Goal: Task Accomplishment & Management: Manage account settings

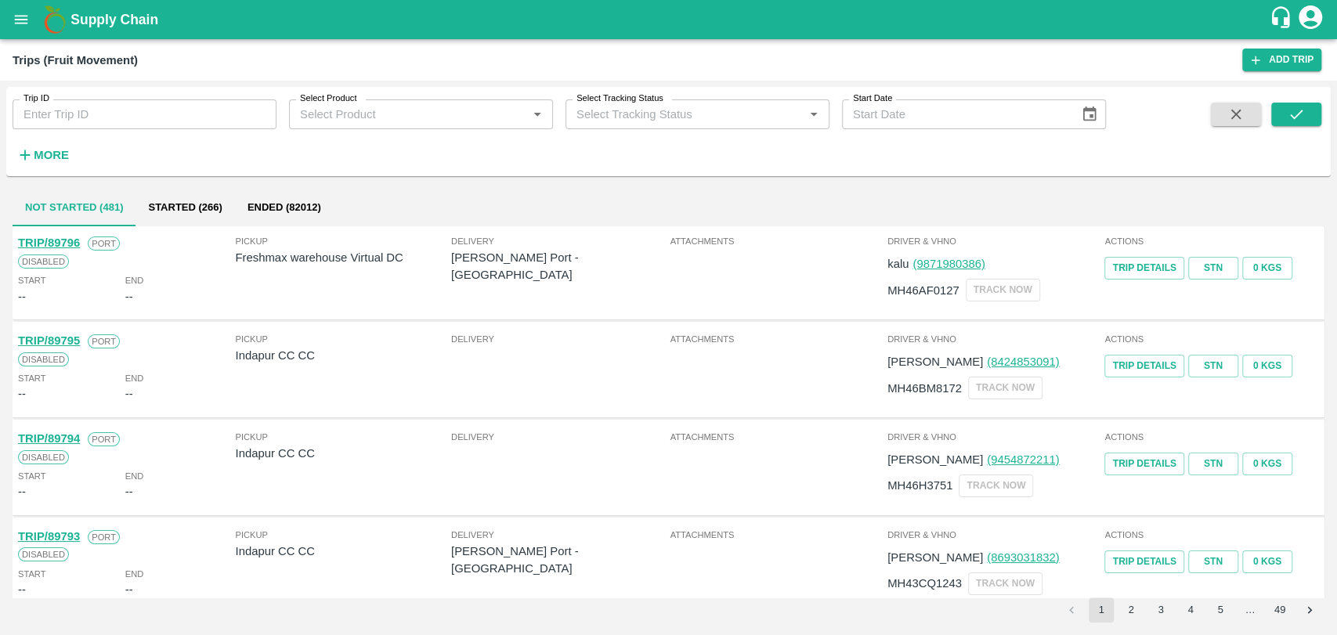
click at [50, 163] on h6 "More" at bounding box center [51, 155] width 35 height 20
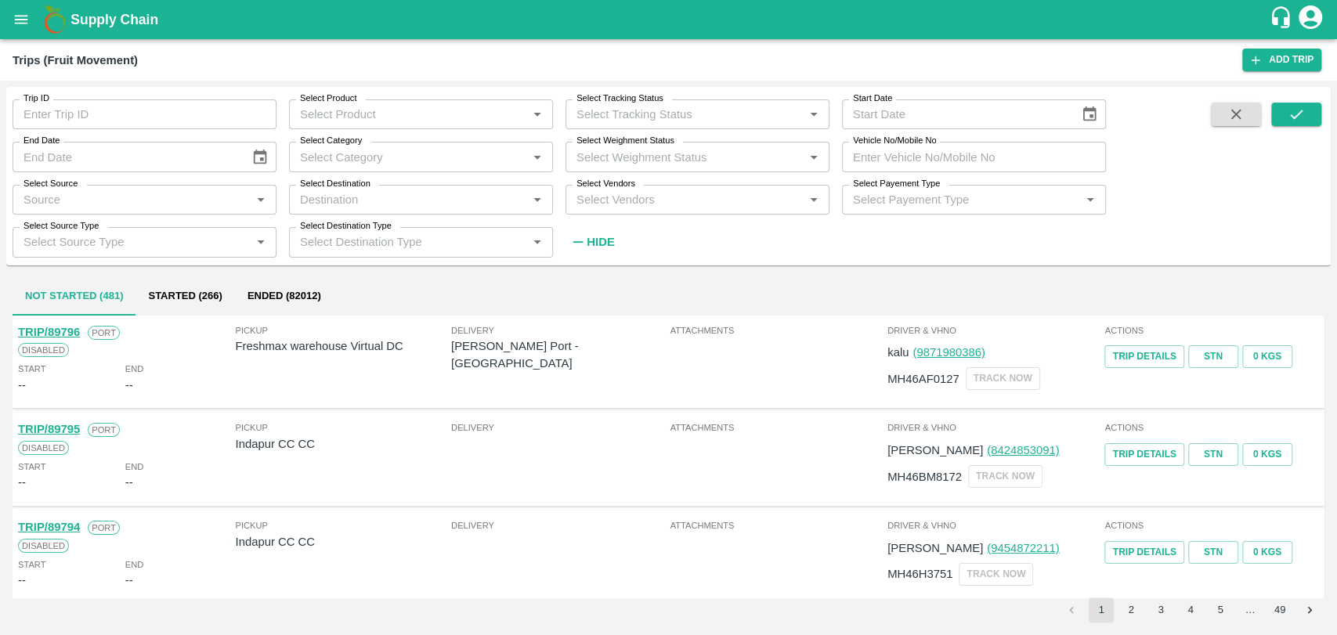
click at [902, 161] on input "Vehicle No/Mobile No" at bounding box center [974, 157] width 264 height 30
paste input "MH04HY3755"
type input "MH04HY3755"
click at [1294, 116] on icon "submit" at bounding box center [1296, 114] width 17 height 17
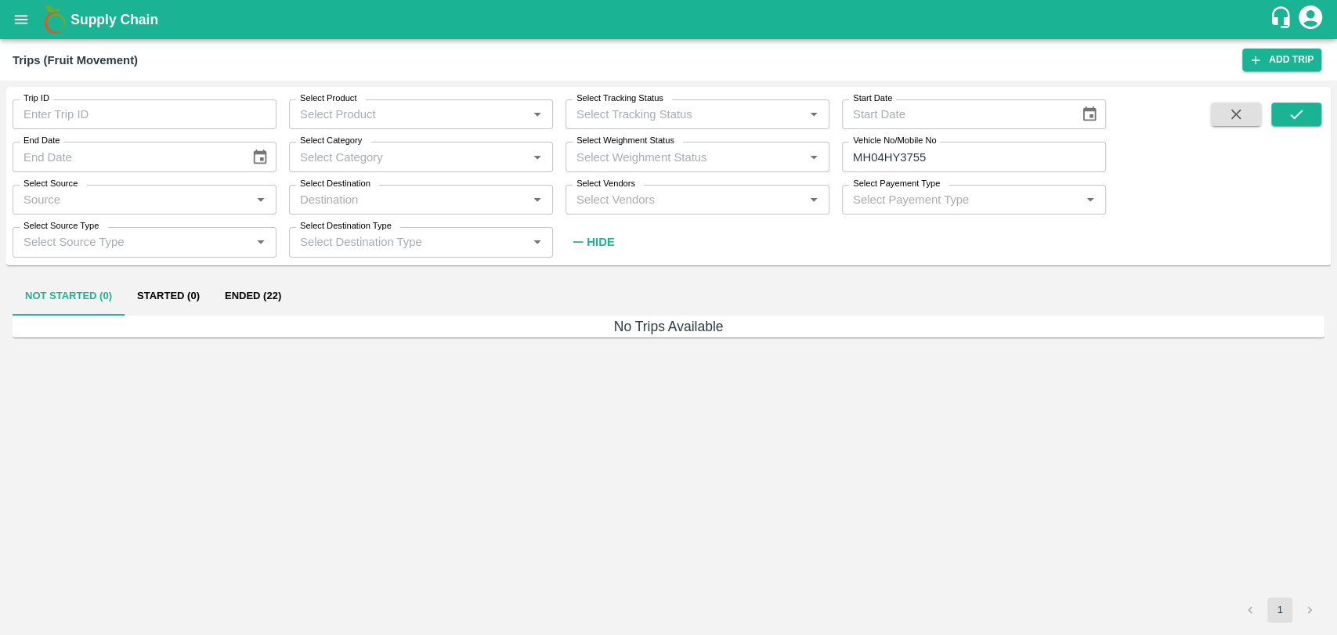
click at [266, 289] on button "Ended (22)" at bounding box center [252, 297] width 81 height 38
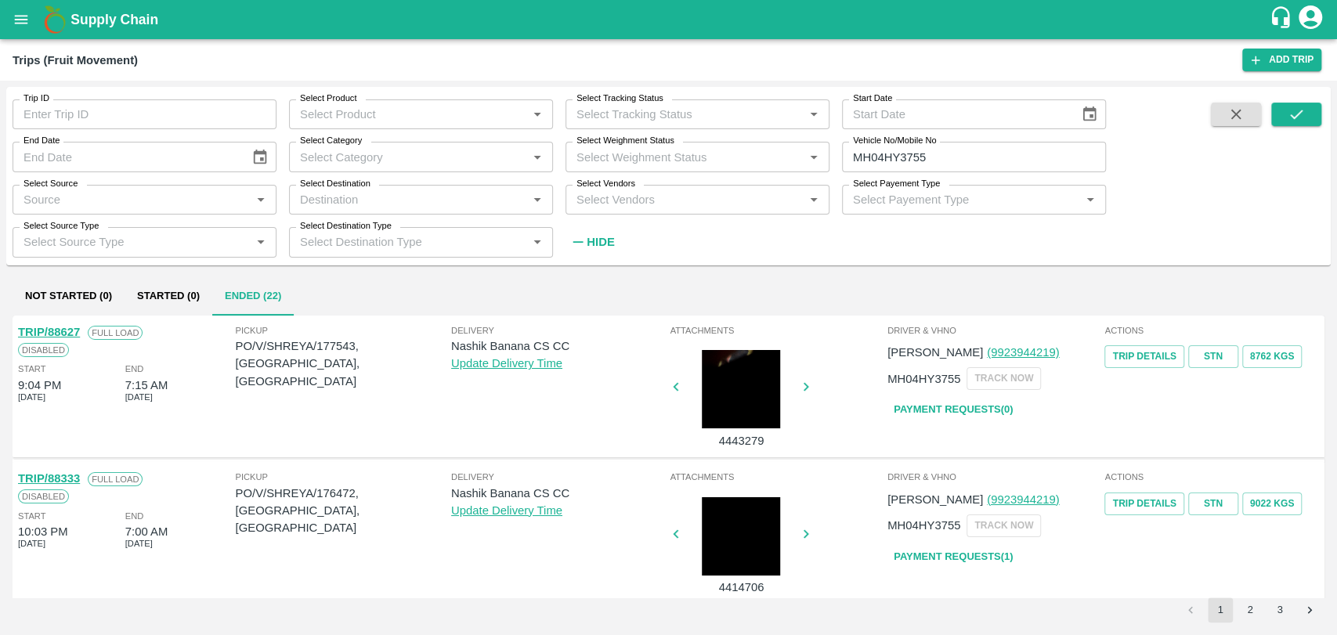
click at [75, 333] on link "TRIP/88627" at bounding box center [49, 332] width 62 height 13
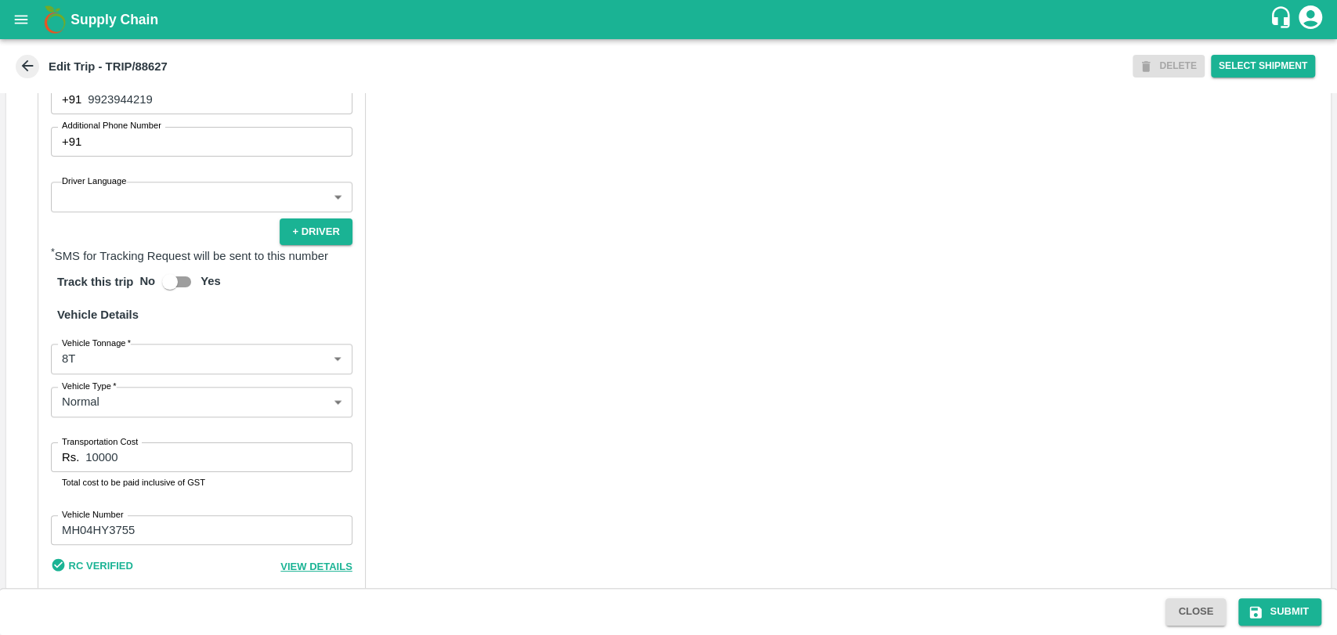
scroll to position [1000, 0]
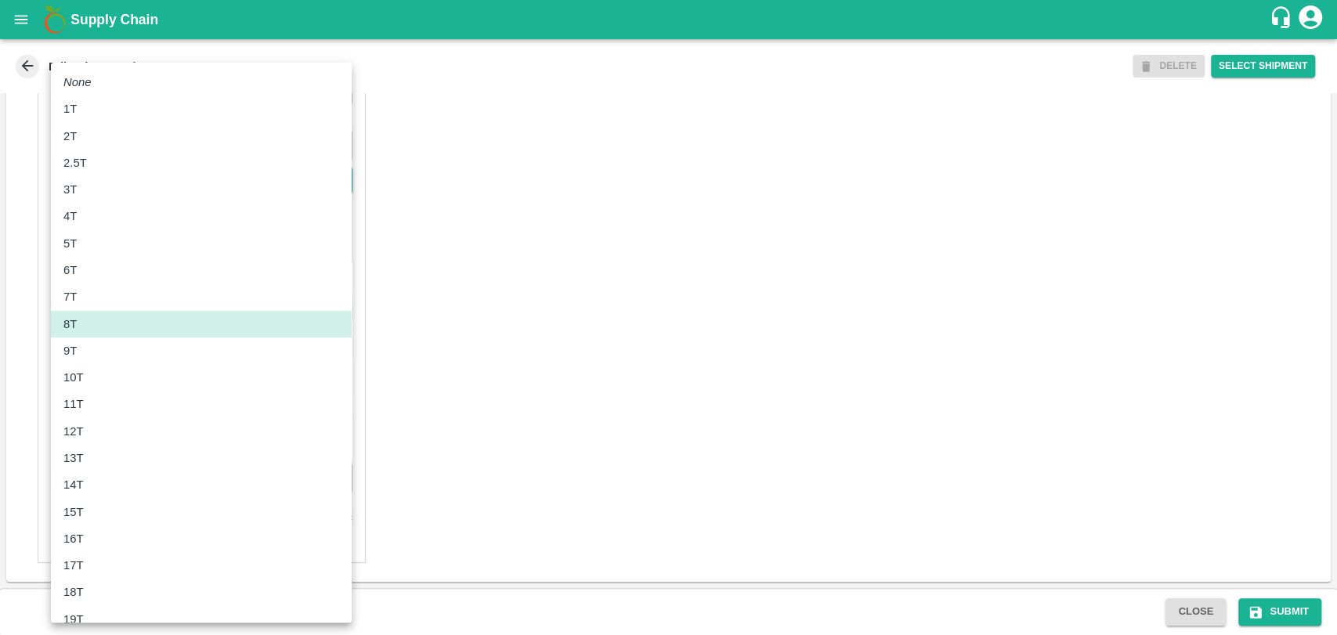
click at [123, 302] on body "Supply Chain Edit Trip - TRIP/88627 DELETE Select Shipment Trip Details Trip Ty…" at bounding box center [668, 317] width 1337 height 635
click at [95, 381] on div "10T" at bounding box center [201, 377] width 276 height 17
type input "10000"
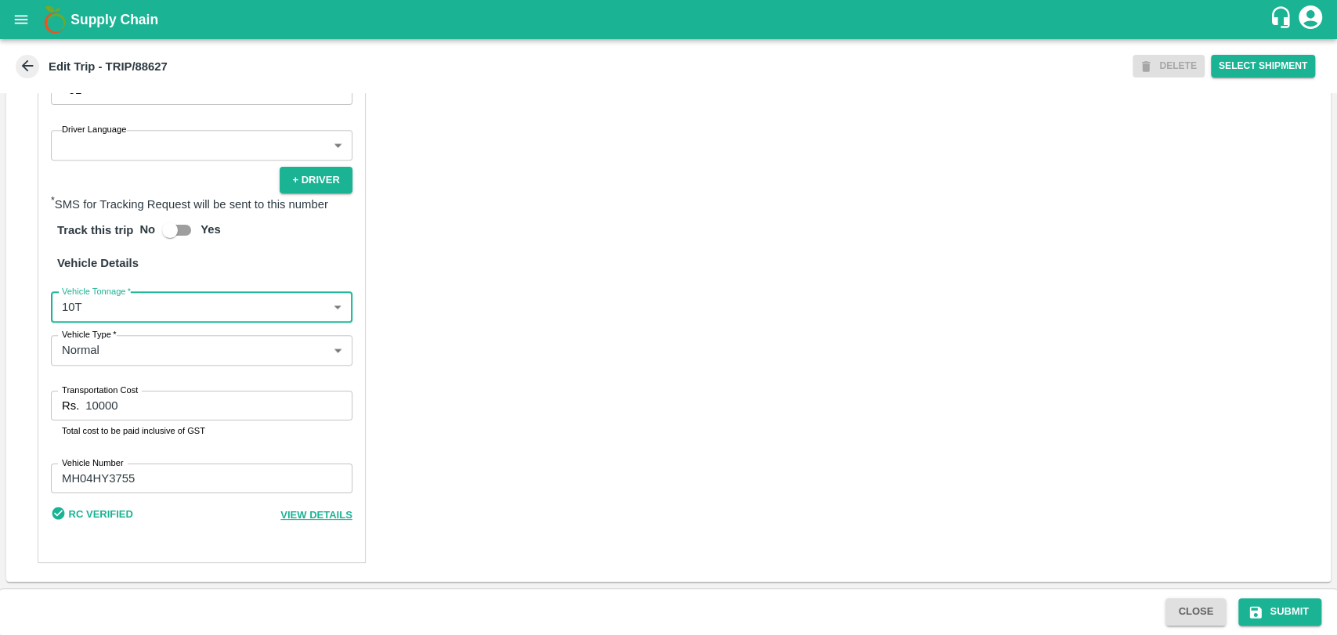
click at [100, 407] on input "10000" at bounding box center [218, 406] width 266 height 30
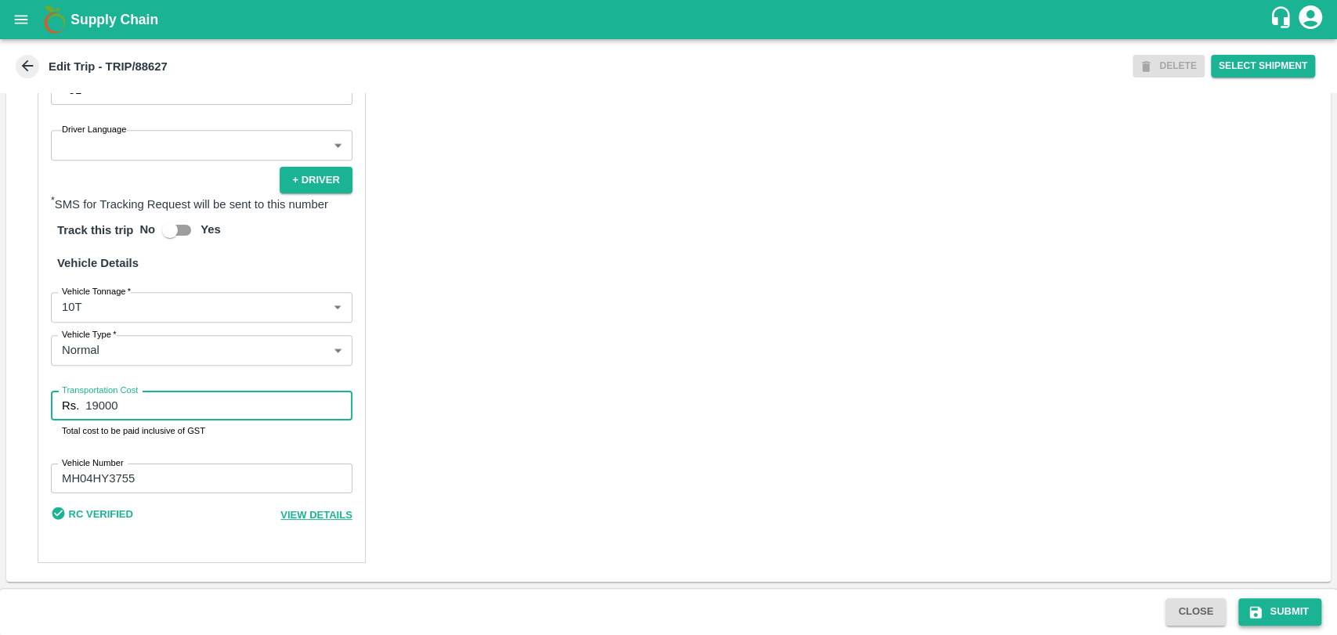
type input "19000"
click at [1289, 605] on button "Submit" at bounding box center [1279, 611] width 83 height 27
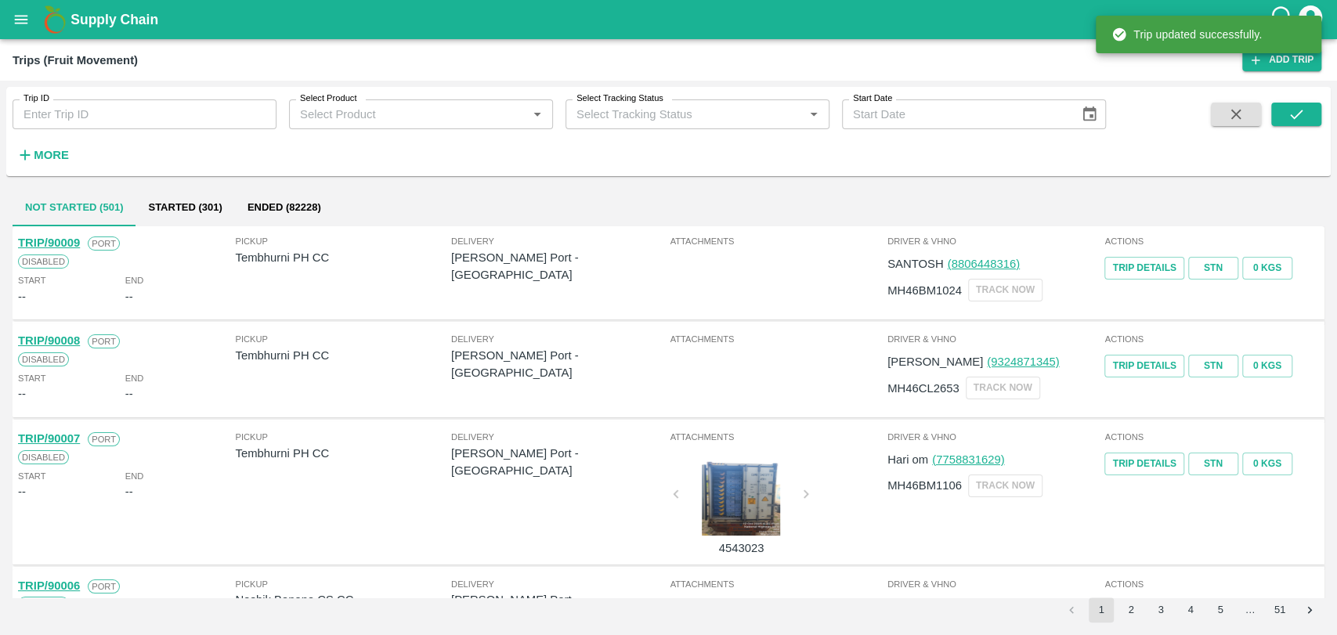
click at [59, 155] on strong "More" at bounding box center [51, 155] width 35 height 13
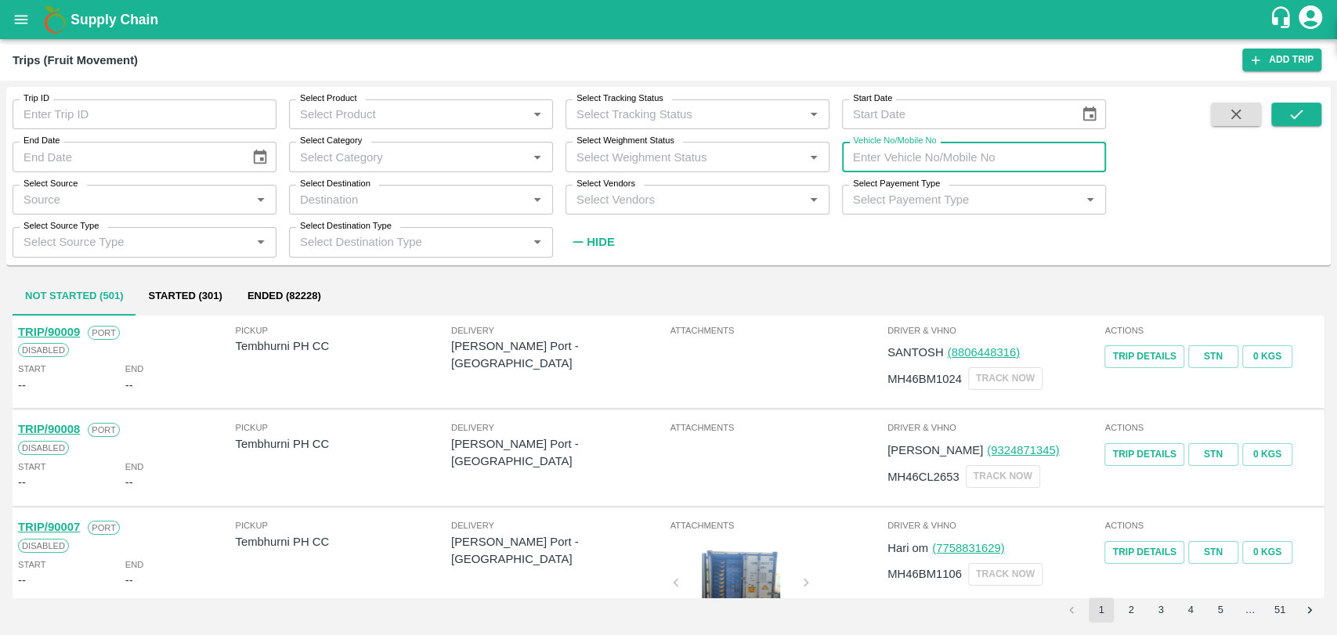
click at [915, 155] on input "Vehicle No/Mobile No" at bounding box center [974, 157] width 264 height 30
paste input "MH04KF3551"
type input "MH04KF3551"
click at [1311, 110] on button "submit" at bounding box center [1296, 114] width 50 height 23
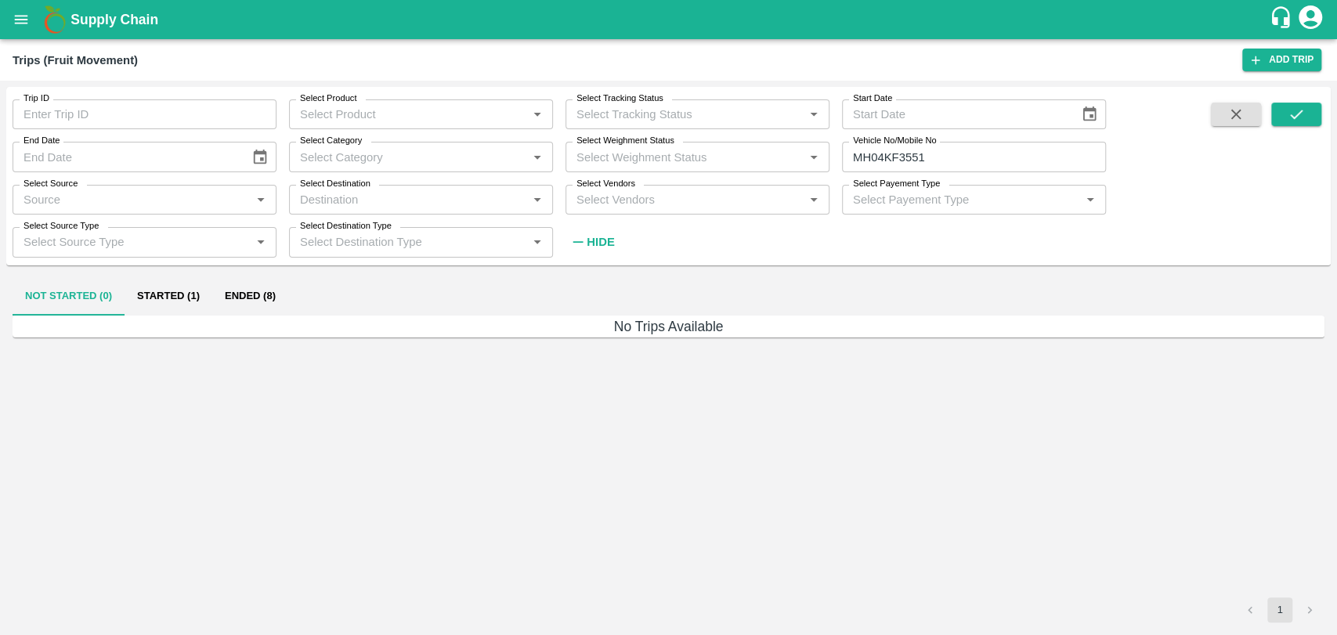
click at [228, 295] on button "Ended (8)" at bounding box center [250, 297] width 76 height 38
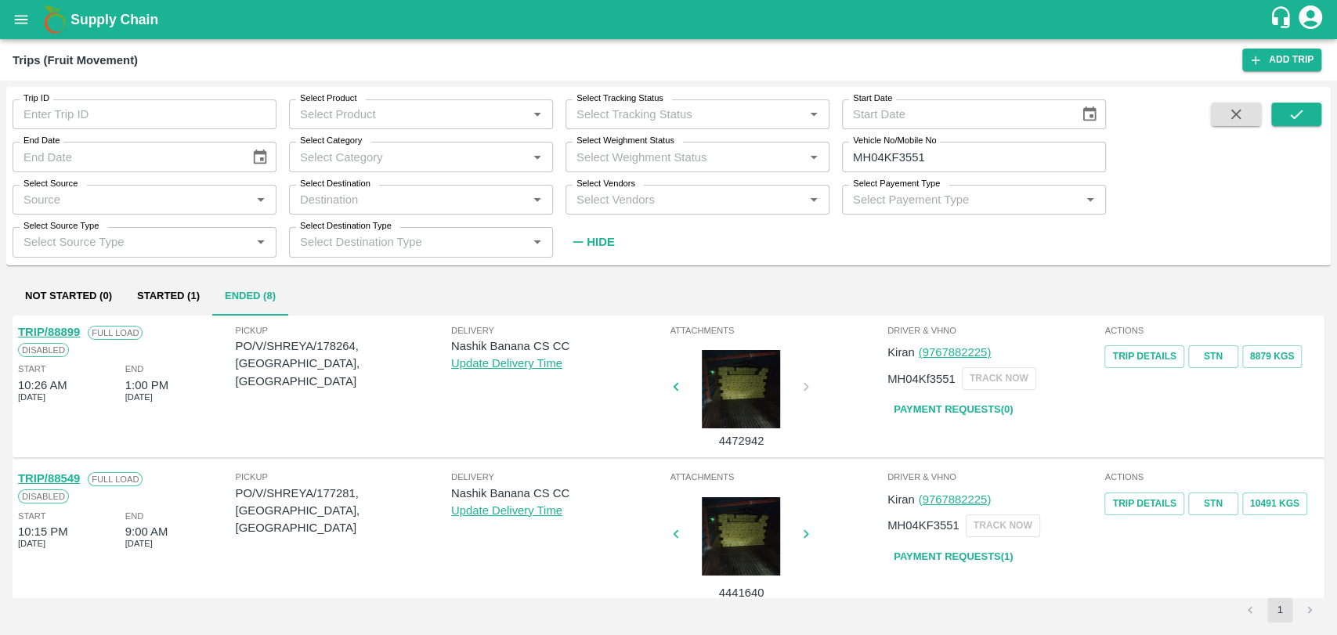
click at [67, 332] on link "TRIP/88899" at bounding box center [49, 332] width 62 height 13
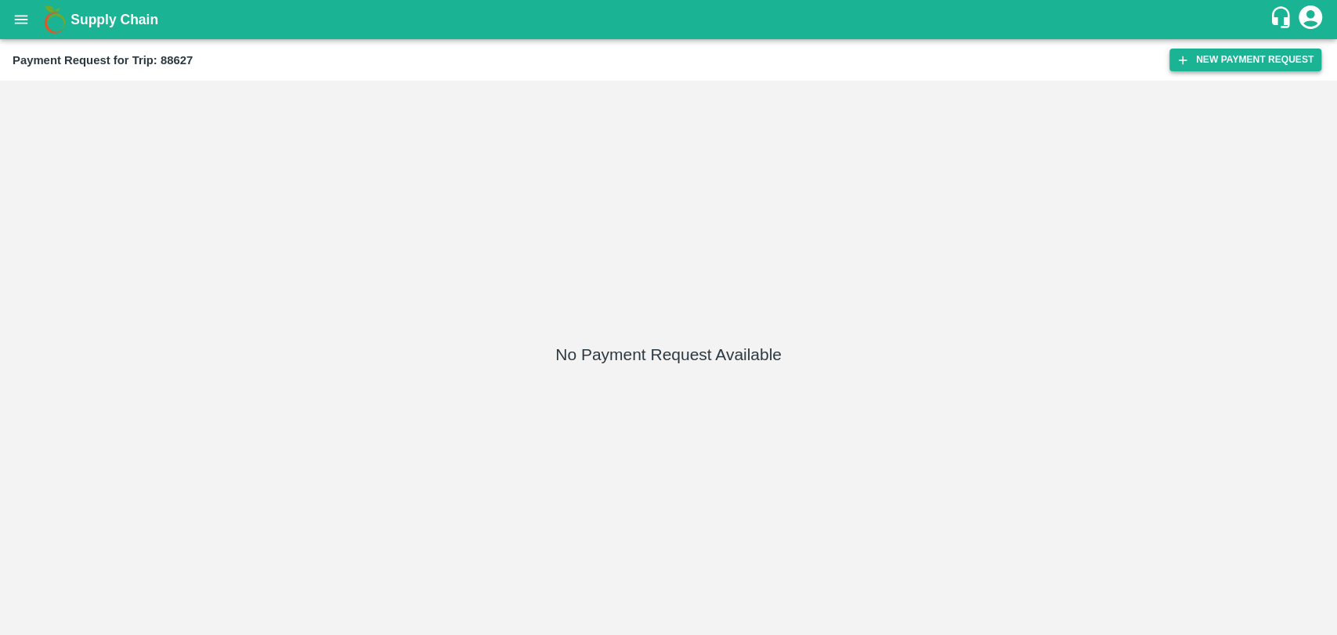
click at [1185, 51] on button "New Payment Request" at bounding box center [1245, 60] width 152 height 23
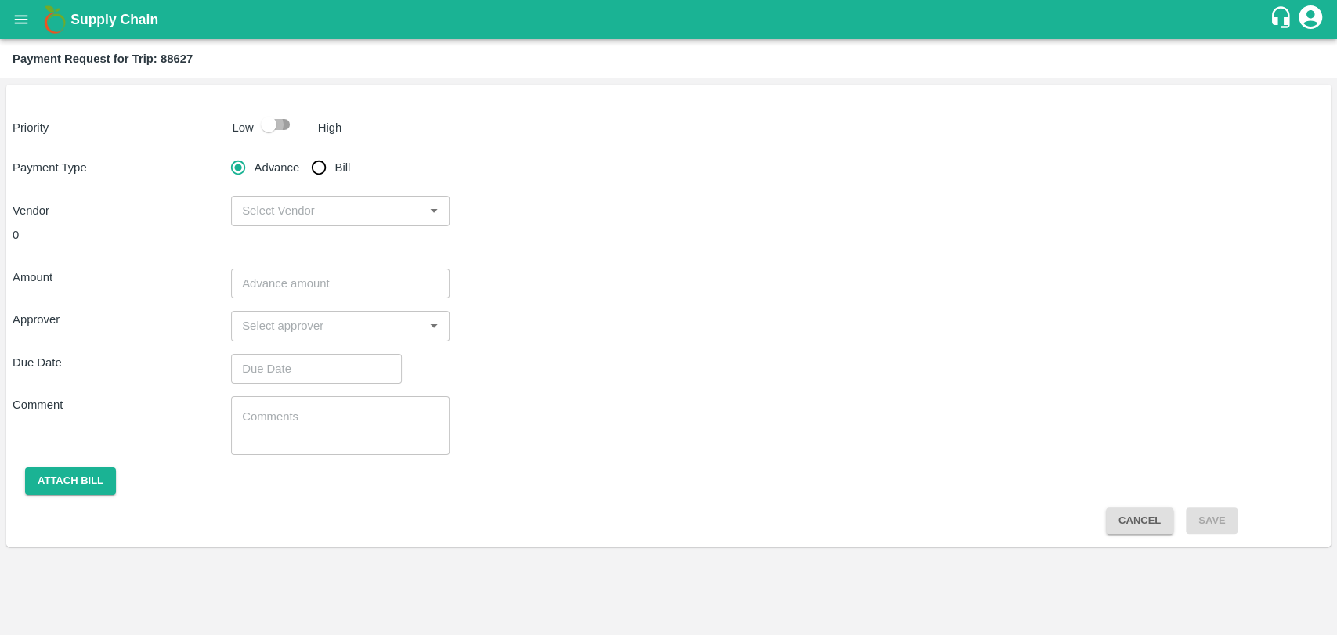
click at [266, 130] on input "checkbox" at bounding box center [268, 125] width 89 height 30
checkbox input "true"
click at [320, 179] on input "Bill" at bounding box center [318, 167] width 31 height 31
radio input "true"
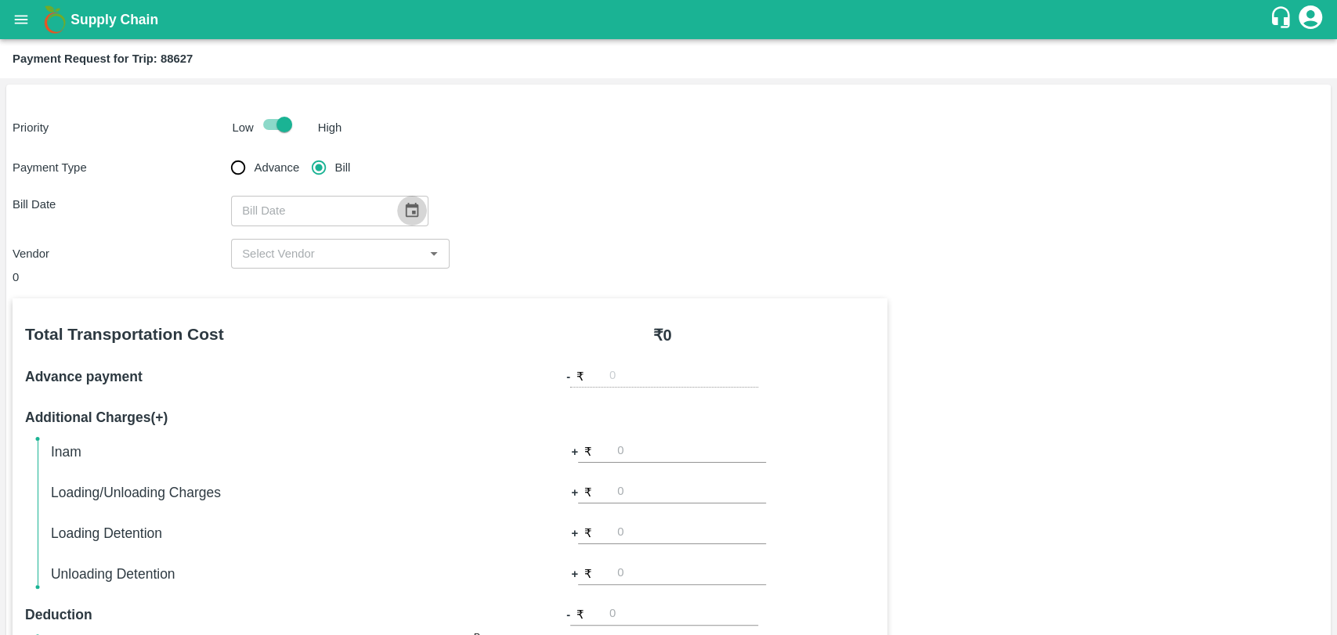
click at [403, 211] on icon "Choose date" at bounding box center [411, 210] width 17 height 17
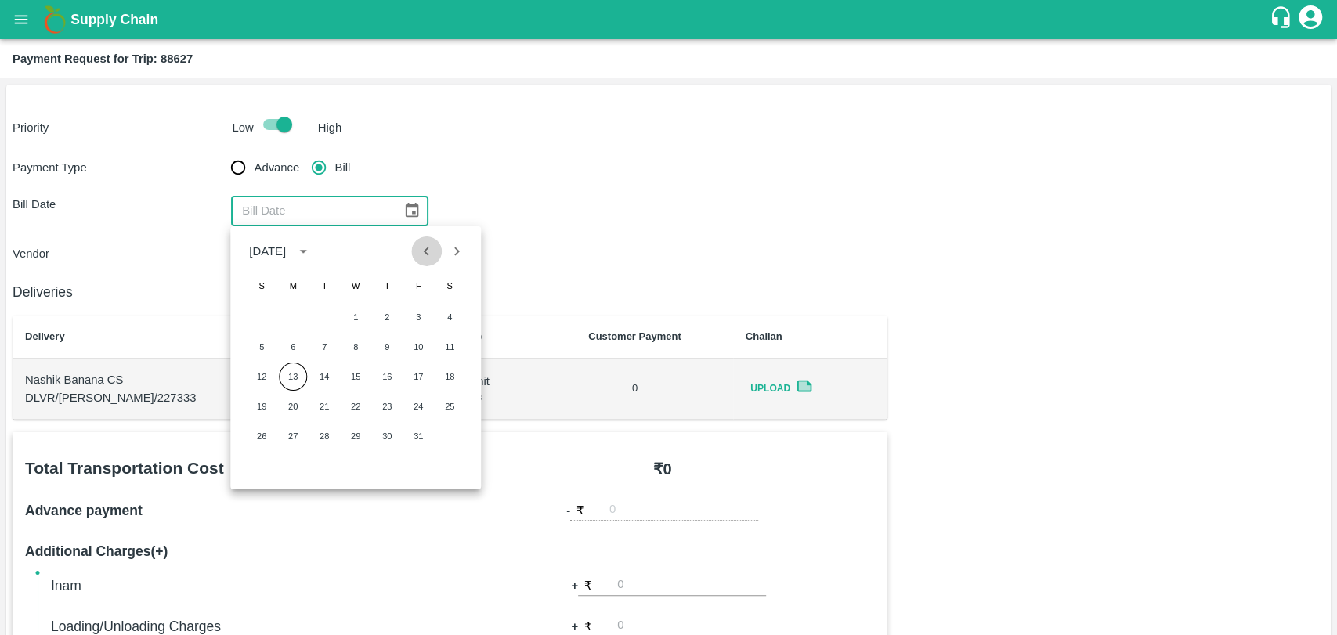
click at [424, 255] on icon "Previous month" at bounding box center [426, 251] width 17 height 17
click at [420, 372] on button "19" at bounding box center [418, 377] width 28 height 28
type input "19/09/2025"
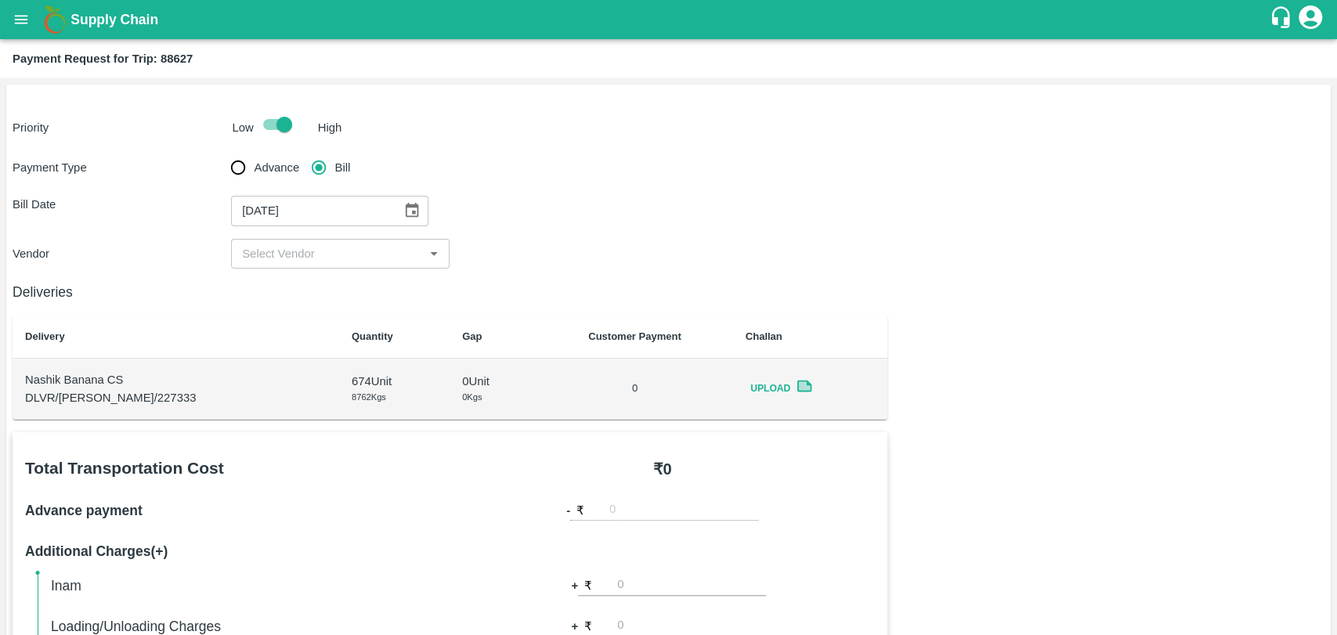
click at [282, 258] on input "input" at bounding box center [327, 254] width 183 height 20
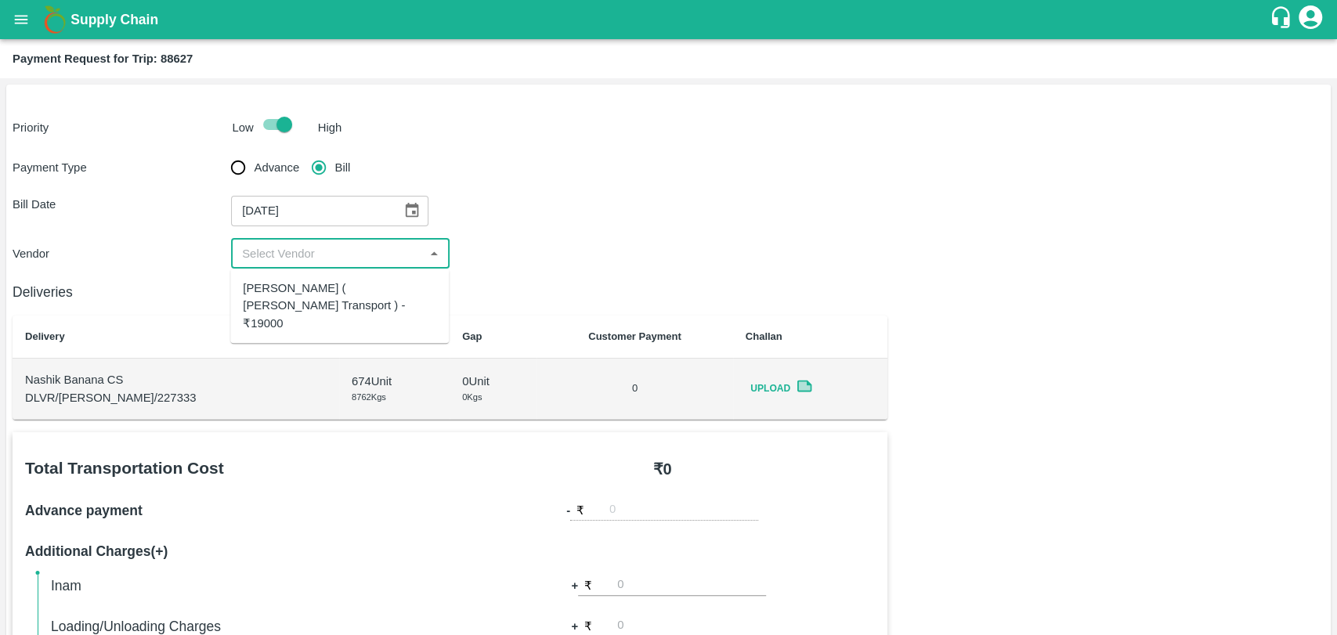
click at [286, 291] on div "Nitin Rasal ( Bhairavnath Transport ) - ₹19000" at bounding box center [339, 306] width 193 height 52
type input "Nitin Rasal ( Bhairavnath Transport ) - ₹19000"
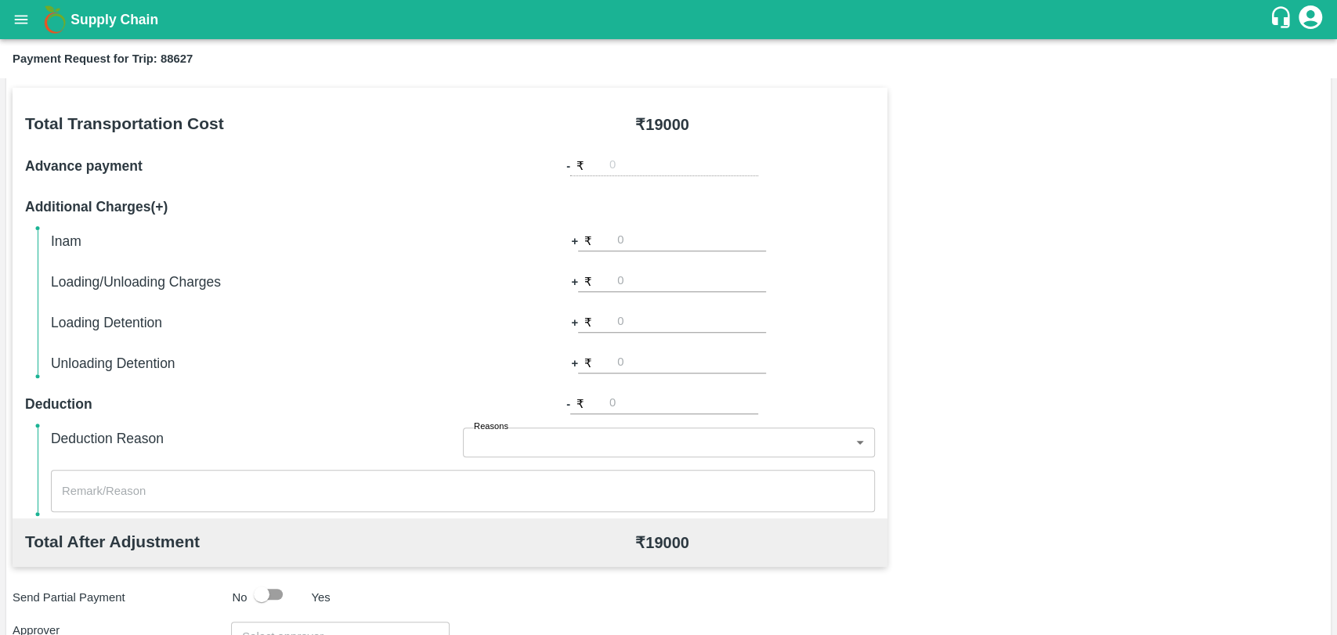
scroll to position [348, 0]
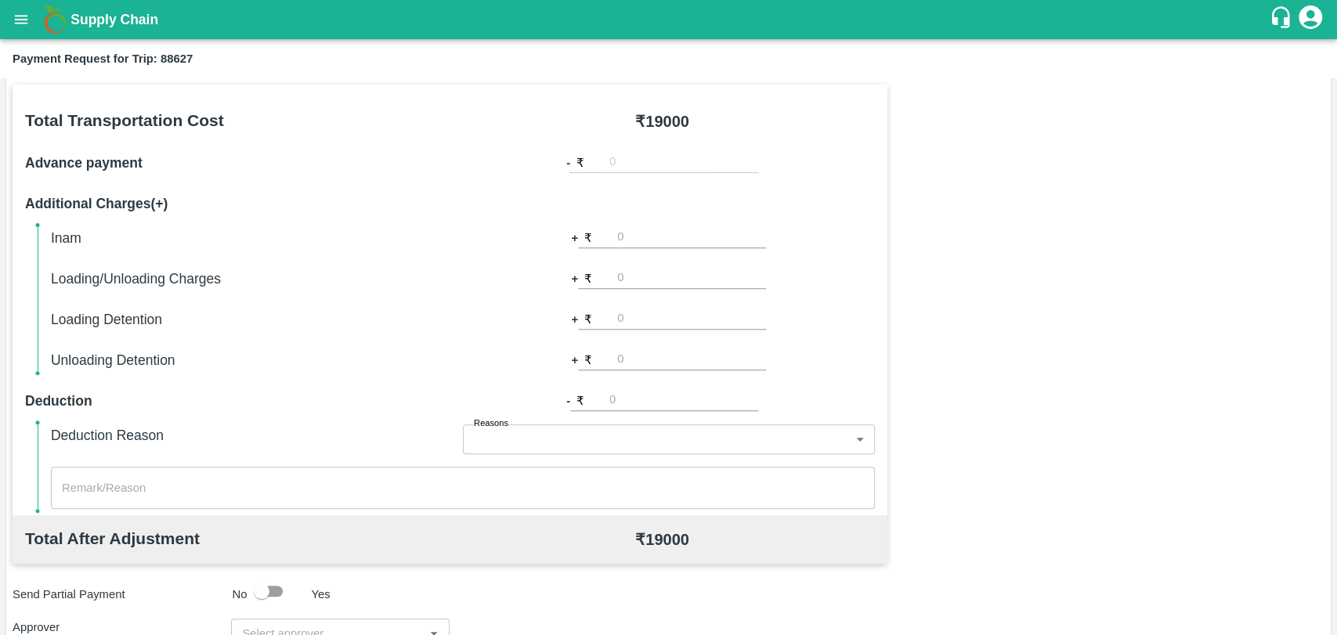
click at [628, 272] on input "number" at bounding box center [691, 278] width 149 height 21
type input "500"
click at [342, 631] on input "input" at bounding box center [327, 634] width 183 height 20
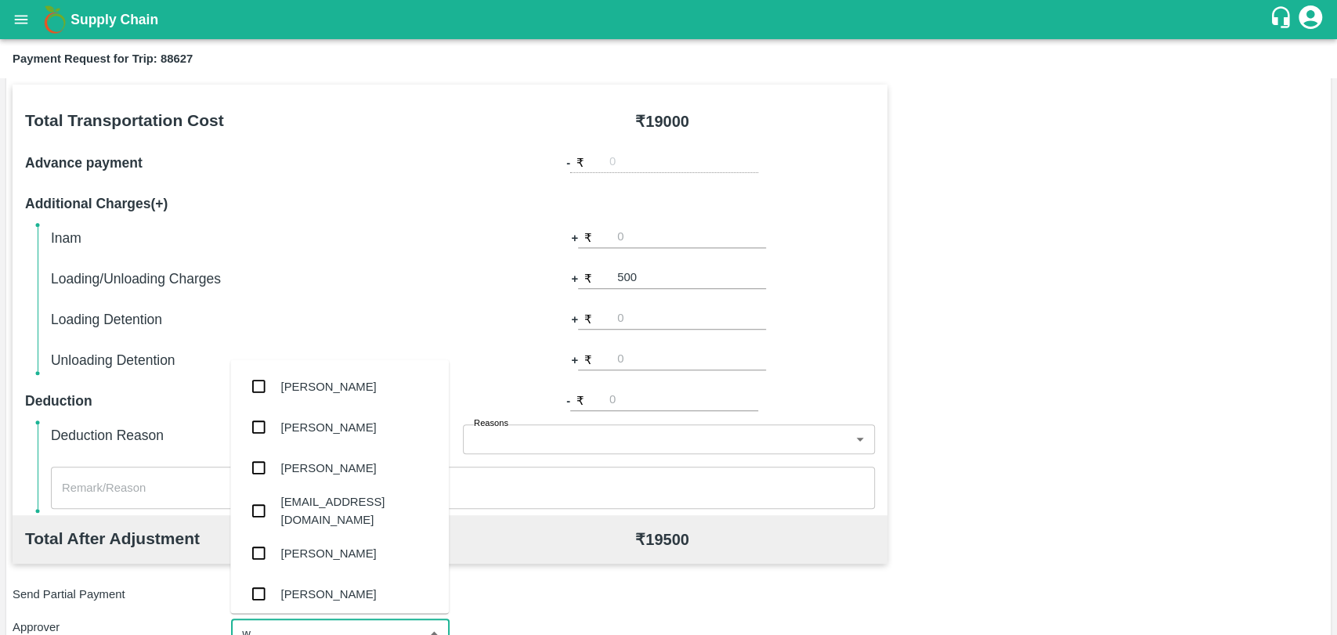
scroll to position [352, 0]
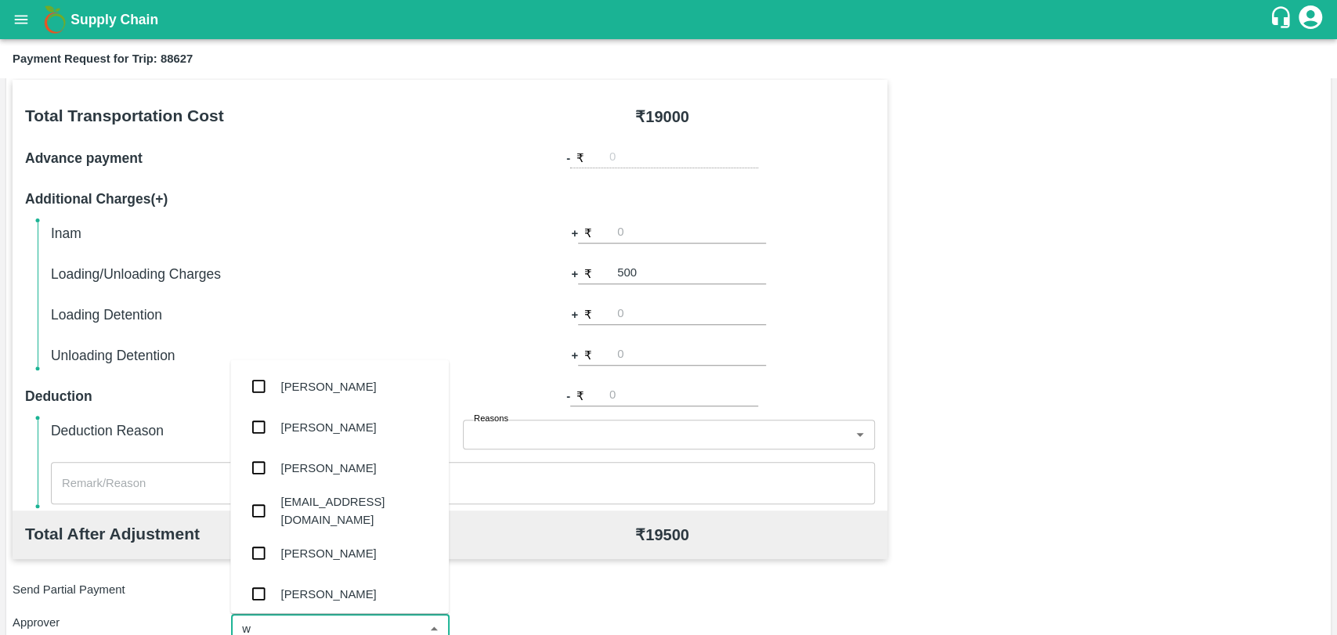
type input "wa"
click at [333, 475] on div "Prasad Waghade" at bounding box center [329, 468] width 96 height 17
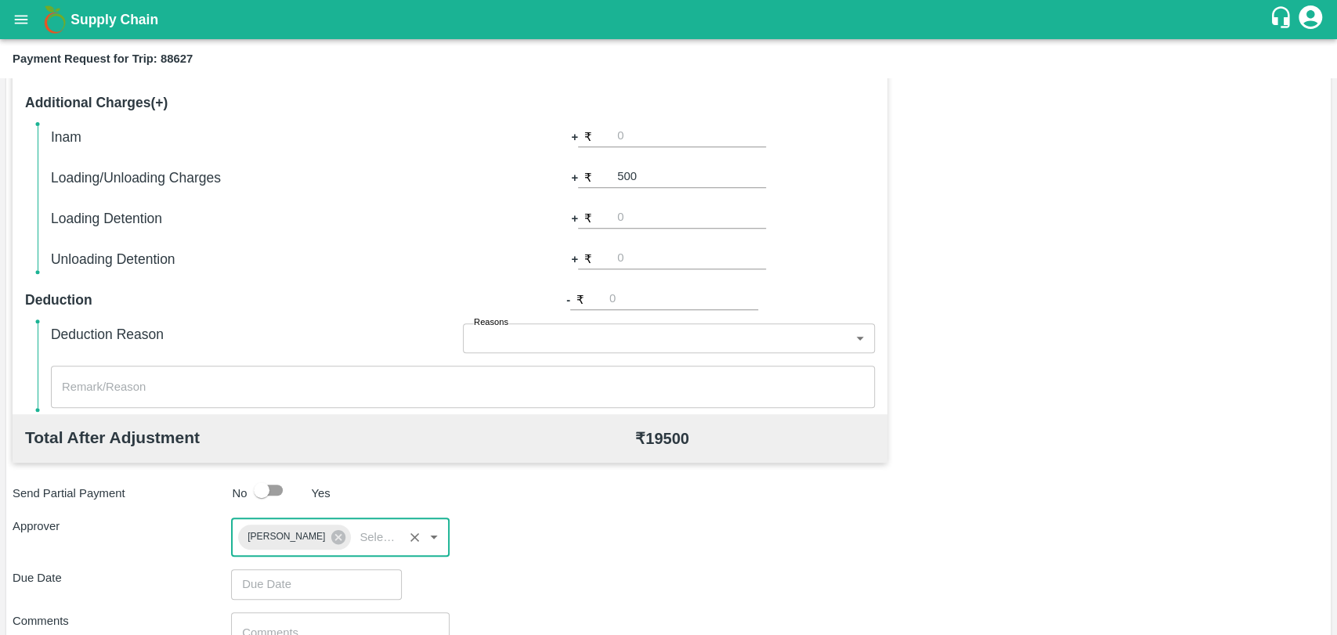
scroll to position [583, 0]
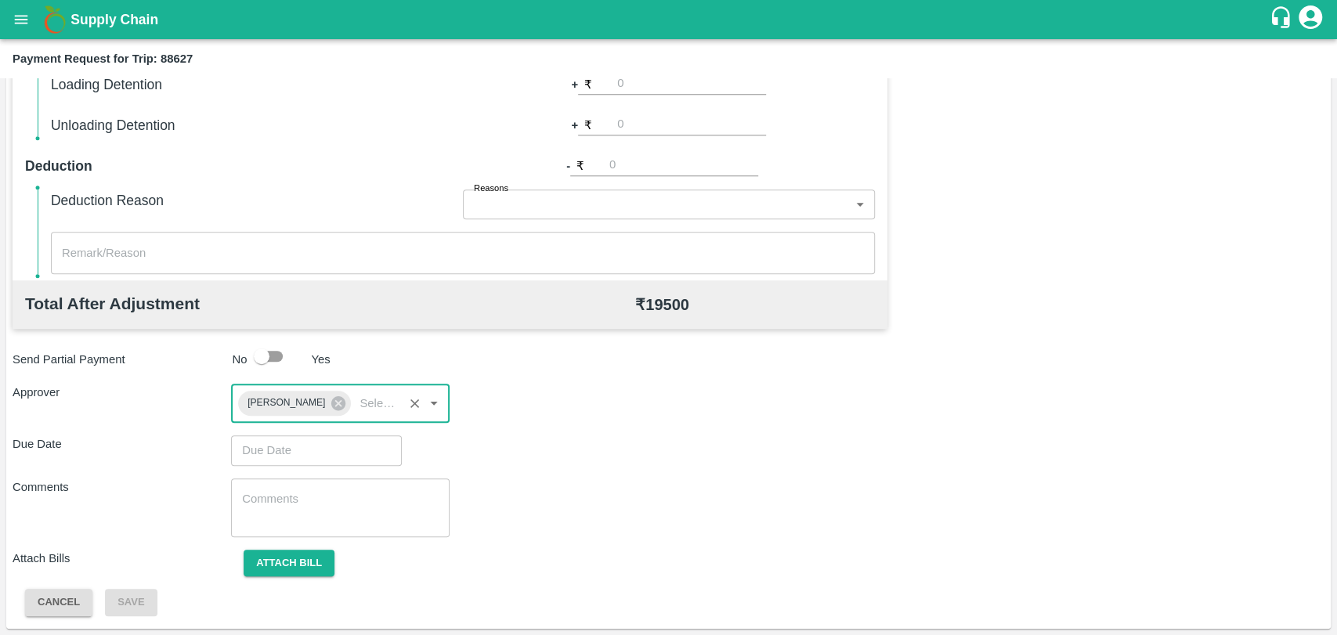
type input "DD/MM/YYYY hh:mm aa"
click at [295, 463] on input "DD/MM/YYYY hh:mm aa" at bounding box center [311, 451] width 160 height 30
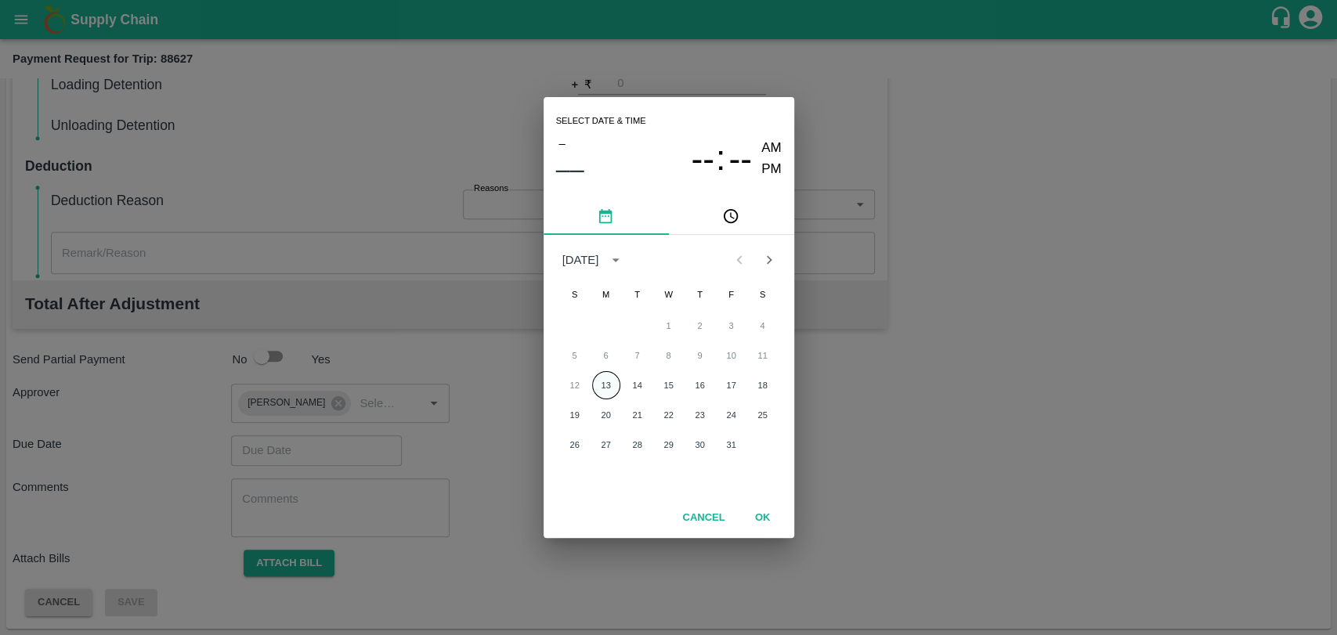
click at [603, 384] on button "13" at bounding box center [606, 385] width 28 height 28
type input "[DATE] 12:00 AM"
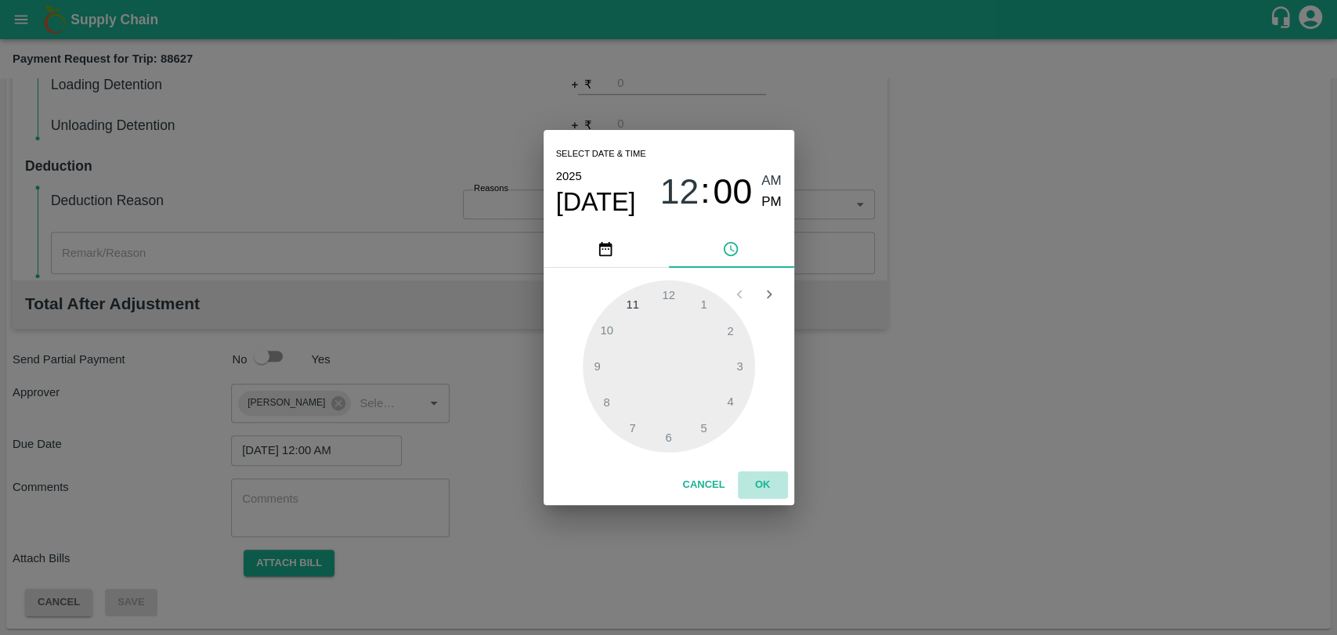
click at [777, 486] on button "OK" at bounding box center [763, 485] width 50 height 27
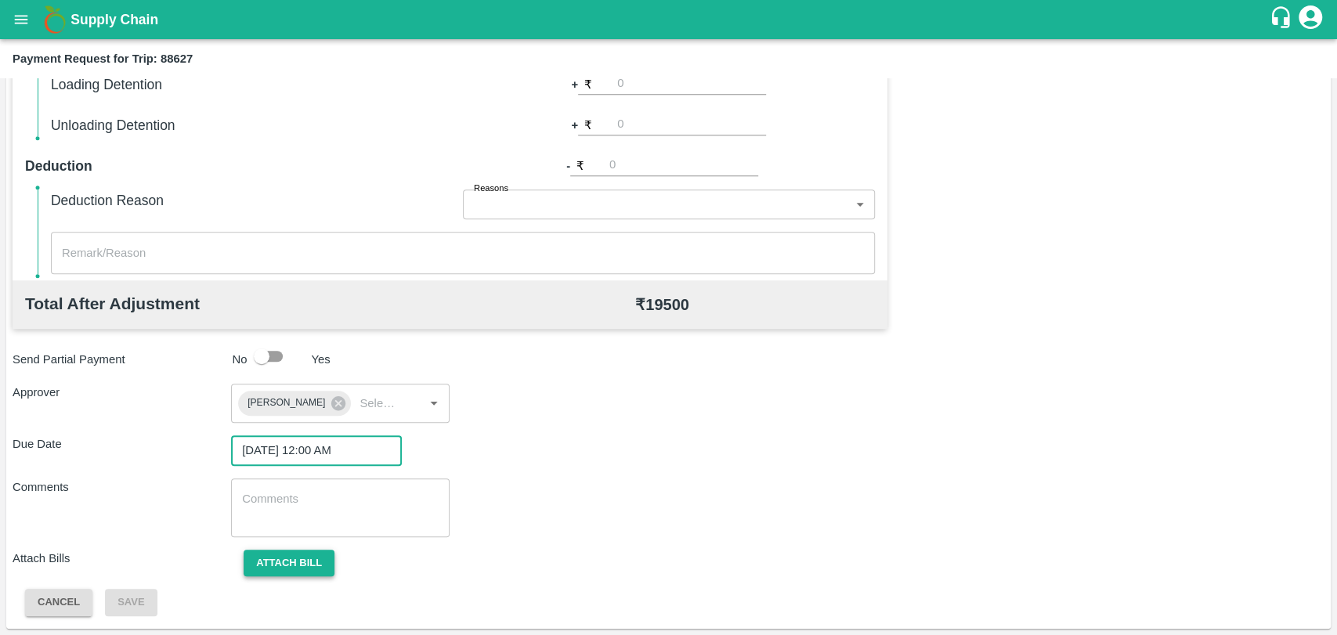
click at [273, 566] on button "Attach bill" at bounding box center [289, 563] width 91 height 27
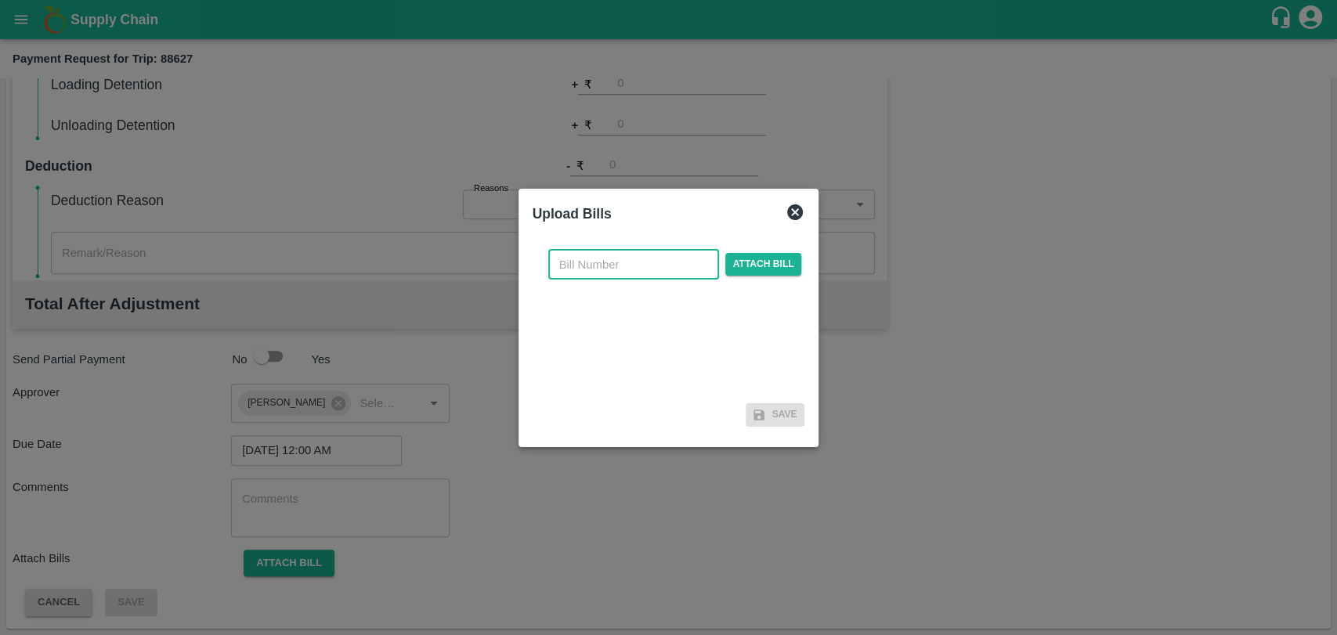
click at [589, 277] on input "text" at bounding box center [633, 265] width 171 height 30
type input "4030"
click at [755, 255] on span "Attach bill" at bounding box center [763, 264] width 77 height 23
click at [0, 0] on input "Attach bill" at bounding box center [0, 0] width 0 height 0
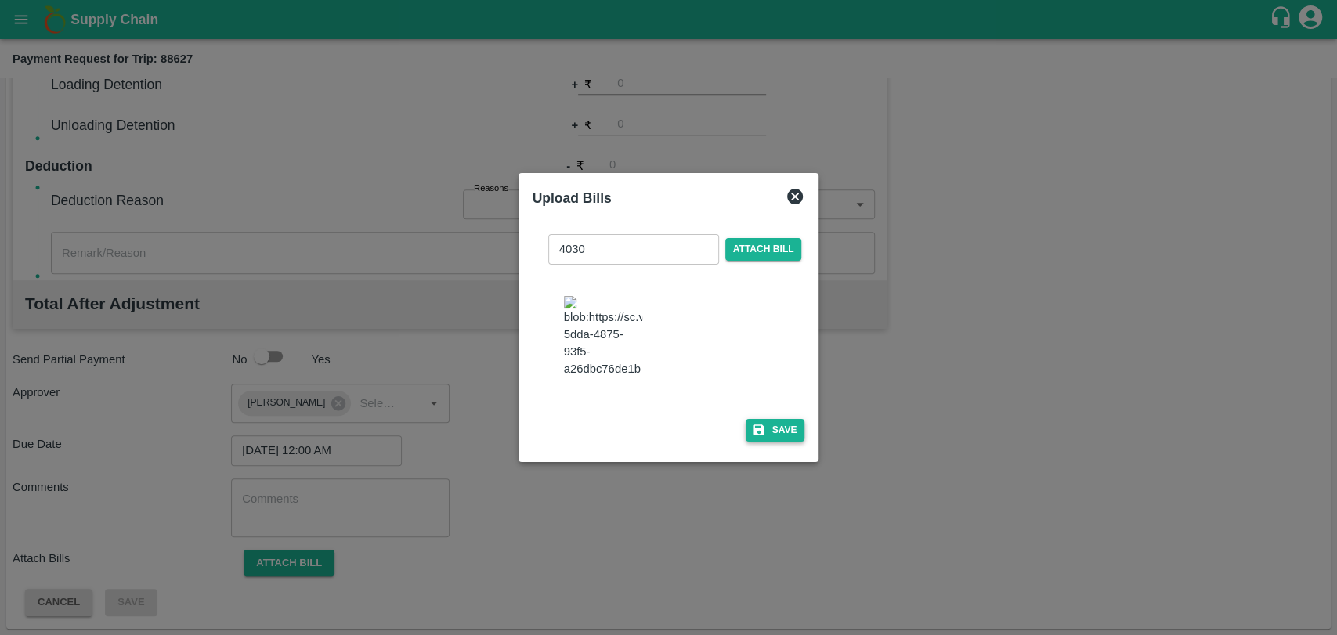
click at [757, 423] on icon "button" at bounding box center [759, 430] width 14 height 14
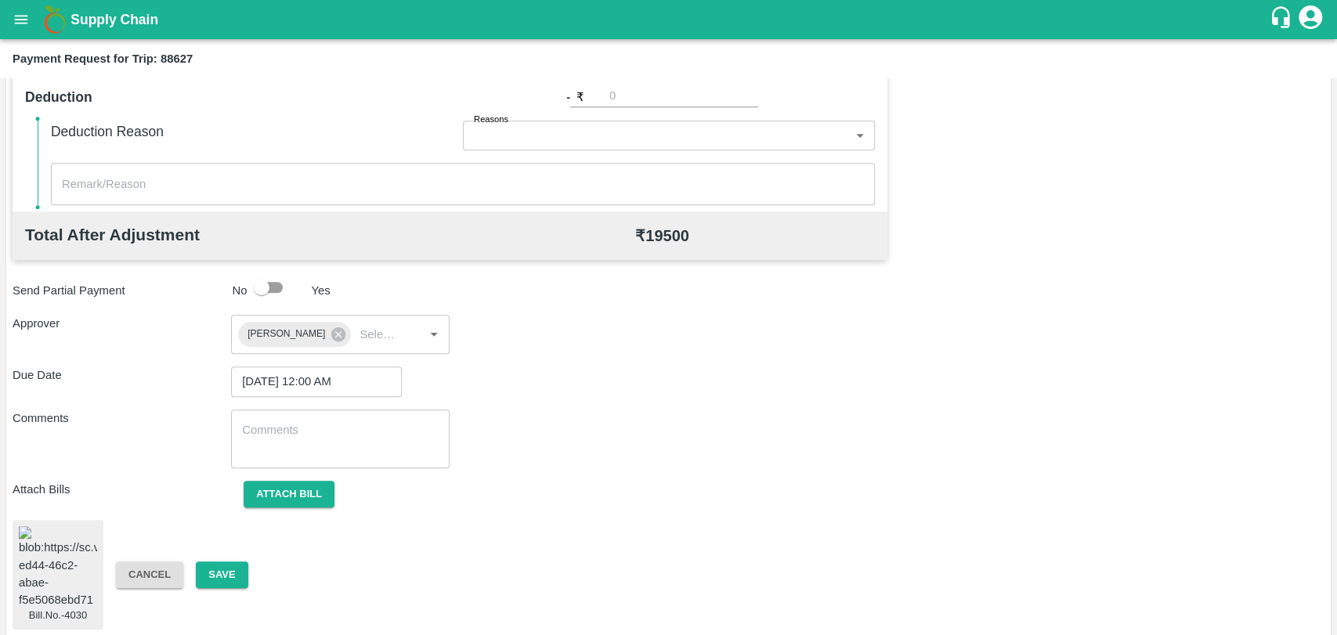
scroll to position [656, 0]
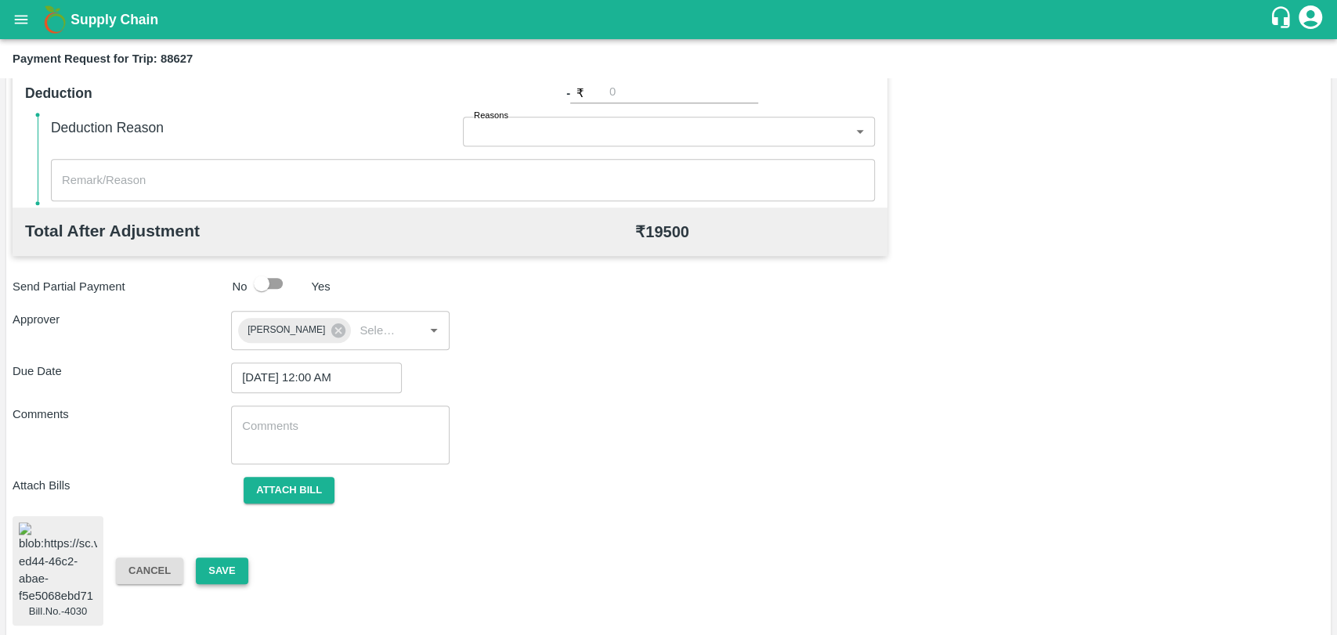
click at [221, 558] on button "Save" at bounding box center [222, 571] width 52 height 27
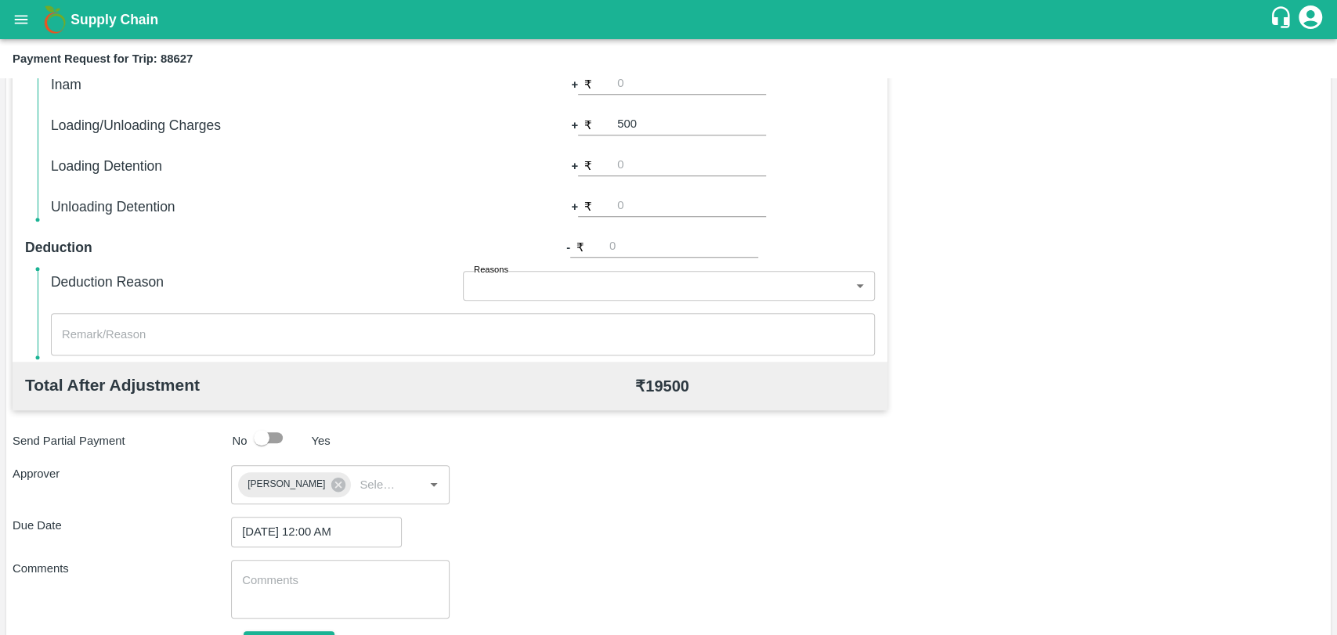
scroll to position [569, 0]
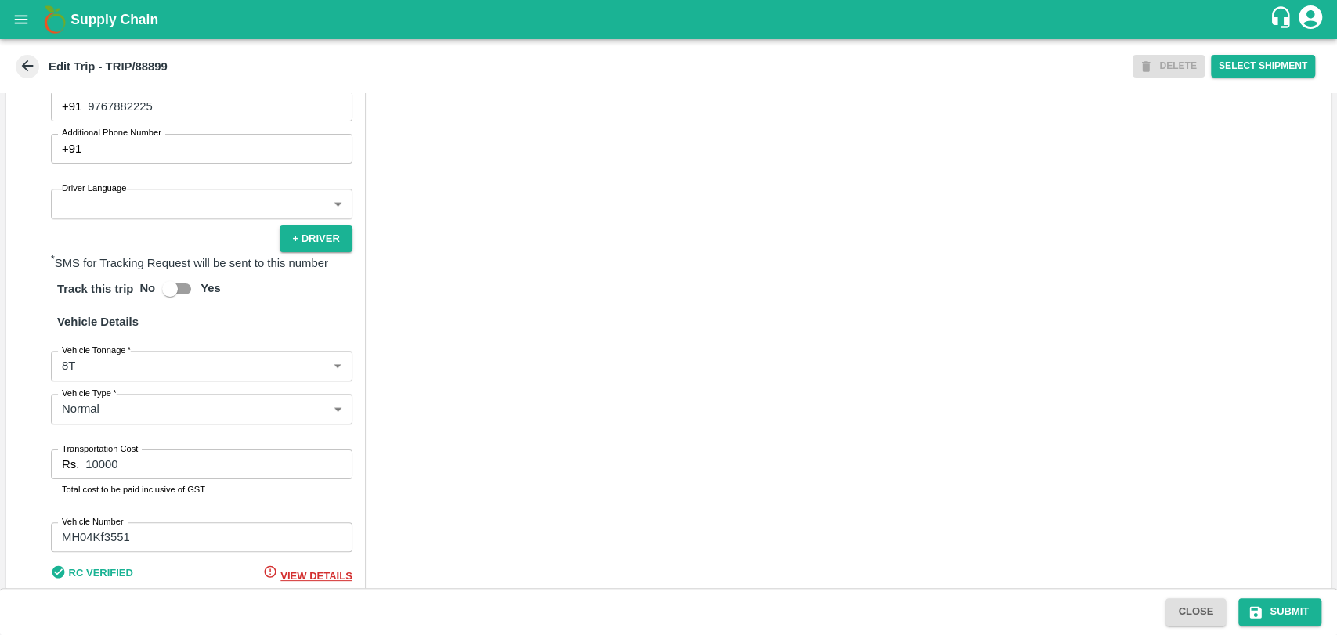
scroll to position [1036, 0]
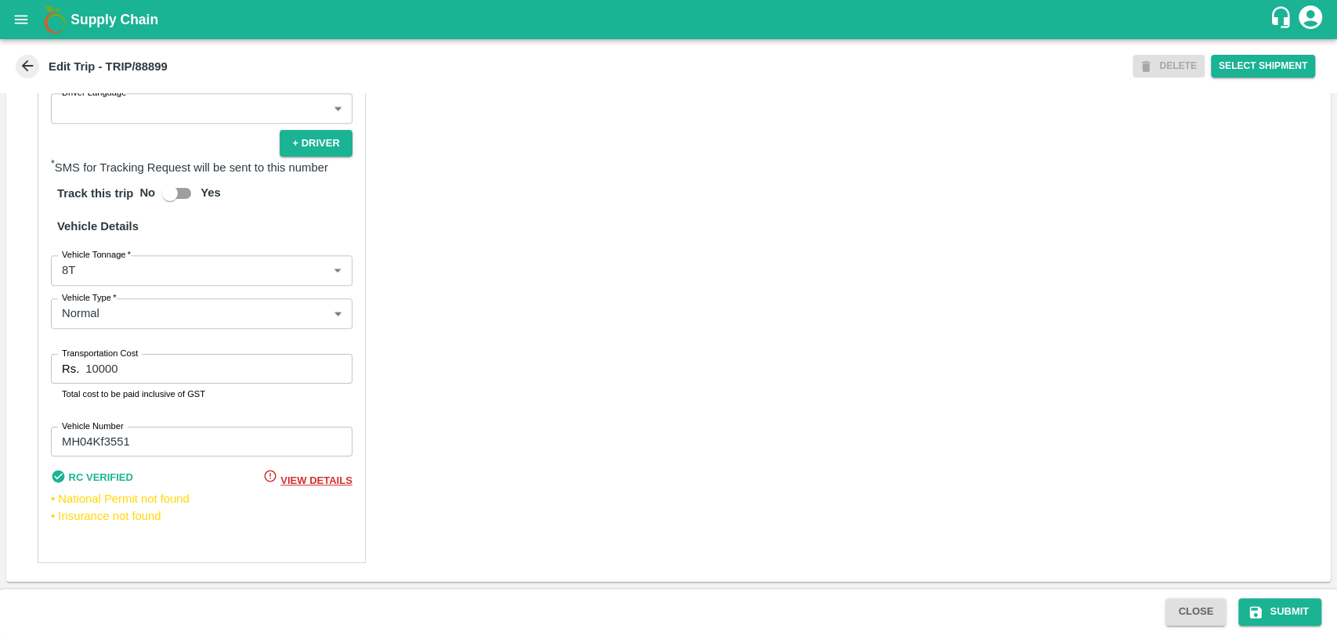
click at [131, 281] on body "Supply Chain Edit Trip - TRIP/88899 DELETE Select Shipment Trip Details Trip Ty…" at bounding box center [668, 317] width 1337 height 635
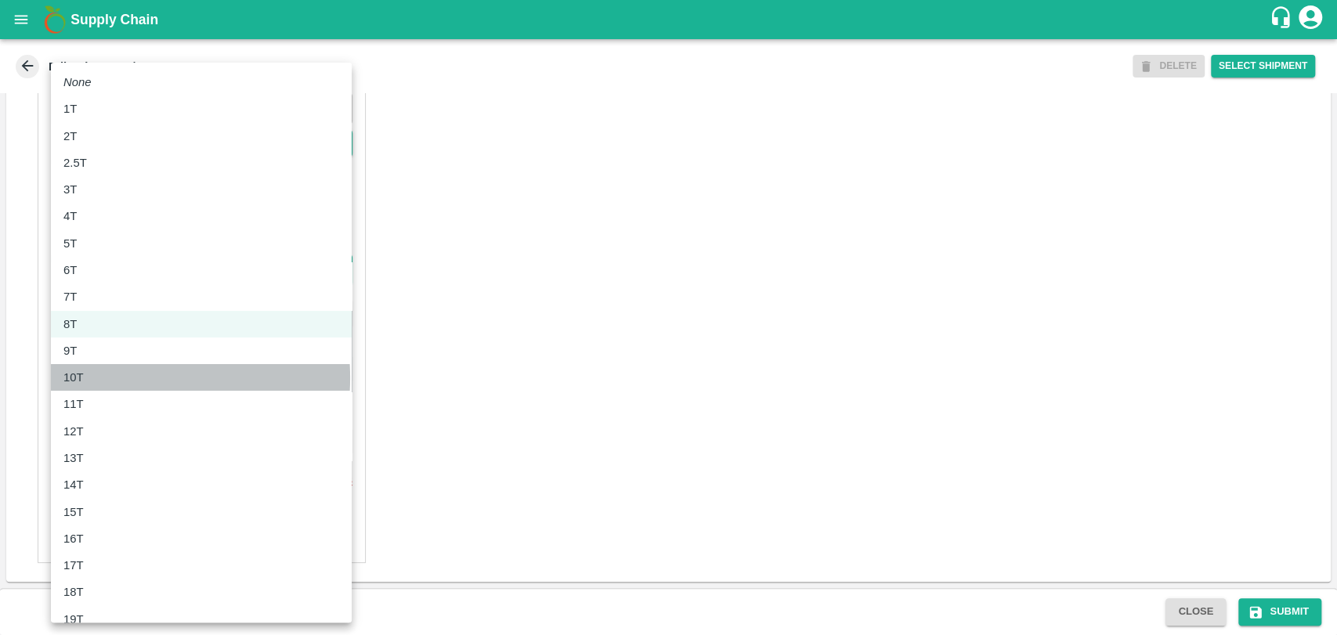
click at [106, 378] on div "10T" at bounding box center [201, 377] width 276 height 17
type input "10000"
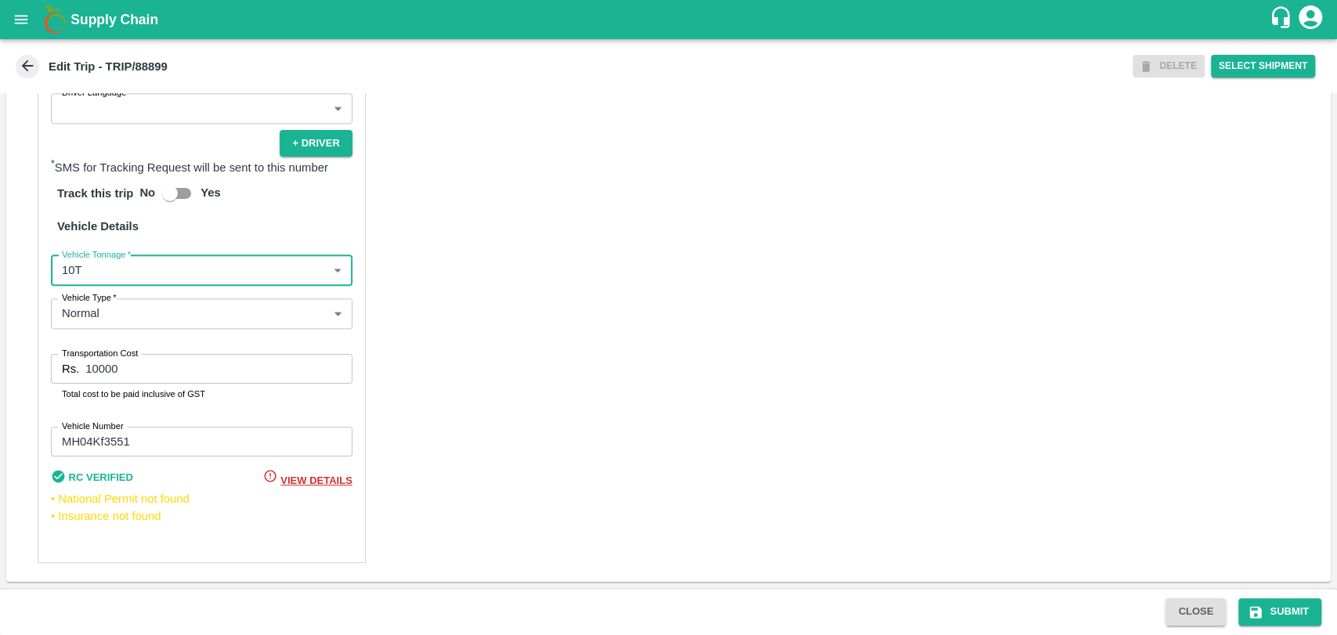
click at [94, 367] on input "10000" at bounding box center [218, 369] width 266 height 30
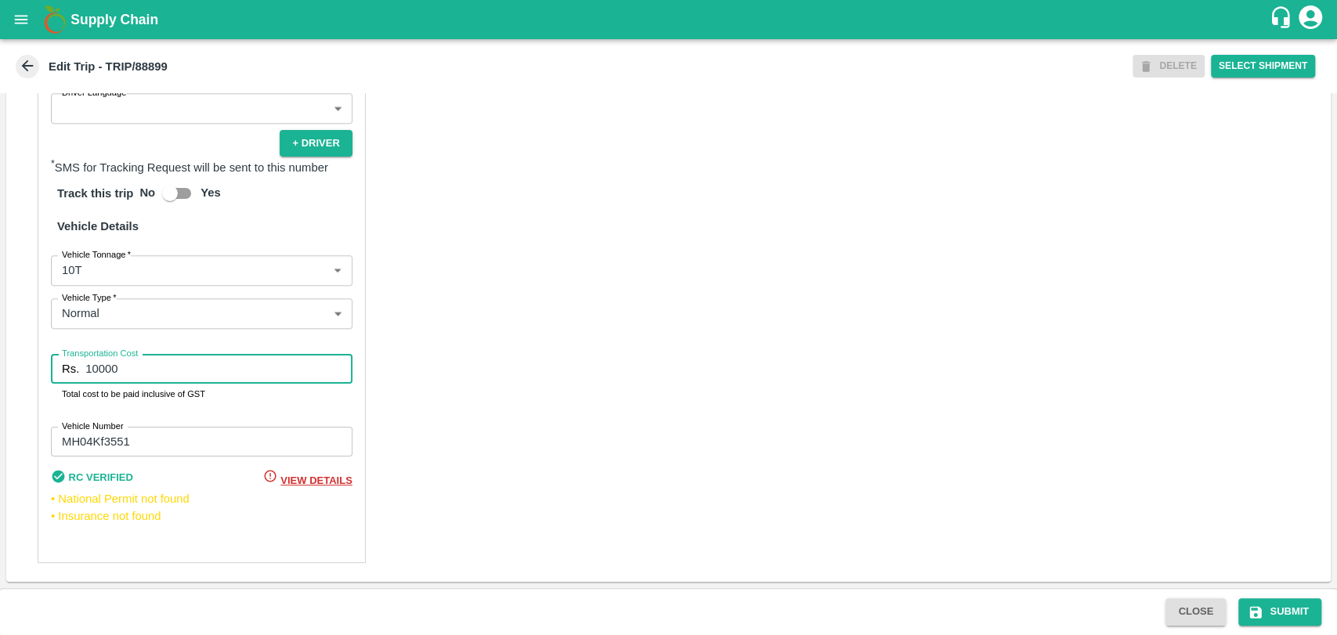
click at [95, 370] on input "10000" at bounding box center [218, 369] width 266 height 30
type input "18000"
click at [1272, 600] on button "Submit" at bounding box center [1279, 611] width 83 height 27
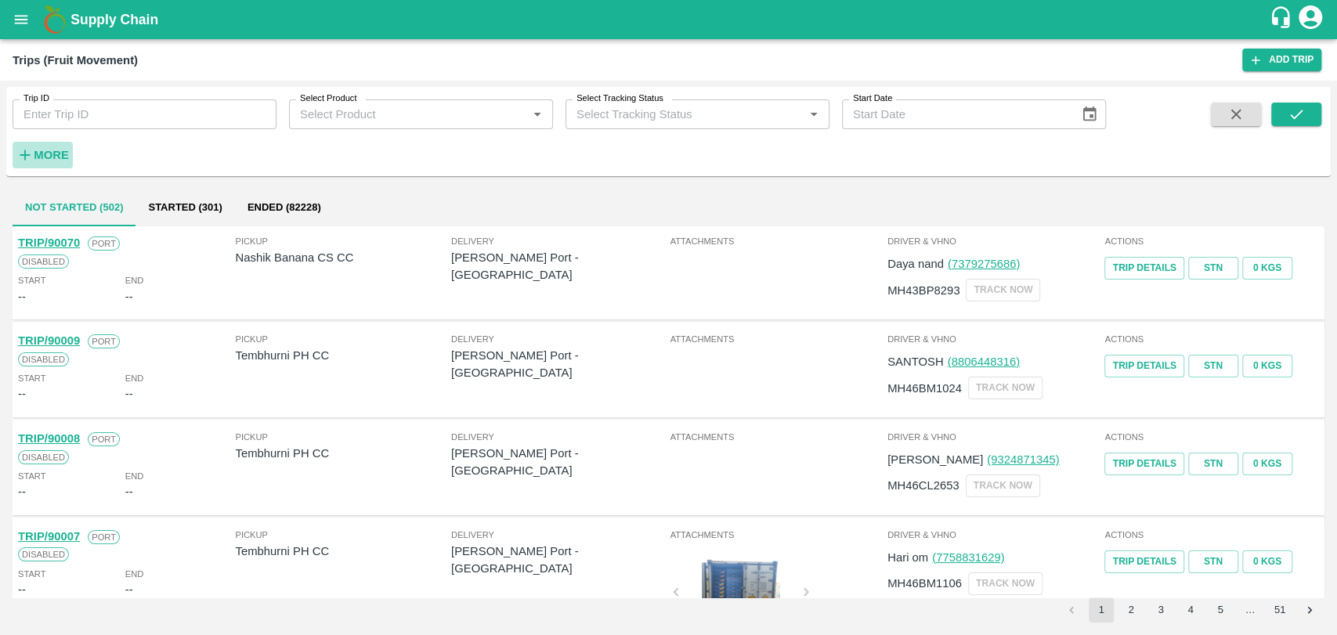
click at [45, 146] on h6 "More" at bounding box center [51, 155] width 35 height 20
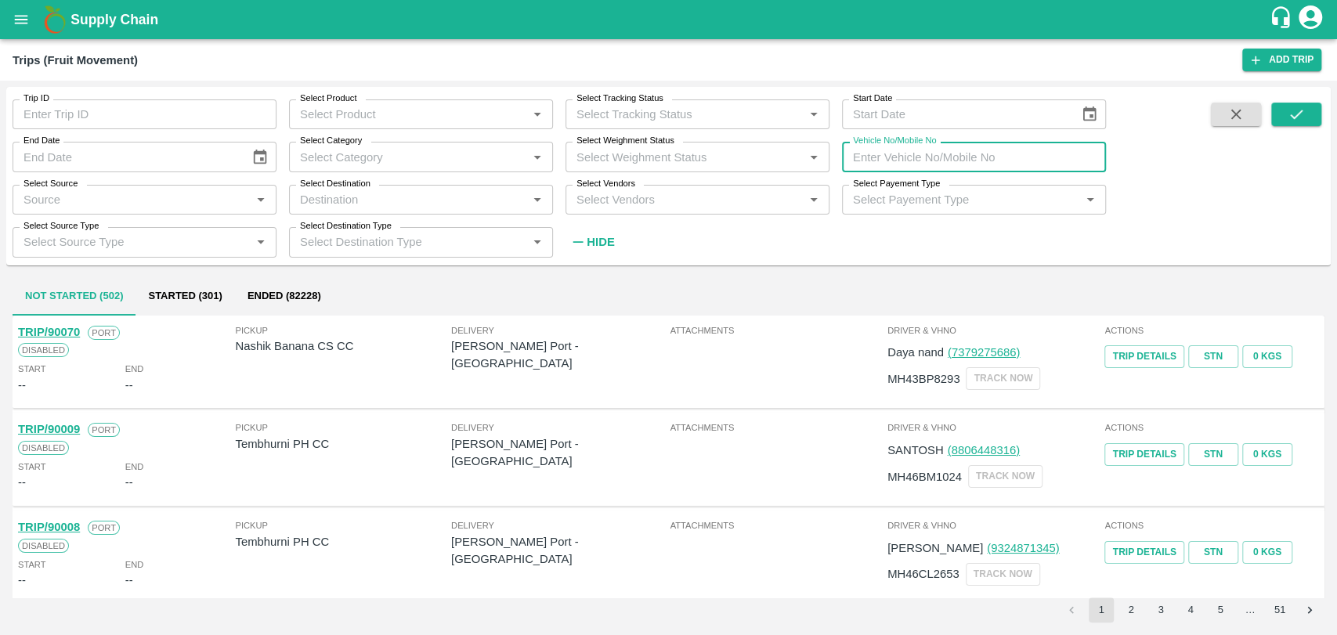
click at [1025, 150] on input "Vehicle No/Mobile No" at bounding box center [974, 157] width 264 height 30
paste input "MH19CY9254"
type input "MH19CY9254"
click at [1307, 112] on button "submit" at bounding box center [1296, 114] width 50 height 23
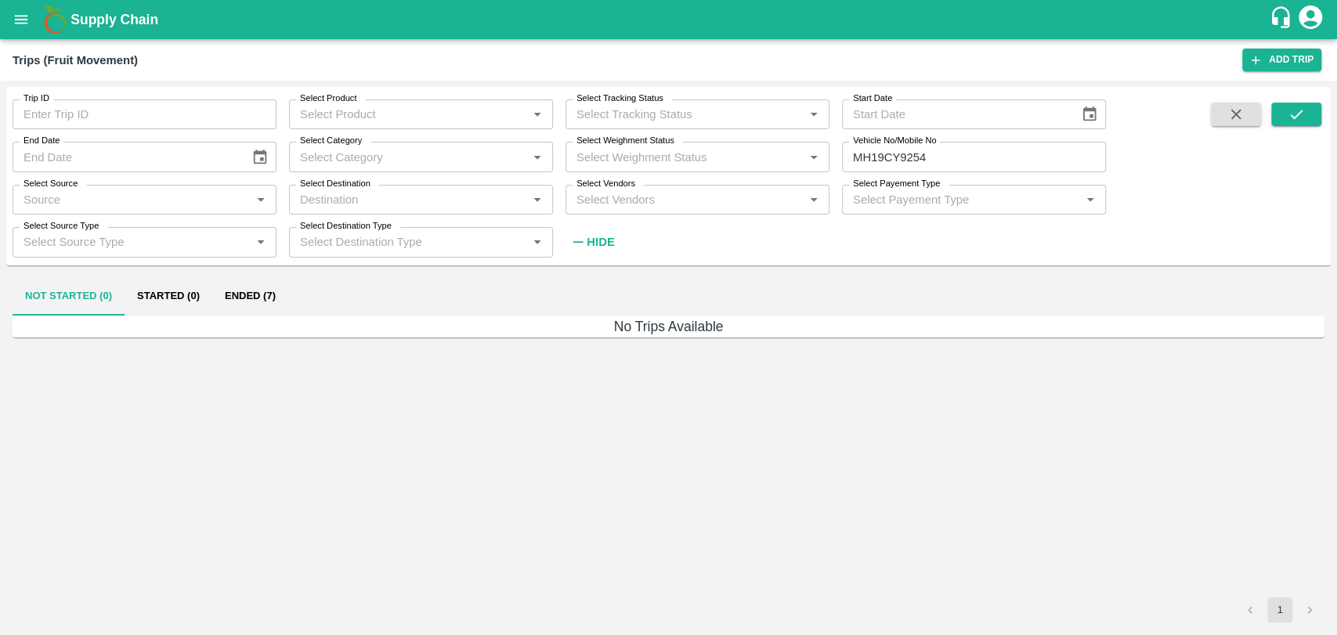
click at [290, 302] on div "Not Started (0) Started (0) Ended (7)" at bounding box center [669, 297] width 1312 height 38
click at [269, 300] on button "Ended (7)" at bounding box center [250, 297] width 76 height 38
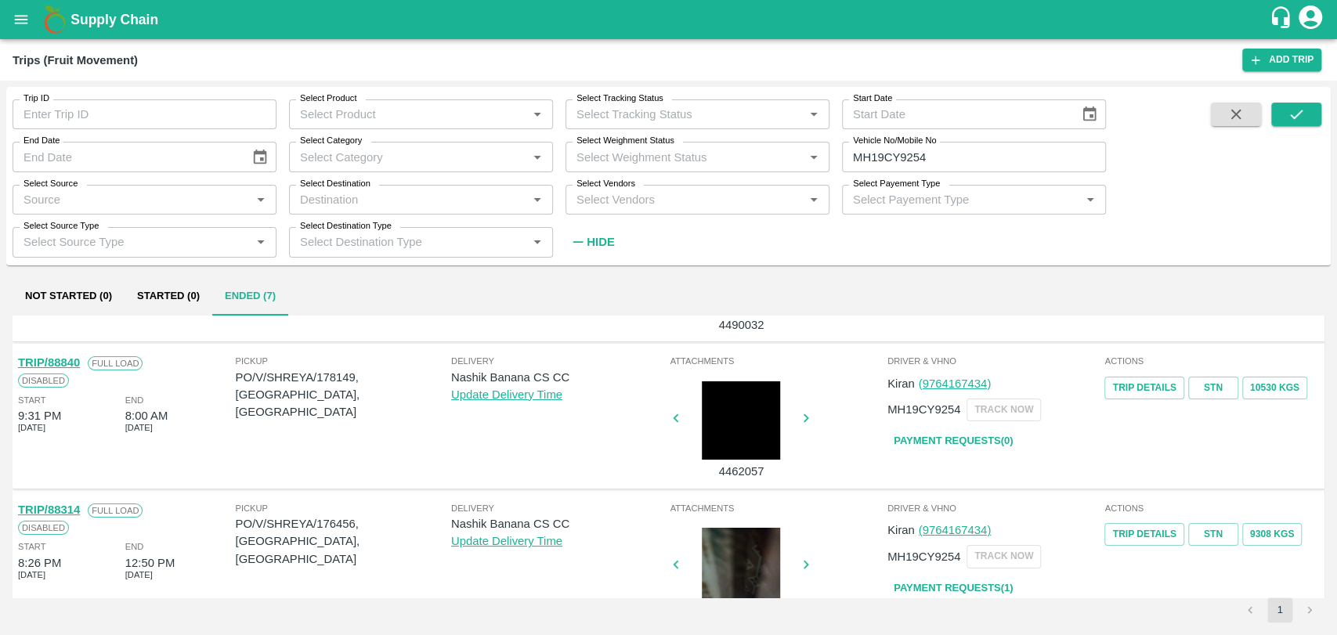
scroll to position [87, 0]
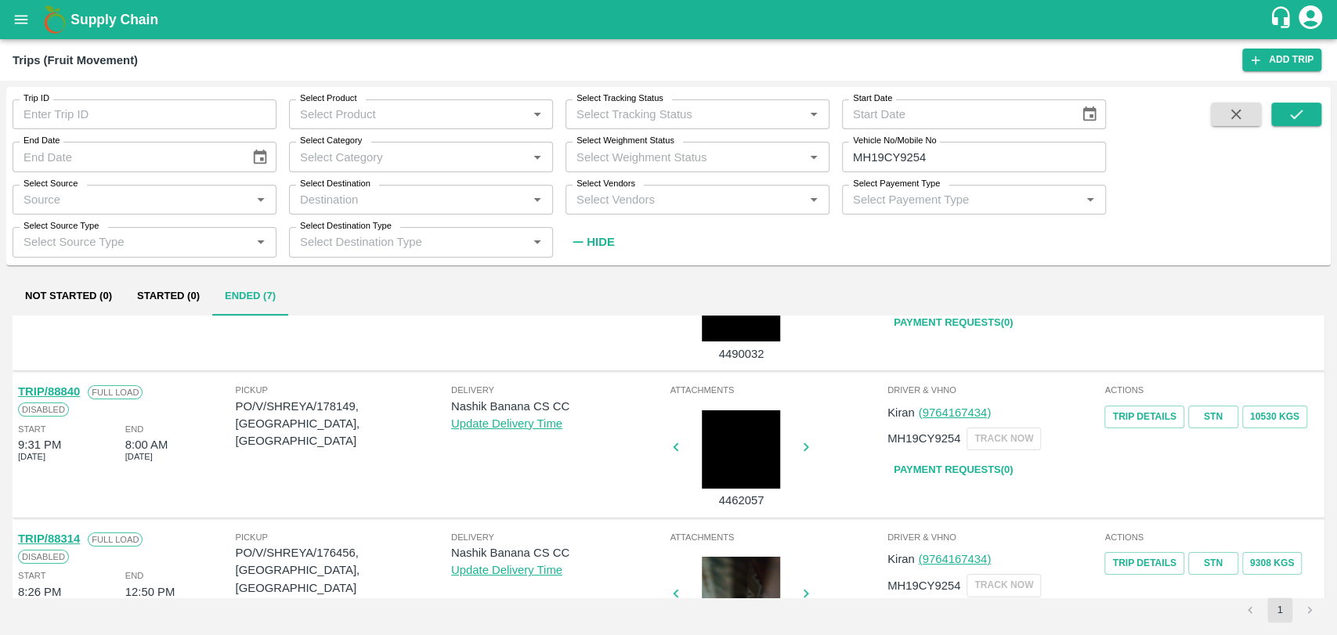
click at [70, 393] on link "TRIP/88840" at bounding box center [49, 391] width 62 height 13
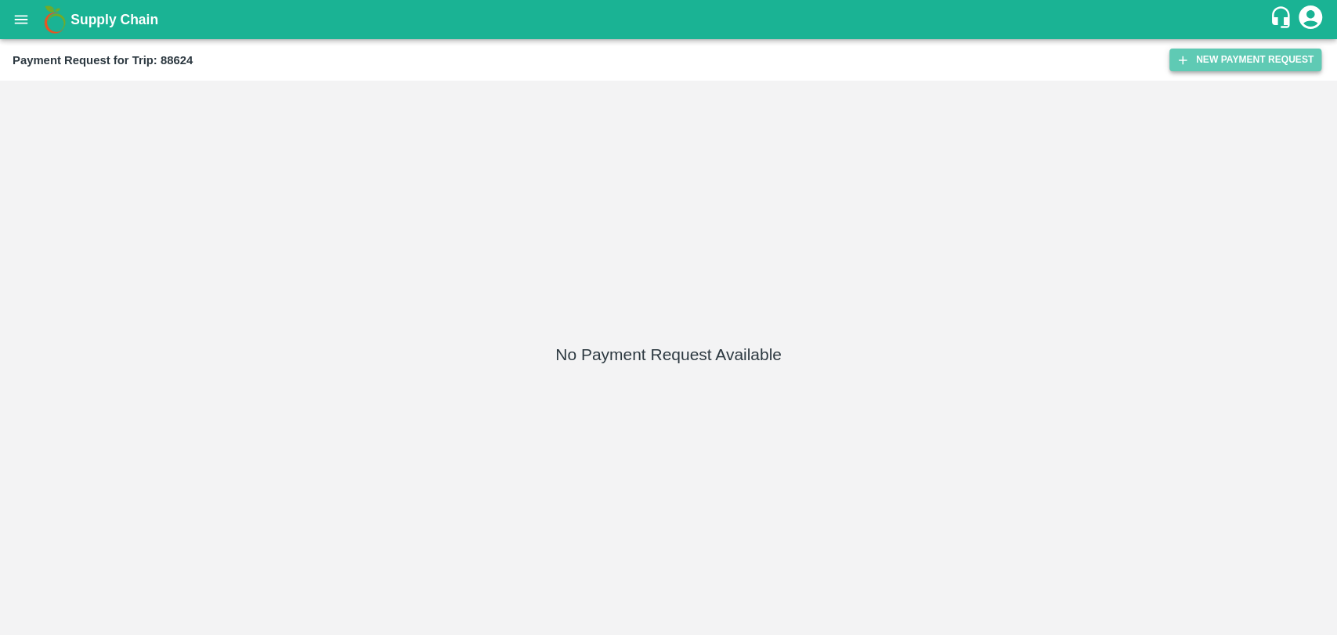
click at [1246, 63] on button "New Payment Request" at bounding box center [1245, 60] width 152 height 23
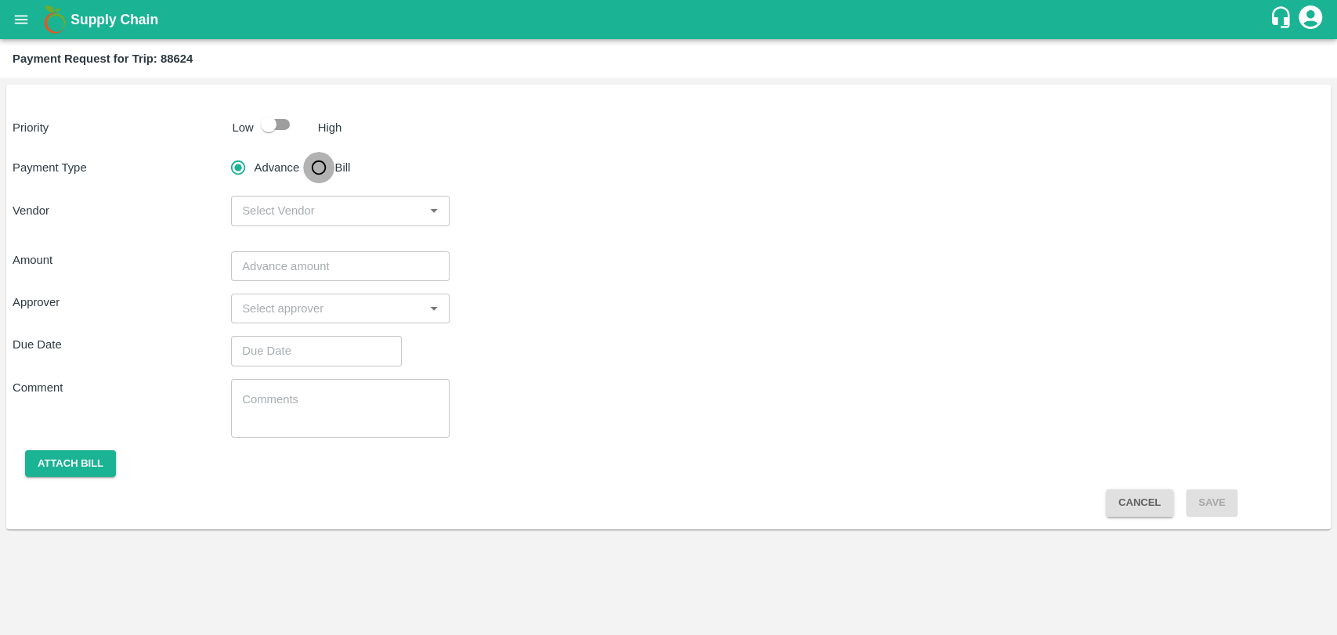
click at [324, 162] on input "Bill" at bounding box center [318, 167] width 31 height 31
radio input "true"
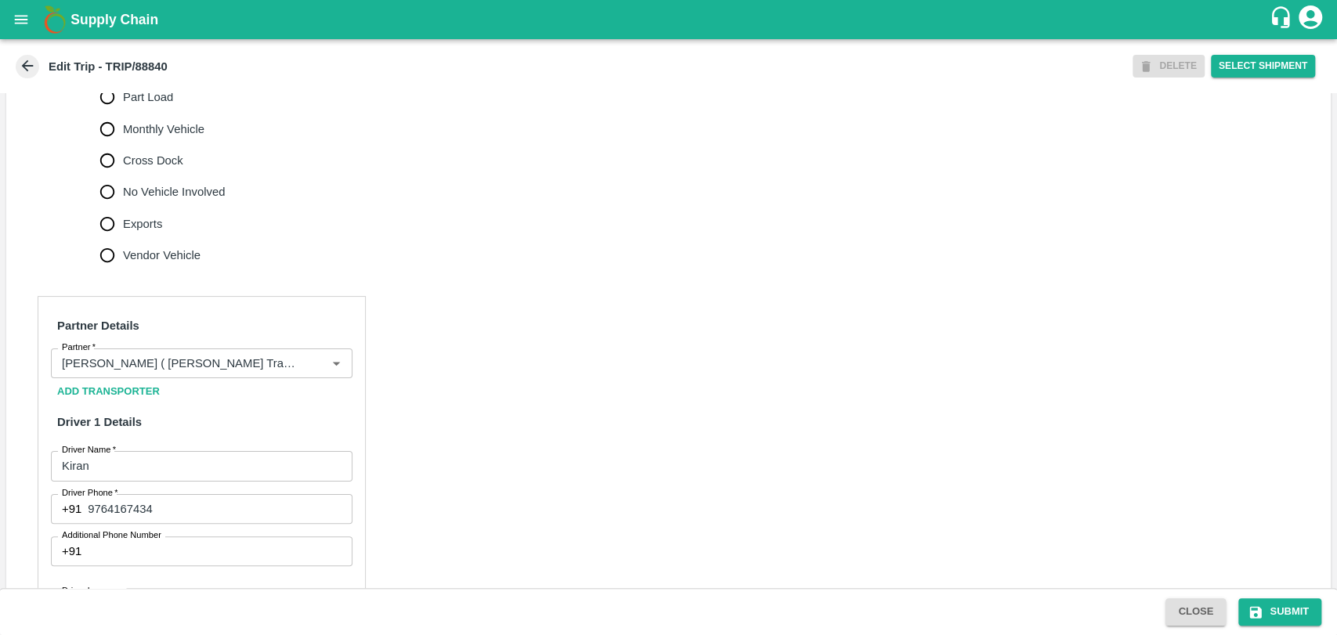
scroll to position [1019, 0]
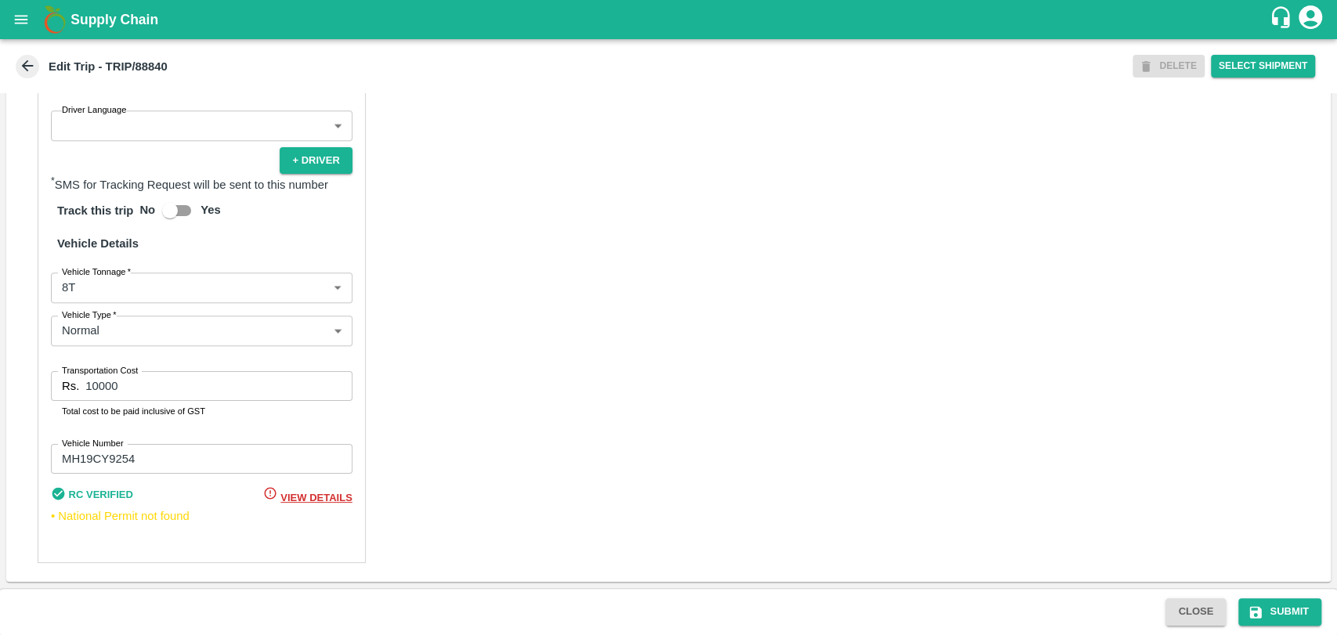
click at [121, 309] on div "Partner Details Partner   * Partner Add Transporter Driver 1 Details Driver Nam…" at bounding box center [202, 189] width 328 height 748
click at [119, 299] on body "Supply Chain Edit Trip - TRIP/88840 DELETE Select Shipment Trip Details Trip Ty…" at bounding box center [668, 317] width 1337 height 635
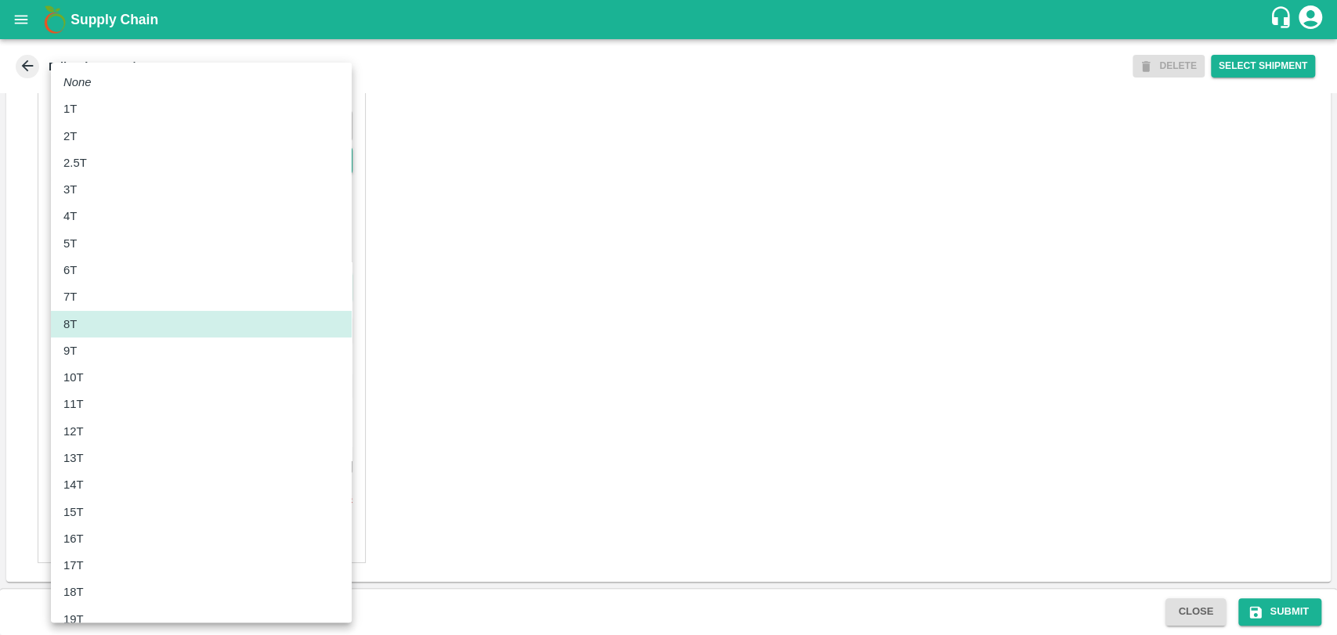
click at [94, 425] on div "12T" at bounding box center [201, 431] width 276 height 17
type input "12000"
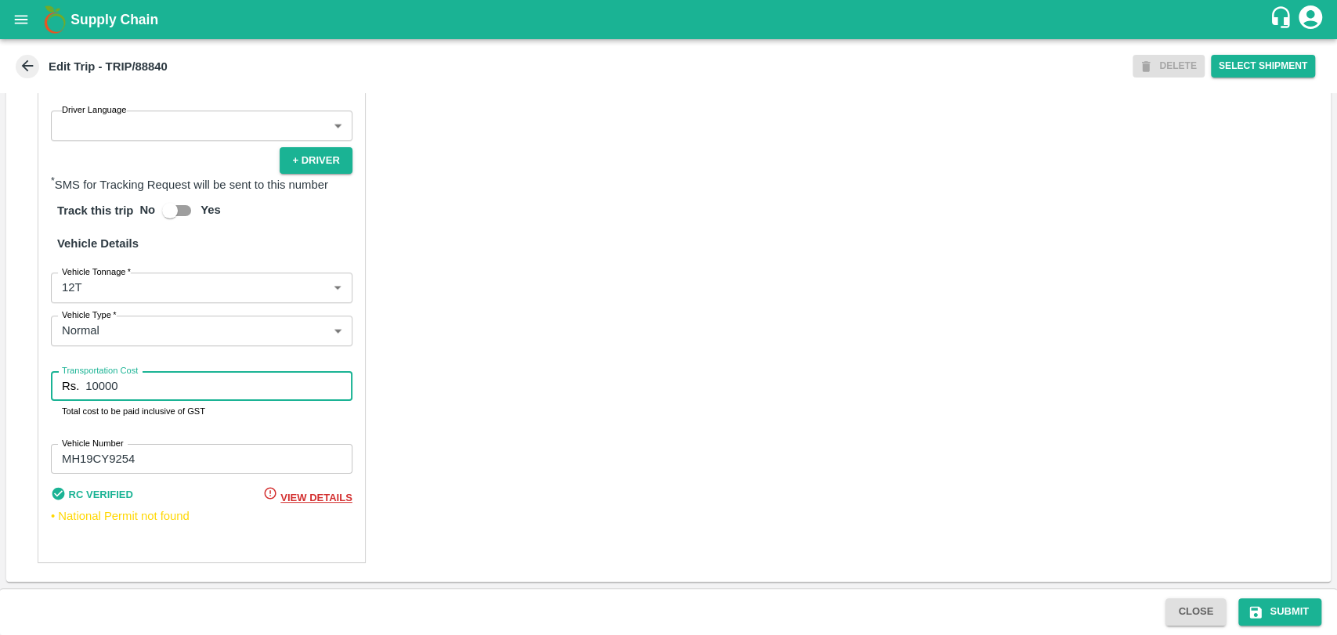
drag, startPoint x: 146, startPoint y: 383, endPoint x: 20, endPoint y: 376, distance: 126.3
click at [28, 378] on div "Partner Details Partner   * Partner Add Transporter Driver 1 Details Driver Nam…" at bounding box center [668, 189] width 1325 height 786
type input "20700"
click at [1287, 616] on button "Submit" at bounding box center [1279, 611] width 83 height 27
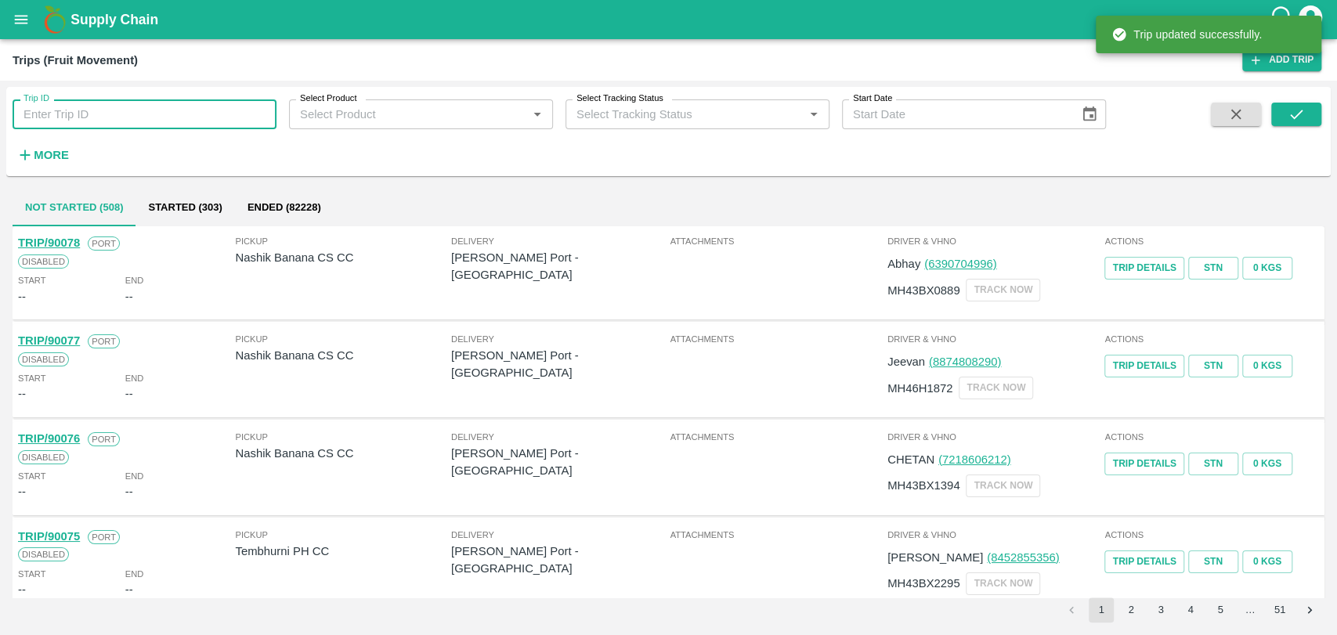
click at [81, 127] on input "Trip ID" at bounding box center [145, 114] width 264 height 30
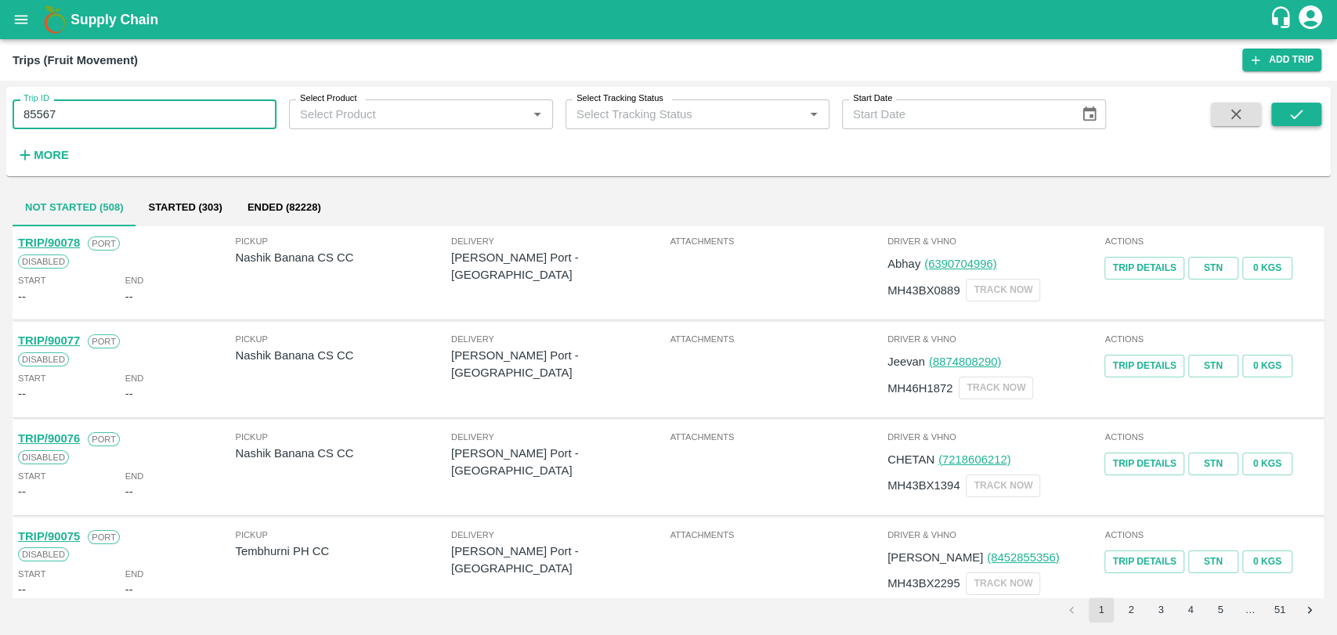
type input "85567"
drag, startPoint x: 1298, startPoint y: 108, endPoint x: 1283, endPoint y: 117, distance: 17.2
click at [1298, 109] on icon "submit" at bounding box center [1296, 114] width 17 height 17
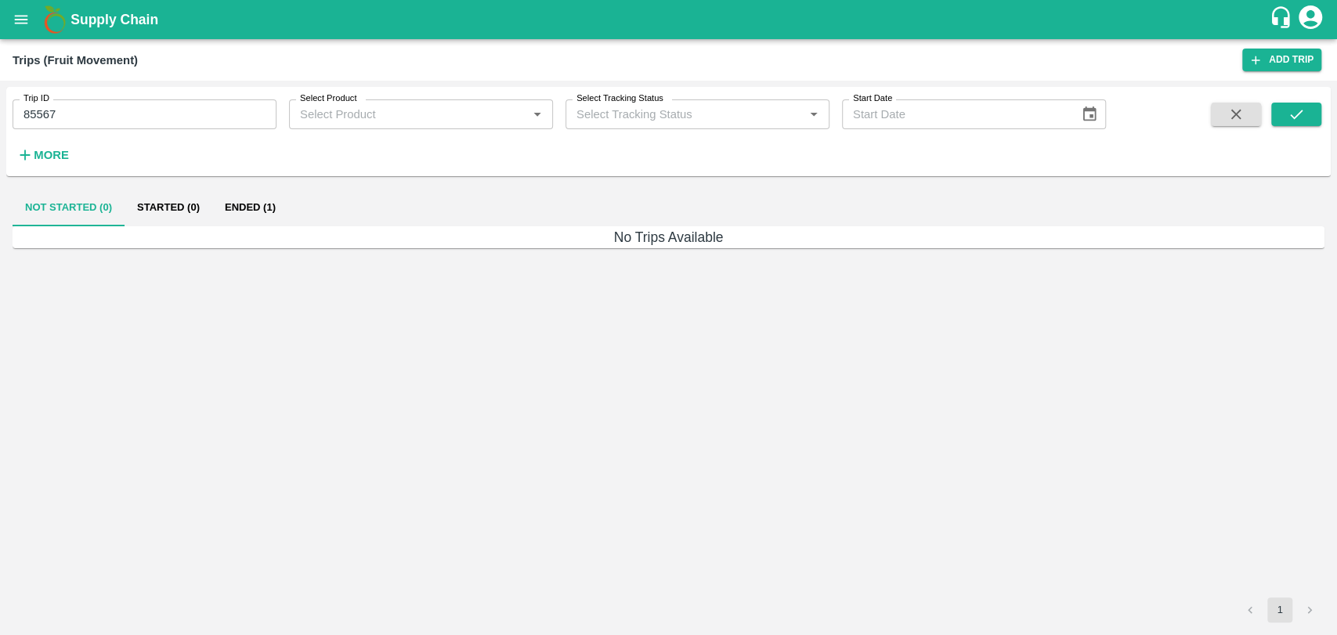
click at [313, 215] on div "Not Started (0) Started (0) Ended (1)" at bounding box center [669, 208] width 1312 height 38
click at [254, 208] on button "Ended (1)" at bounding box center [250, 208] width 76 height 38
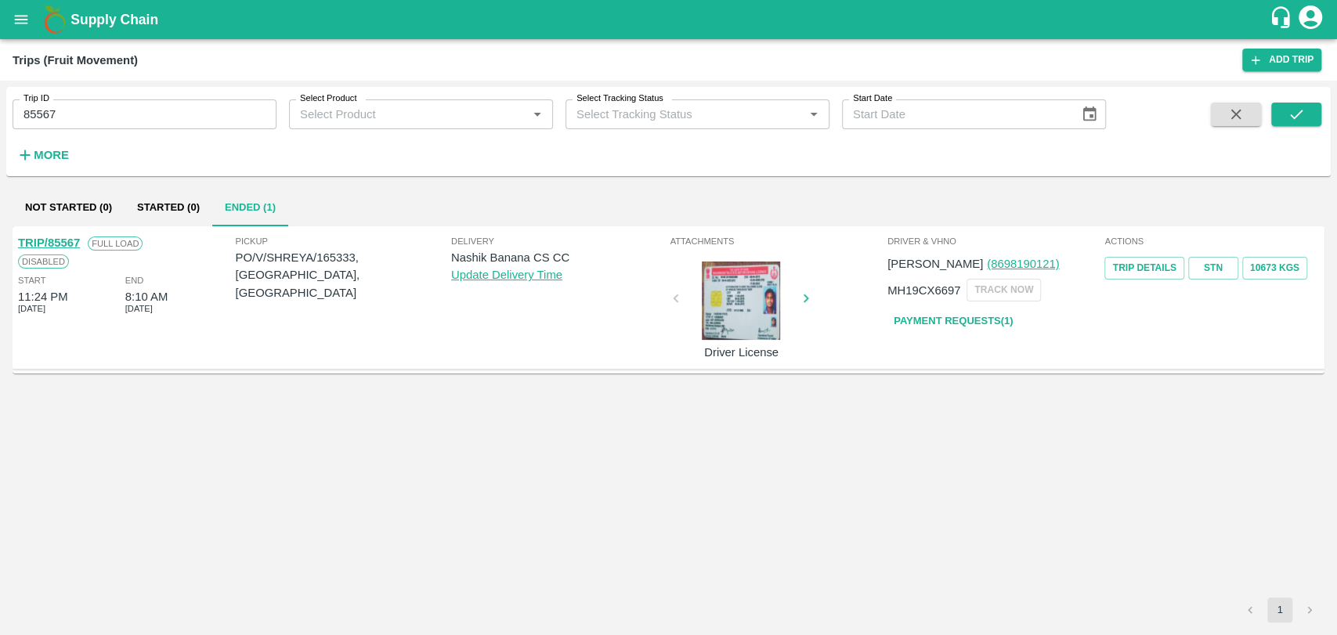
click at [73, 241] on link "TRIP/85567" at bounding box center [49, 243] width 62 height 13
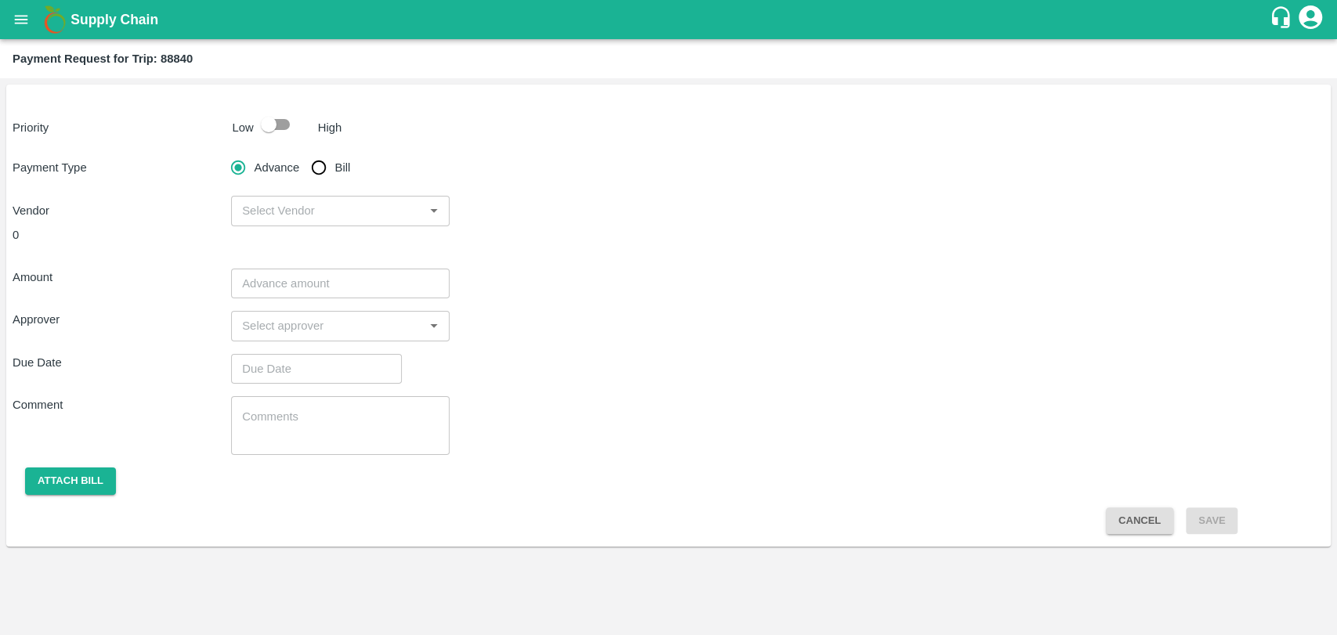
click at [276, 121] on input "checkbox" at bounding box center [268, 125] width 89 height 30
checkbox input "true"
click at [332, 173] on input "Bill" at bounding box center [318, 167] width 31 height 31
radio input "true"
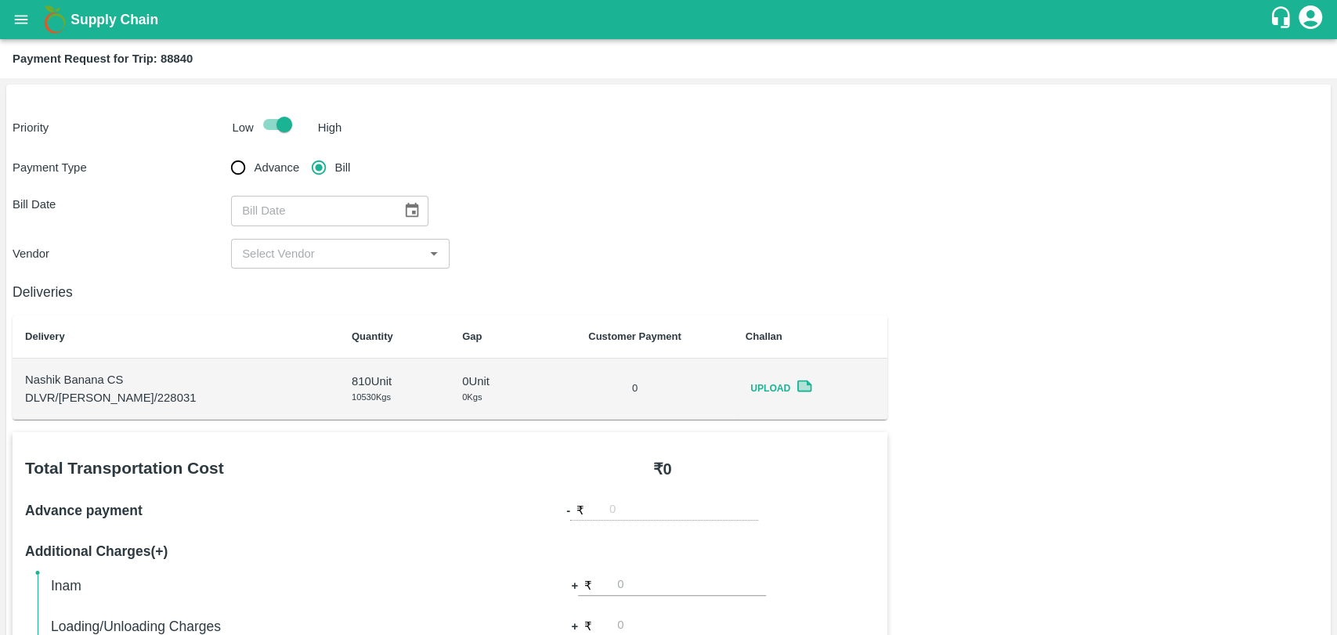
click at [403, 210] on icon "Choose date" at bounding box center [411, 210] width 17 height 17
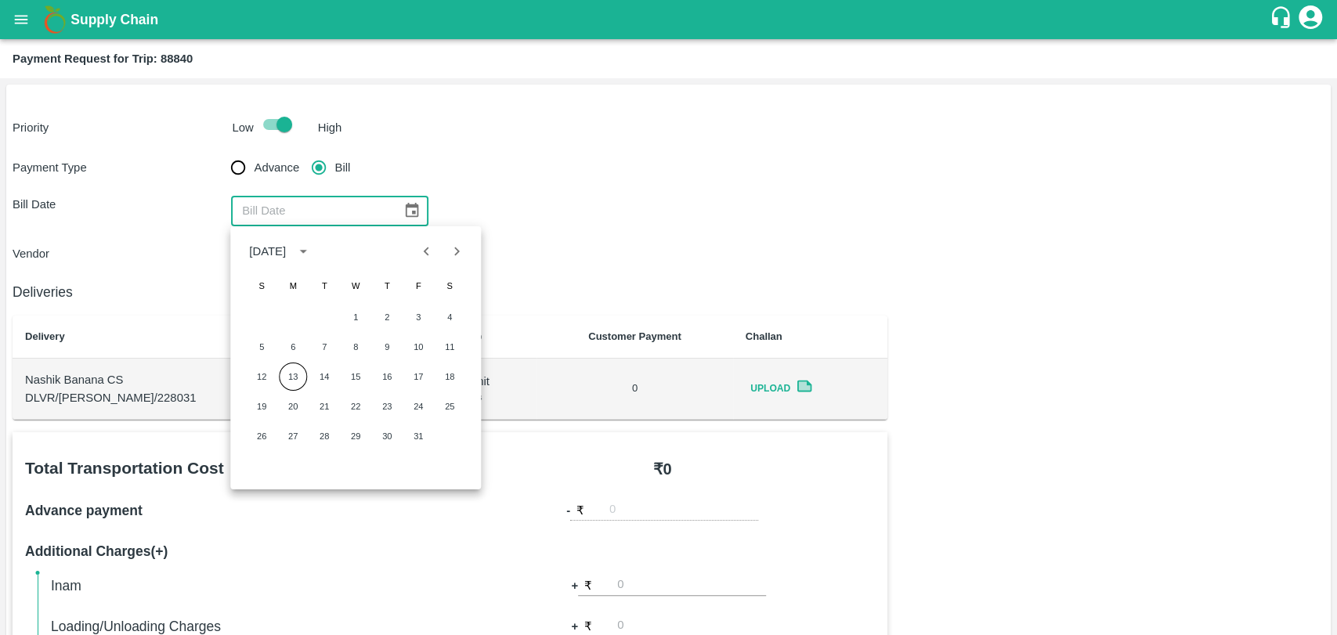
click at [421, 248] on icon "Previous month" at bounding box center [426, 251] width 17 height 17
click at [307, 409] on div "21 22 23 24 25 26 27" at bounding box center [355, 406] width 251 height 28
click at [332, 403] on button "23" at bounding box center [324, 406] width 28 height 28
type input "23/09/2025"
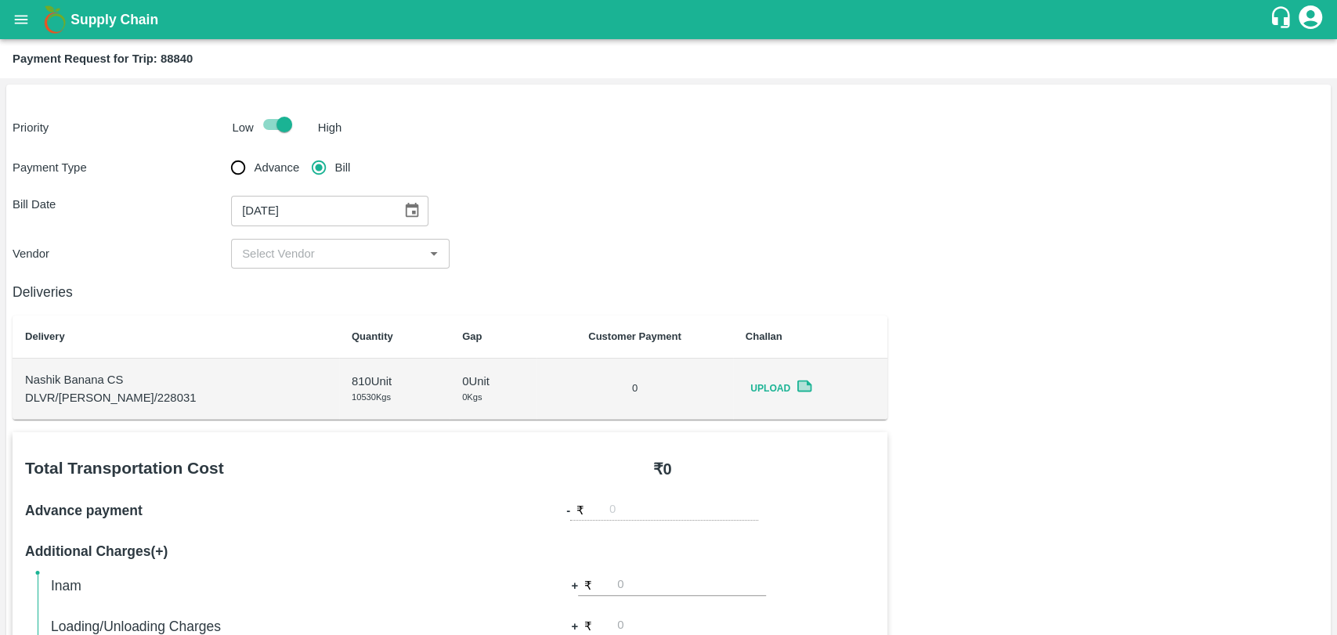
click at [298, 244] on input "input" at bounding box center [327, 254] width 183 height 20
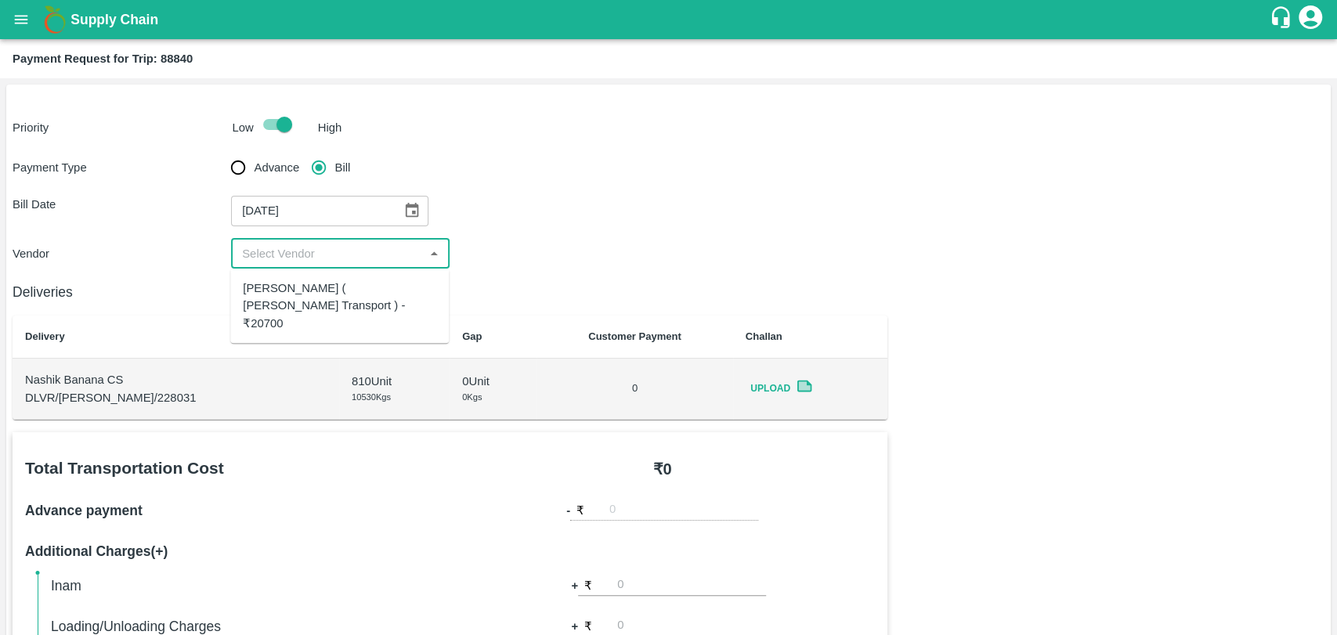
click at [291, 294] on div "Nitin Rasal ( Bhairavnath Transport ) - ₹20700" at bounding box center [339, 306] width 193 height 52
type input "Nitin Rasal ( Bhairavnath Transport ) - ₹20700"
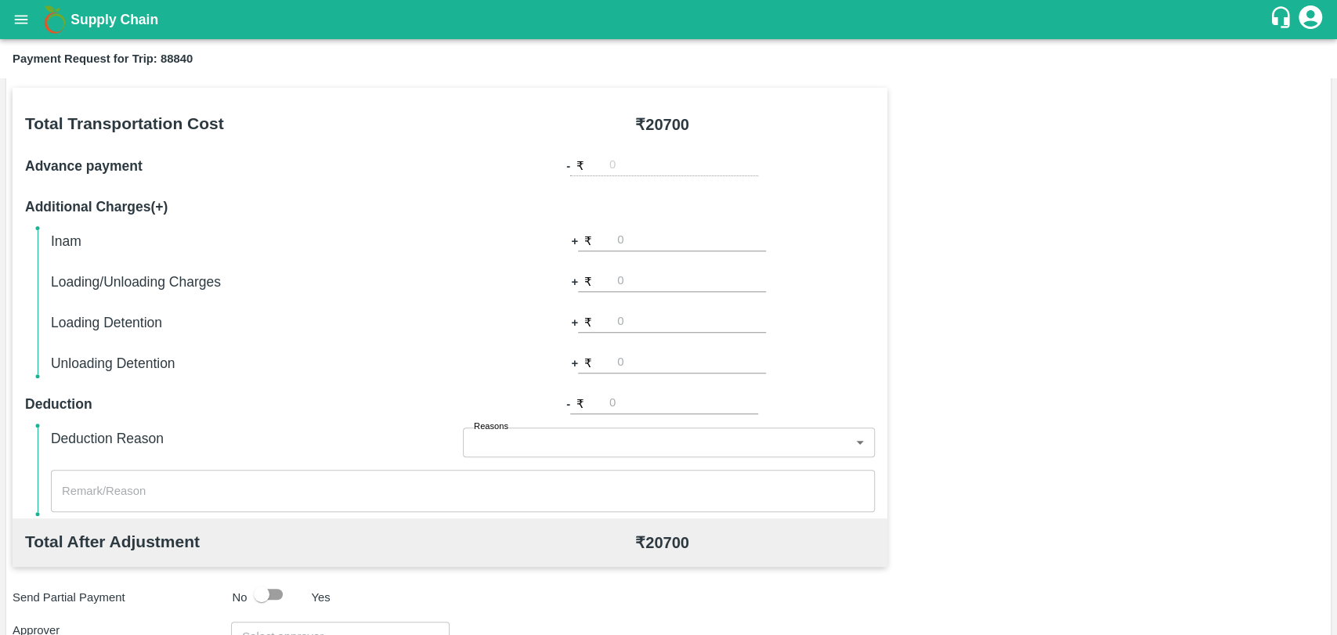
scroll to position [348, 0]
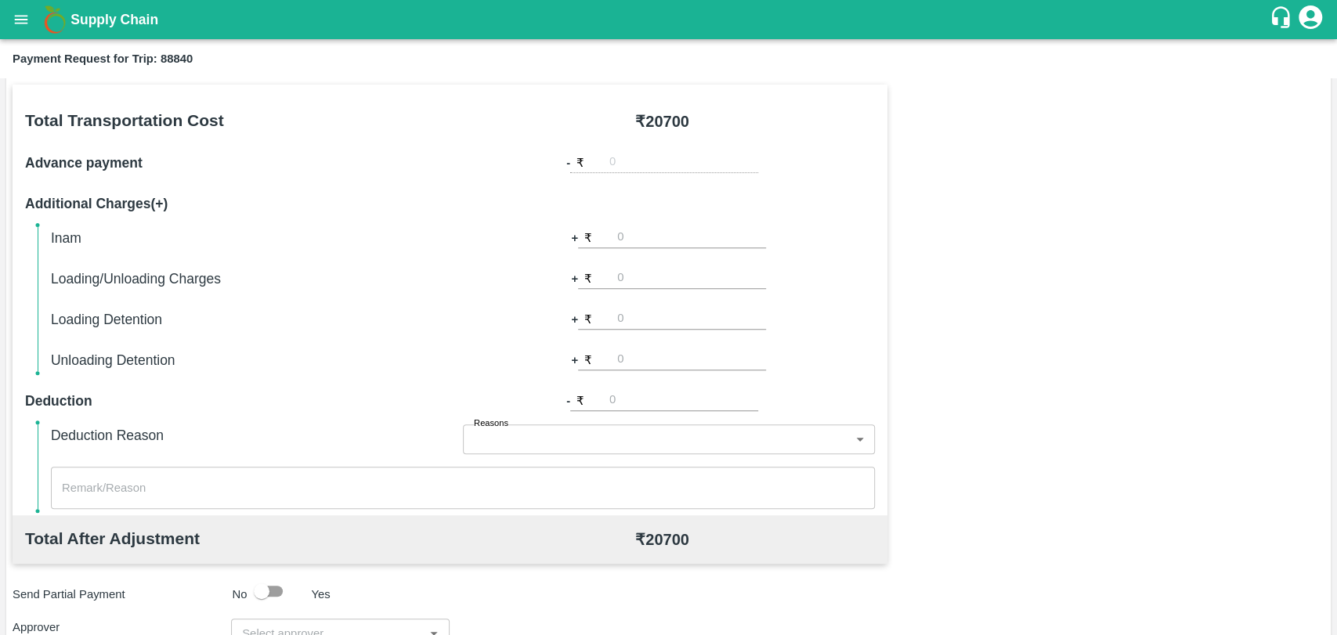
click at [646, 284] on input "number" at bounding box center [691, 278] width 149 height 21
type input "500"
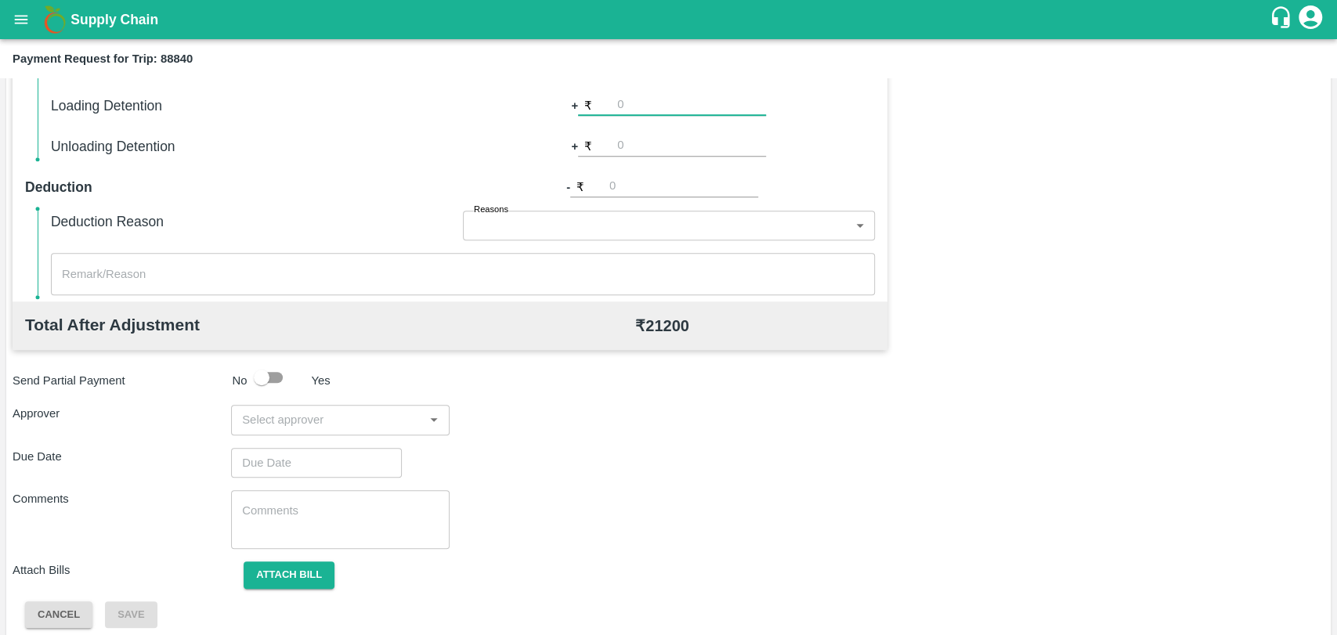
scroll to position [573, 0]
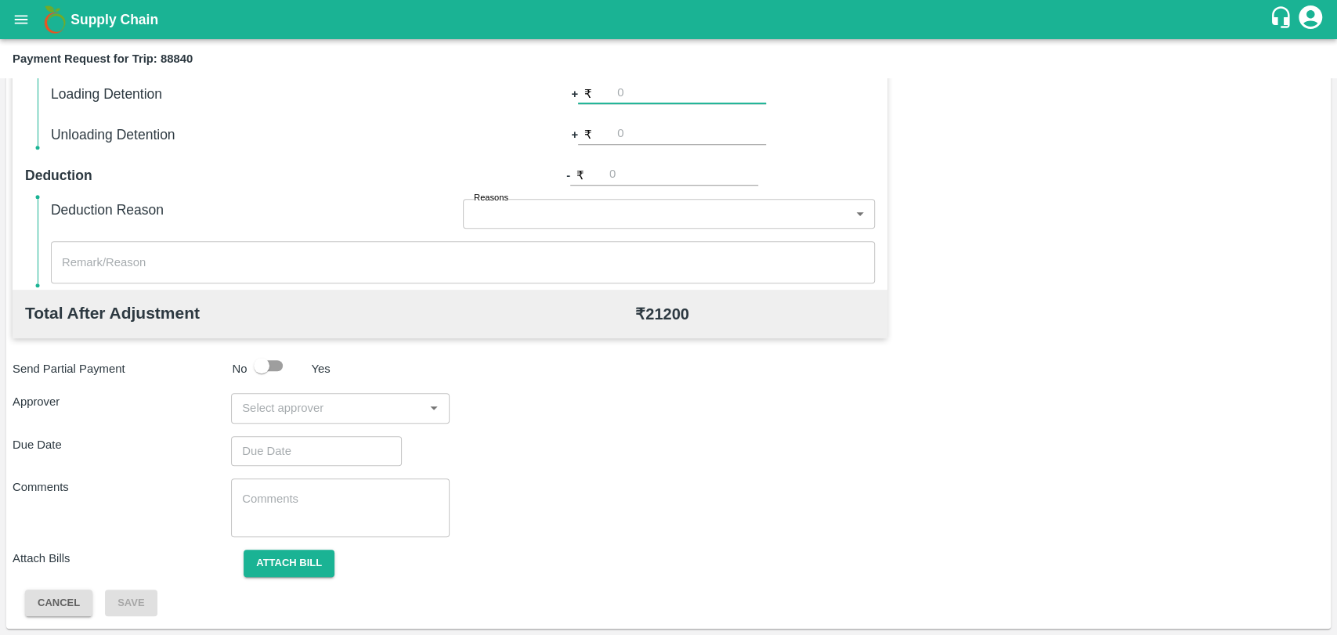
click at [320, 414] on input "input" at bounding box center [327, 408] width 183 height 20
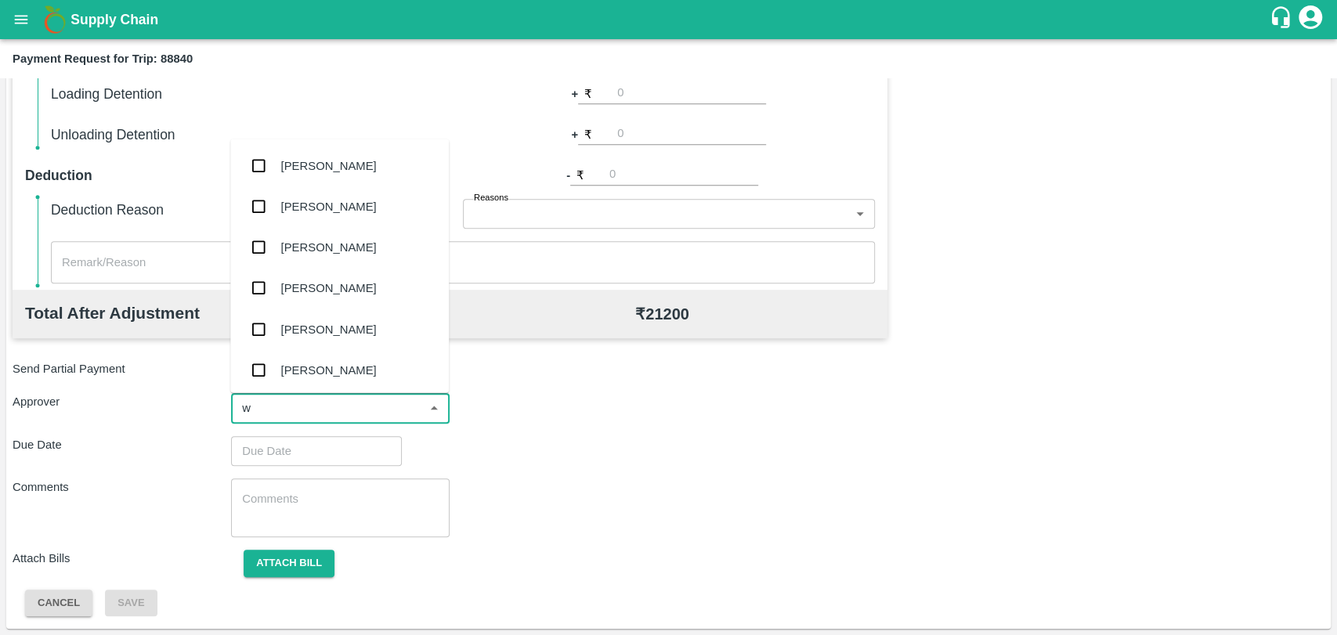
type input "wa"
click at [309, 248] on div "[PERSON_NAME]" at bounding box center [329, 247] width 96 height 17
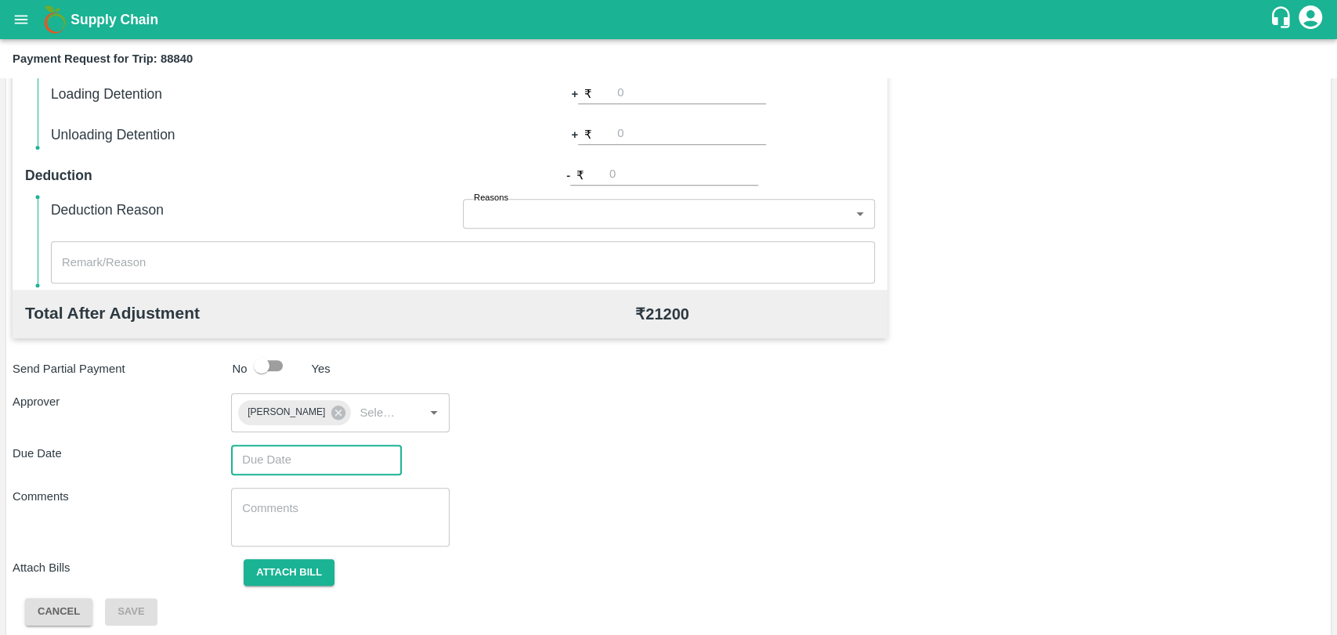
click at [301, 468] on input "Choose date" at bounding box center [311, 460] width 160 height 30
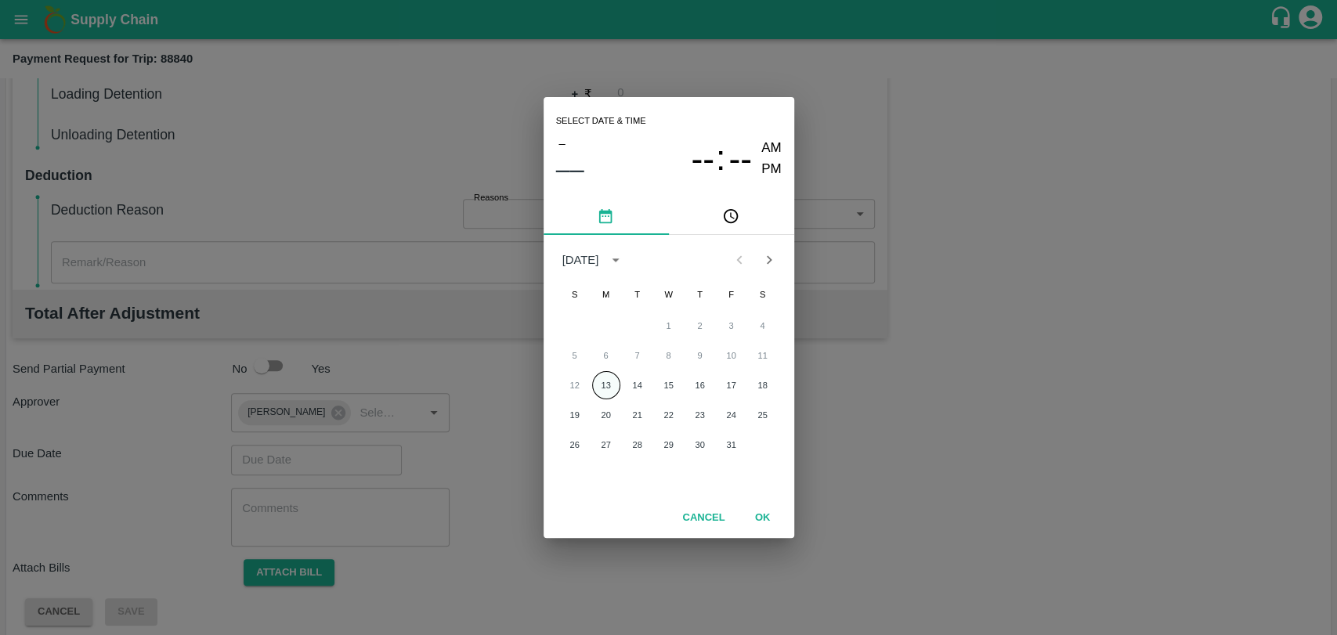
click at [604, 384] on button "13" at bounding box center [606, 385] width 28 height 28
type input "[DATE] 12:00 AM"
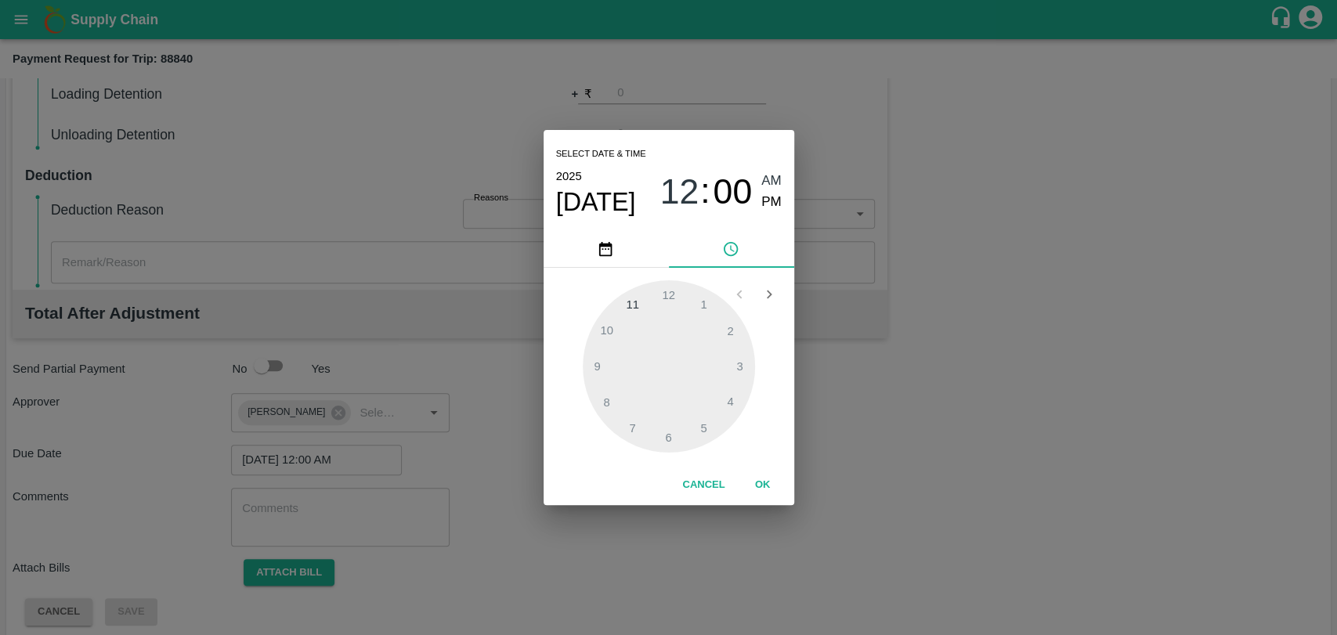
click at [761, 479] on button "OK" at bounding box center [763, 485] width 50 height 27
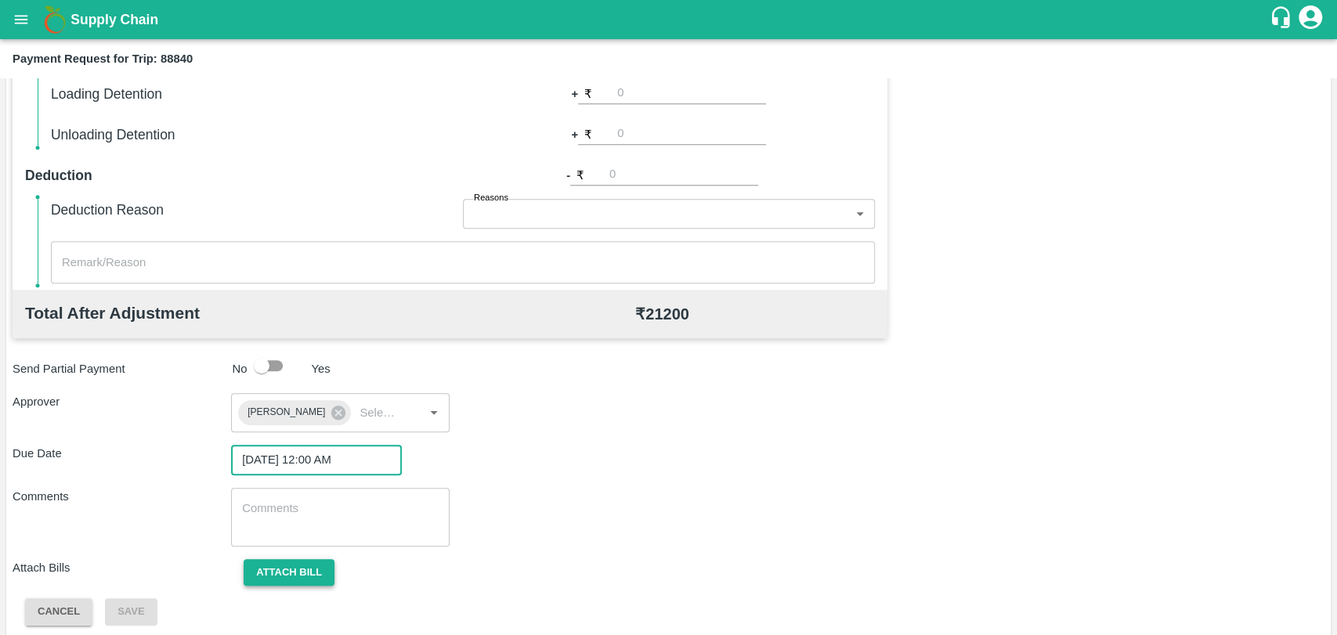
click at [306, 572] on button "Attach bill" at bounding box center [289, 572] width 91 height 27
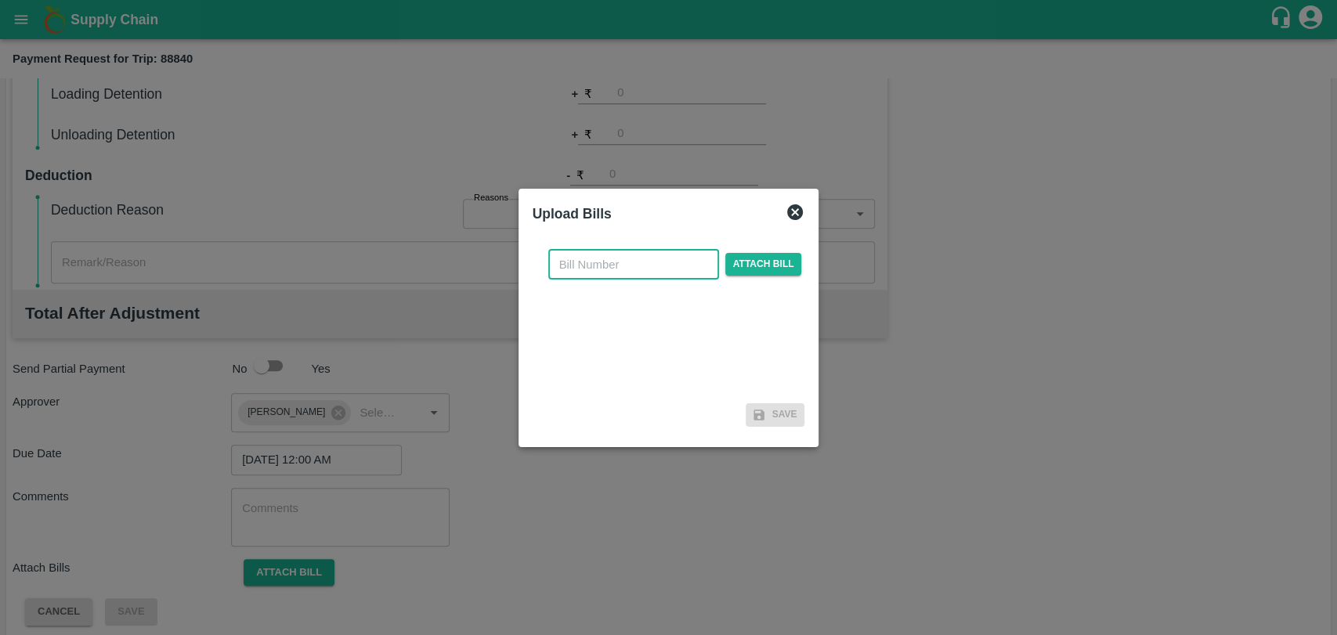
click at [614, 262] on input "text" at bounding box center [633, 265] width 171 height 30
type input "4044"
click at [733, 260] on span "Attach bill" at bounding box center [763, 264] width 77 height 23
click at [0, 0] on input "Attach bill" at bounding box center [0, 0] width 0 height 0
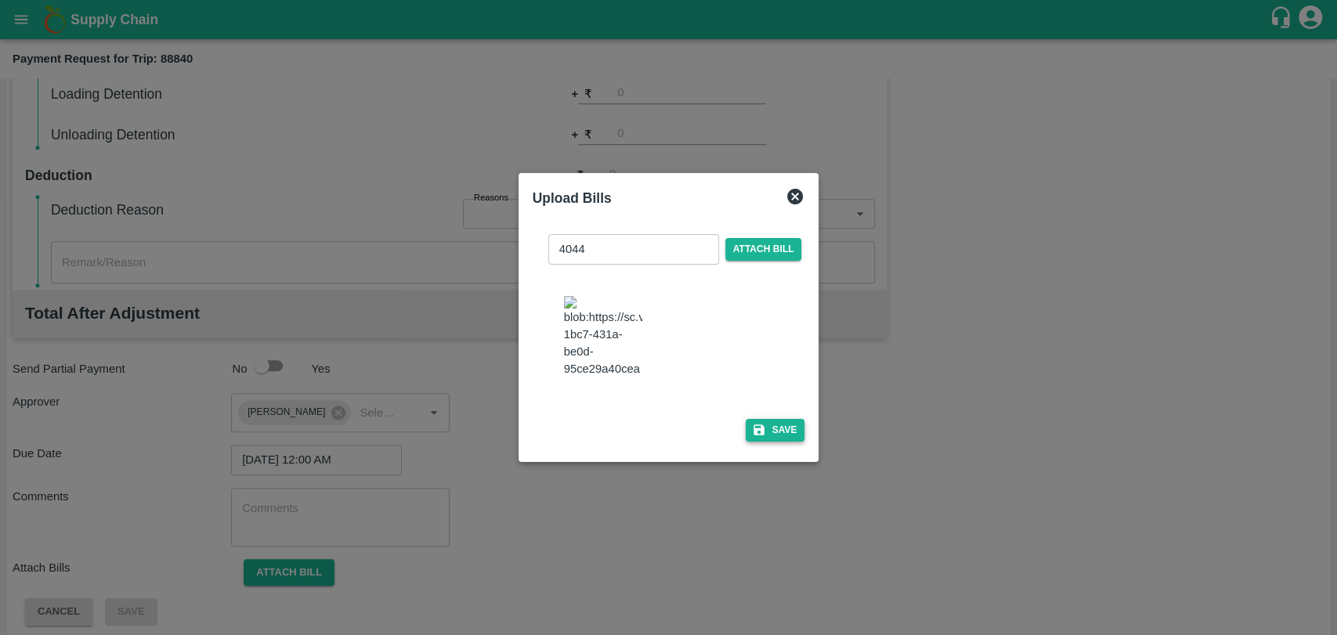
click at [754, 425] on icon "button" at bounding box center [759, 430] width 11 height 11
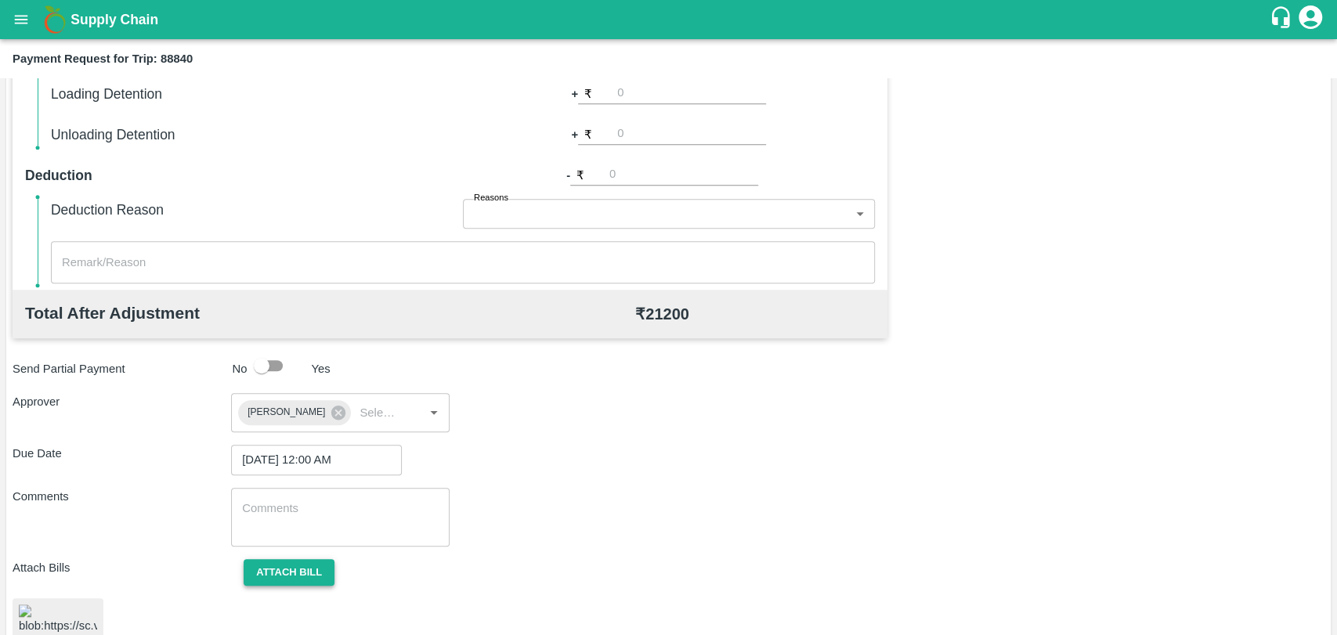
scroll to position [653, 0]
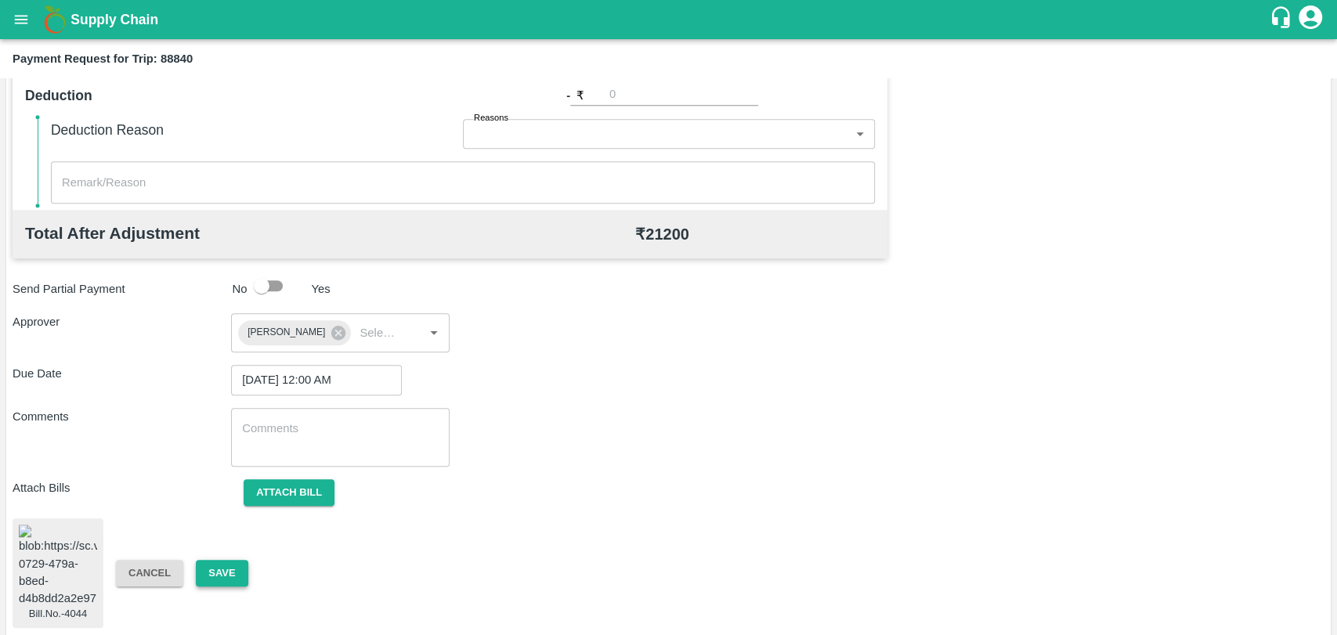
click at [222, 570] on button "Save" at bounding box center [222, 573] width 52 height 27
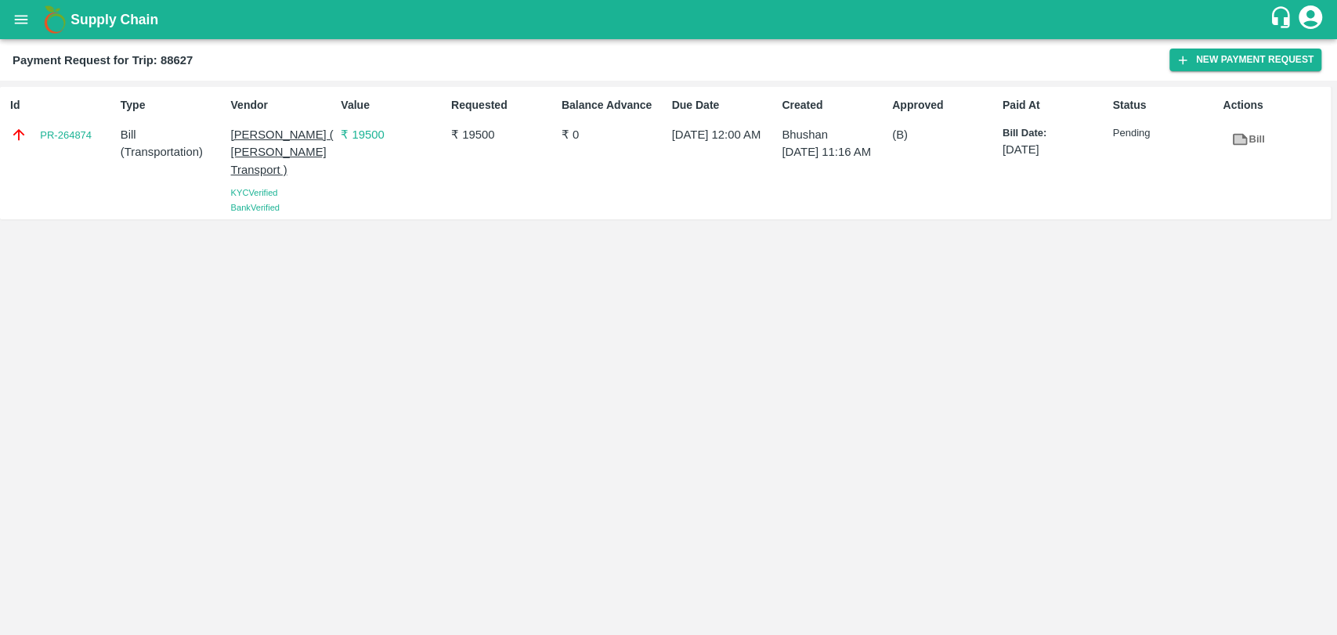
click at [1256, 133] on link "Bill" at bounding box center [1248, 139] width 50 height 27
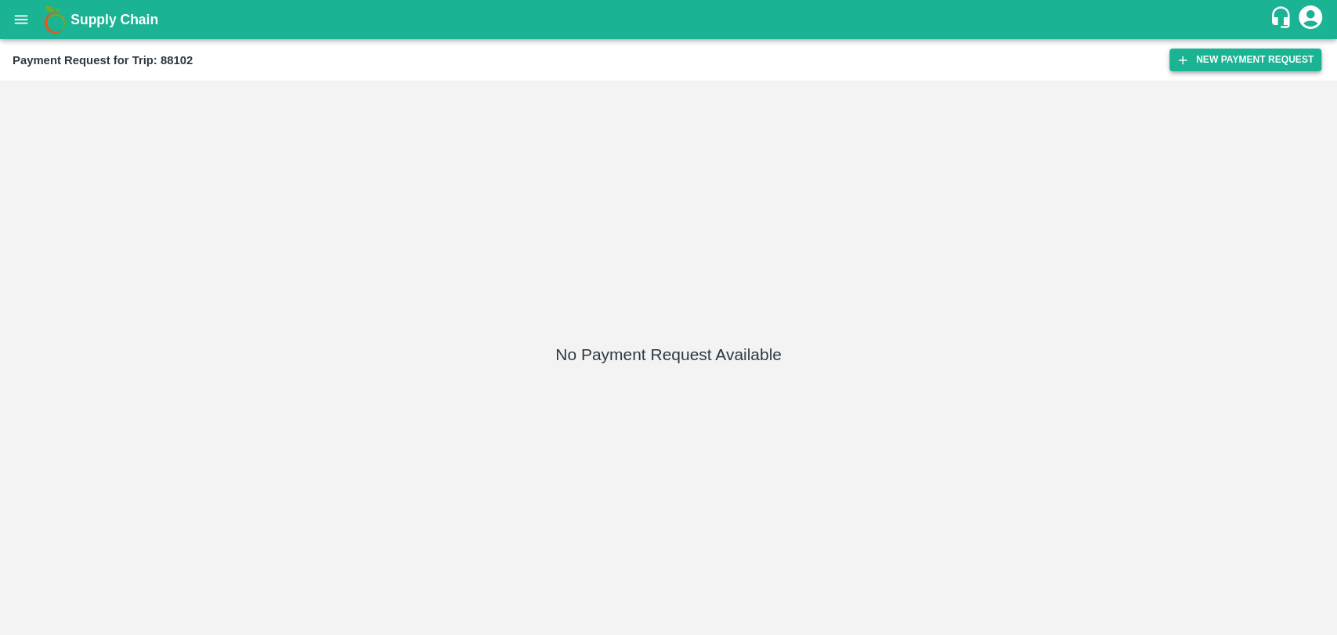
click at [1288, 55] on button "New Payment Request" at bounding box center [1245, 60] width 152 height 23
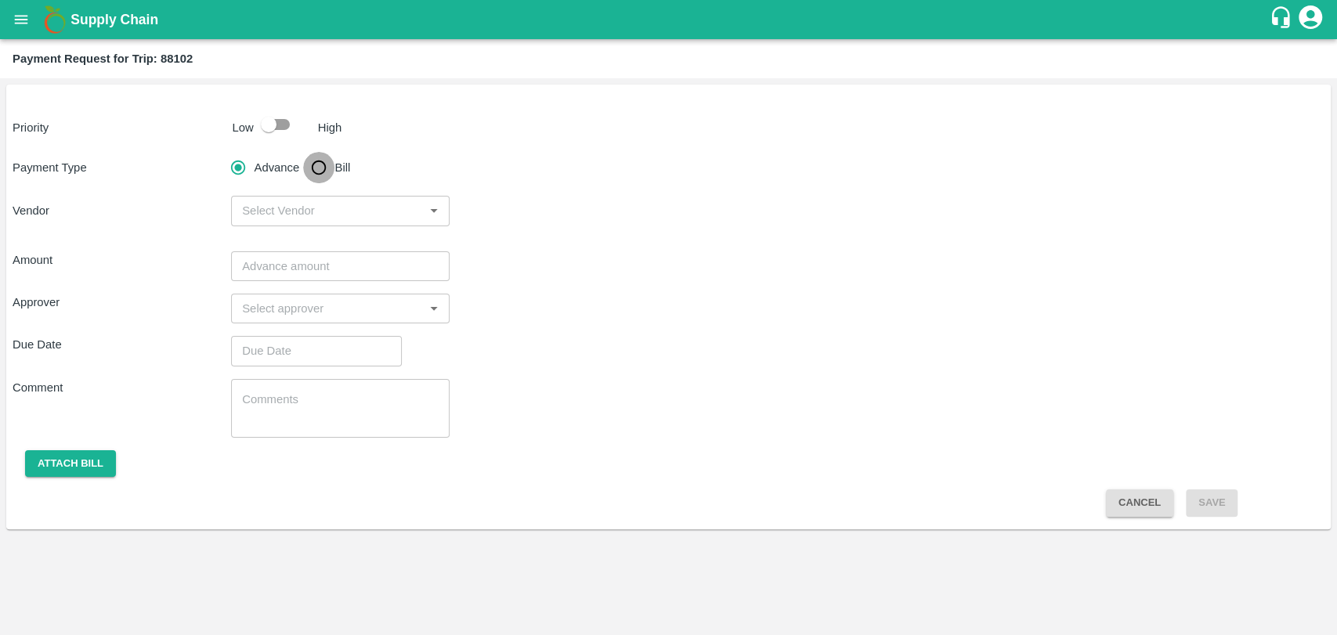
click at [309, 175] on input "Bill" at bounding box center [318, 167] width 31 height 31
radio input "true"
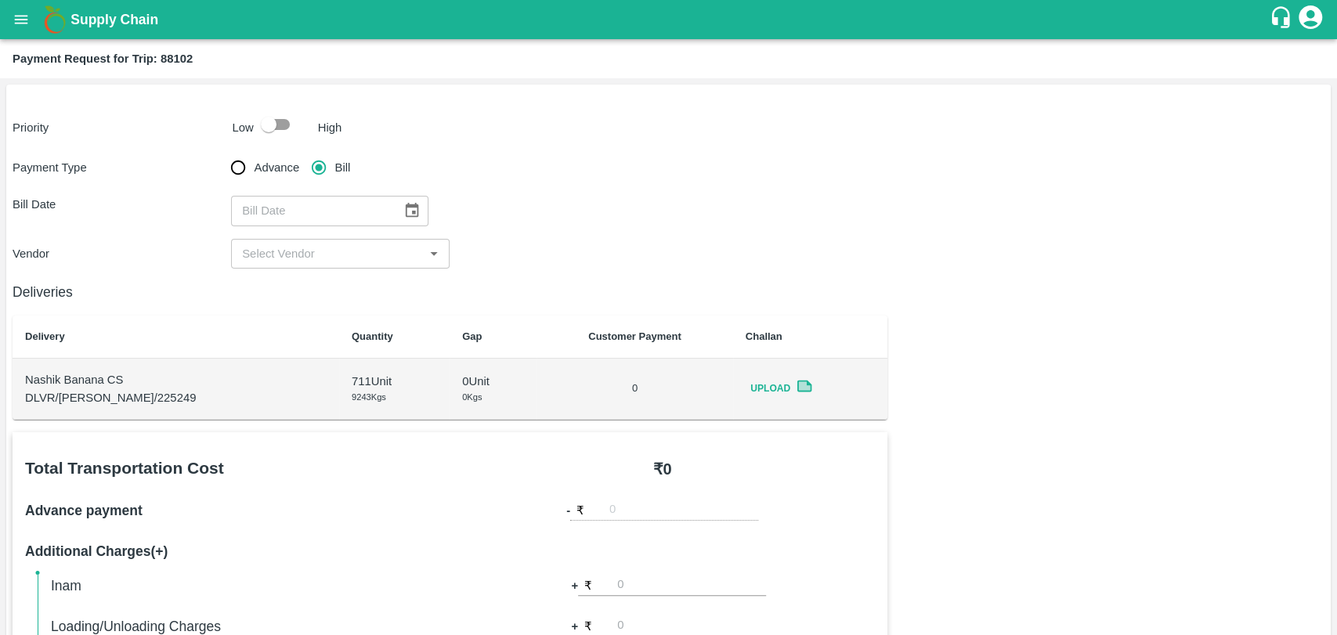
click at [282, 120] on input "checkbox" at bounding box center [268, 125] width 89 height 30
checkbox input "true"
click at [410, 204] on icon "Choose date" at bounding box center [412, 210] width 13 height 15
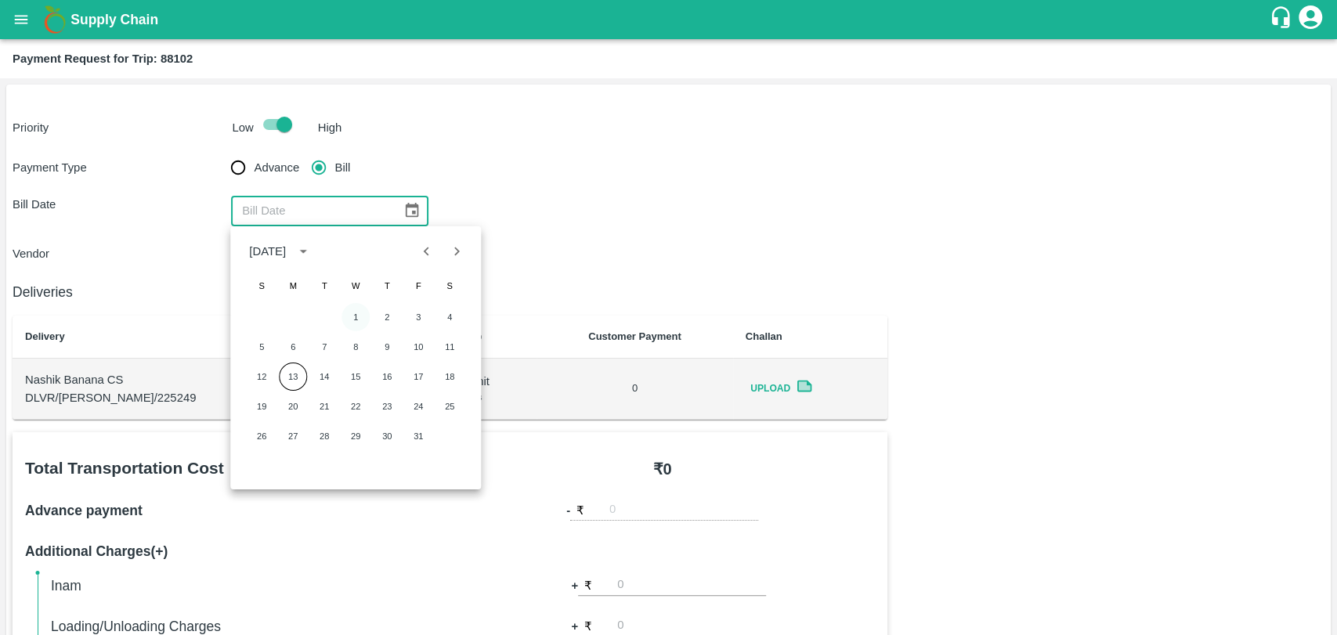
click at [360, 313] on button "1" at bounding box center [356, 317] width 28 height 28
type input "01/10/2025"
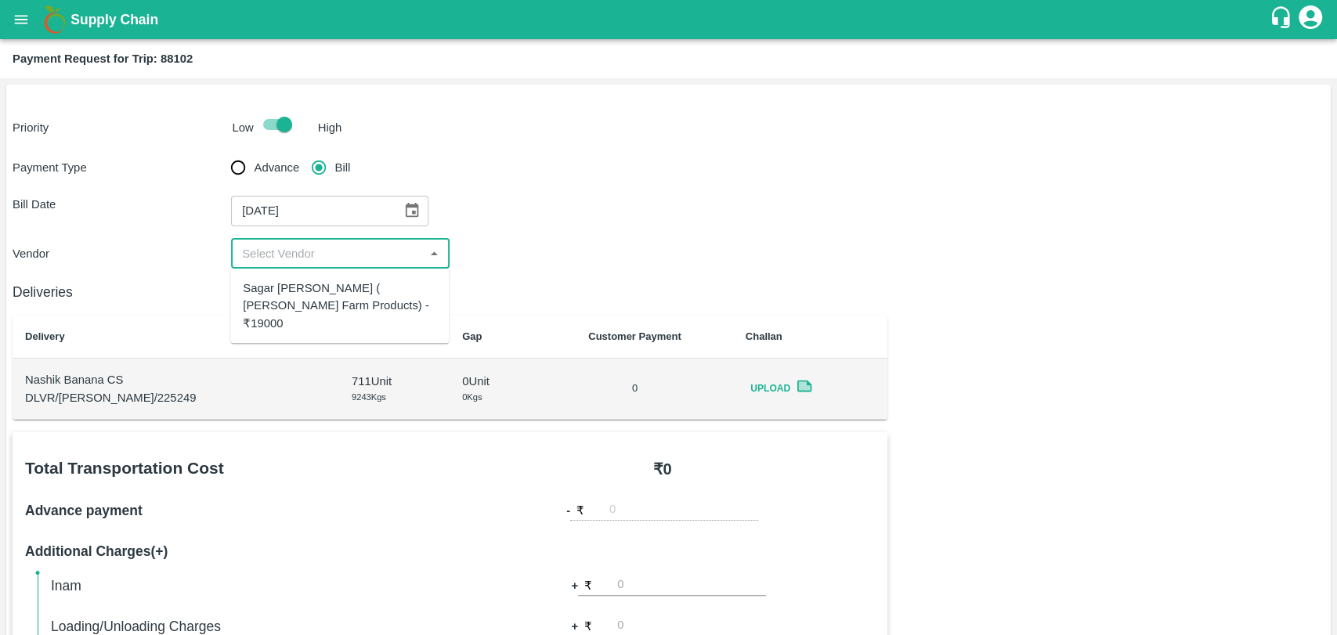
click at [318, 253] on input "input" at bounding box center [327, 254] width 183 height 20
click at [295, 305] on div "Sagar Pramod Patil ( Shreyansh Farm Products) - ₹19000" at bounding box center [339, 306] width 193 height 52
type input "Sagar Pramod Patil ( Shreyansh Farm Products) - ₹19000"
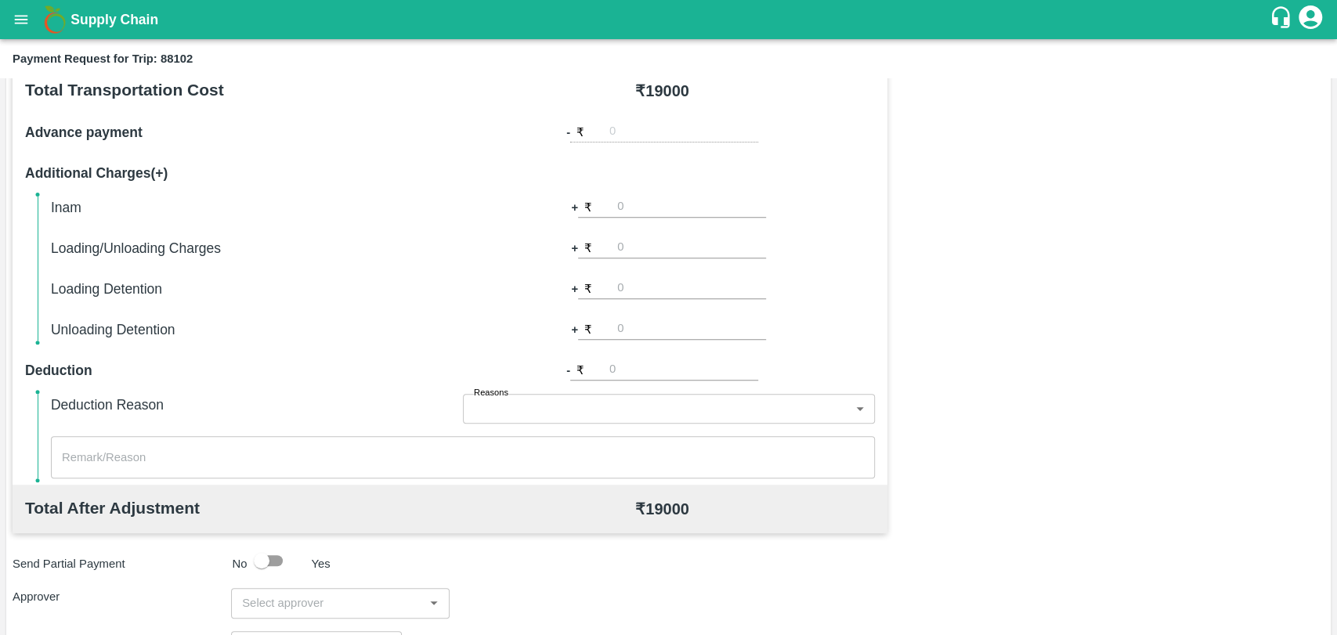
scroll to position [522, 0]
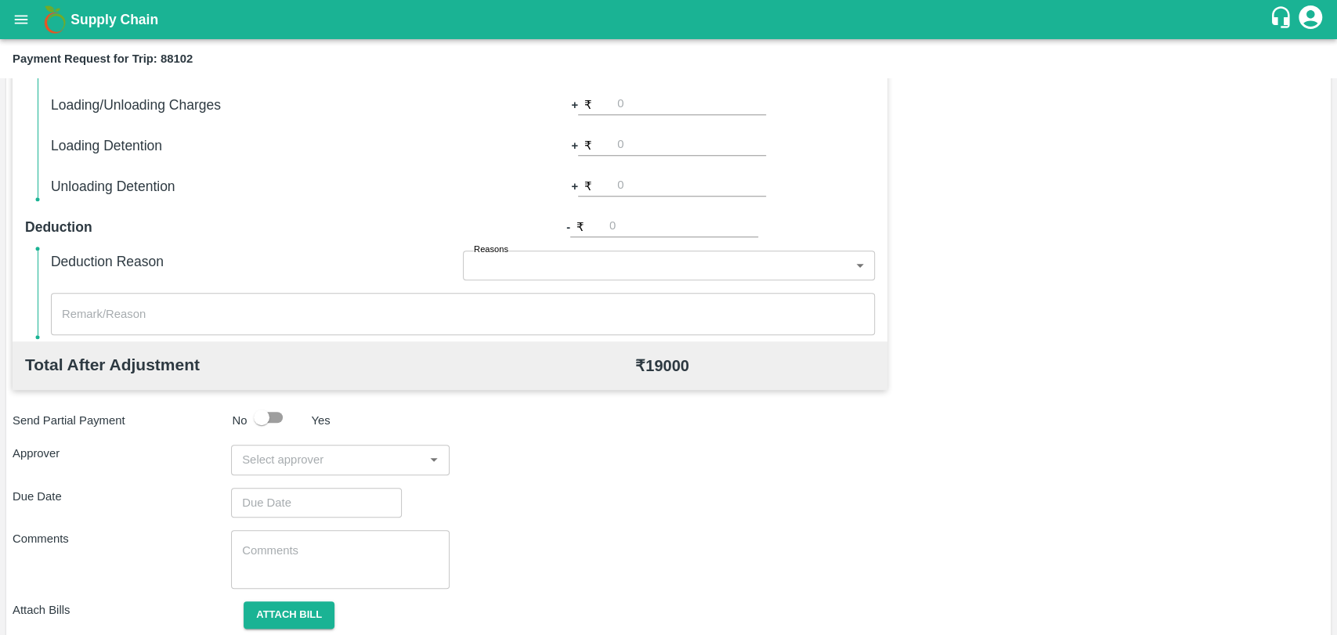
click at [326, 461] on input "input" at bounding box center [327, 460] width 183 height 20
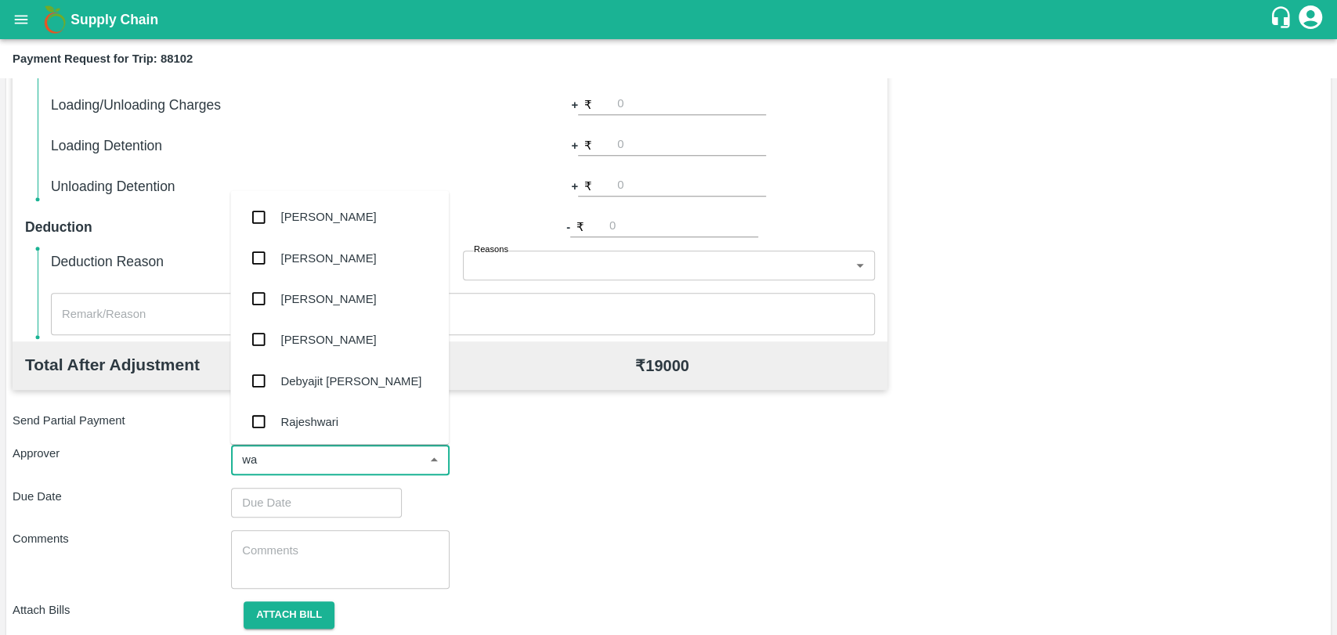
type input "wag"
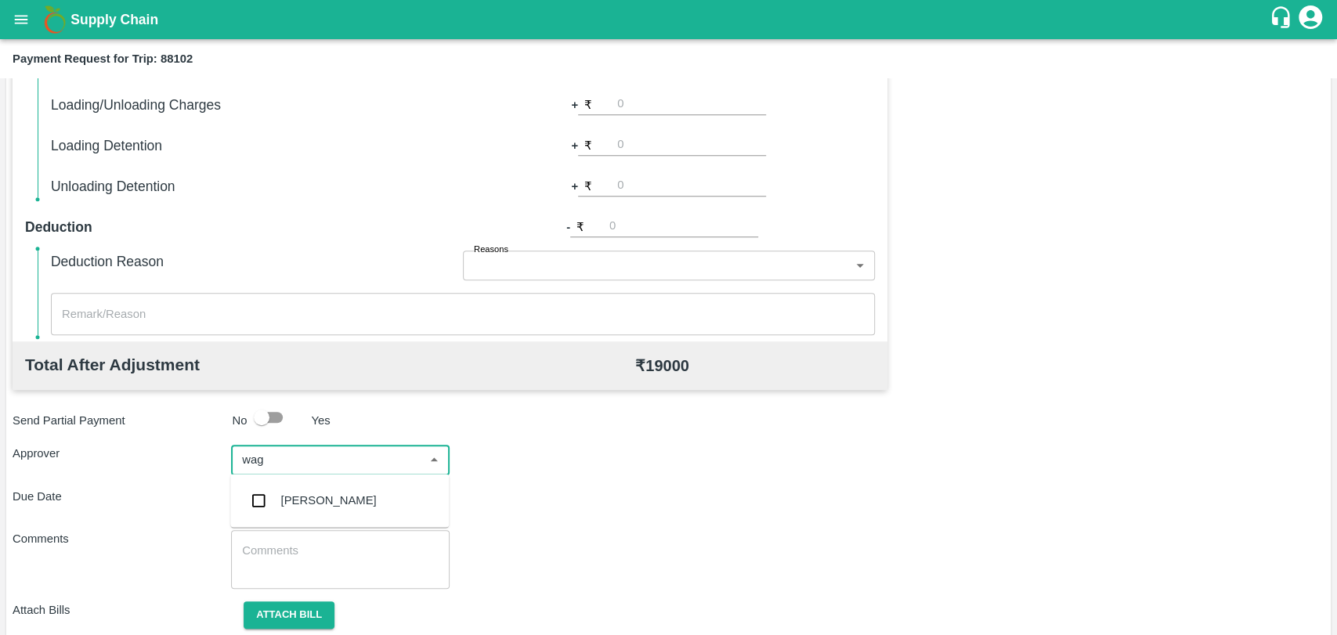
click at [326, 488] on div "[PERSON_NAME]" at bounding box center [339, 500] width 219 height 41
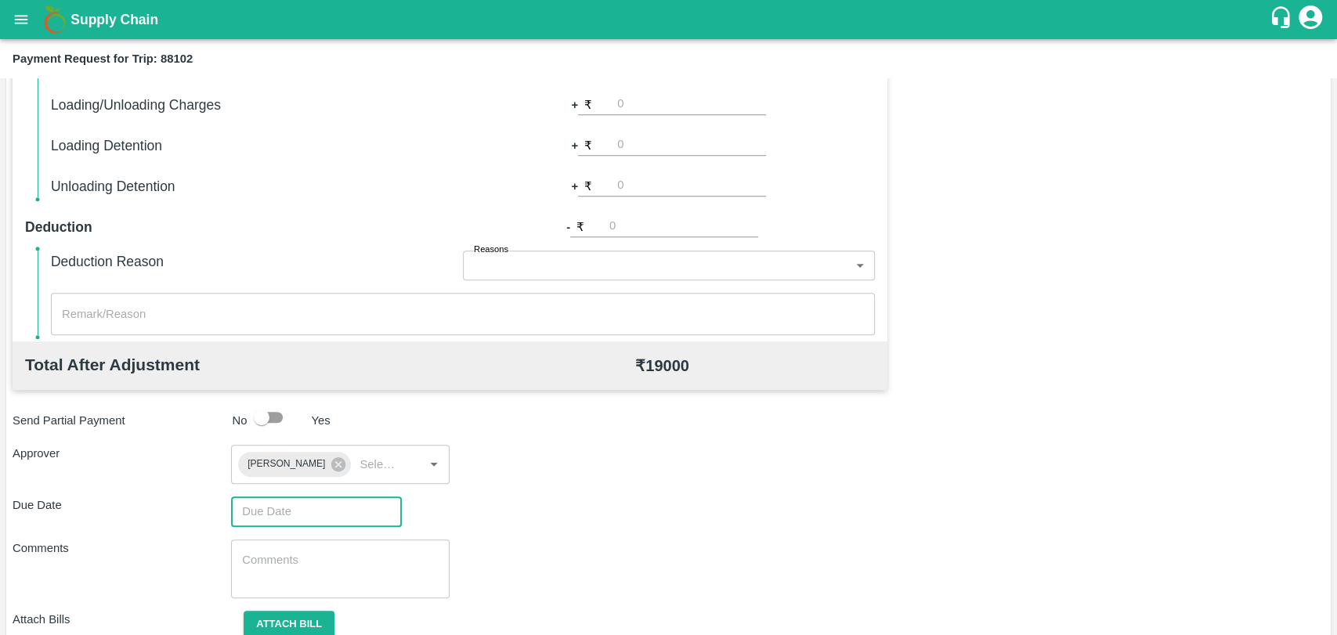
type input "DD/MM/YYYY hh:mm aa"
click at [305, 501] on input "DD/MM/YYYY hh:mm aa" at bounding box center [311, 512] width 160 height 30
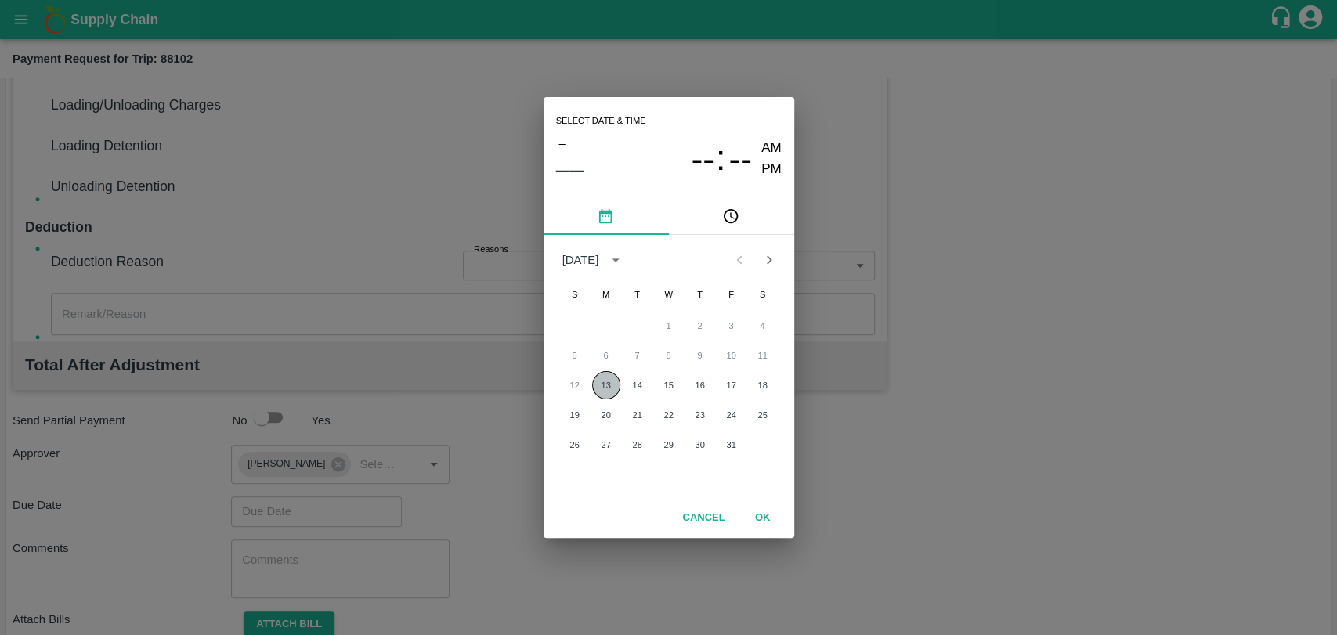
click at [613, 389] on button "13" at bounding box center [606, 385] width 28 height 28
type input "13/10/2025 12:00 AM"
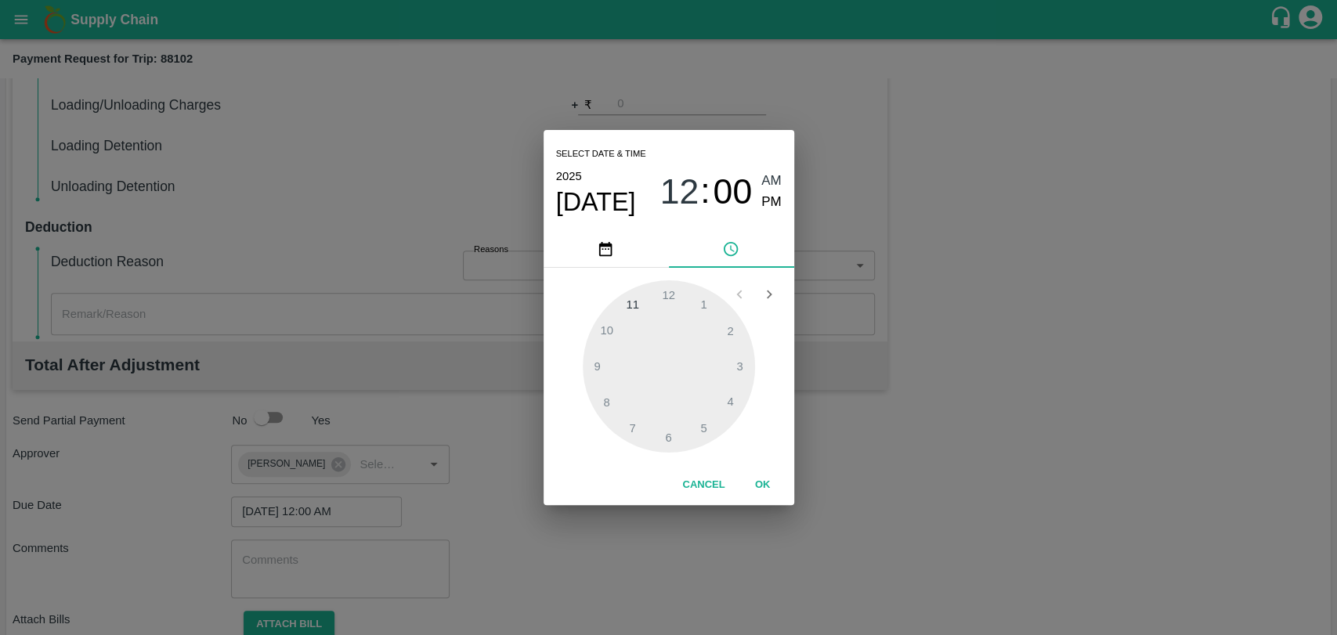
click at [783, 486] on button "OK" at bounding box center [763, 485] width 50 height 27
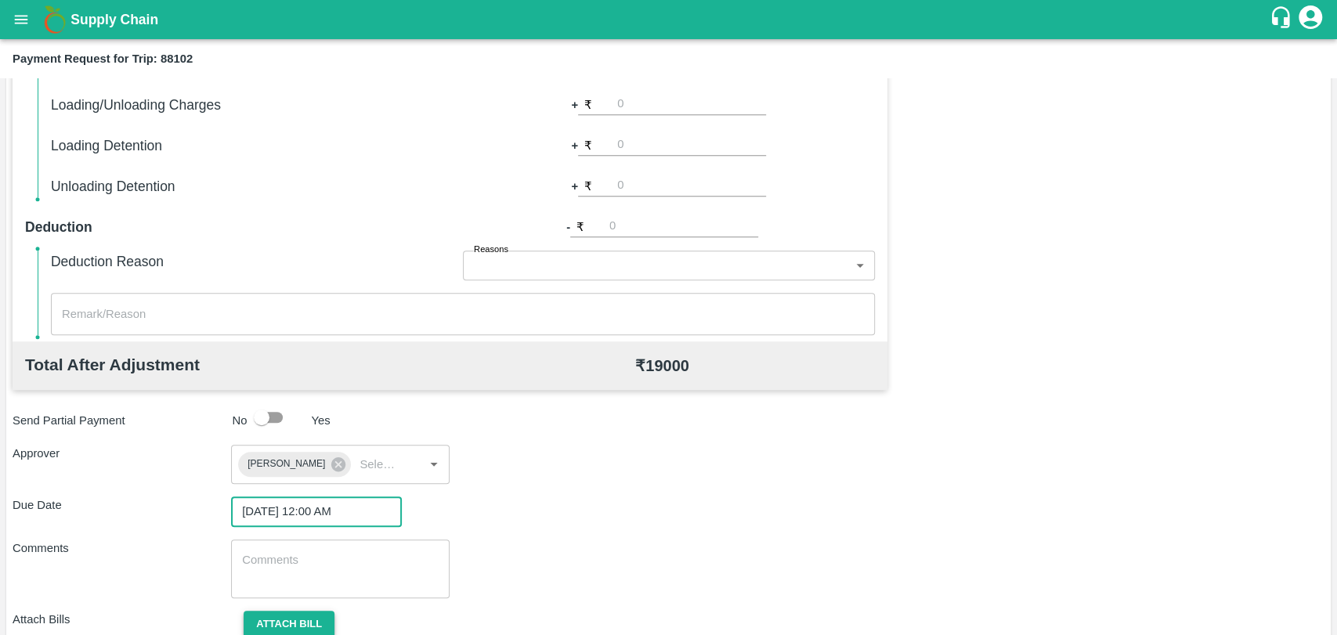
click at [299, 615] on button "Attach bill" at bounding box center [289, 624] width 91 height 27
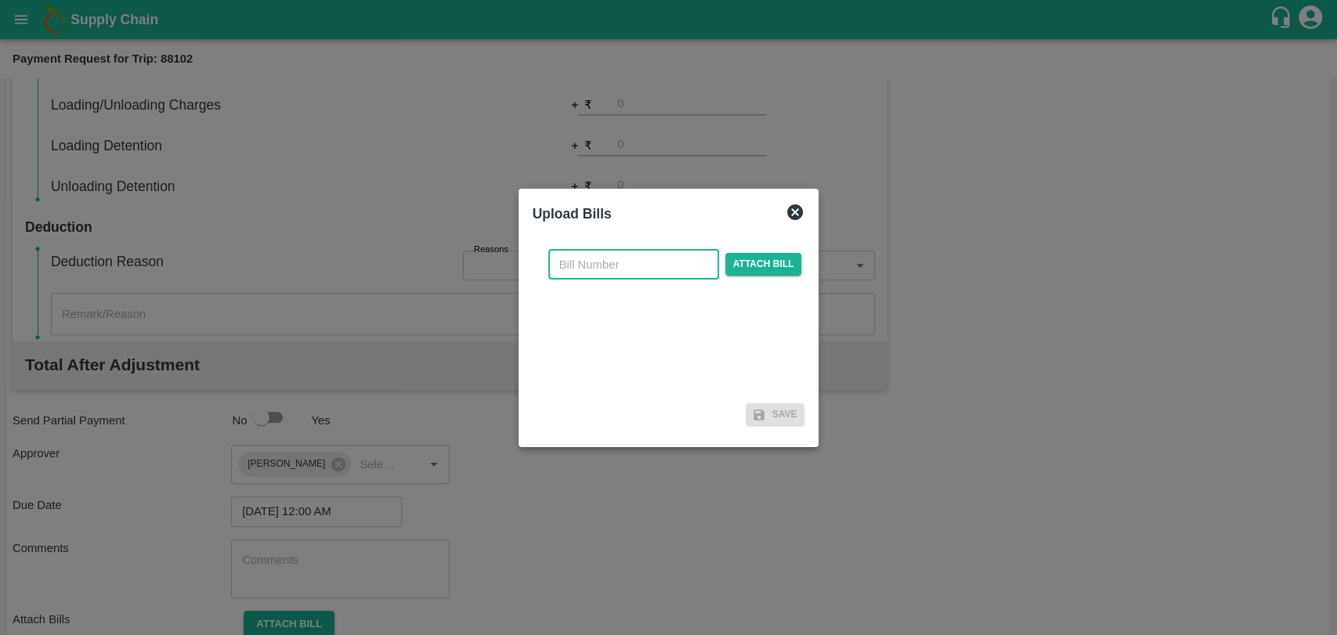
click at [652, 259] on input "text" at bounding box center [633, 265] width 171 height 30
click at [746, 259] on div "​ Attach bill" at bounding box center [675, 265] width 260 height 30
click at [733, 285] on div "​ Required Attach bill" at bounding box center [675, 274] width 260 height 48
click at [736, 279] on span "Attach bill" at bounding box center [763, 273] width 77 height 23
click at [0, 0] on input "Attach bill" at bounding box center [0, 0] width 0 height 0
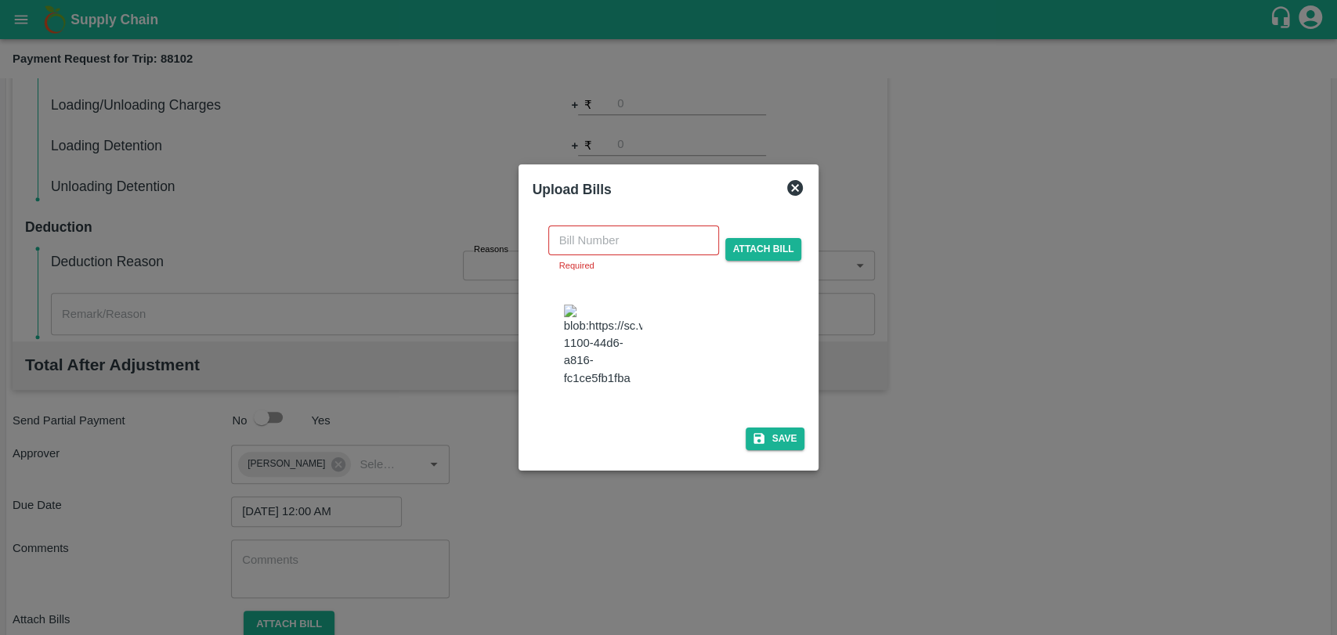
click at [595, 338] on img at bounding box center [603, 346] width 78 height 82
click at [754, 261] on span "Attach bill" at bounding box center [763, 249] width 77 height 23
click at [0, 0] on input "Attach bill" at bounding box center [0, 0] width 0 height 0
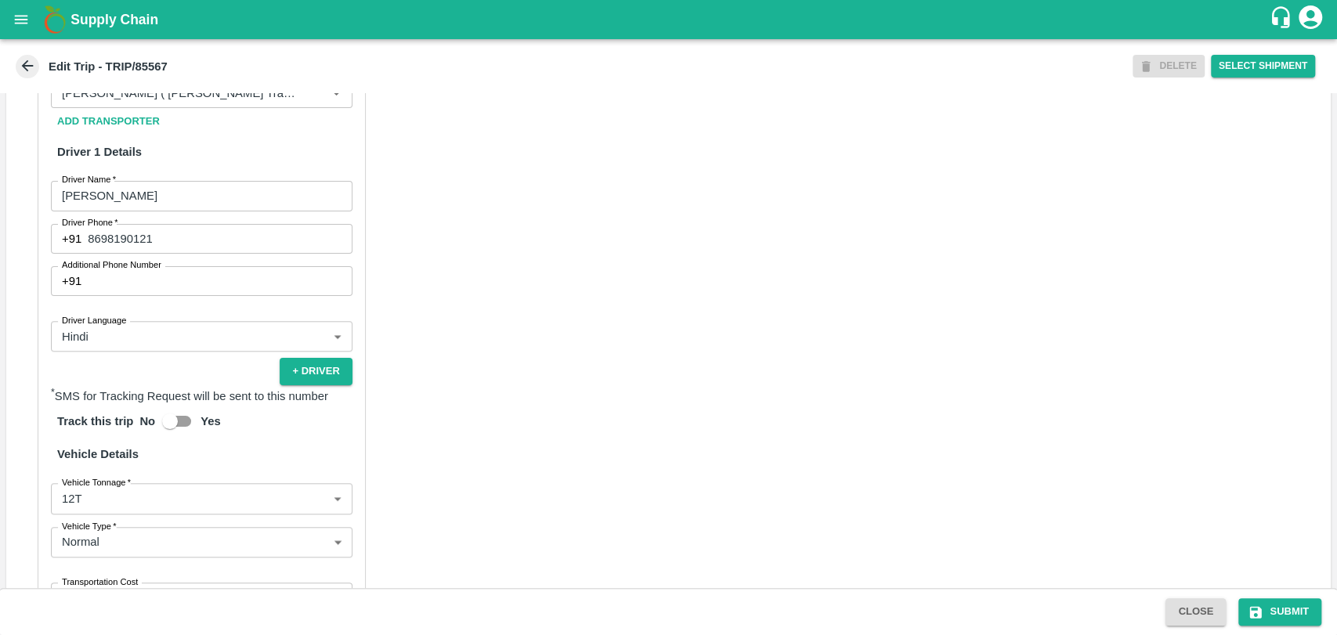
scroll to position [671, 0]
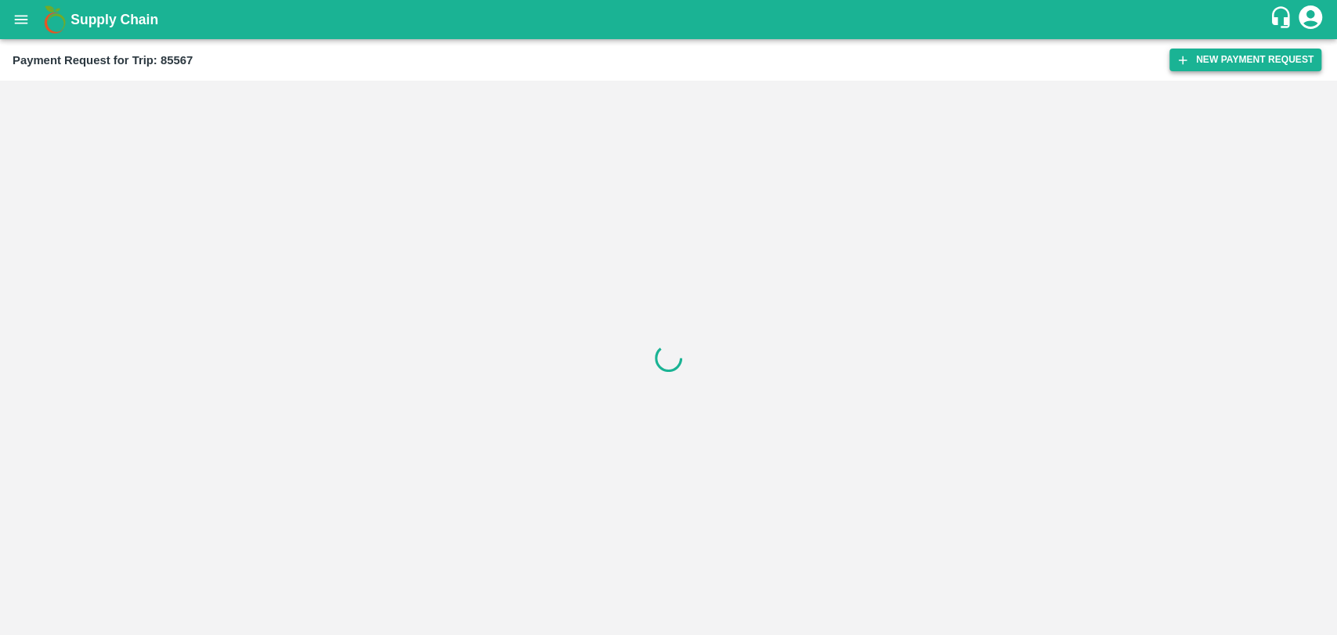
click at [1245, 62] on button "New Payment Request" at bounding box center [1245, 60] width 152 height 23
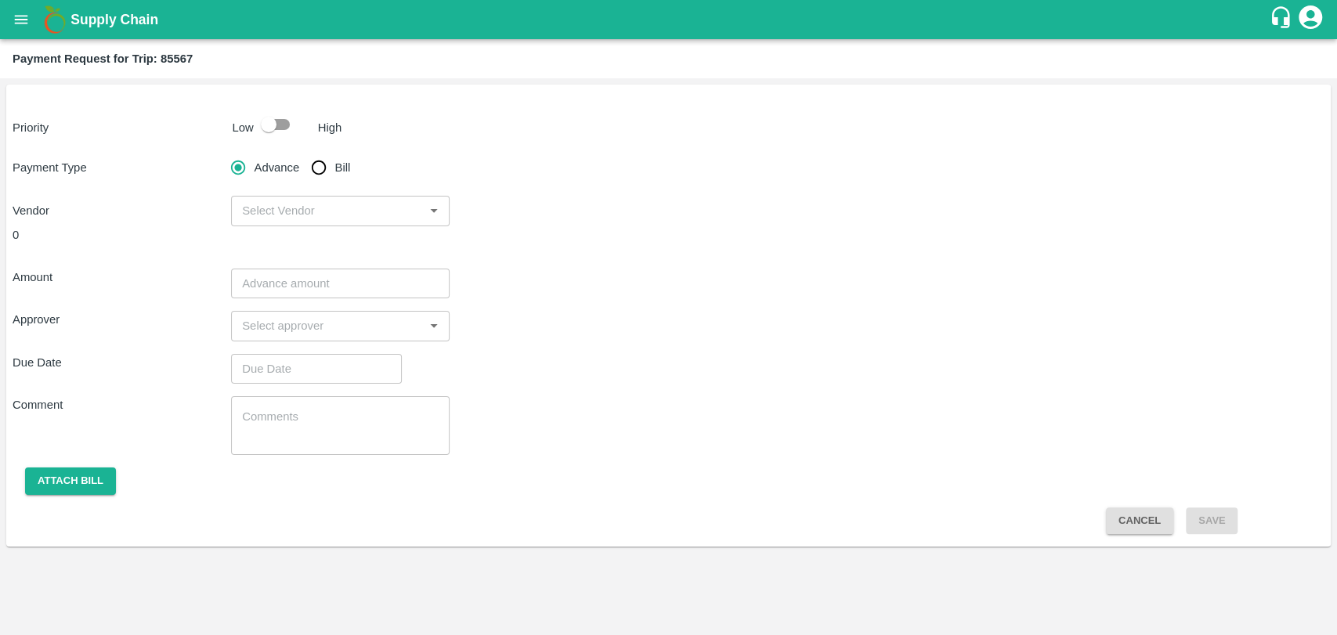
click at [268, 127] on input "checkbox" at bounding box center [268, 125] width 89 height 30
checkbox input "true"
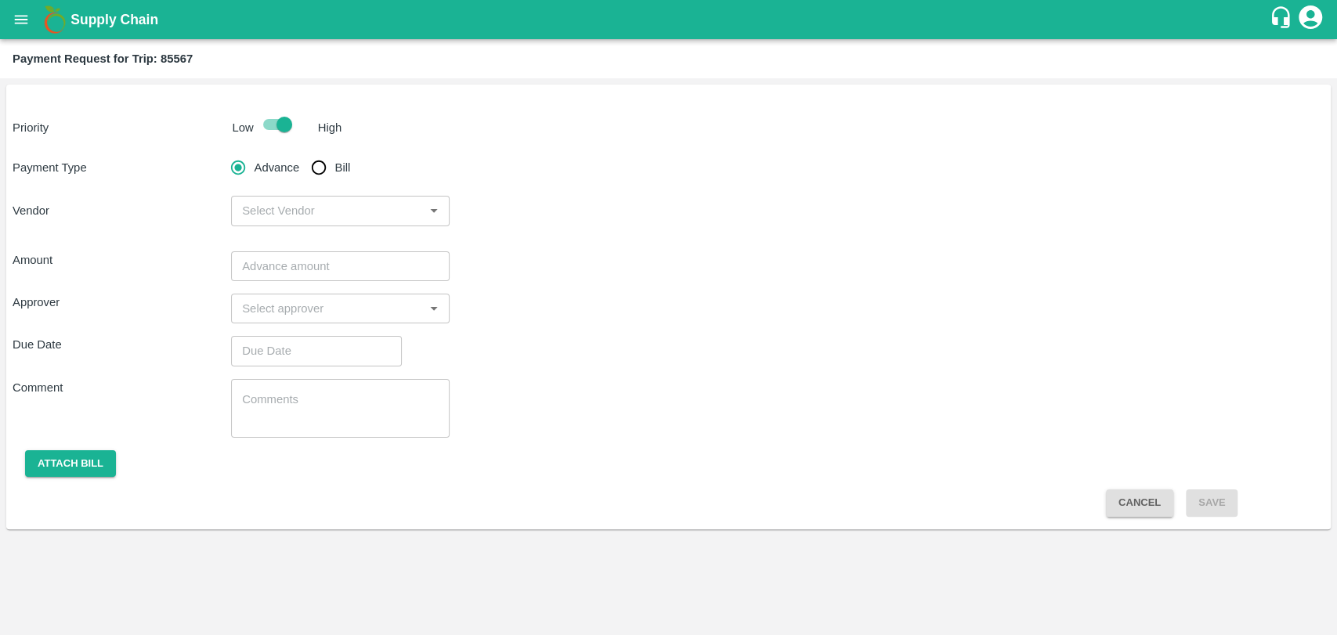
click at [315, 170] on input "Bill" at bounding box center [318, 167] width 31 height 31
radio input "true"
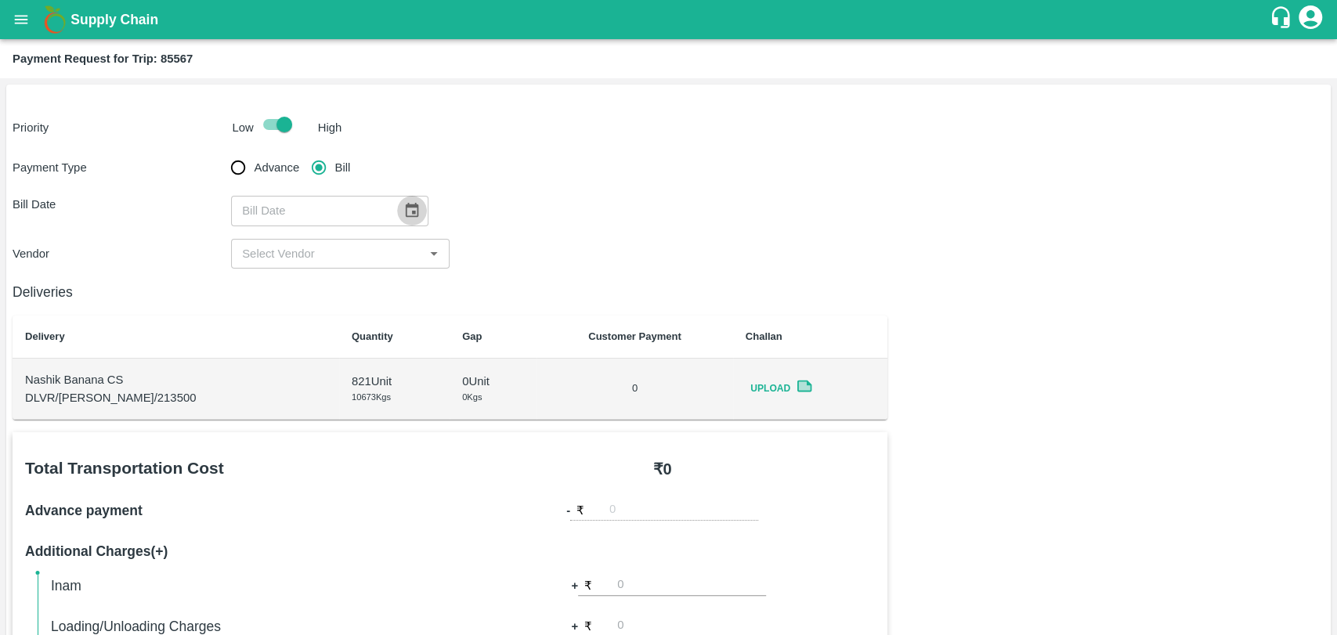
click at [410, 205] on icon "Choose date" at bounding box center [412, 210] width 13 height 15
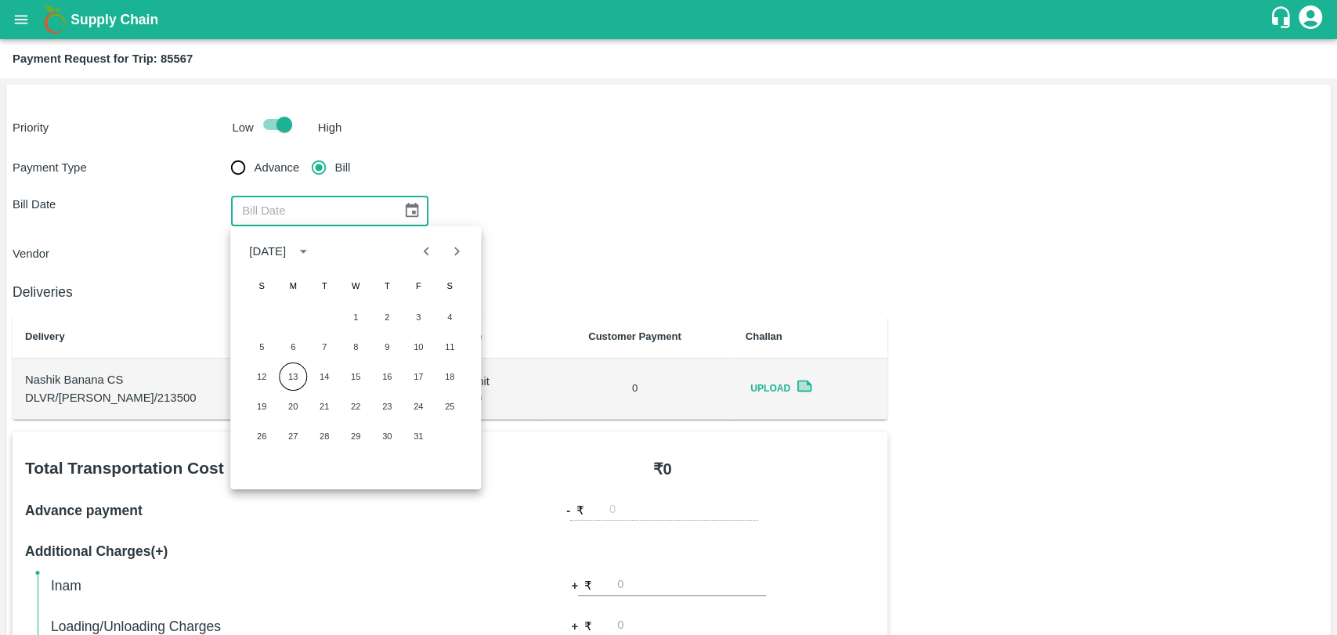
click at [428, 265] on button "Previous month" at bounding box center [427, 252] width 30 height 30
click at [428, 262] on button "Previous month" at bounding box center [427, 252] width 30 height 30
click at [429, 247] on icon "Previous month" at bounding box center [426, 251] width 17 height 17
click at [407, 408] on button "25" at bounding box center [418, 406] width 28 height 28
type input "25/07/2025"
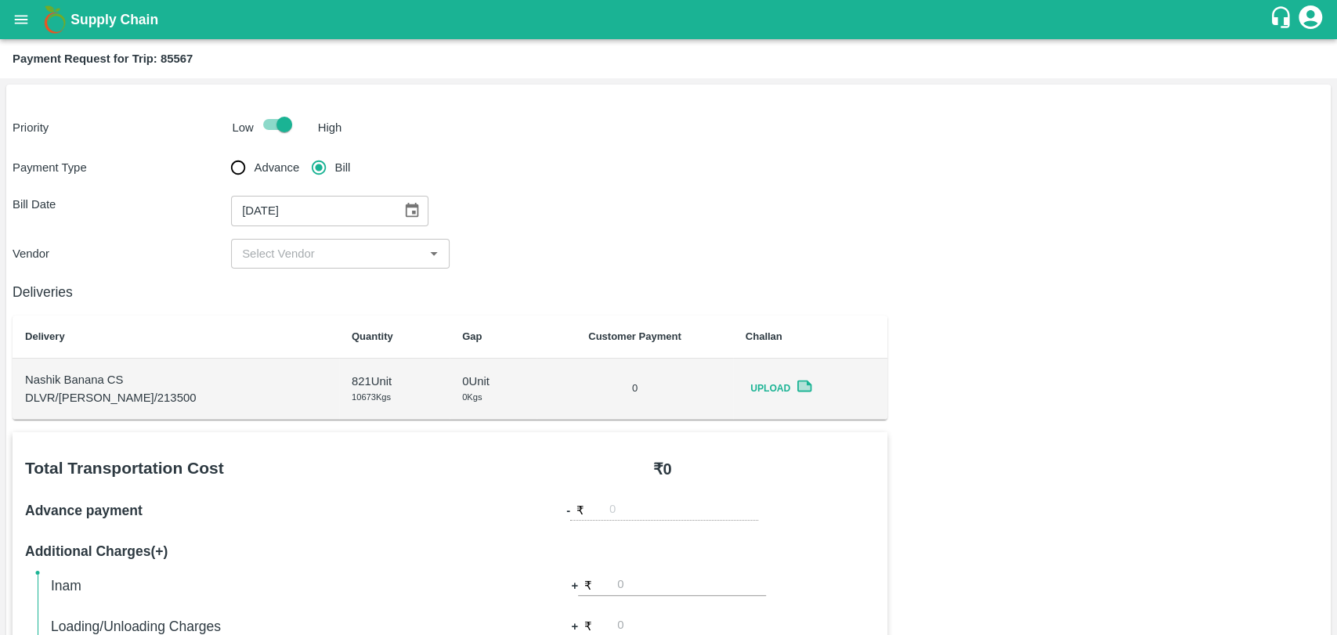
click at [282, 260] on input "input" at bounding box center [327, 254] width 183 height 20
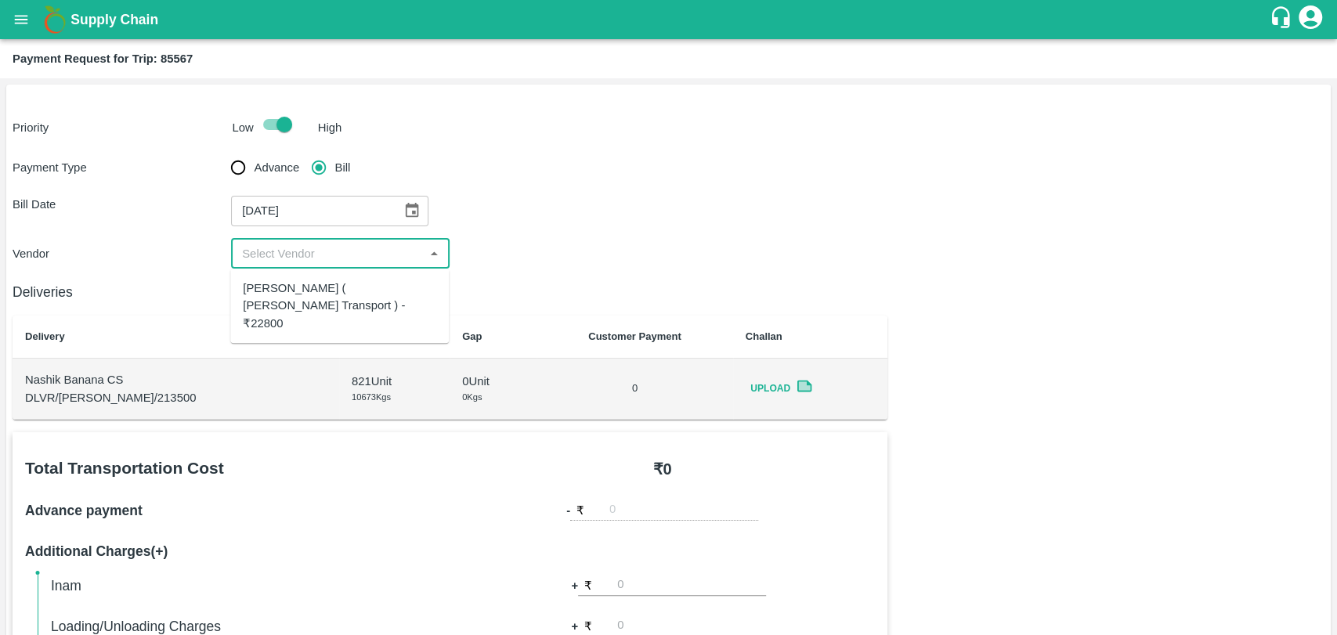
click at [291, 292] on div "Nitin Rasal ( Bhairavnath Transport ) - ₹22800" at bounding box center [339, 306] width 193 height 52
type input "Nitin Rasal ( Bhairavnath Transport ) - ₹22800"
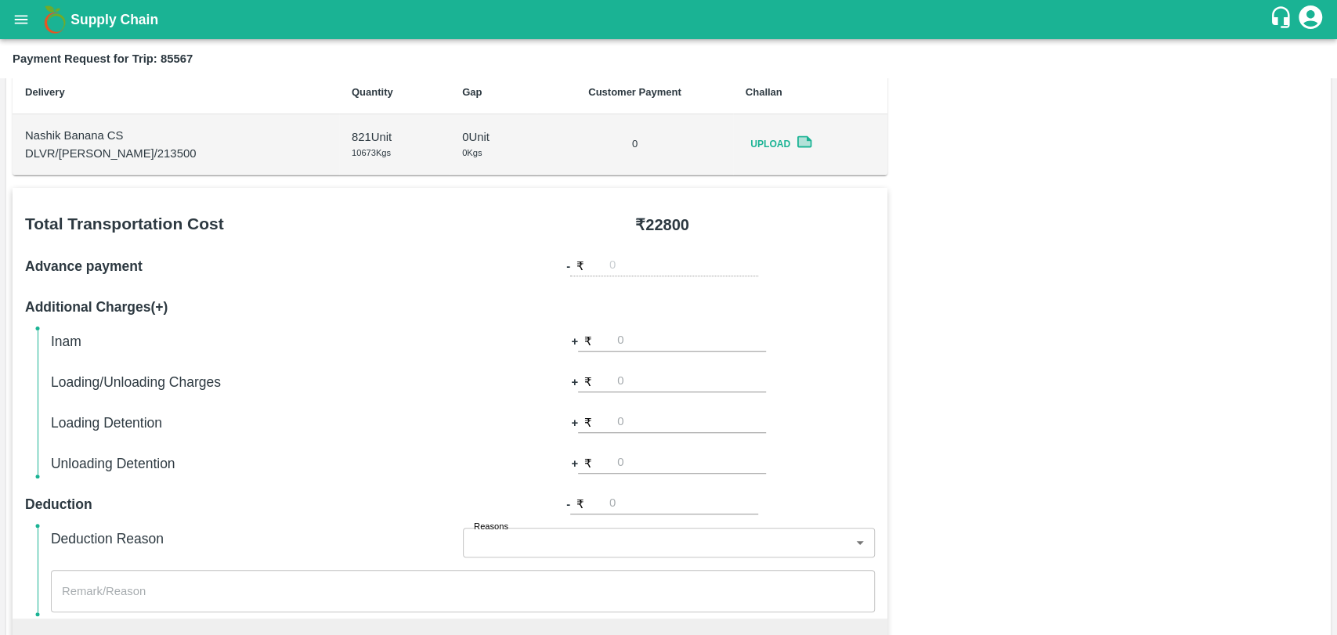
scroll to position [261, 0]
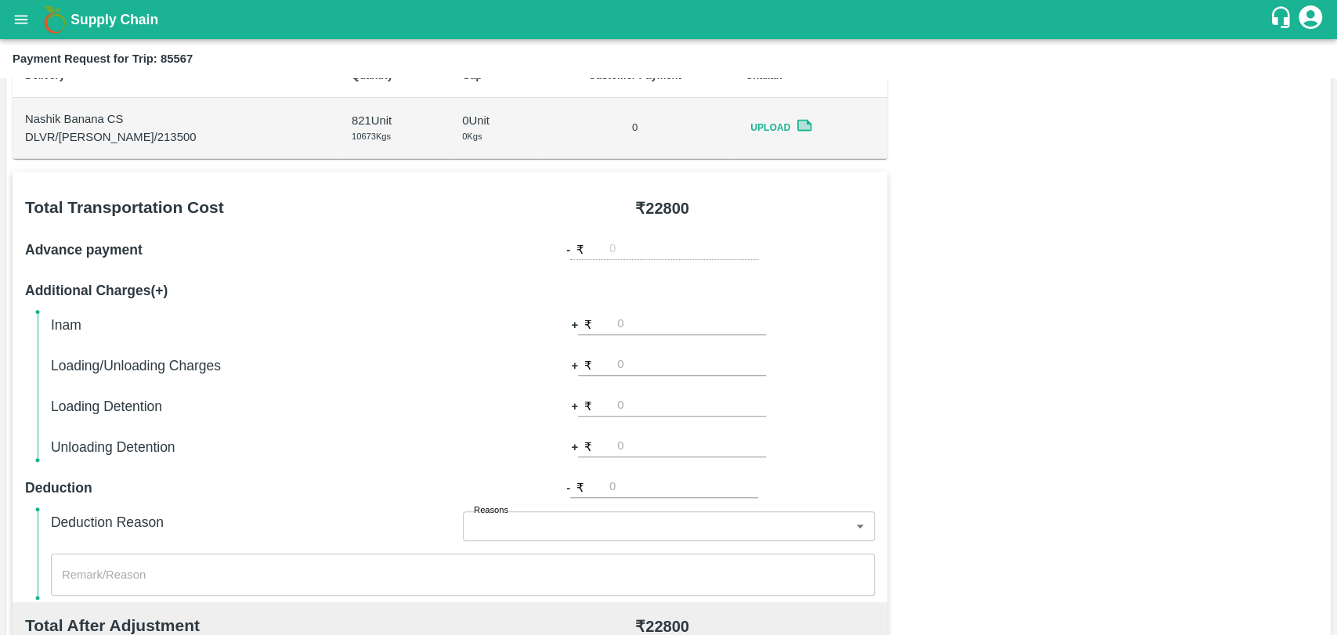
click at [620, 357] on input "number" at bounding box center [691, 365] width 149 height 21
type input "300"
click at [507, 364] on div "+ ₹ 300" at bounding box center [669, 366] width 412 height 22
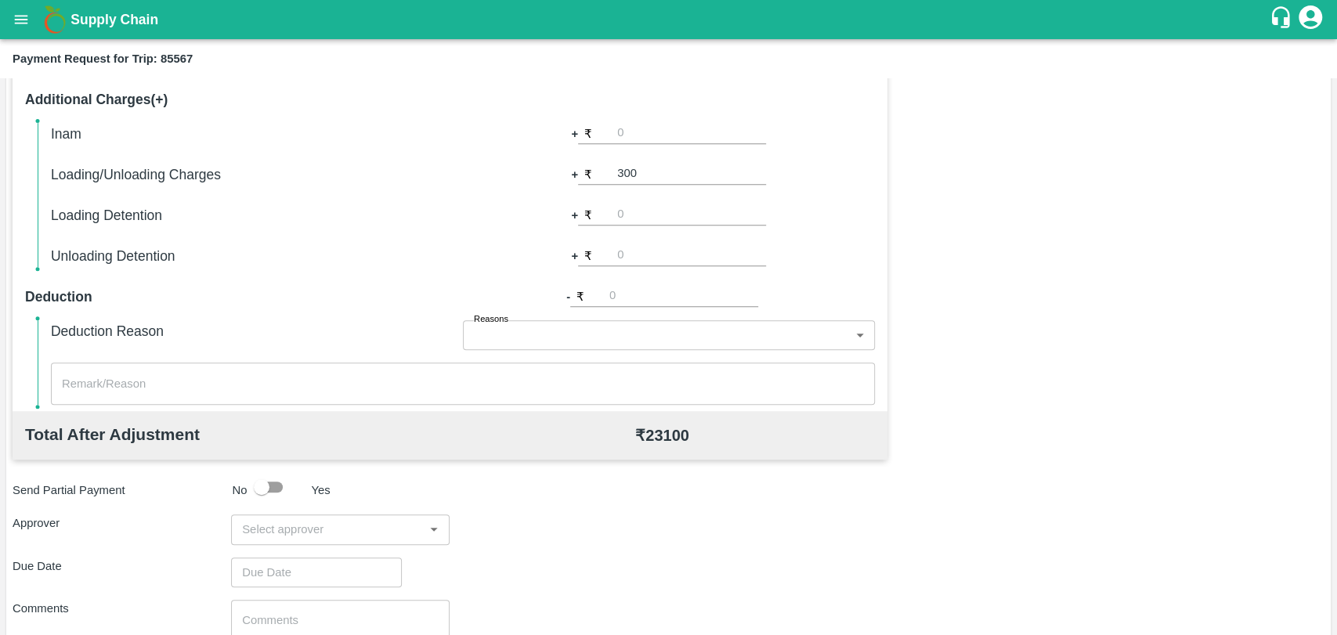
scroll to position [573, 0]
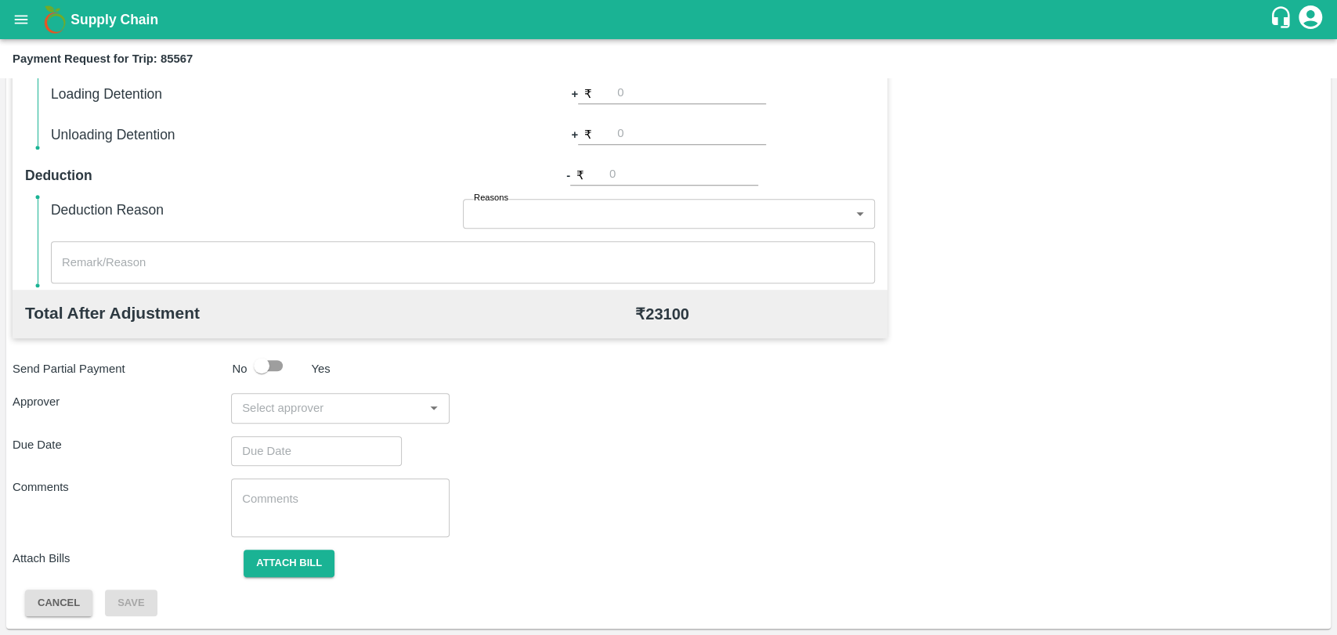
click at [360, 409] on input "input" at bounding box center [327, 408] width 183 height 20
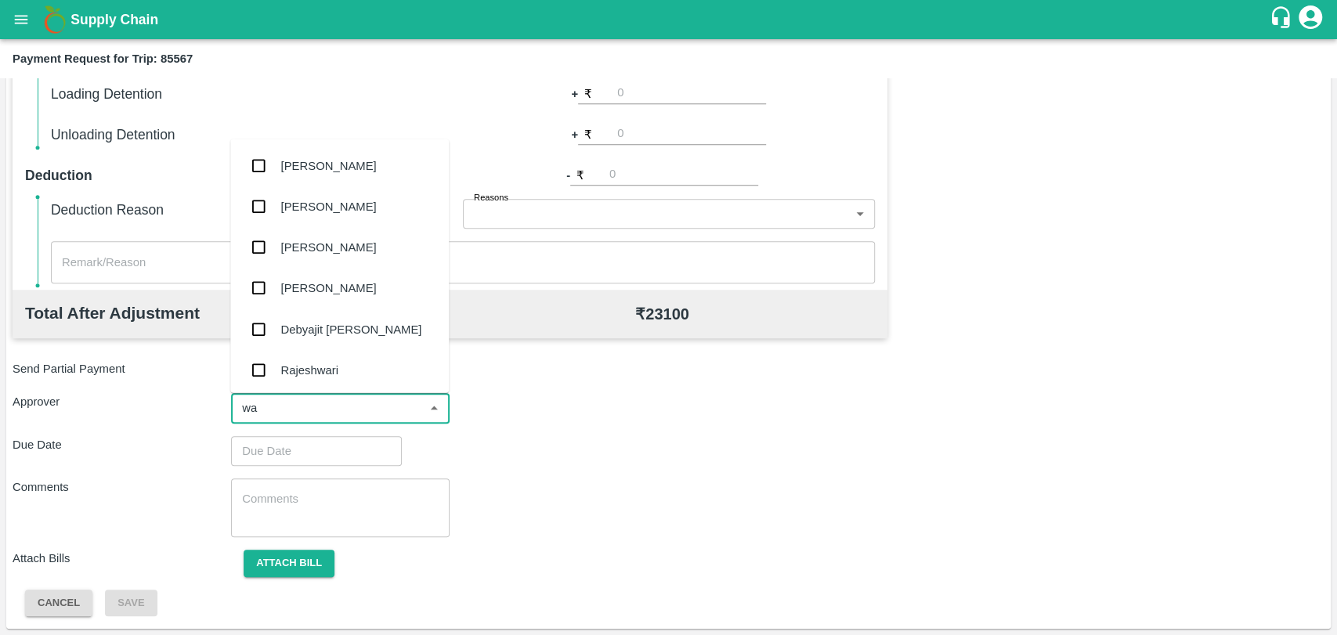
type input "wag"
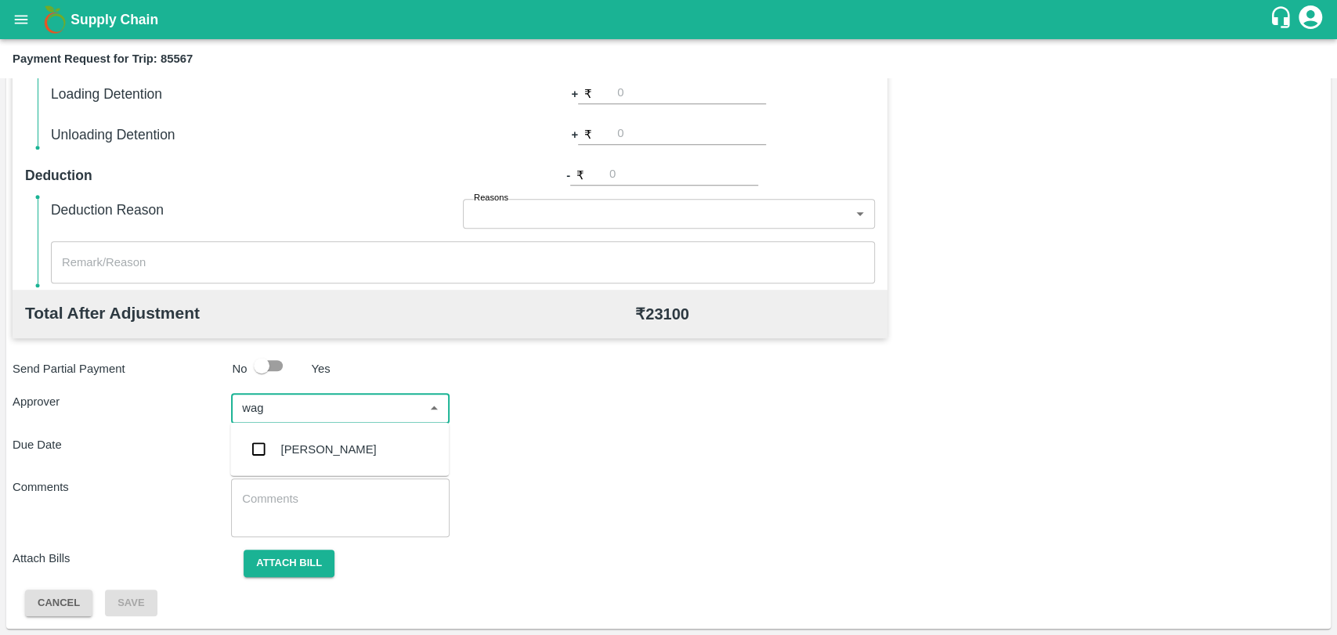
click at [368, 472] on ul "[PERSON_NAME]" at bounding box center [339, 449] width 219 height 53
click at [363, 461] on div "[PERSON_NAME]" at bounding box center [339, 449] width 219 height 41
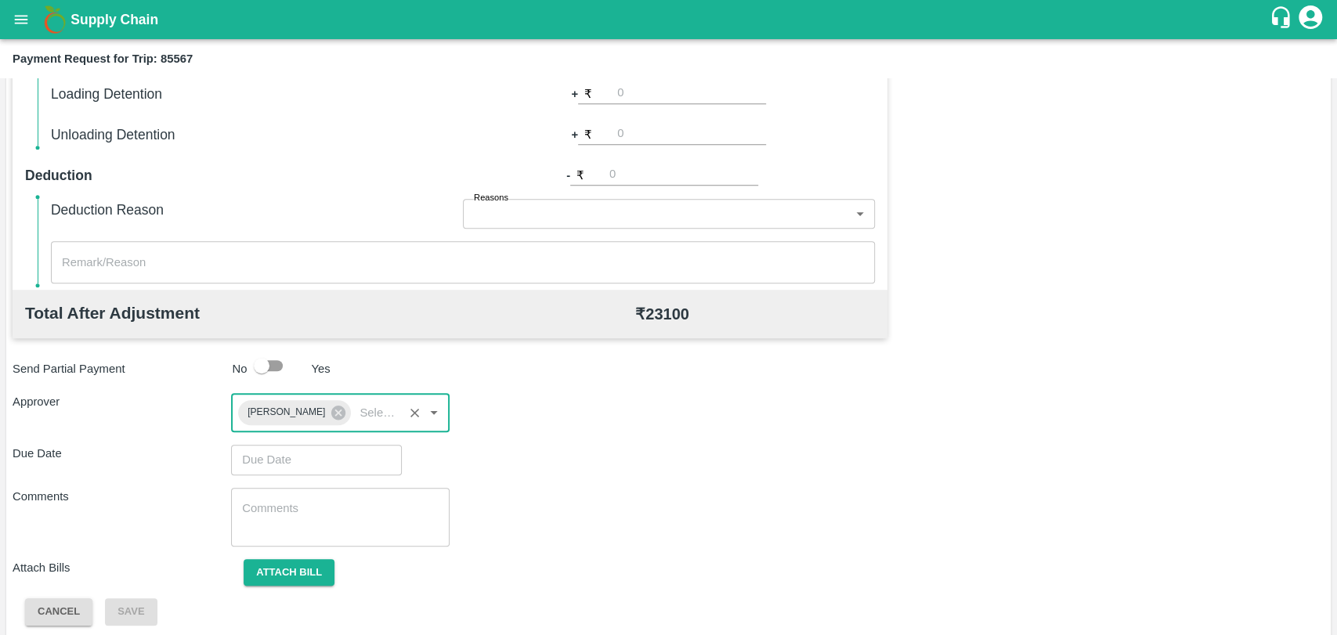
click at [303, 464] on input "Choose date" at bounding box center [311, 460] width 160 height 30
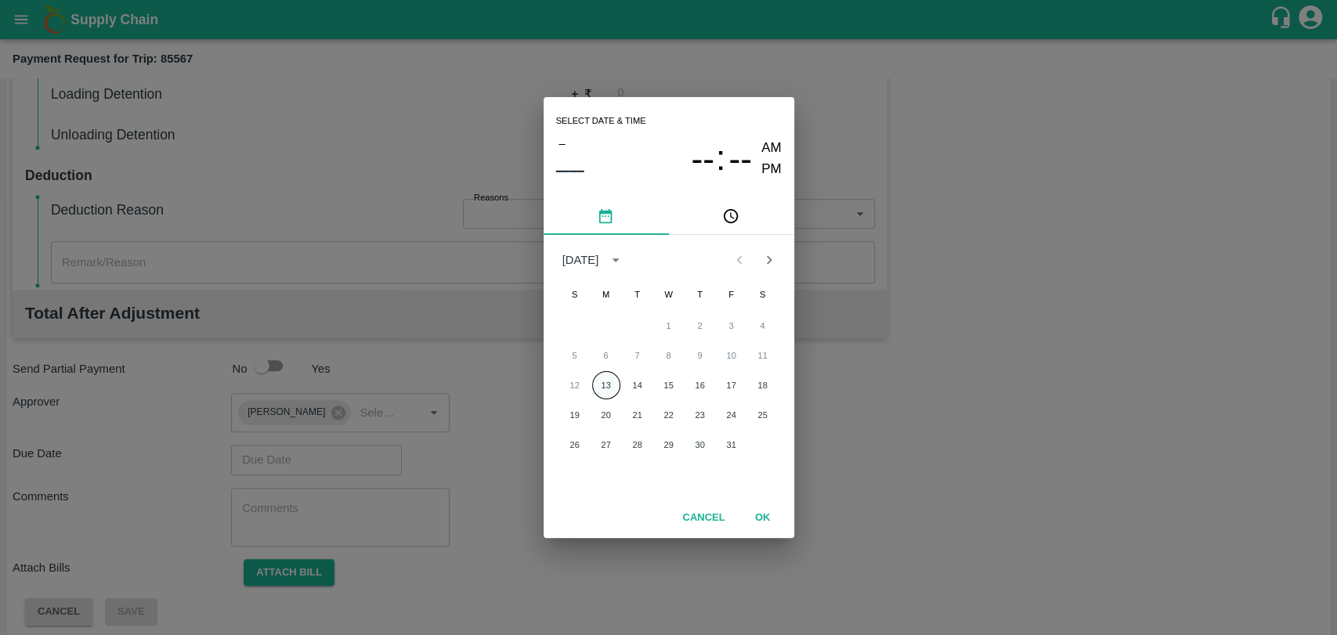
click at [609, 386] on button "13" at bounding box center [606, 385] width 28 height 28
type input "[DATE] 12:00 AM"
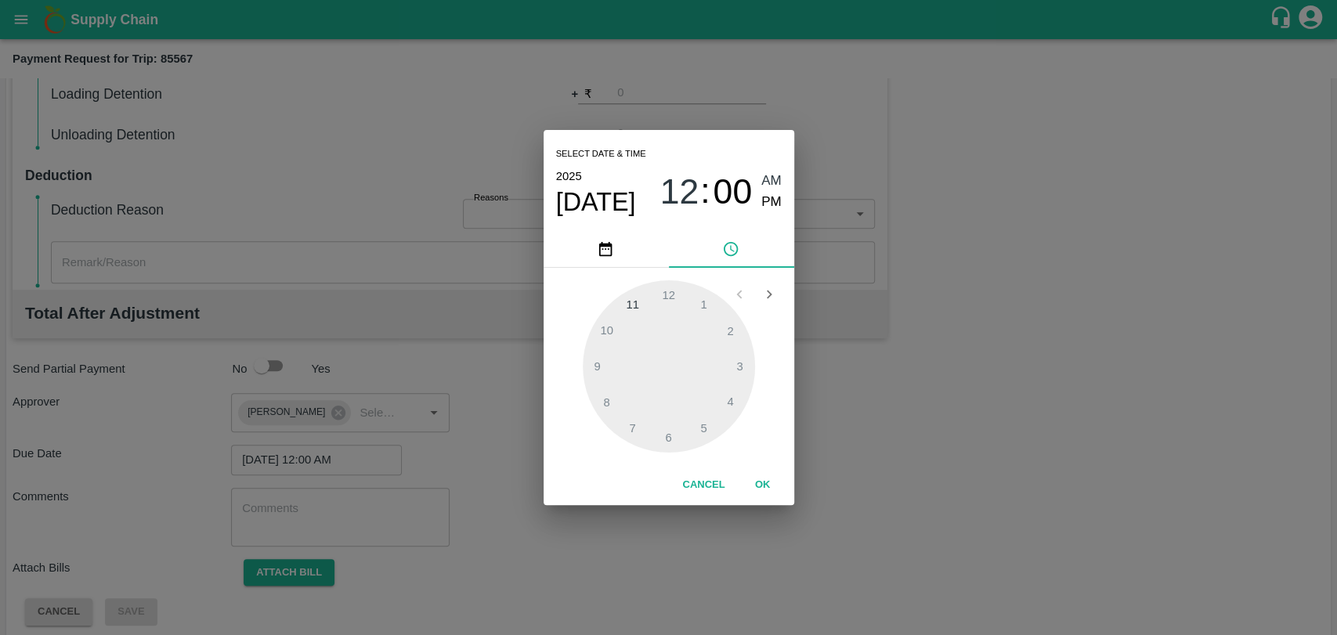
click at [752, 484] on button "OK" at bounding box center [763, 485] width 50 height 27
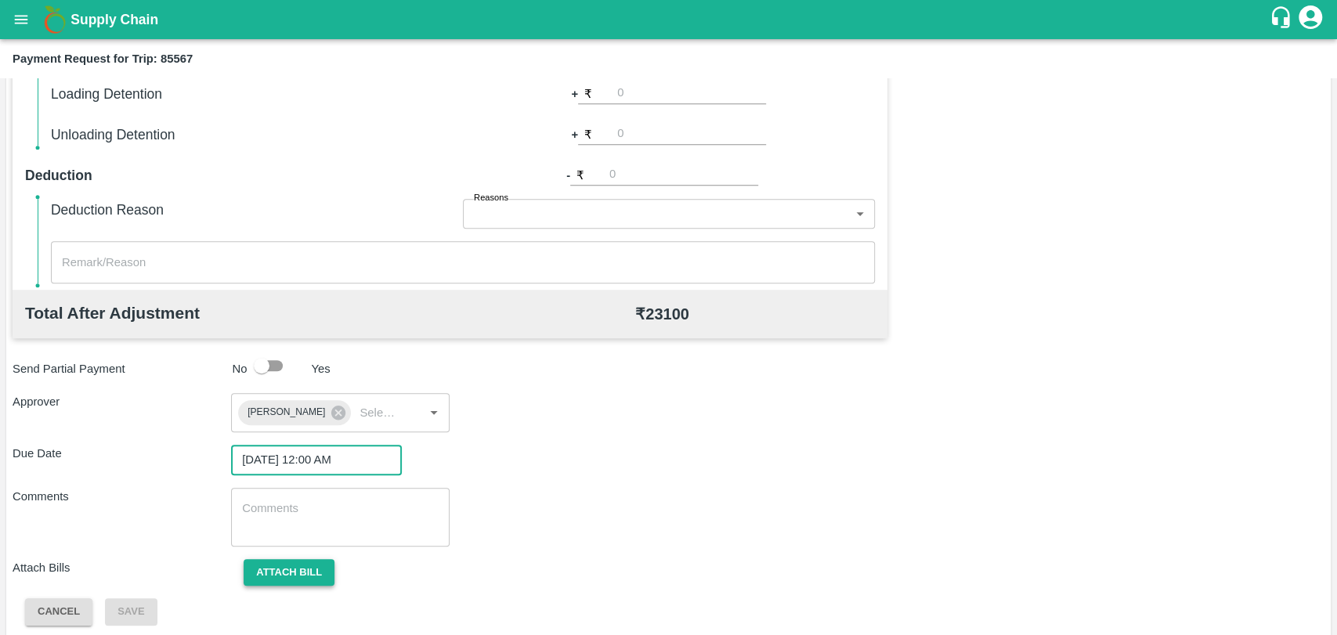
click at [291, 568] on button "Attach bill" at bounding box center [289, 572] width 91 height 27
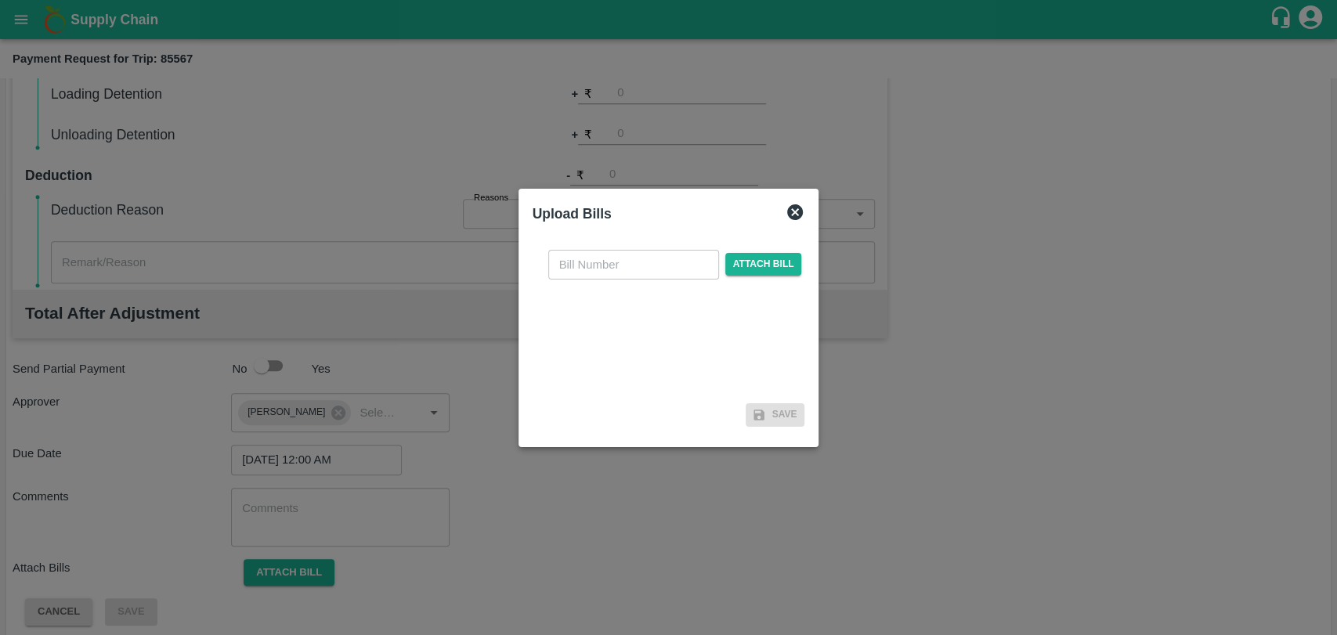
click at [606, 262] on input "text" at bounding box center [633, 265] width 171 height 30
type input "3820"
click at [760, 272] on span "Attach bill" at bounding box center [763, 264] width 77 height 23
click at [0, 0] on input "Attach bill" at bounding box center [0, 0] width 0 height 0
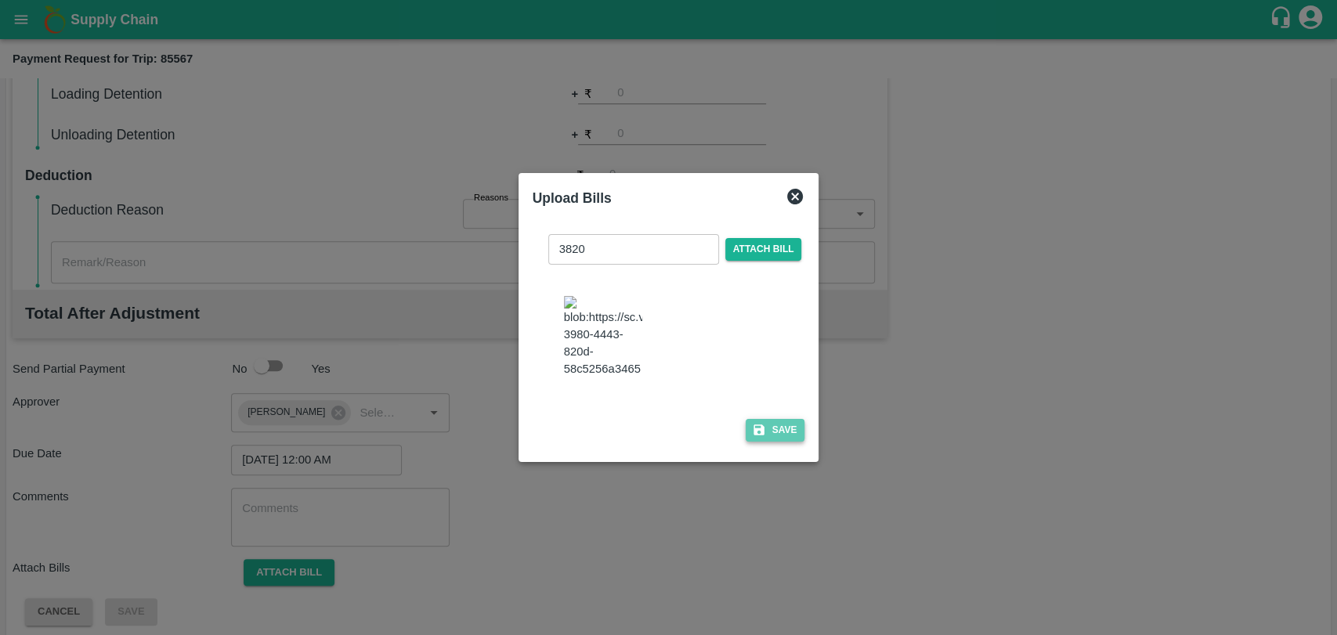
click at [757, 419] on button "Save" at bounding box center [776, 430] width 60 height 23
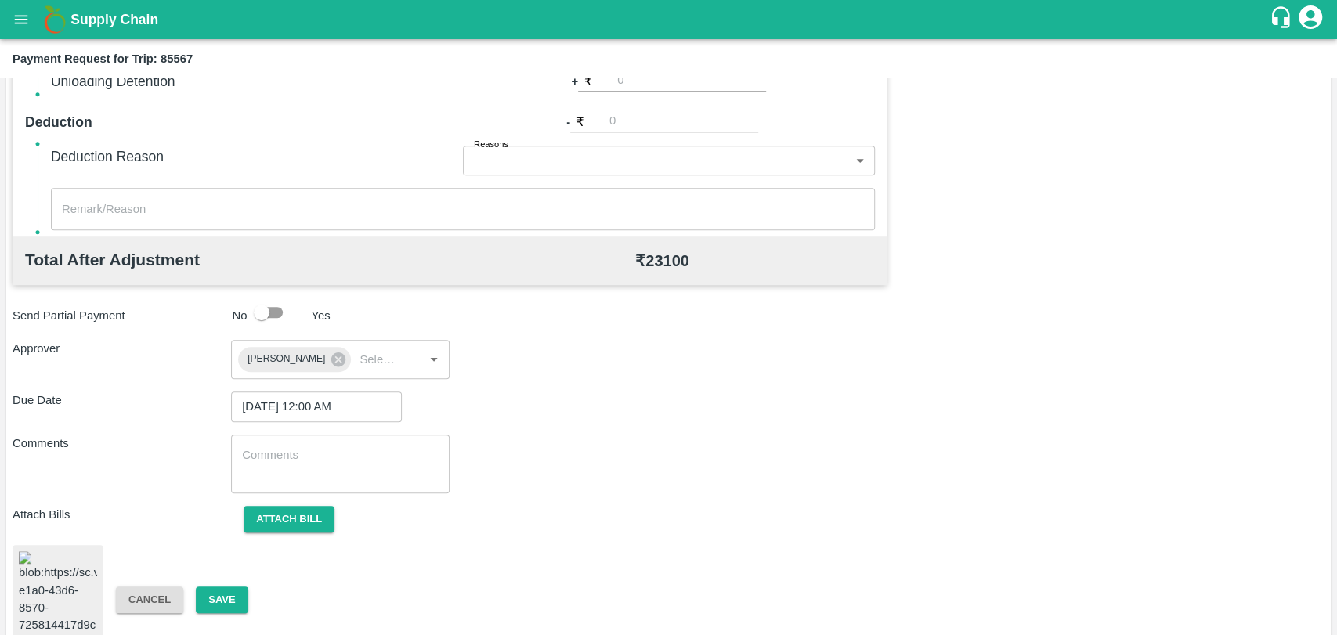
scroll to position [654, 0]
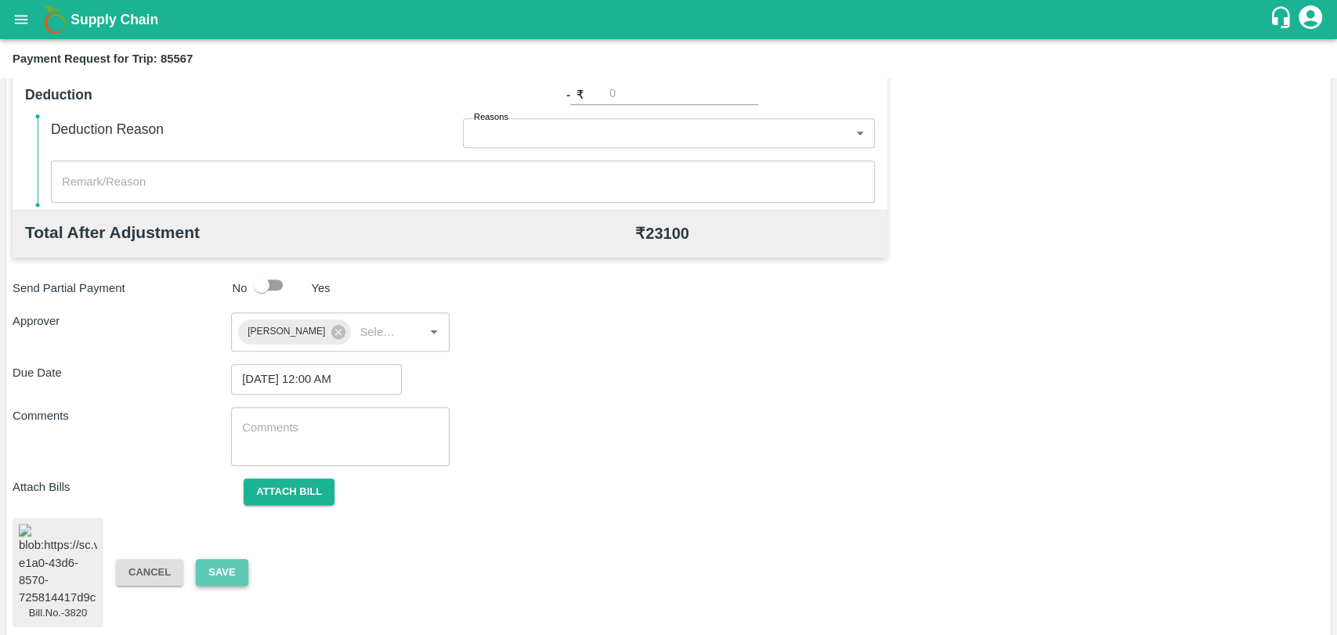
click at [244, 559] on button "Save" at bounding box center [222, 572] width 52 height 27
click at [232, 563] on button "Save" at bounding box center [222, 572] width 52 height 27
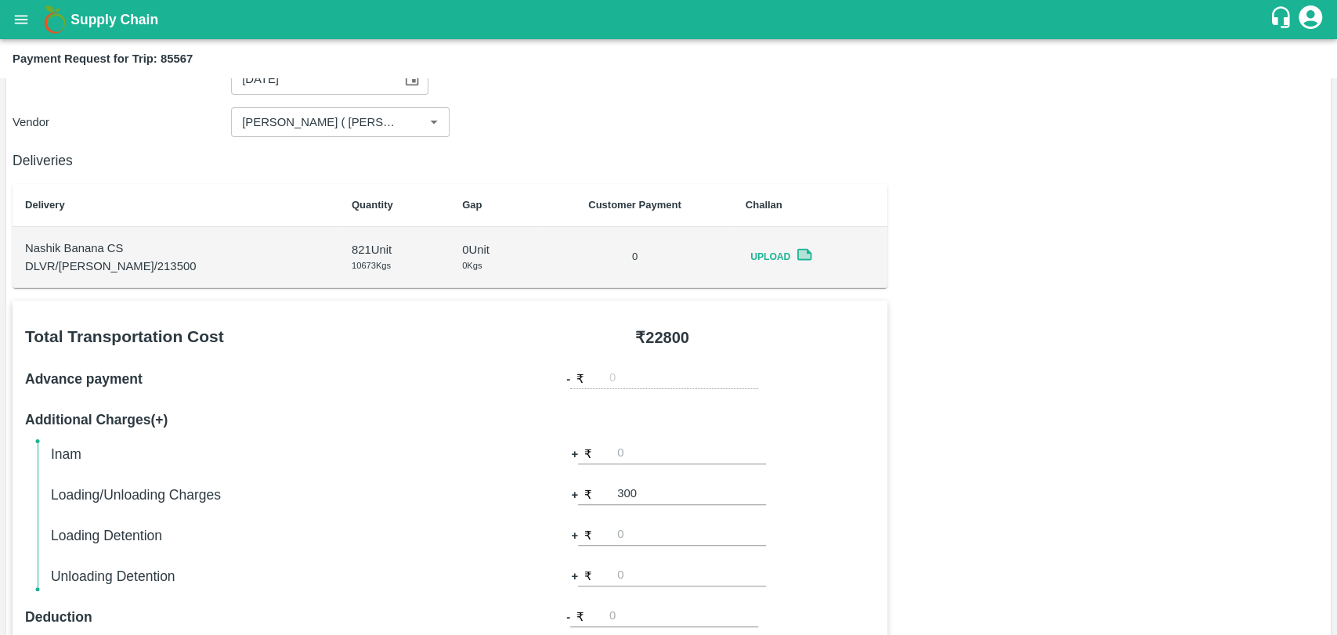
scroll to position [0, 0]
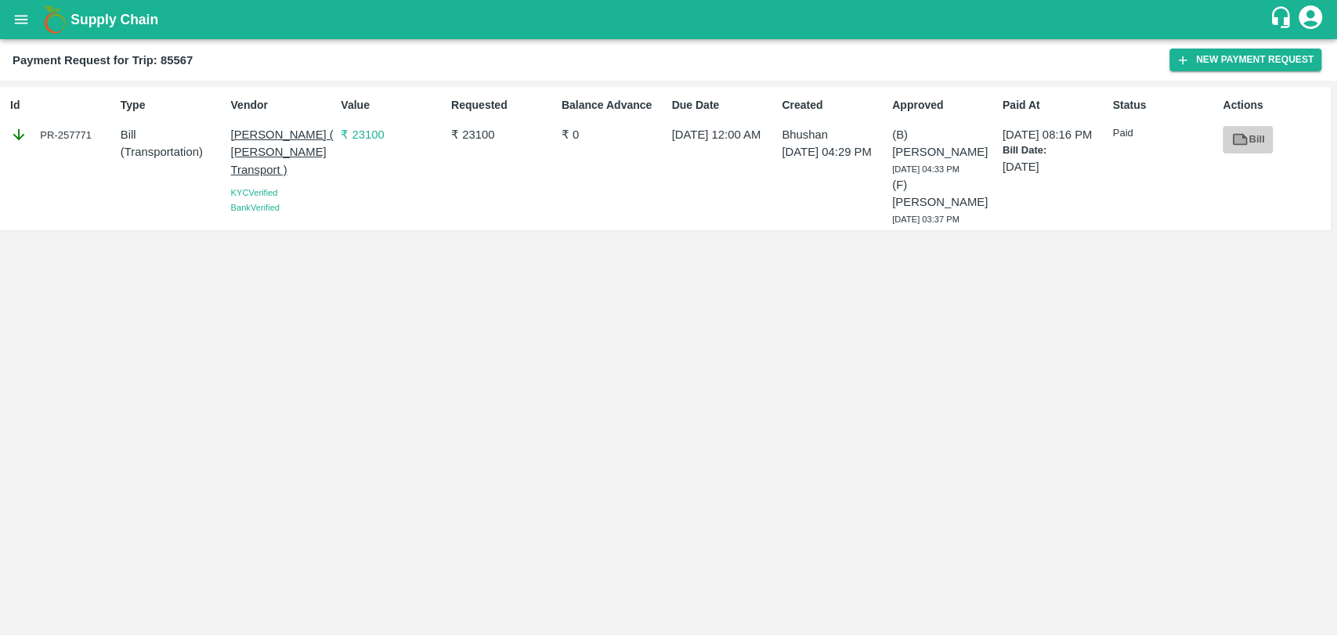
click at [1238, 142] on icon at bounding box center [1240, 140] width 12 height 9
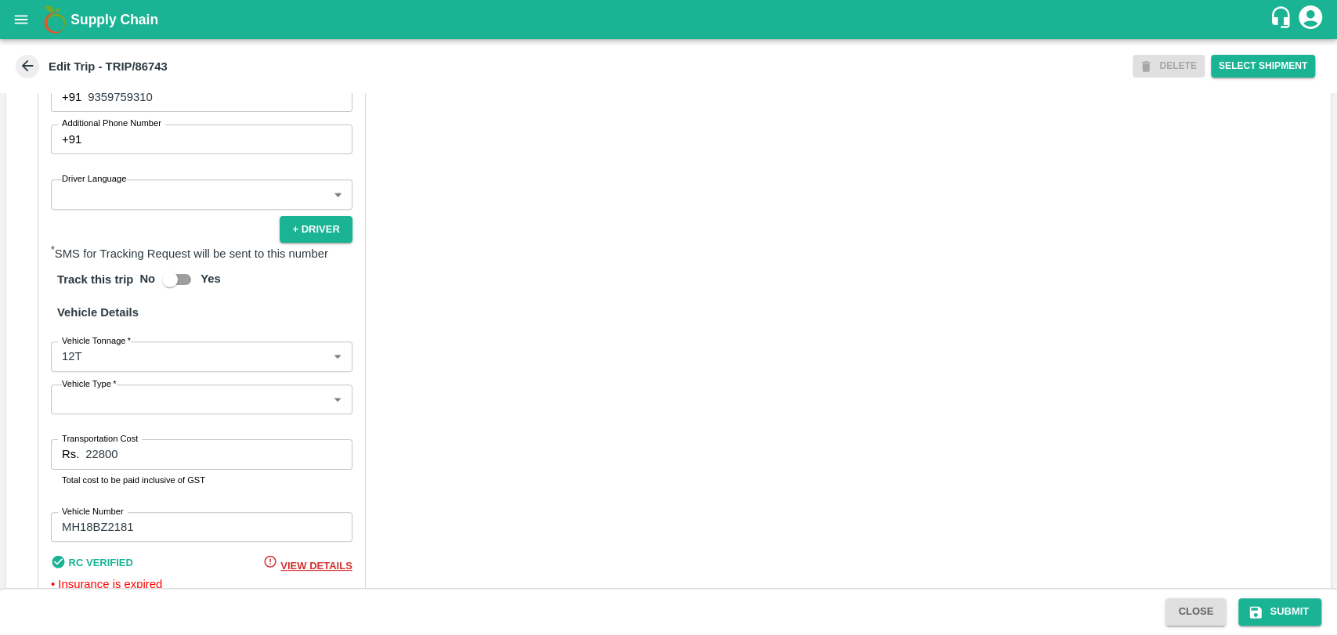
scroll to position [1036, 0]
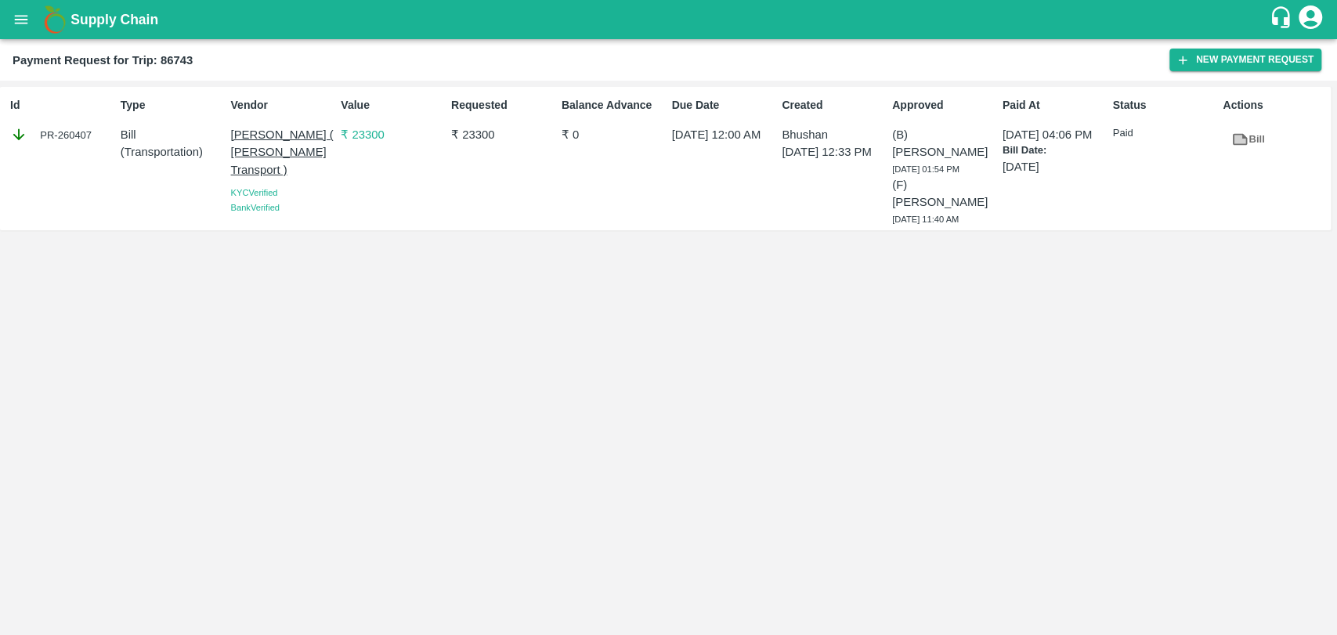
click at [1238, 131] on icon at bounding box center [1239, 139] width 17 height 17
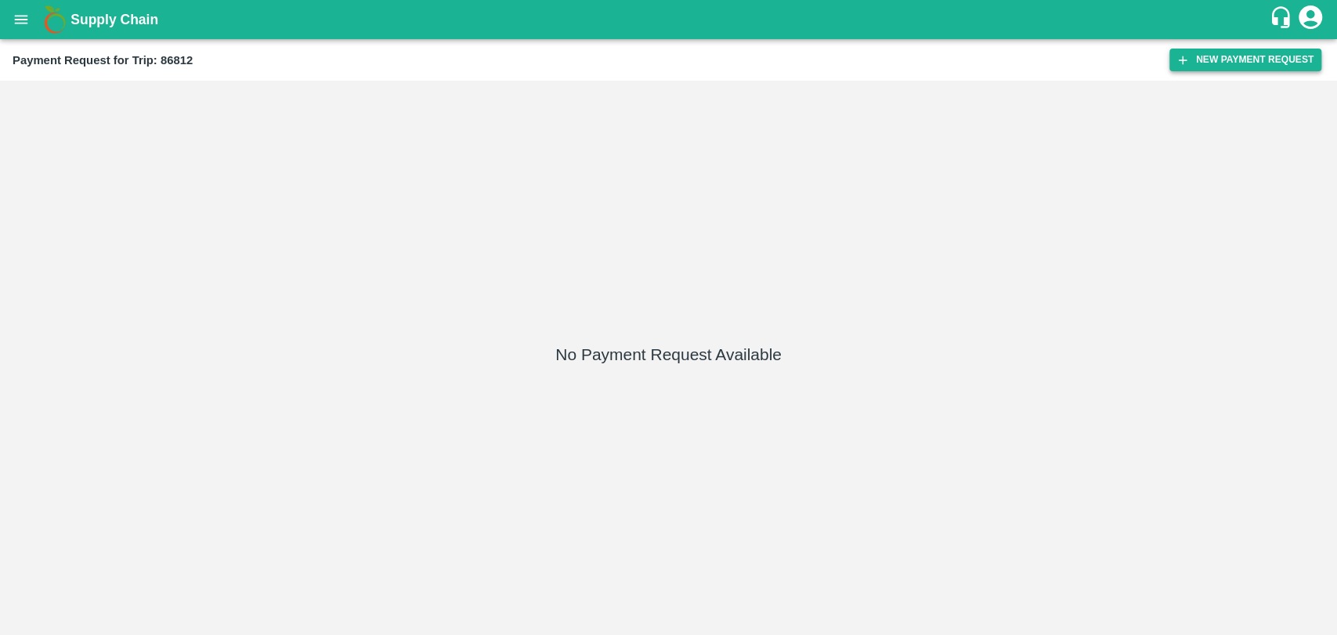
click at [1283, 51] on button "New Payment Request" at bounding box center [1245, 60] width 152 height 23
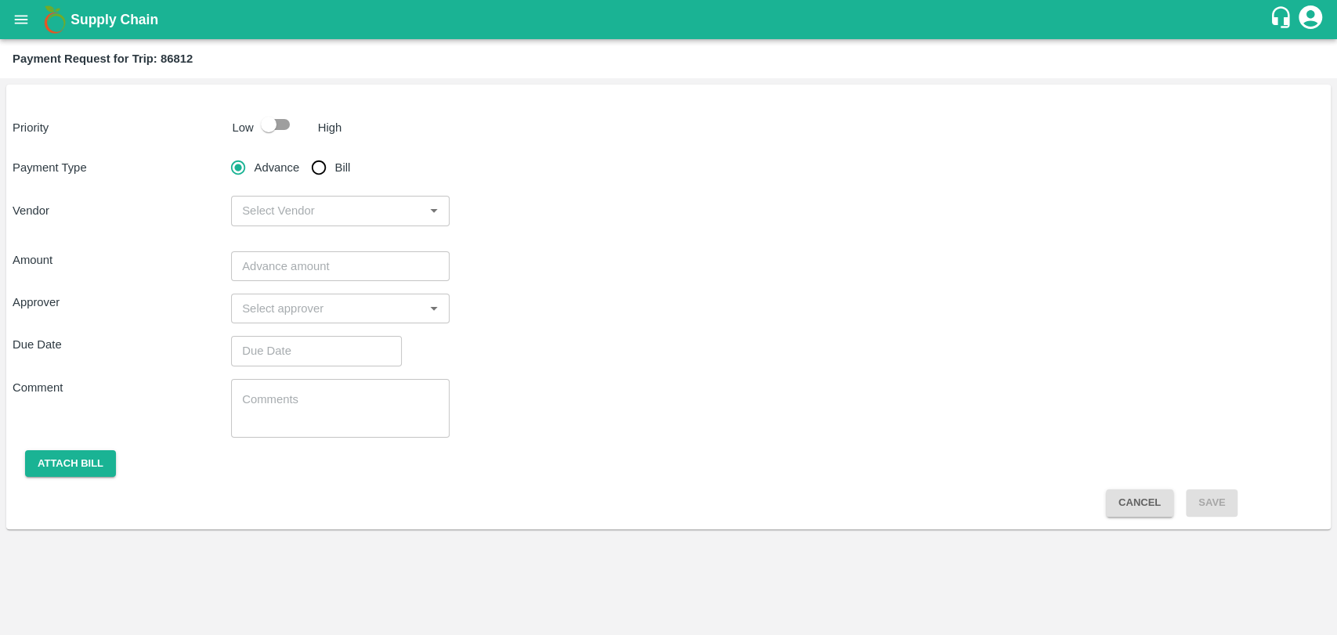
click at [289, 127] on input "checkbox" at bounding box center [268, 125] width 89 height 30
checkbox input "true"
click at [324, 173] on input "Bill" at bounding box center [318, 167] width 31 height 31
radio input "true"
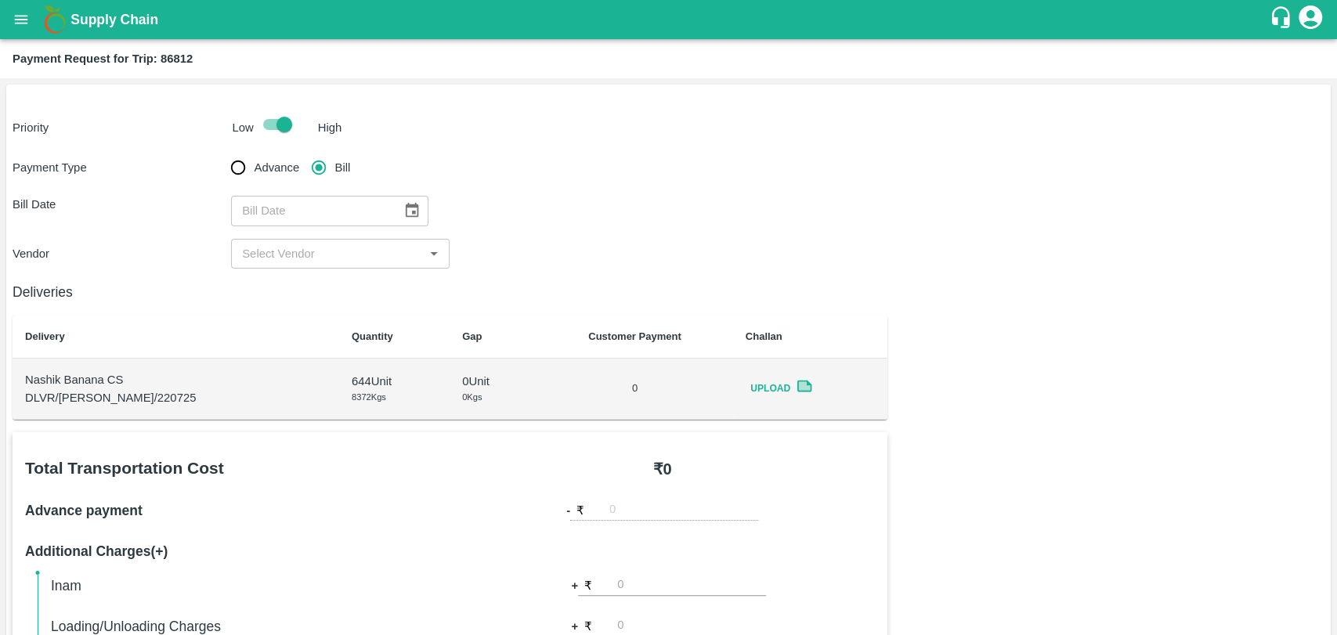
click at [409, 208] on icon "Choose date" at bounding box center [412, 210] width 13 height 15
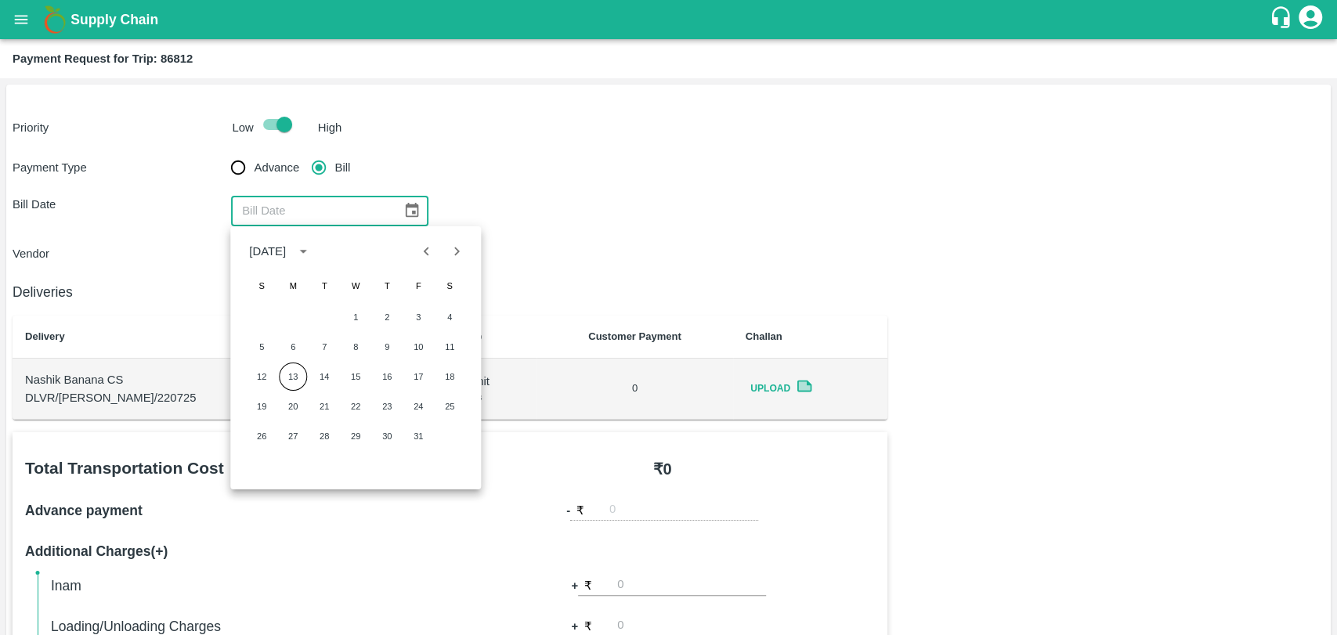
click at [434, 248] on icon "Previous month" at bounding box center [426, 251] width 17 height 17
click at [412, 410] on button "26" at bounding box center [418, 406] width 28 height 28
type input "[DATE]"
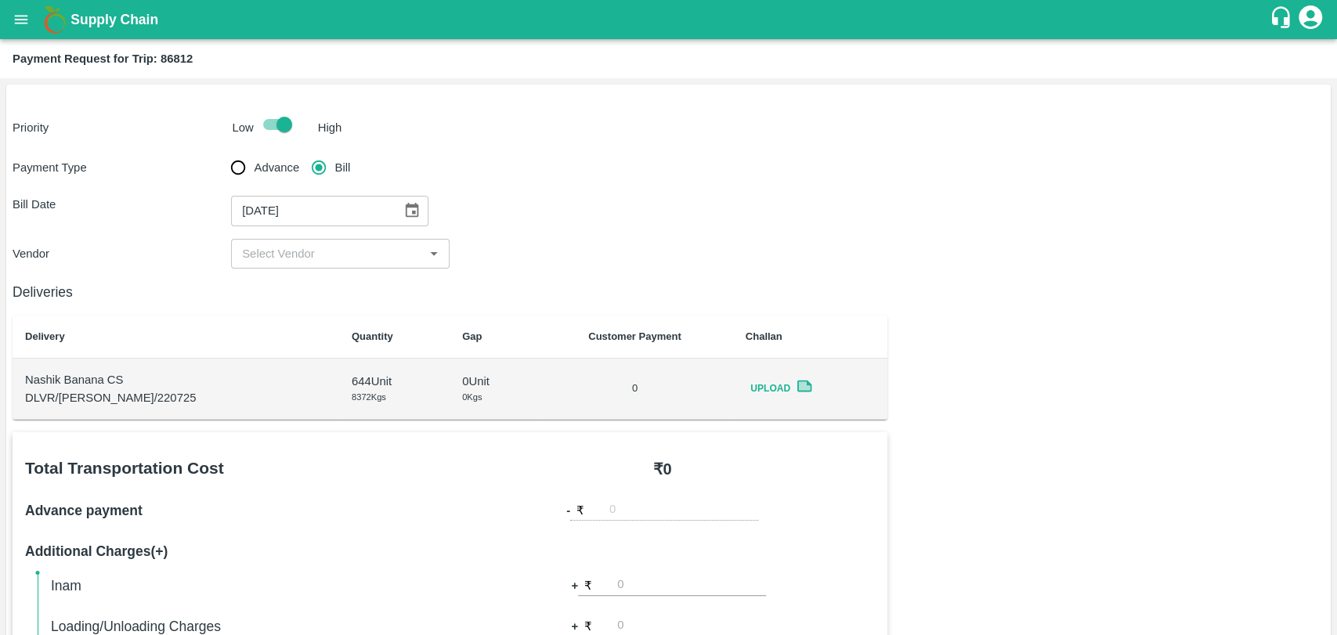
click at [307, 252] on input "input" at bounding box center [327, 254] width 183 height 20
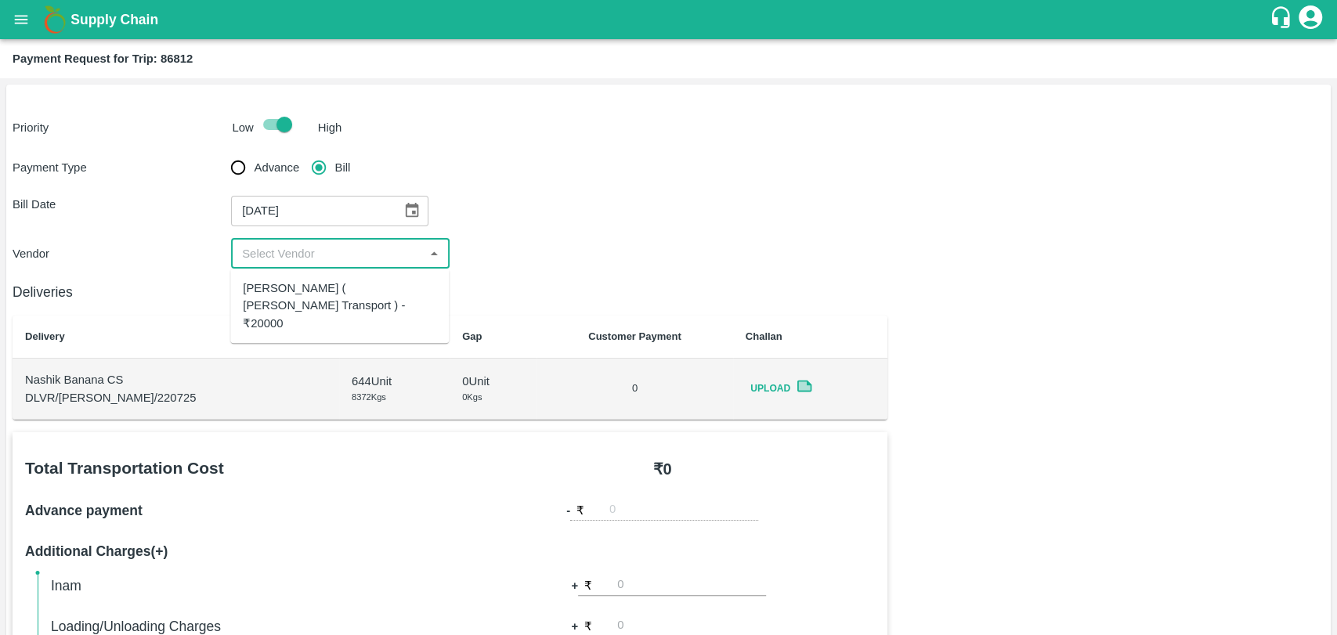
click at [299, 276] on div "[PERSON_NAME] ( [PERSON_NAME] Transport ) - ₹20000" at bounding box center [339, 306] width 219 height 62
type input "[PERSON_NAME] ( [PERSON_NAME] Transport ) - ₹20000"
click at [403, 214] on icon "Choose date, selected date is Sep 26, 2025" at bounding box center [411, 210] width 17 height 17
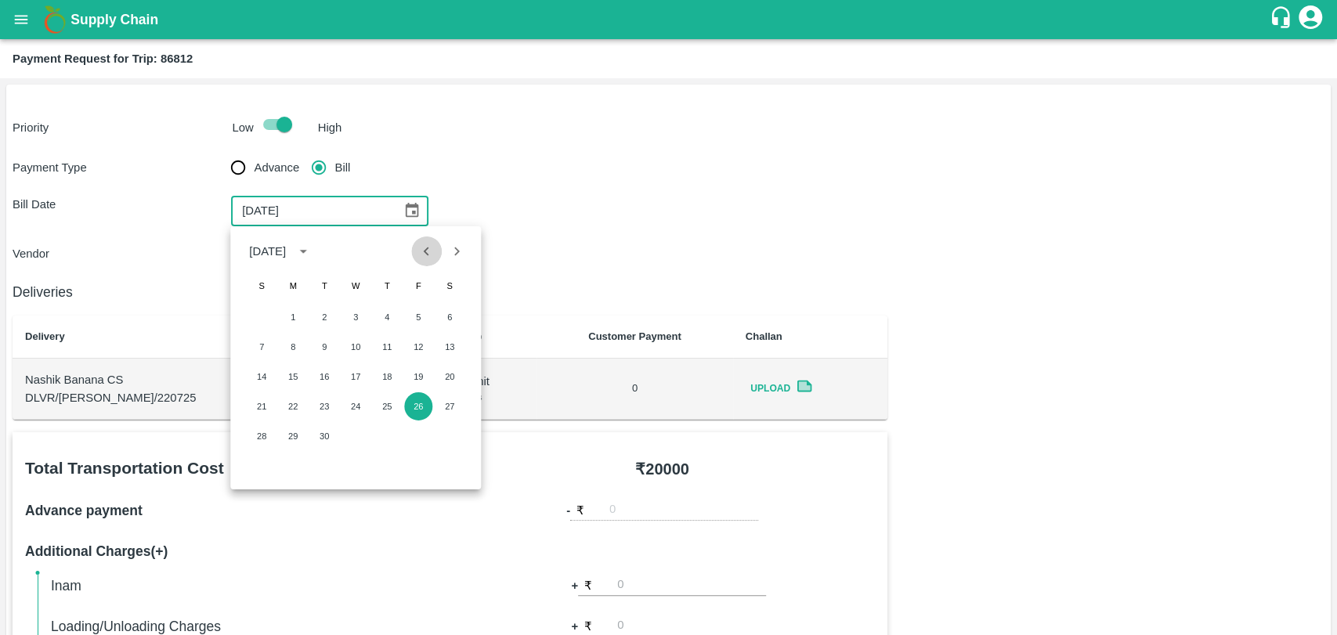
click at [425, 250] on icon "Previous month" at bounding box center [426, 251] width 5 height 9
click at [317, 434] on button "26" at bounding box center [324, 436] width 28 height 28
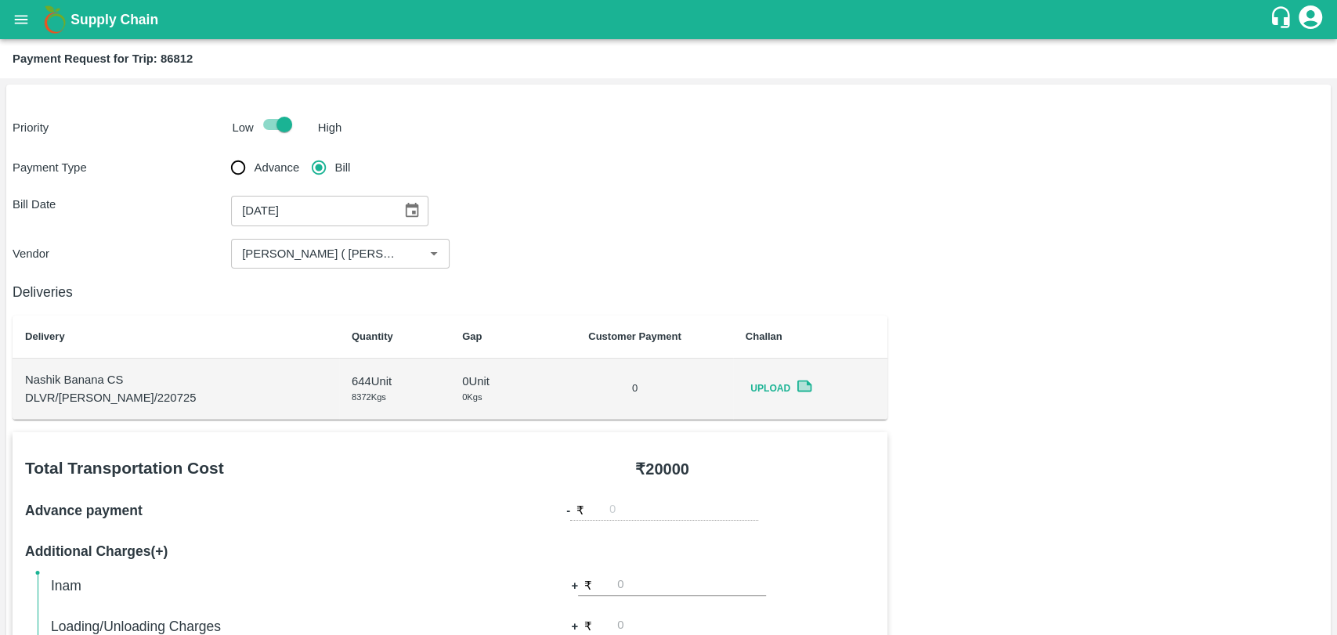
type input "[DATE]"
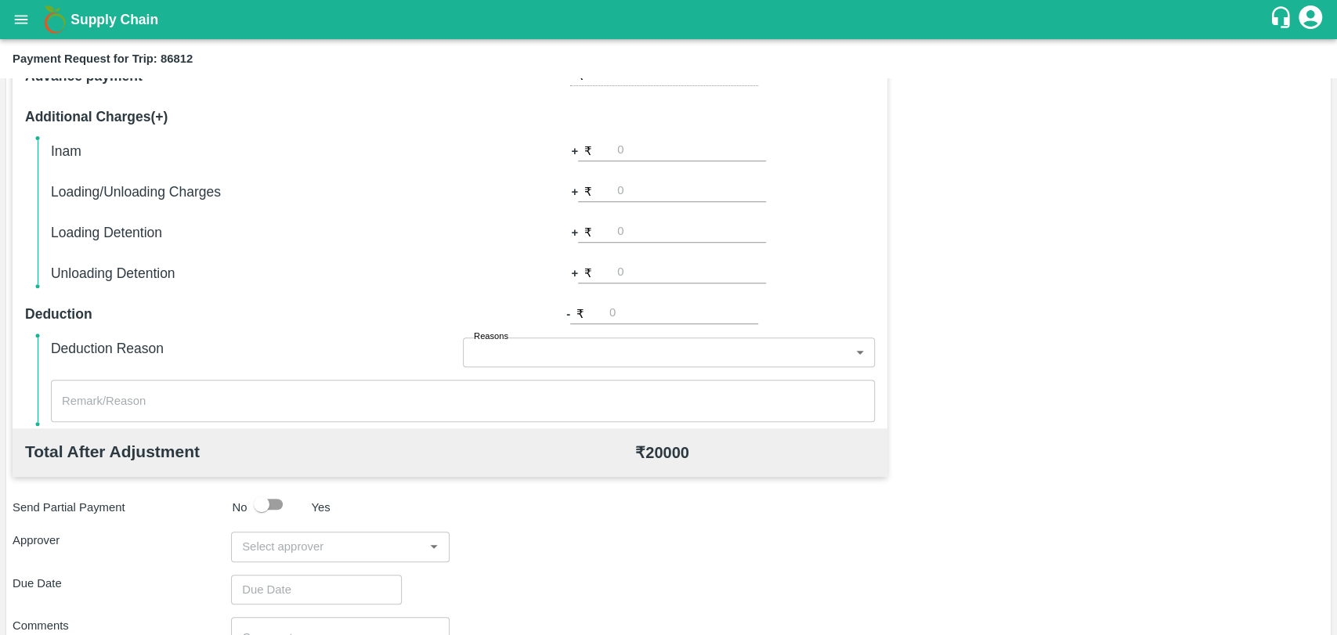
click at [329, 528] on div "Total Transportation Cost ₹ 20000 Advance payment - ₹ Additional Charges(+) Ina…" at bounding box center [669, 377] width 1312 height 758
click at [326, 548] on input "input" at bounding box center [327, 547] width 183 height 20
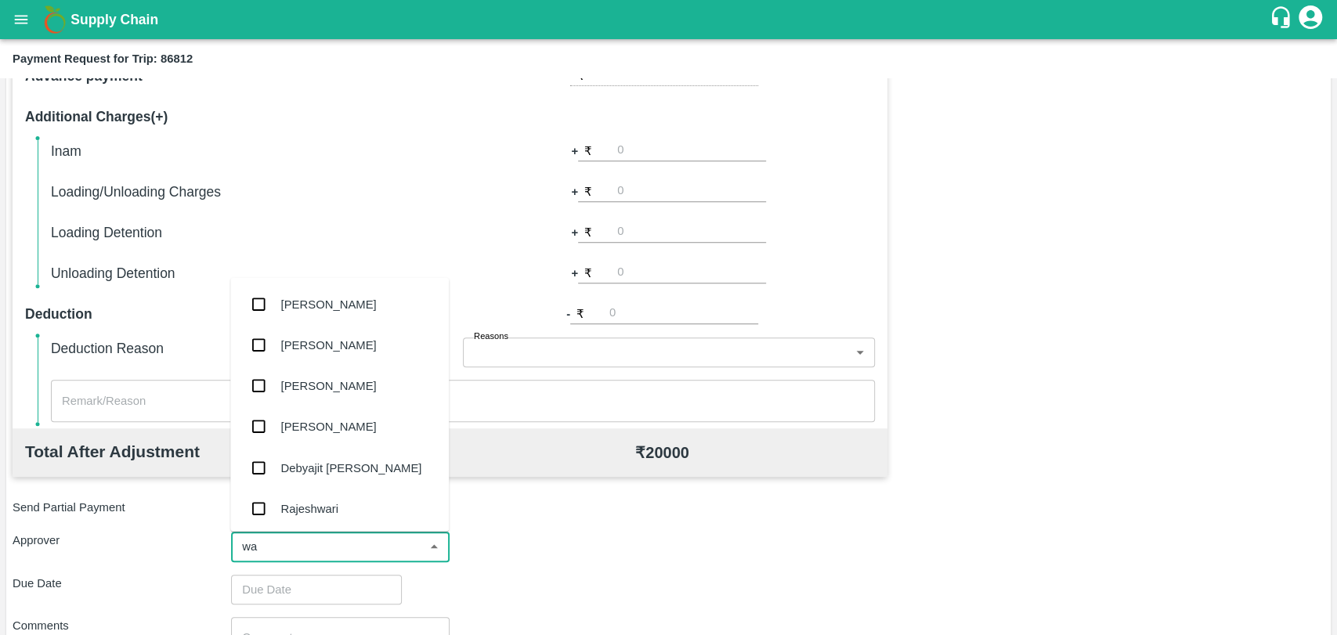
type input "wag"
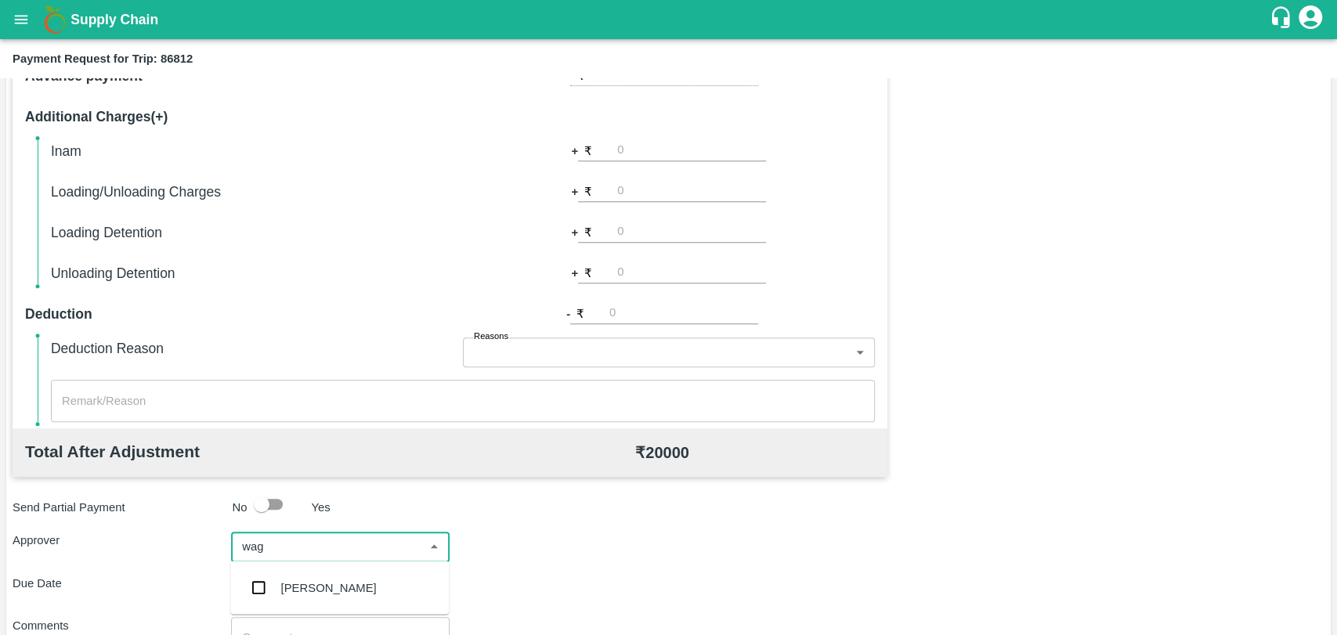
click at [316, 589] on div "[PERSON_NAME]" at bounding box center [329, 587] width 96 height 17
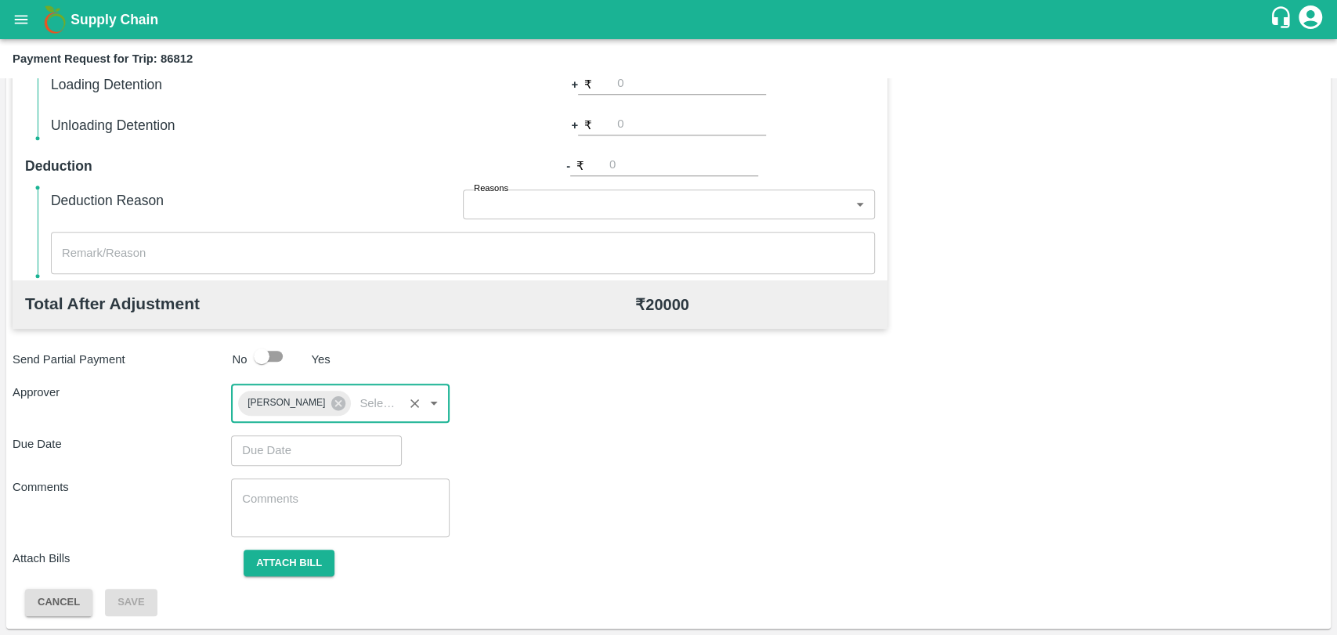
click at [287, 439] on input "Choose date" at bounding box center [311, 451] width 160 height 30
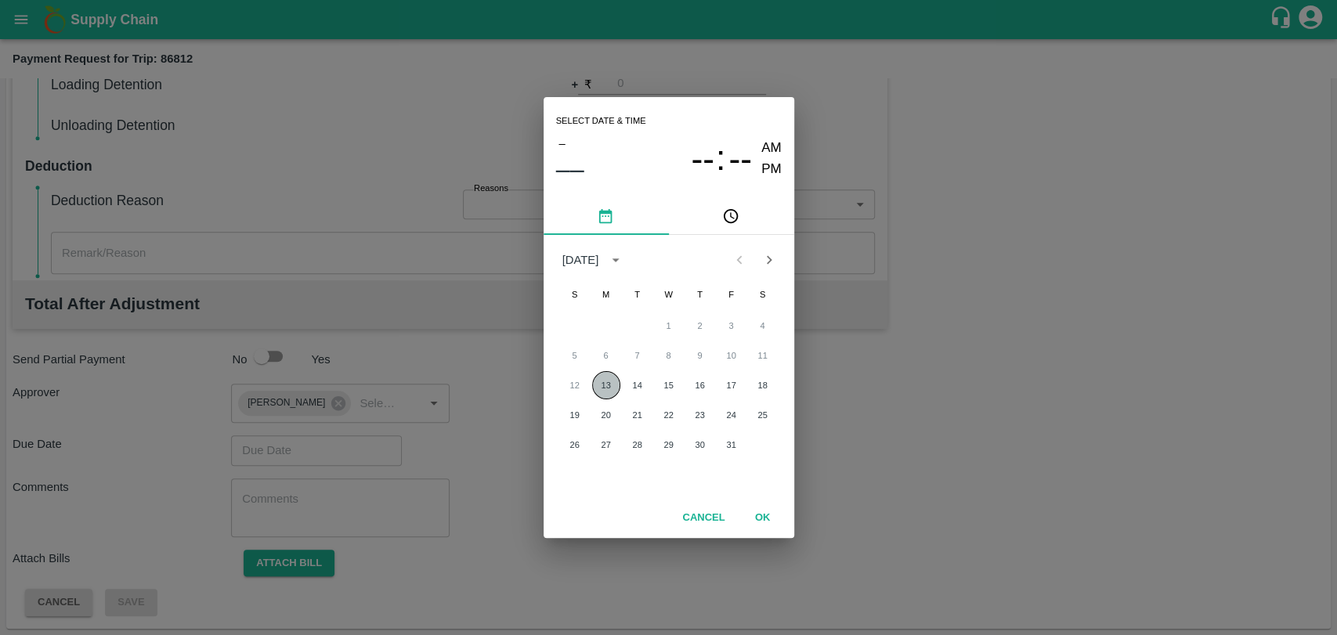
click at [598, 385] on button "13" at bounding box center [606, 385] width 28 height 28
type input "13/10/2025 12:00 AM"
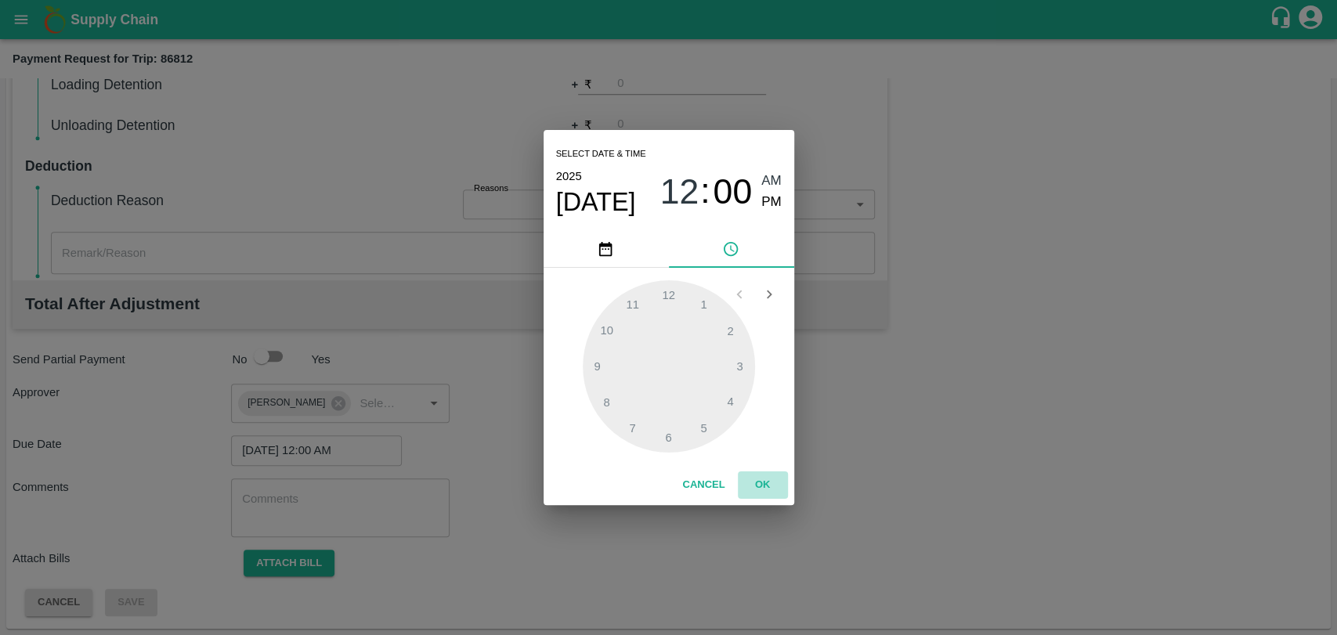
click at [775, 475] on button "OK" at bounding box center [763, 485] width 50 height 27
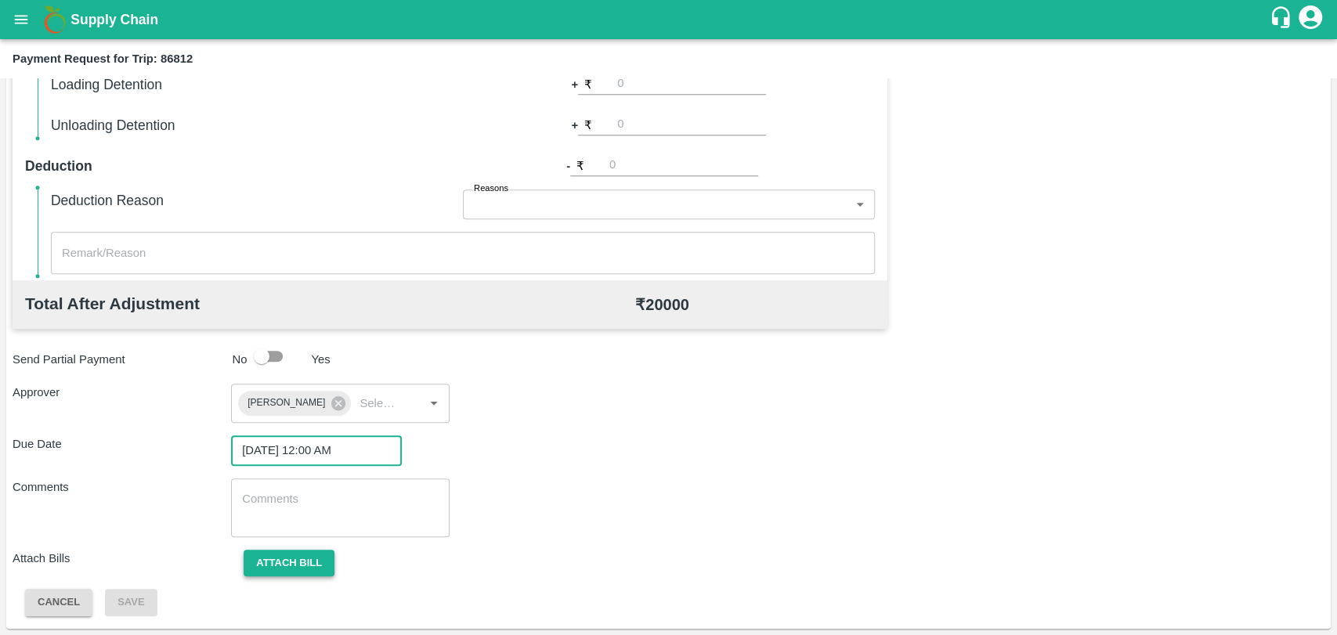
click at [273, 563] on button "Attach bill" at bounding box center [289, 563] width 91 height 27
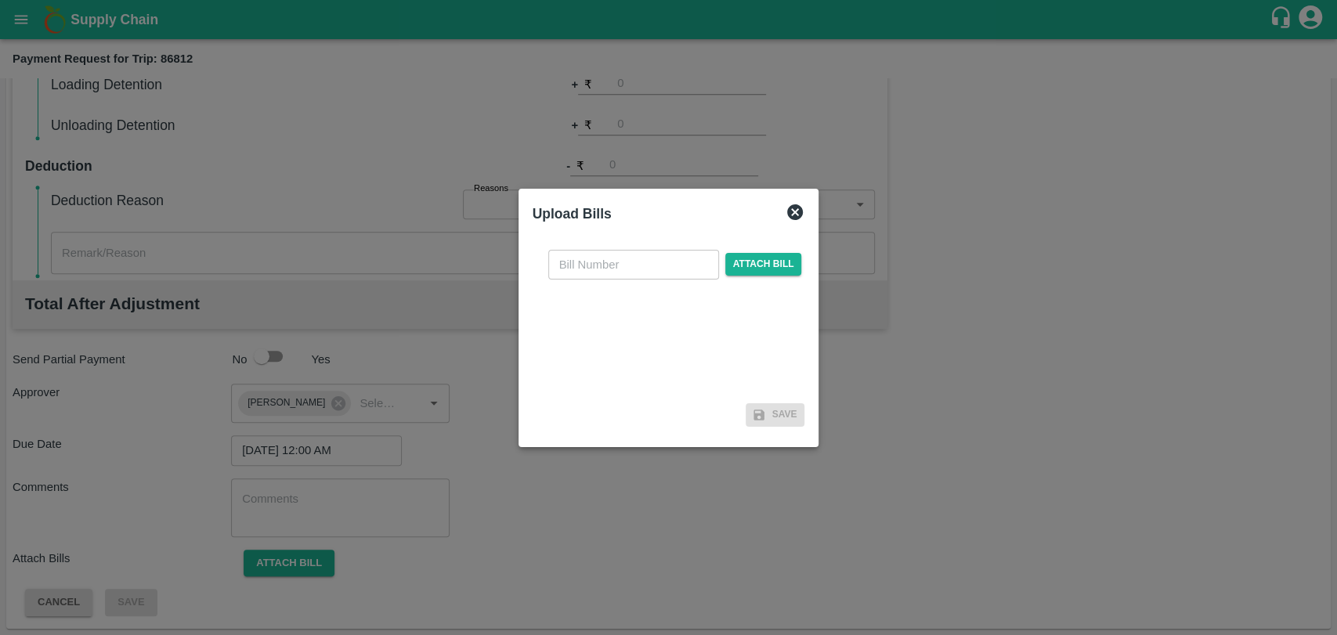
click at [683, 260] on input "text" at bounding box center [633, 265] width 171 height 30
type input "4061"
click at [784, 262] on span "Attach bill" at bounding box center [763, 264] width 77 height 23
click at [0, 0] on input "Attach bill" at bounding box center [0, 0] width 0 height 0
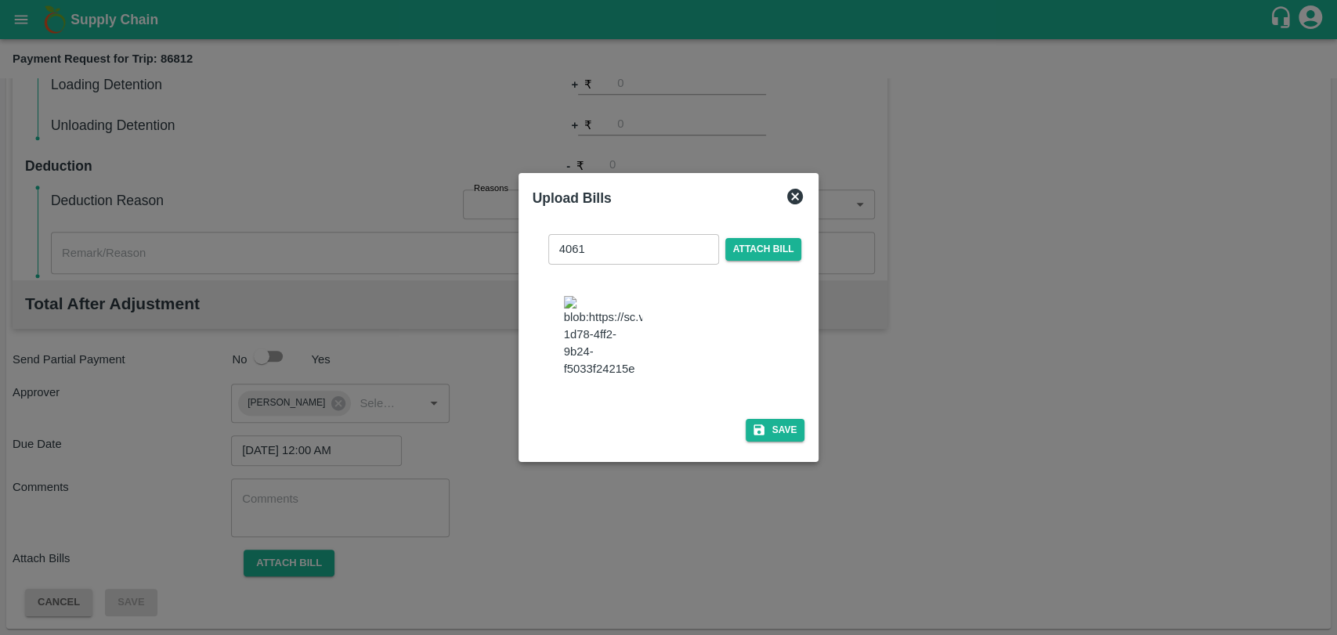
click at [781, 440] on div "4061 ​ Attach bill Save" at bounding box center [669, 335] width 273 height 226
click at [779, 429] on button "Save" at bounding box center [776, 430] width 60 height 23
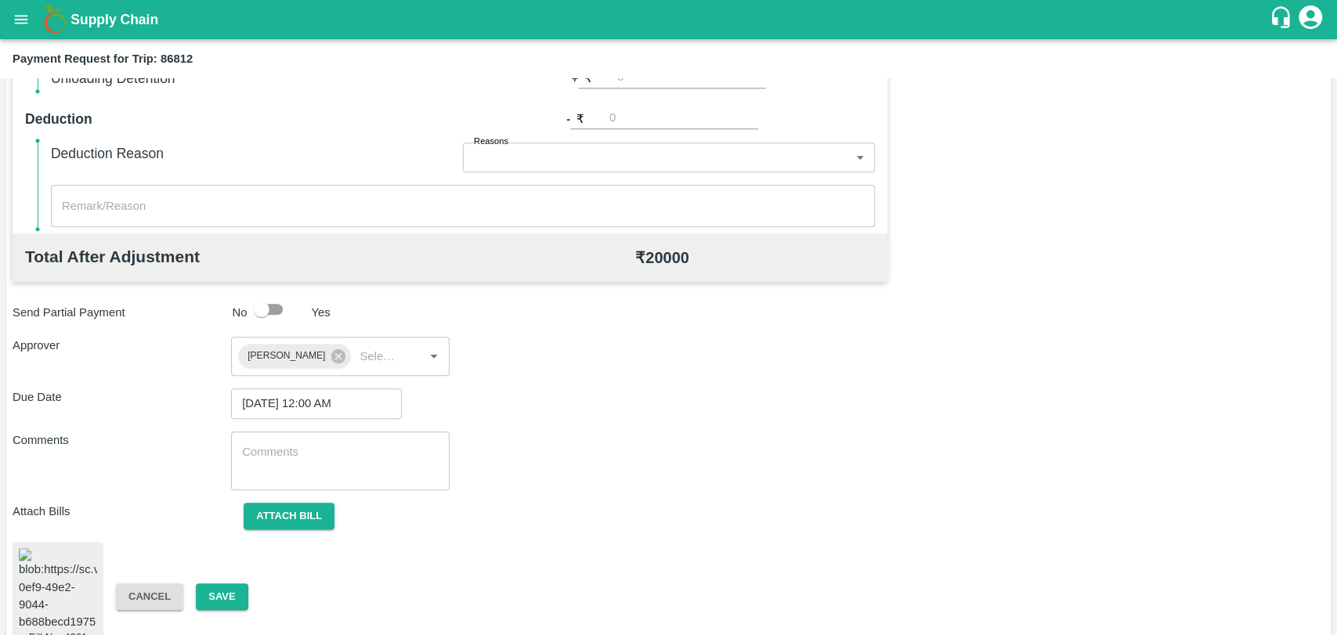
scroll to position [654, 0]
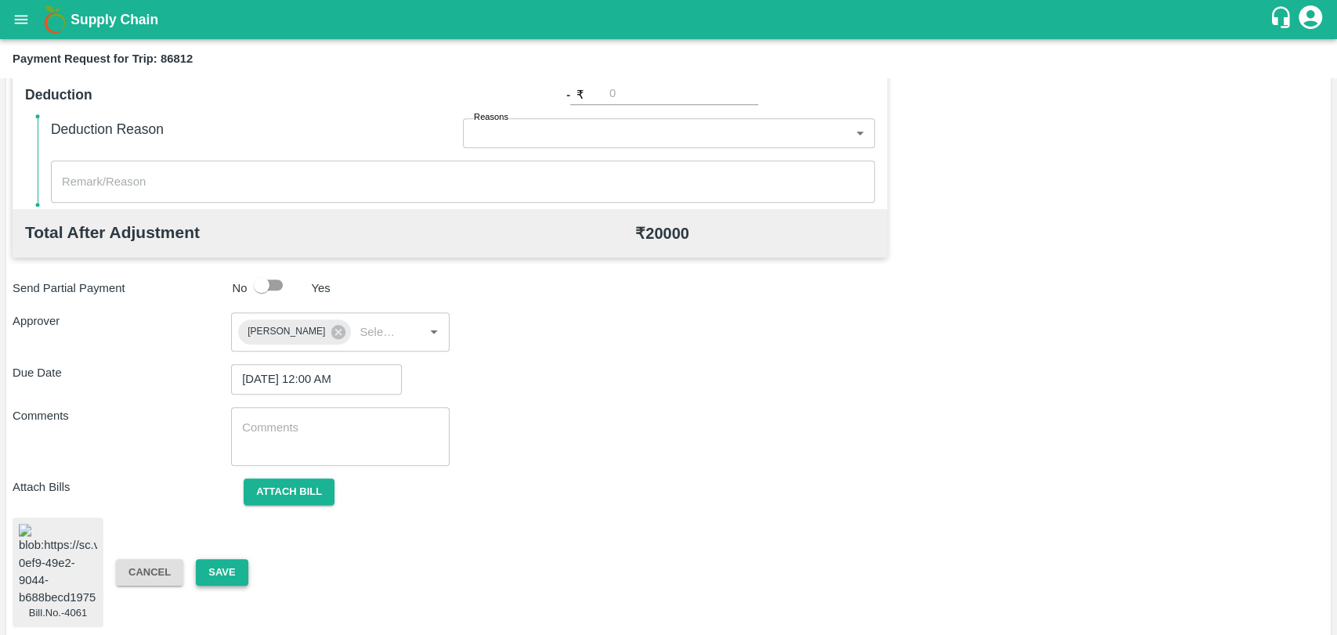
click at [232, 559] on button "Save" at bounding box center [222, 572] width 52 height 27
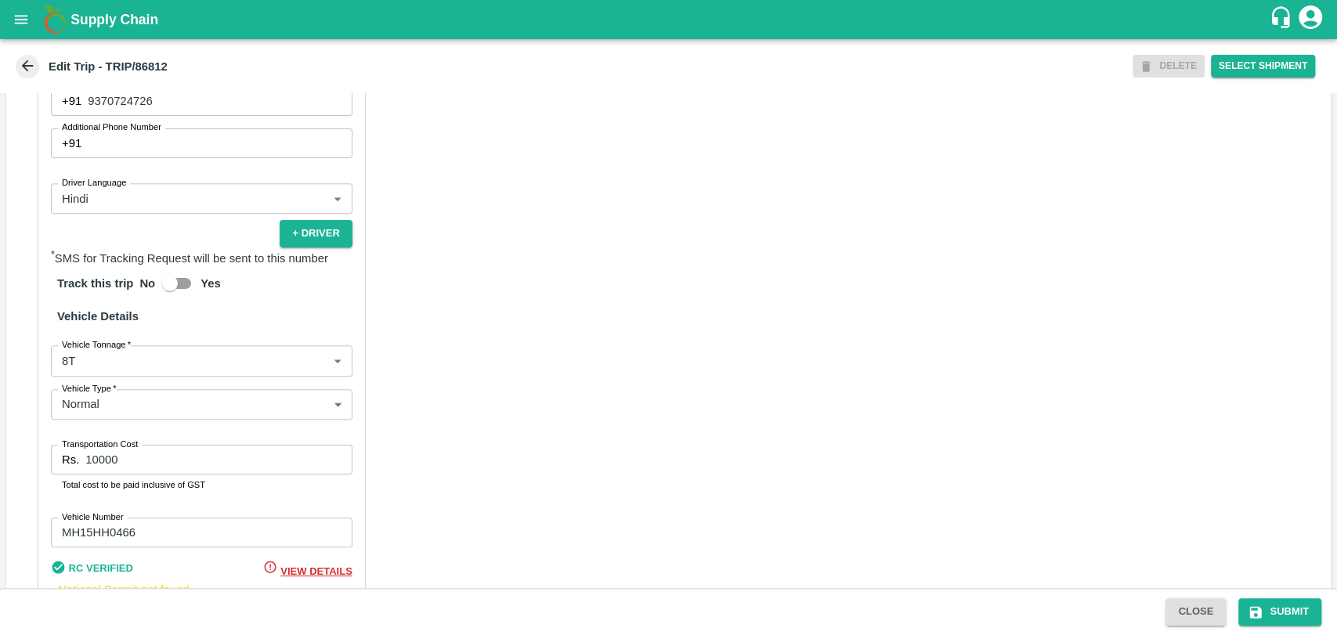
scroll to position [1020, 0]
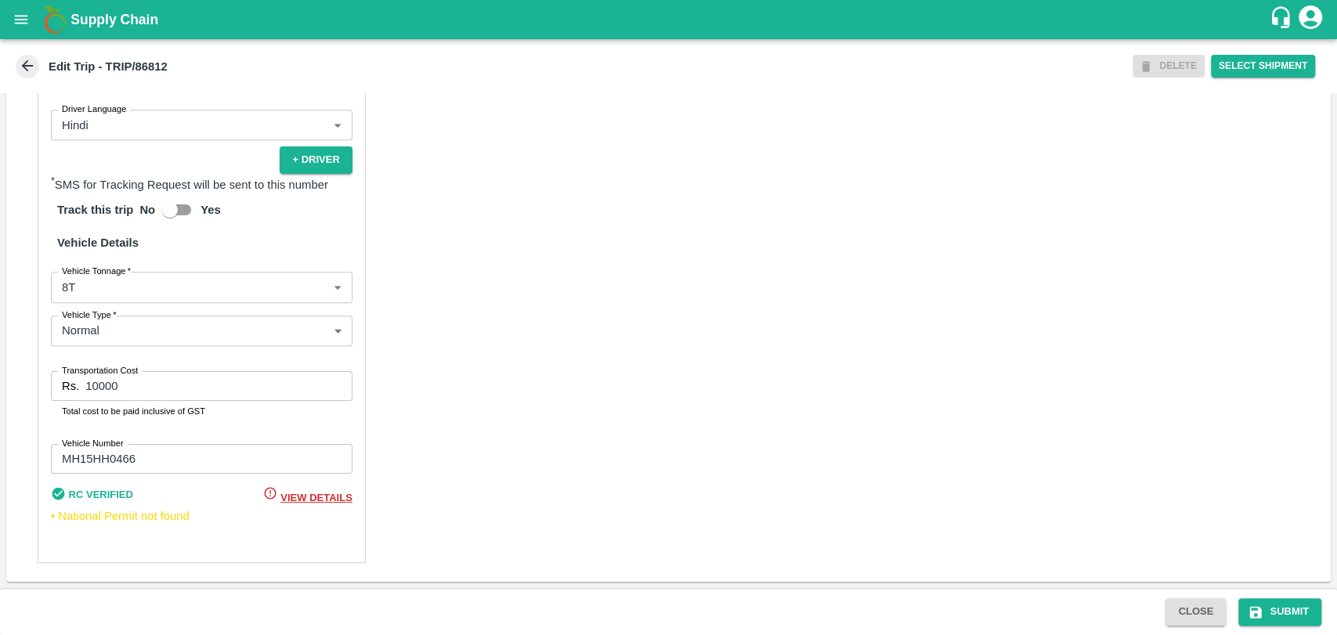
click at [90, 277] on label "Vehicle Tonnage   *" at bounding box center [96, 271] width 69 height 13
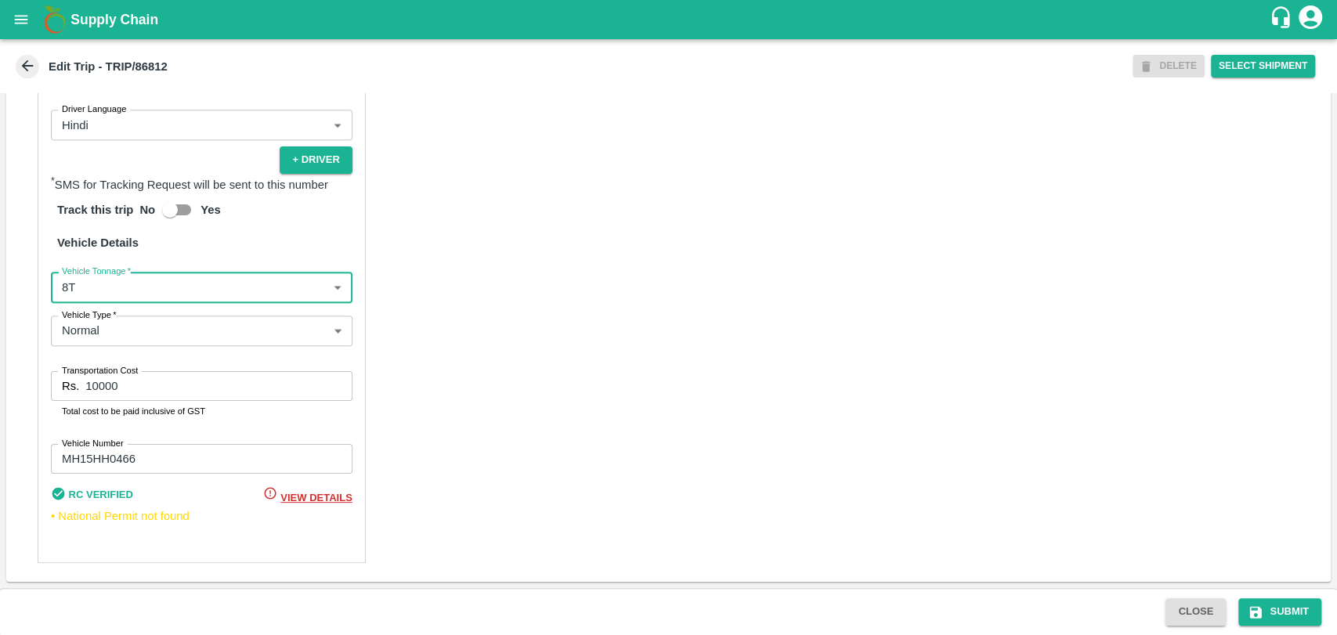
click at [90, 286] on body "Supply Chain Edit Trip - TRIP/86812 DELETE Select Shipment Trip Details Trip Ty…" at bounding box center [668, 317] width 1337 height 635
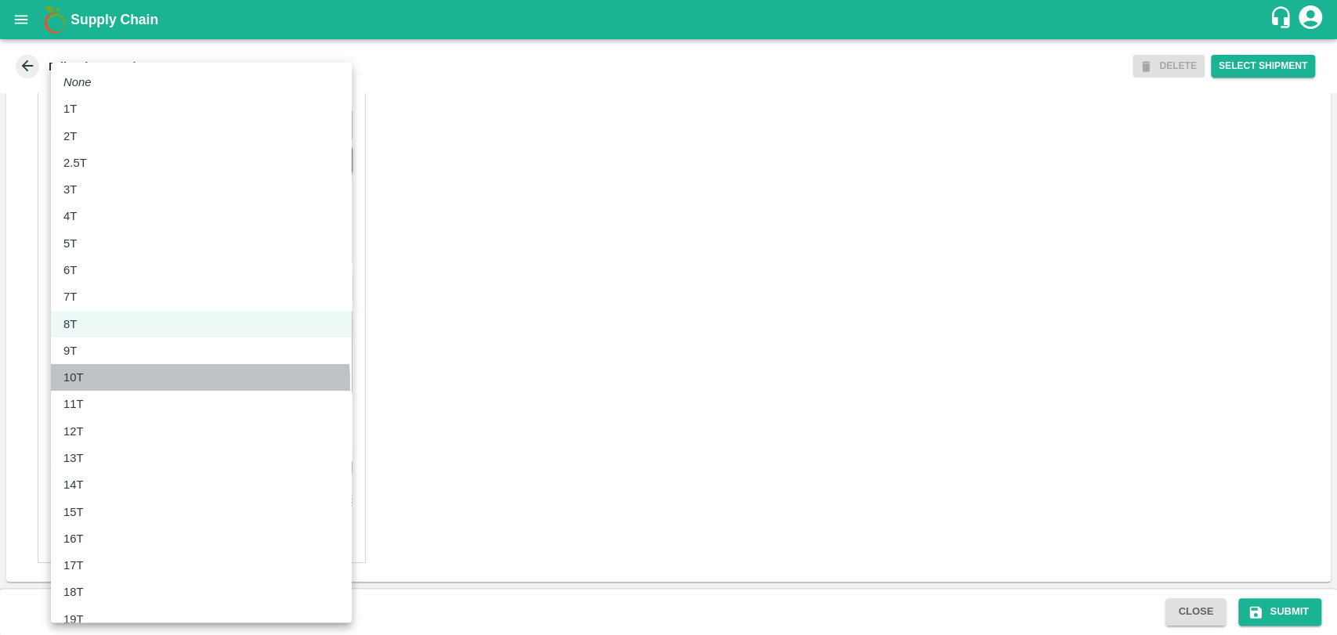
click at [101, 384] on div "10T" at bounding box center [201, 377] width 276 height 17
type input "10000"
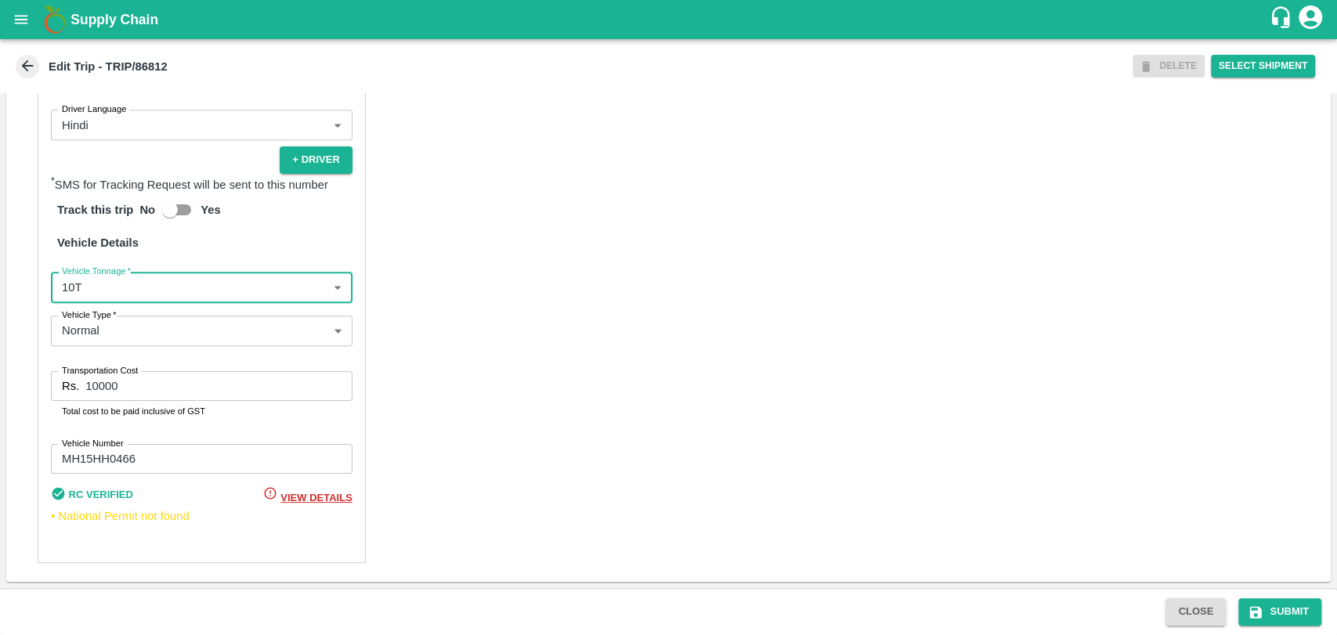
click at [89, 393] on input "10000" at bounding box center [218, 386] width 266 height 30
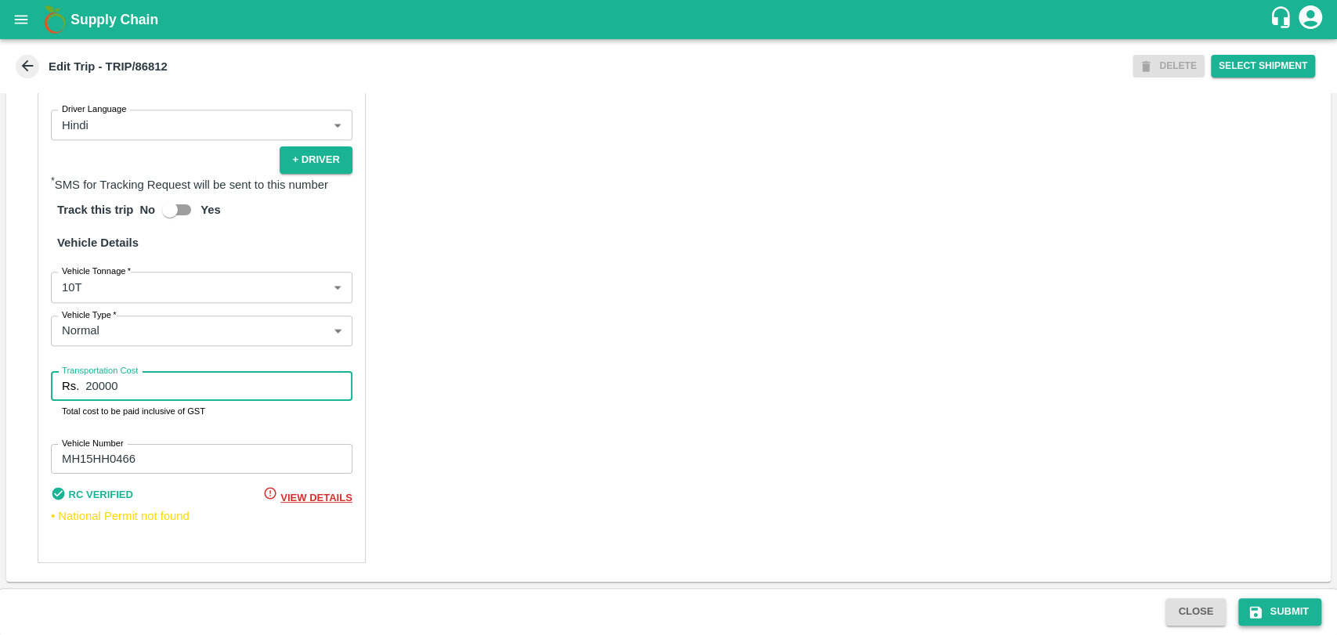
type input "20000"
click at [1253, 605] on icon "submit" at bounding box center [1256, 613] width 16 height 16
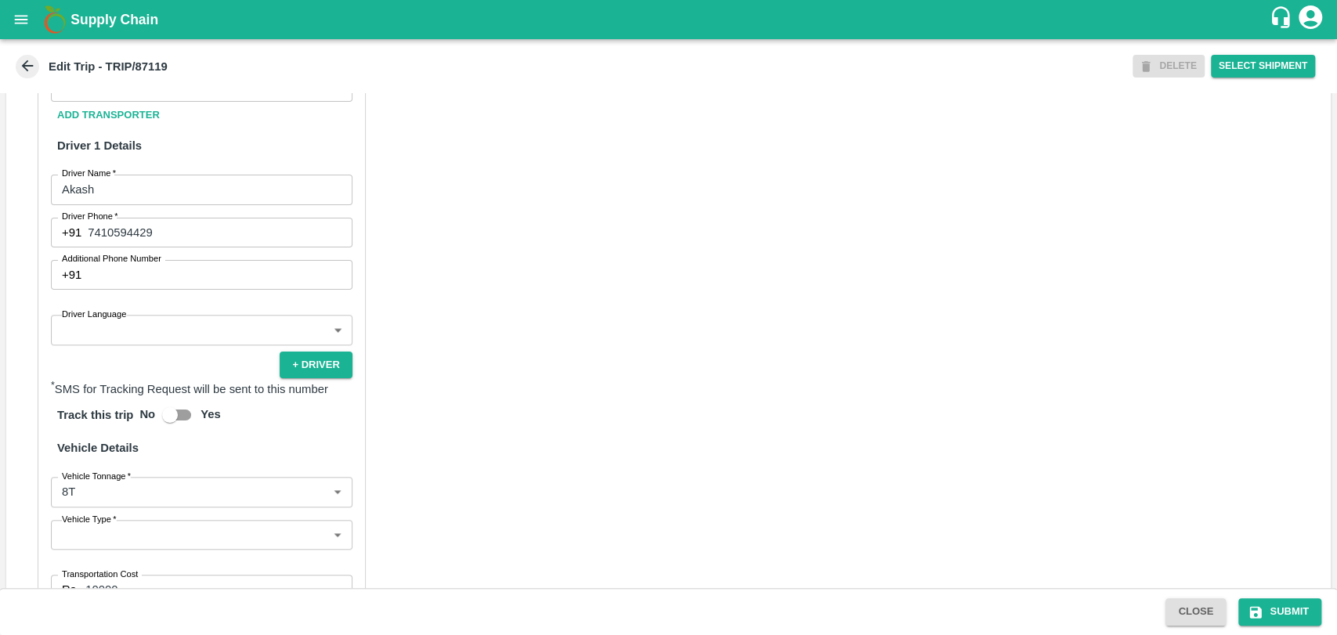
scroll to position [652, 0]
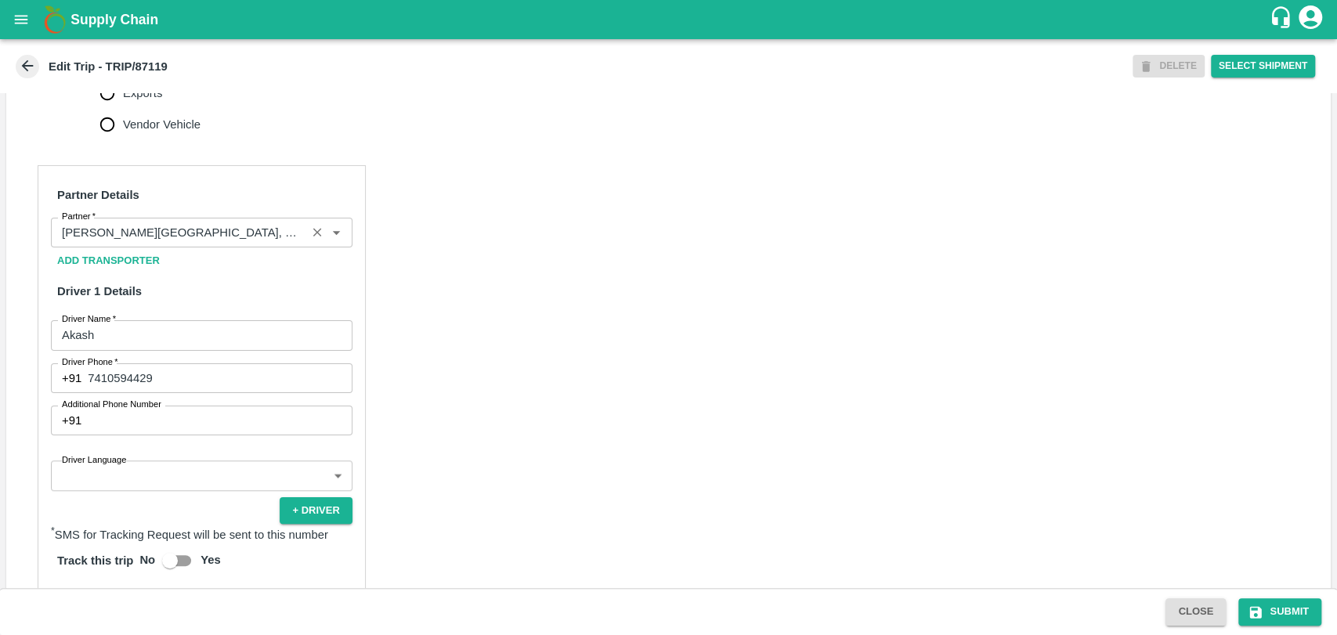
click at [169, 240] on input "Partner   *" at bounding box center [179, 232] width 246 height 20
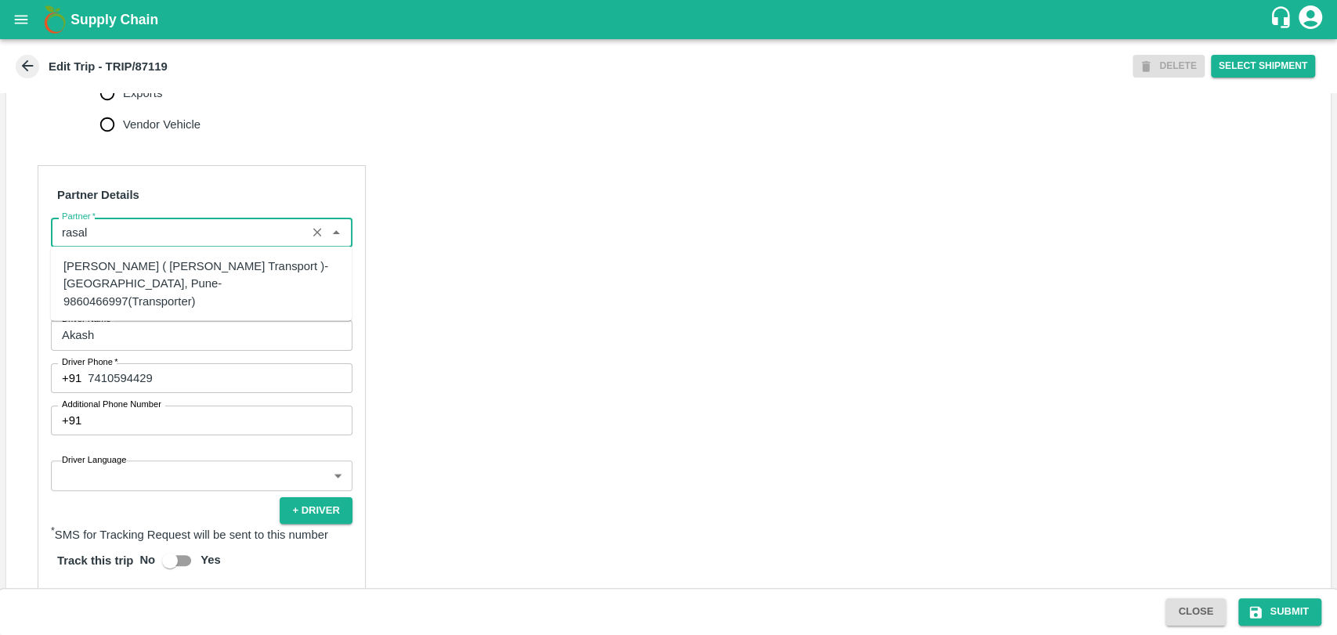
click at [160, 265] on div "[PERSON_NAME] ( [PERSON_NAME] Transport )-[GEOGRAPHIC_DATA], Pune-9860466997(Tr…" at bounding box center [201, 284] width 276 height 52
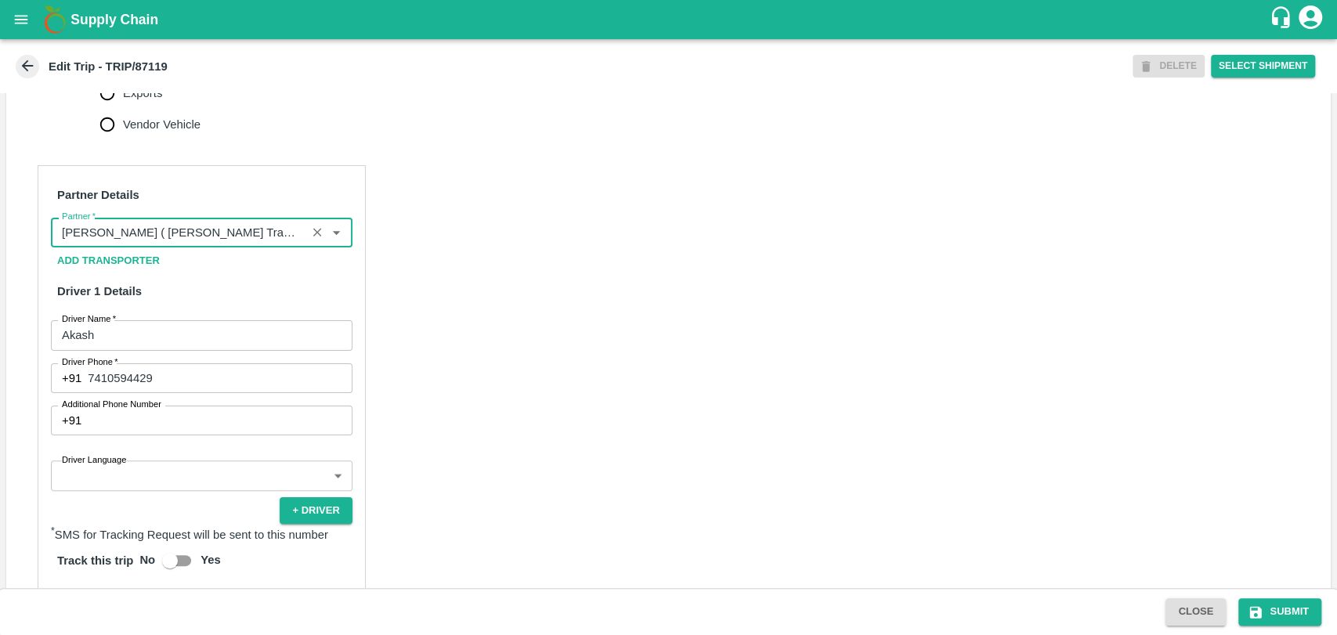
type input "[PERSON_NAME] ( [PERSON_NAME] Transport )-[GEOGRAPHIC_DATA], Pune-9860466997(Tr…"
click at [107, 353] on div "Partner Details Partner   * Partner Add Transporter Driver 1 Details Driver Nam…" at bounding box center [202, 538] width 328 height 747
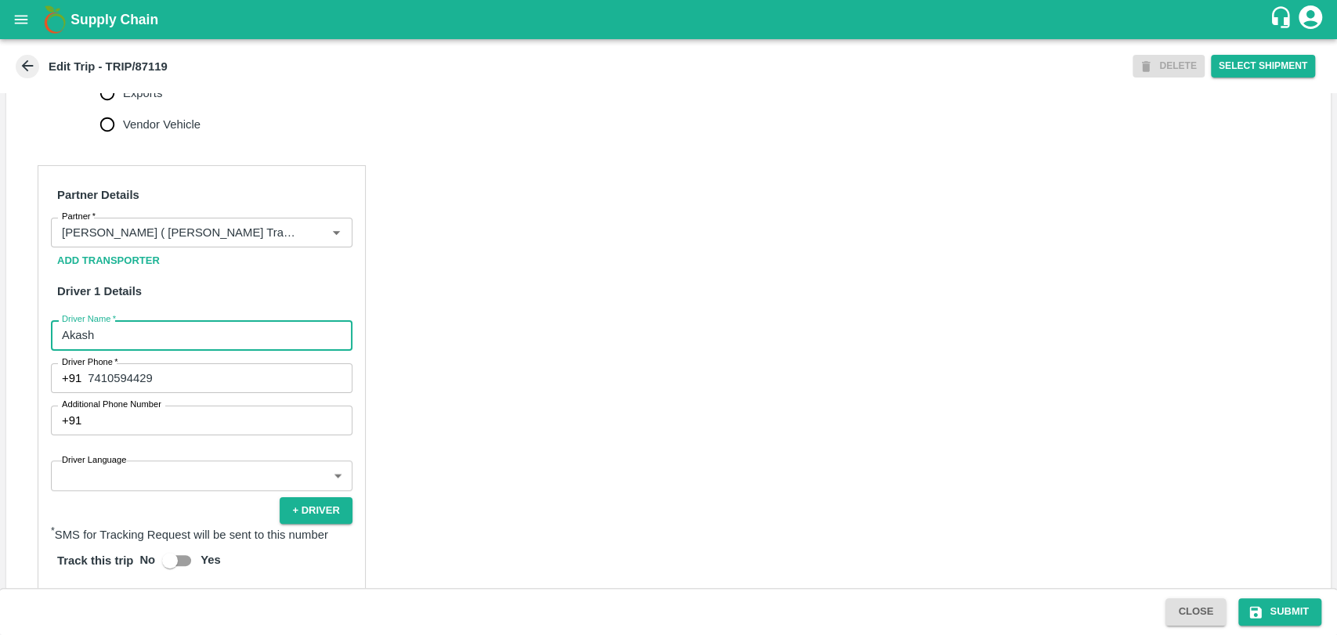
click at [107, 345] on input "Akash" at bounding box center [202, 335] width 302 height 30
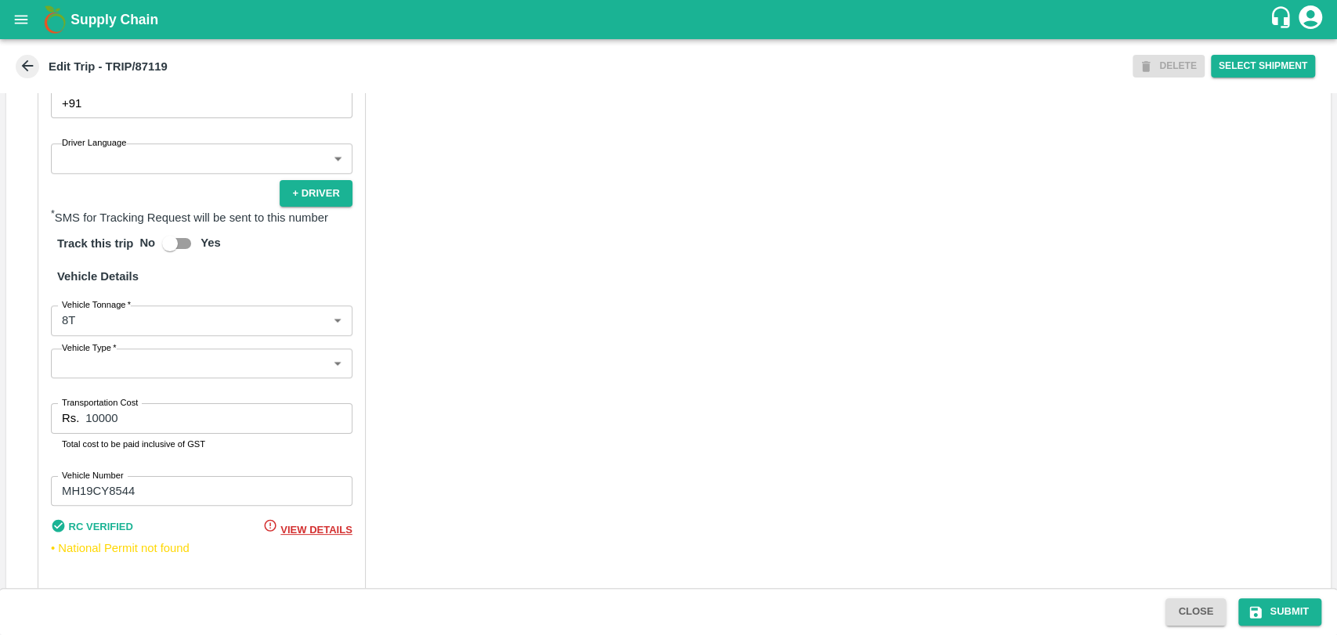
scroll to position [1001, 0]
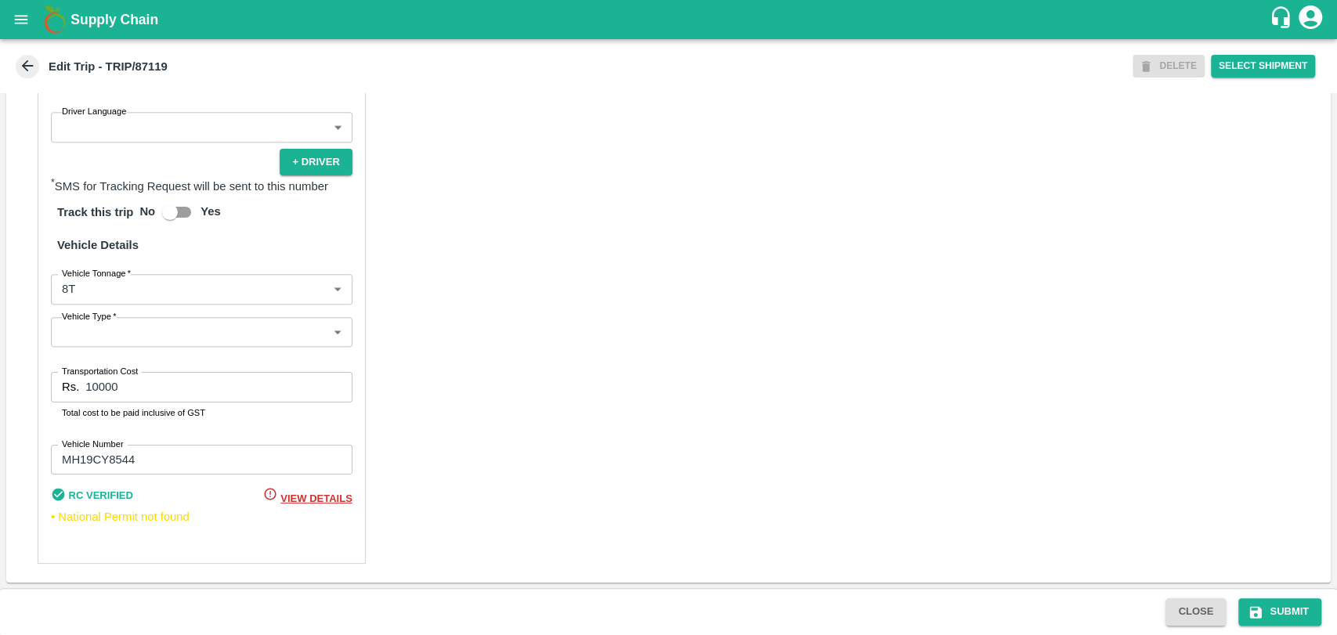
click at [103, 299] on body "Supply Chain Edit Trip - TRIP/87119 DELETE Select Shipment Trip Details Trip Ty…" at bounding box center [668, 317] width 1337 height 635
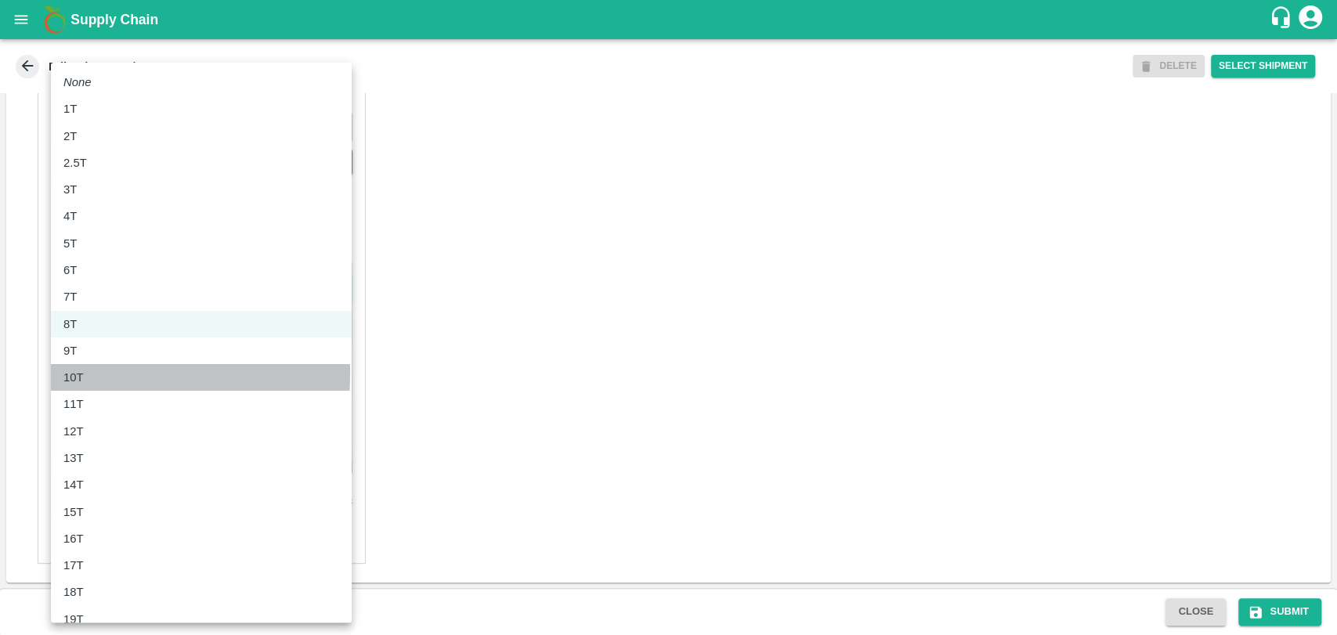
click at [81, 373] on p "10T" at bounding box center [73, 377] width 20 height 17
type input "10000"
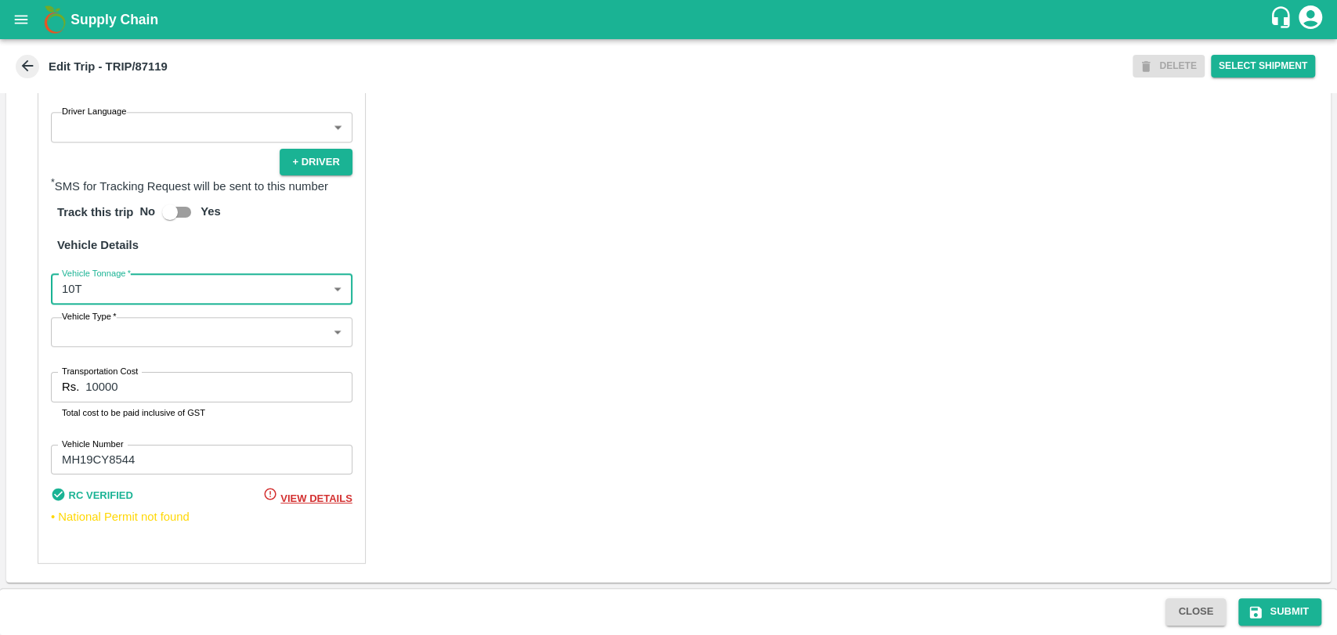
click at [94, 386] on input "10000" at bounding box center [218, 387] width 266 height 30
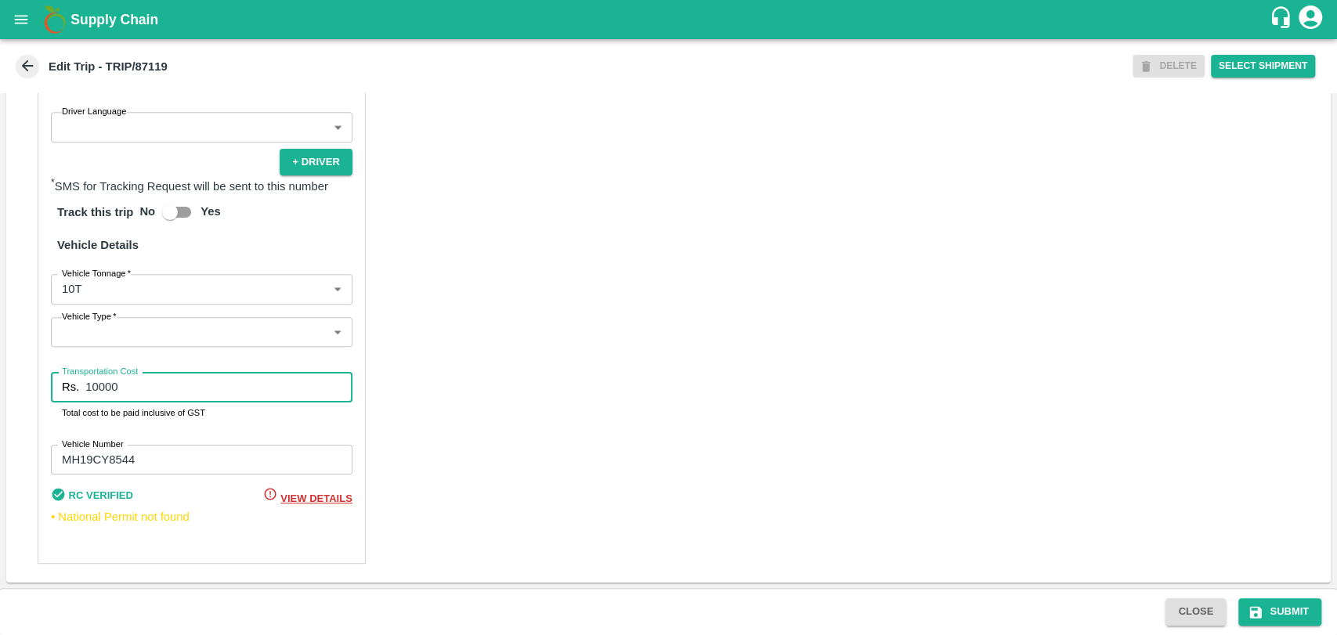
click at [99, 387] on input "10000" at bounding box center [218, 387] width 266 height 30
type input "19000"
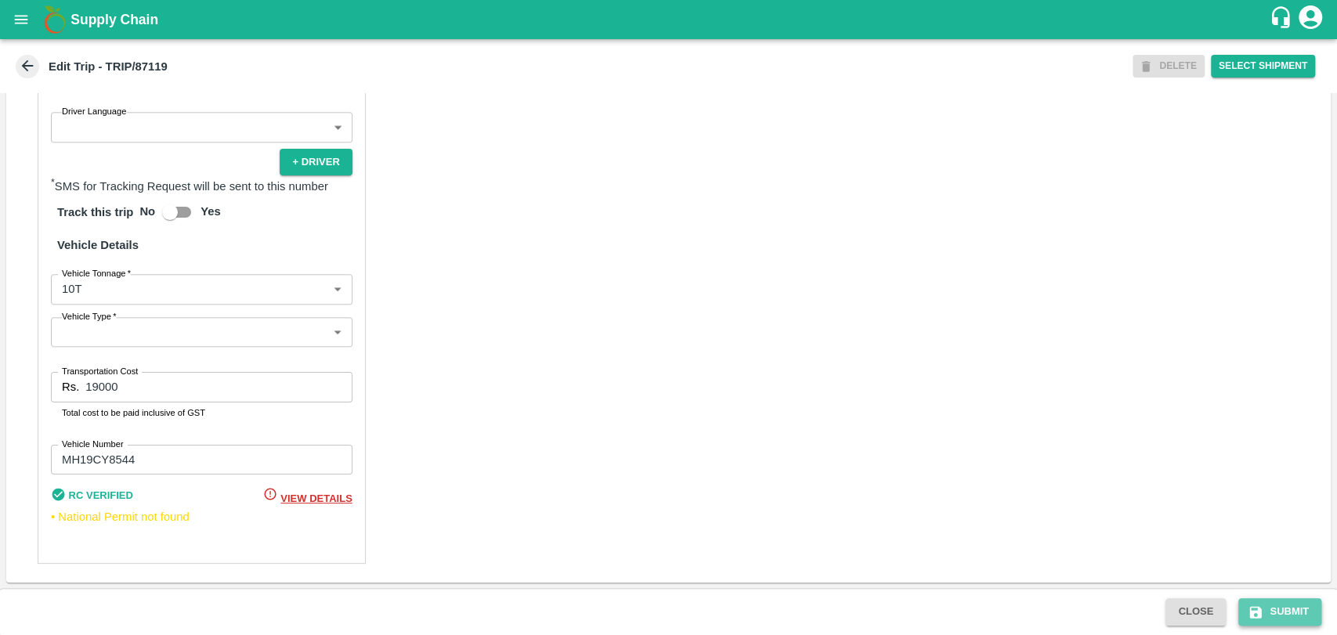
click at [1264, 603] on button "Submit" at bounding box center [1279, 611] width 83 height 27
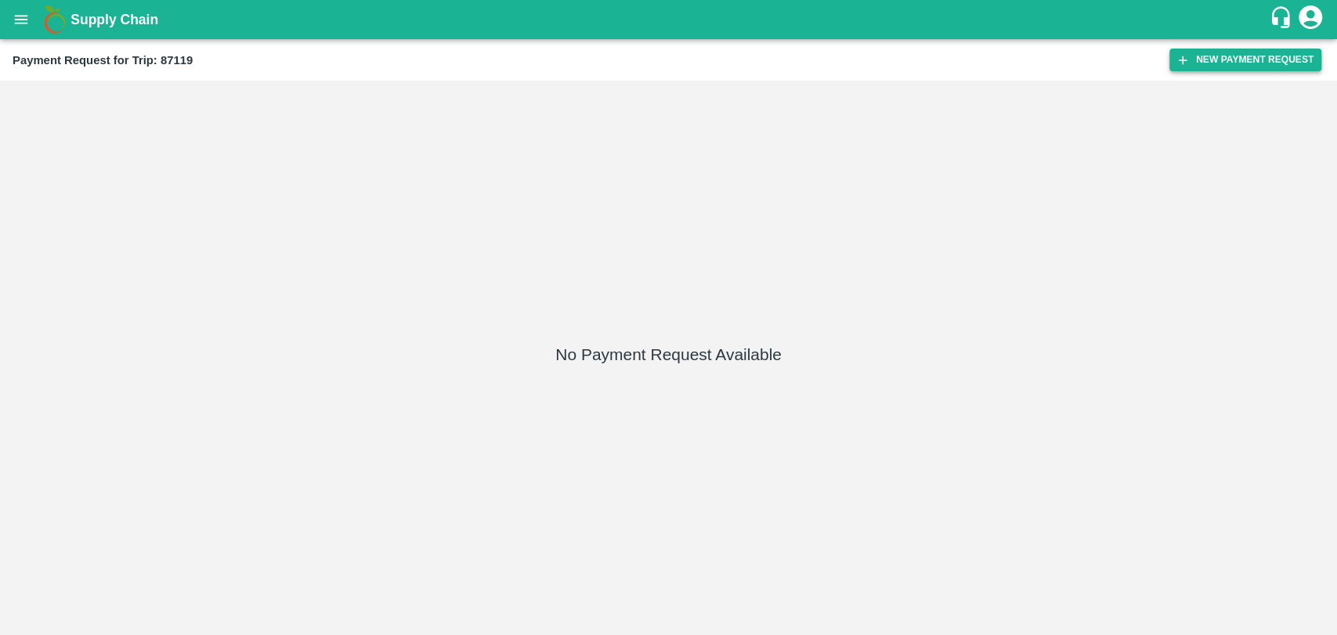
click at [1177, 55] on icon "button" at bounding box center [1183, 60] width 14 height 14
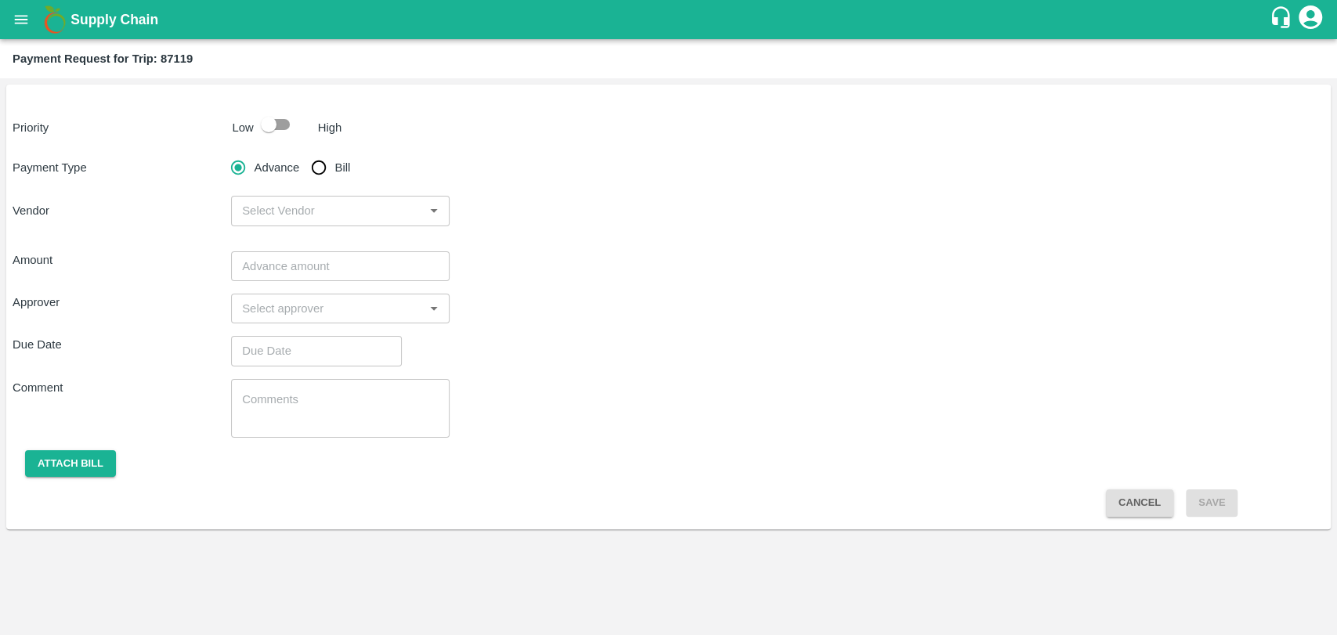
click at [295, 121] on input "checkbox" at bounding box center [268, 125] width 89 height 30
checkbox input "true"
click at [323, 170] on input "Bill" at bounding box center [318, 167] width 31 height 31
radio input "true"
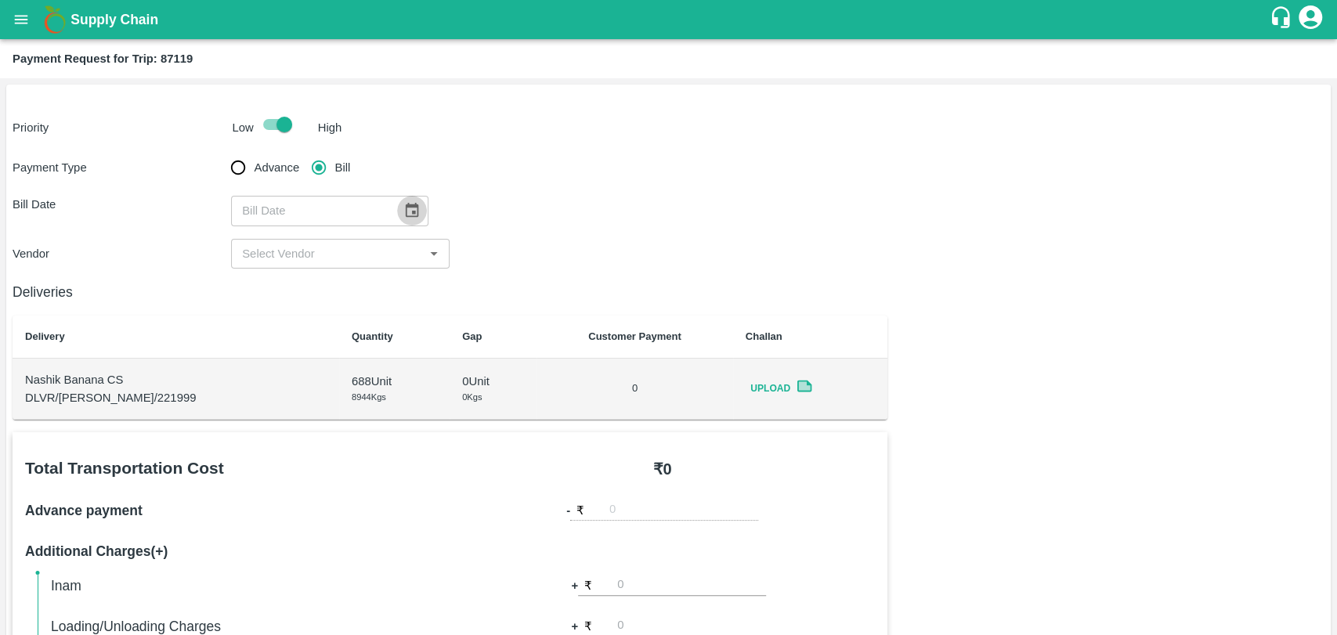
click at [409, 208] on icon "Choose date" at bounding box center [412, 210] width 13 height 15
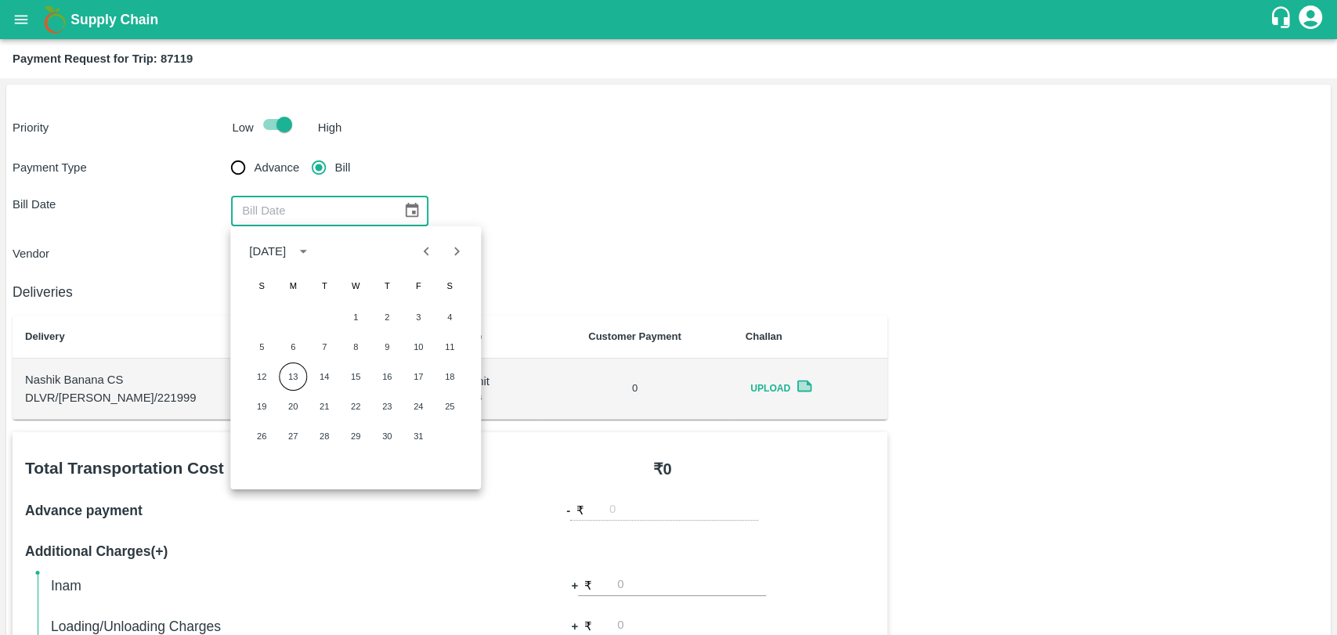
click at [428, 239] on button "Previous month" at bounding box center [427, 252] width 30 height 30
click at [426, 244] on icon "Previous month" at bounding box center [426, 251] width 17 height 17
click at [258, 463] on button "31" at bounding box center [262, 466] width 28 height 28
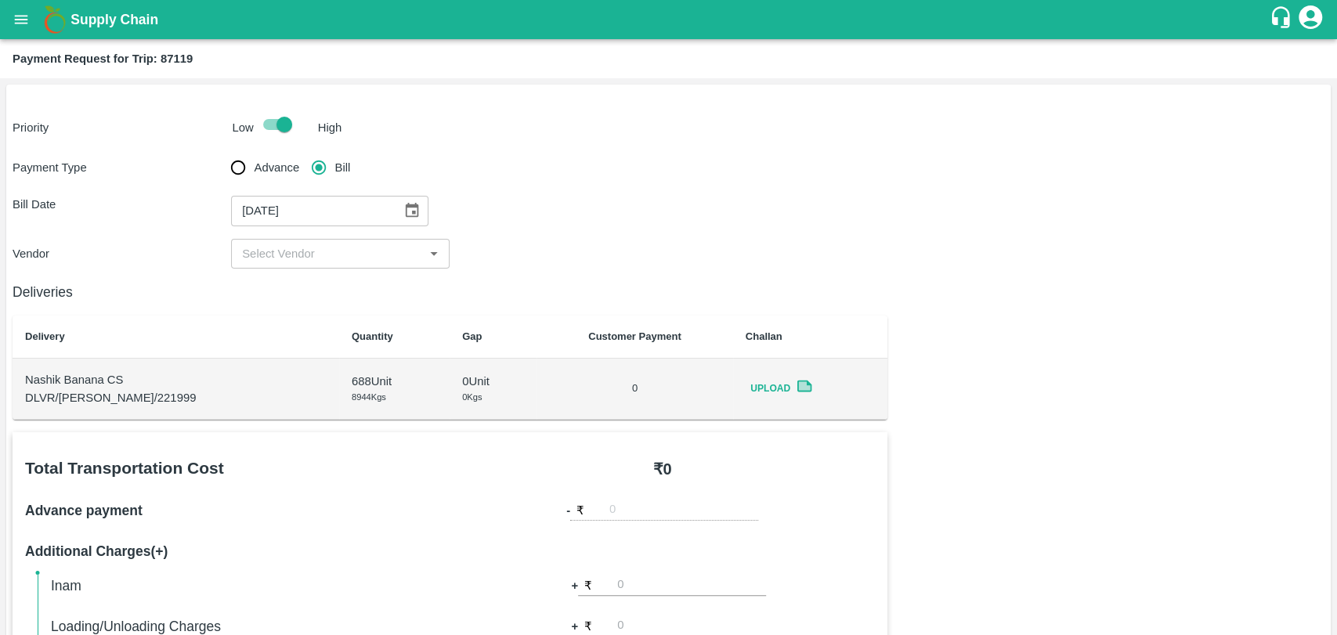
type input "31/08/2025"
click at [279, 266] on div "​" at bounding box center [340, 254] width 219 height 30
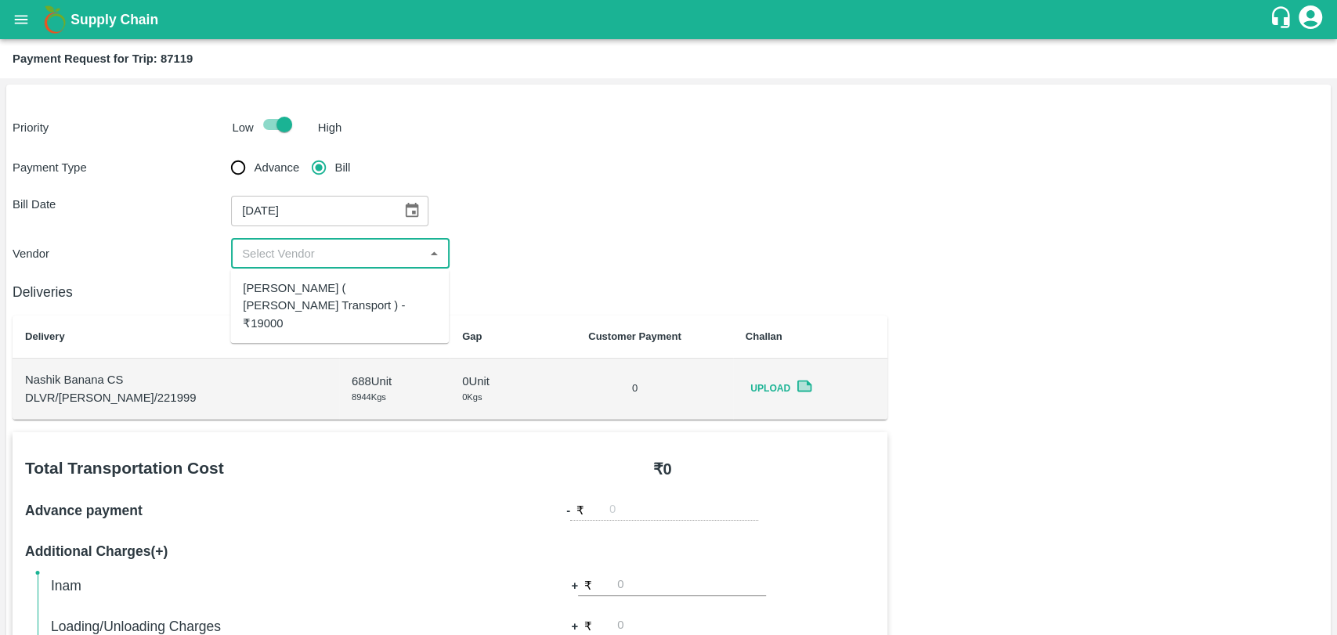
click at [276, 298] on div "Nitin Rasal ( Bhairavnath Transport ) - ₹19000" at bounding box center [339, 306] width 193 height 52
type input "Nitin Rasal ( Bhairavnath Transport ) - ₹19000"
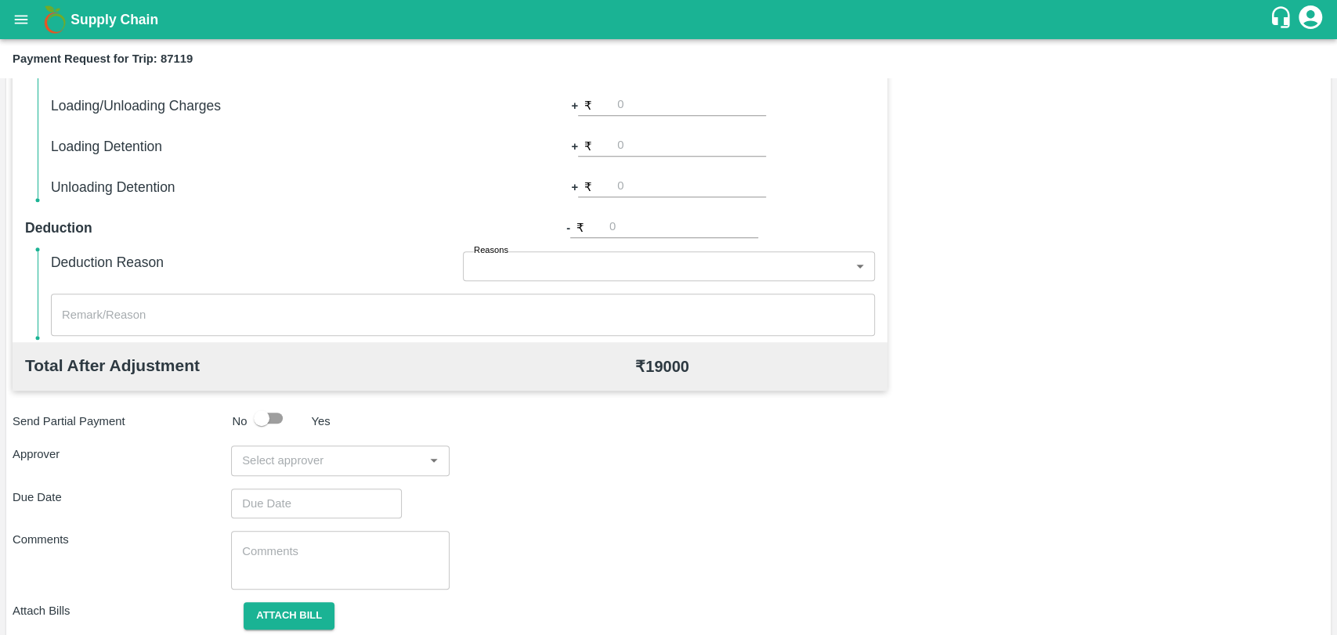
scroll to position [573, 0]
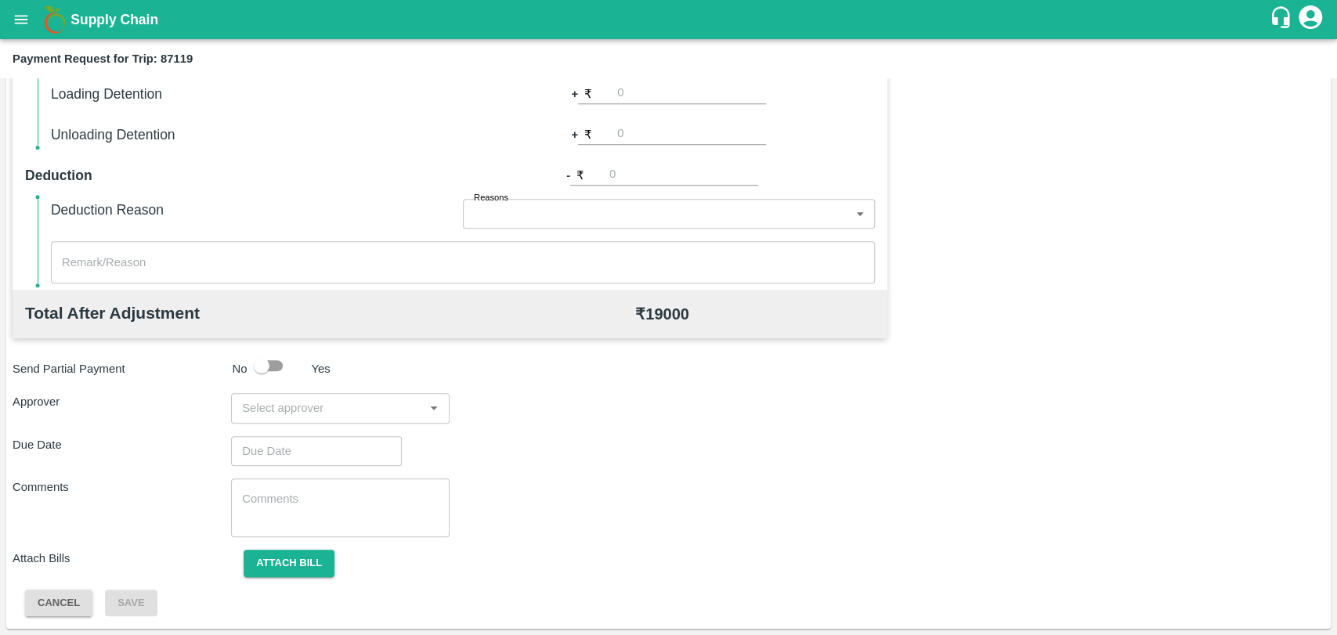
click at [293, 407] on input "input" at bounding box center [327, 408] width 183 height 20
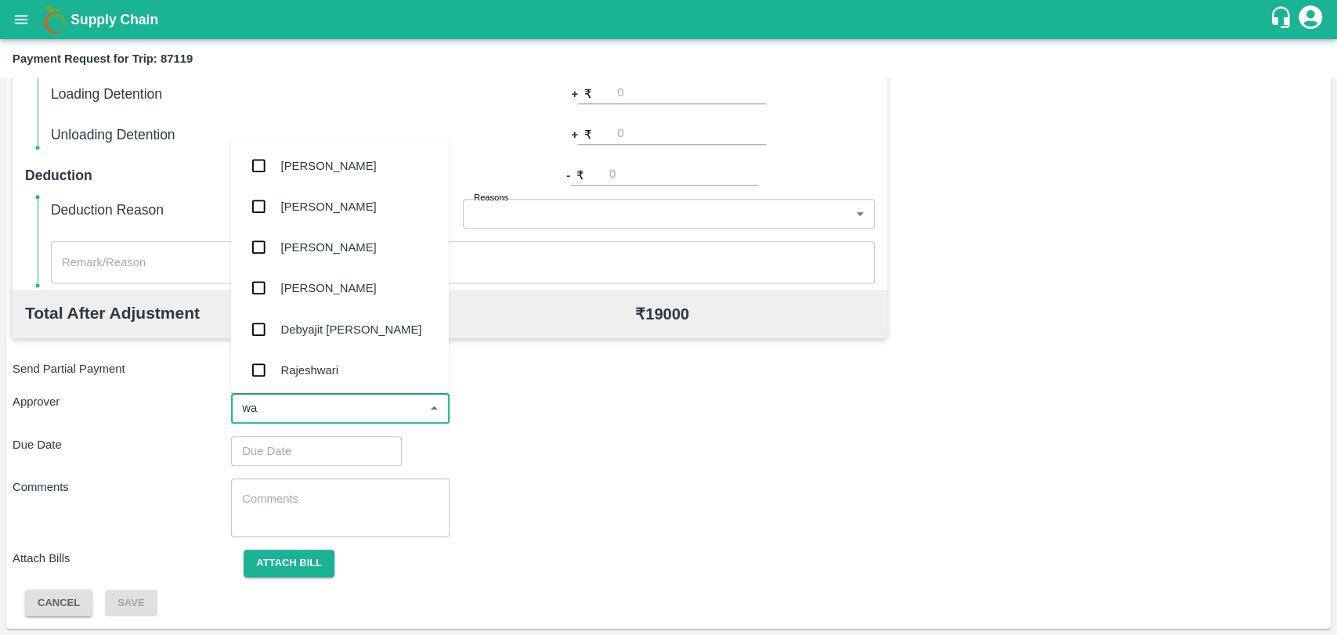
type input "wag"
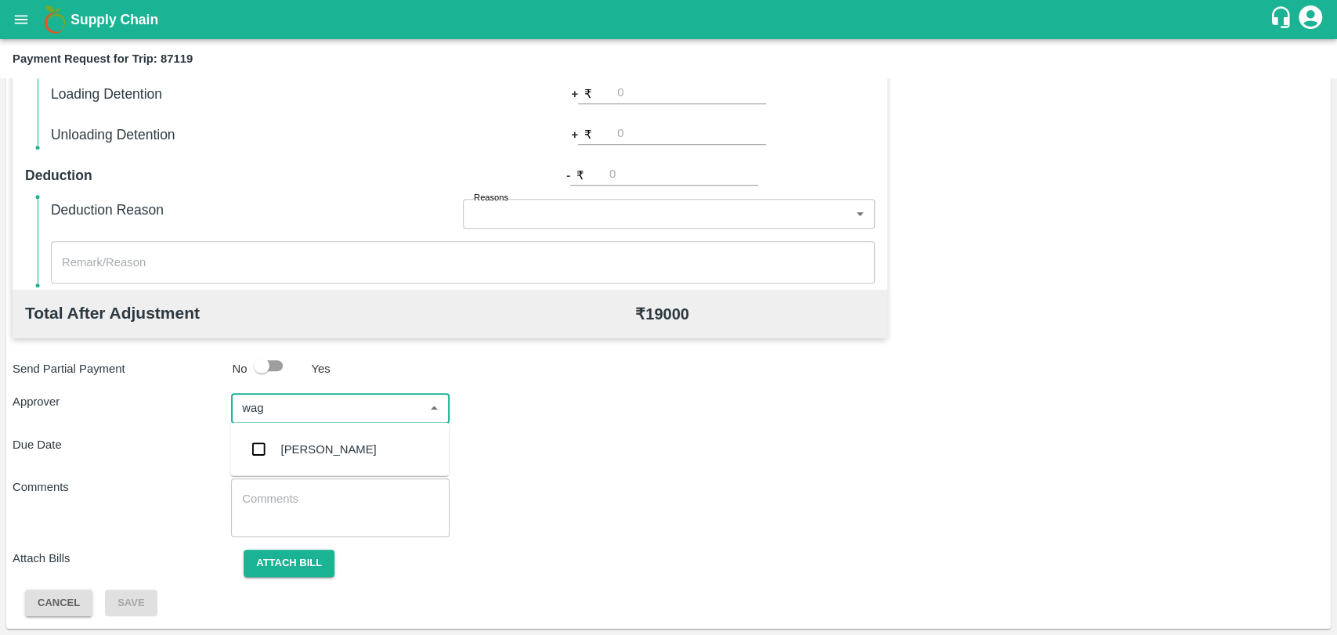
click at [281, 454] on div "[PERSON_NAME]" at bounding box center [329, 449] width 96 height 17
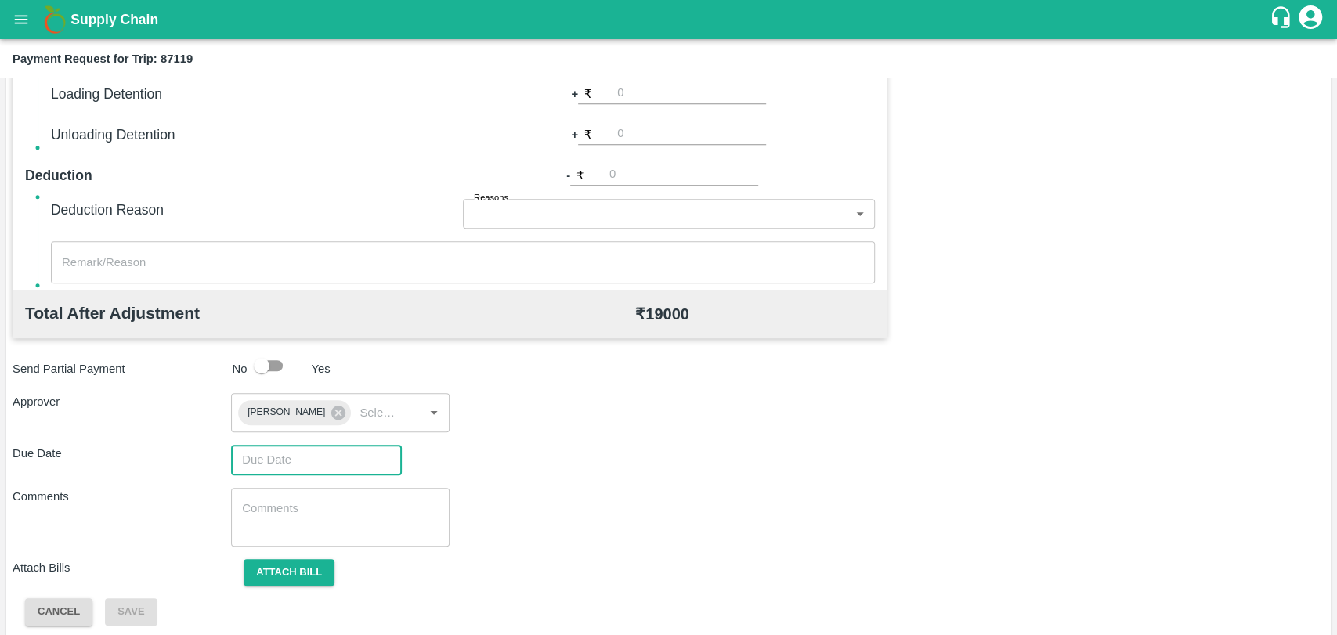
click at [272, 453] on input "Choose date" at bounding box center [311, 460] width 160 height 30
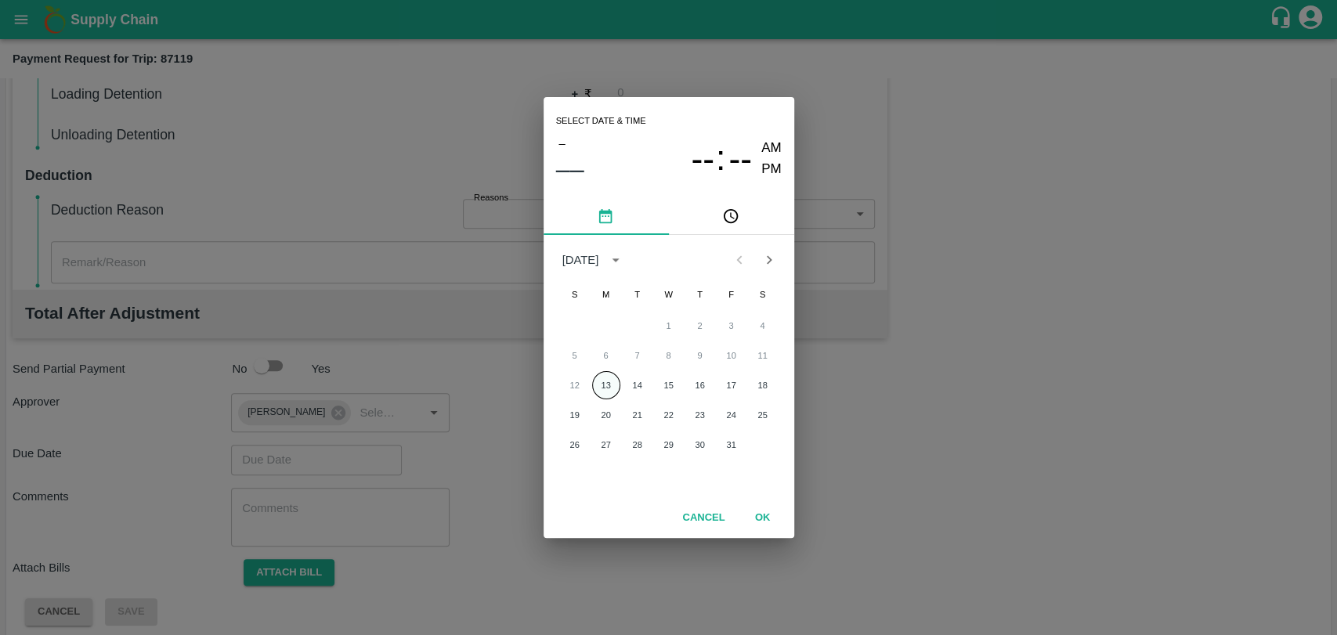
click at [613, 389] on button "13" at bounding box center [606, 385] width 28 height 28
type input "[DATE] 12:00 AM"
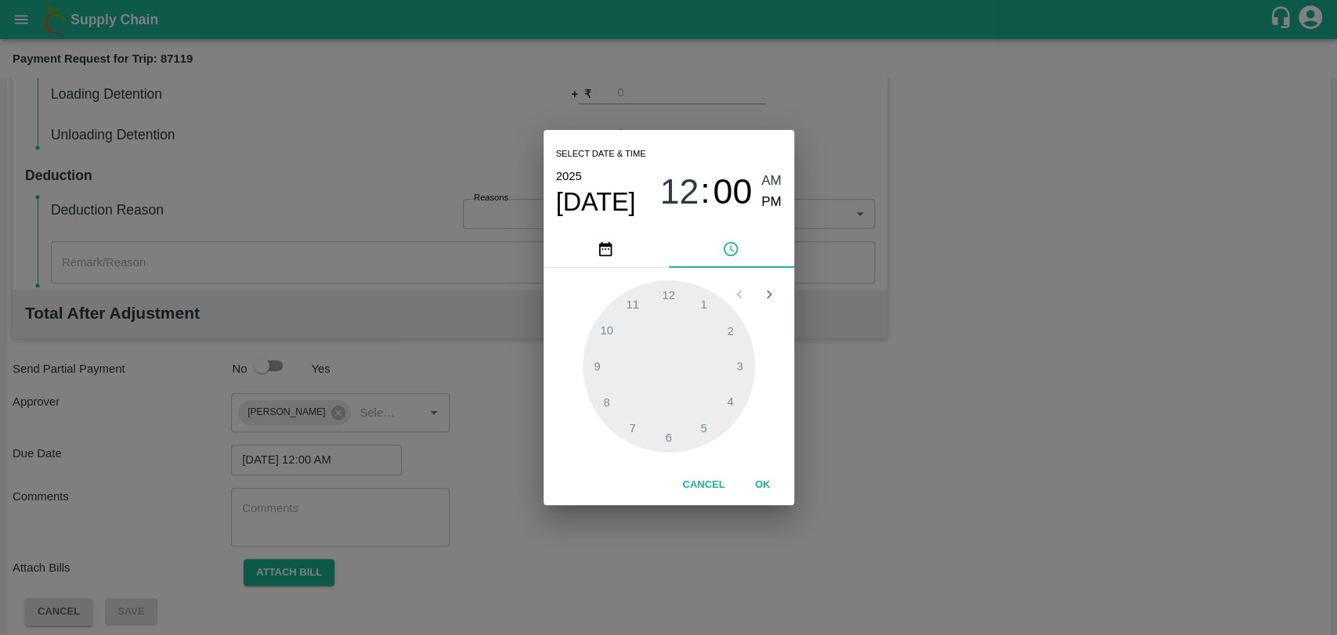
click at [771, 478] on button "OK" at bounding box center [763, 485] width 50 height 27
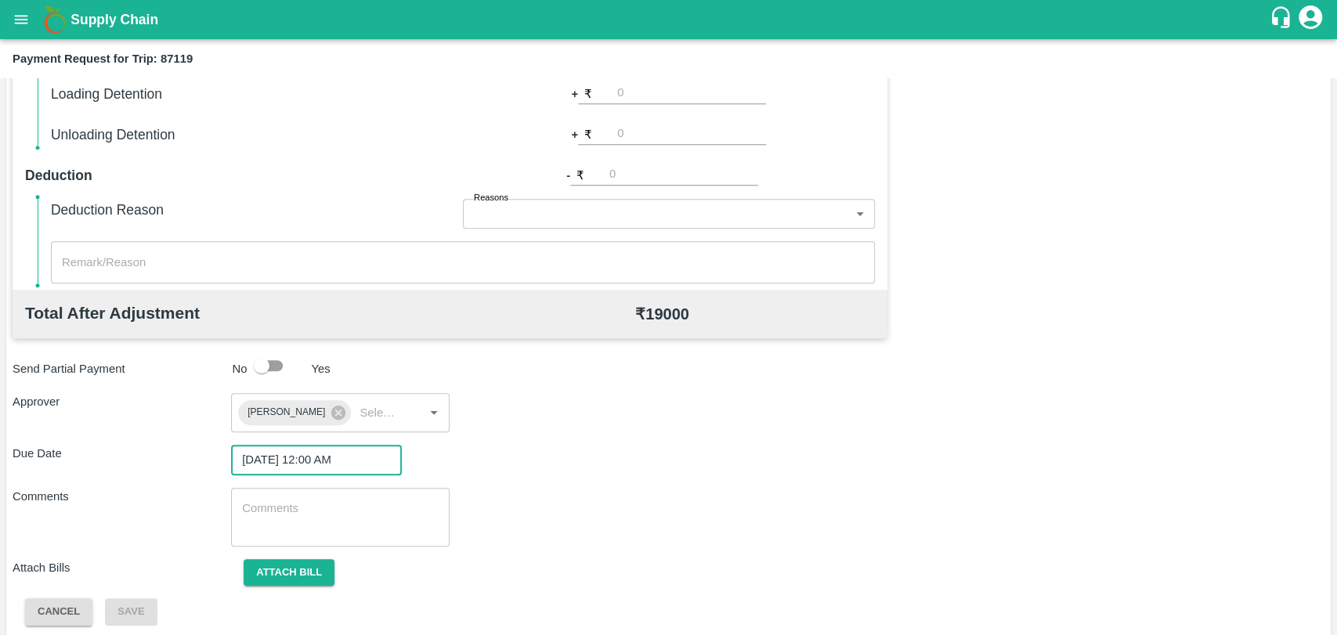
scroll to position [583, 0]
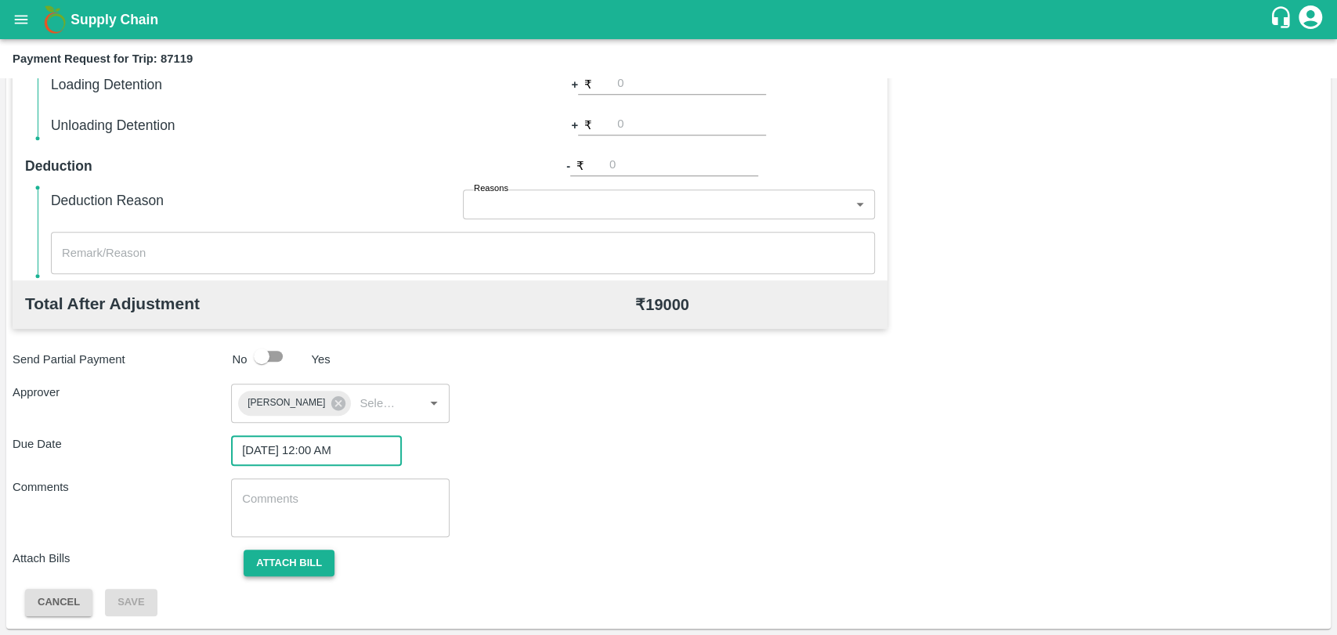
click at [274, 566] on button "Attach bill" at bounding box center [289, 563] width 91 height 27
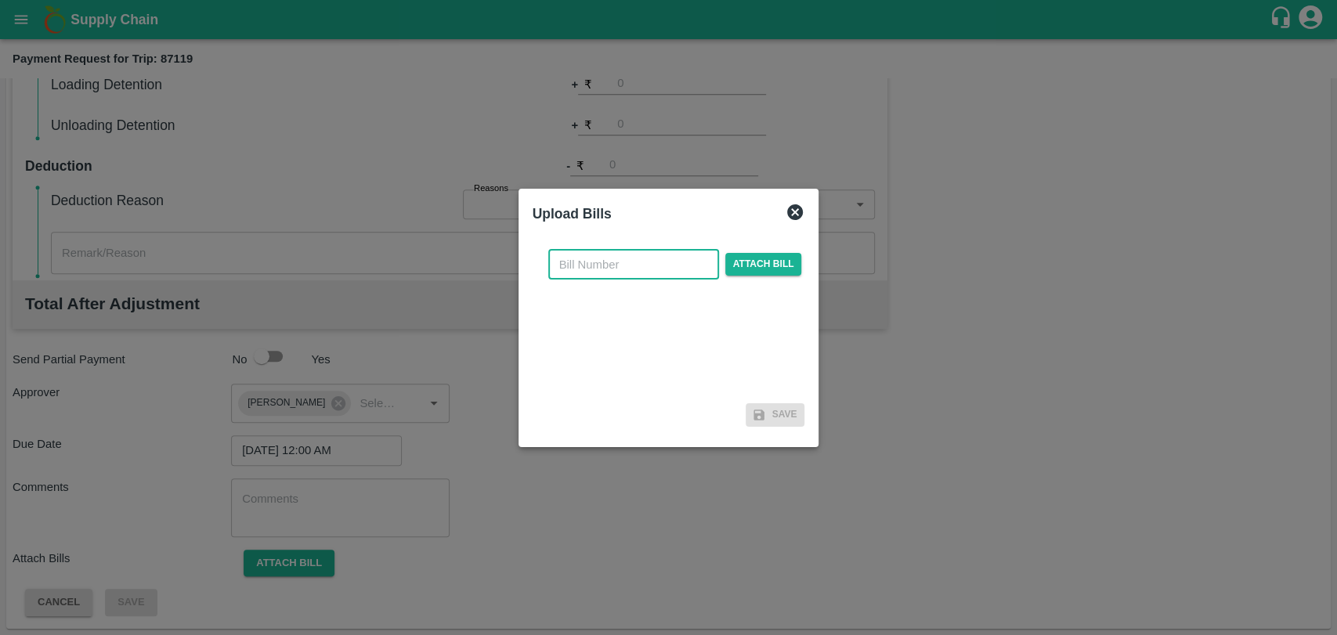
click at [627, 250] on input "text" at bounding box center [633, 265] width 171 height 30
type input "4062"
click at [732, 272] on span "Attach bill" at bounding box center [763, 264] width 77 height 23
click at [0, 0] on input "Attach bill" at bounding box center [0, 0] width 0 height 0
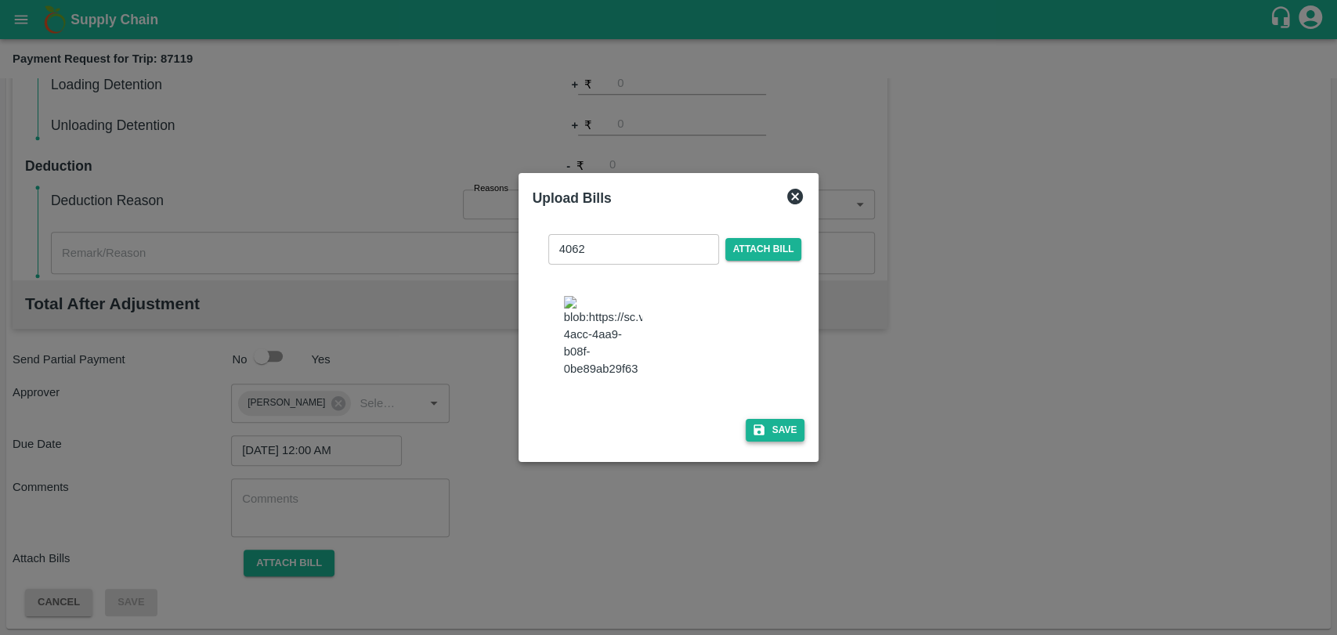
click at [772, 419] on button "Save" at bounding box center [776, 430] width 60 height 23
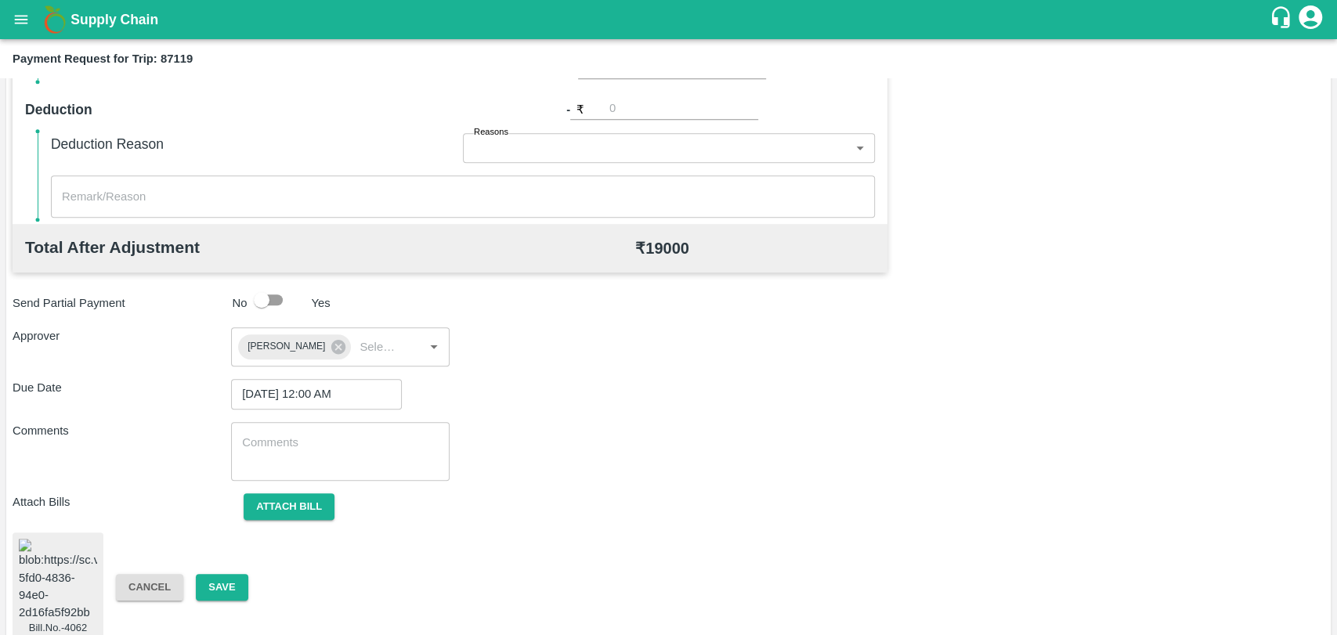
scroll to position [655, 0]
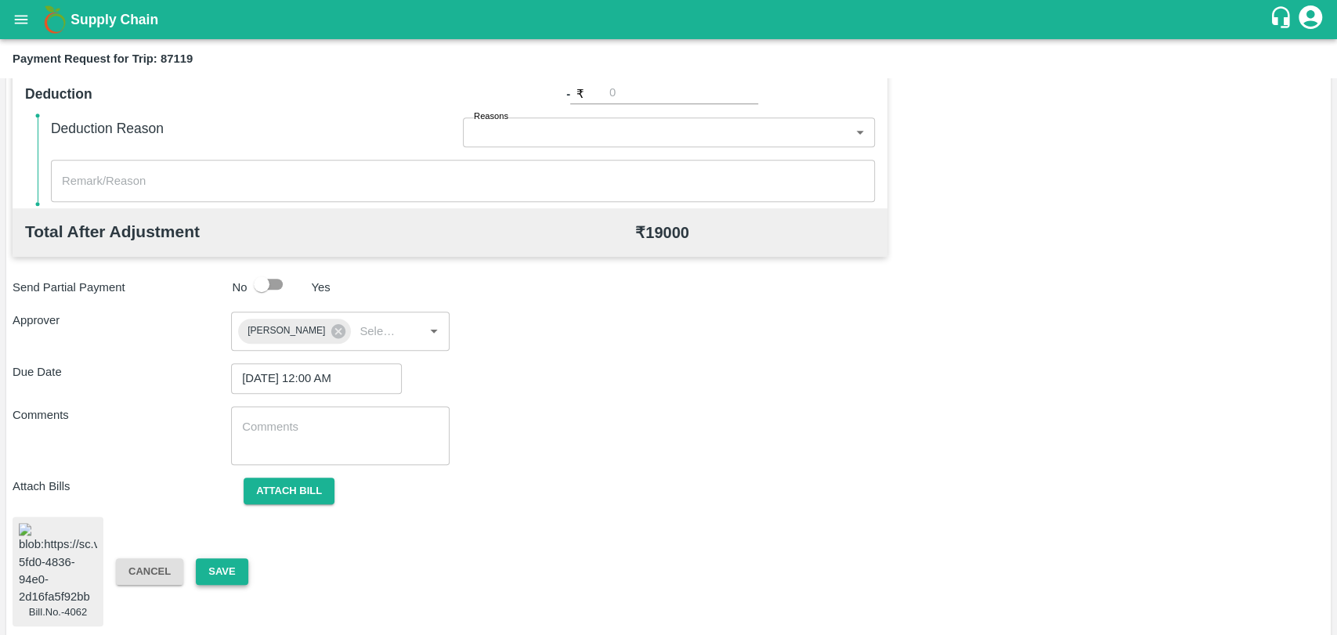
click at [237, 563] on button "Save" at bounding box center [222, 572] width 52 height 27
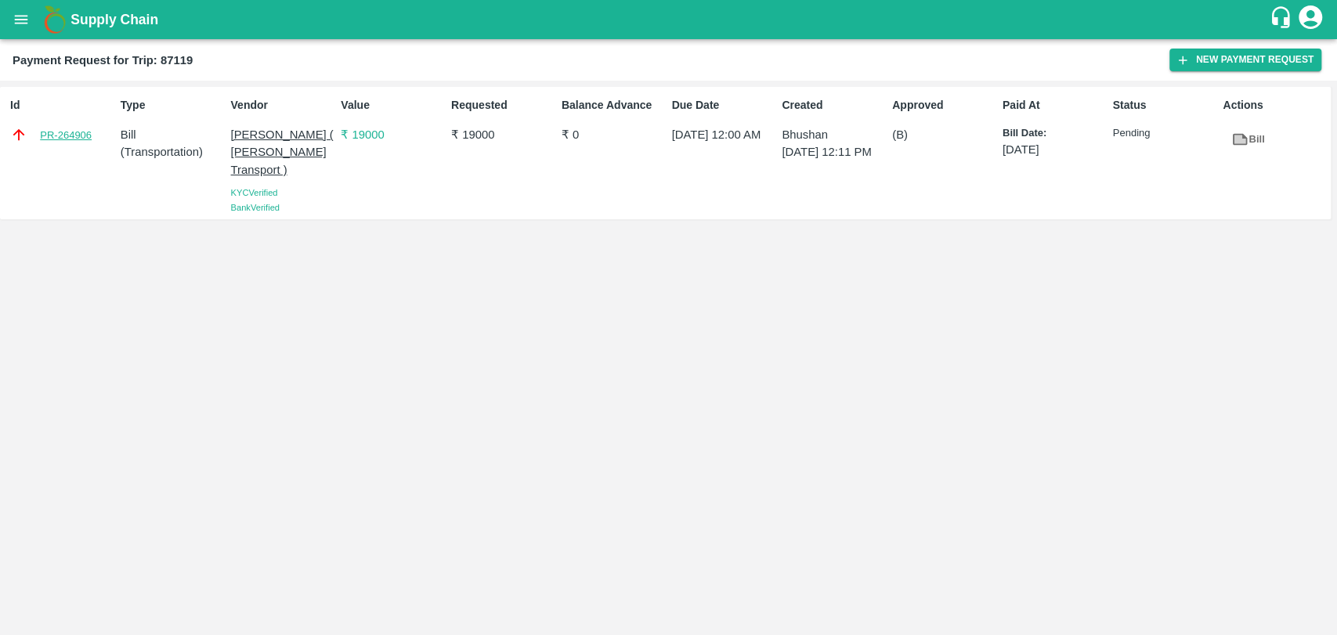
click at [49, 134] on link "PR-264906" at bounding box center [66, 136] width 52 height 16
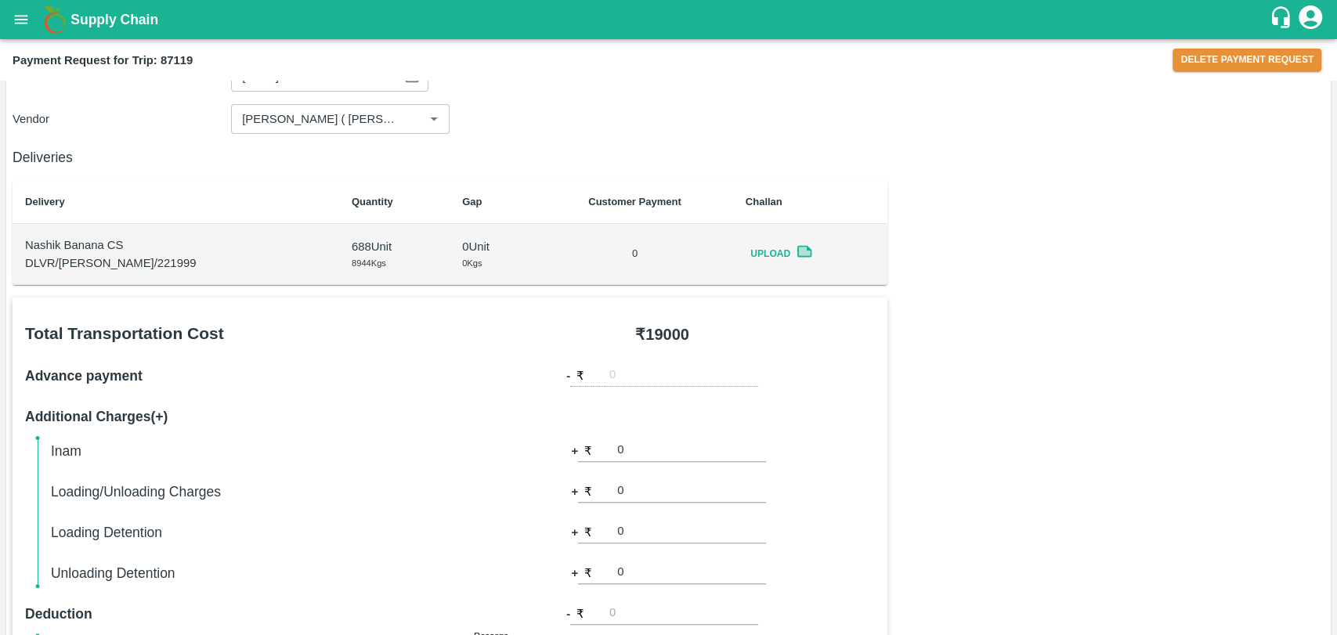
scroll to position [261, 0]
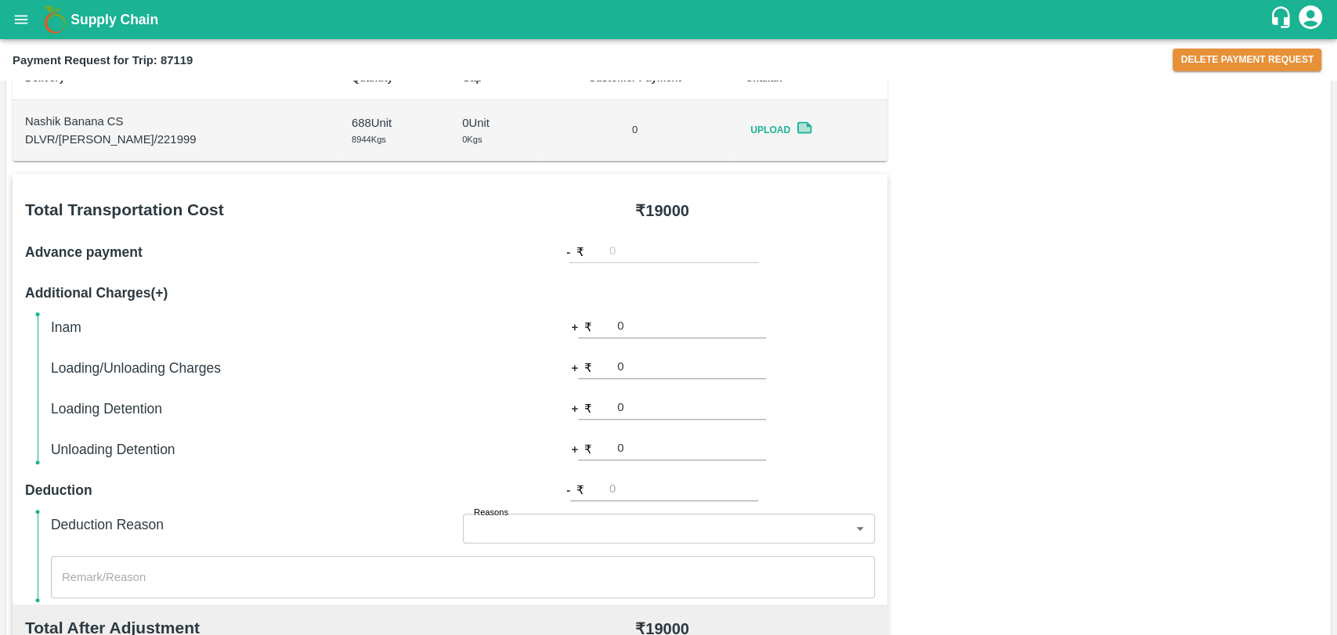
click at [653, 371] on input "0" at bounding box center [691, 367] width 149 height 21
type input "500"
click at [1132, 367] on div "Total Transportation Cost ₹ 19000 Advance payment - ₹ Additional Charges(+) Ina…" at bounding box center [669, 590] width 1312 height 832
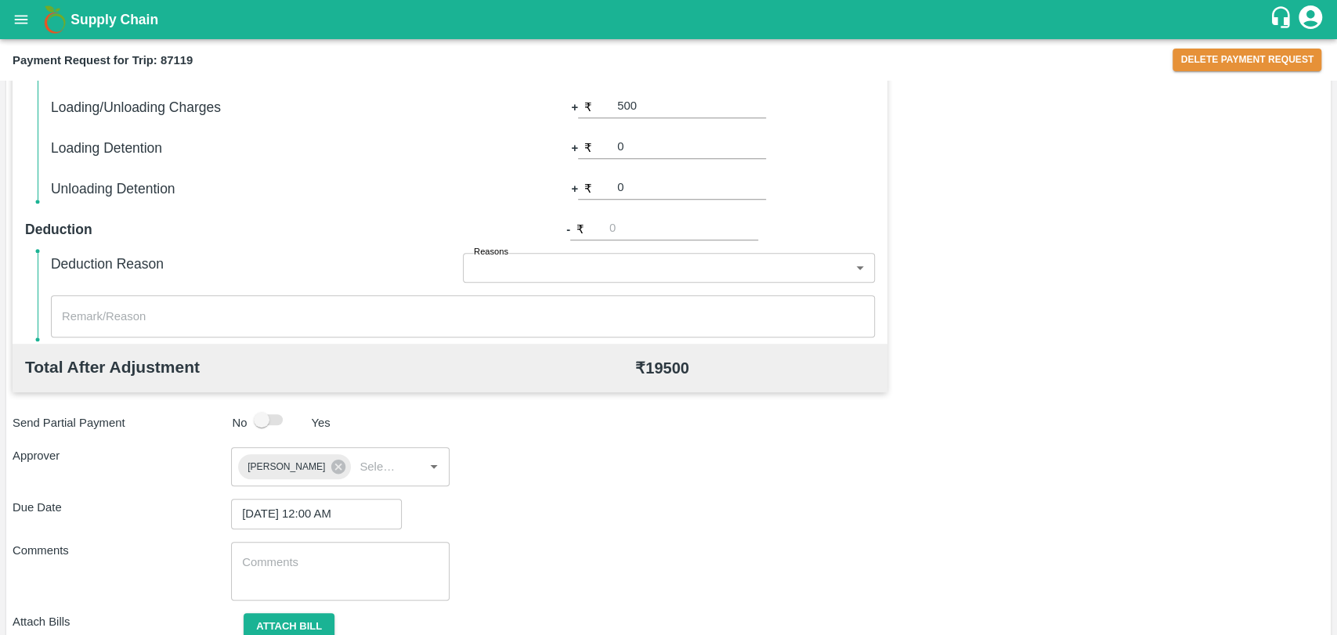
scroll to position [658, 0]
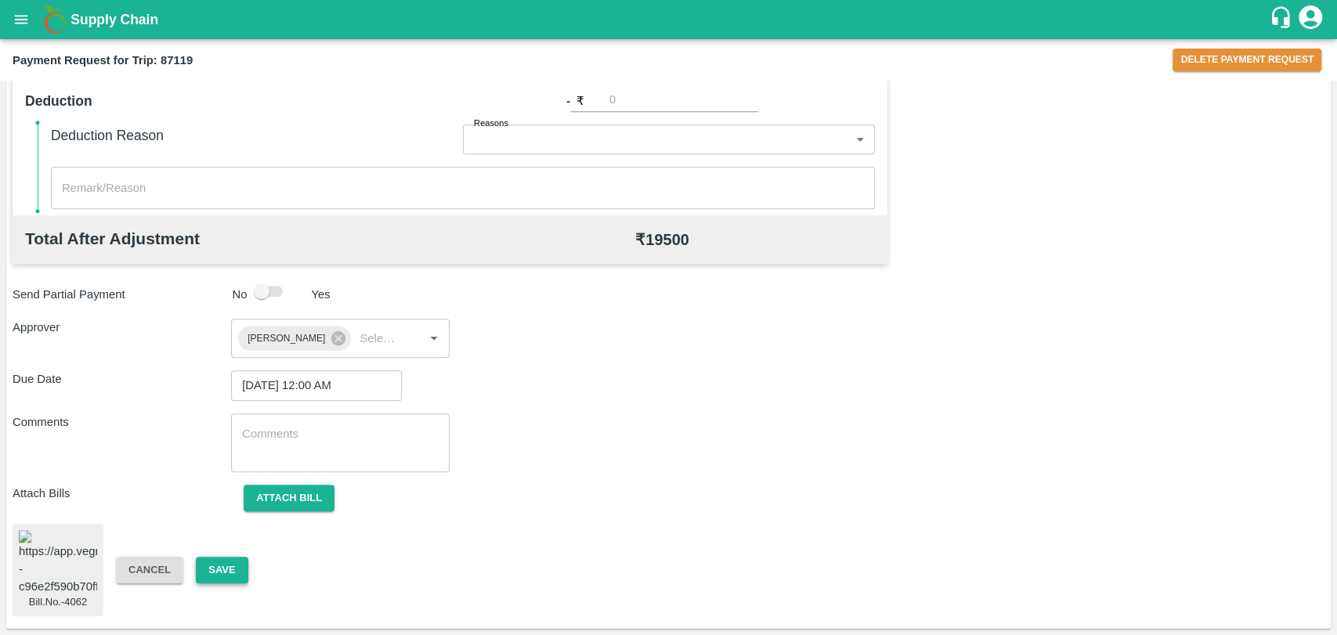
click at [216, 577] on button "Save" at bounding box center [222, 570] width 52 height 27
click at [381, 340] on input "input" at bounding box center [375, 338] width 45 height 20
click at [222, 596] on div "Bill.No.-4062 Cancel Save" at bounding box center [669, 570] width 1312 height 92
click at [226, 568] on button "Save" at bounding box center [222, 570] width 52 height 27
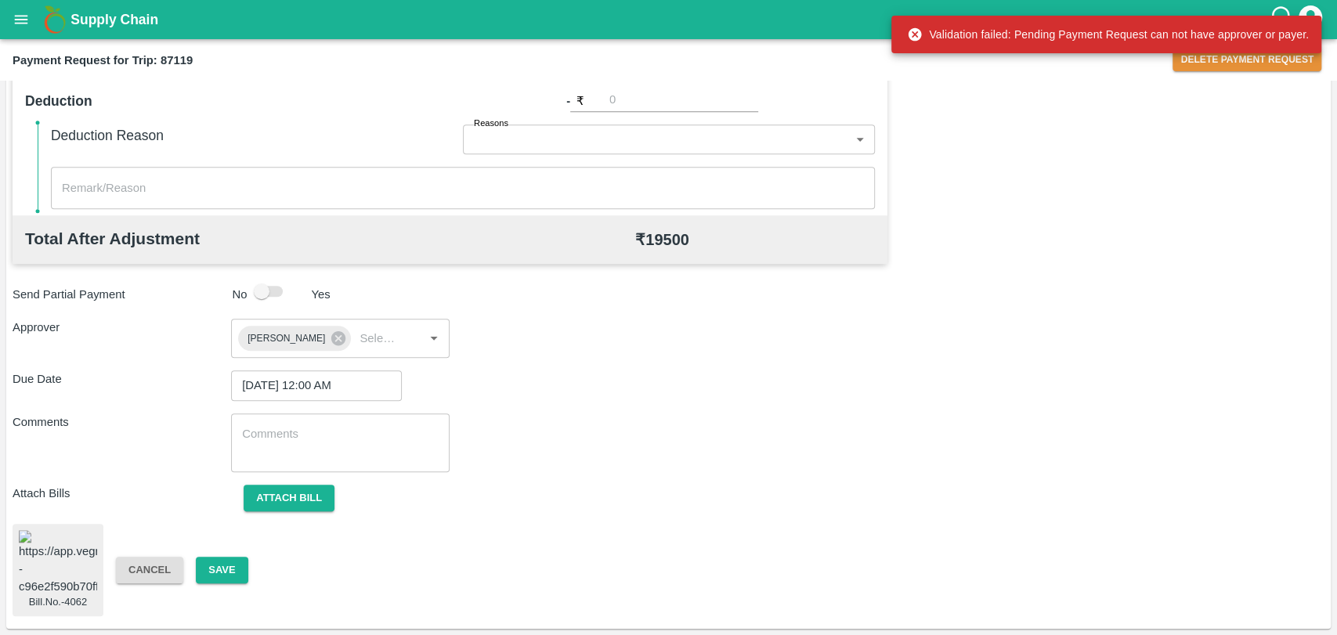
scroll to position [136, 0]
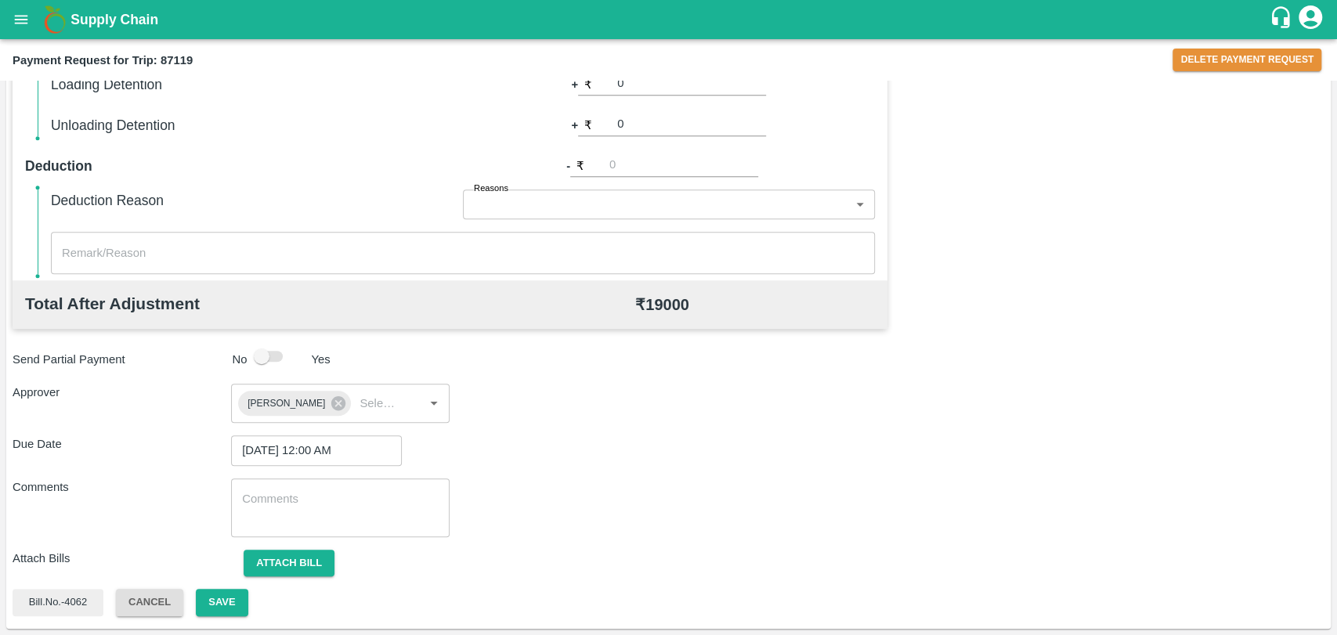
scroll to position [309, 0]
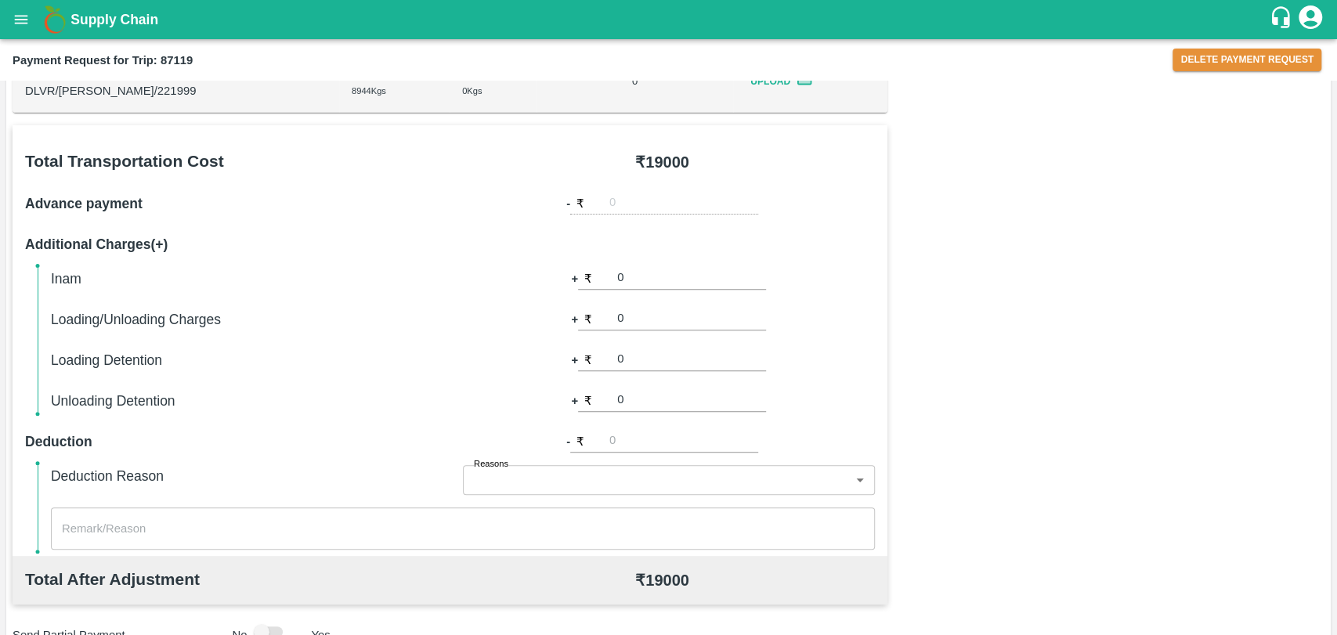
click at [637, 320] on input "0" at bounding box center [691, 319] width 149 height 21
drag, startPoint x: 637, startPoint y: 320, endPoint x: 590, endPoint y: 316, distance: 47.2
click at [595, 316] on div "₹ 0" at bounding box center [672, 319] width 188 height 21
type input "500"
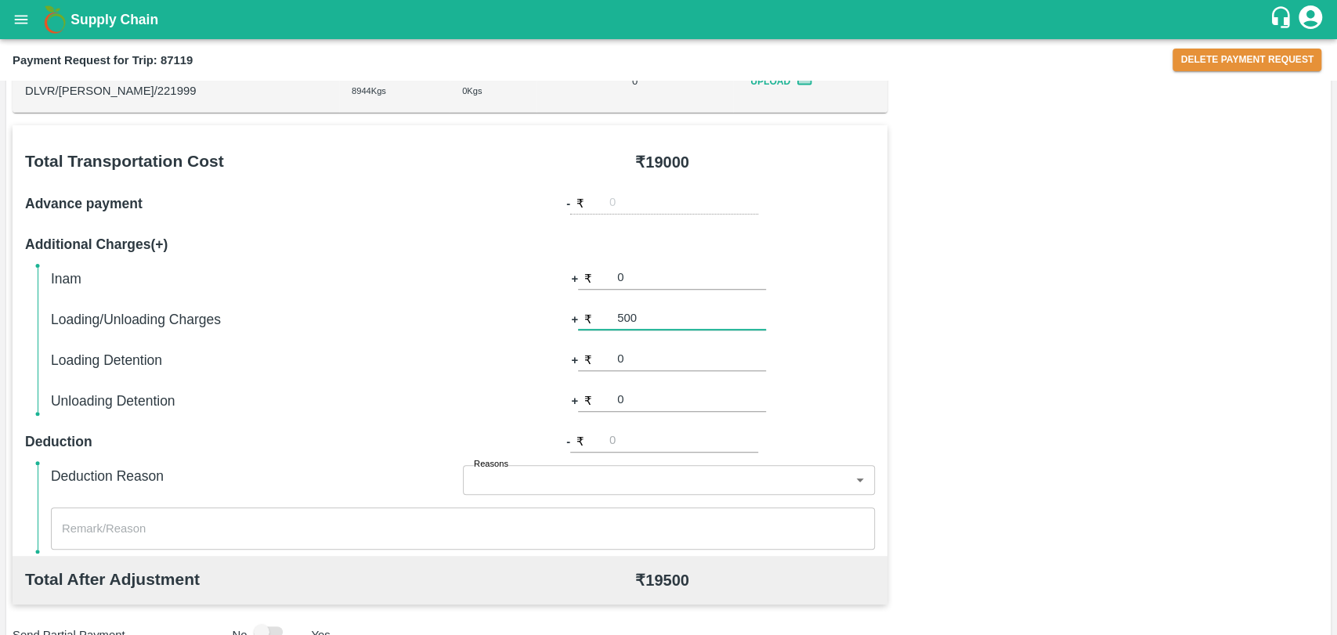
click at [1041, 324] on div "Total Transportation Cost ₹ 19000 Advance payment - ₹ Additional Charges(+) Ina…" at bounding box center [669, 541] width 1312 height 832
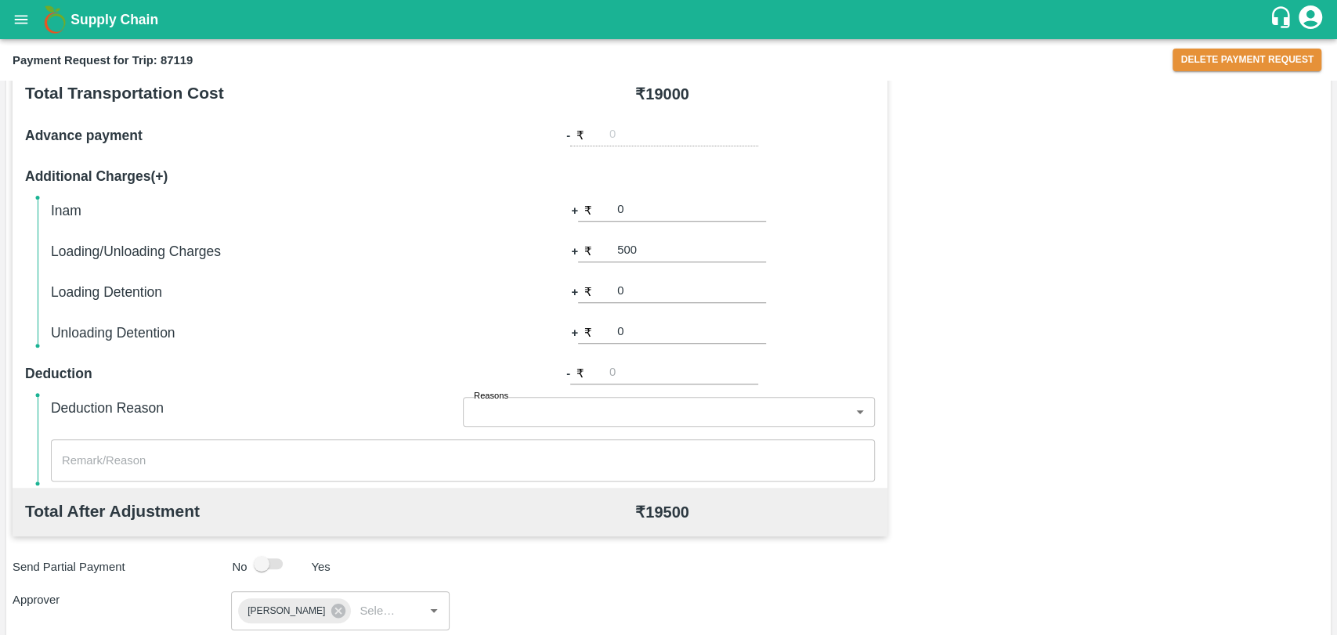
scroll to position [658, 0]
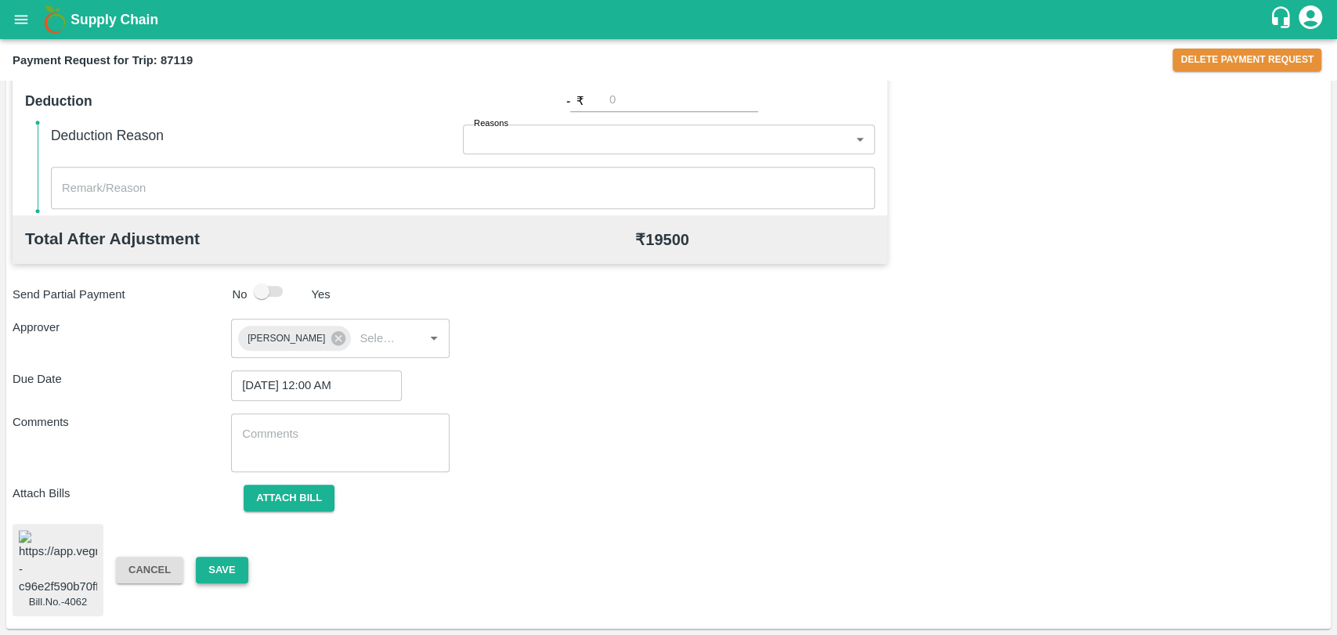
click at [245, 557] on button "Save" at bounding box center [222, 570] width 52 height 27
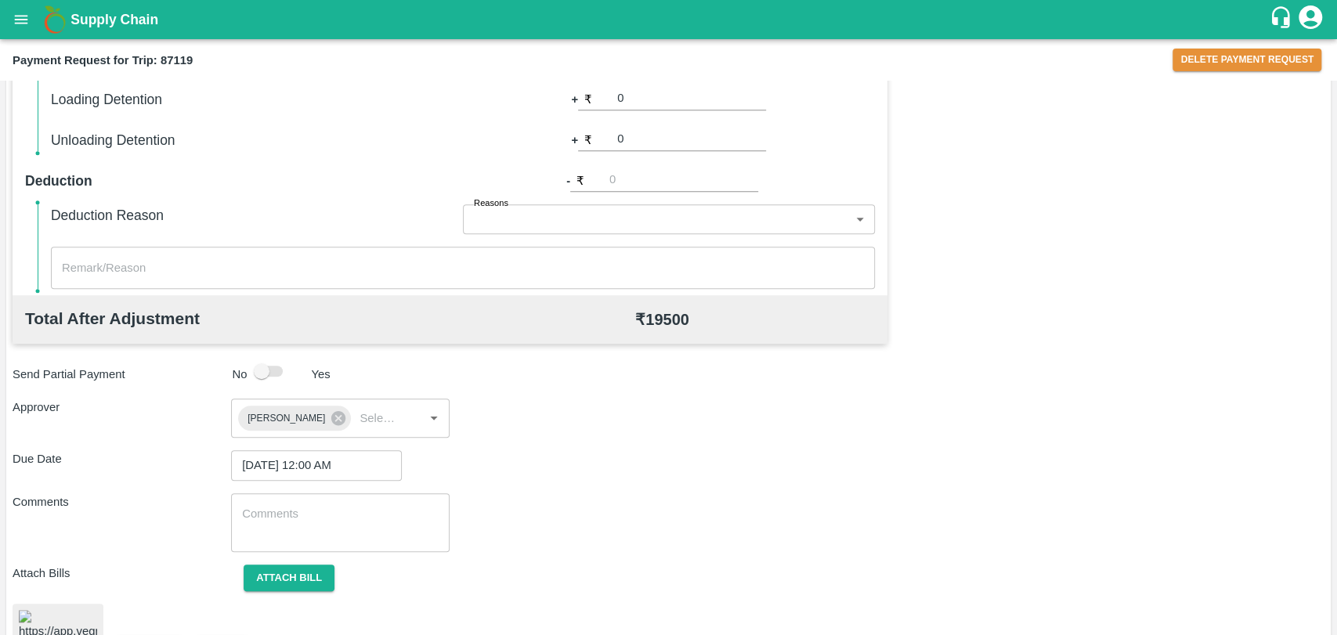
scroll to position [49, 0]
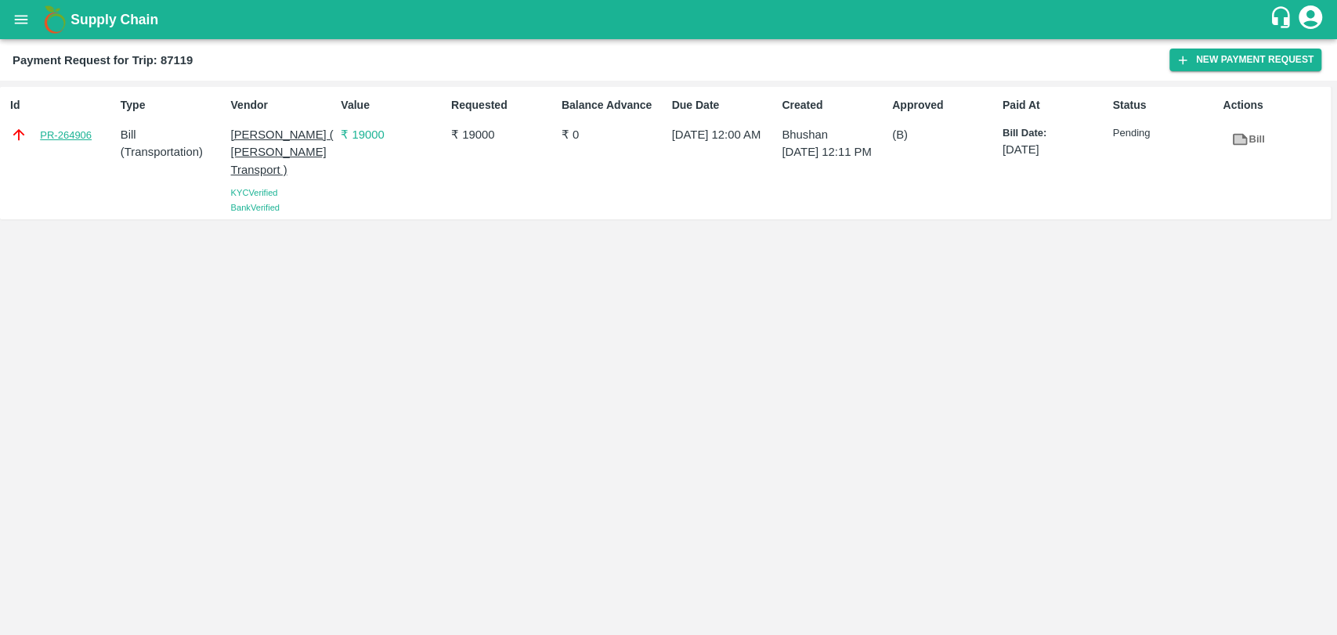
click at [66, 135] on link "PR-264906" at bounding box center [66, 136] width 52 height 16
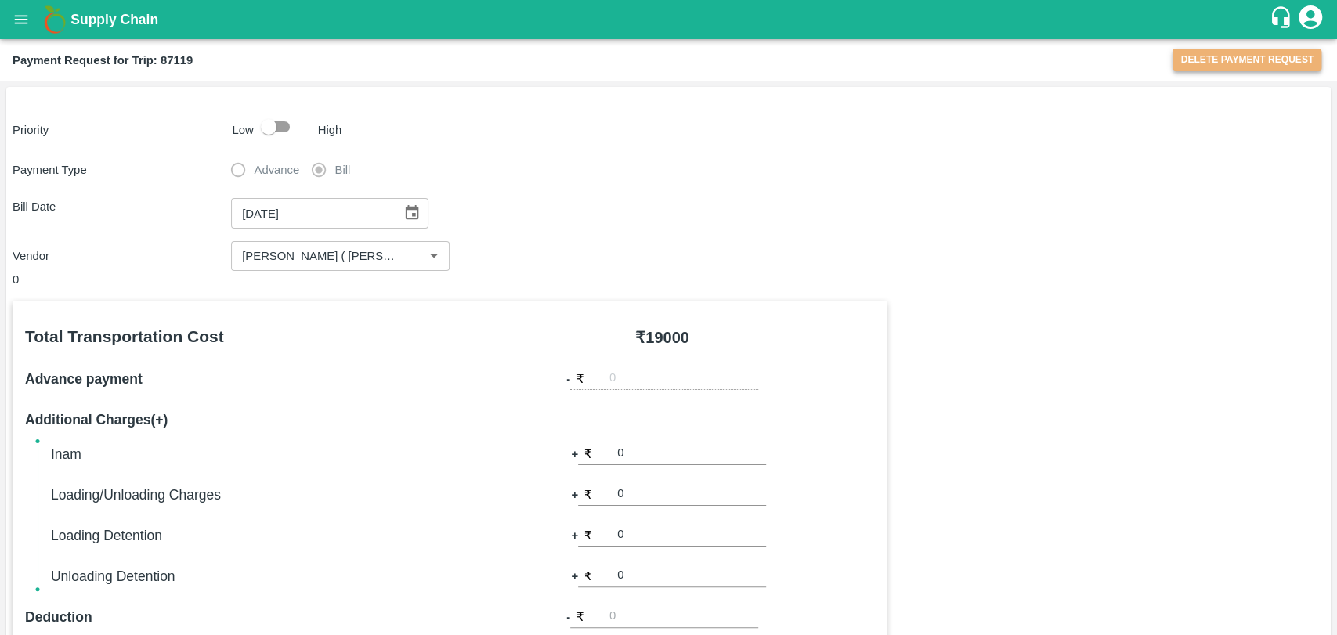
click at [1195, 58] on button "Delete Payment Request" at bounding box center [1247, 60] width 149 height 23
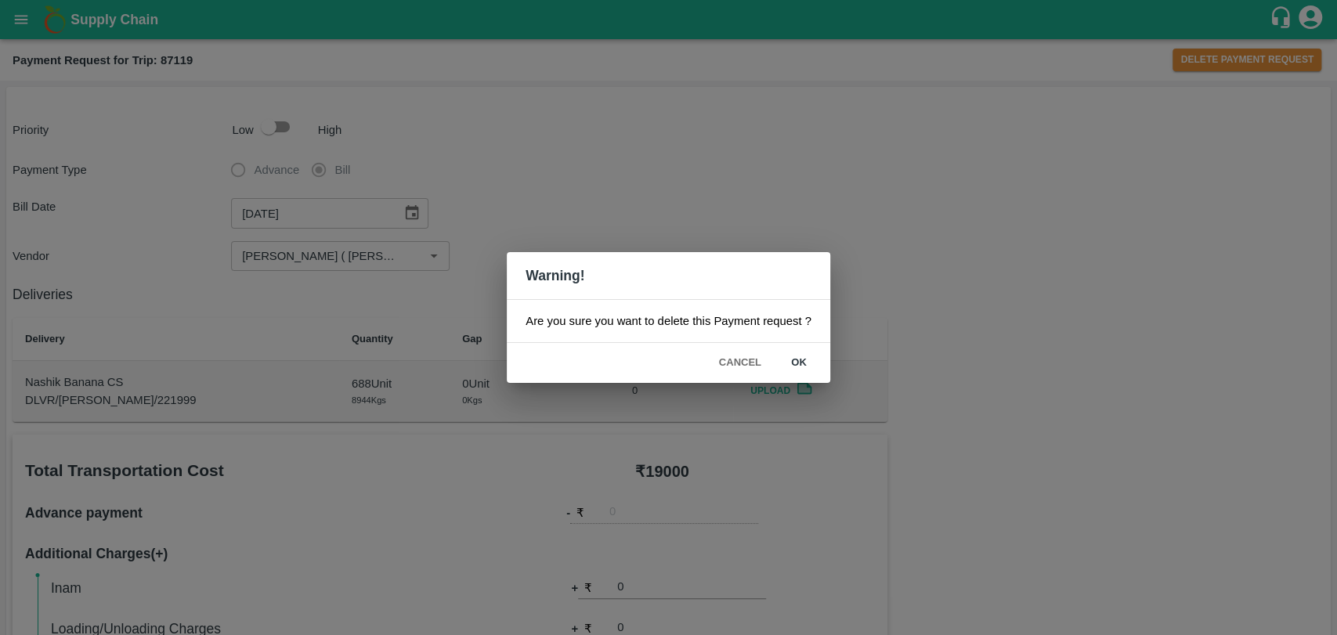
click at [772, 353] on div "Cancel ok" at bounding box center [669, 363] width 324 height 40
click at [792, 352] on button "ok" at bounding box center [799, 362] width 50 height 27
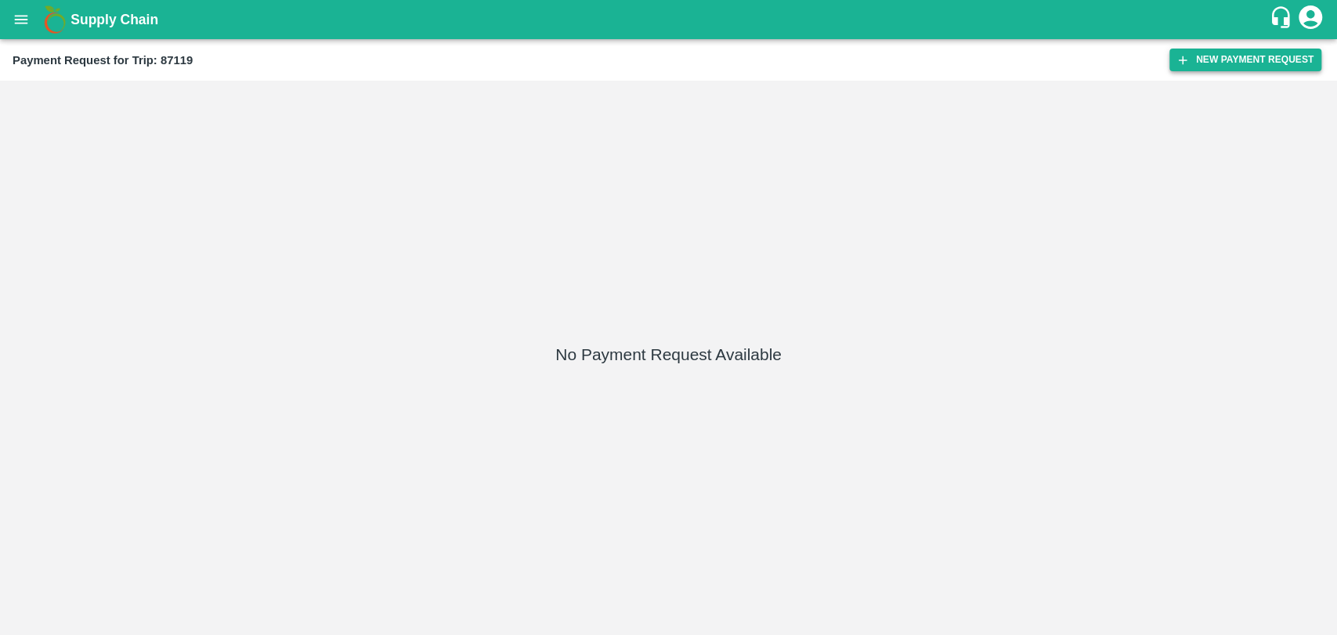
click at [1202, 58] on button "New Payment Request" at bounding box center [1245, 60] width 152 height 23
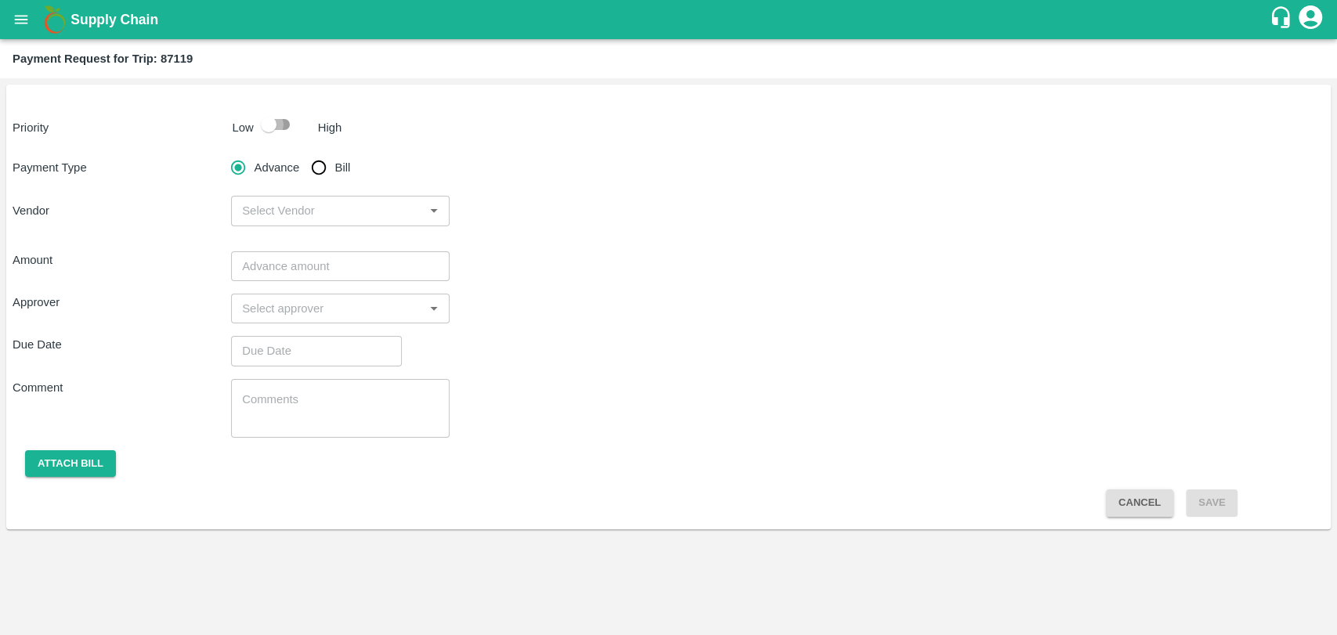
click at [295, 133] on input "checkbox" at bounding box center [268, 125] width 89 height 30
checkbox input "true"
click at [313, 171] on input "Bill" at bounding box center [318, 167] width 31 height 31
radio input "true"
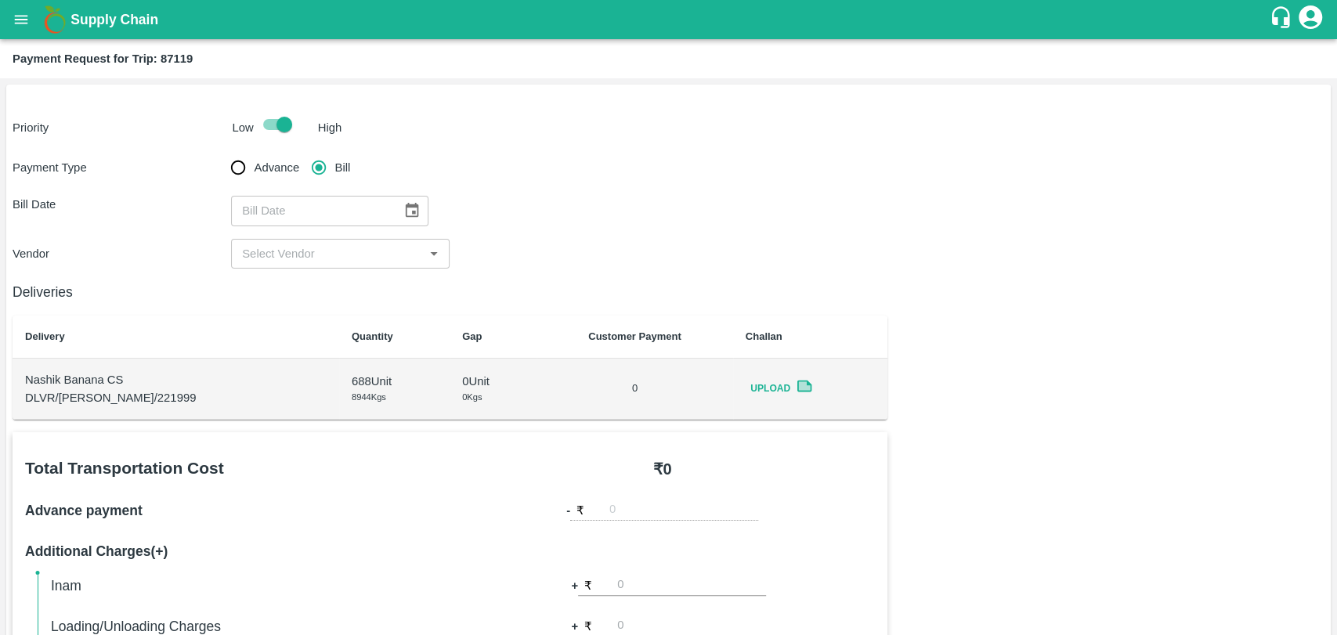
click at [407, 208] on icon "Choose date" at bounding box center [411, 210] width 17 height 17
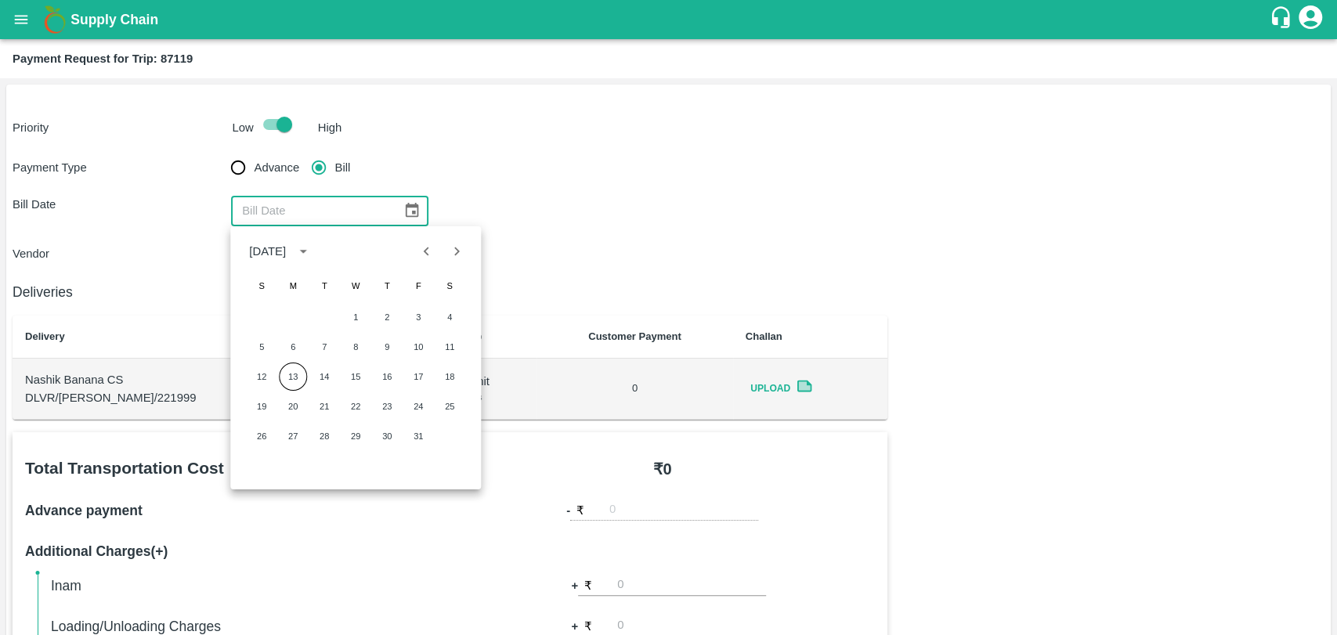
click at [423, 255] on icon "Previous month" at bounding box center [426, 251] width 17 height 17
click at [412, 250] on button "Previous month" at bounding box center [427, 252] width 30 height 30
click at [257, 461] on button "31" at bounding box center [262, 466] width 28 height 28
type input "31/08/2025"
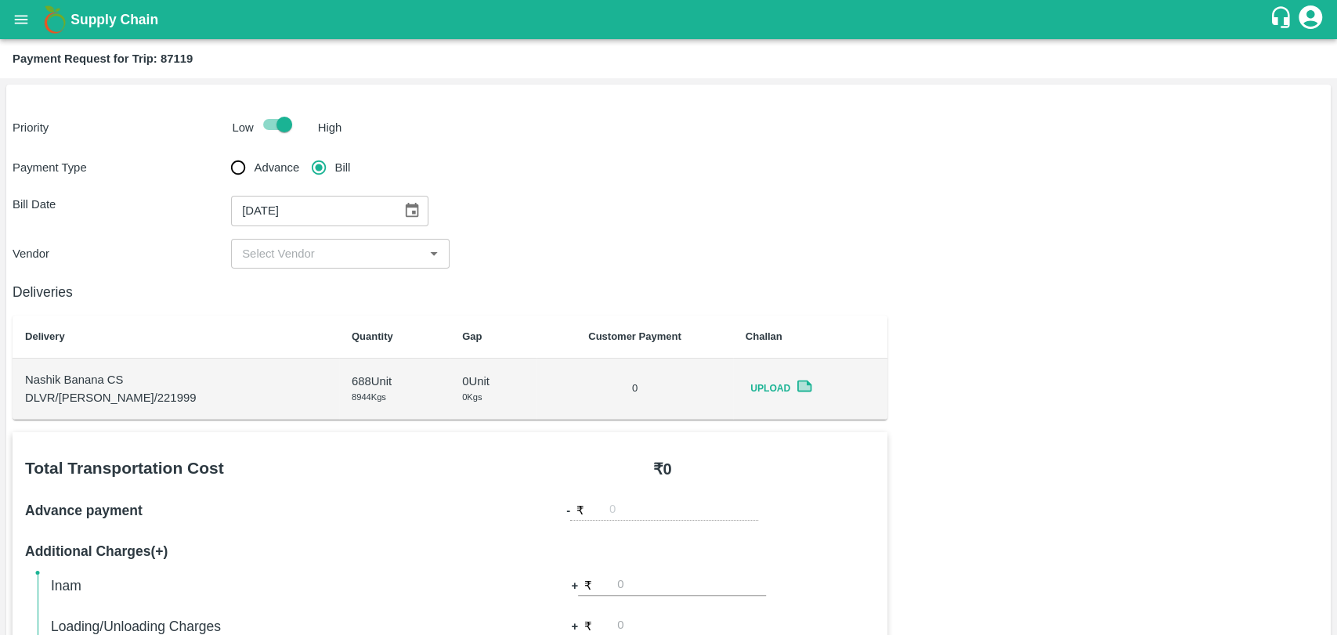
click at [299, 258] on input "input" at bounding box center [327, 254] width 183 height 20
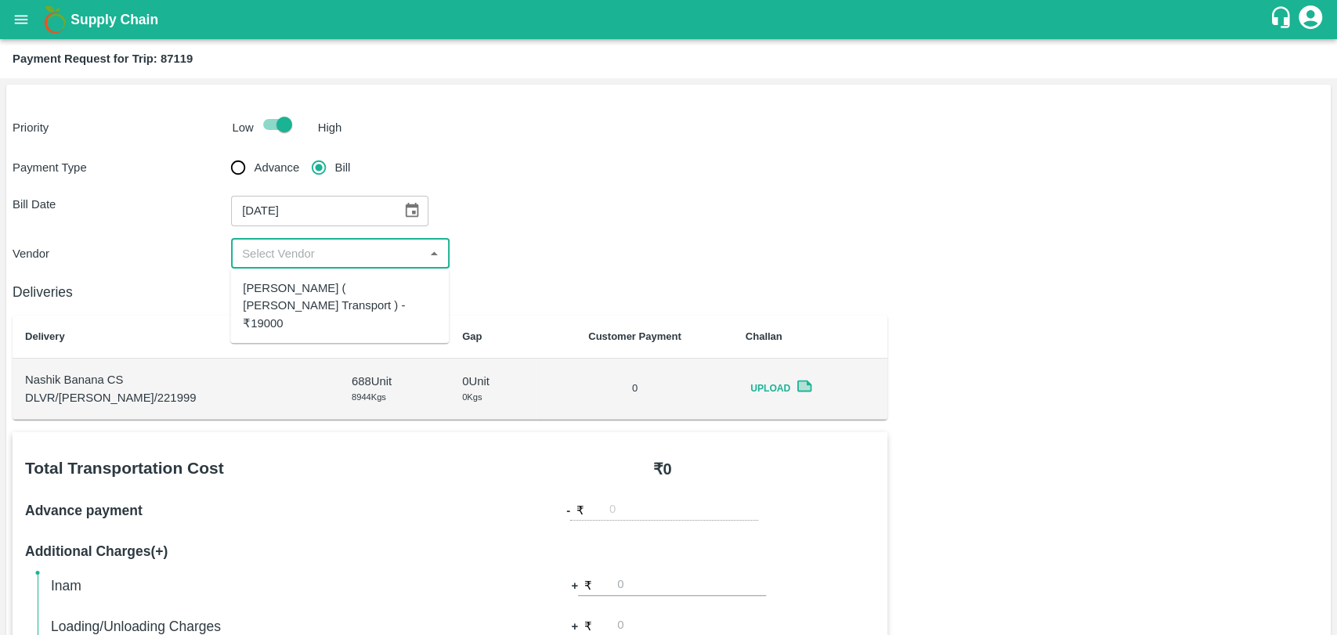
click at [293, 284] on div "Nitin Rasal ( Bhairavnath Transport ) - ₹19000" at bounding box center [339, 306] width 193 height 52
type input "Nitin Rasal ( Bhairavnath Transport ) - ₹19000"
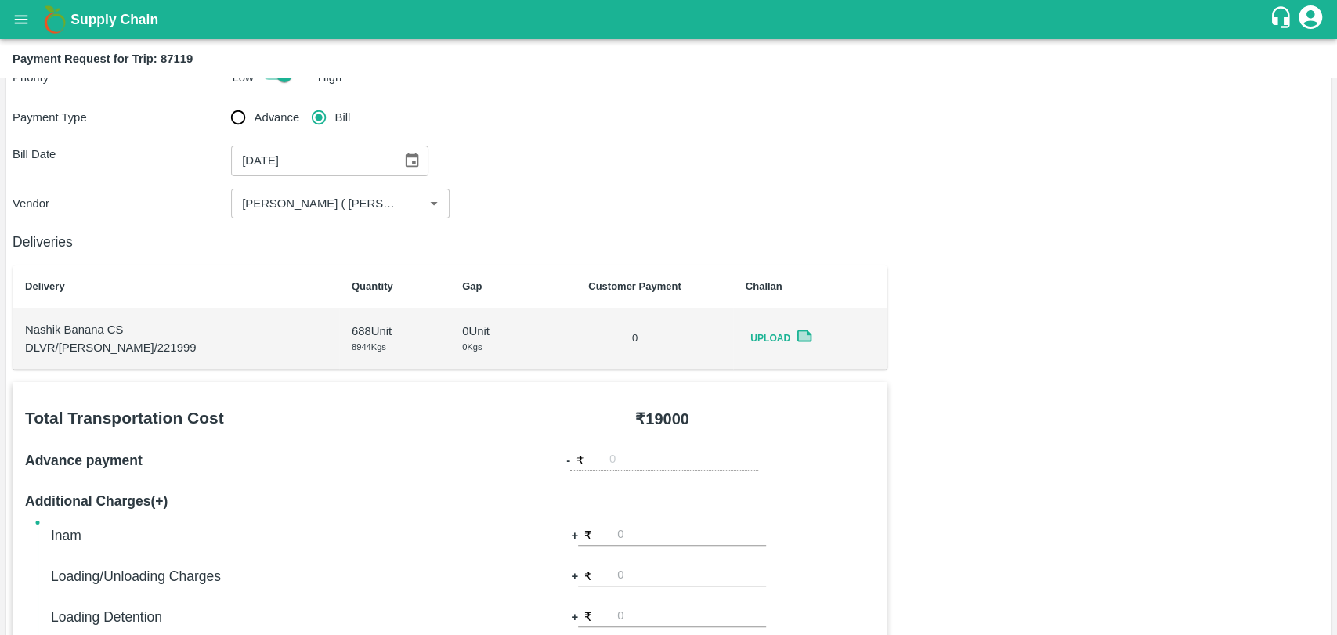
scroll to position [261, 0]
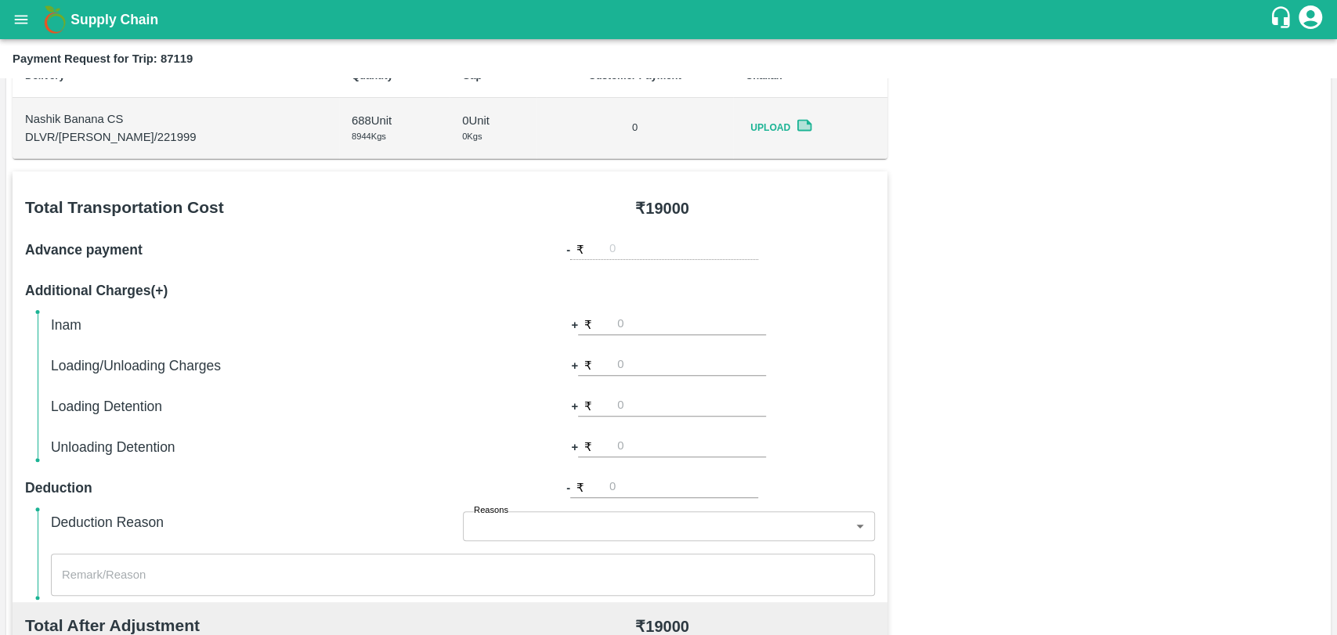
drag, startPoint x: 645, startPoint y: 346, endPoint x: 639, endPoint y: 365, distance: 19.8
click at [645, 349] on div "Inam + ₹ Loading/Unloading Charges + ₹ Loading Detention + ₹ Unloading Detentio…" at bounding box center [463, 386] width 824 height 144
click at [639, 365] on input "number" at bounding box center [691, 365] width 149 height 21
type input "500"
click at [1146, 327] on div "Total Transportation Cost ₹ 19000 Advance payment - ₹ Additional Charges(+) Ina…" at bounding box center [669, 551] width 1312 height 758
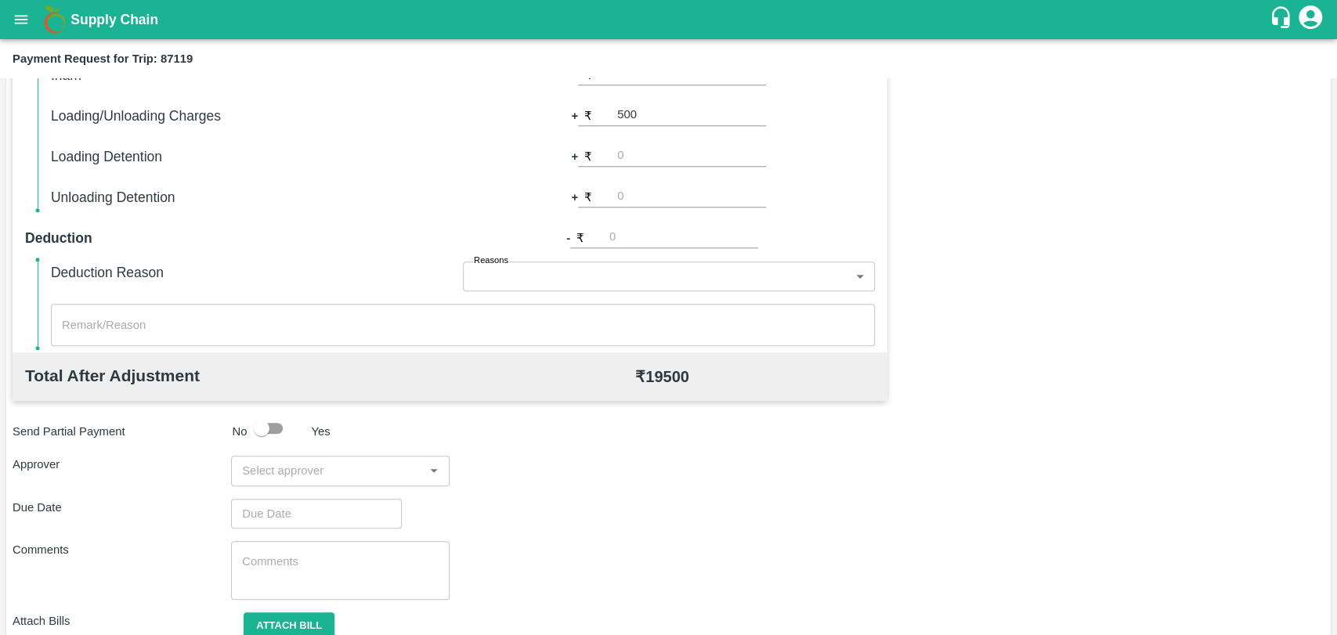
scroll to position [573, 0]
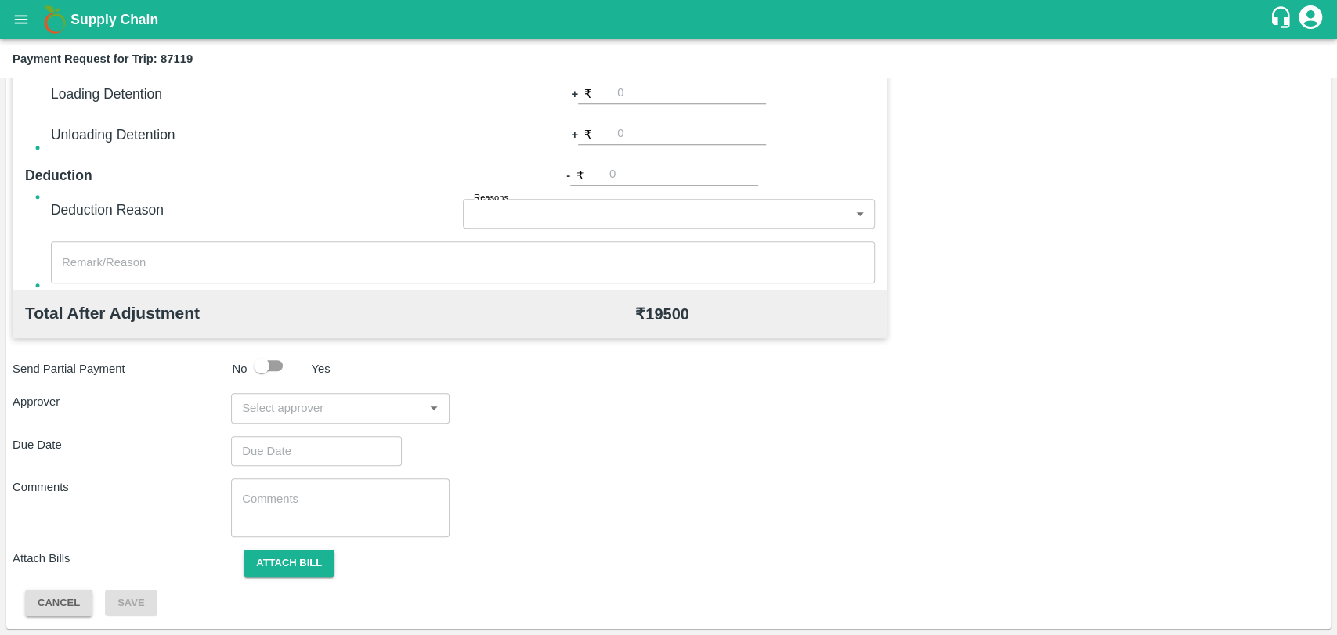
click at [383, 407] on input "input" at bounding box center [327, 408] width 183 height 20
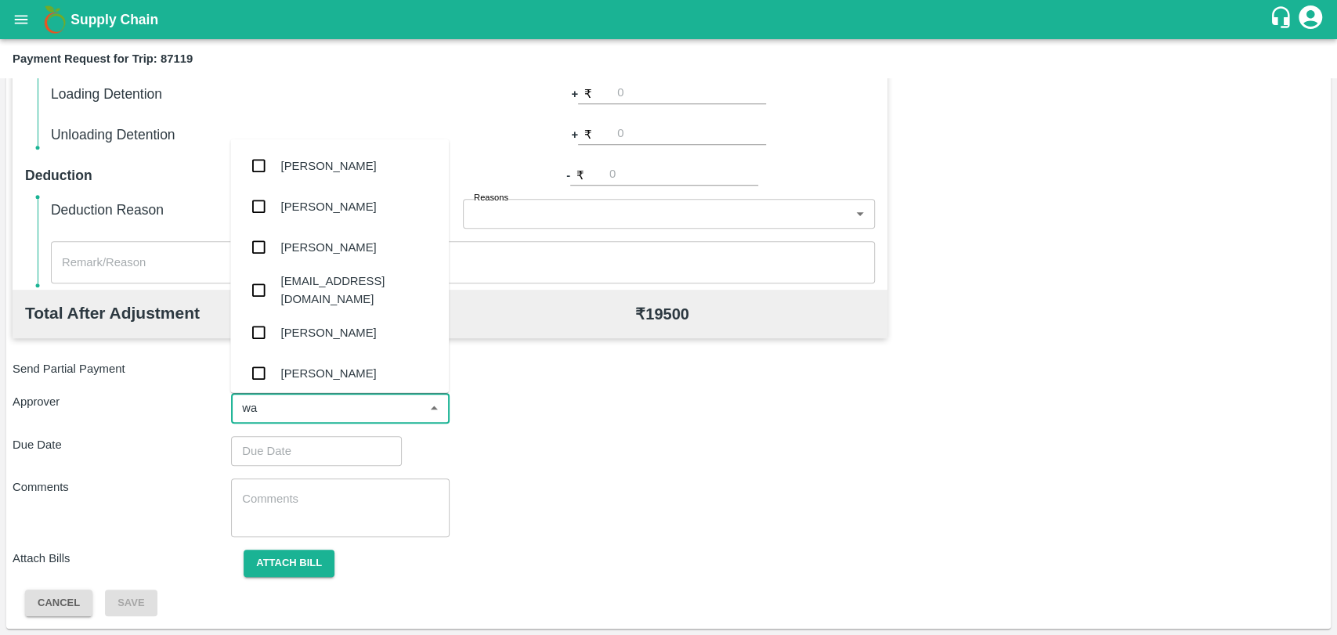
type input "wag"
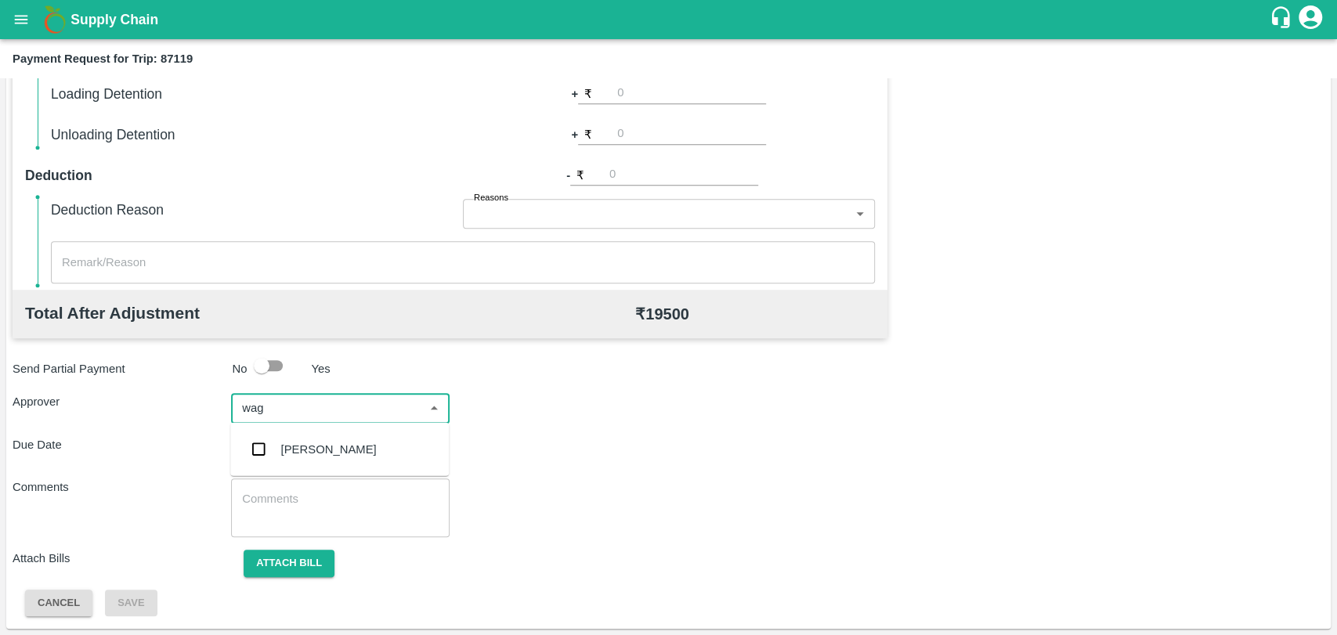
click at [392, 458] on div "[PERSON_NAME]" at bounding box center [339, 449] width 219 height 41
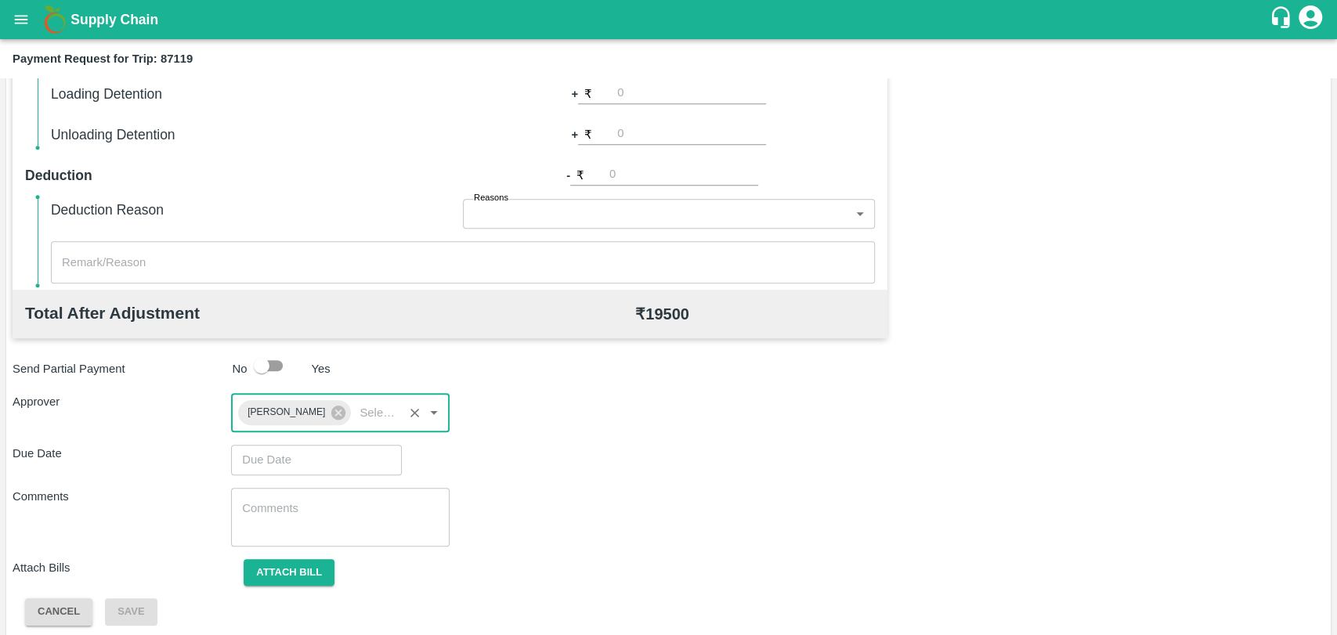
click at [271, 461] on input "Choose date" at bounding box center [311, 460] width 160 height 30
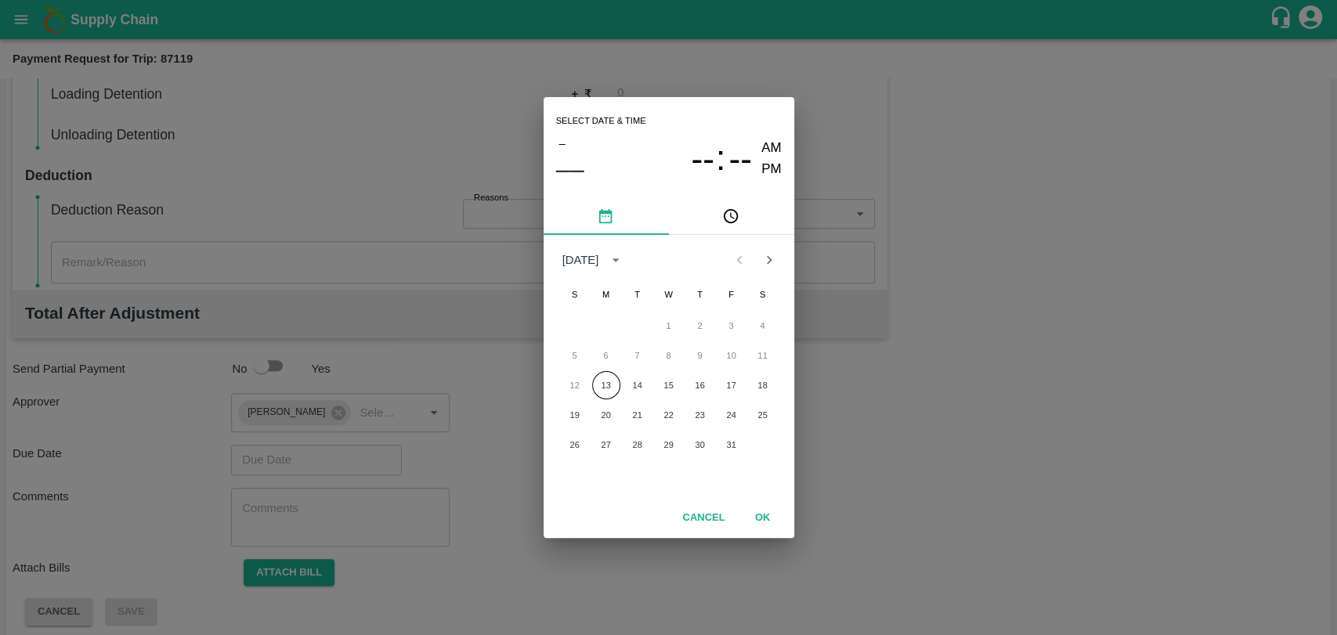
click at [620, 385] on div "12 13 14 15 16 17 18" at bounding box center [669, 385] width 251 height 28
click at [602, 385] on button "13" at bounding box center [606, 385] width 28 height 28
type input "[DATE] 12:00 AM"
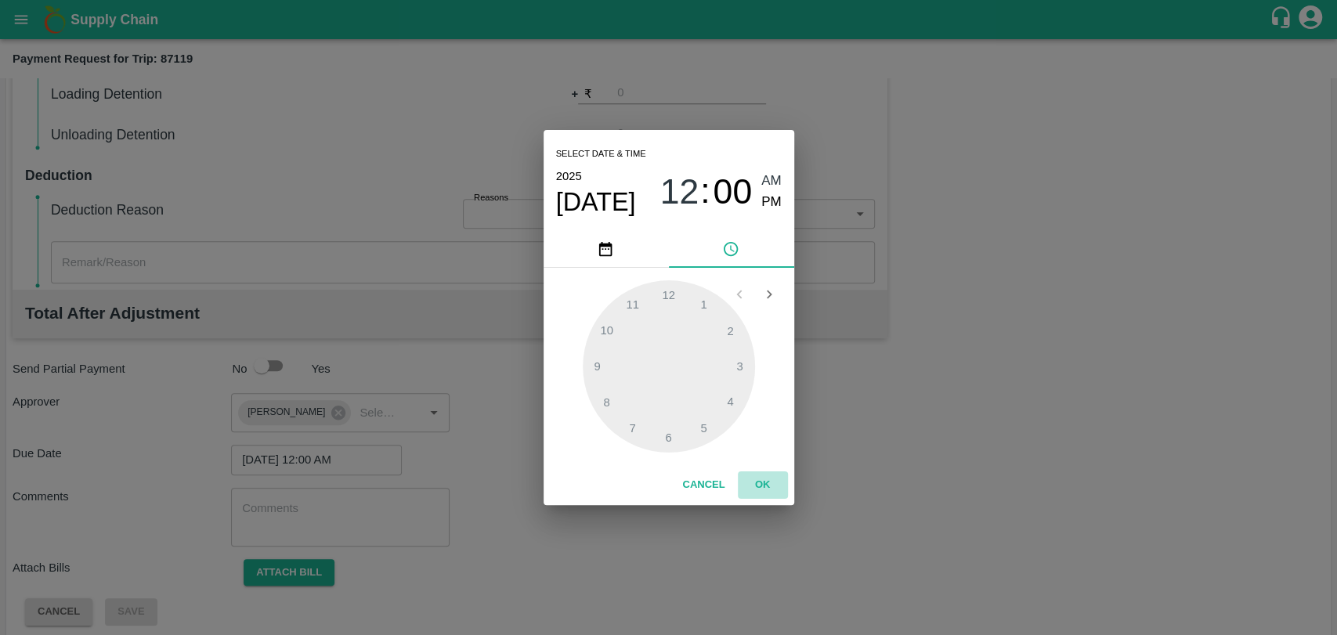
click at [750, 472] on button "OK" at bounding box center [763, 485] width 50 height 27
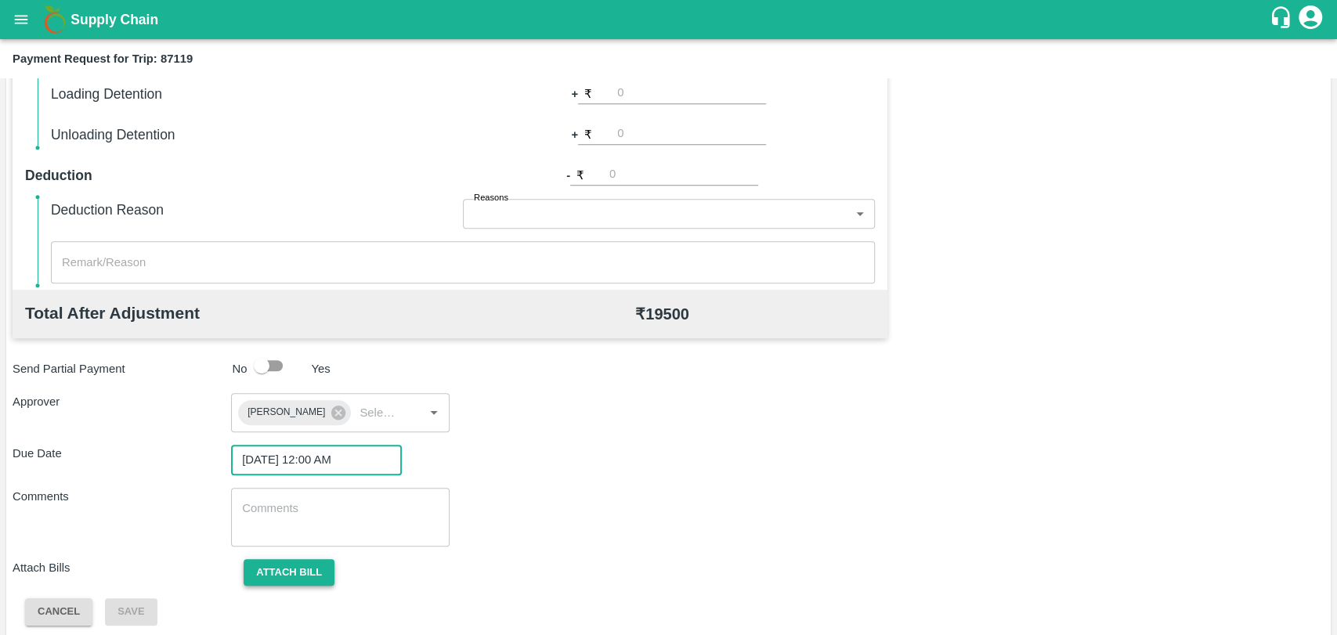
click at [325, 566] on button "Attach bill" at bounding box center [289, 572] width 91 height 27
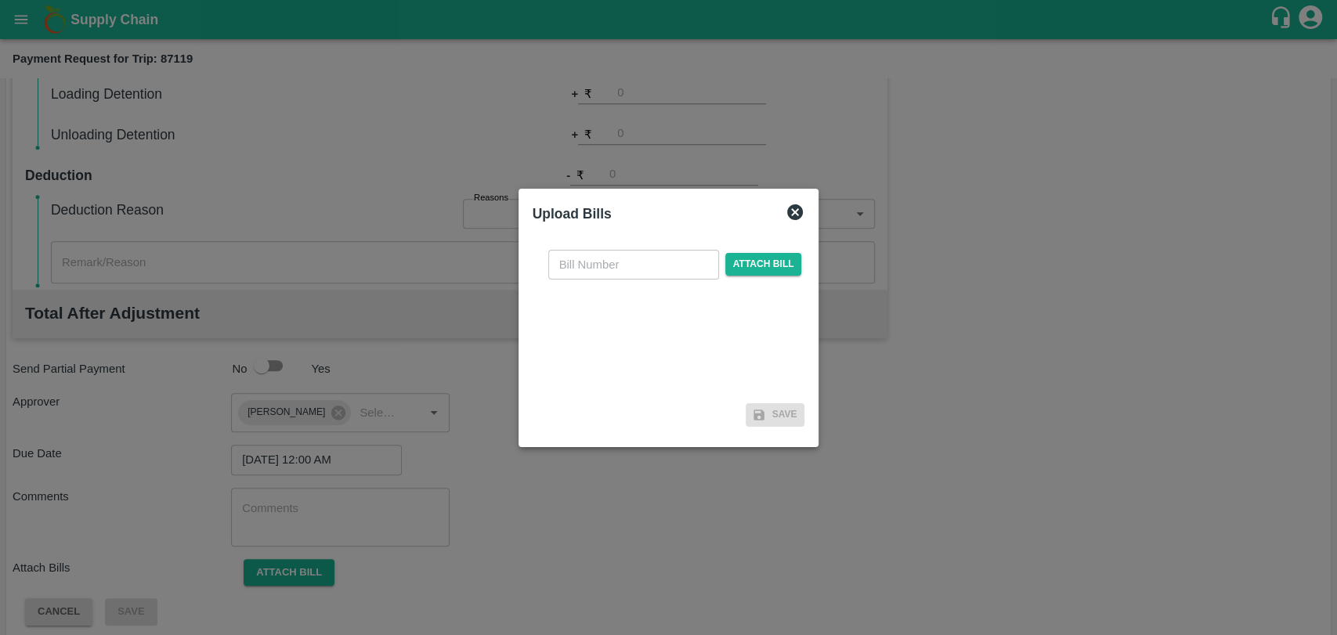
click at [633, 253] on input "text" at bounding box center [633, 265] width 171 height 30
type input "4062"
click at [742, 265] on span "Attach bill" at bounding box center [763, 264] width 77 height 23
click at [0, 0] on input "Attach bill" at bounding box center [0, 0] width 0 height 0
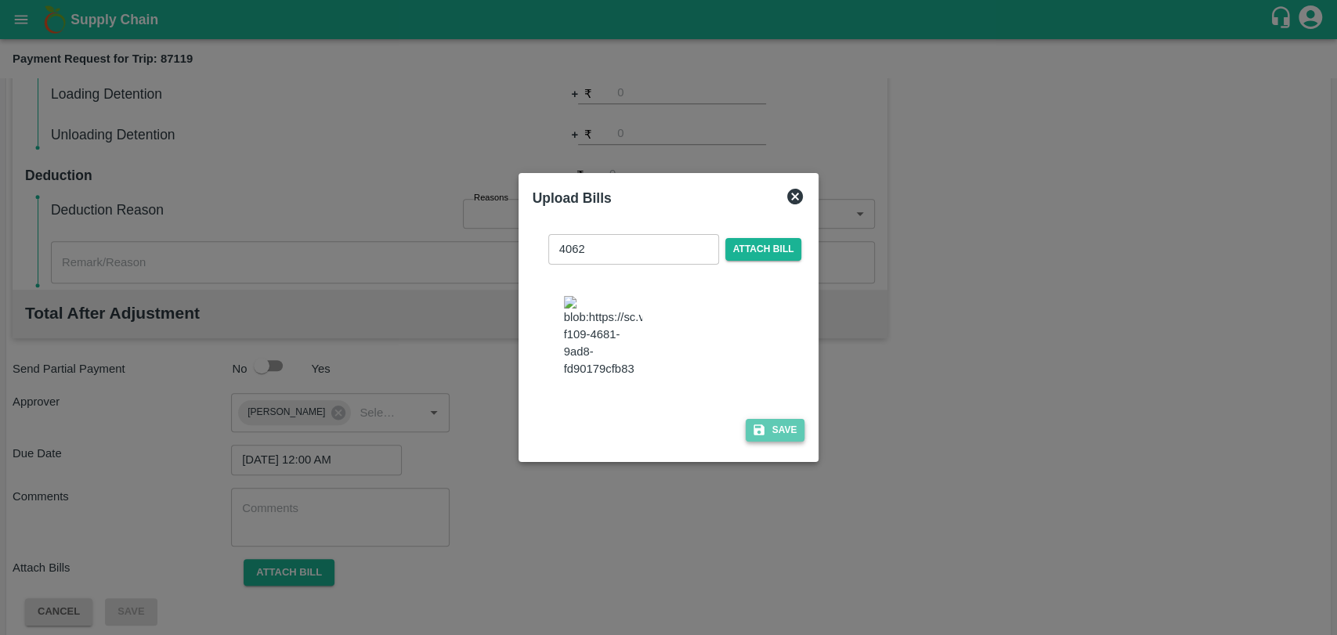
click at [775, 427] on button "Save" at bounding box center [776, 430] width 60 height 23
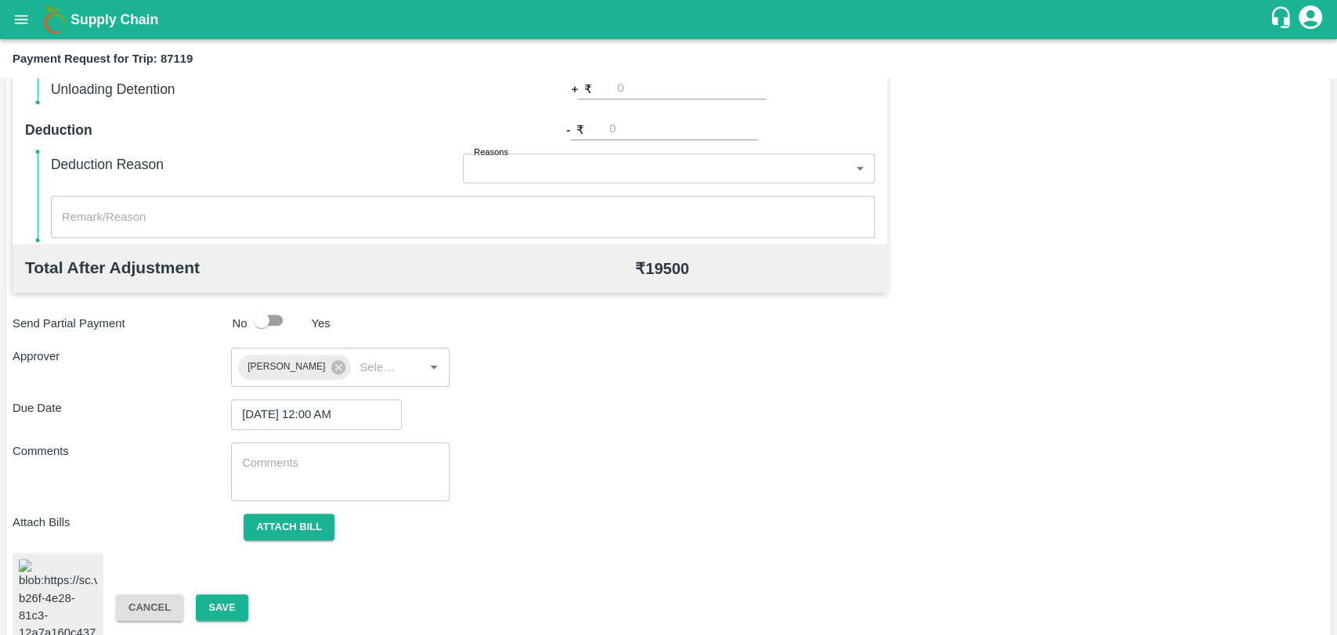
scroll to position [655, 0]
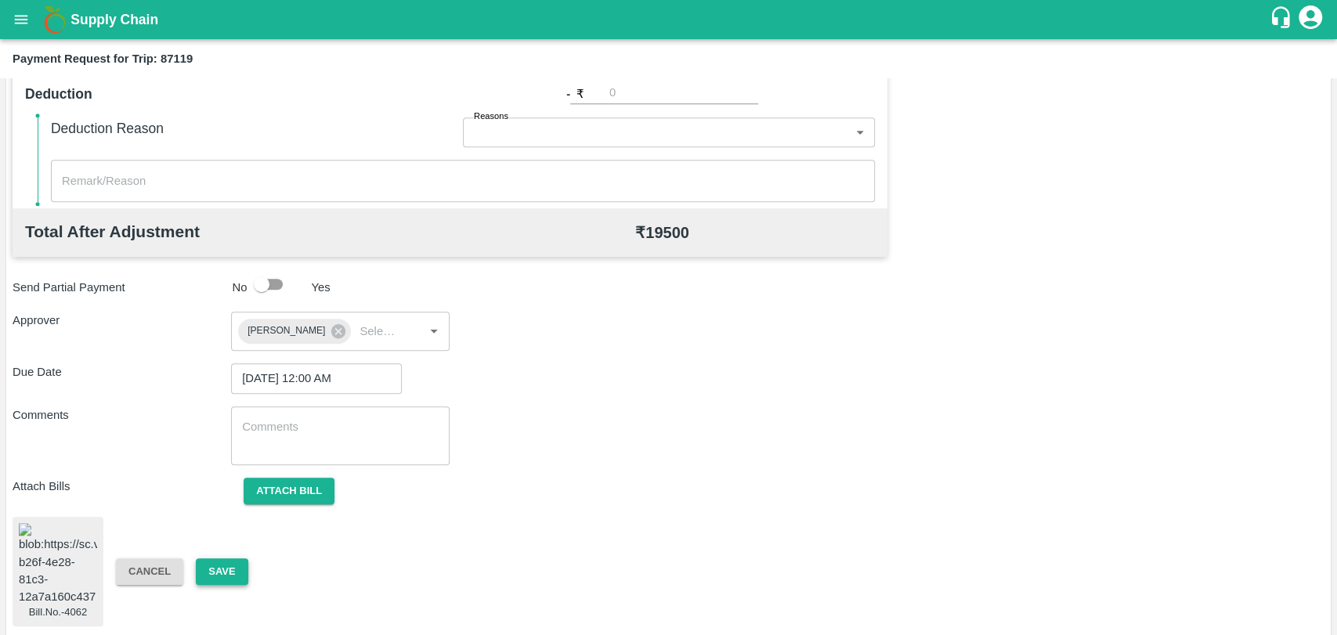
click at [233, 559] on button "Save" at bounding box center [222, 572] width 52 height 27
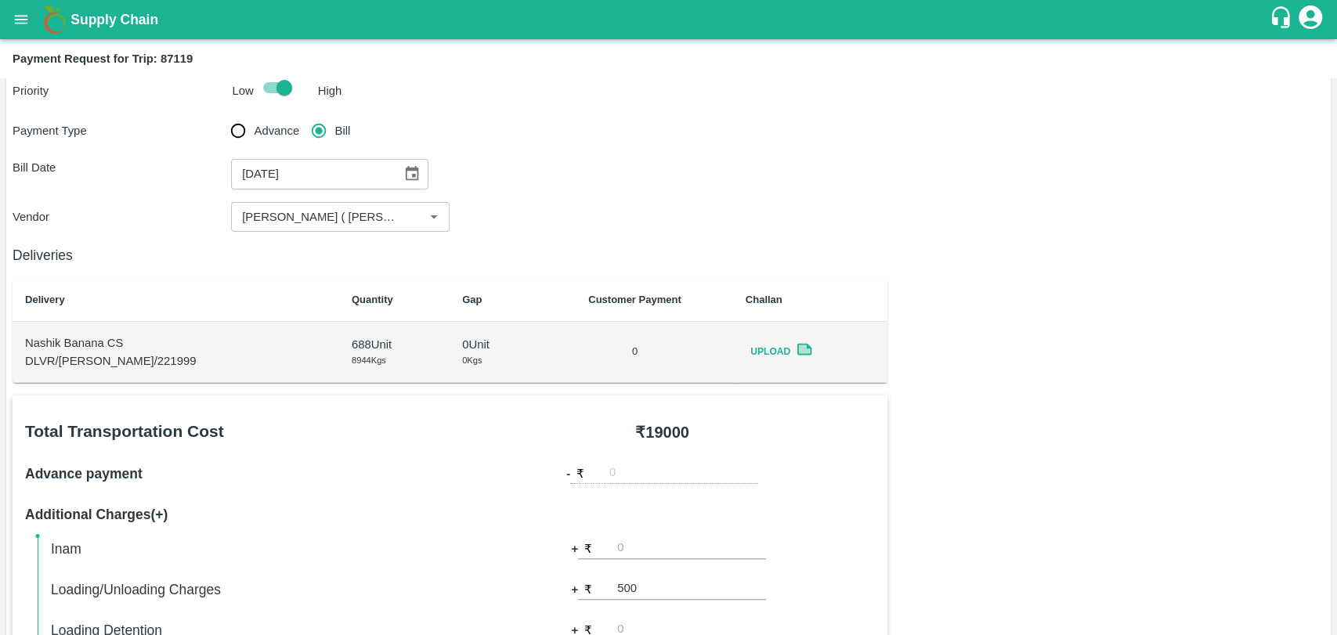
scroll to position [0, 0]
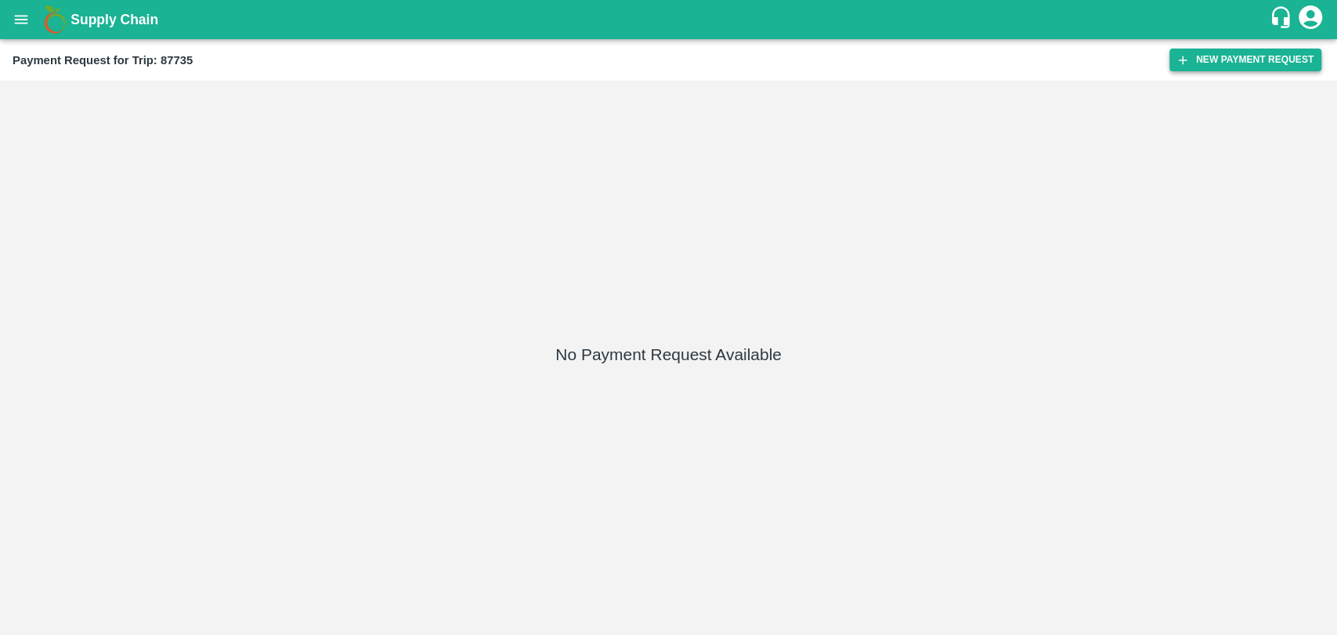
click at [1220, 59] on button "New Payment Request" at bounding box center [1245, 60] width 152 height 23
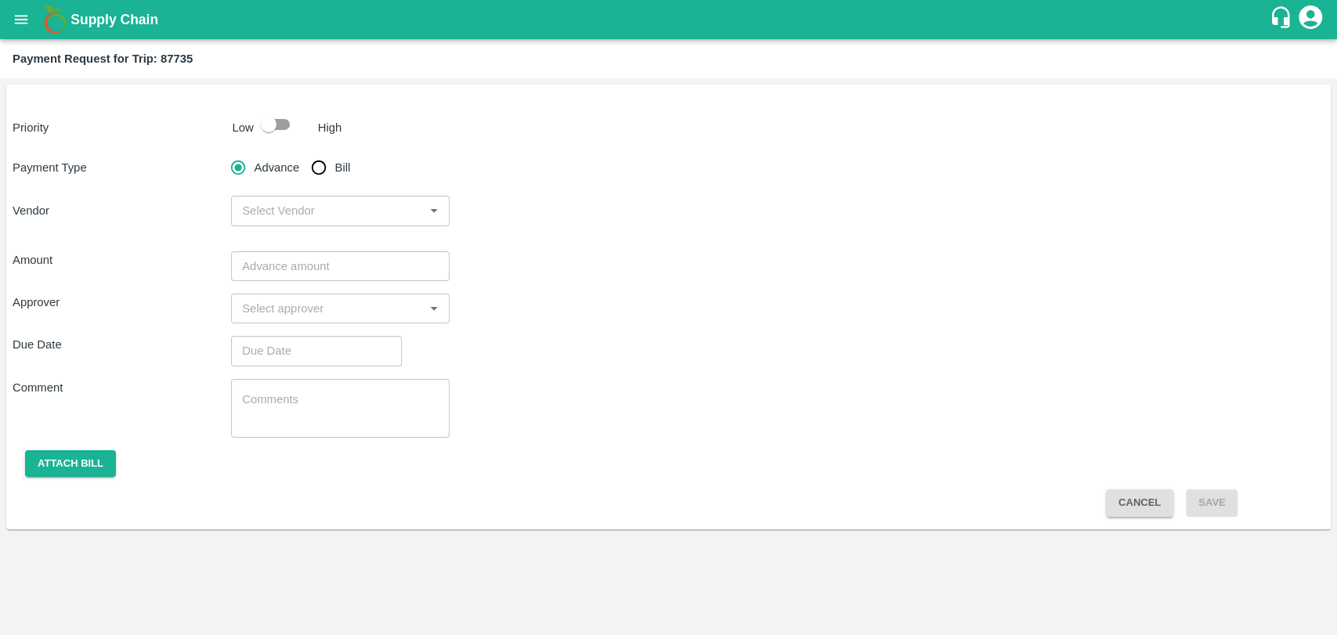
click at [269, 139] on div "Priority Low High Payment Type Advance Bill Vendor ​ Amount ​ Approver ​ Due Da…" at bounding box center [668, 307] width 1325 height 445
click at [280, 127] on input "checkbox" at bounding box center [268, 125] width 89 height 30
checkbox input "true"
click at [323, 164] on input "Bill" at bounding box center [318, 167] width 31 height 31
radio input "true"
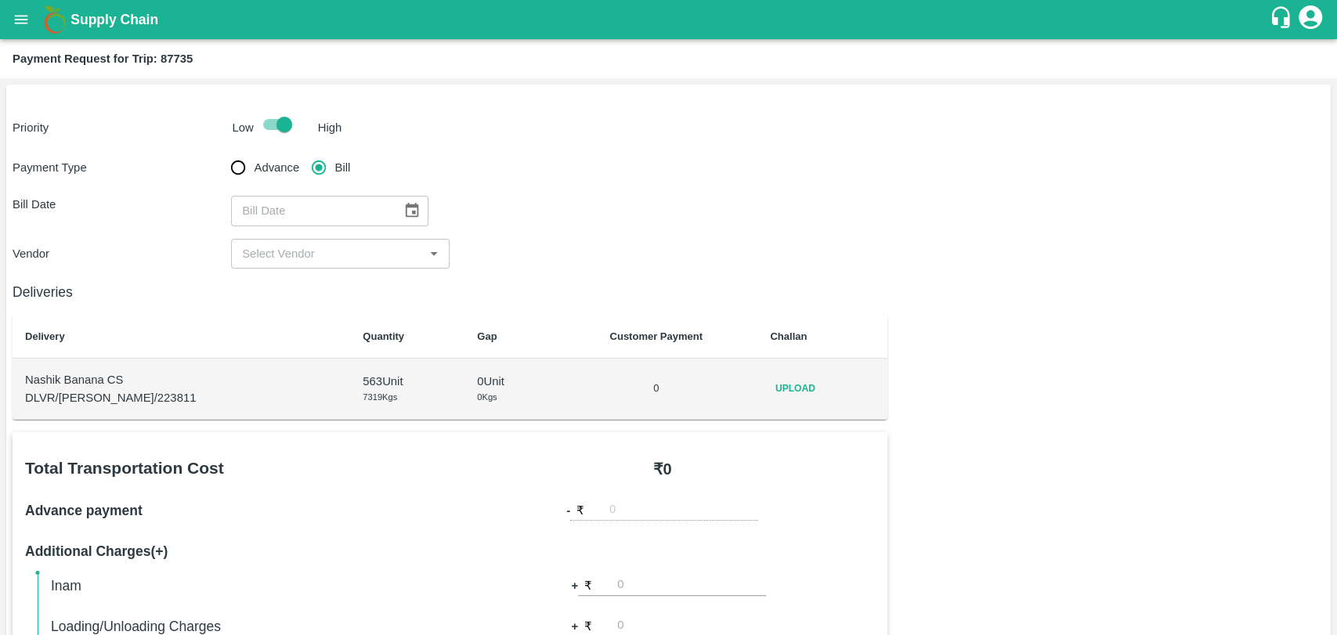
click at [417, 210] on button "Choose date" at bounding box center [412, 211] width 30 height 30
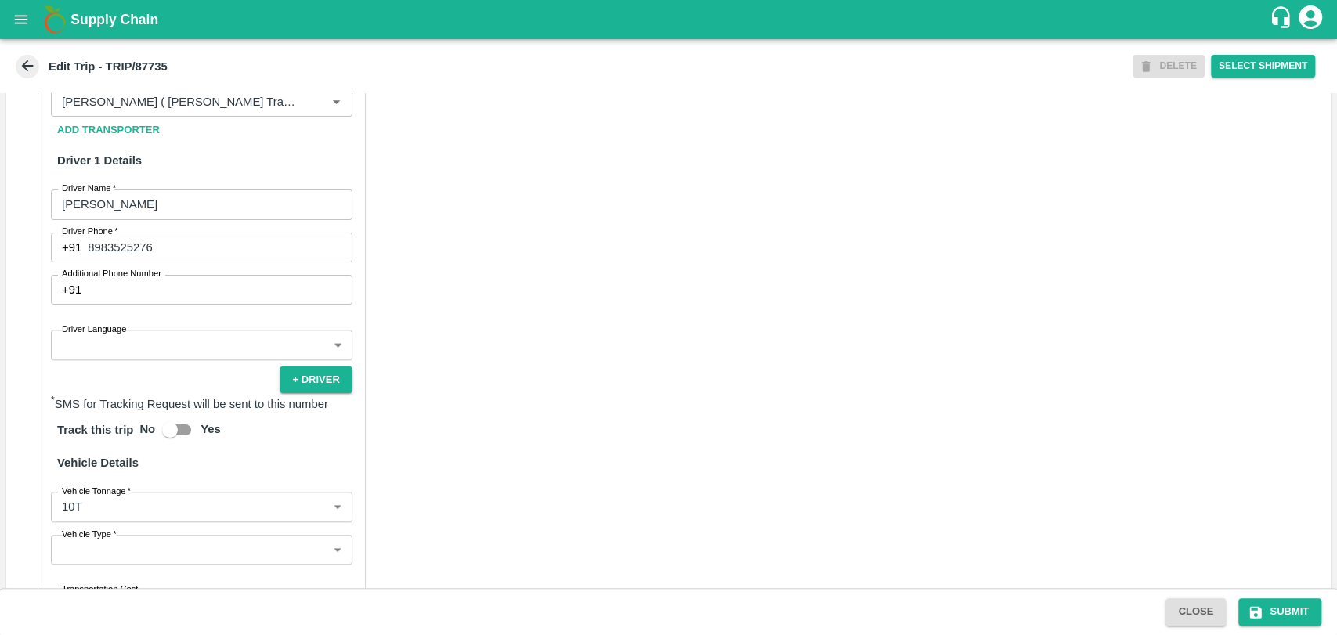
scroll to position [1036, 0]
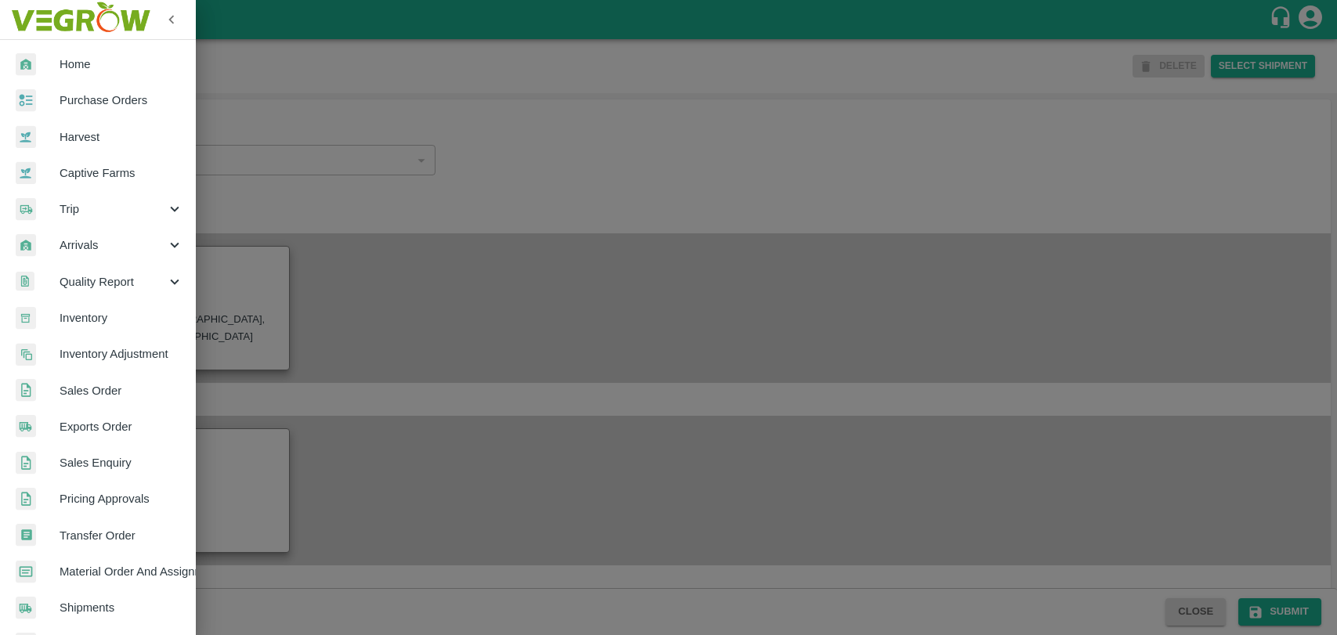
click at [72, 189] on link "Captive Farms" at bounding box center [98, 173] width 196 height 36
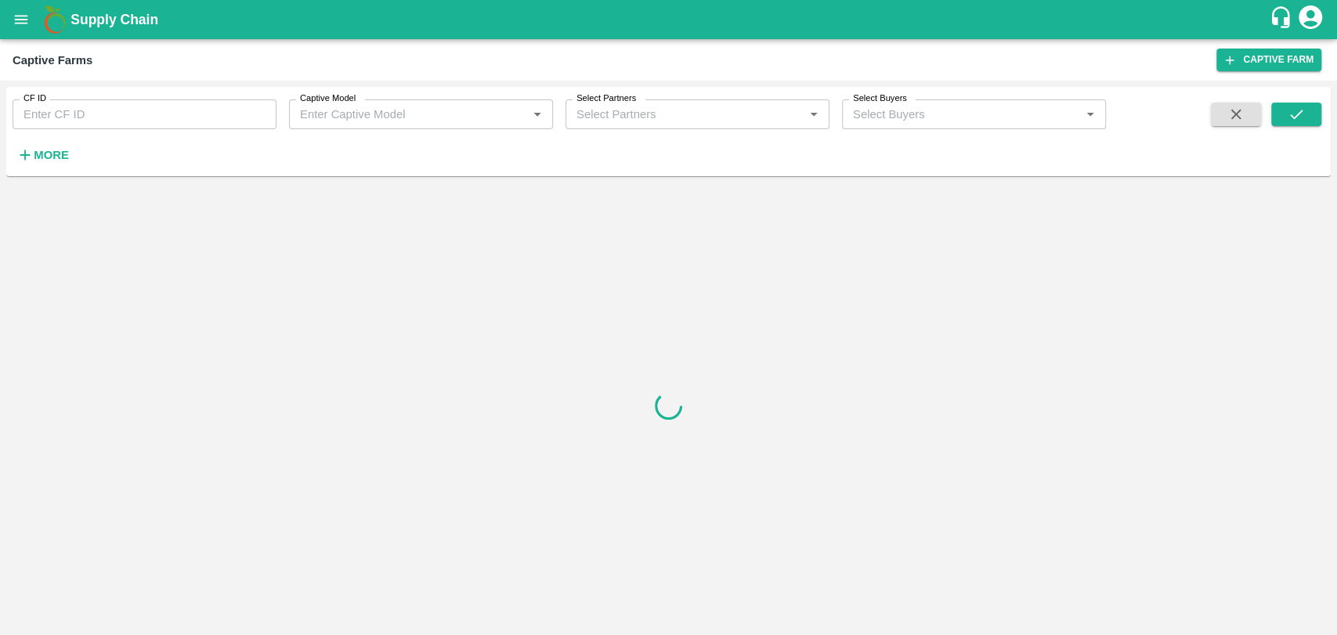
click at [32, 21] on button "open drawer" at bounding box center [21, 20] width 36 height 36
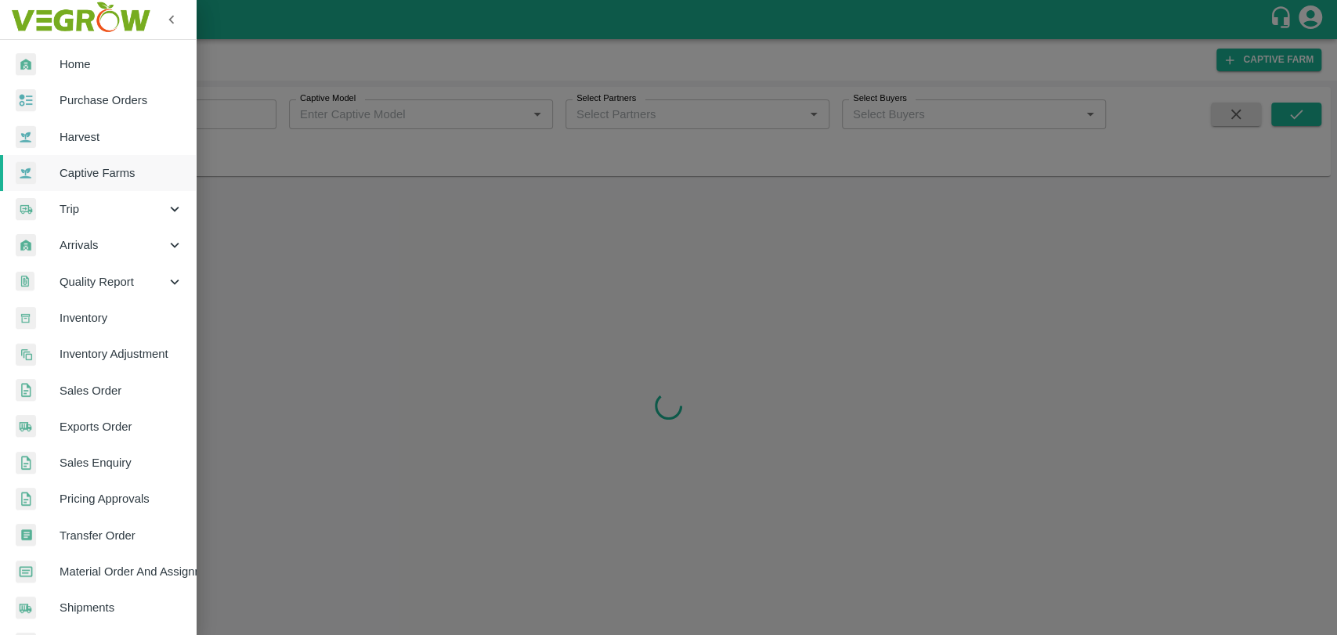
click at [90, 208] on span "Trip" at bounding box center [113, 209] width 107 height 17
click at [91, 246] on span "Fruit Movement" at bounding box center [127, 245] width 111 height 17
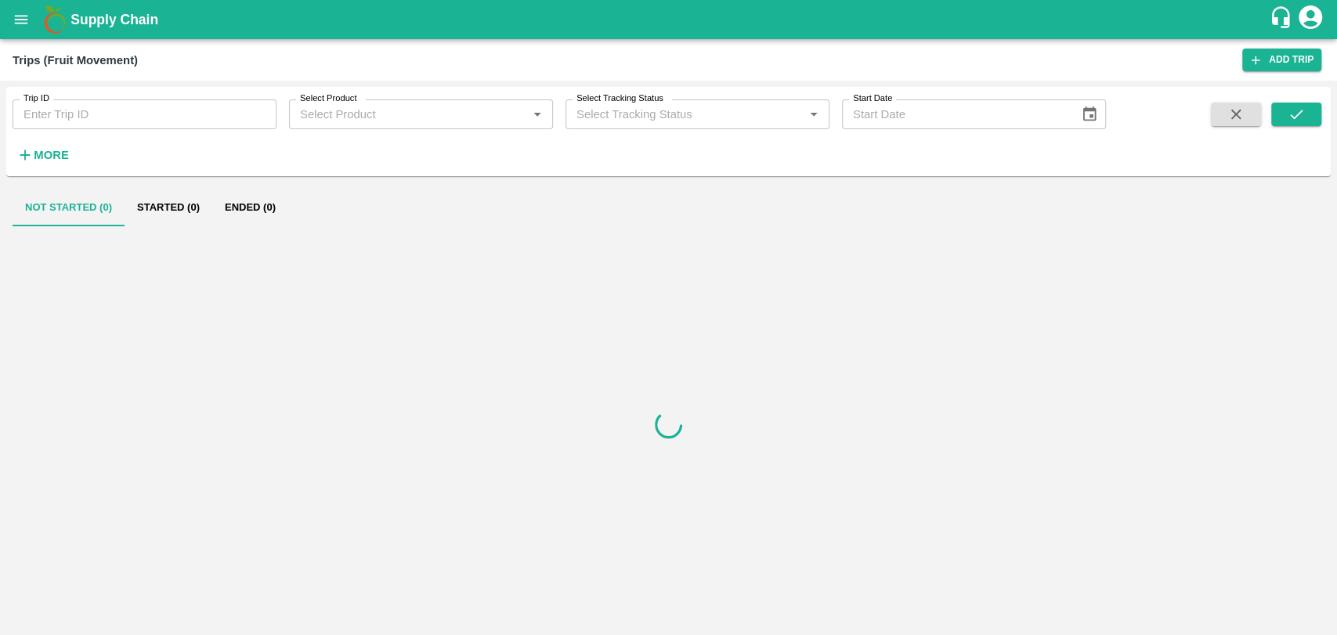
click at [44, 157] on strong "More" at bounding box center [51, 155] width 35 height 13
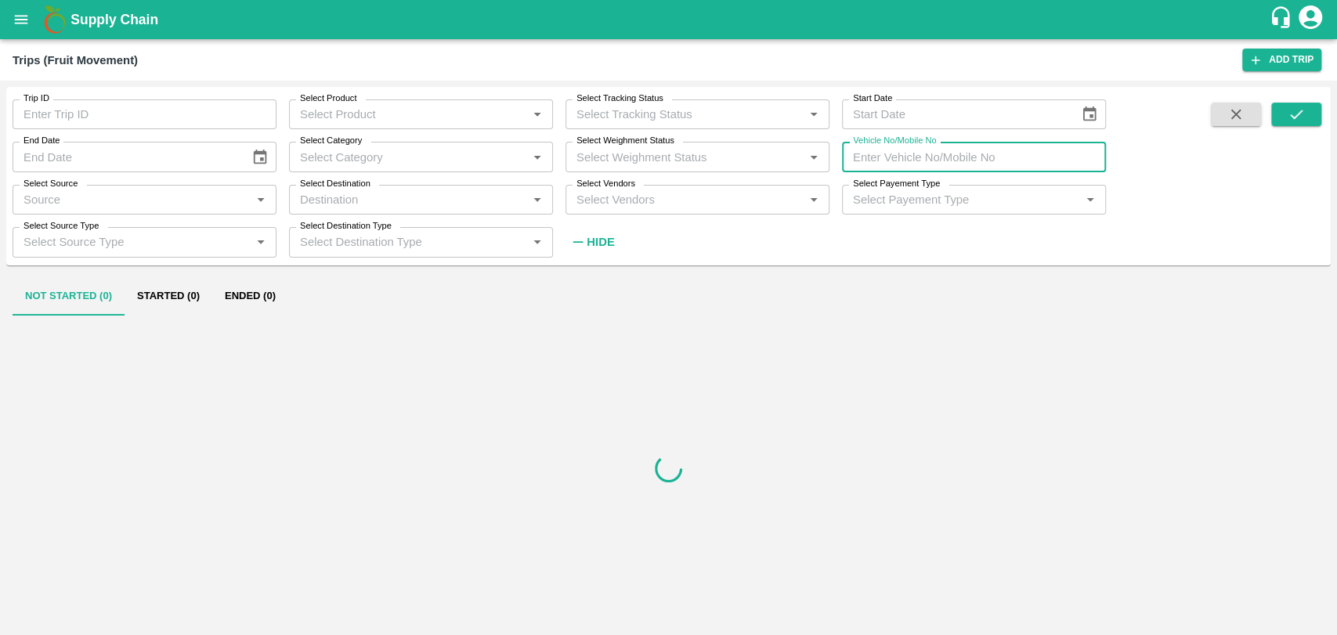
drag, startPoint x: 978, startPoint y: 159, endPoint x: 1178, endPoint y: 111, distance: 205.4
click at [978, 159] on input "Vehicle No/Mobile No" at bounding box center [974, 157] width 264 height 30
paste input "MH47AS5685"
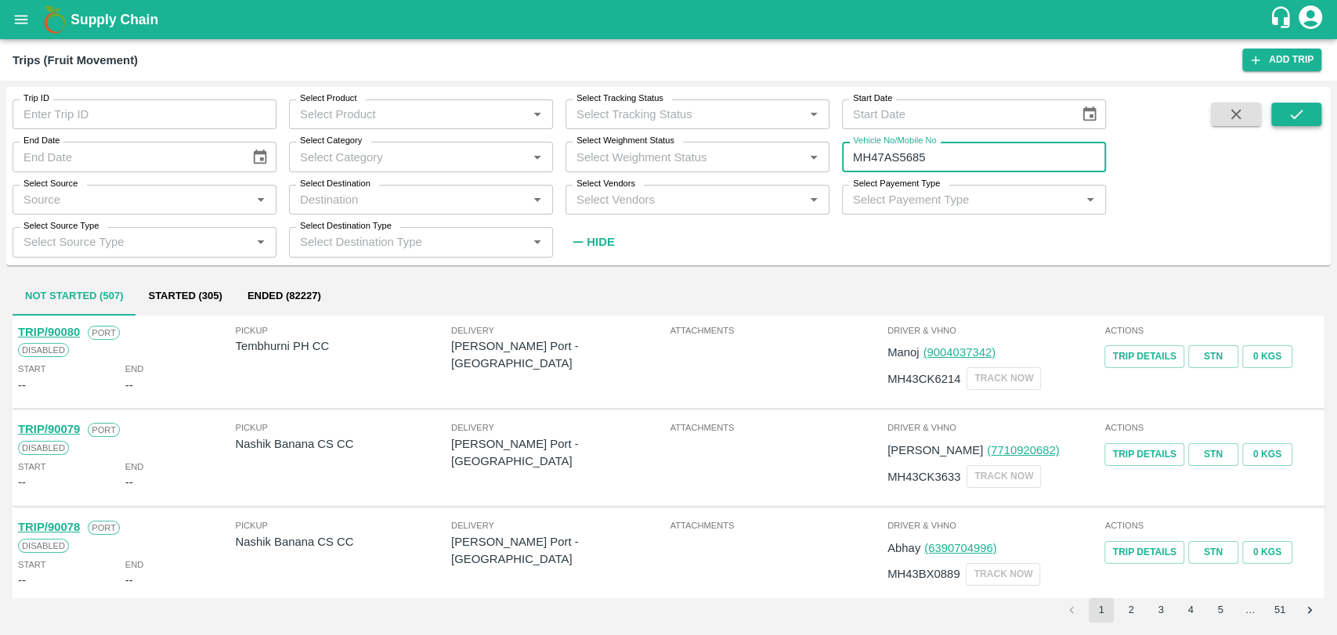
type input "MH47AS5685"
click at [1284, 110] on button "submit" at bounding box center [1296, 114] width 50 height 23
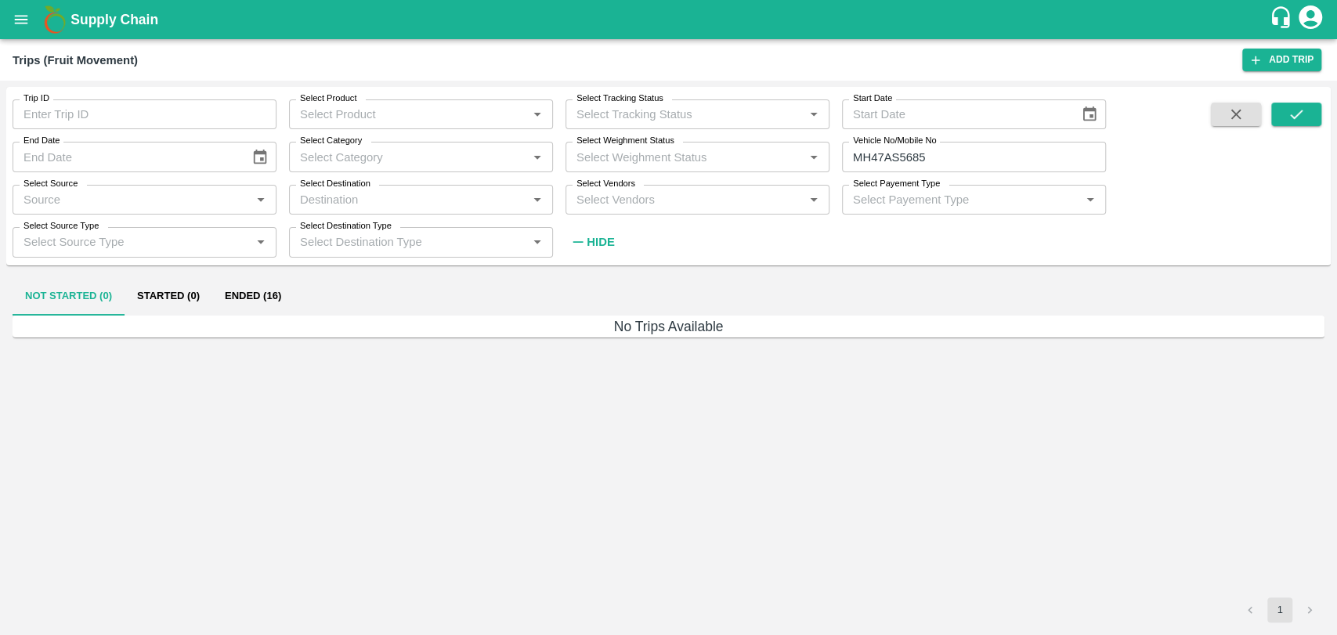
click at [225, 309] on button "Ended (16)" at bounding box center [252, 297] width 81 height 38
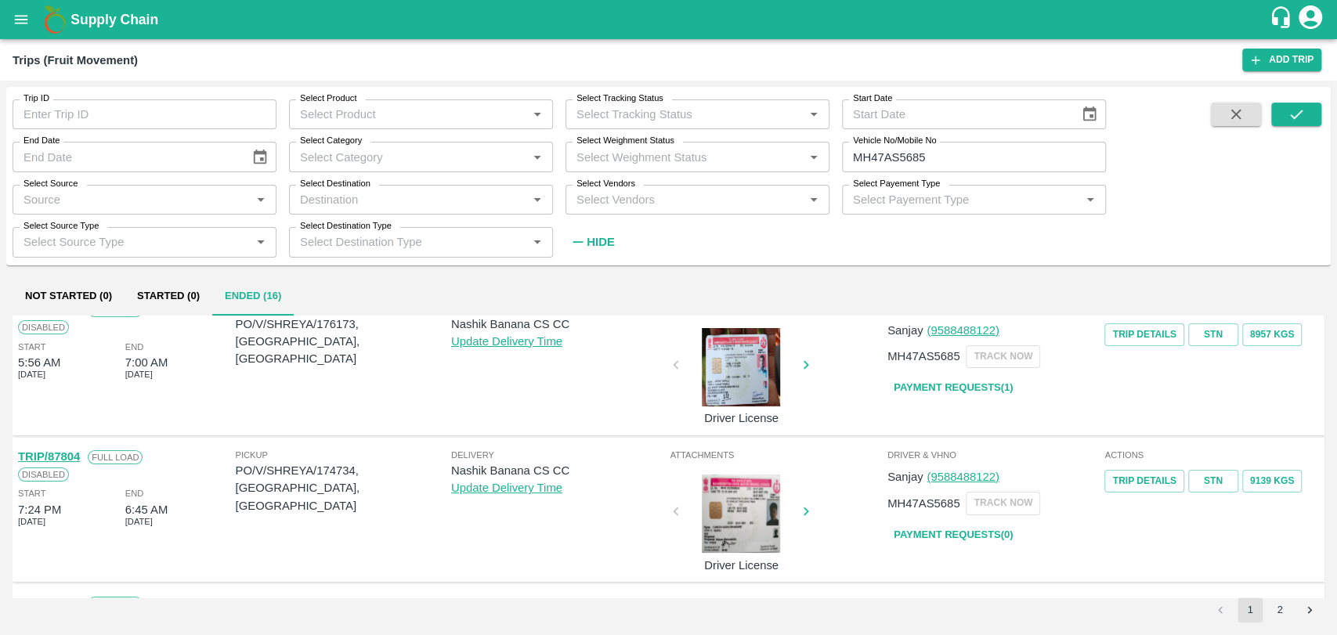
scroll to position [261, 0]
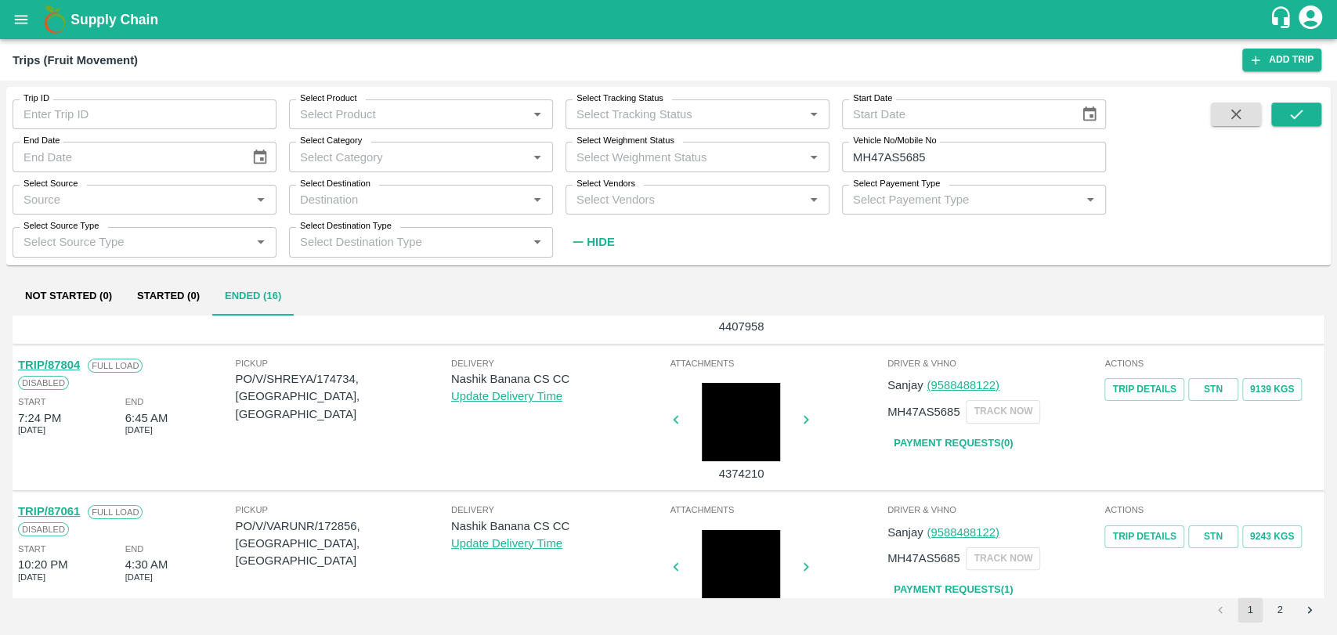
click at [49, 365] on link "TRIP/87804" at bounding box center [49, 365] width 62 height 13
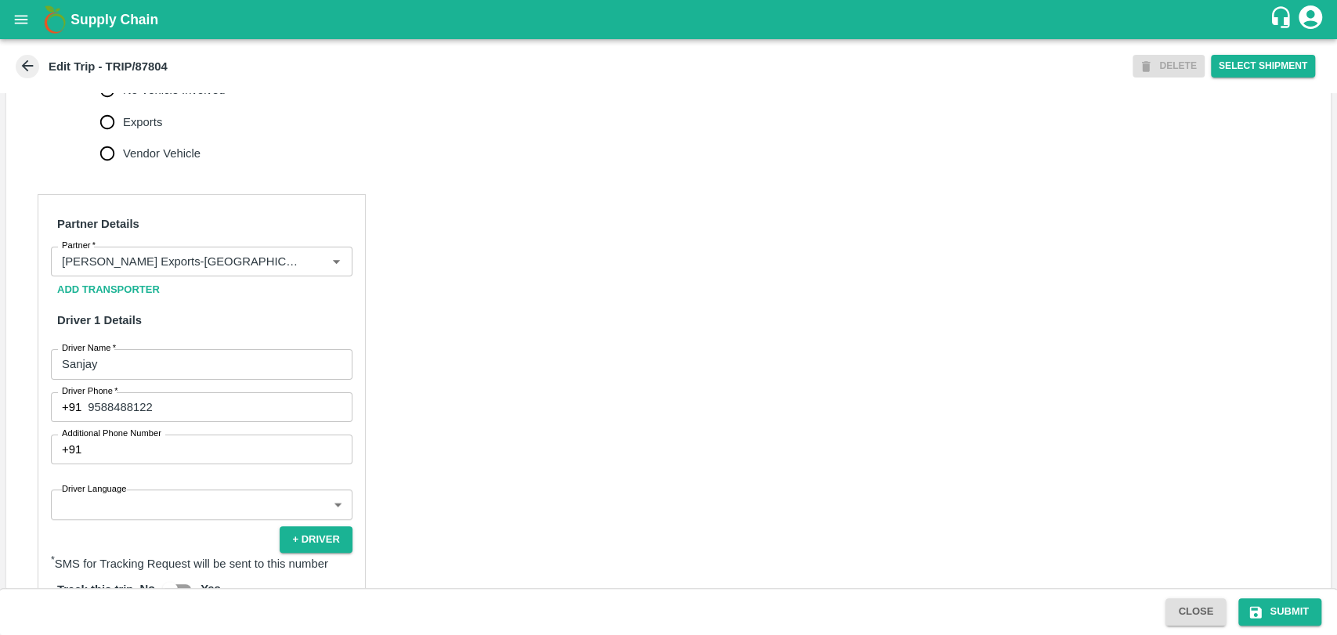
scroll to position [522, 0]
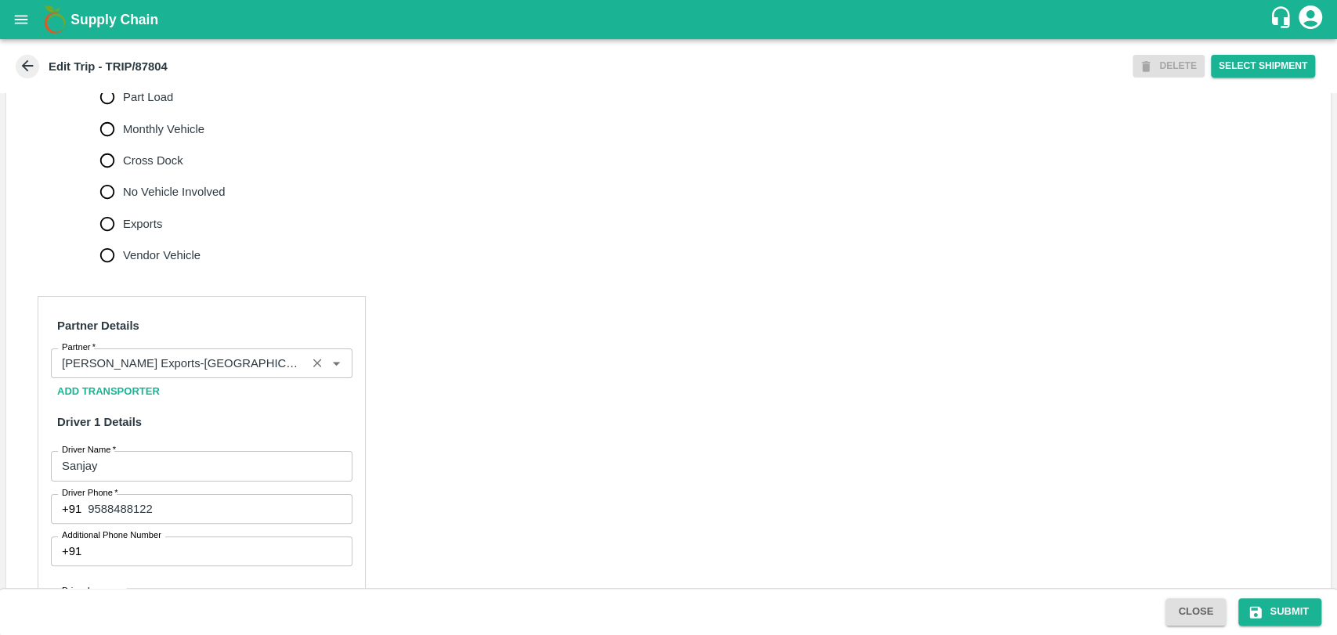
click at [138, 374] on input "Partner   *" at bounding box center [179, 363] width 246 height 20
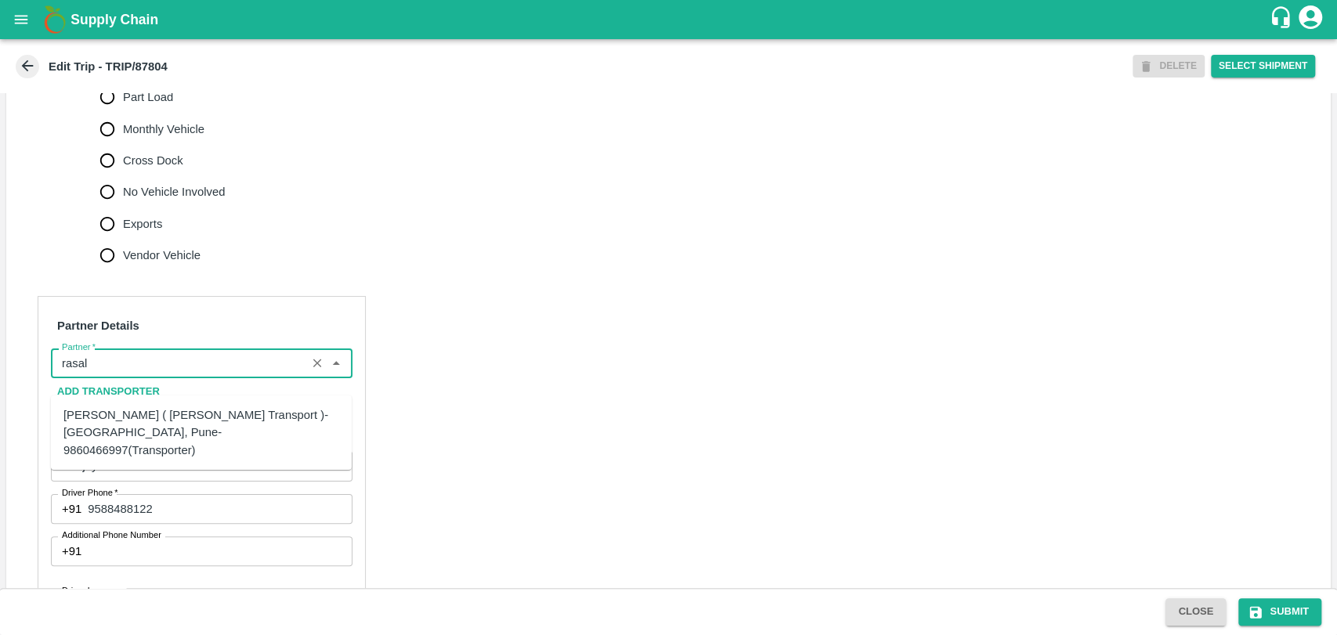
click at [162, 428] on div "Nitin Rasal ( Bhairavnath Transport )-Deulgaon, Pune-9860466997(Transporter)" at bounding box center [201, 433] width 276 height 52
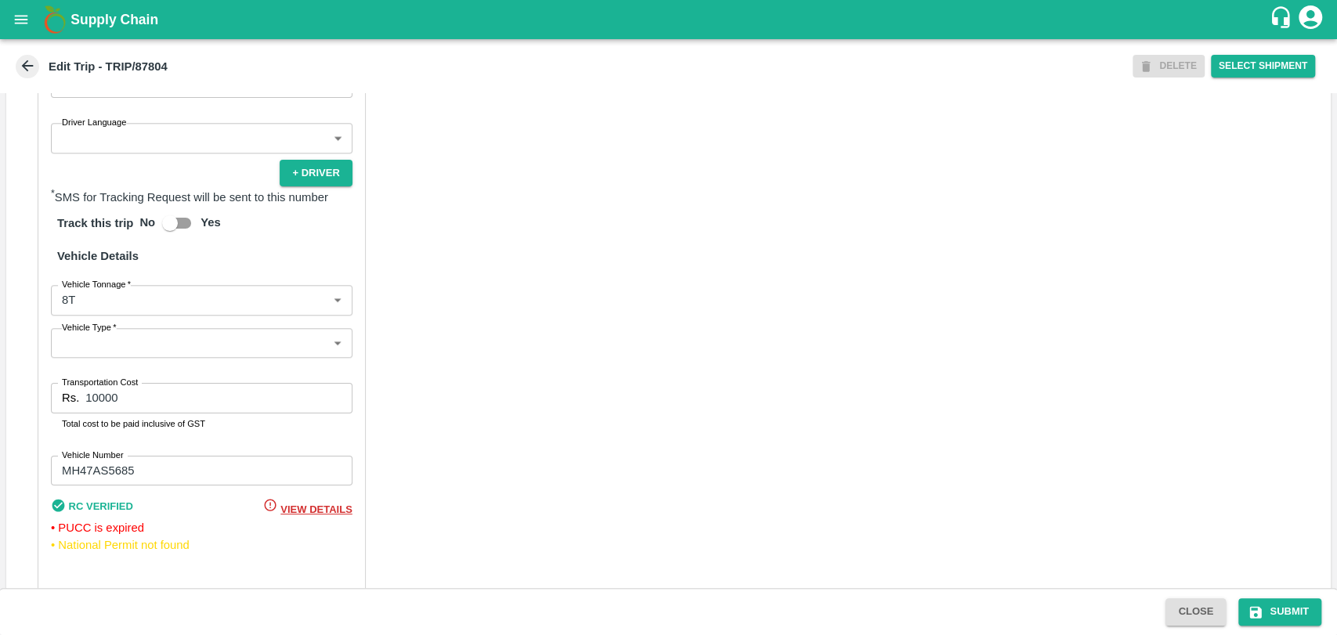
scroll to position [1036, 0]
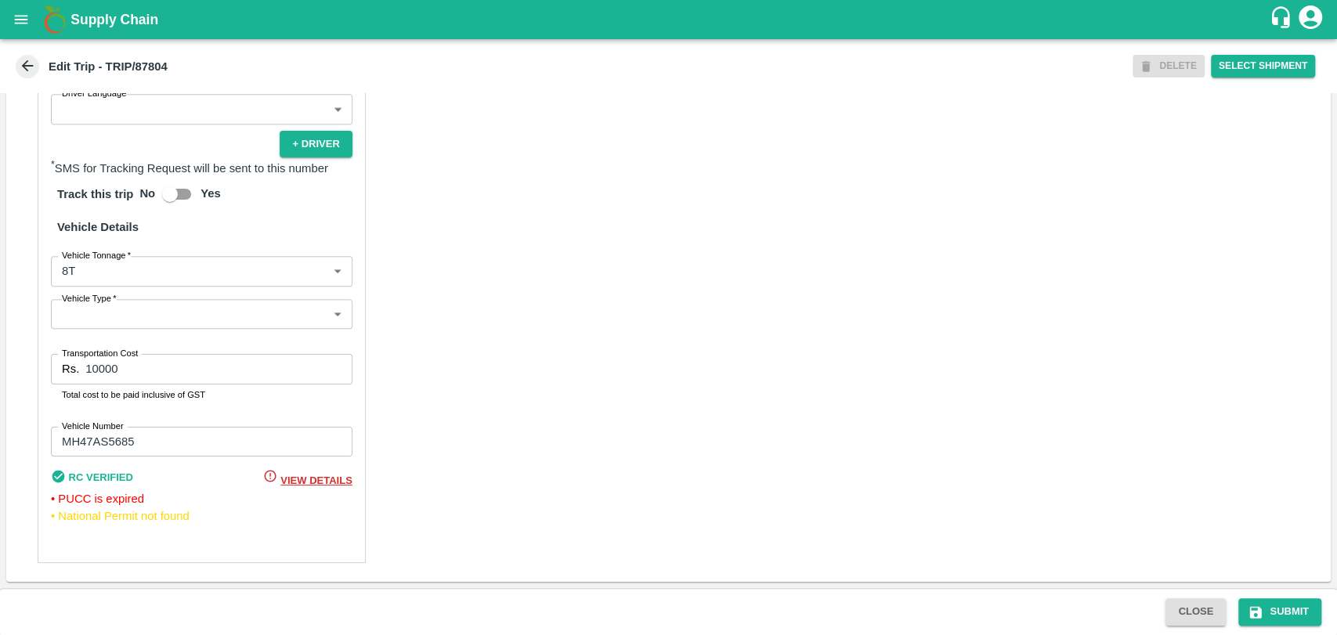
type input "Nitin Rasal ( Bhairavnath Transport )-Deulgaon, Pune-9860466997(Transporter)"
click at [85, 267] on body "Supply Chain Edit Trip - TRIP/87804 DELETE Select Shipment Trip Details Trip Ty…" at bounding box center [668, 317] width 1337 height 635
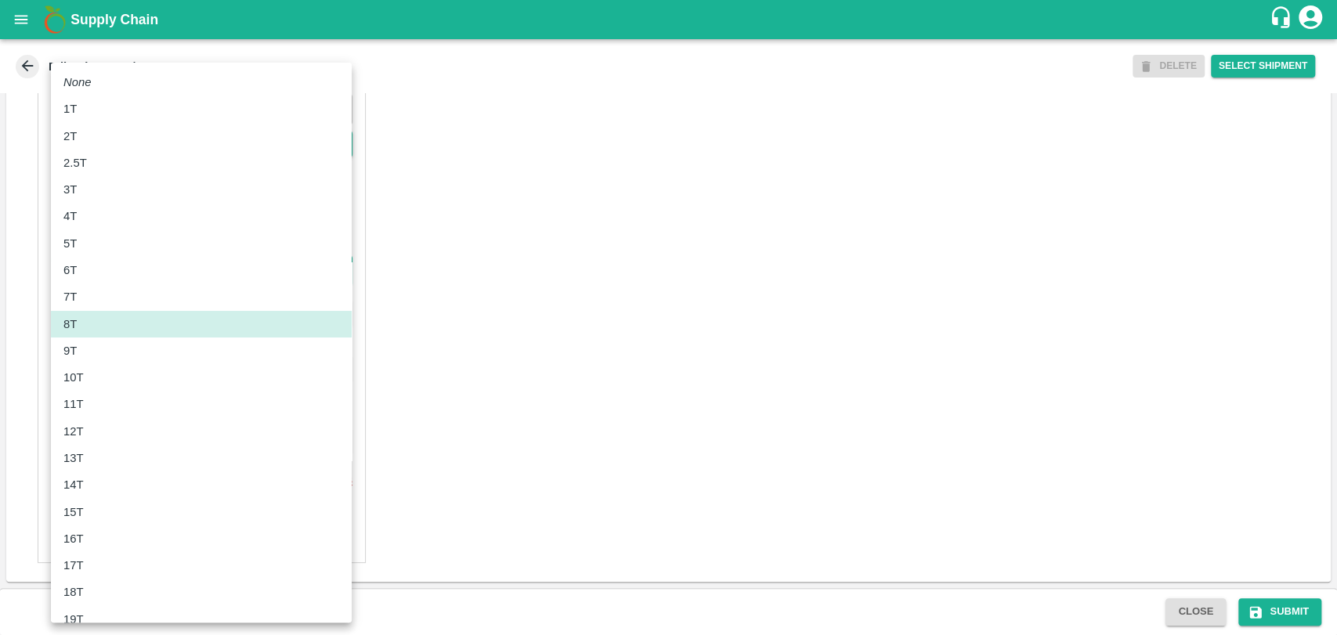
click at [89, 378] on div "10T" at bounding box center [77, 377] width 28 height 17
type input "10000"
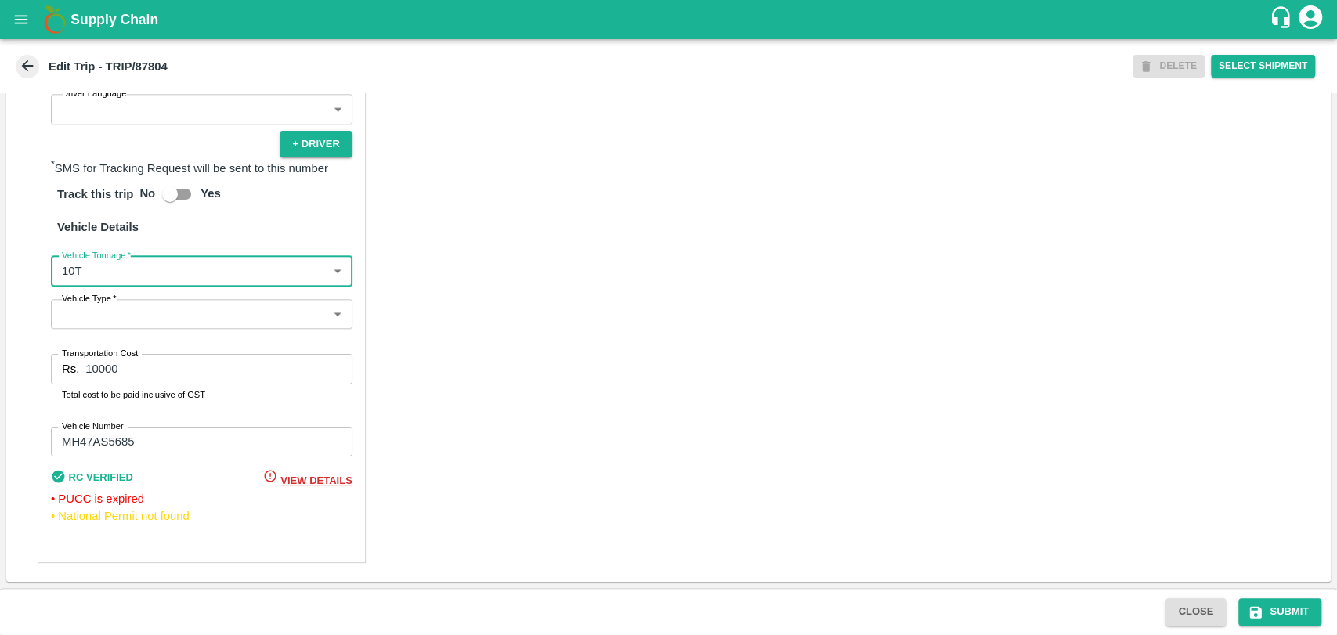
click at [92, 371] on input "10000" at bounding box center [218, 369] width 266 height 30
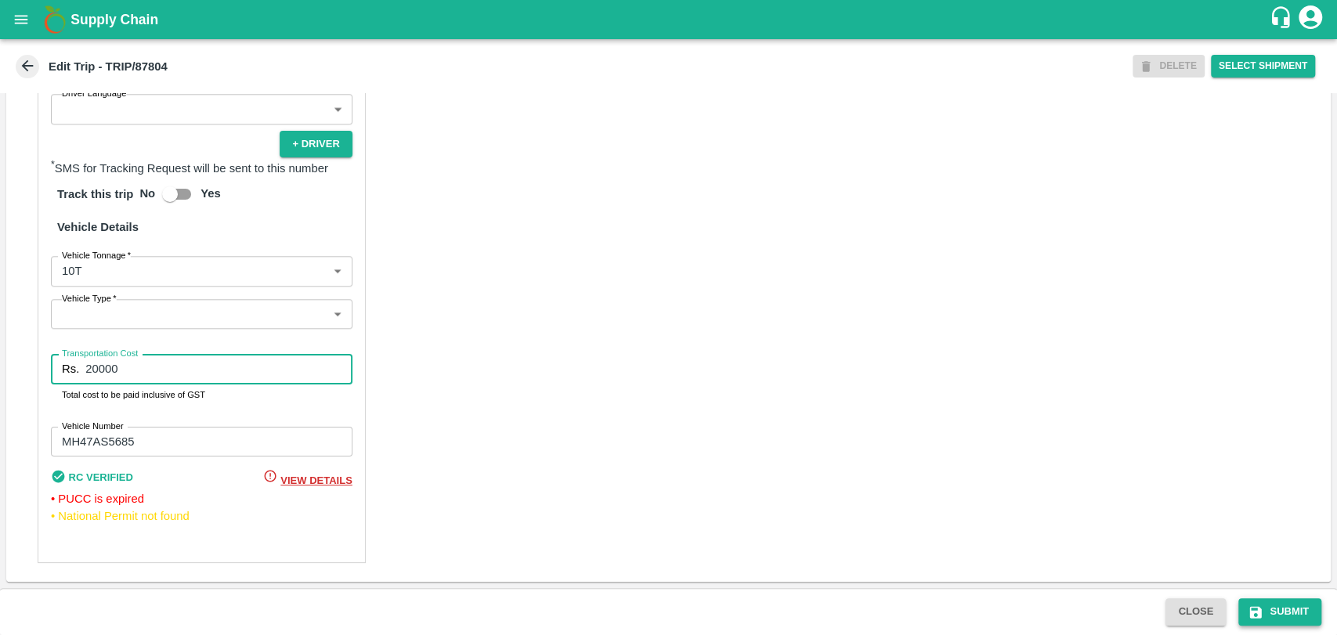
type input "20000"
click at [1245, 605] on button "Submit" at bounding box center [1279, 611] width 83 height 27
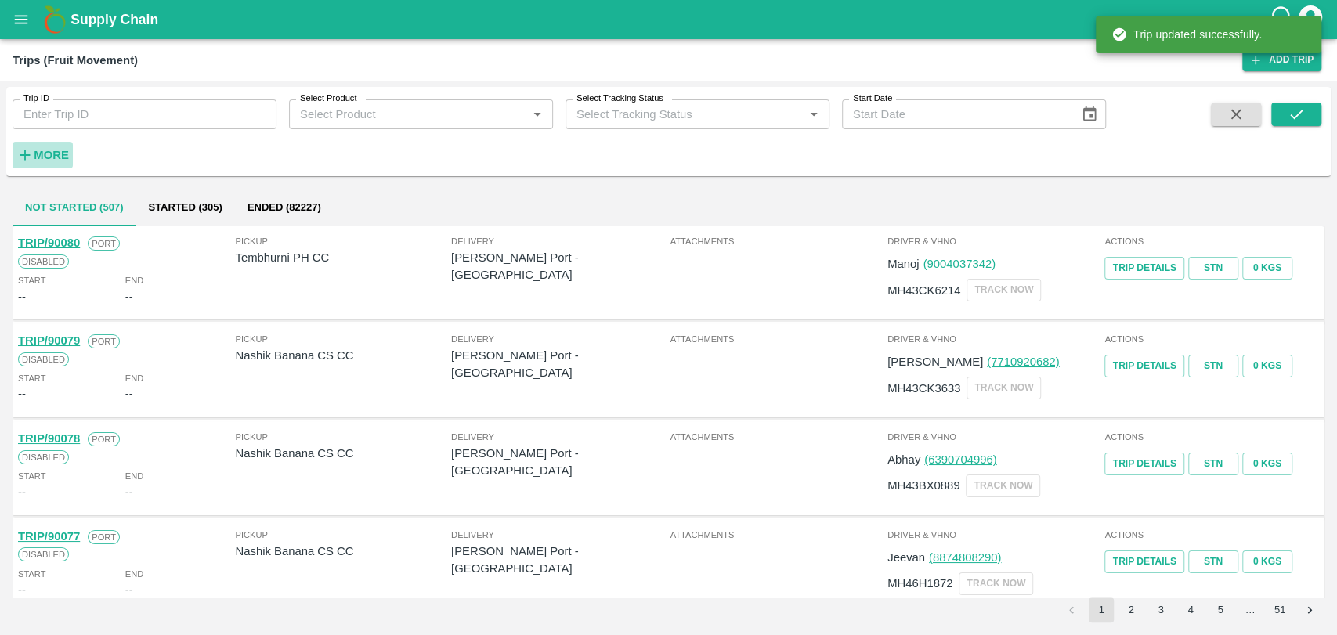
click at [60, 149] on strong "More" at bounding box center [51, 155] width 35 height 13
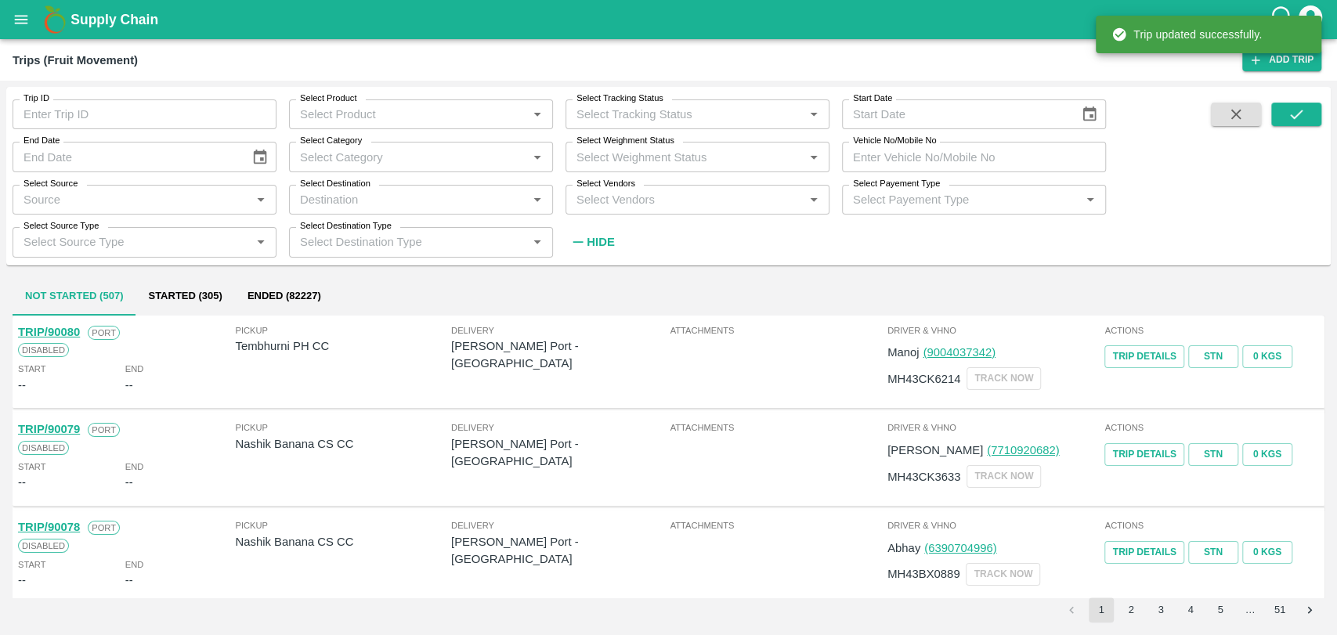
click at [991, 150] on input "Vehicle No/Mobile No" at bounding box center [974, 157] width 264 height 30
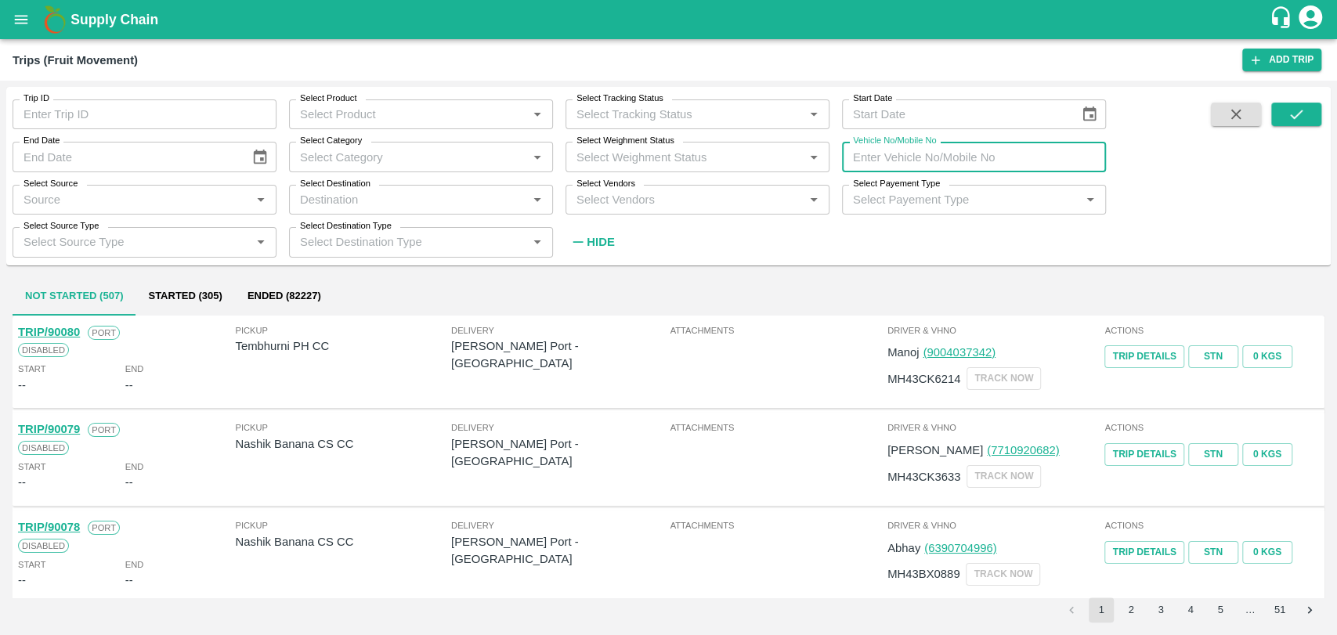
paste input "MH19CY2490"
type input "MH19CY2490"
click at [1294, 115] on icon "submit" at bounding box center [1296, 114] width 17 height 17
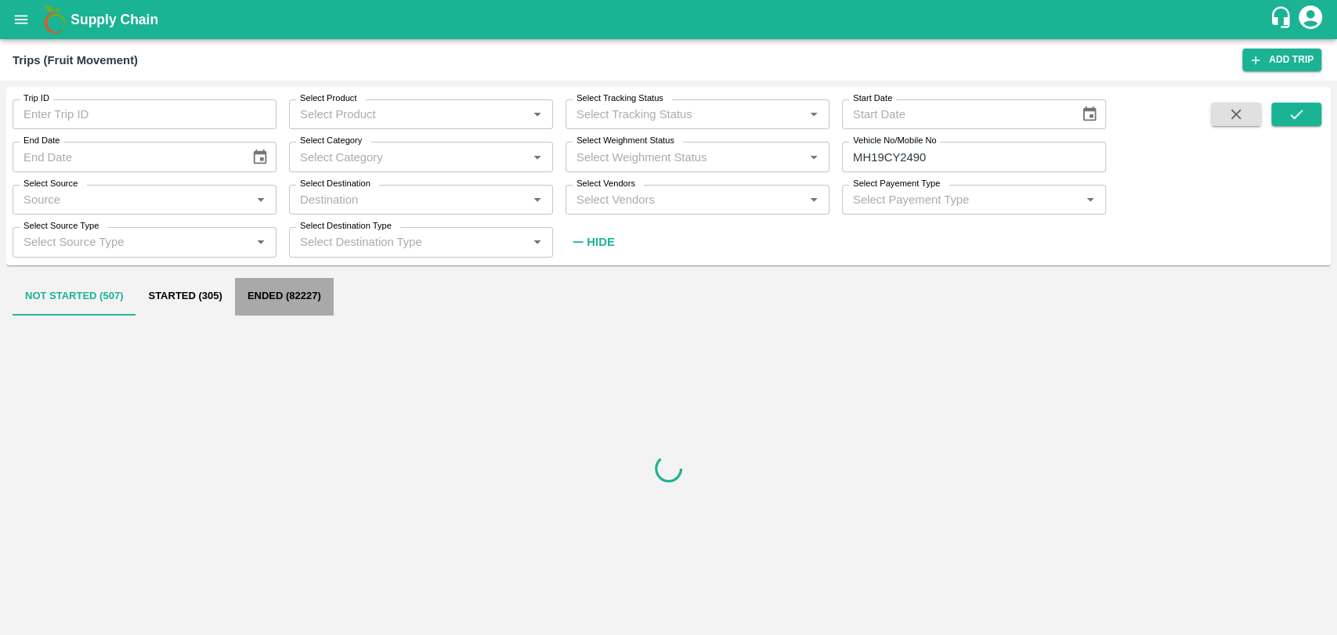
click at [259, 297] on button "Ended (82227)" at bounding box center [284, 297] width 99 height 38
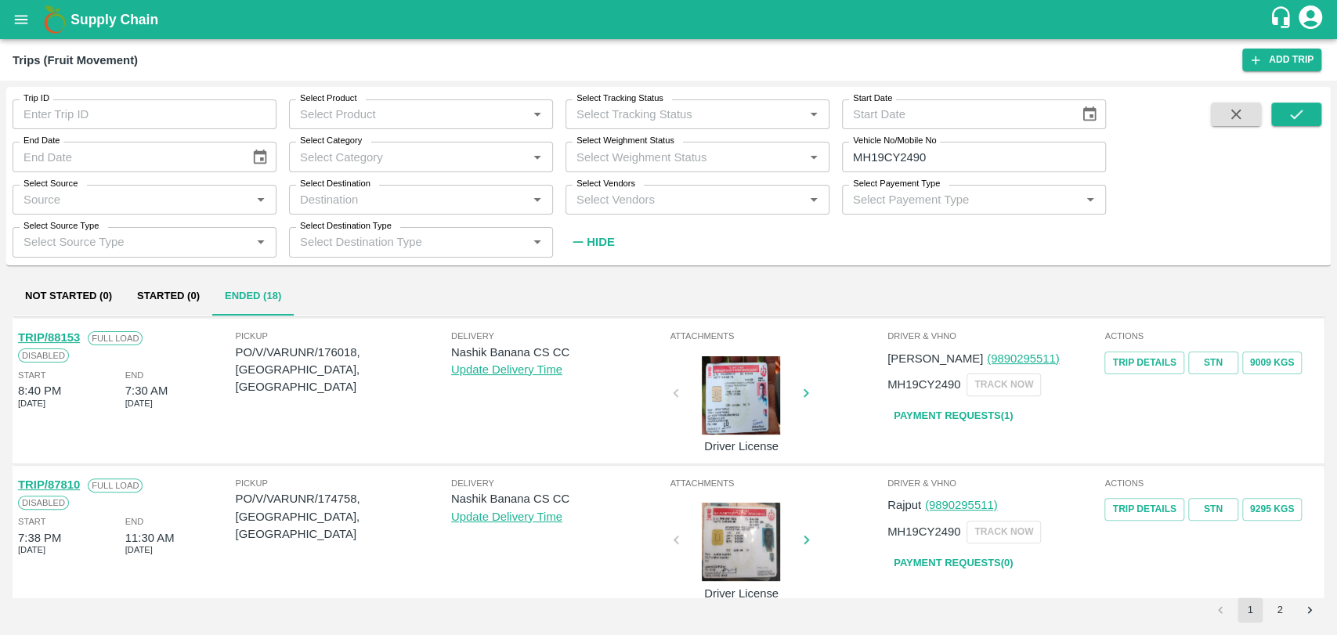
scroll to position [522, 0]
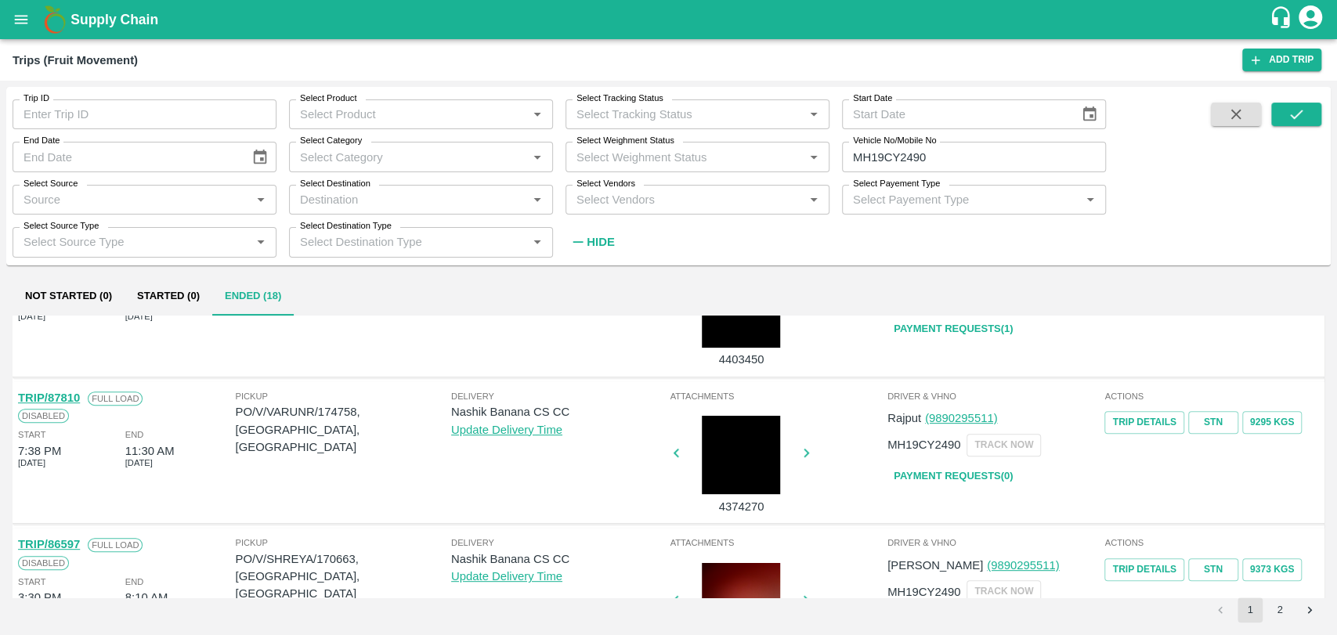
click at [70, 392] on link "TRIP/87810" at bounding box center [49, 398] width 62 height 13
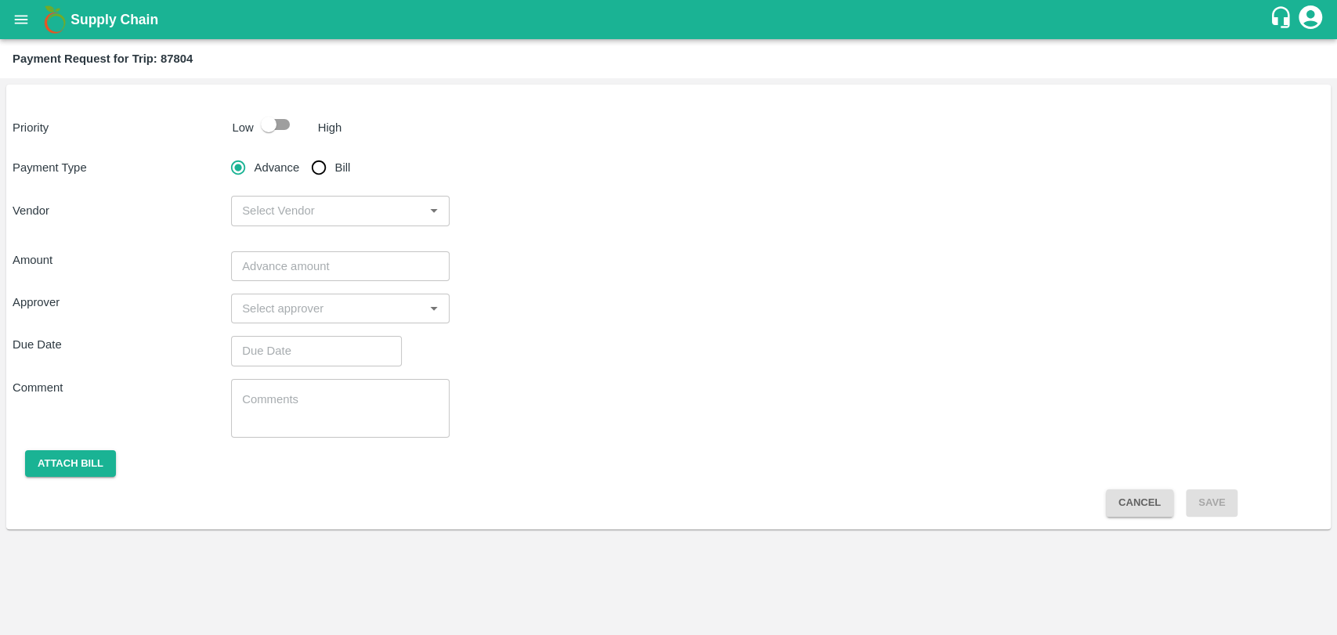
click at [281, 126] on input "checkbox" at bounding box center [268, 125] width 89 height 30
checkbox input "true"
click at [313, 173] on input "Bill" at bounding box center [318, 167] width 31 height 31
radio input "true"
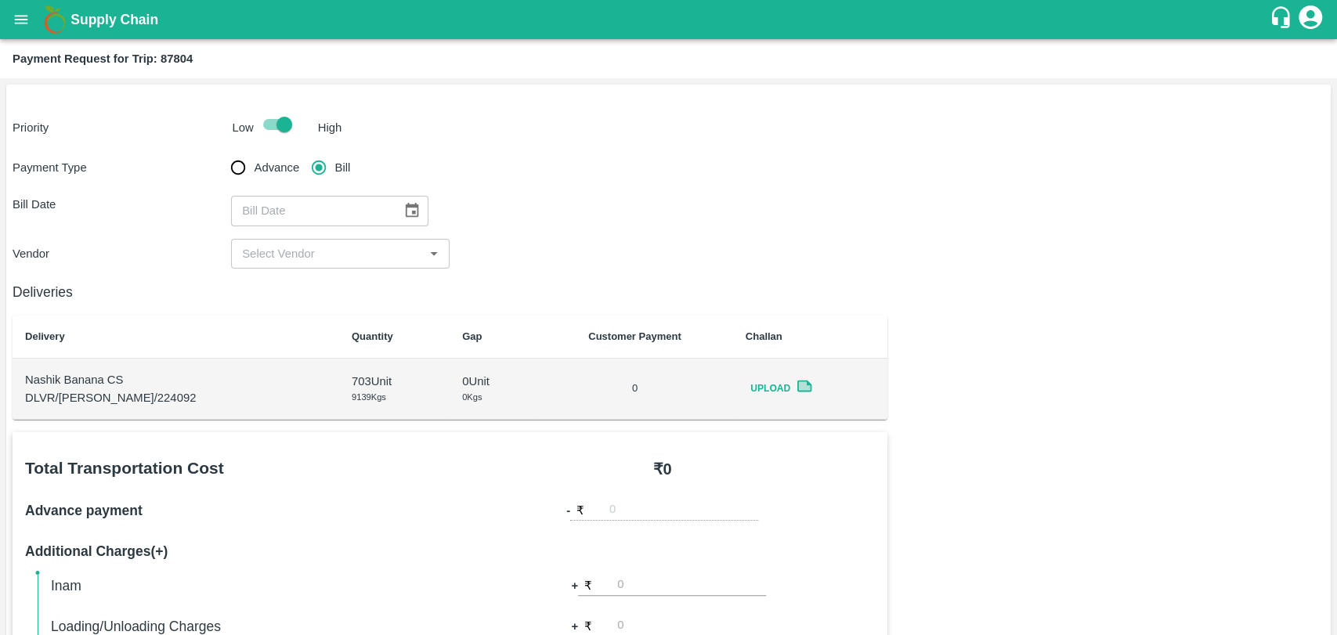
click at [403, 204] on icon "Choose date" at bounding box center [411, 210] width 17 height 17
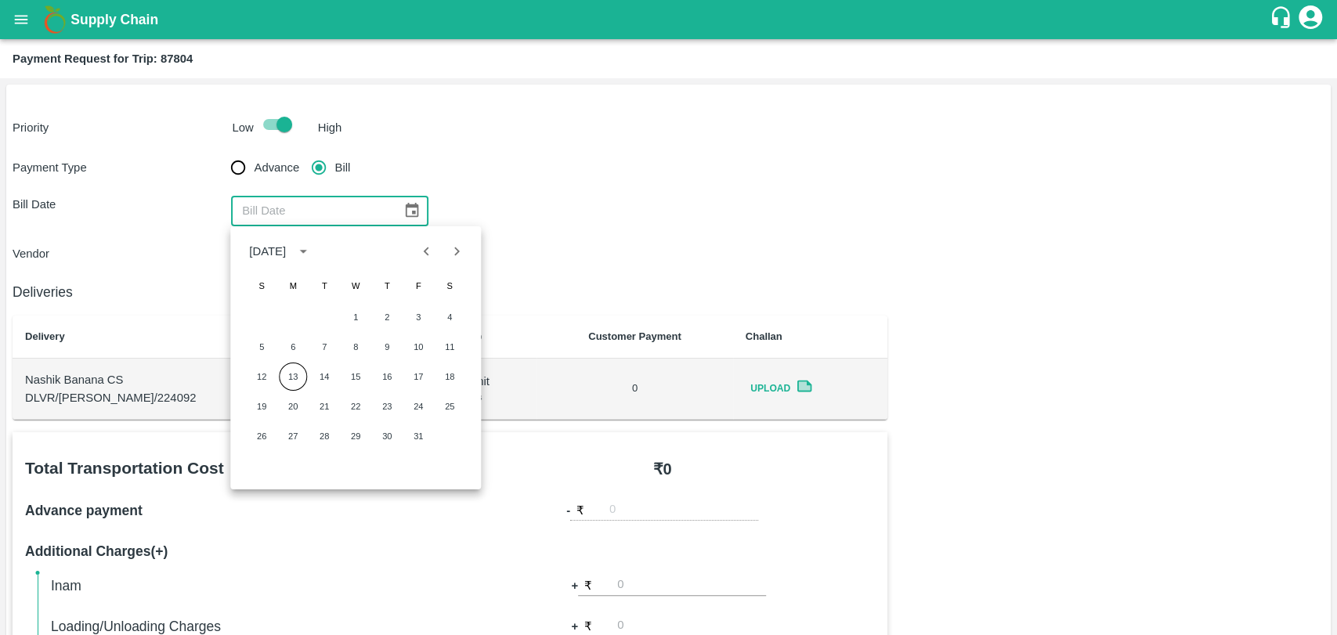
click at [429, 240] on button "Previous month" at bounding box center [427, 252] width 30 height 30
click at [318, 346] on button "9" at bounding box center [324, 347] width 28 height 28
type input "[DATE]"
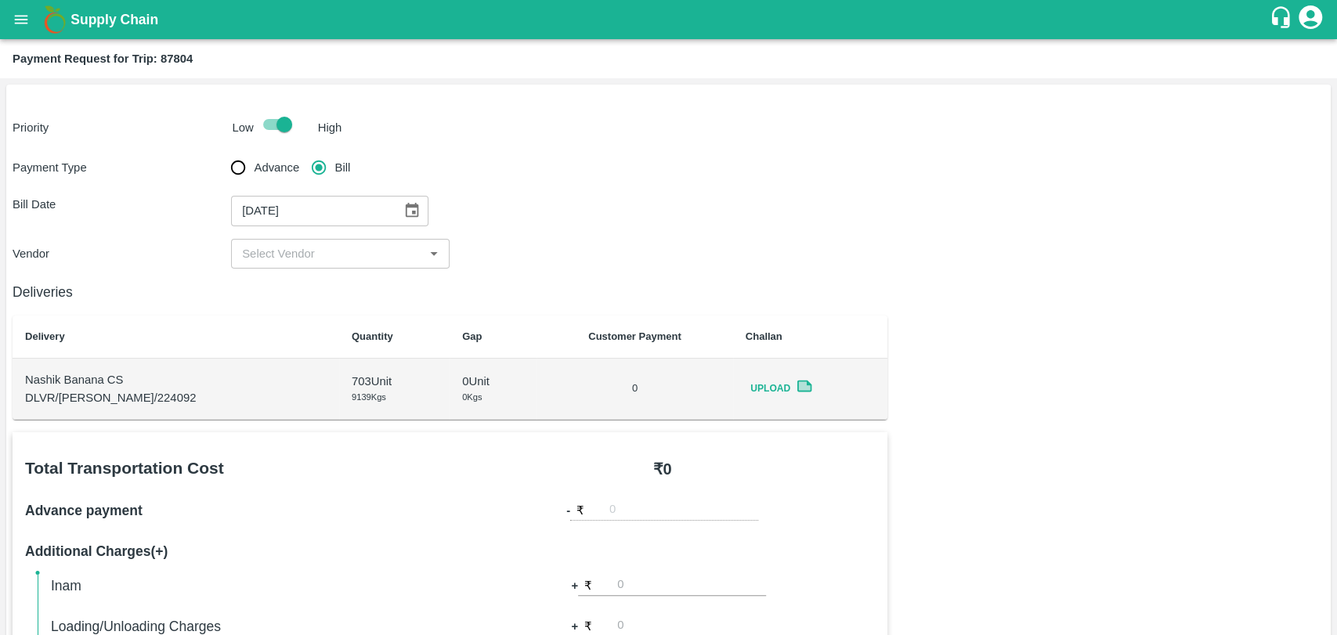
click at [289, 255] on input "input" at bounding box center [327, 254] width 183 height 20
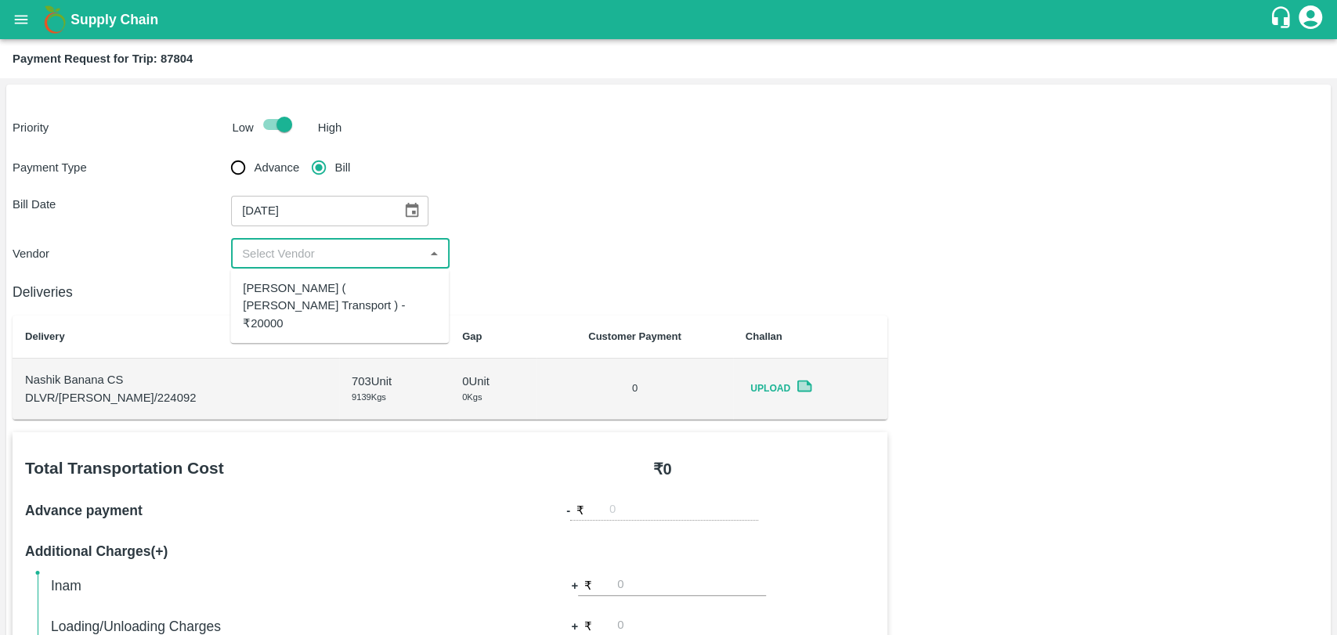
click at [280, 285] on div "[PERSON_NAME] ( [PERSON_NAME] Transport ) - ₹20000" at bounding box center [339, 306] width 193 height 52
type input "[PERSON_NAME] ( [PERSON_NAME] Transport ) - ₹20000"
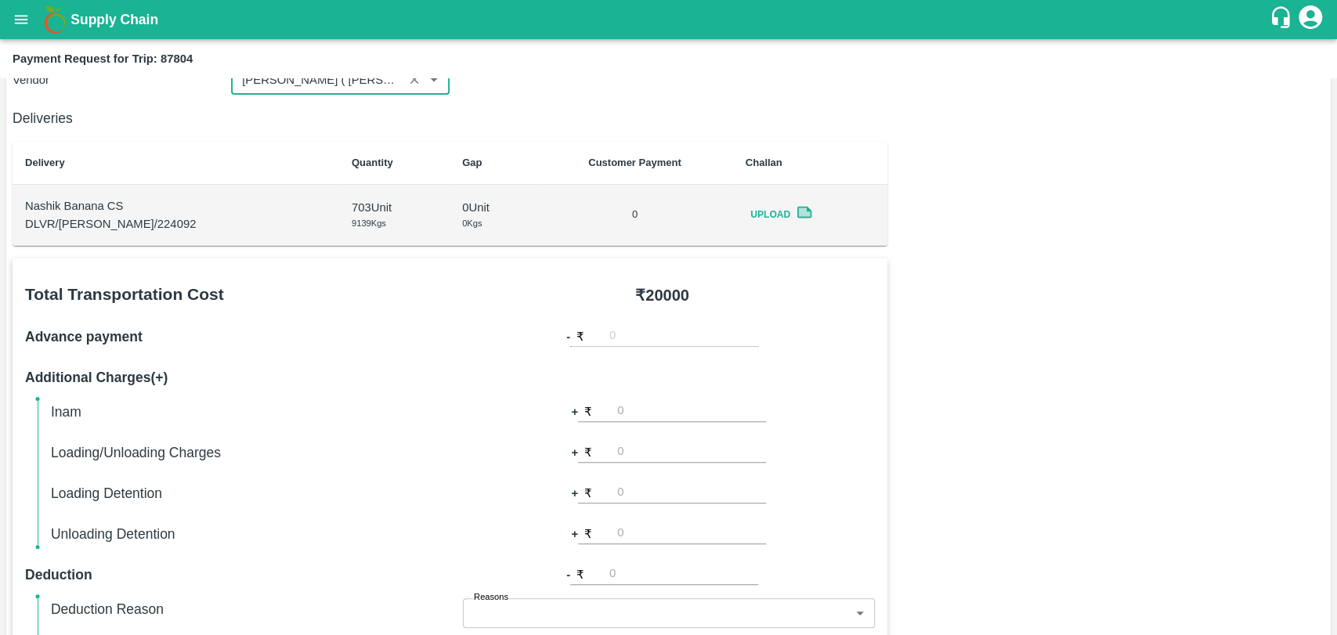
scroll to position [348, 0]
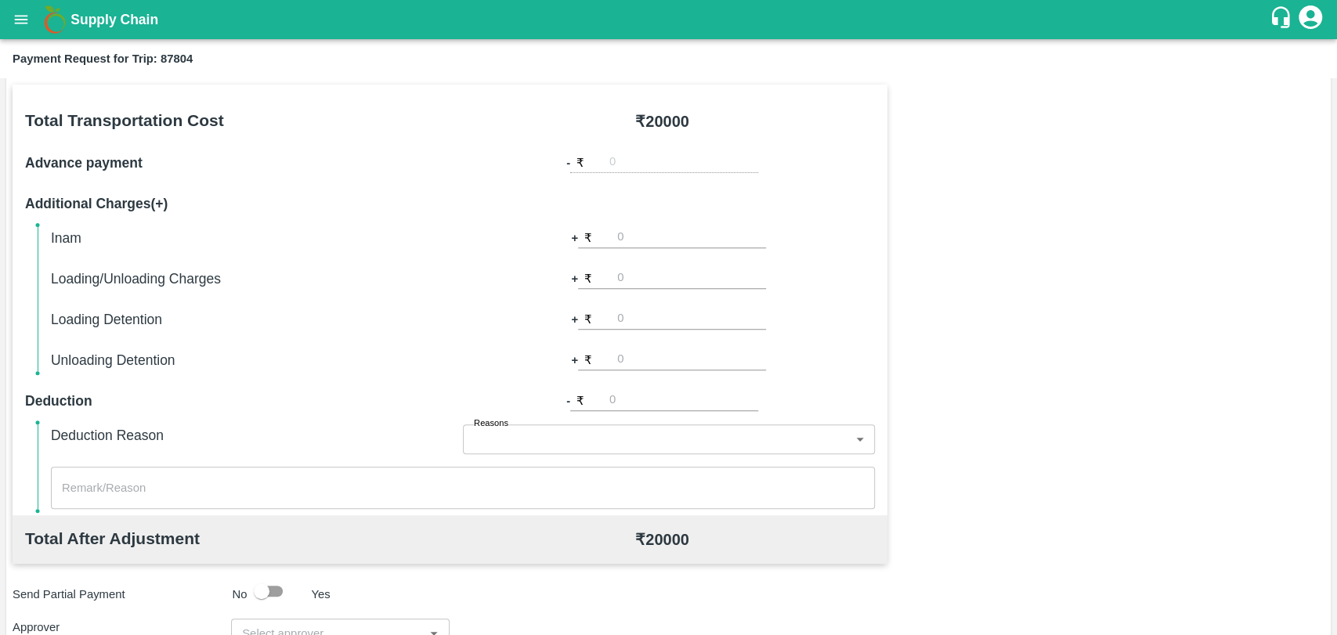
click at [642, 321] on input "number" at bounding box center [691, 319] width 149 height 21
type input "1000"
click at [840, 260] on div "Inam + ₹ Loading/Unloading Charges + ₹ Loading Detention + ₹ 1000 Unloading Det…" at bounding box center [463, 299] width 824 height 144
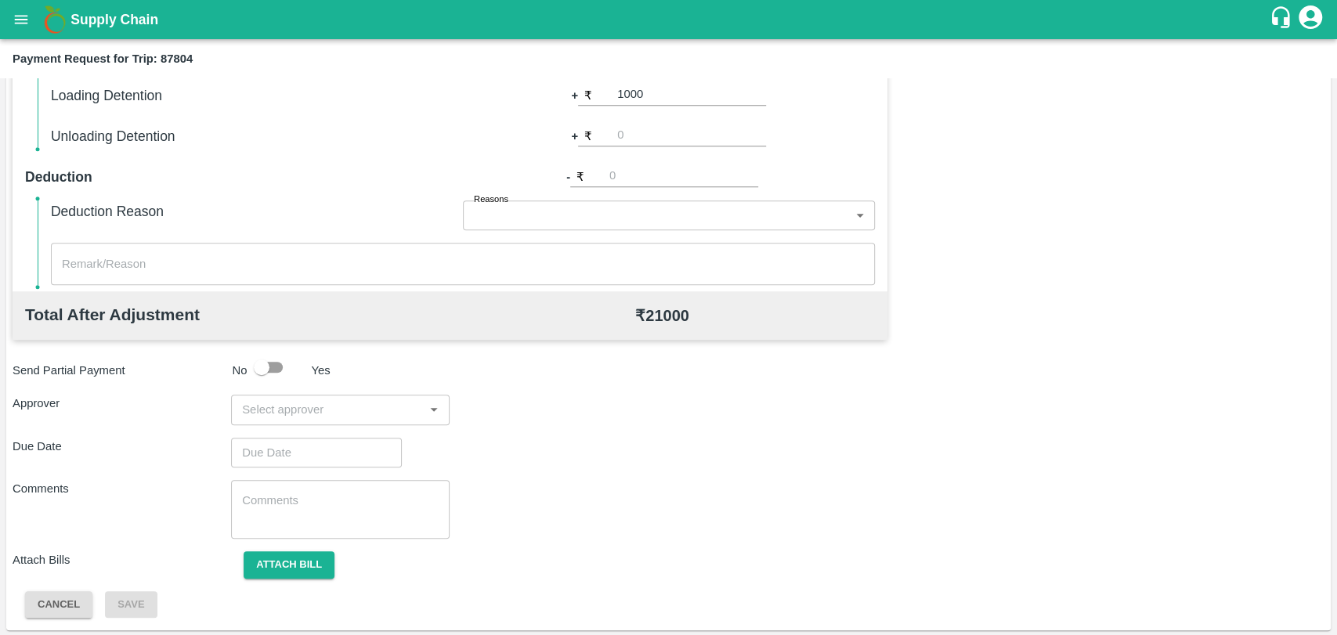
scroll to position [573, 0]
click at [338, 410] on input "input" at bounding box center [327, 408] width 183 height 20
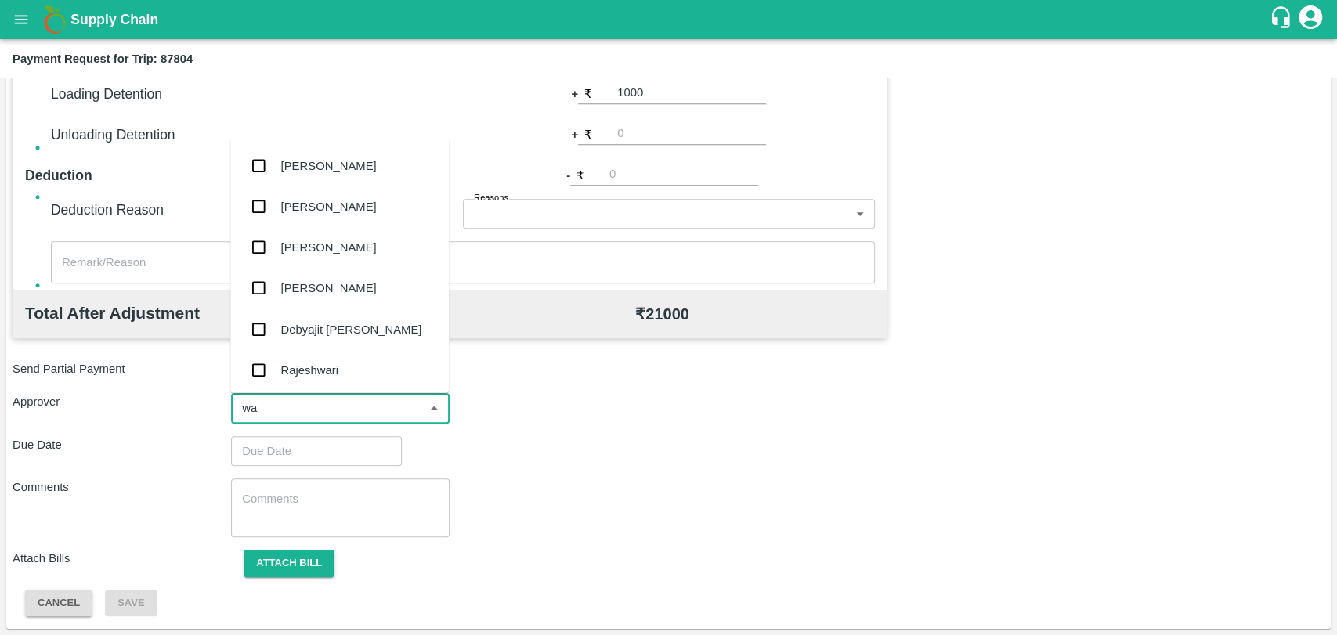
type input "wag"
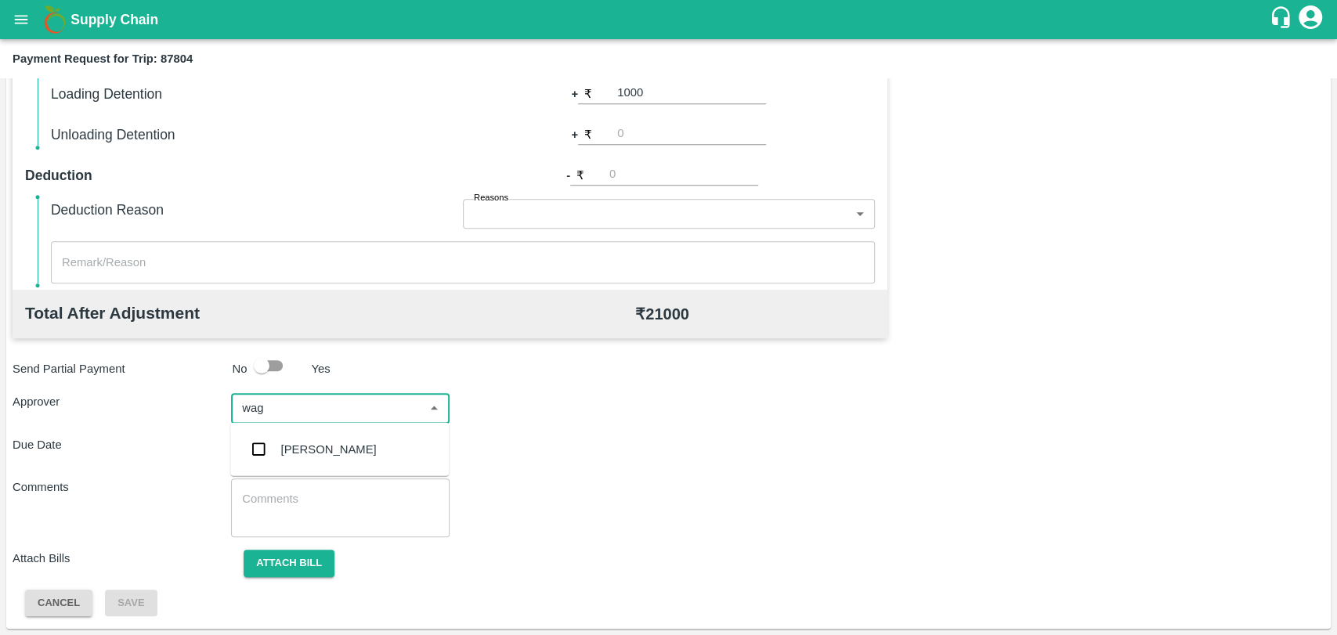
click at [338, 446] on div "Prasad Waghade" at bounding box center [329, 449] width 96 height 17
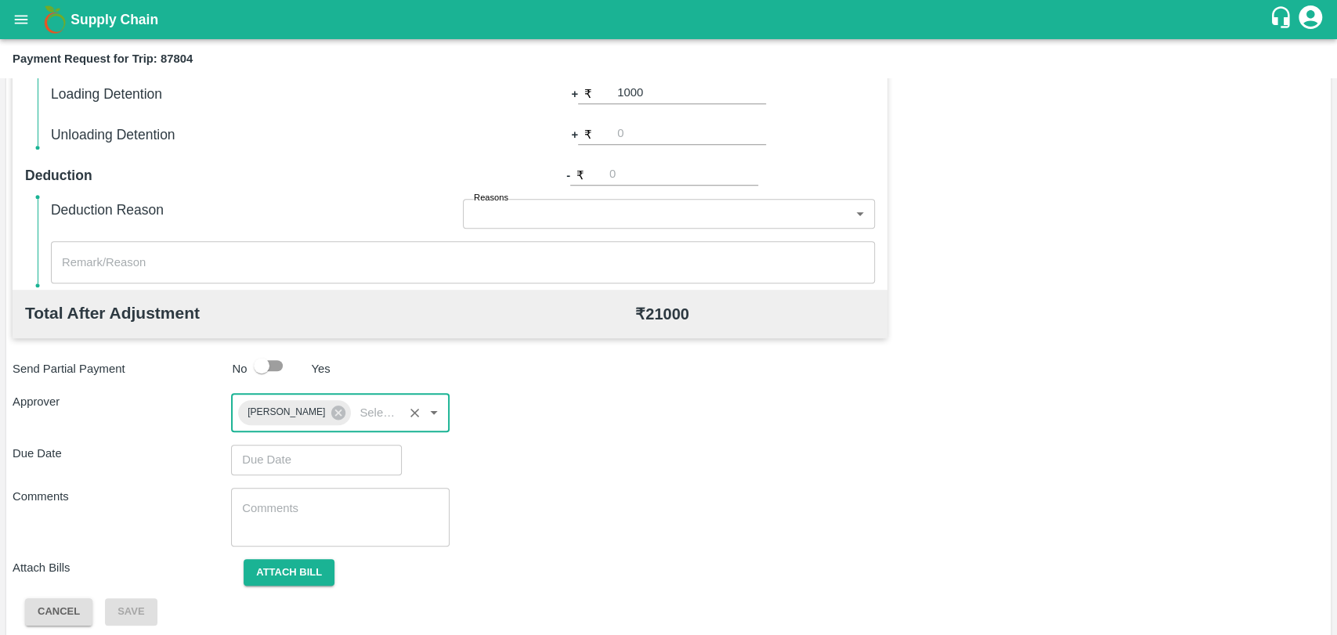
click at [289, 468] on input "Choose date" at bounding box center [311, 460] width 160 height 30
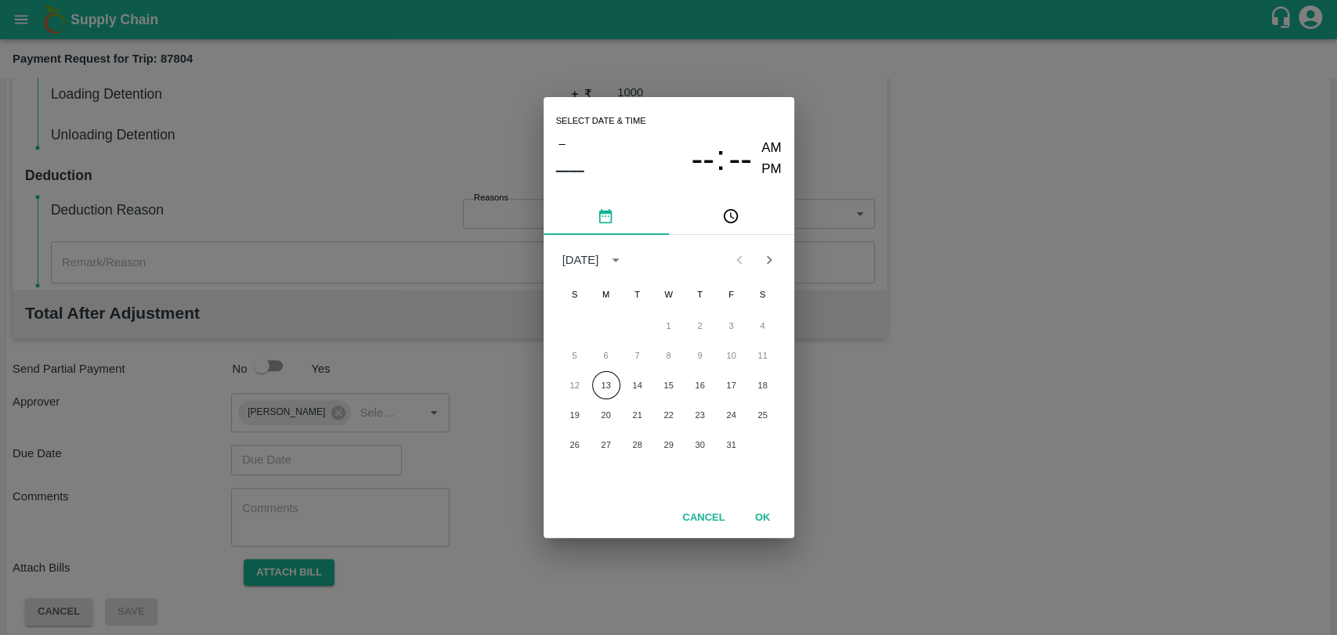
click at [620, 389] on div "12 13 14 15 16 17 18" at bounding box center [669, 385] width 251 height 28
click at [614, 385] on button "13" at bounding box center [606, 385] width 28 height 28
type input "13/10/2025 12:00 AM"
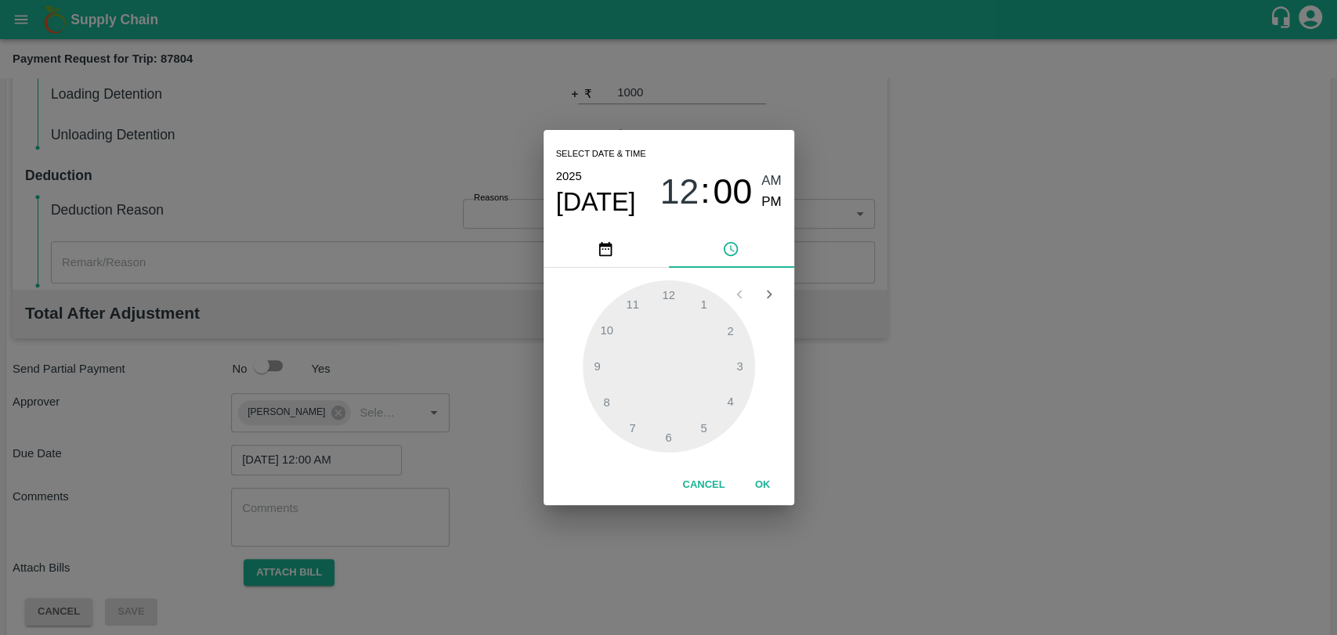
click at [765, 482] on button "OK" at bounding box center [763, 485] width 50 height 27
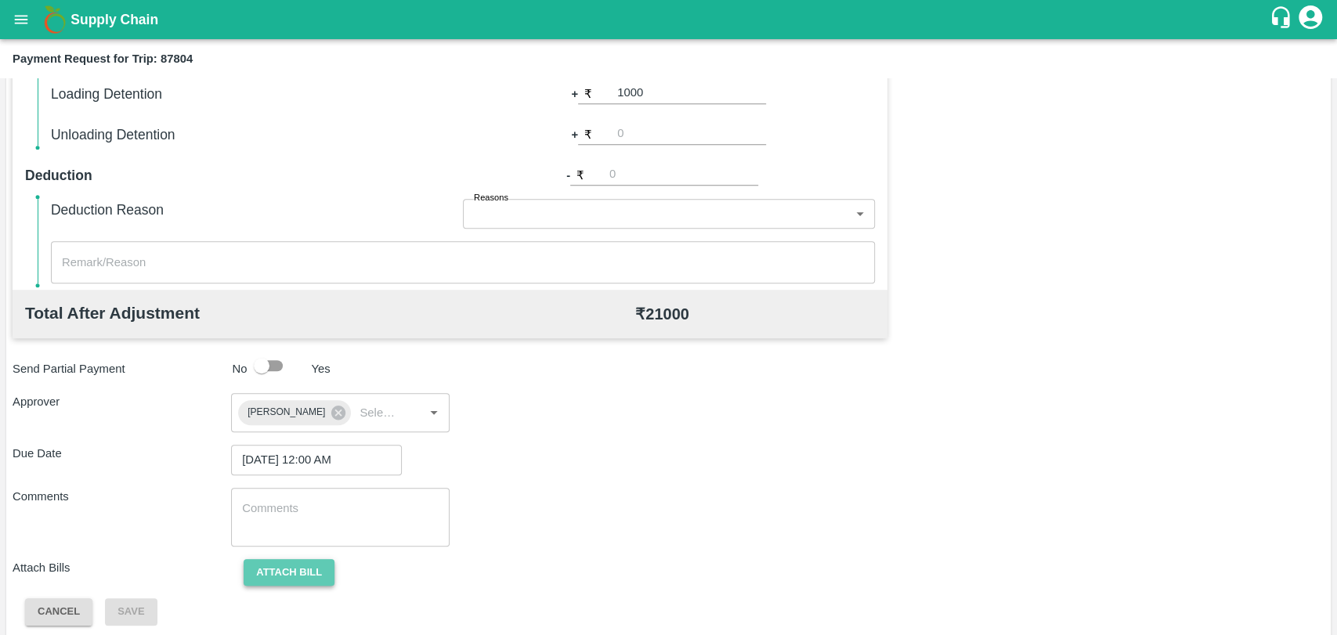
click at [302, 578] on button "Attach bill" at bounding box center [289, 572] width 91 height 27
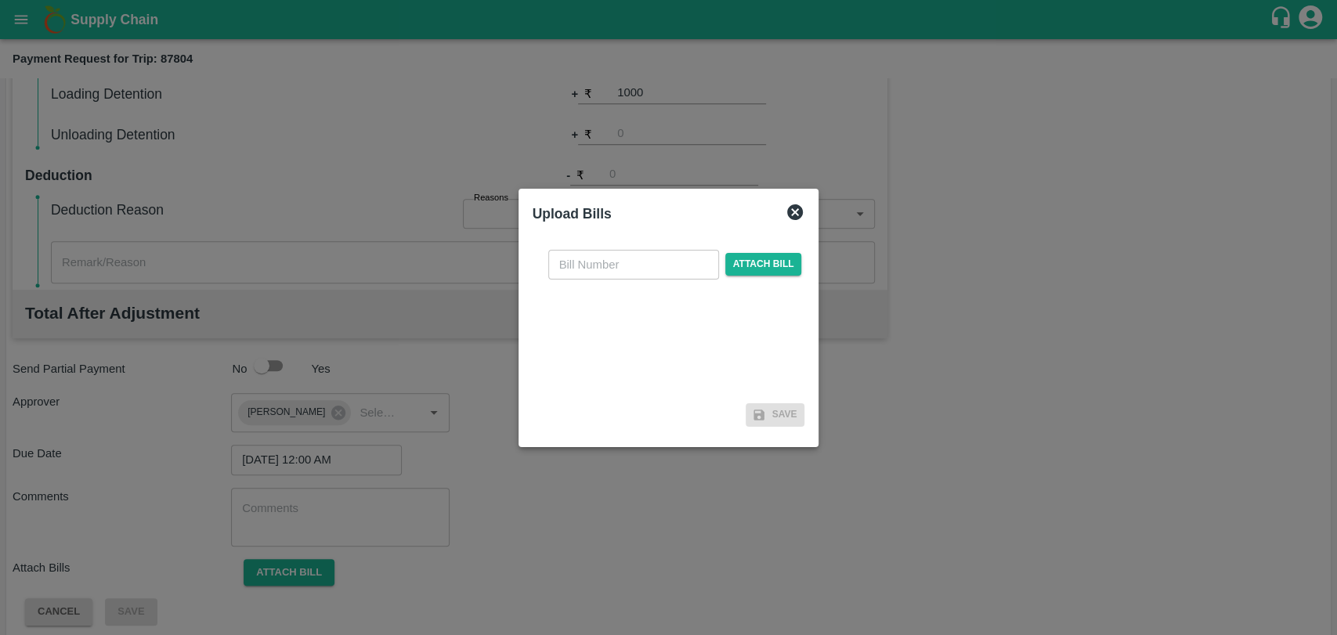
click at [645, 269] on input "text" at bounding box center [633, 265] width 171 height 30
type input "3976"
click at [772, 276] on div "3976 ​ Attach bill" at bounding box center [675, 265] width 260 height 30
click at [774, 275] on span "Attach bill" at bounding box center [763, 264] width 77 height 23
click at [0, 0] on input "Attach bill" at bounding box center [0, 0] width 0 height 0
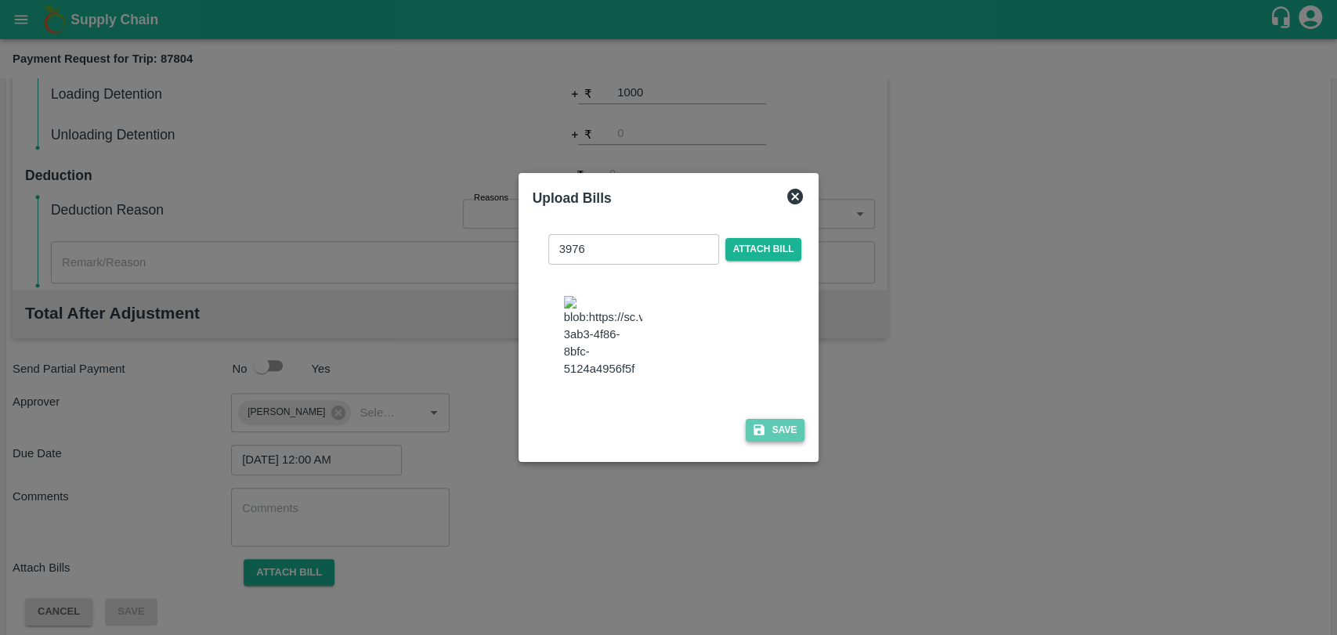
click at [786, 432] on button "Save" at bounding box center [776, 430] width 60 height 23
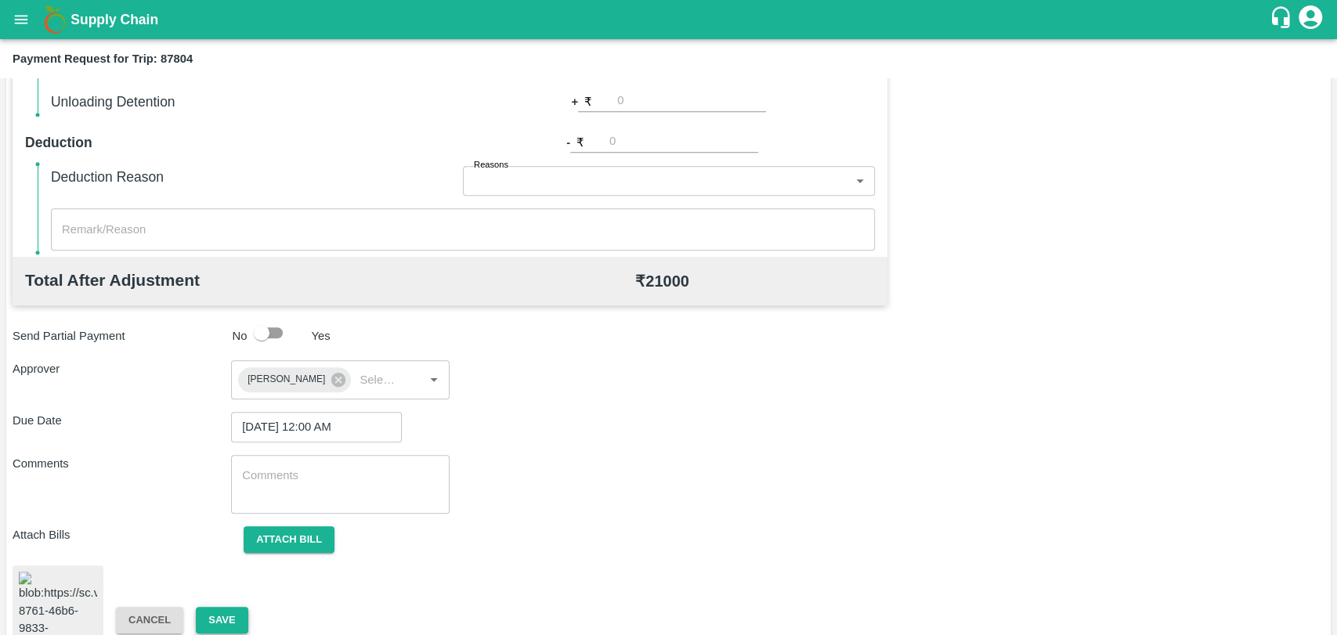
scroll to position [654, 0]
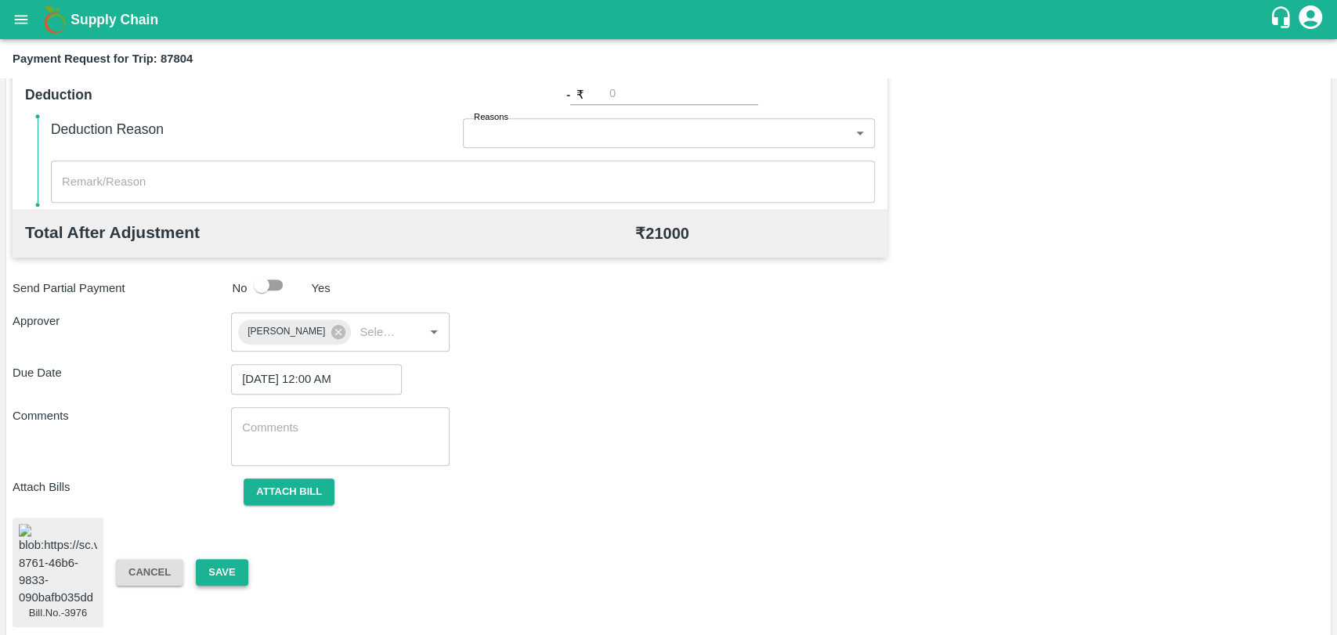
click at [228, 559] on button "Save" at bounding box center [222, 572] width 52 height 27
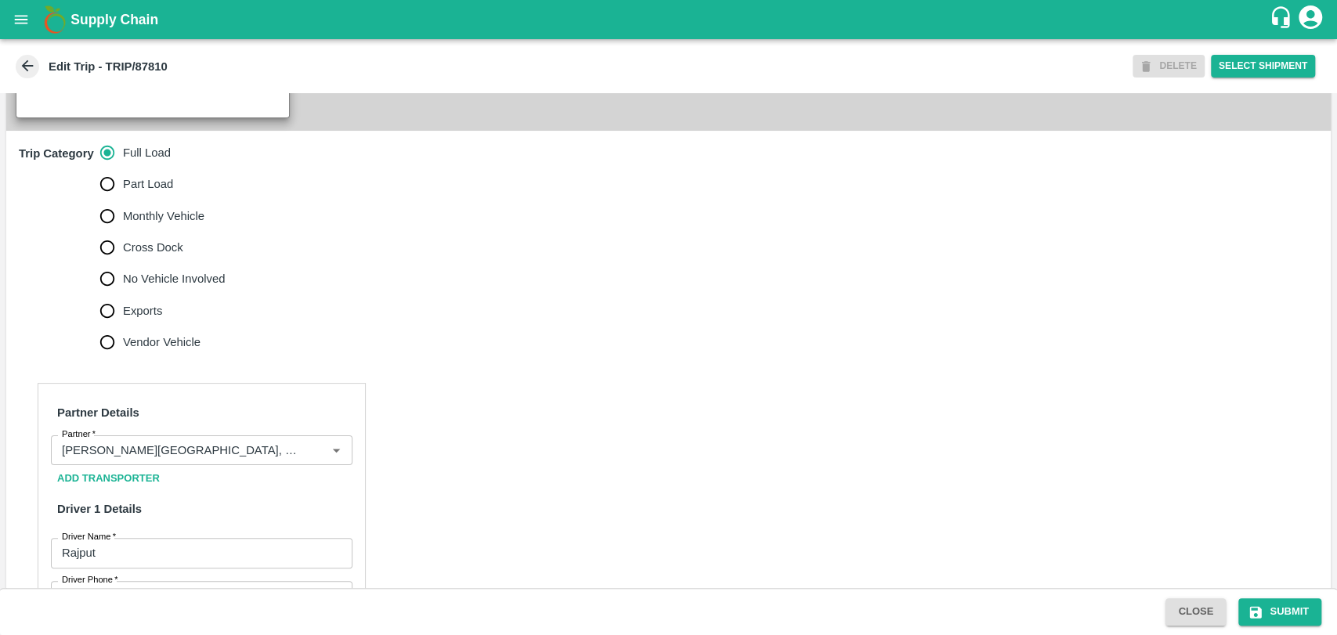
scroll to position [696, 0]
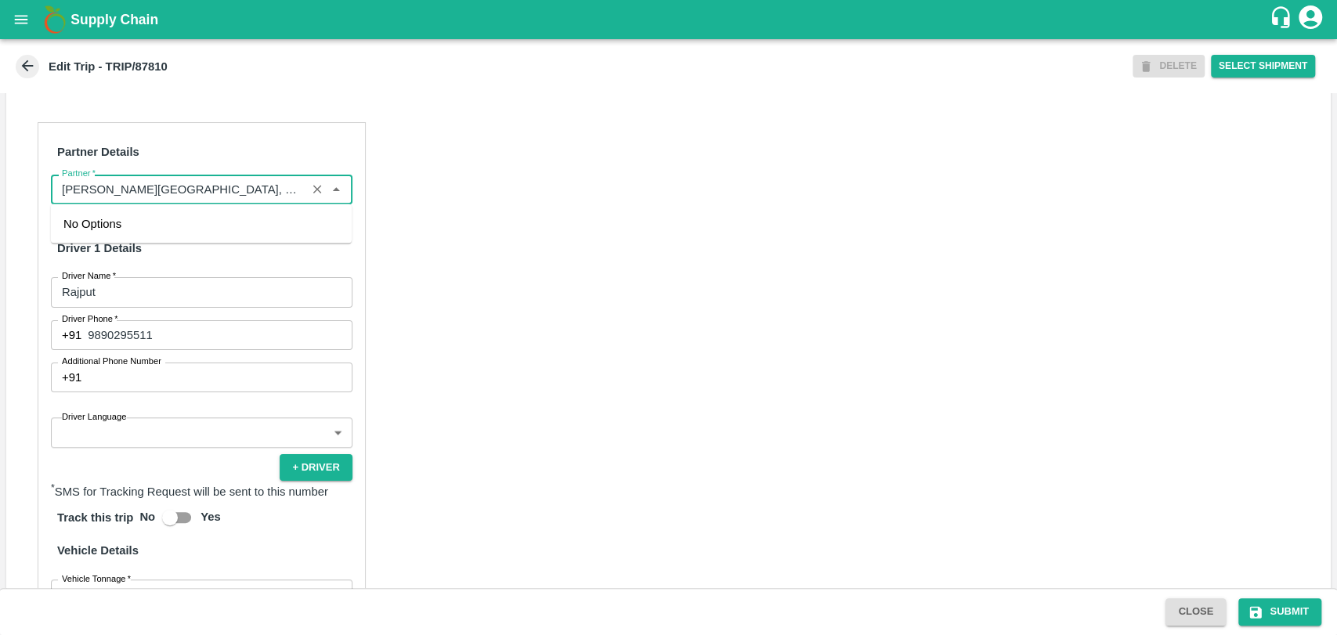
click at [207, 179] on input "Partner   *" at bounding box center [179, 189] width 246 height 20
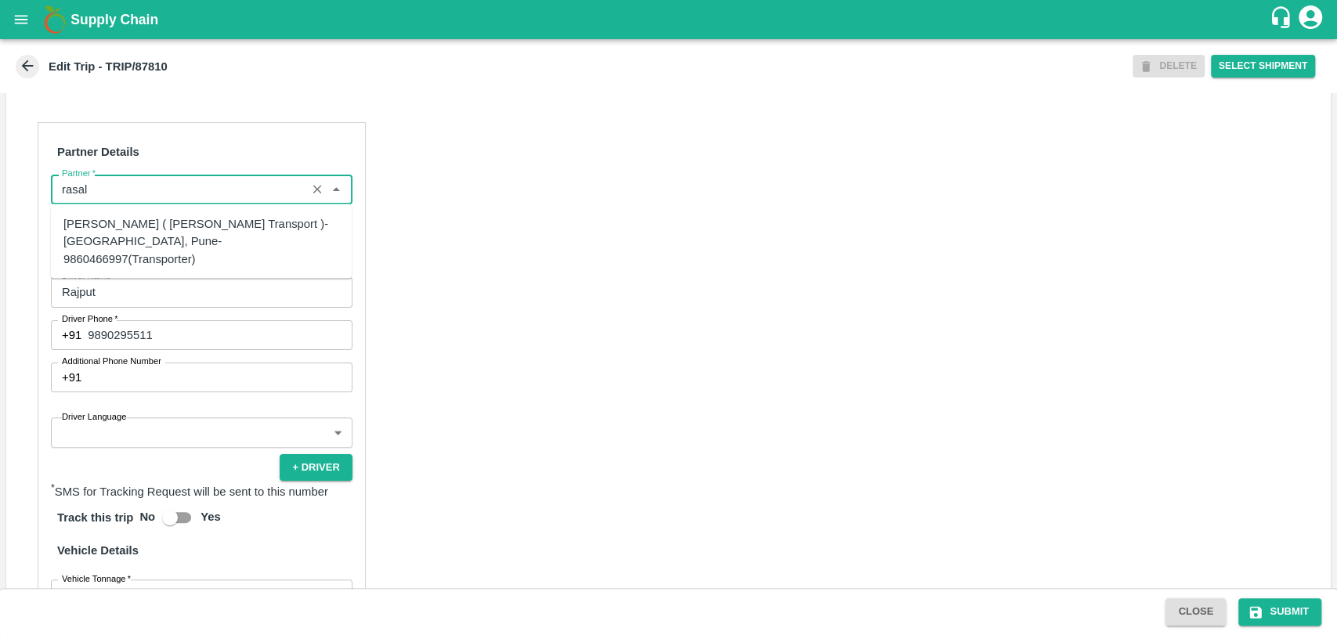
click at [100, 235] on div "[PERSON_NAME] ( [PERSON_NAME] Transport )-[GEOGRAPHIC_DATA], Pune-9860466997(Tr…" at bounding box center [201, 241] width 276 height 52
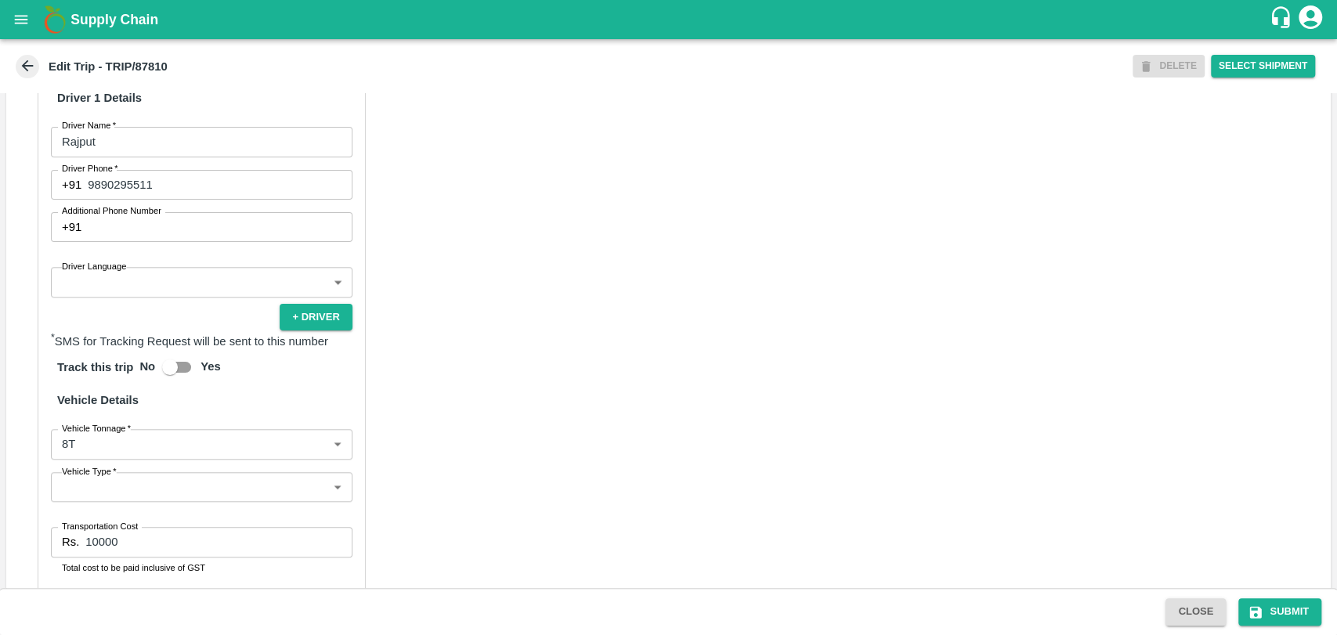
scroll to position [981, 0]
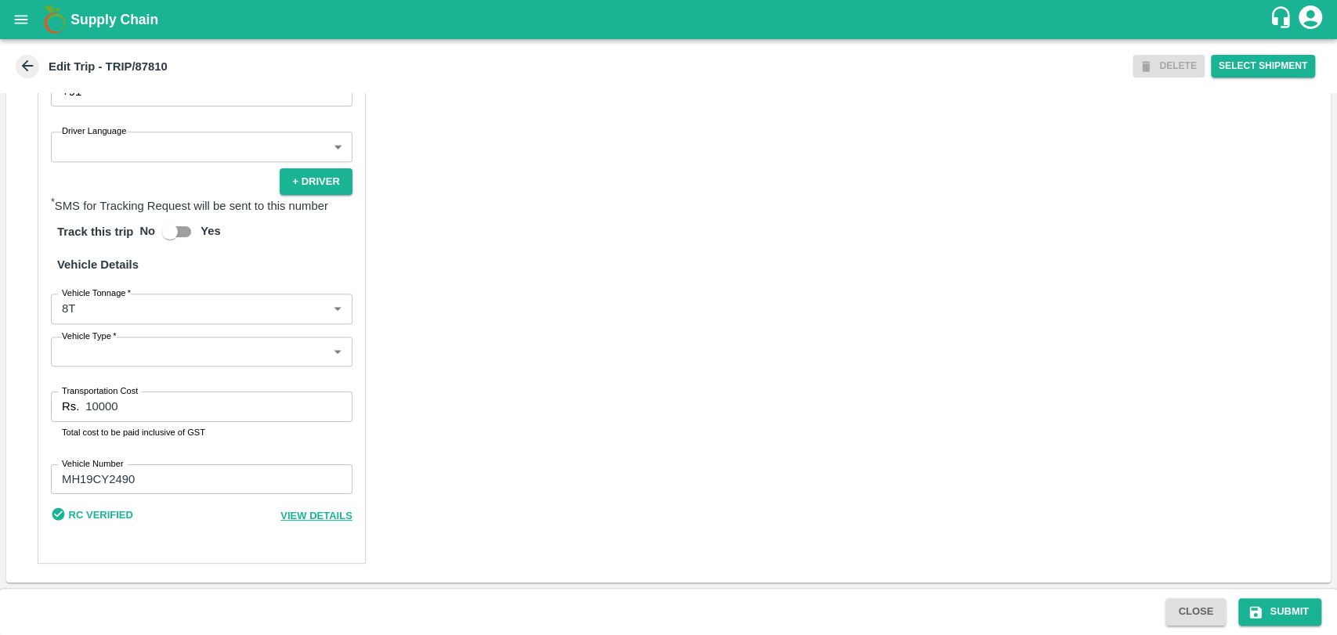
type input "[PERSON_NAME] ( [PERSON_NAME] Transport )-[GEOGRAPHIC_DATA], Pune-9860466997(Tr…"
click at [94, 314] on body "Supply Chain Edit Trip - TRIP/87810 DELETE Select Shipment Trip Details Trip Ty…" at bounding box center [668, 317] width 1337 height 635
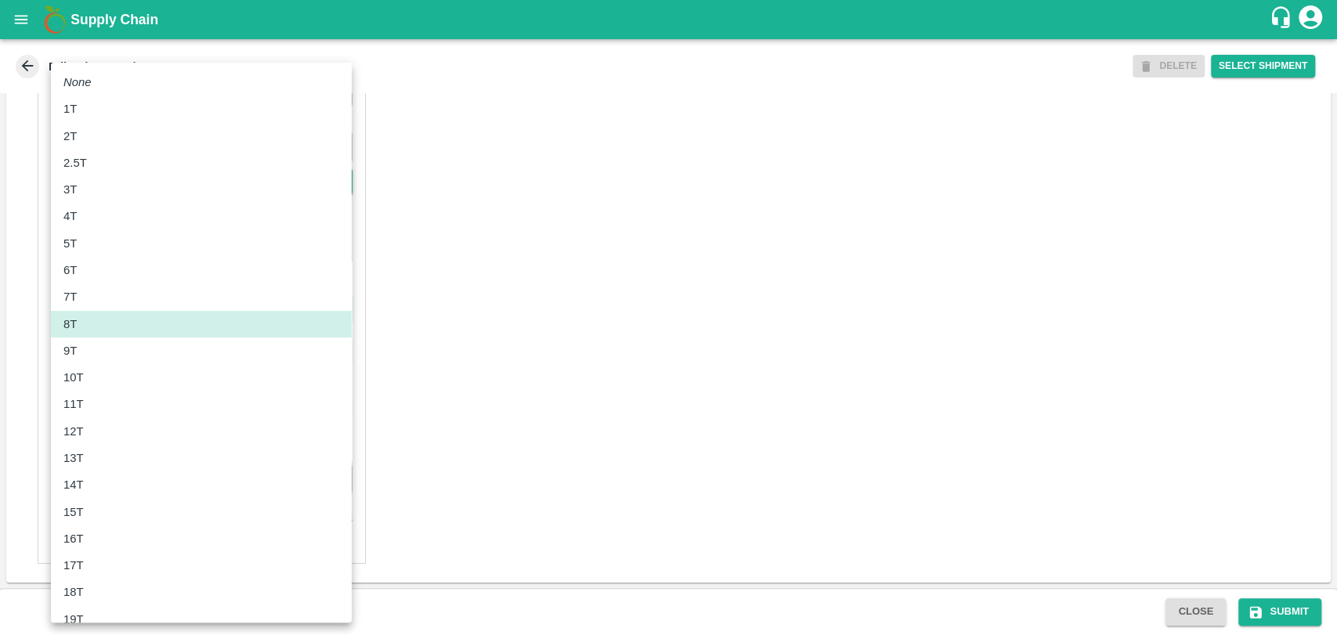
click at [89, 378] on div "10T" at bounding box center [77, 377] width 28 height 17
type input "10000"
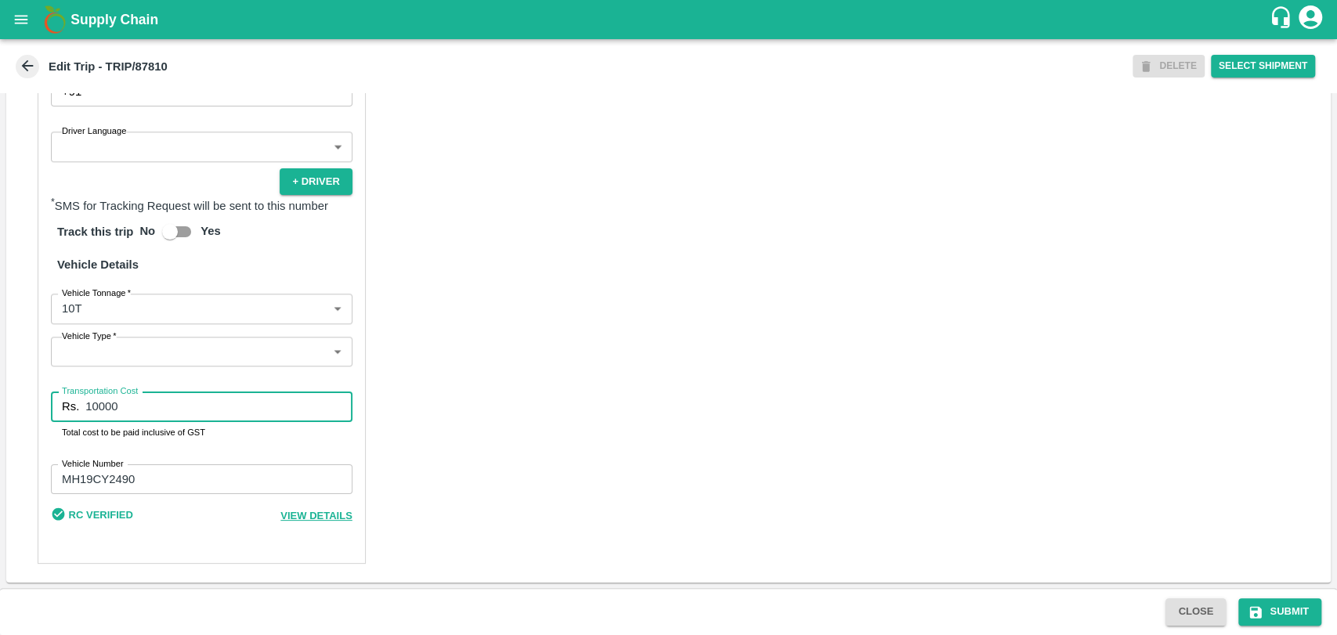
drag, startPoint x: 132, startPoint y: 403, endPoint x: 33, endPoint y: 404, distance: 99.5
click at [33, 404] on div "Partner Details Partner   * Partner Add Transporter Driver 1 Details Driver Nam…" at bounding box center [668, 199] width 1325 height 765
type input "20000"
click at [1271, 613] on button "Submit" at bounding box center [1279, 611] width 83 height 27
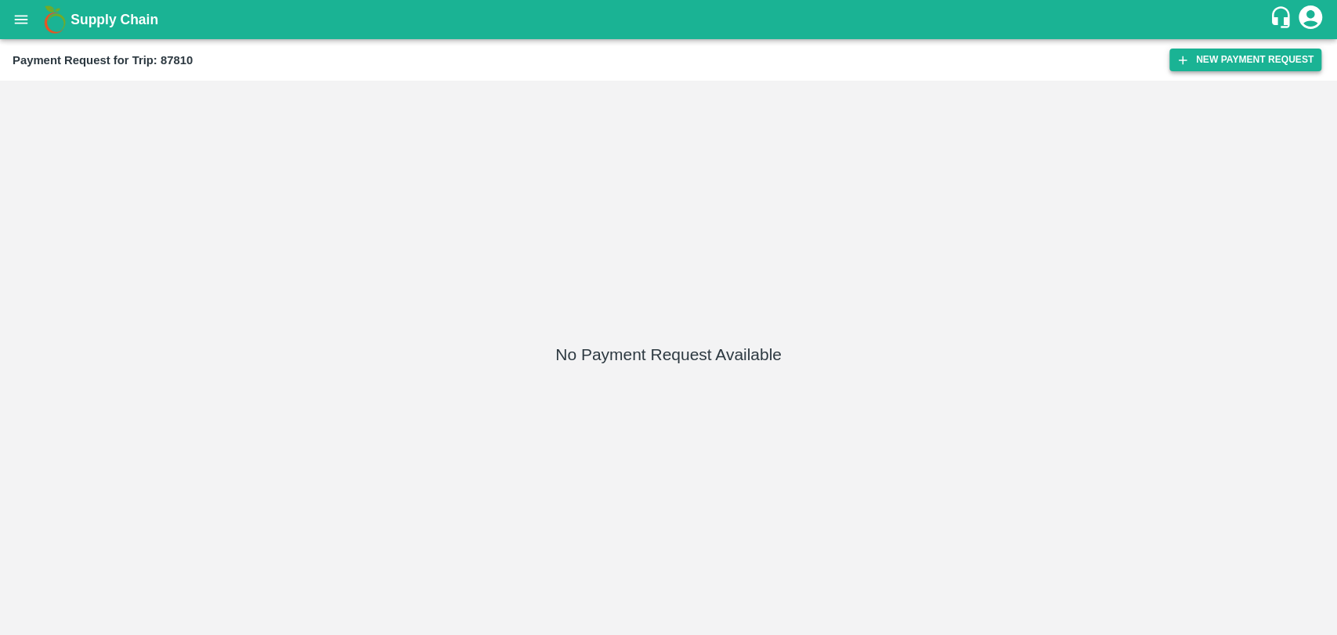
click at [1203, 70] on button "New Payment Request" at bounding box center [1245, 60] width 152 height 23
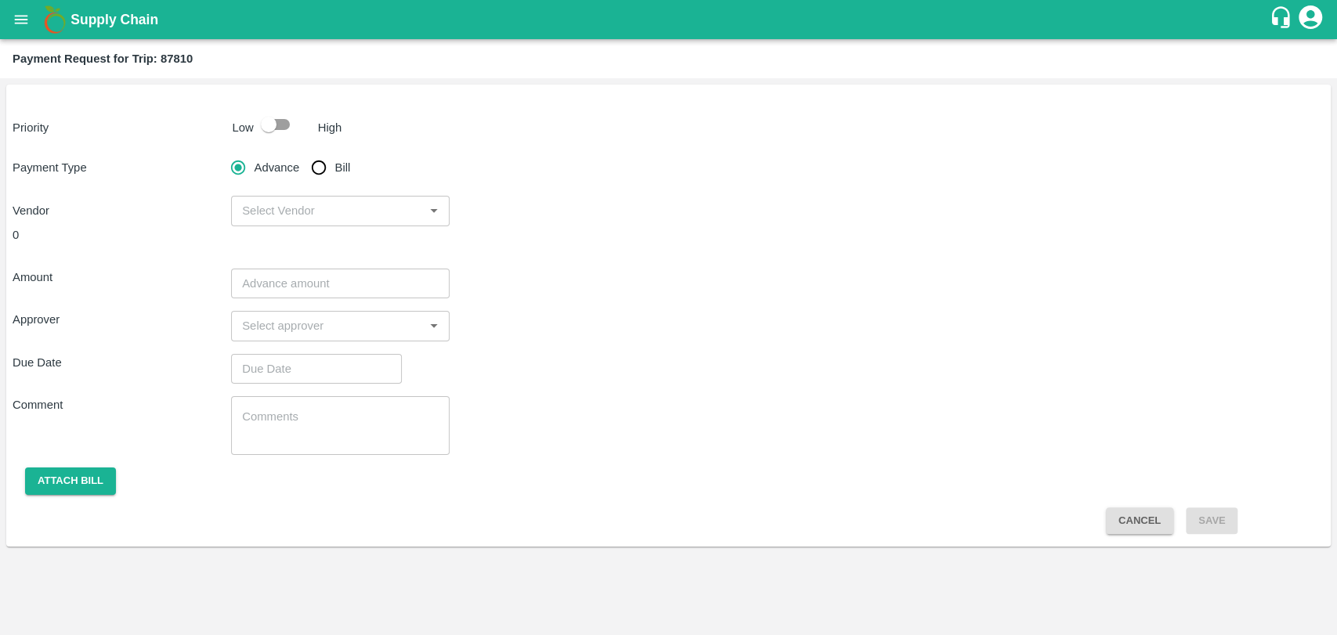
click at [269, 130] on input "checkbox" at bounding box center [268, 125] width 89 height 30
checkbox input "true"
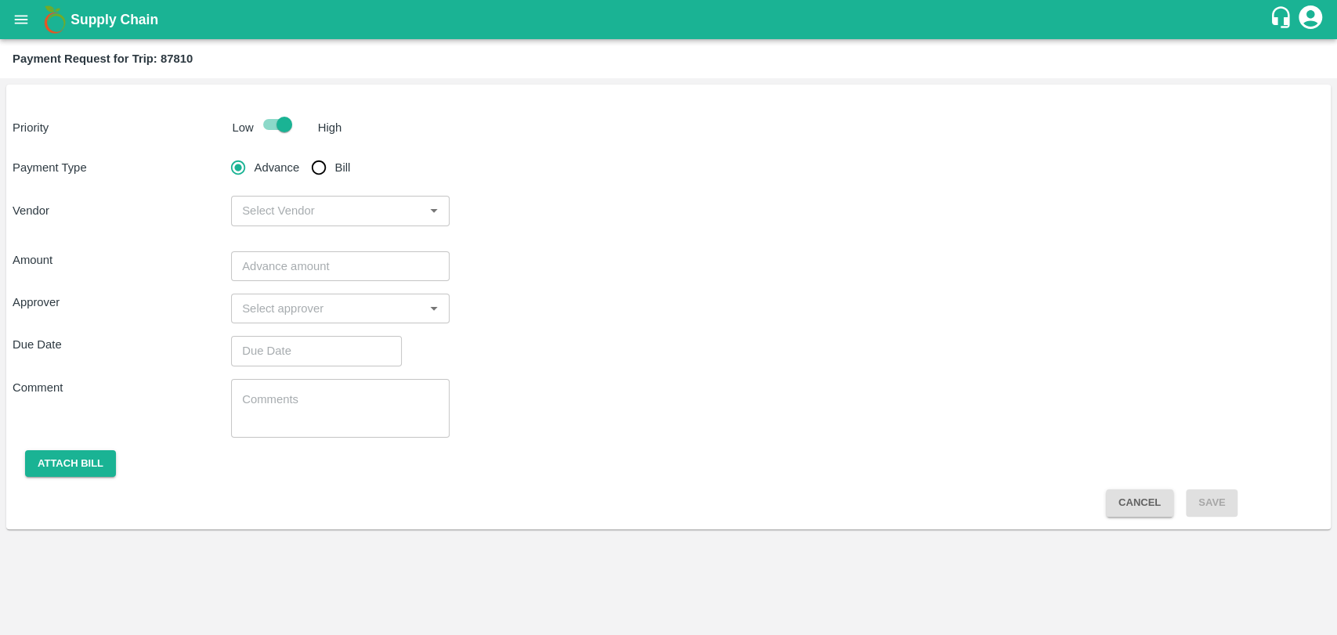
click at [320, 166] on input "Bill" at bounding box center [318, 167] width 31 height 31
radio input "true"
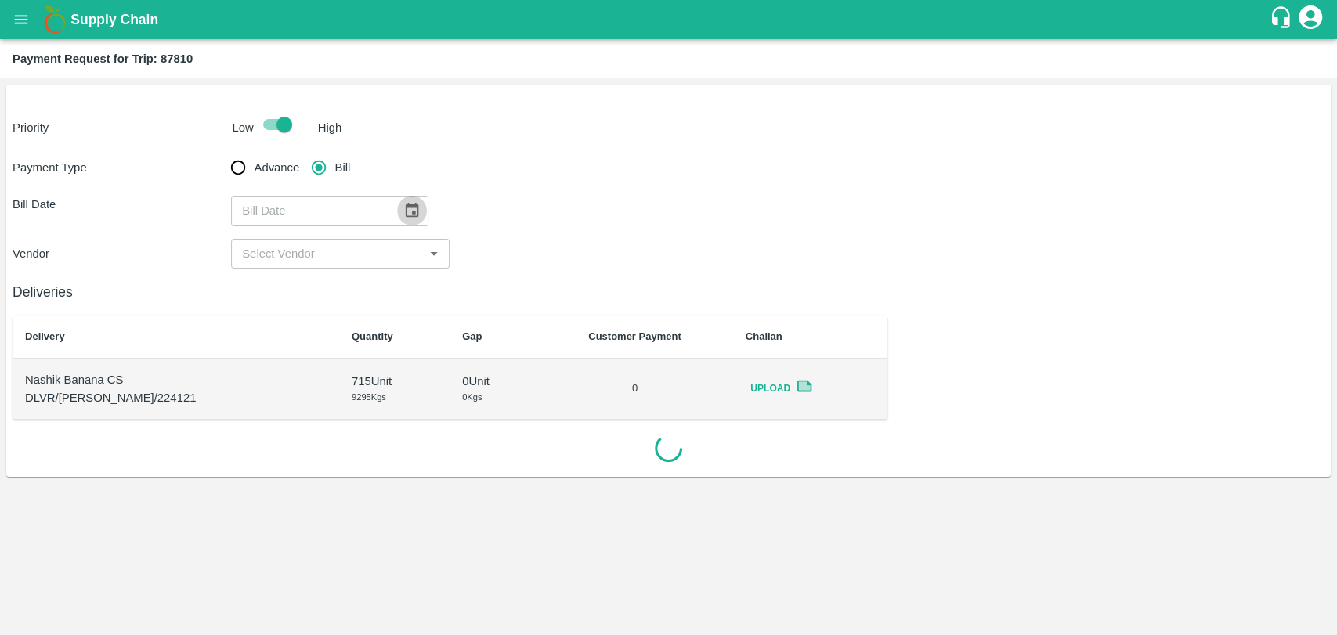
click at [419, 210] on button "Choose date" at bounding box center [412, 211] width 30 height 30
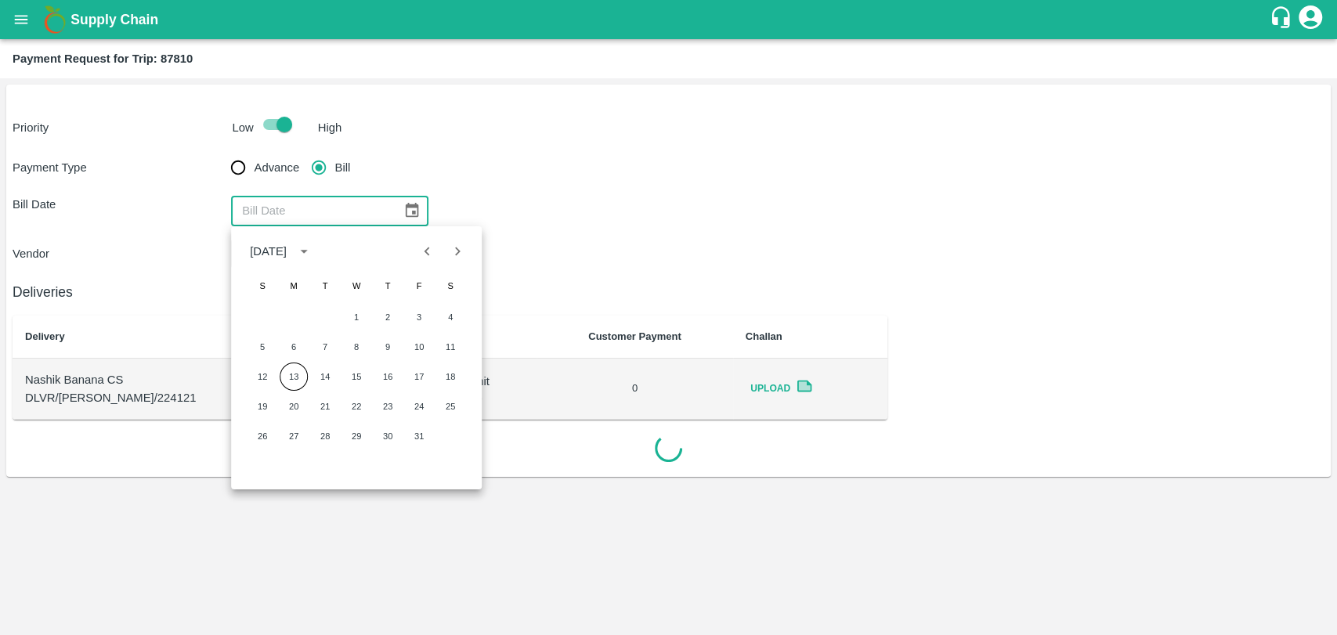
click at [414, 251] on button "Previous month" at bounding box center [428, 252] width 30 height 30
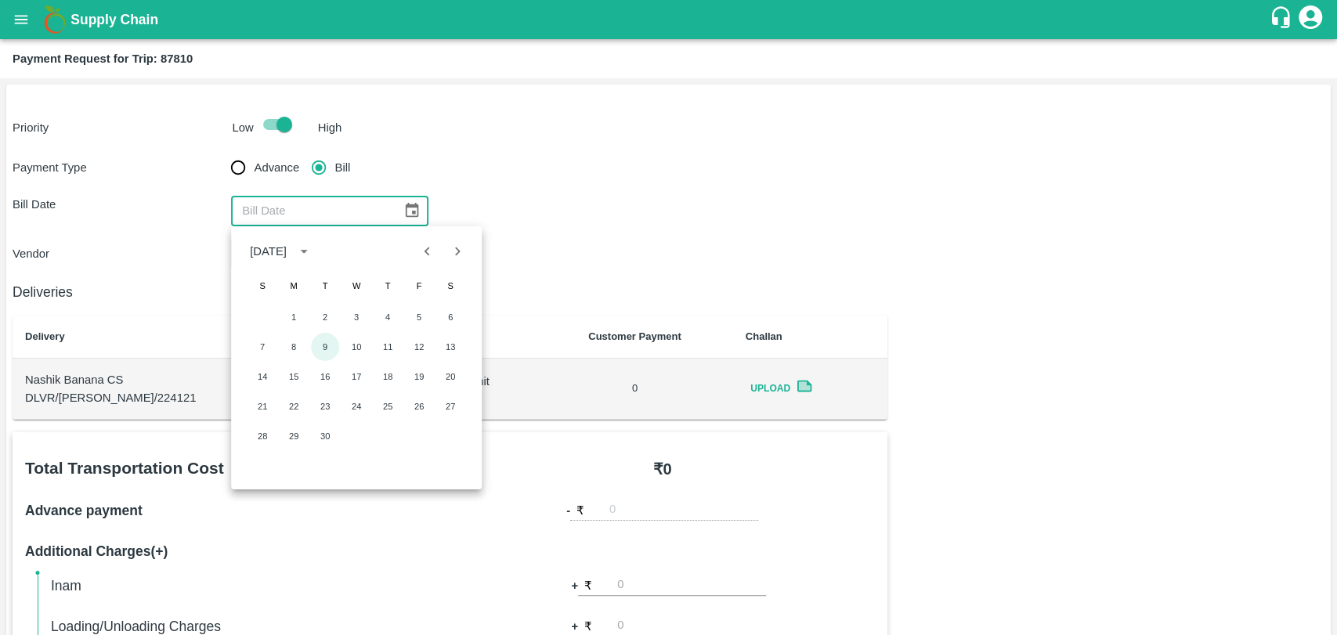
click at [327, 344] on button "9" at bounding box center [325, 347] width 28 height 28
type input "09/09/2025"
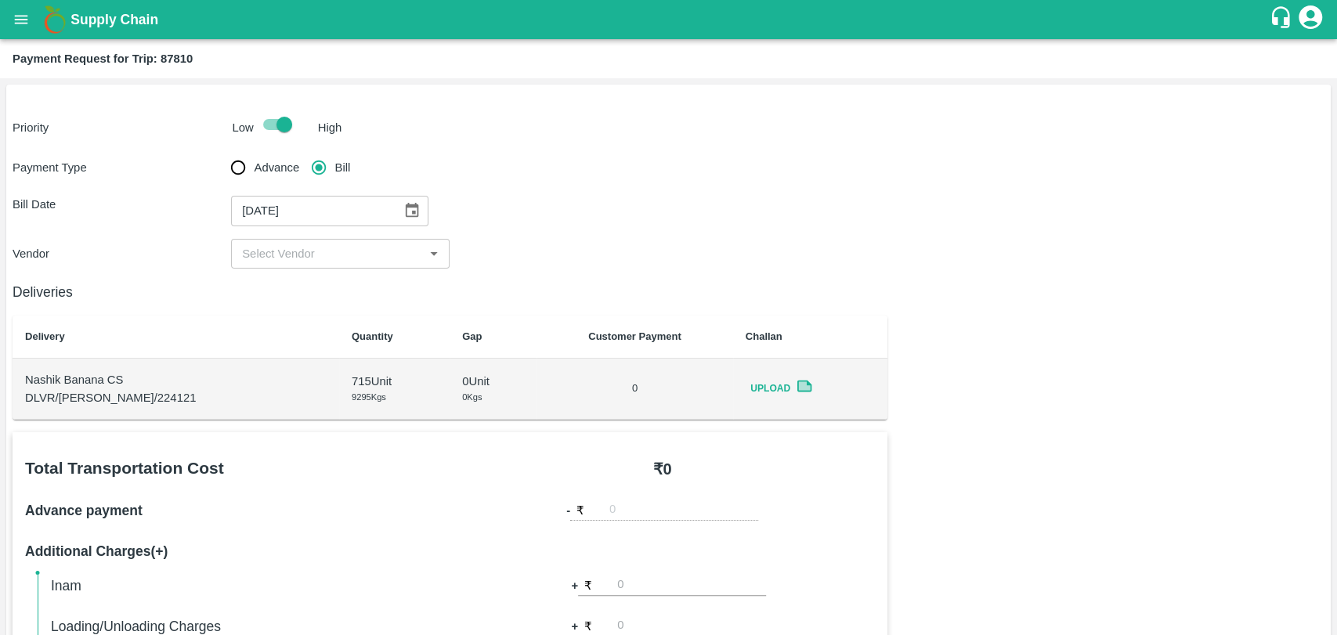
click at [276, 258] on input "input" at bounding box center [327, 254] width 183 height 20
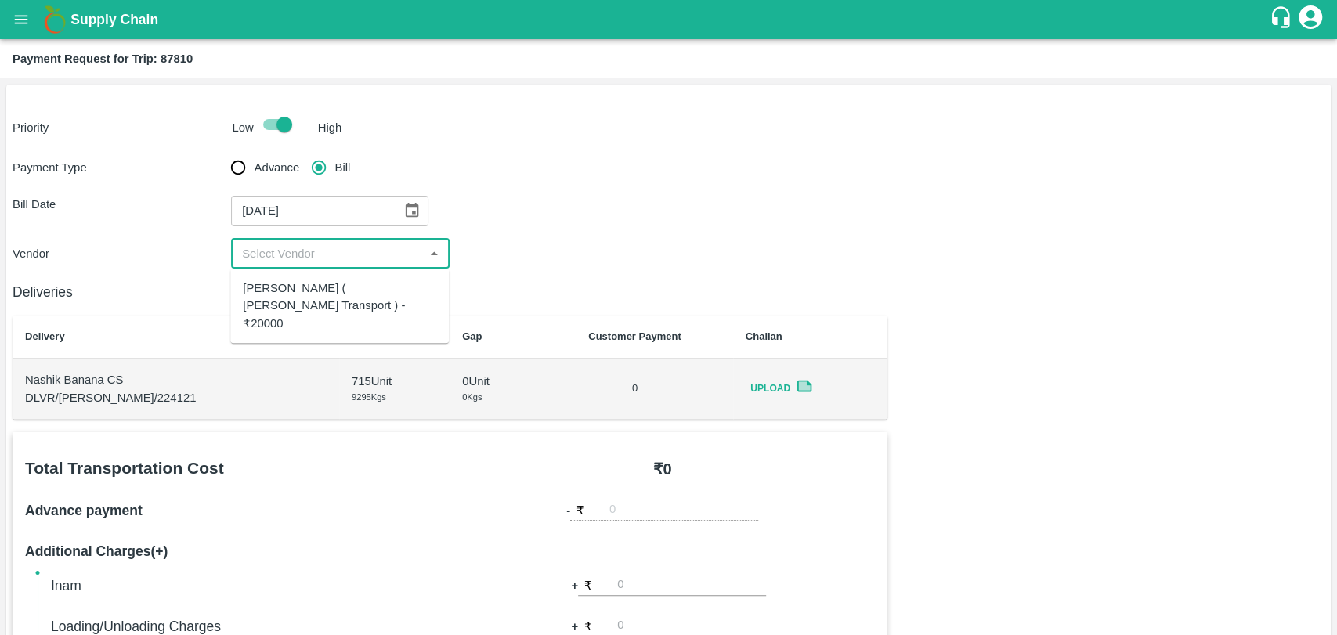
click at [282, 292] on div "Nitin Rasal ( Bhairavnath Transport ) - ₹20000" at bounding box center [339, 306] width 193 height 52
type input "Nitin Rasal ( Bhairavnath Transport ) - ₹20000"
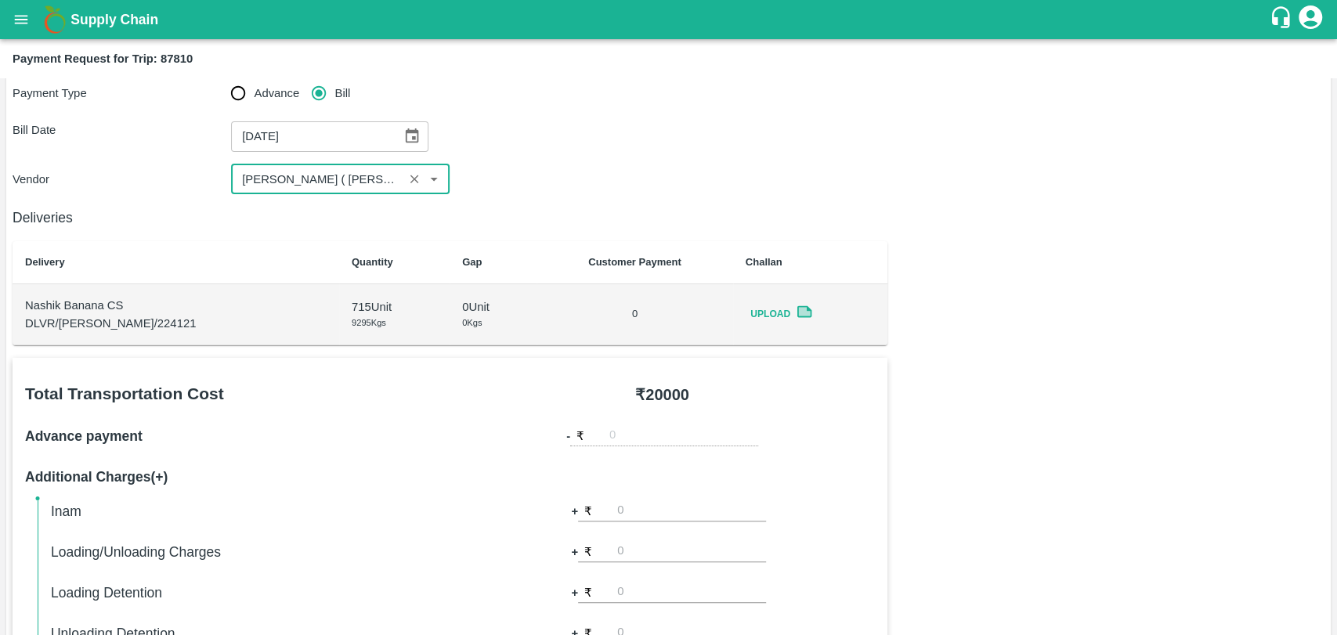
scroll to position [174, 0]
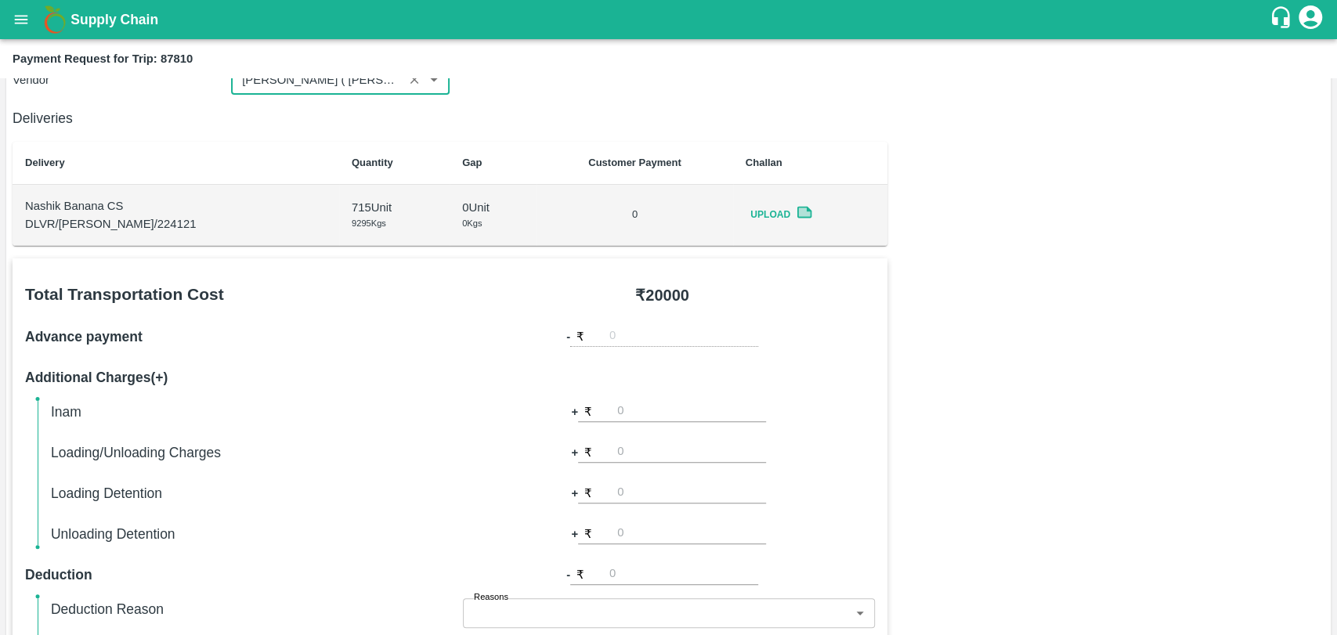
click at [642, 525] on input "number" at bounding box center [691, 533] width 149 height 21
click at [631, 451] on input "number" at bounding box center [691, 452] width 149 height 21
type input "500"
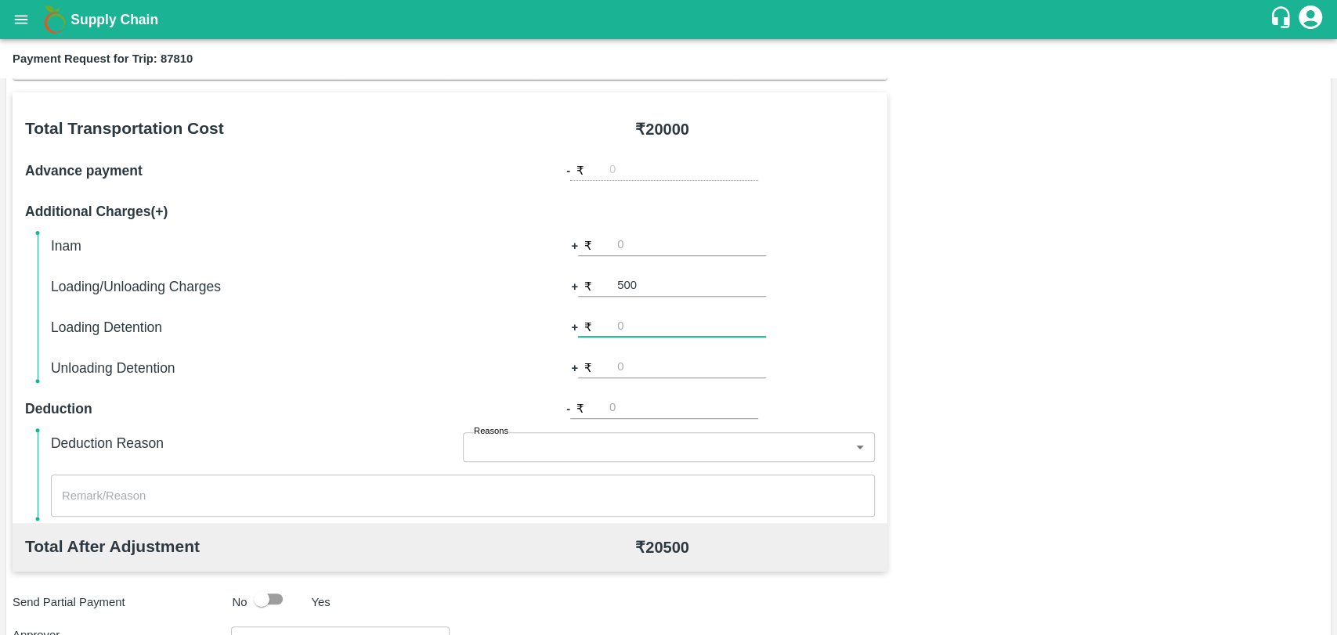
scroll to position [573, 0]
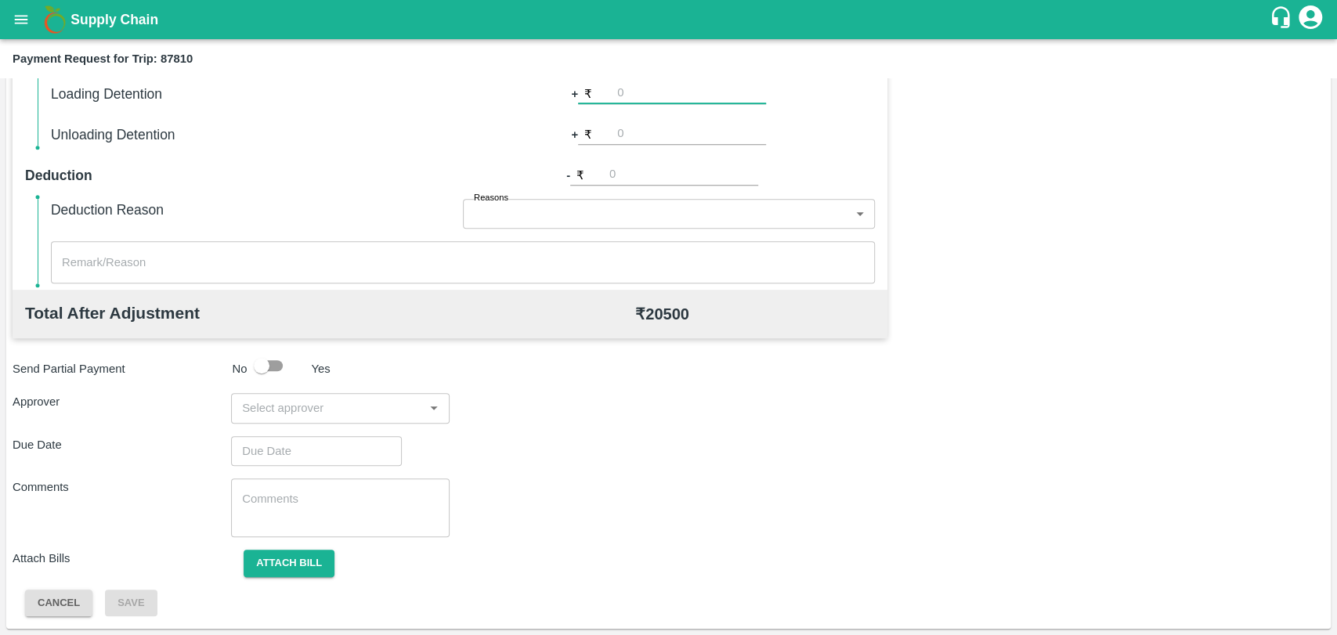
click at [357, 417] on input "input" at bounding box center [327, 408] width 183 height 20
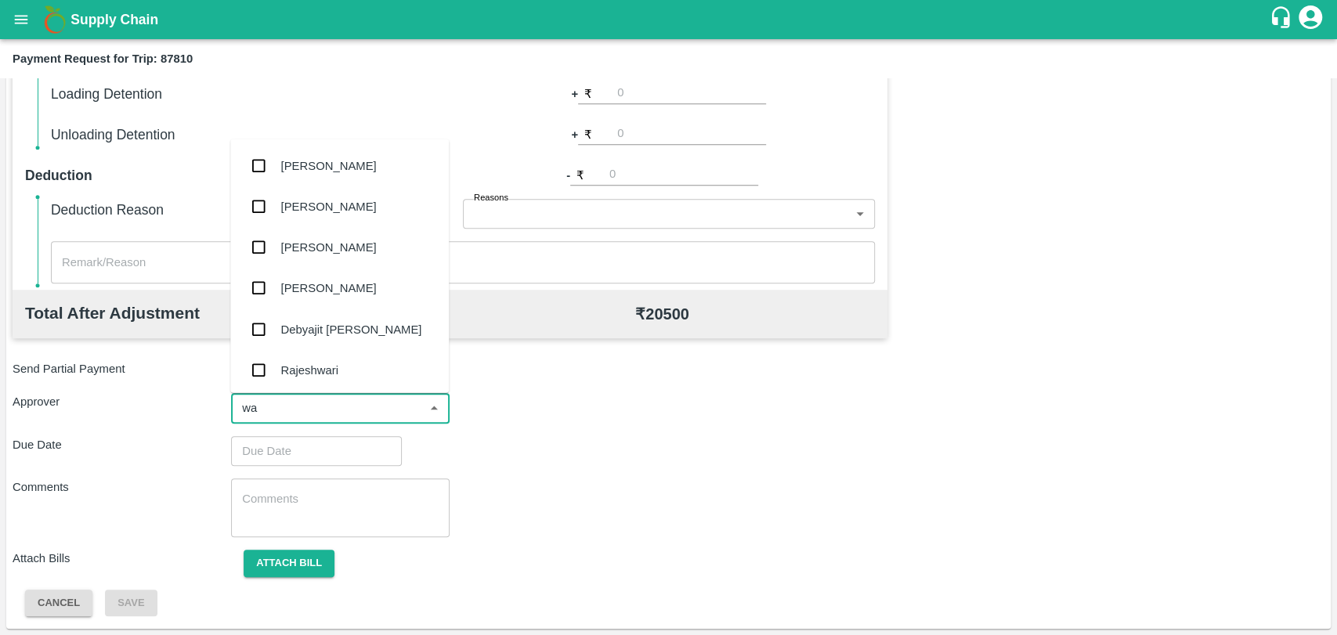
type input "wag"
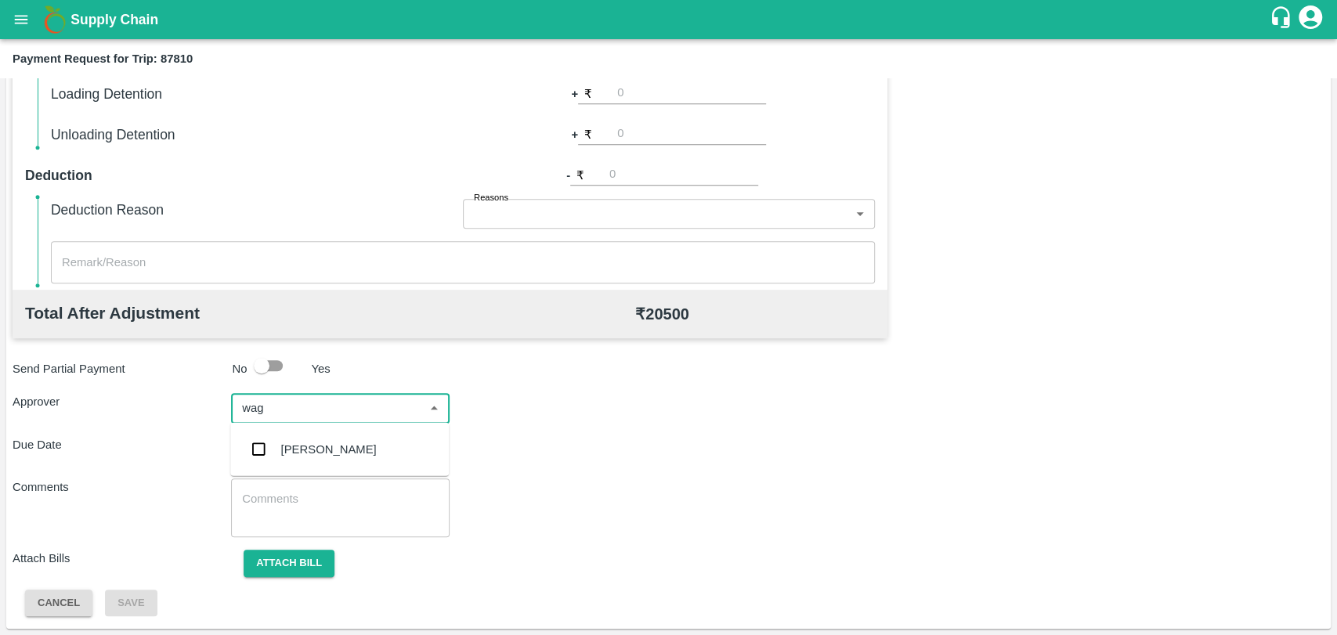
click at [345, 439] on div "[PERSON_NAME]" at bounding box center [339, 449] width 219 height 41
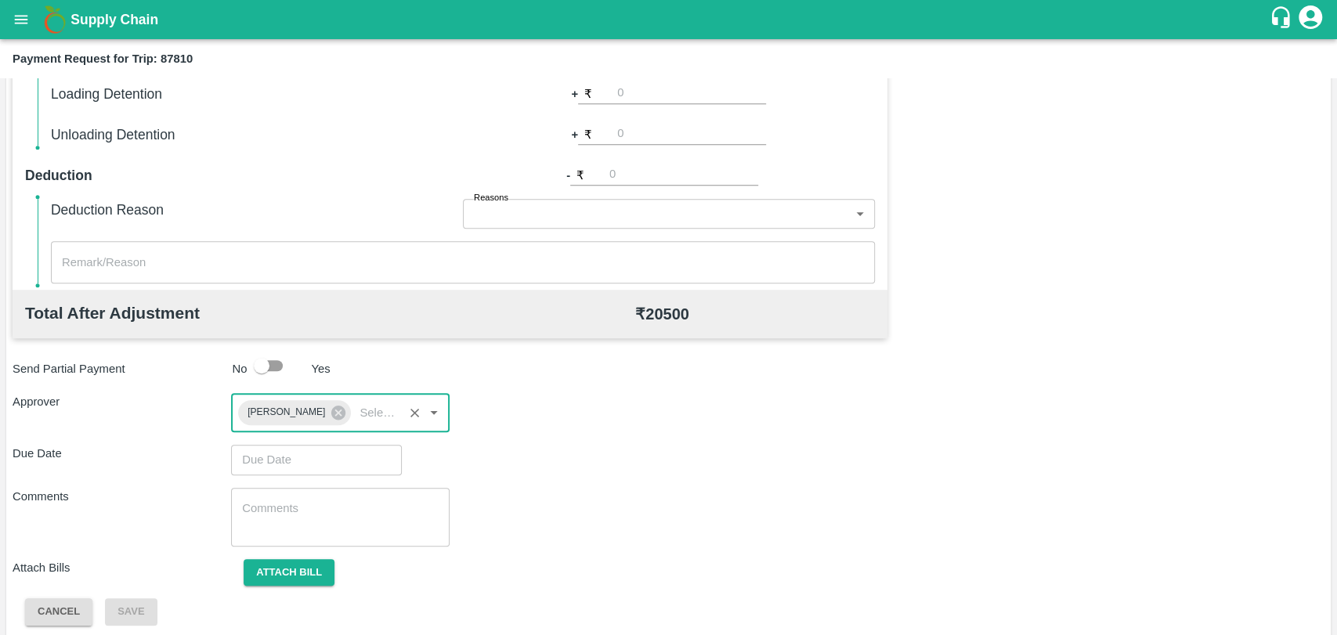
click at [331, 461] on input "Choose date" at bounding box center [311, 460] width 160 height 30
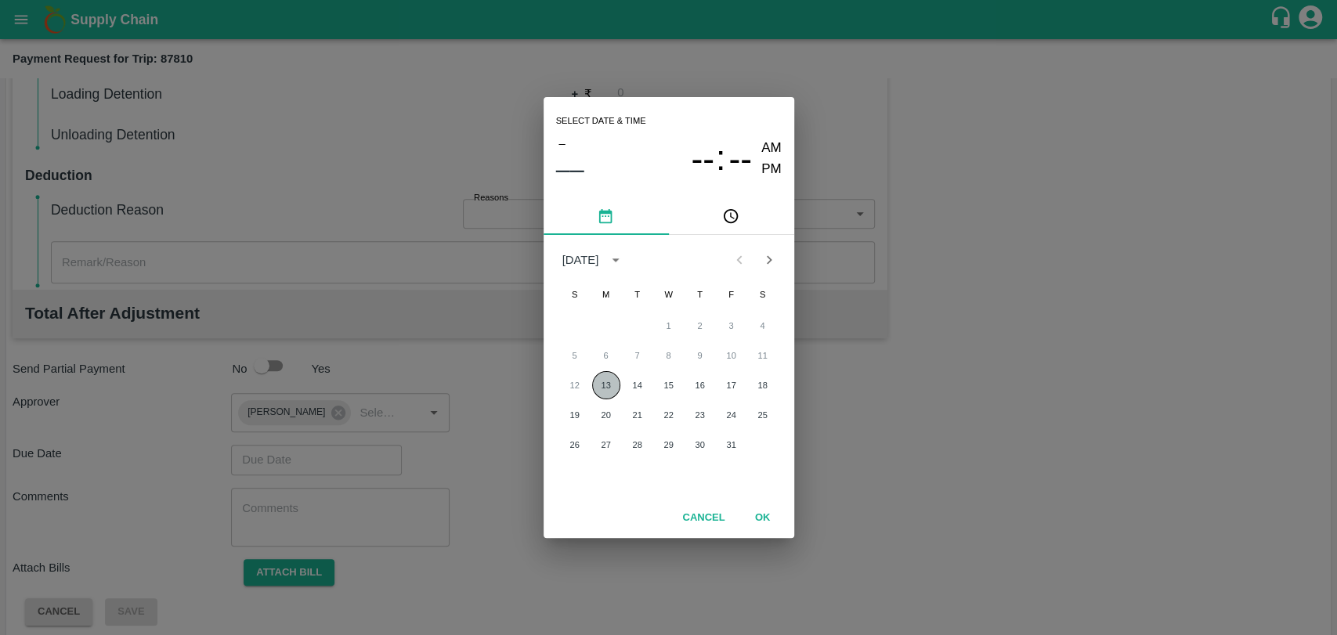
click at [607, 390] on button "13" at bounding box center [606, 385] width 28 height 28
type input "13/10/2025 12:00 AM"
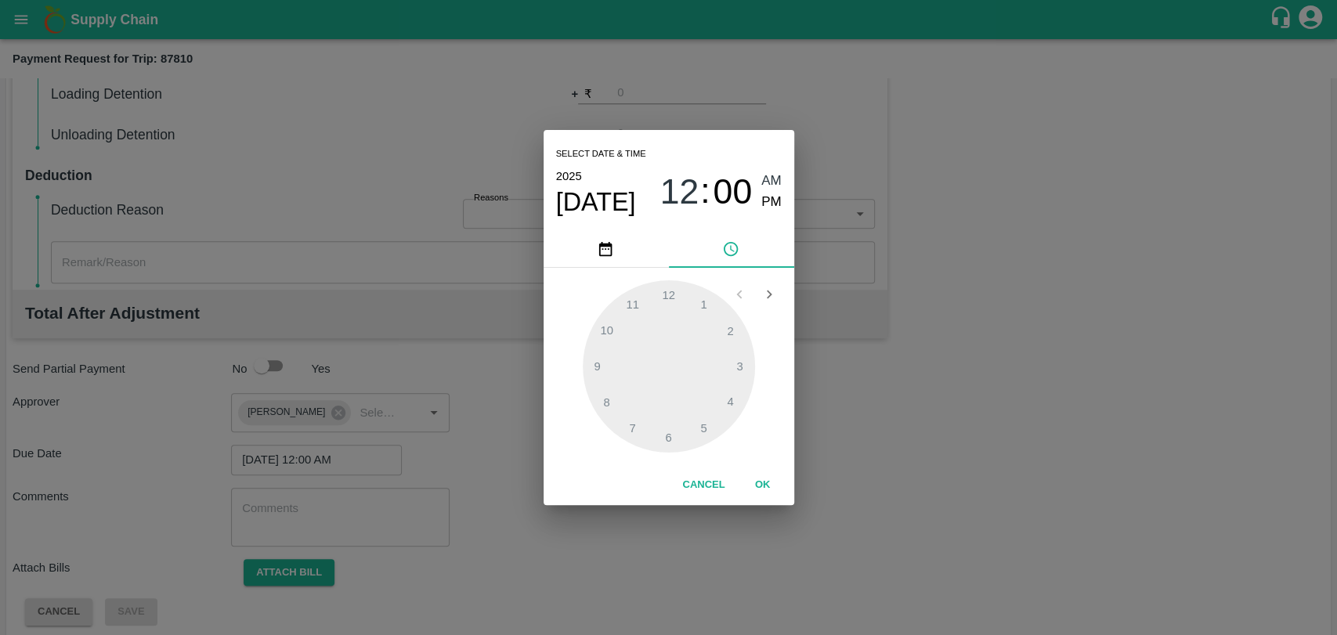
click at [766, 491] on button "OK" at bounding box center [763, 485] width 50 height 27
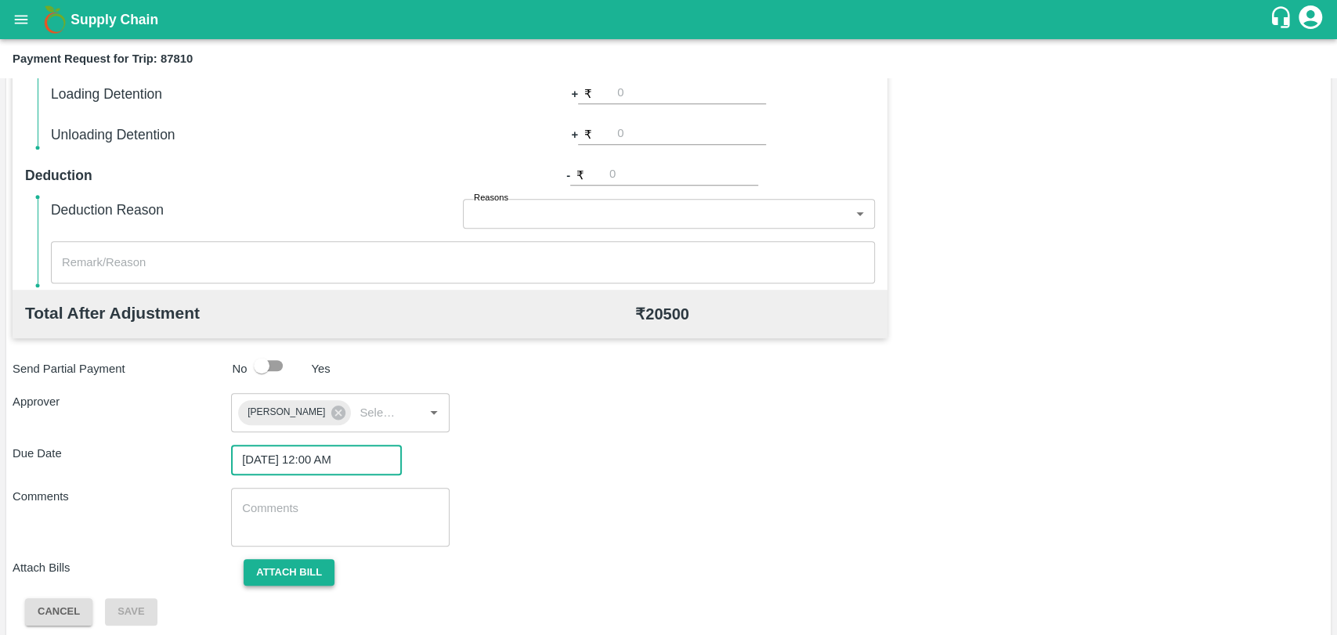
click at [300, 565] on button "Attach bill" at bounding box center [289, 572] width 91 height 27
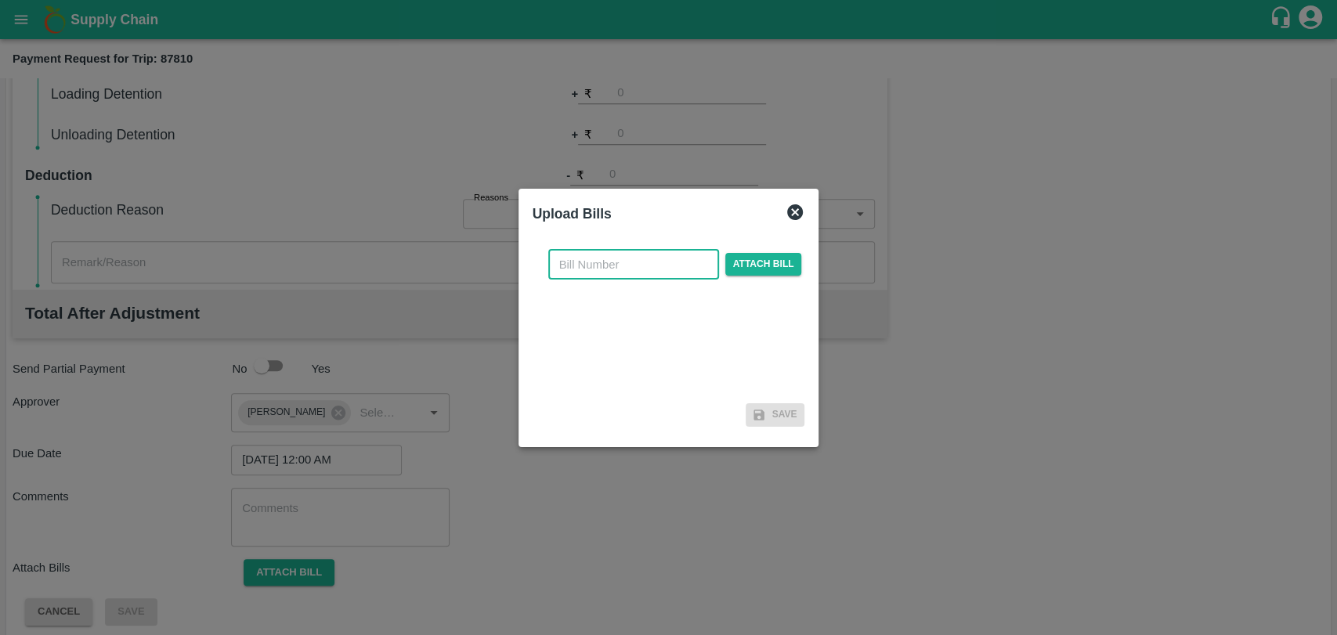
click at [640, 269] on input "text" at bounding box center [633, 265] width 171 height 30
type input "3977"
click at [750, 259] on span "Attach bill" at bounding box center [763, 264] width 77 height 23
click at [0, 0] on input "Attach bill" at bounding box center [0, 0] width 0 height 0
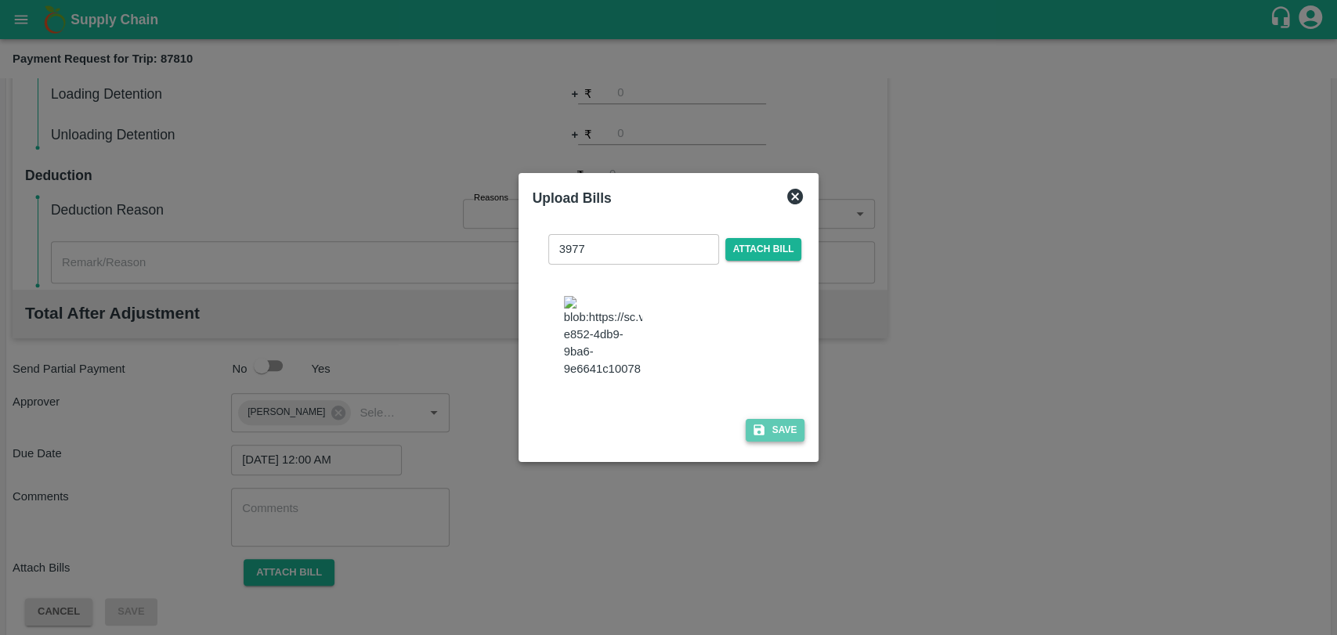
click at [761, 433] on button "Save" at bounding box center [776, 430] width 60 height 23
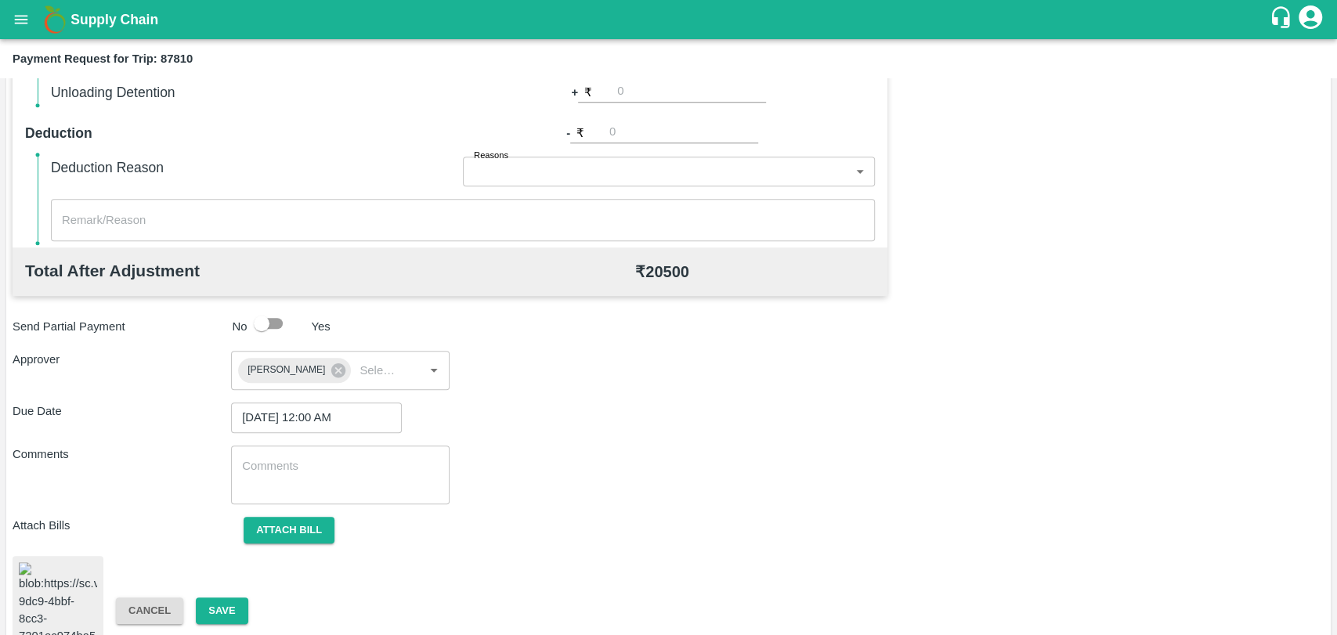
scroll to position [652, 0]
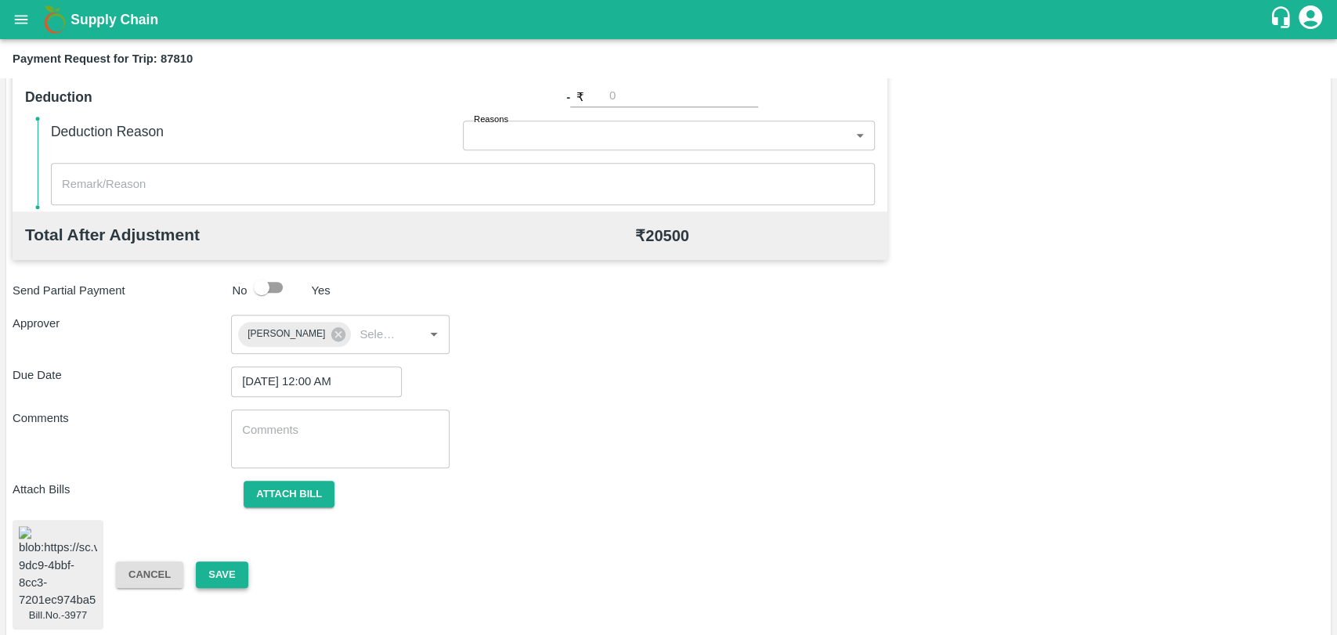
click at [226, 577] on button "Save" at bounding box center [222, 575] width 52 height 27
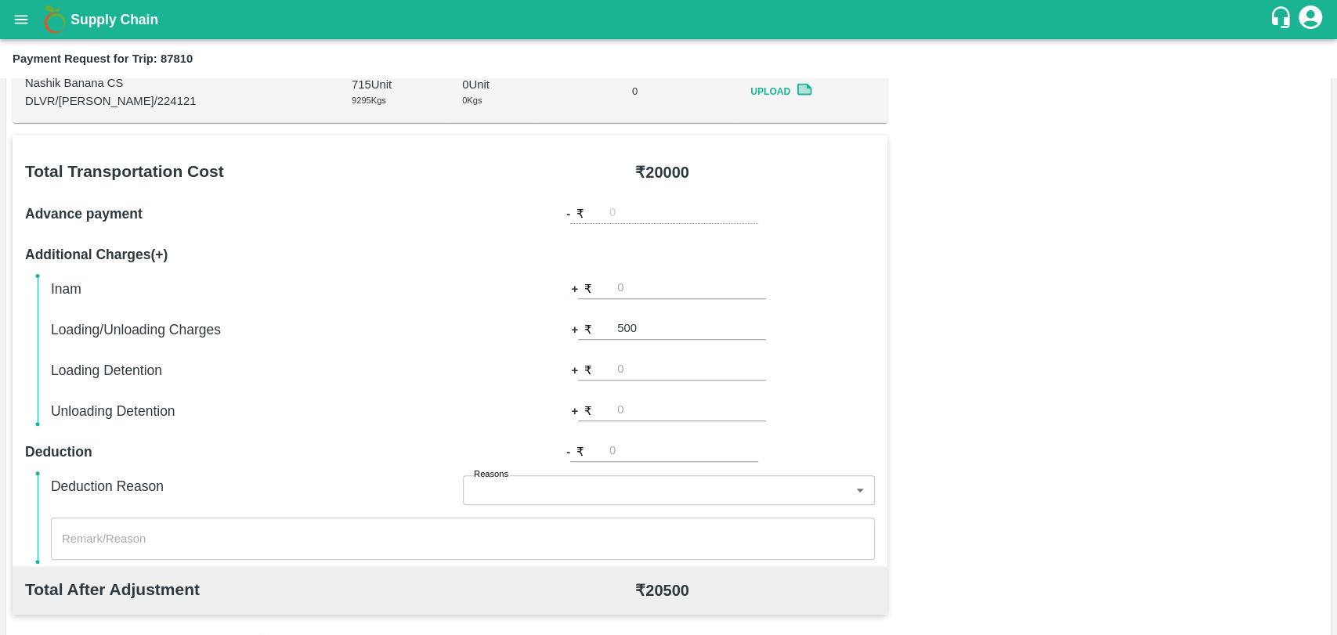
scroll to position [129, 0]
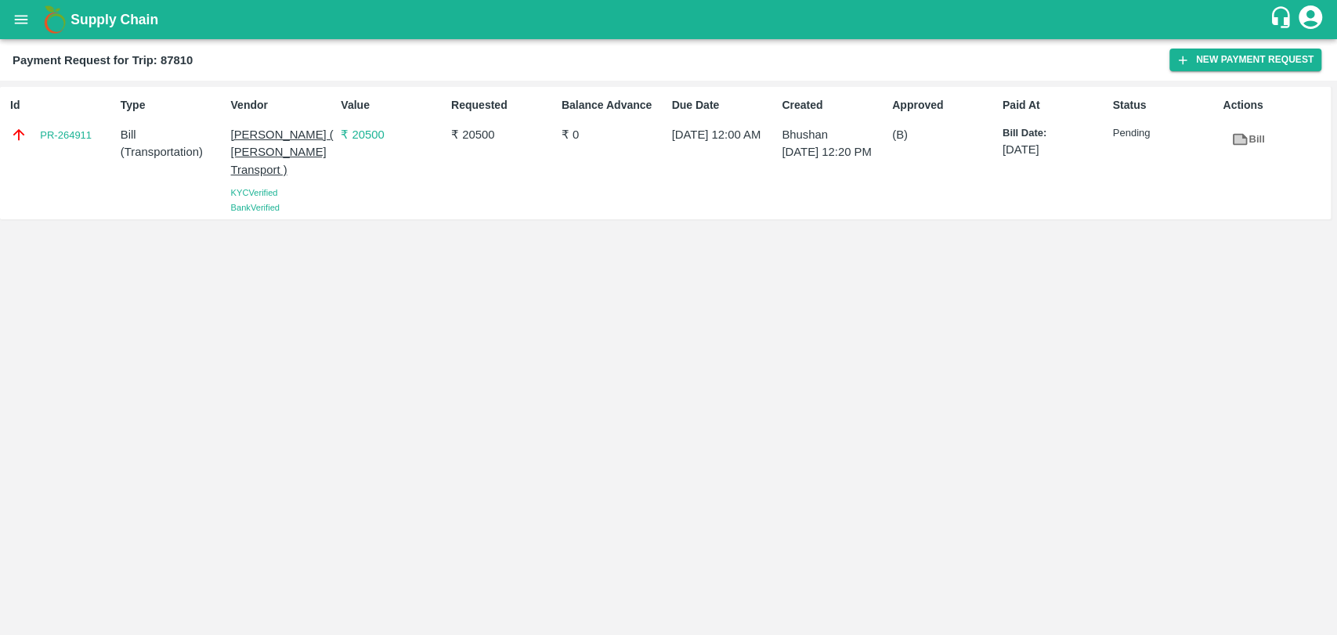
click at [37, 161] on div "Id PR-264911" at bounding box center [59, 153] width 110 height 125
click at [52, 156] on div "Id PR-264911" at bounding box center [59, 153] width 110 height 125
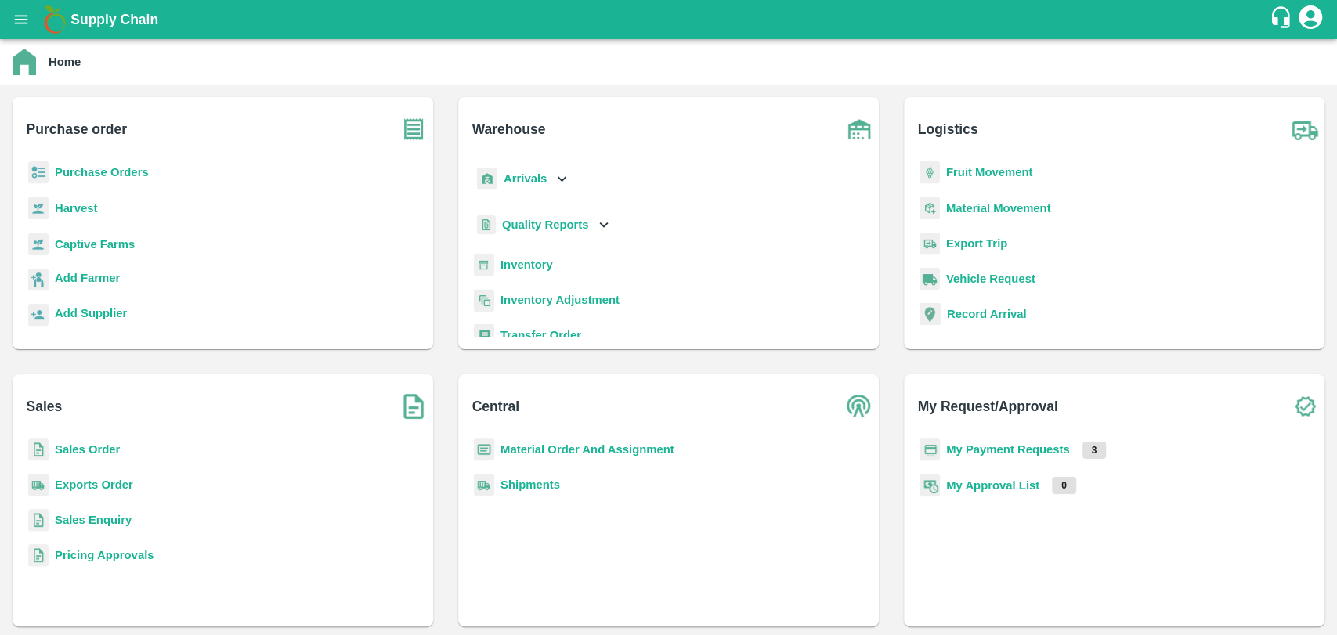
click at [1073, 446] on div "My Payment Requests 3" at bounding box center [1114, 456] width 396 height 35
click at [1040, 446] on b "My Payment Requests" at bounding box center [1008, 449] width 124 height 13
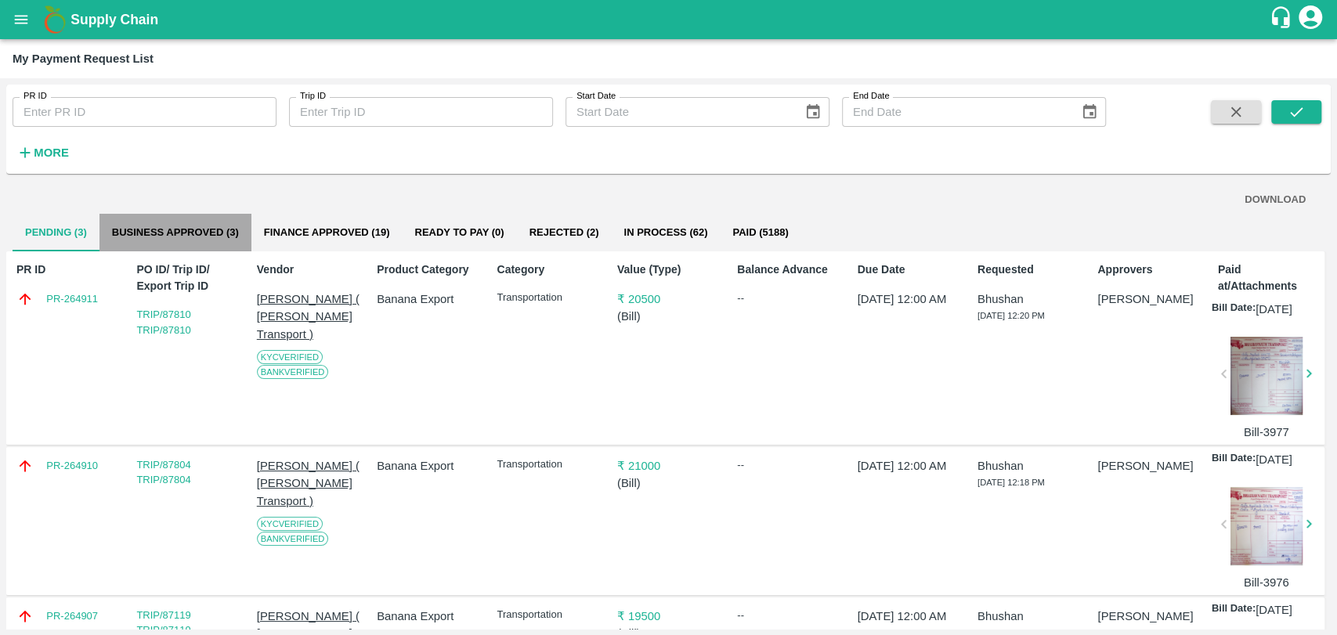
click at [183, 227] on button "Business Approved (3)" at bounding box center [175, 233] width 152 height 38
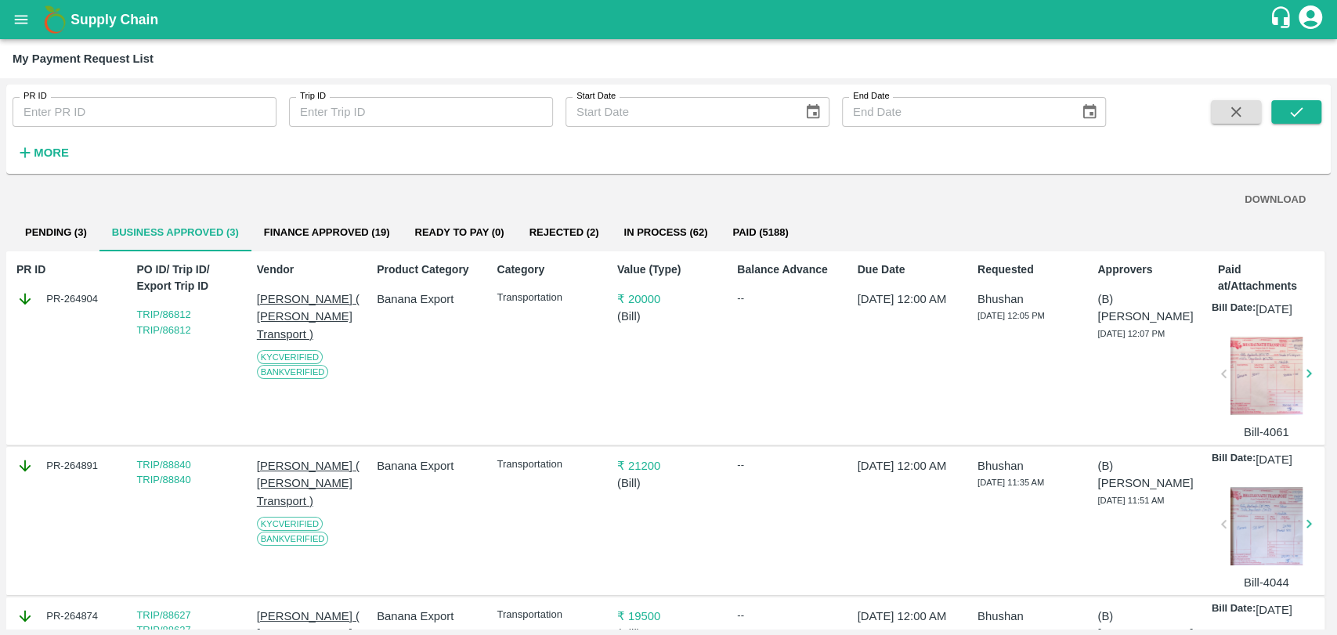
click at [322, 243] on button "Finance Approved (19)" at bounding box center [326, 233] width 151 height 38
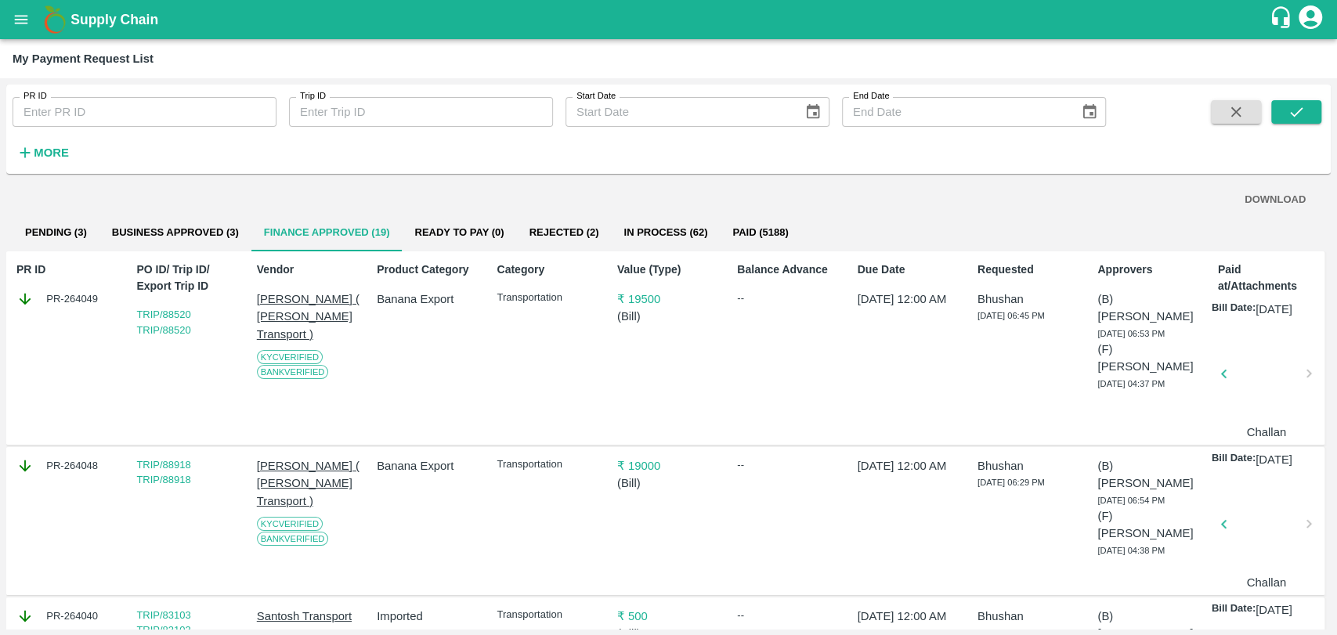
click at [152, 208] on div "DOWNLOAD" at bounding box center [668, 199] width 1287 height 27
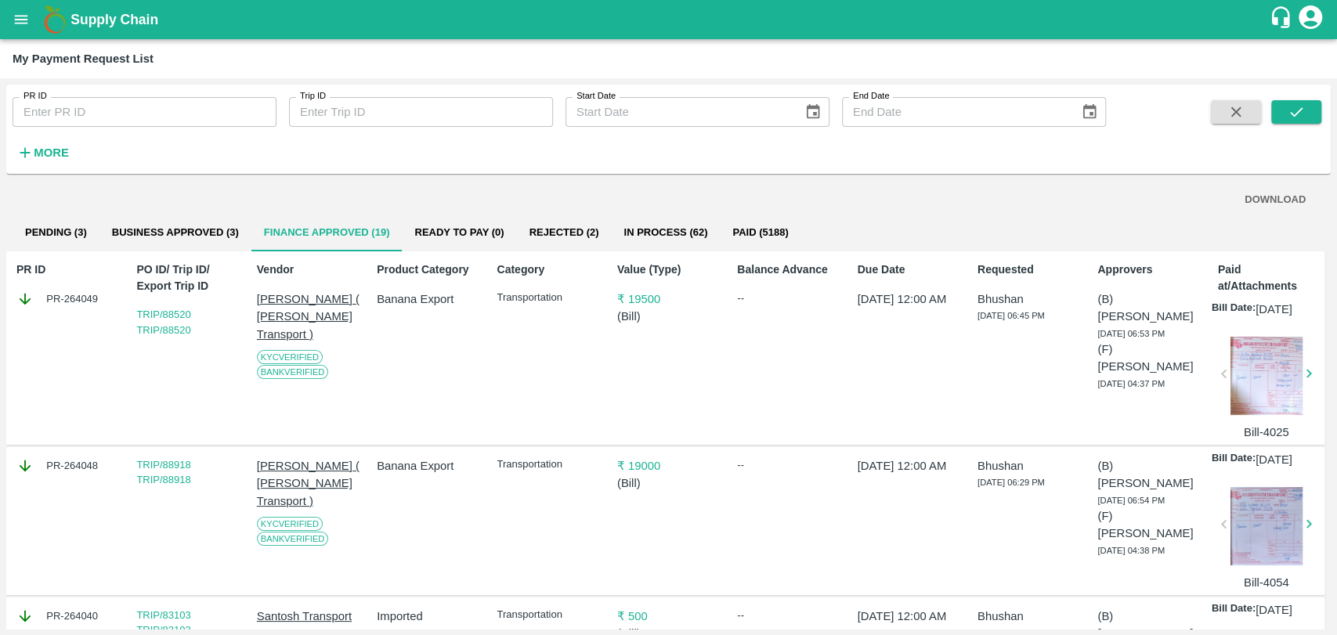
click at [157, 228] on button "Business Approved (3)" at bounding box center [175, 233] width 152 height 38
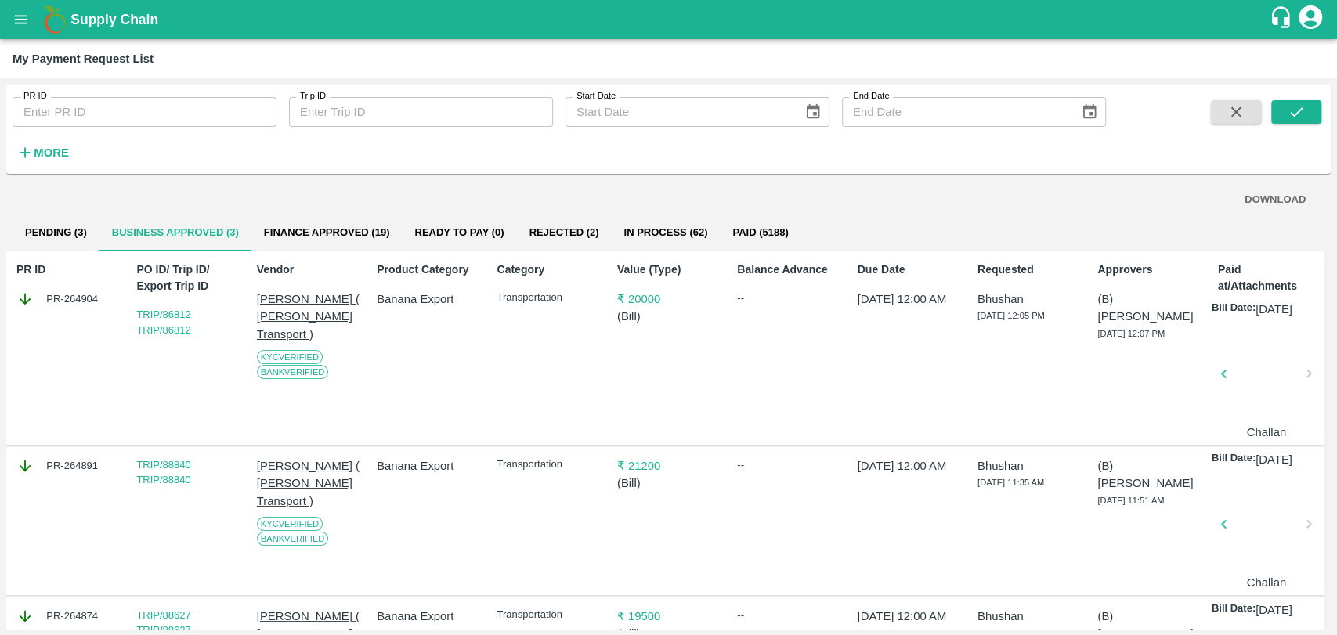
click at [0, 356] on div "PR ID PR ID Trip ID Trip ID Start Date Start Date End Date End Date More DOWNLO…" at bounding box center [668, 356] width 1337 height 557
click at [485, 432] on div "PR ID PR-264904 PO ID/ Trip ID/ Export Trip ID TRIP/86812 TRIP/86812 Vendor [PE…" at bounding box center [665, 348] width 1318 height 194
click at [81, 233] on button "Pending (3)" at bounding box center [56, 233] width 87 height 38
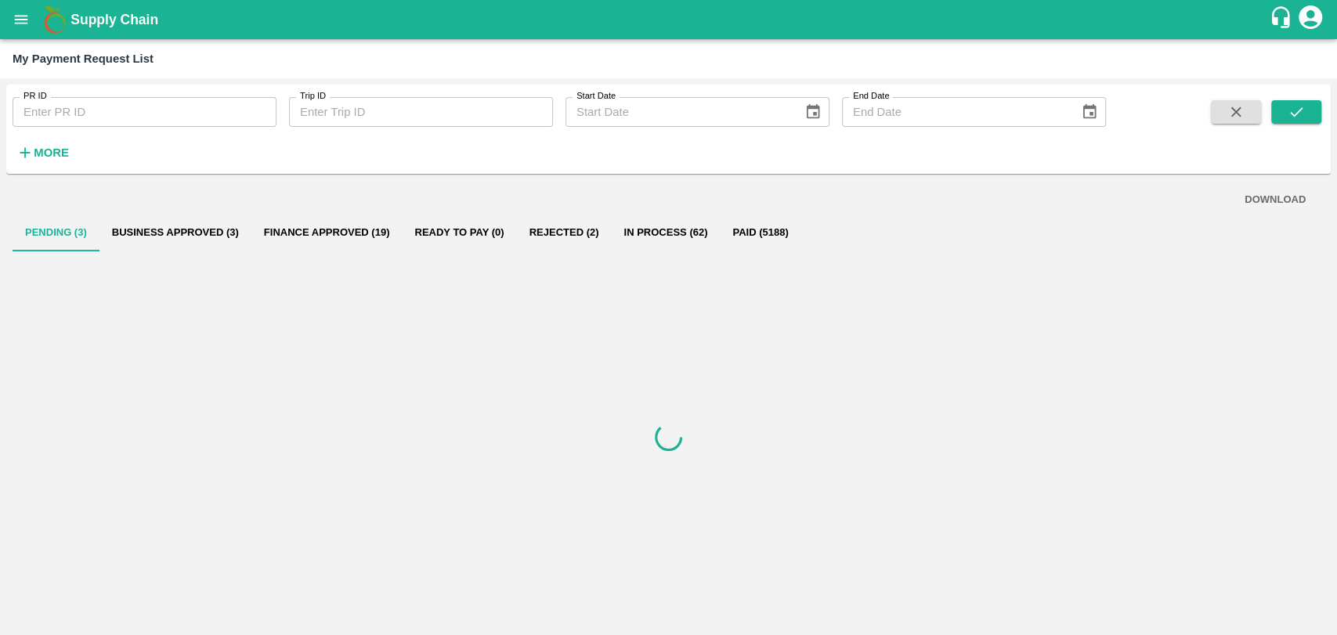
click at [160, 226] on button "Business Approved (3)" at bounding box center [175, 233] width 152 height 38
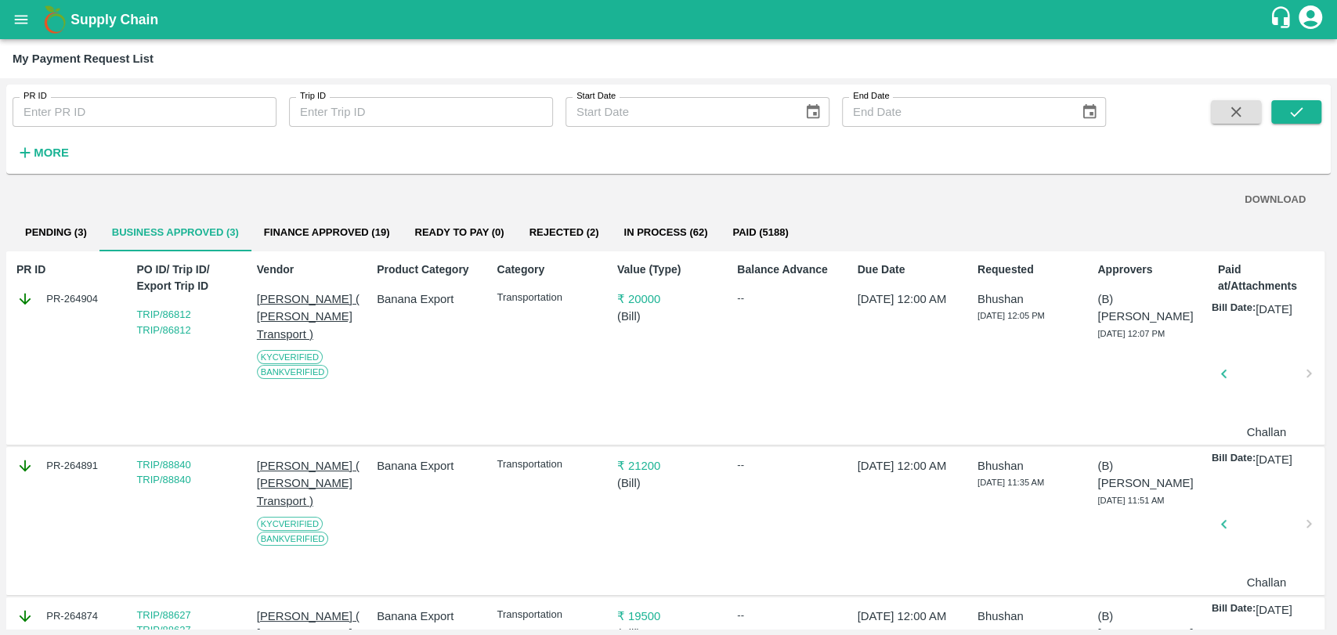
click at [282, 250] on button "Finance Approved (19)" at bounding box center [326, 233] width 151 height 38
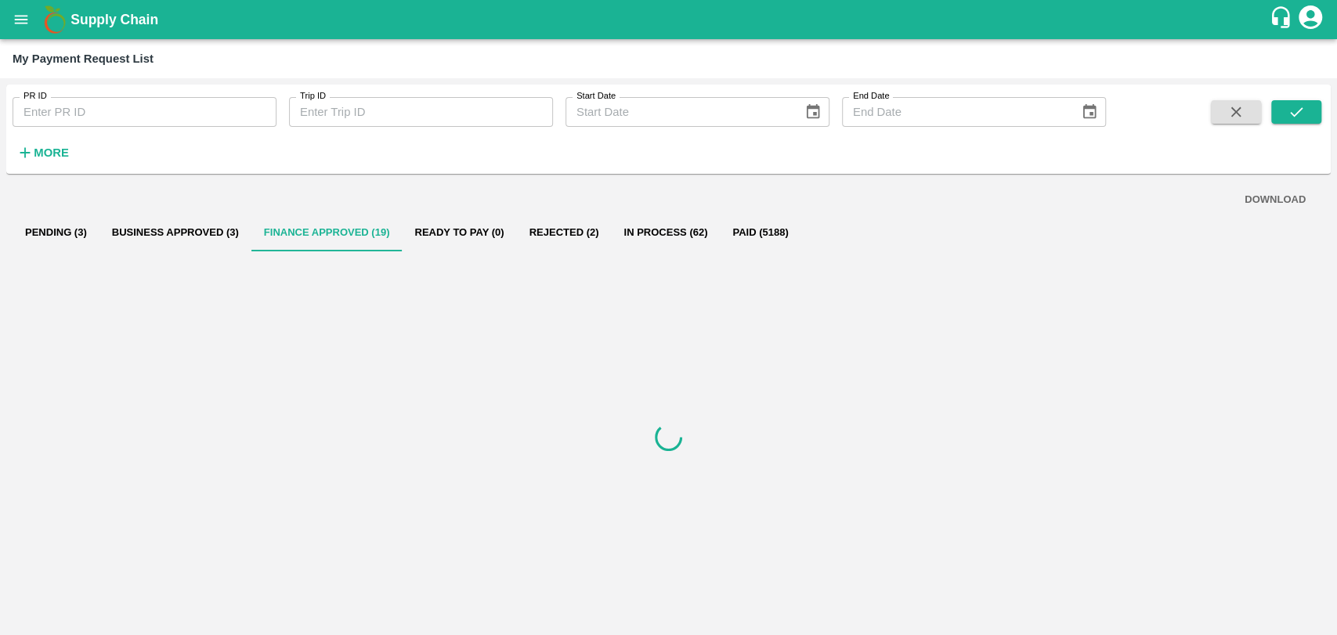
click at [165, 233] on button "Business Approved (3)" at bounding box center [175, 233] width 152 height 38
click at [309, 235] on button "Finance Approved (19)" at bounding box center [326, 233] width 151 height 38
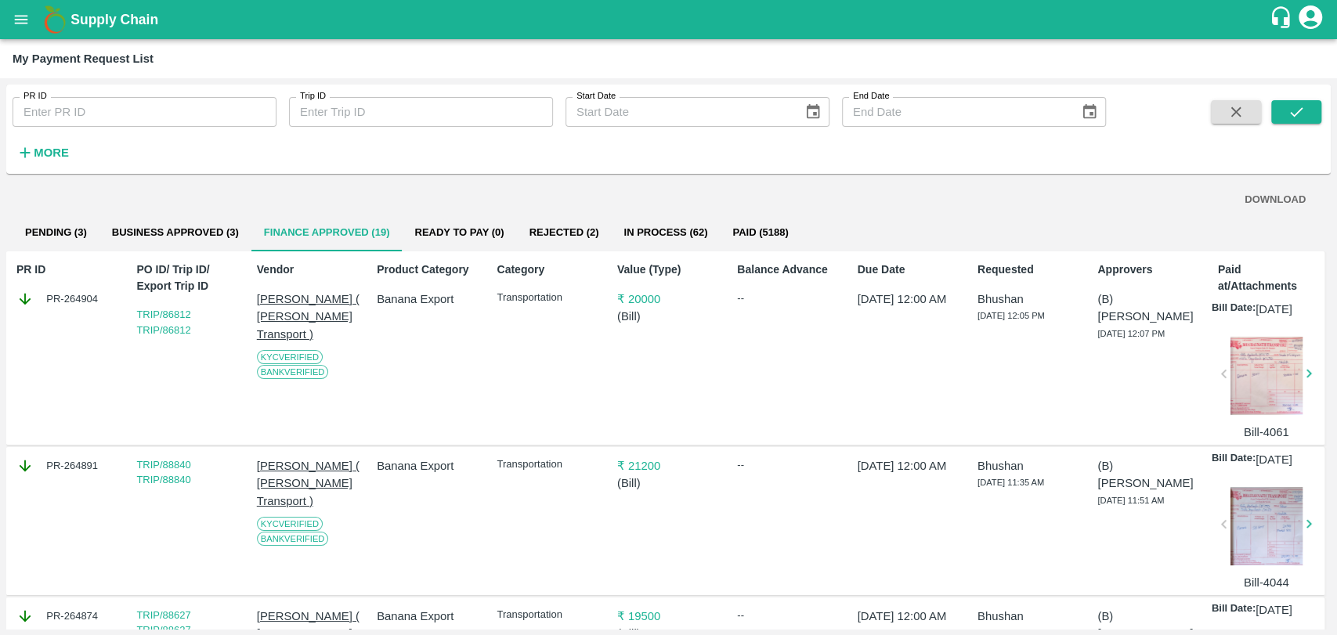
click at [173, 231] on button "Business Approved (3)" at bounding box center [175, 233] width 152 height 38
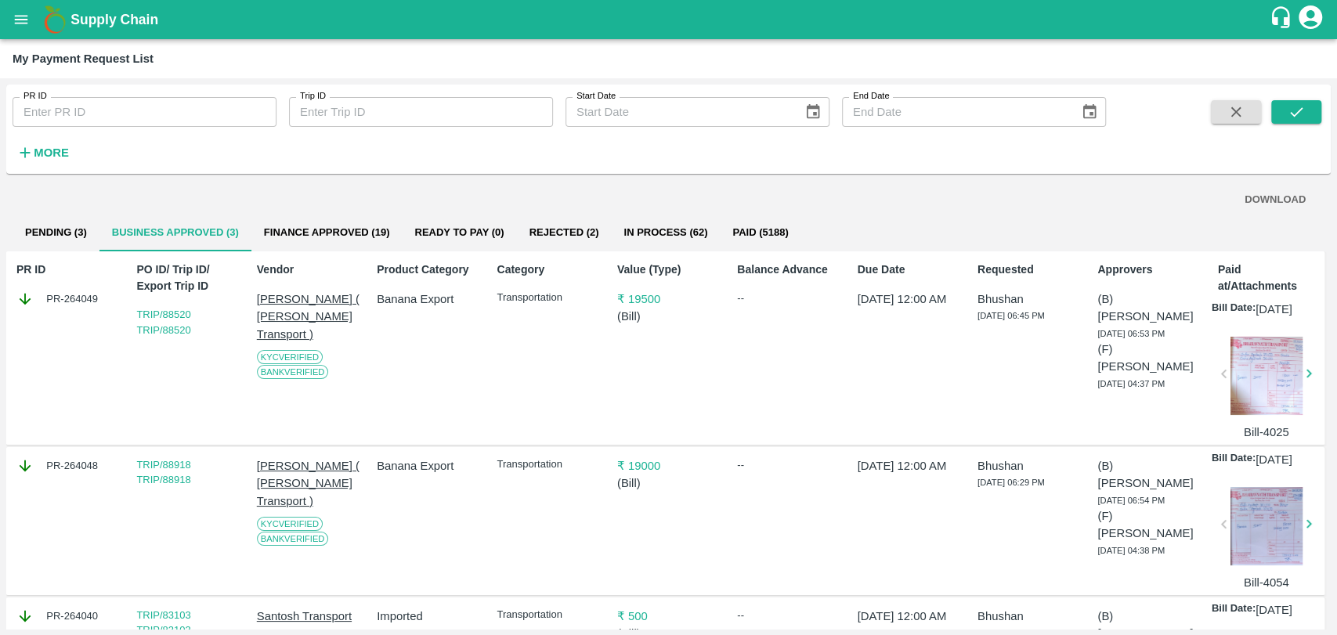
click at [184, 219] on button "Business Approved (3)" at bounding box center [175, 233] width 152 height 38
click at [81, 234] on button "Pending (3)" at bounding box center [56, 233] width 87 height 38
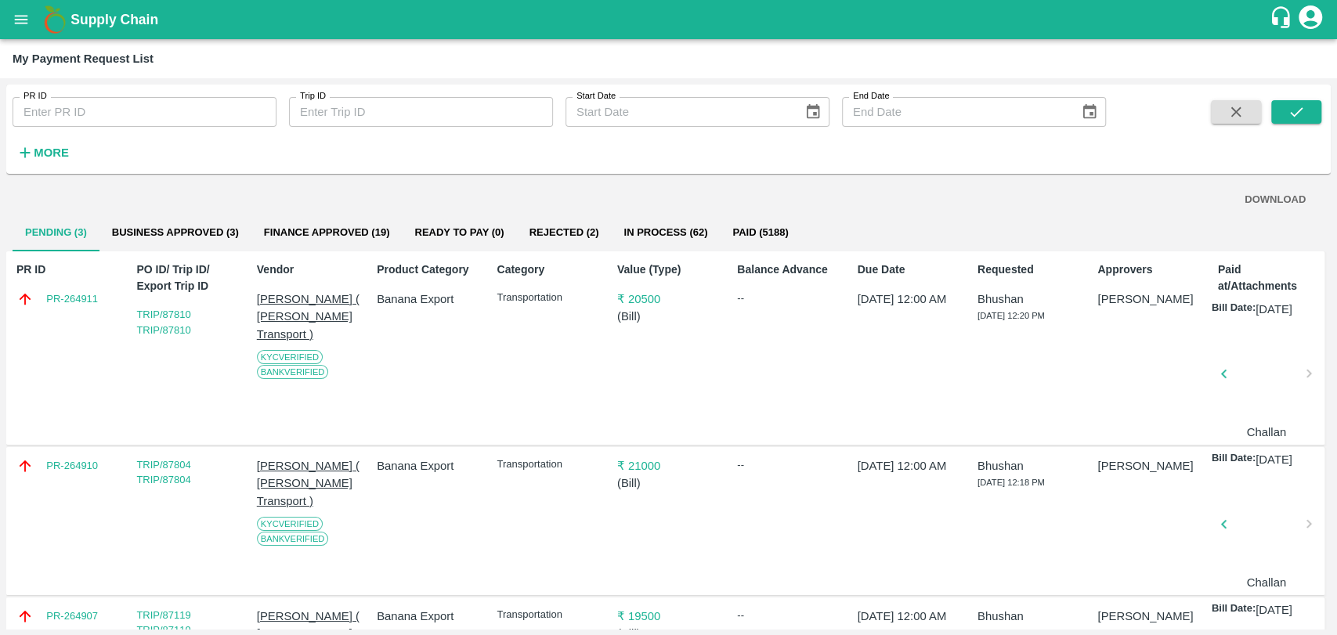
click at [199, 227] on button "Business Approved (3)" at bounding box center [175, 233] width 152 height 38
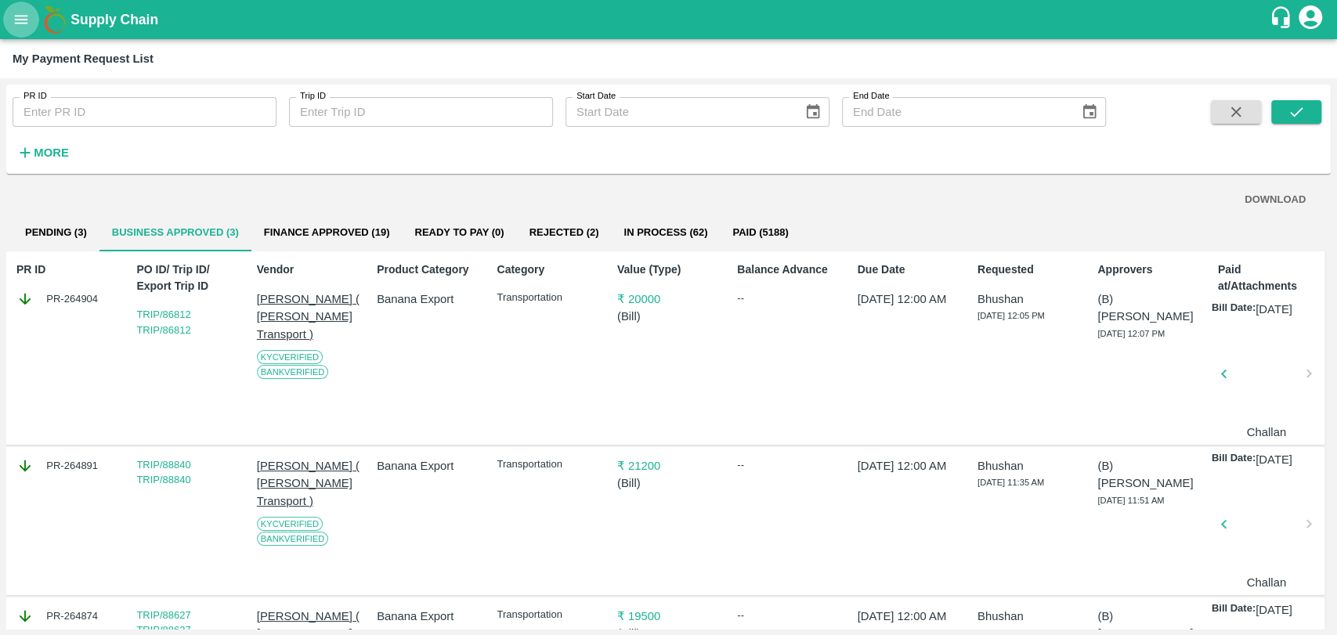
click at [15, 11] on icon "open drawer" at bounding box center [21, 19] width 17 height 17
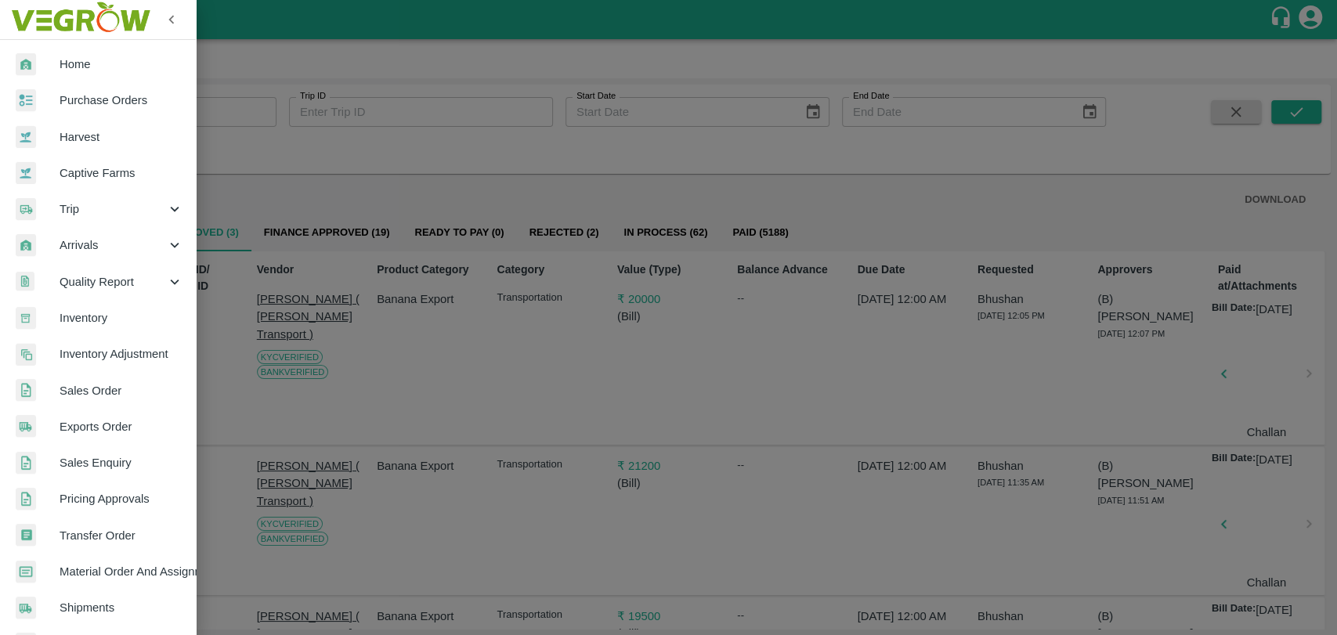
click at [101, 214] on span "Trip" at bounding box center [113, 209] width 107 height 17
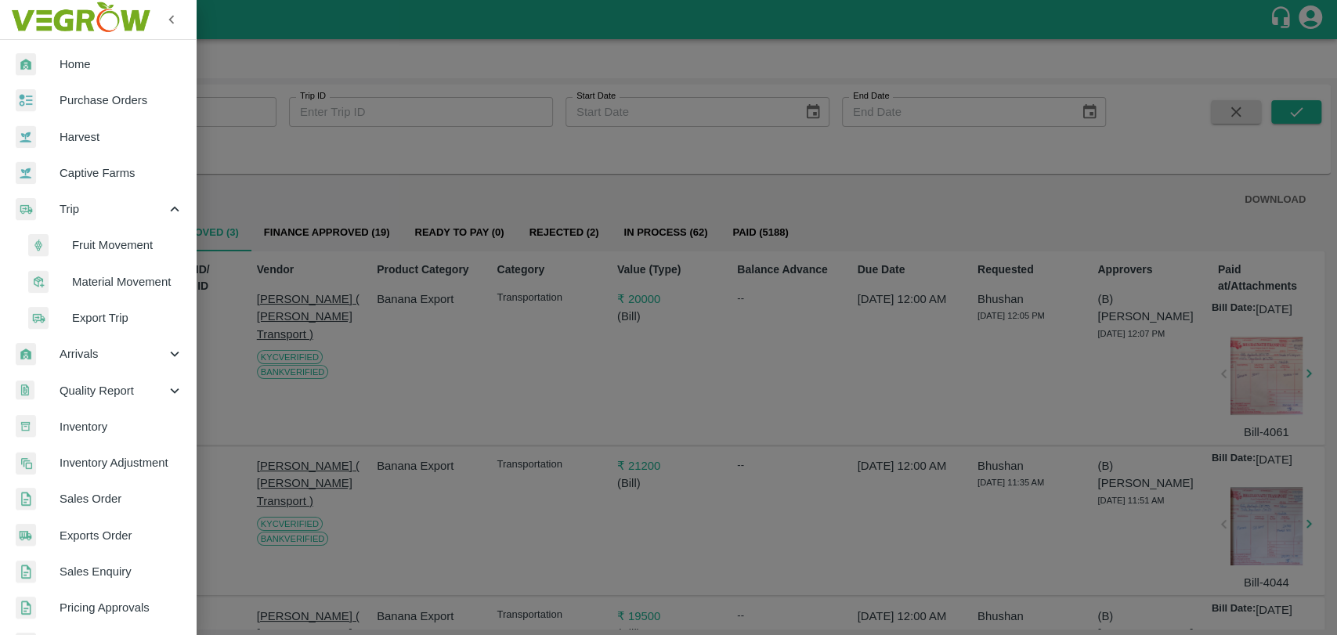
click at [113, 248] on span "Fruit Movement" at bounding box center [127, 245] width 111 height 17
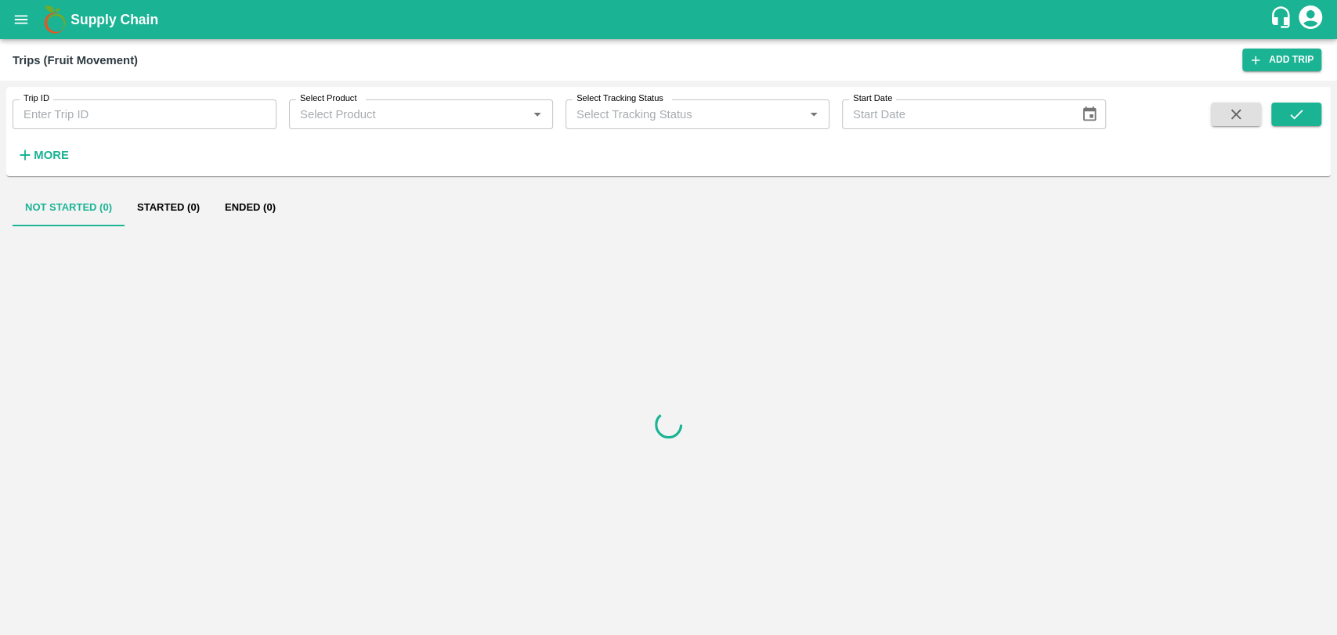
click at [43, 146] on h6 "More" at bounding box center [51, 155] width 35 height 20
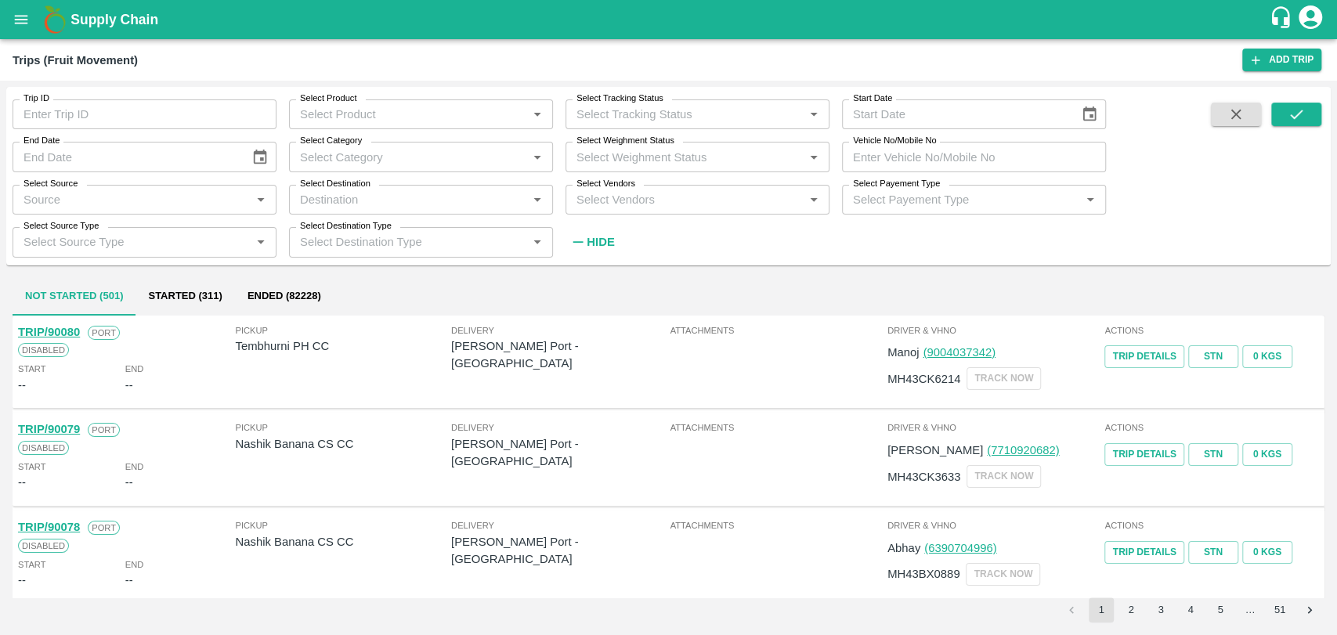
click at [917, 164] on input "Vehicle No/Mobile No" at bounding box center [974, 157] width 264 height 30
paste input "MH19CY9254"
type input "MH19CY9254"
click at [1292, 113] on icon "submit" at bounding box center [1296, 114] width 17 height 17
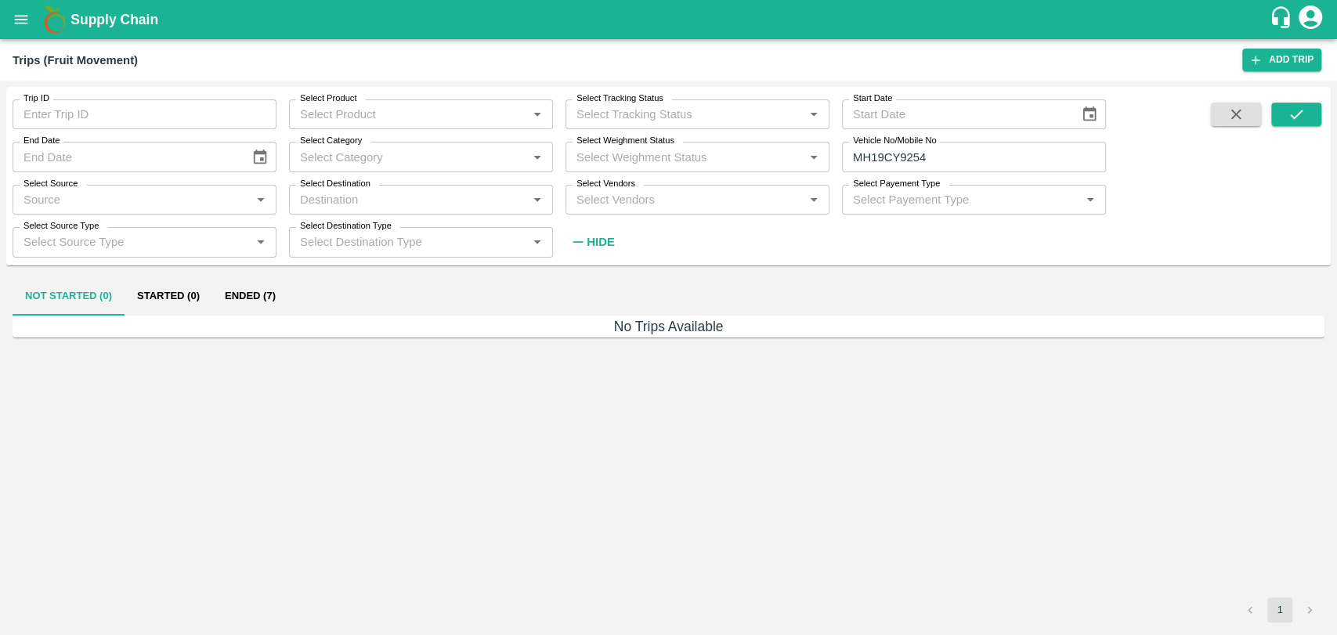
click at [229, 290] on button "Ended (7)" at bounding box center [250, 297] width 76 height 38
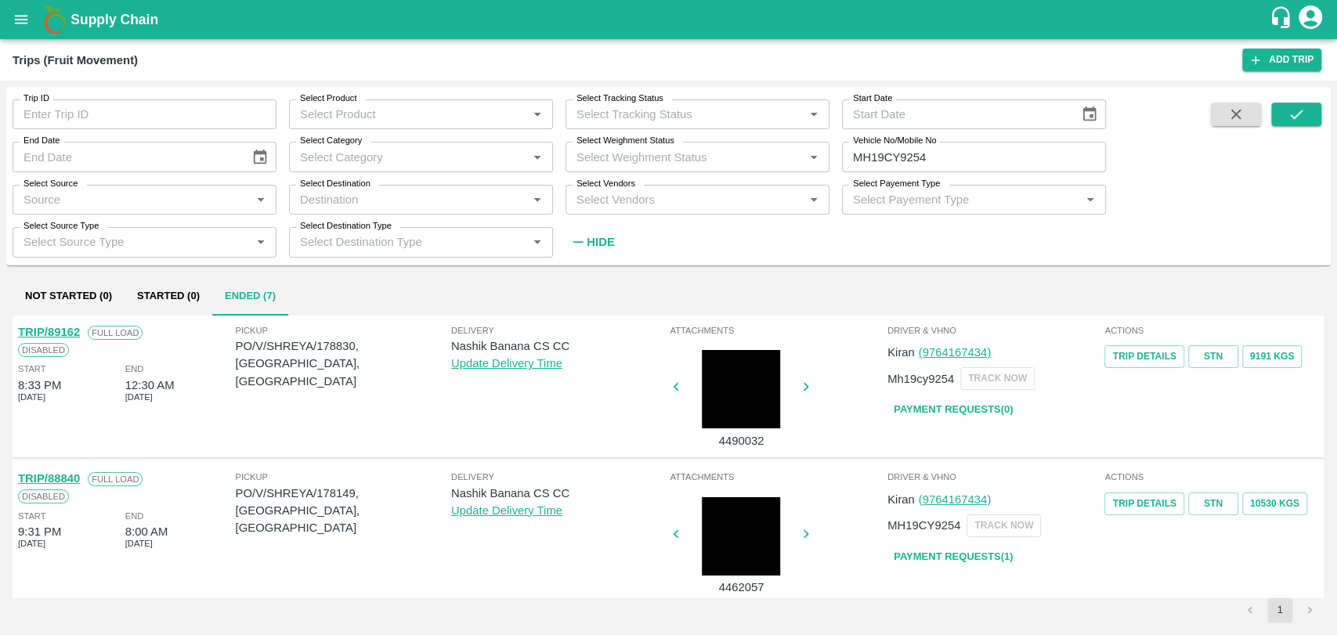
click at [71, 334] on link "TRIP/89162" at bounding box center [49, 332] width 62 height 13
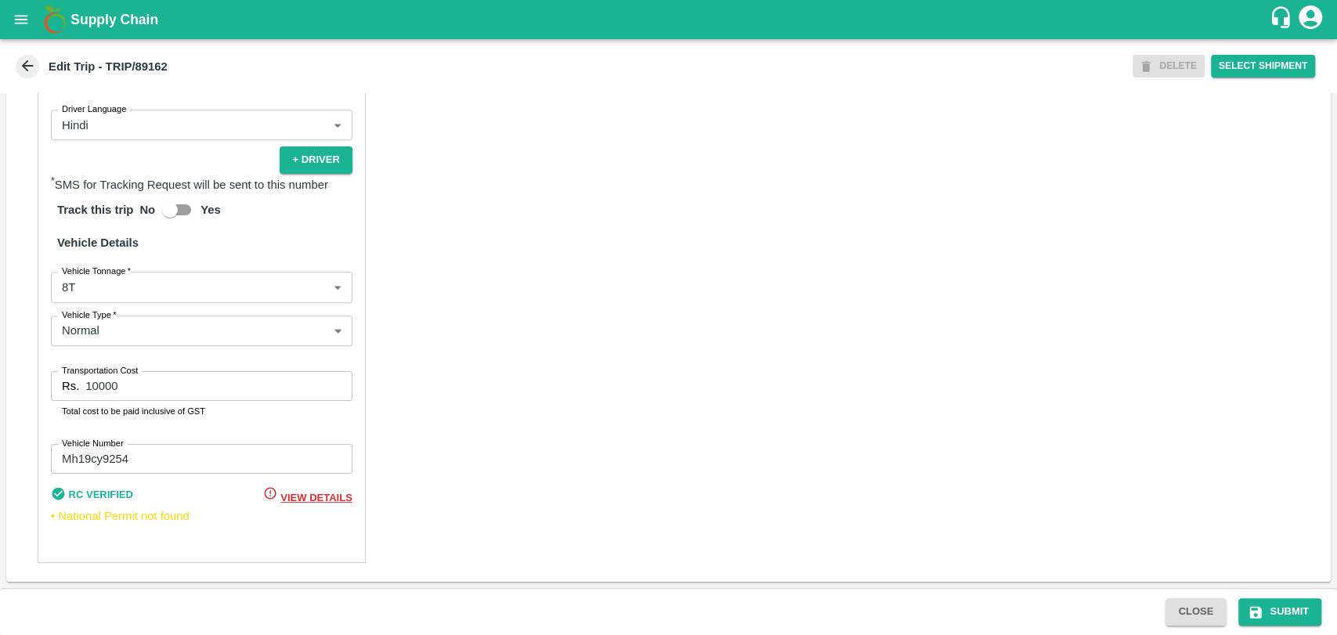
scroll to position [1020, 0]
click at [125, 290] on body "Supply Chain Edit Trip - TRIP/89162 DELETE Select Shipment Trip Details Trip Ty…" at bounding box center [668, 317] width 1337 height 635
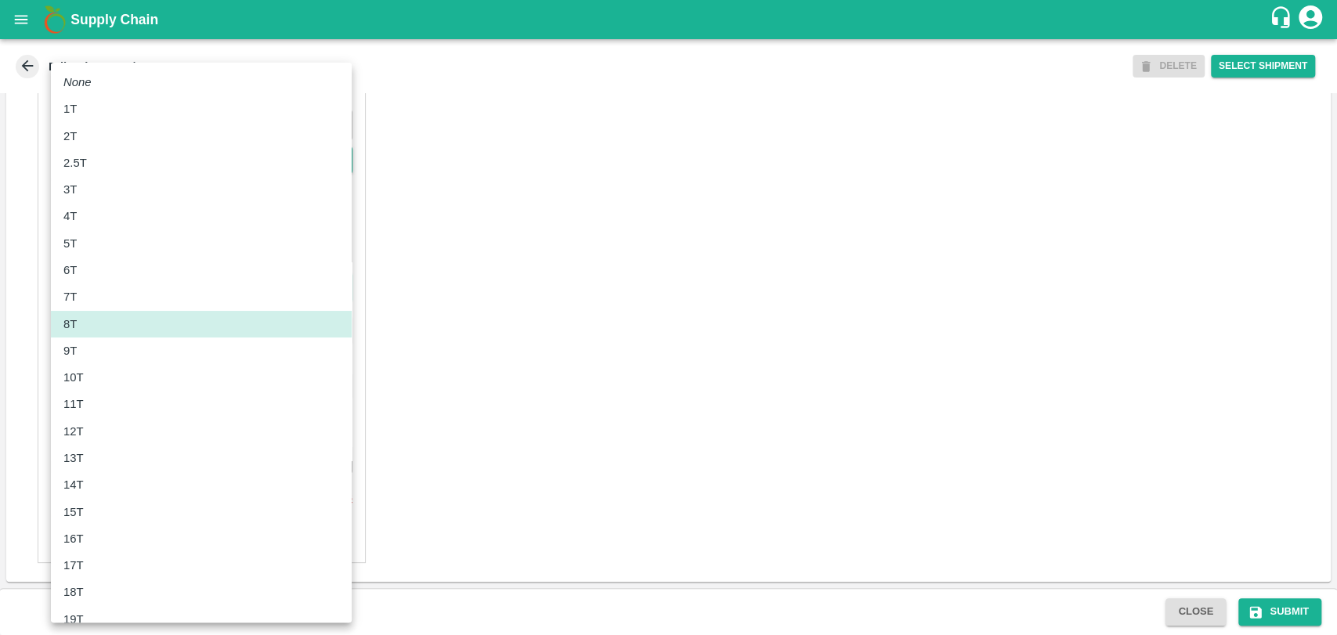
click at [107, 378] on div "10T" at bounding box center [201, 377] width 276 height 17
type input "10000"
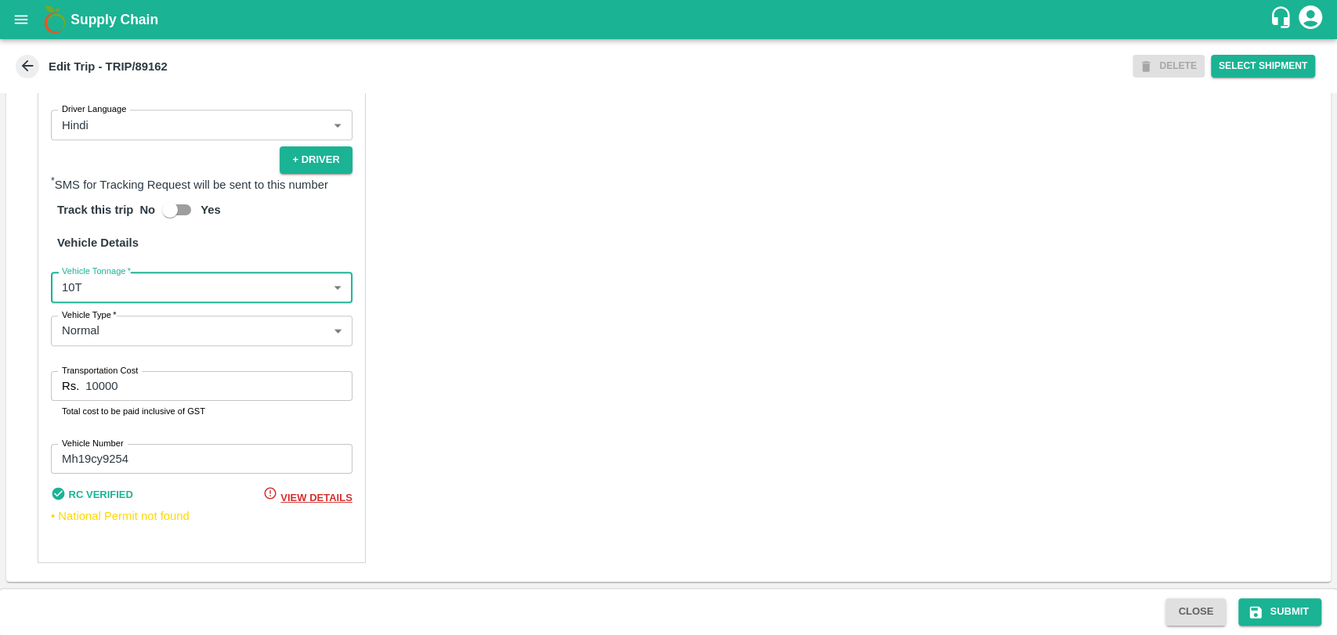
click at [93, 374] on label "Transportation Cost" at bounding box center [100, 370] width 76 height 13
click at [93, 374] on input "10000" at bounding box center [218, 386] width 266 height 30
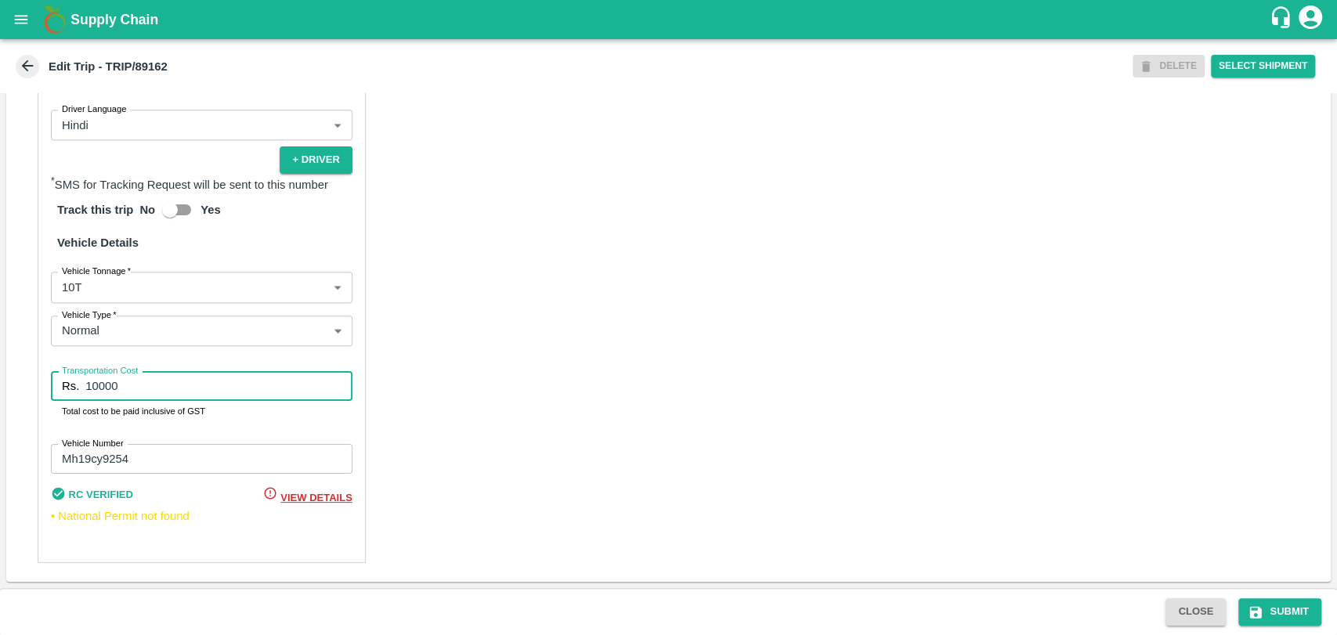
click at [99, 389] on input "10000" at bounding box center [218, 386] width 266 height 30
type input "18000"
click at [1279, 609] on button "Submit" at bounding box center [1279, 611] width 83 height 27
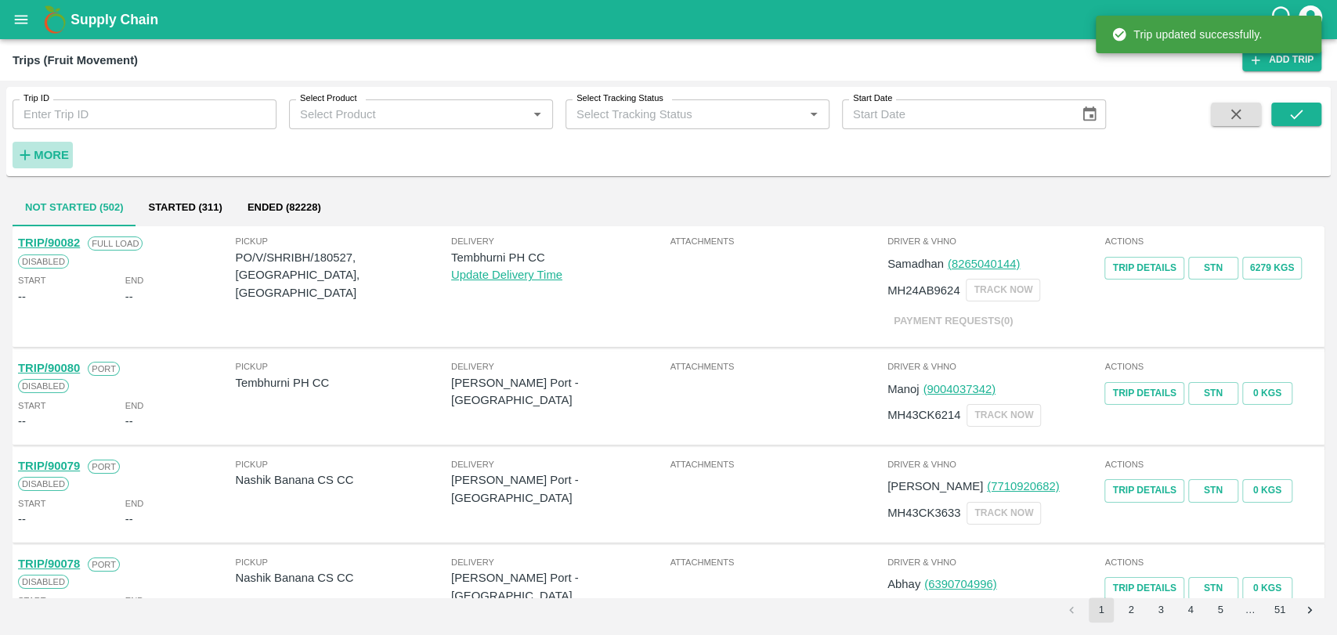
click at [57, 149] on strong "More" at bounding box center [51, 155] width 35 height 13
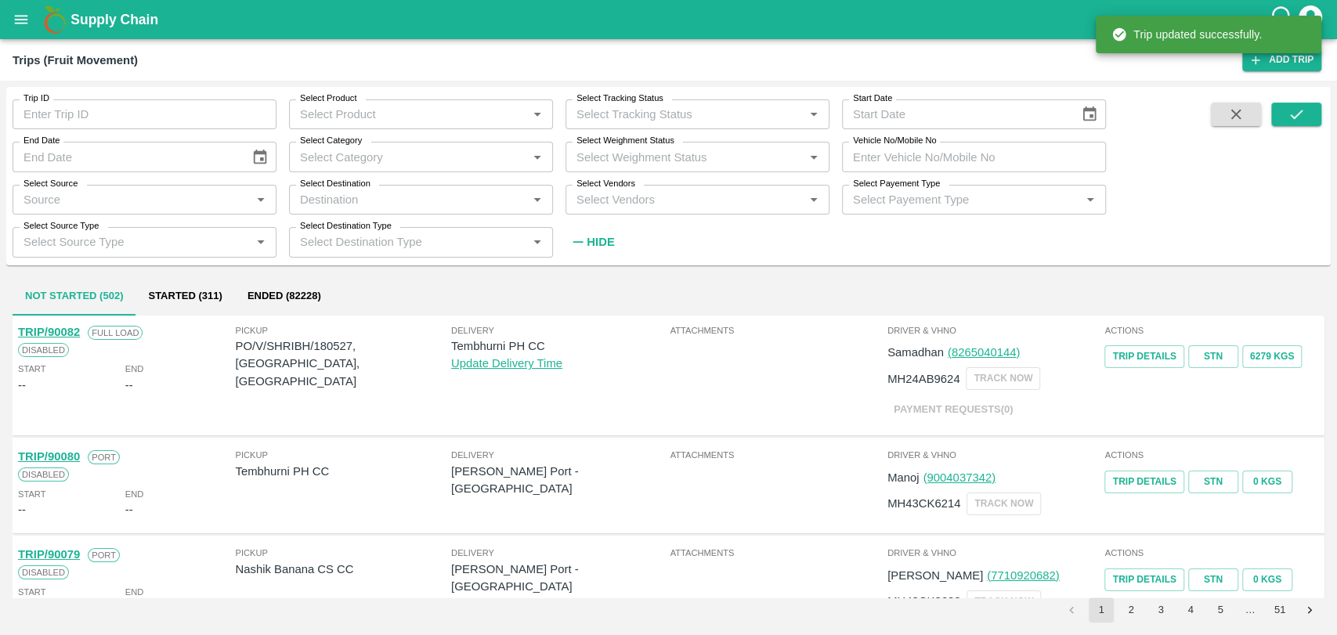
click at [887, 158] on input "Vehicle No/Mobile No" at bounding box center [974, 157] width 264 height 30
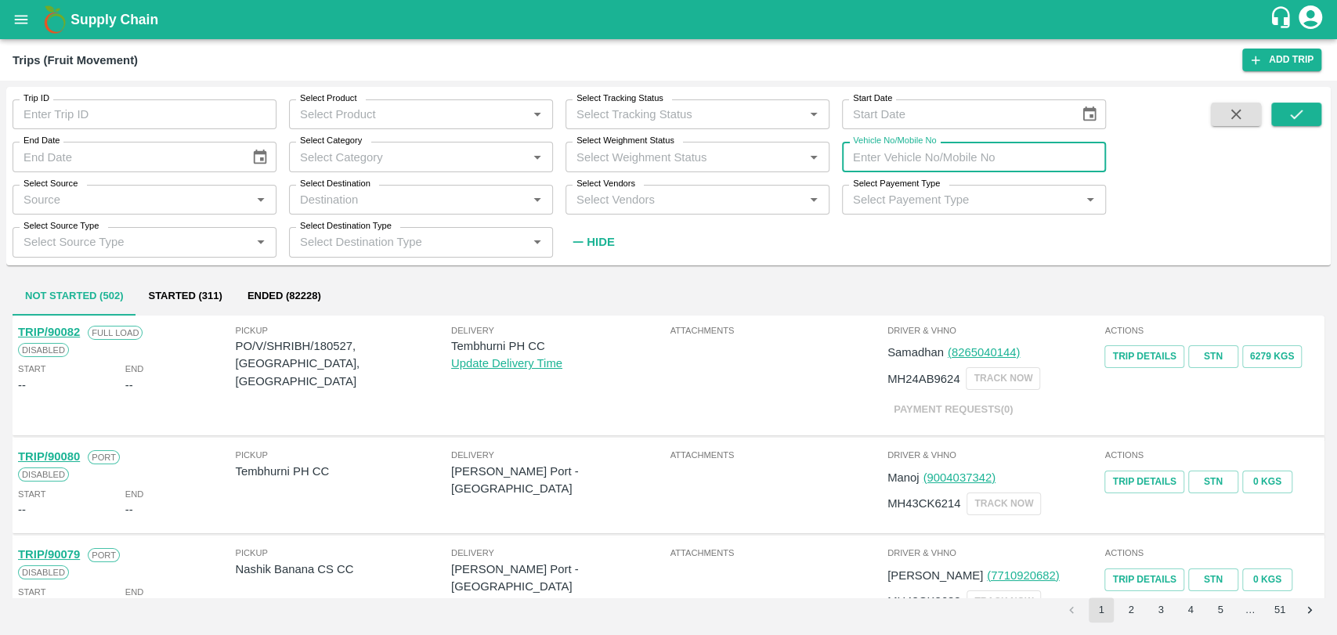
paste input "MH19CX4699"
type input "MH19CX4699"
click at [1282, 114] on button "submit" at bounding box center [1296, 114] width 50 height 23
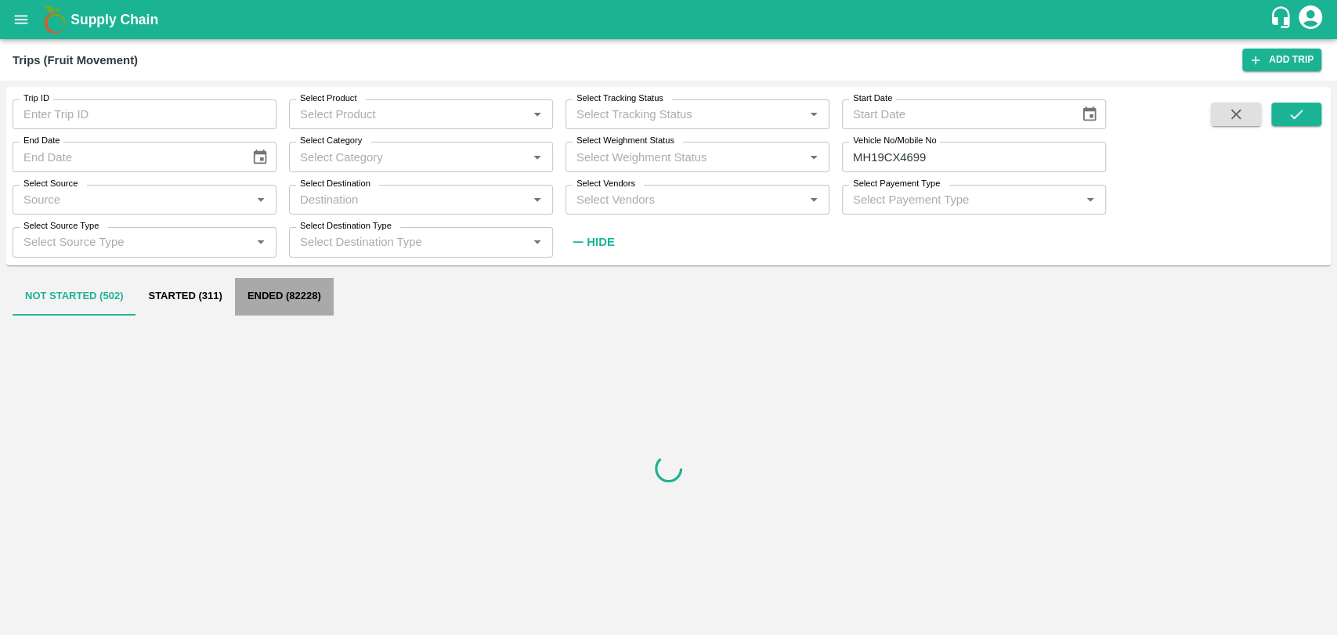
click at [239, 303] on button "Ended (82228)" at bounding box center [284, 297] width 99 height 38
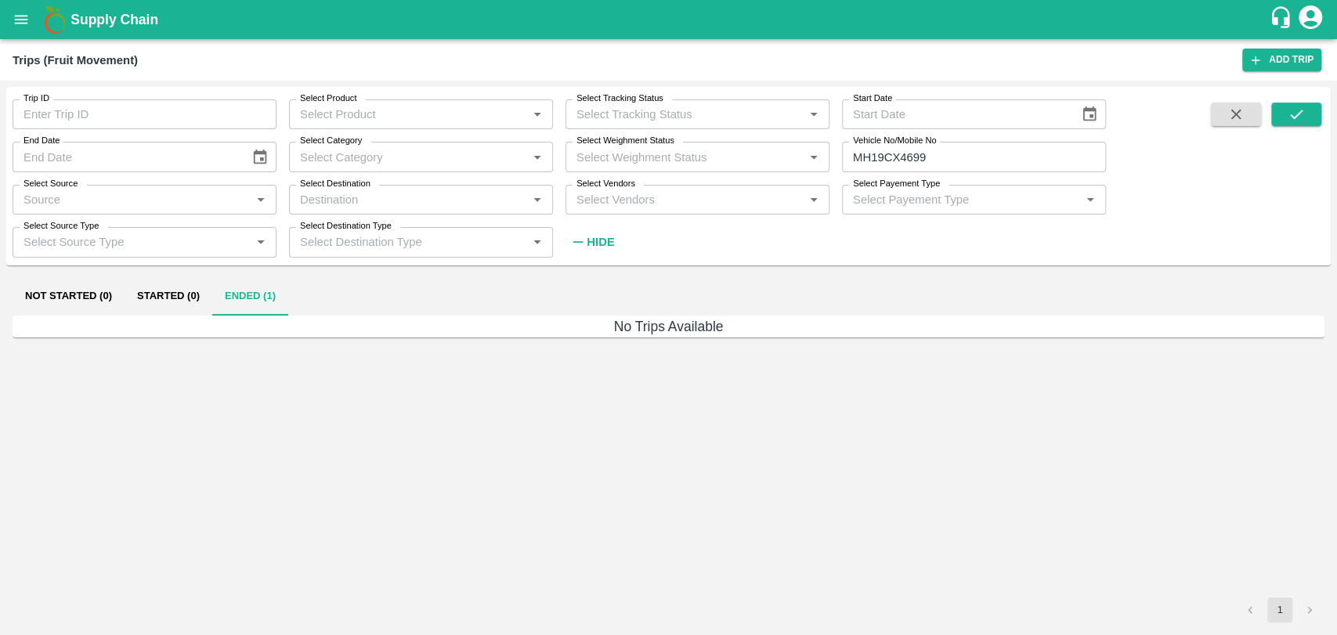
click at [239, 303] on button "Ended (1)" at bounding box center [250, 297] width 76 height 38
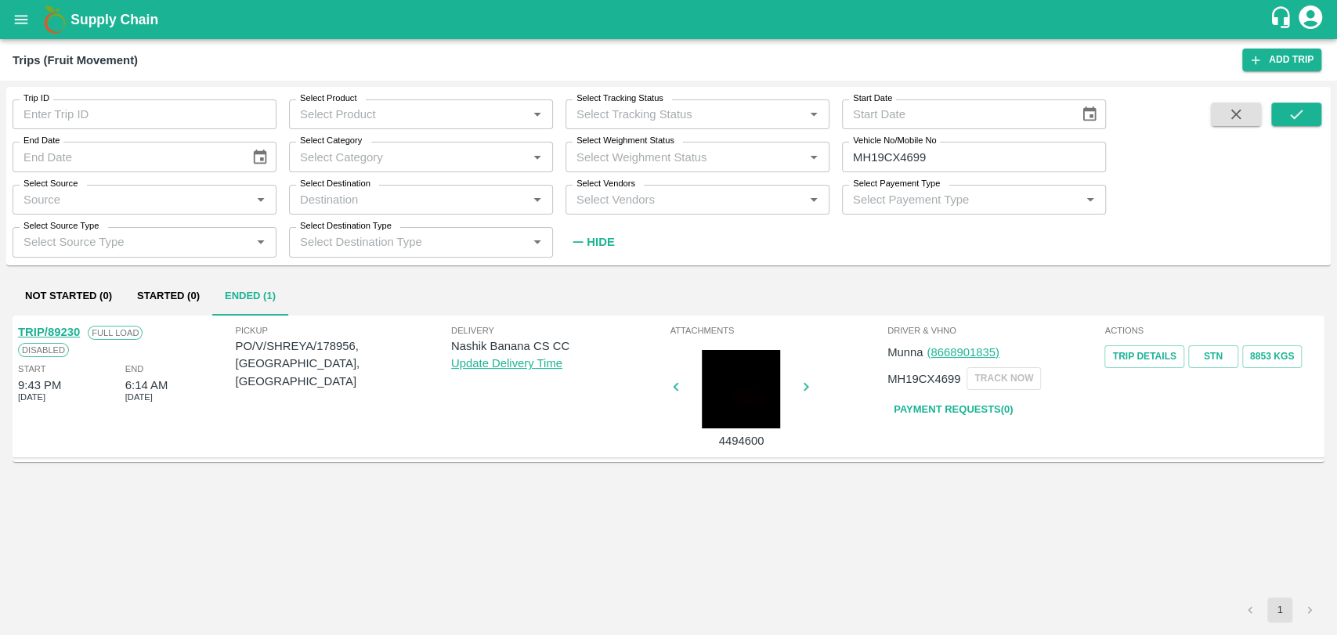
click at [78, 334] on link "TRIP/89230" at bounding box center [49, 332] width 62 height 13
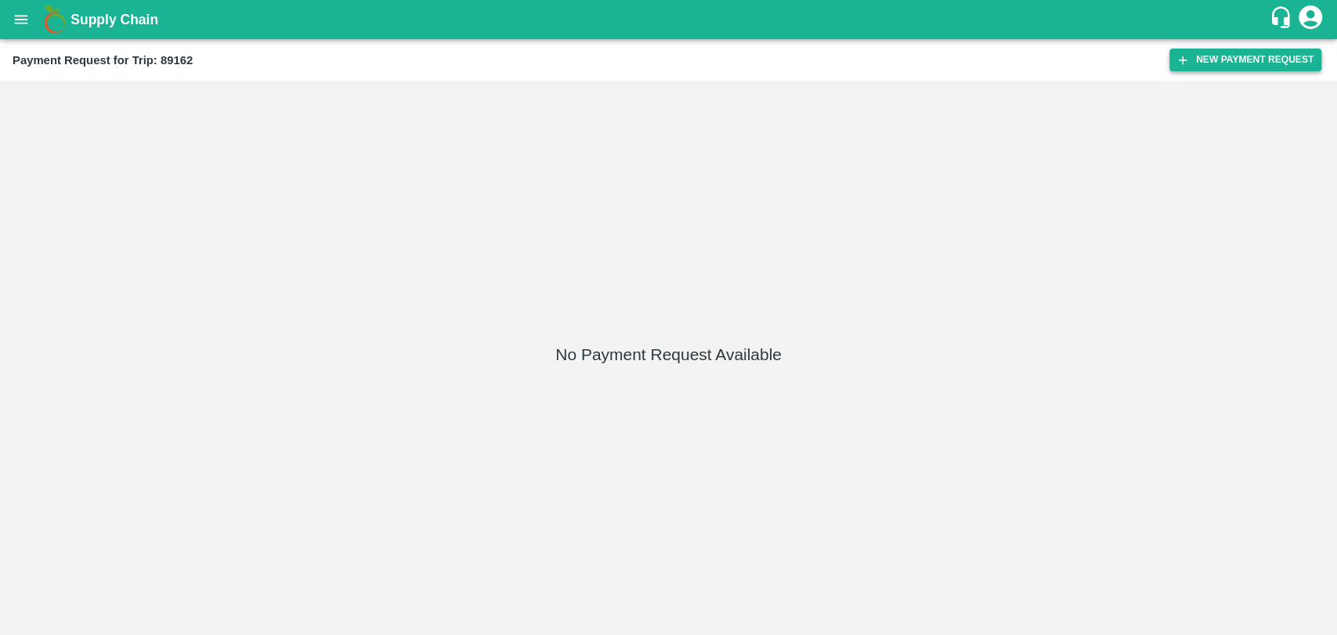
click at [1222, 65] on button "New Payment Request" at bounding box center [1245, 60] width 152 height 23
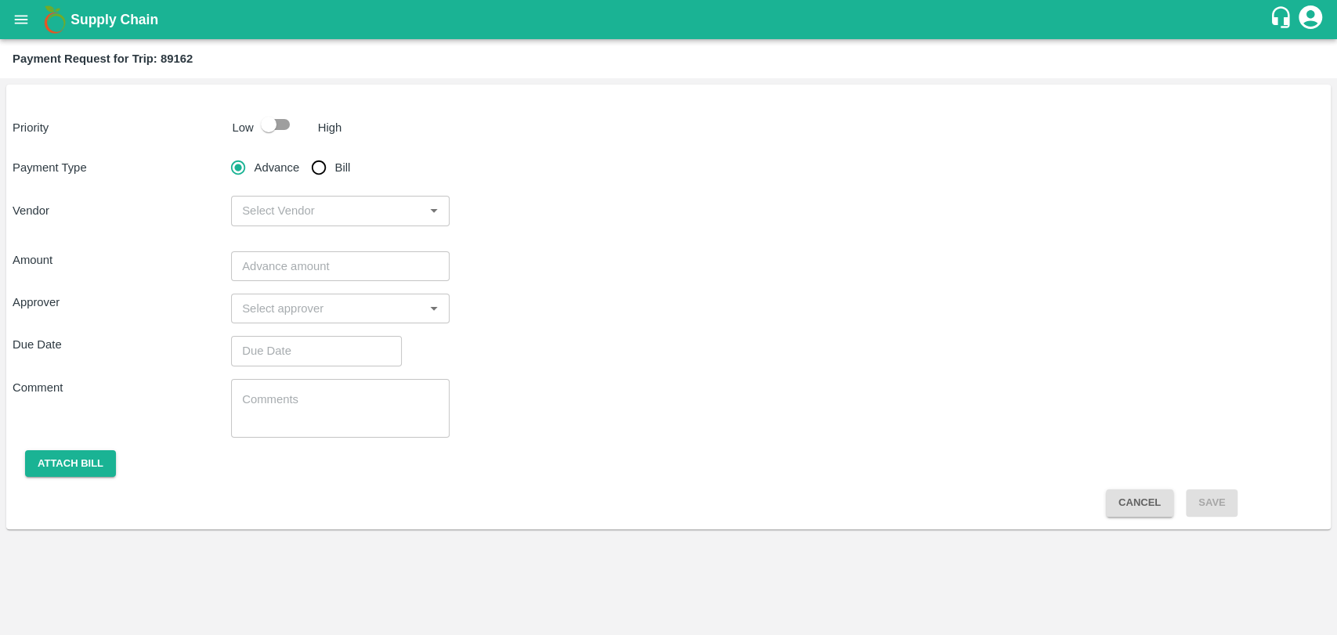
click at [284, 137] on input "checkbox" at bounding box center [268, 125] width 89 height 30
checkbox input "true"
click at [320, 179] on input "Bill" at bounding box center [318, 167] width 31 height 31
radio input "true"
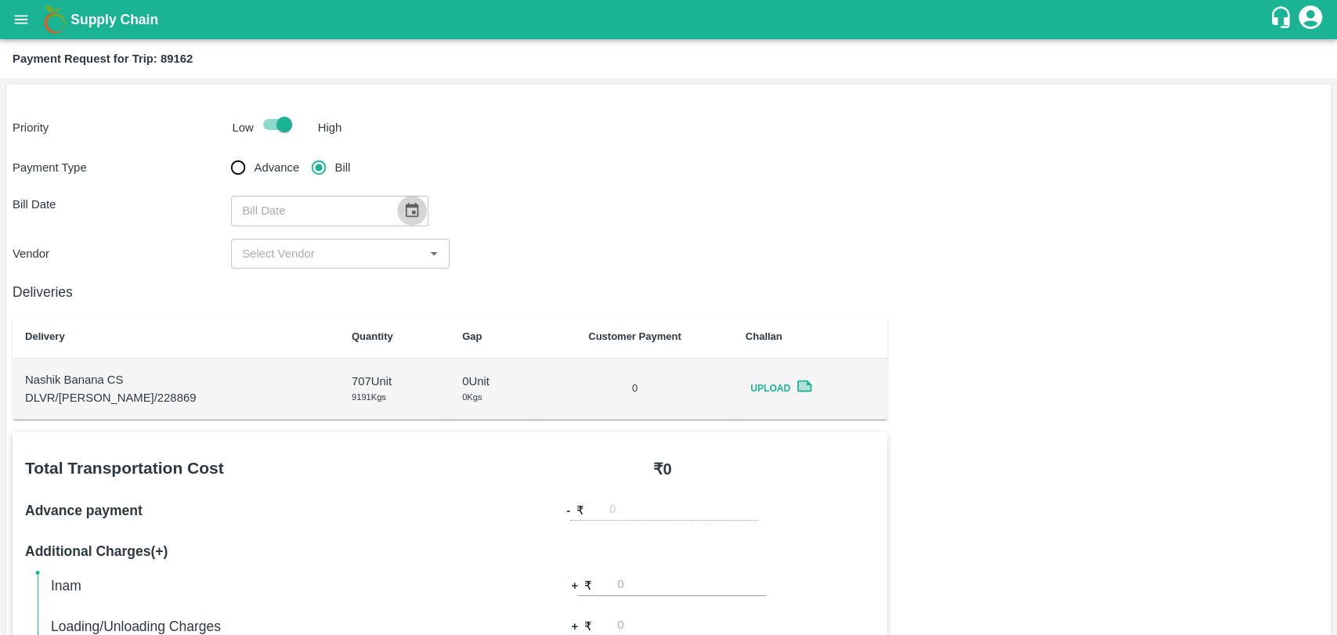
click at [403, 210] on icon "Choose date" at bounding box center [411, 210] width 17 height 17
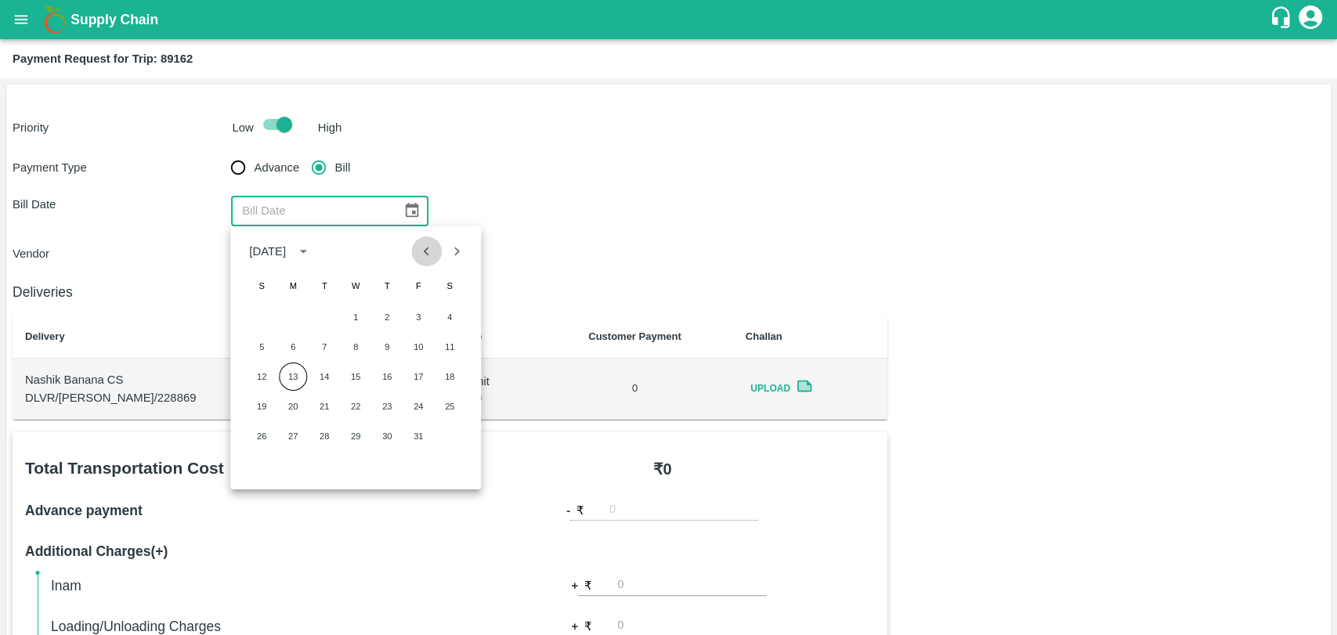
click at [415, 256] on button "Previous month" at bounding box center [427, 252] width 30 height 30
click at [288, 442] on button "29" at bounding box center [293, 436] width 28 height 28
type input "29/09/2025"
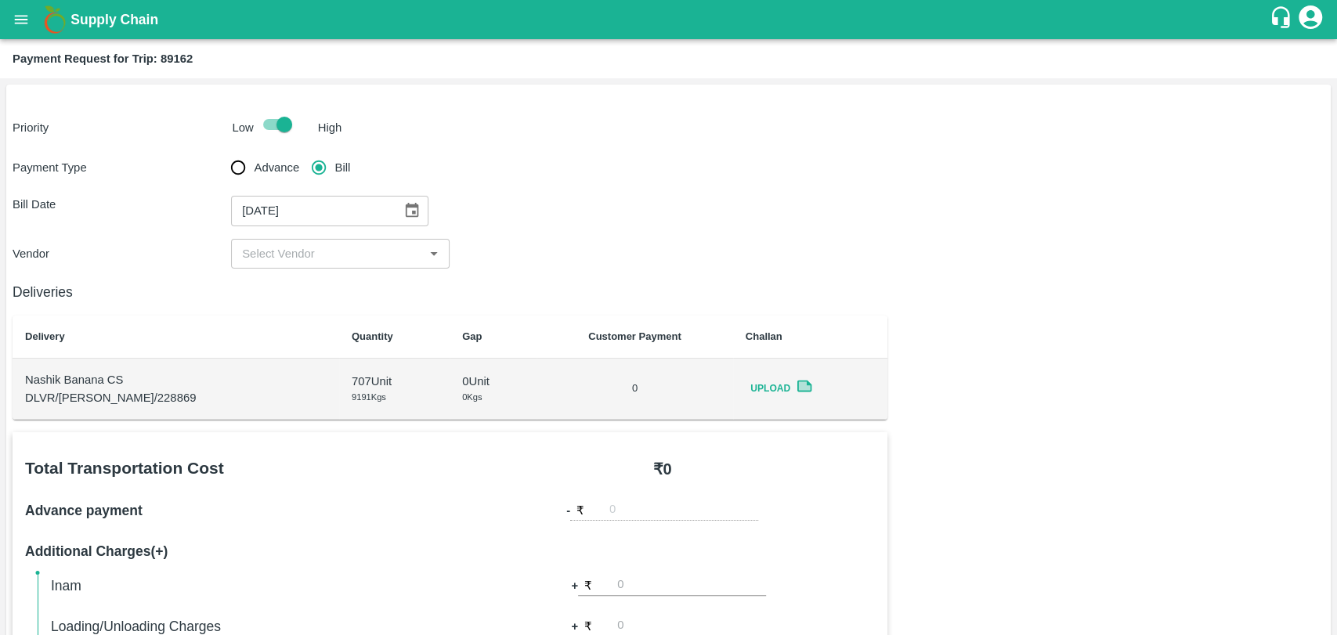
click at [268, 229] on div "Payment Type Advance Bill Bill Date 29/09/2025 ​ Vendor ​" at bounding box center [669, 210] width 1312 height 117
click at [272, 252] on input "input" at bounding box center [327, 254] width 183 height 20
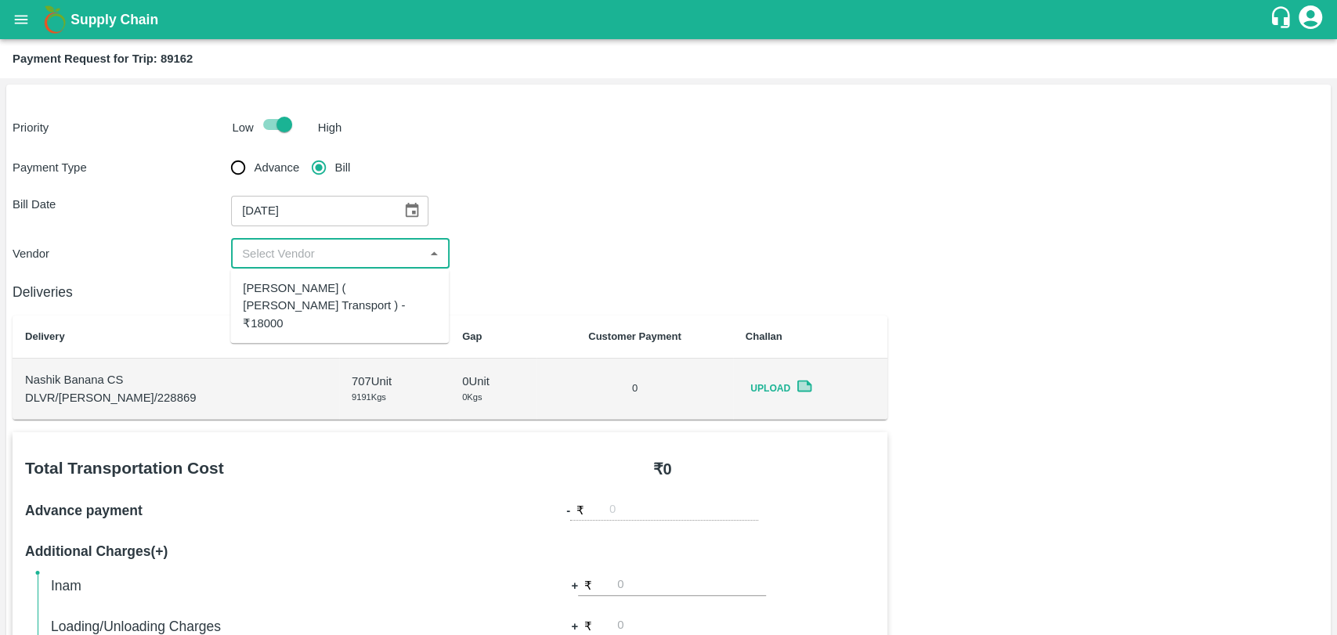
click at [284, 291] on div "Nitin Rasal ( Bhairavnath Transport ) - ₹18000" at bounding box center [339, 306] width 193 height 52
type input "Nitin Rasal ( Bhairavnath Transport ) - ₹18000"
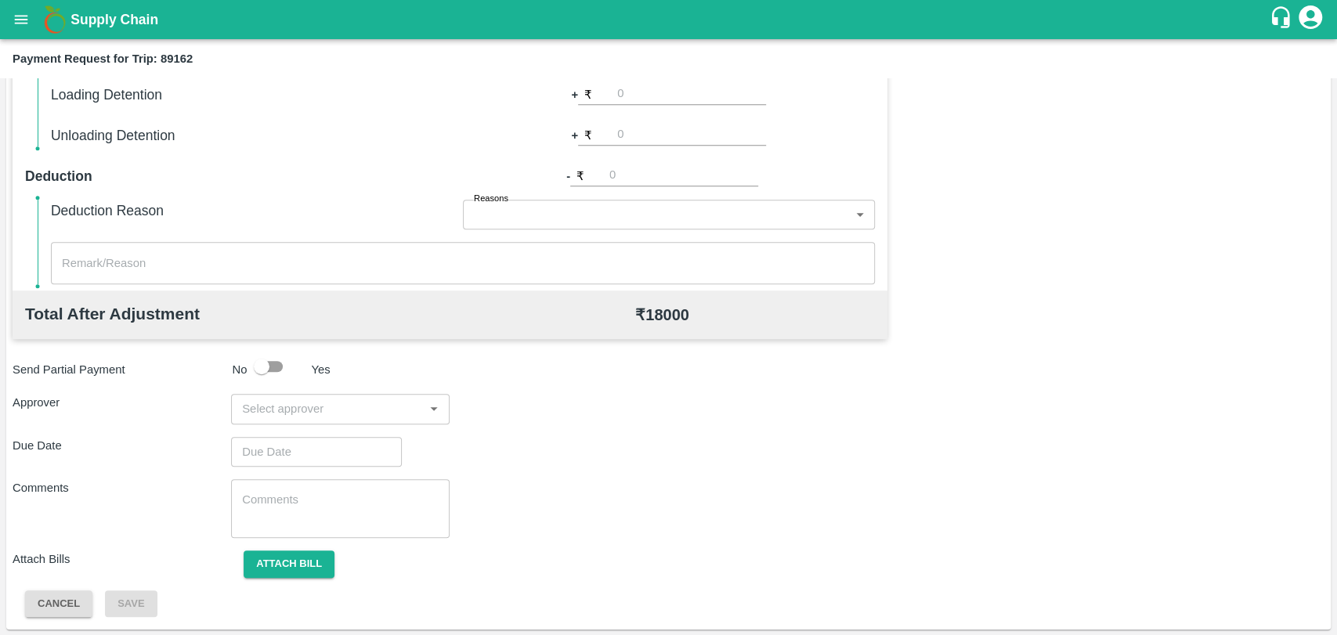
scroll to position [573, 0]
click at [303, 406] on input "input" at bounding box center [327, 408] width 183 height 20
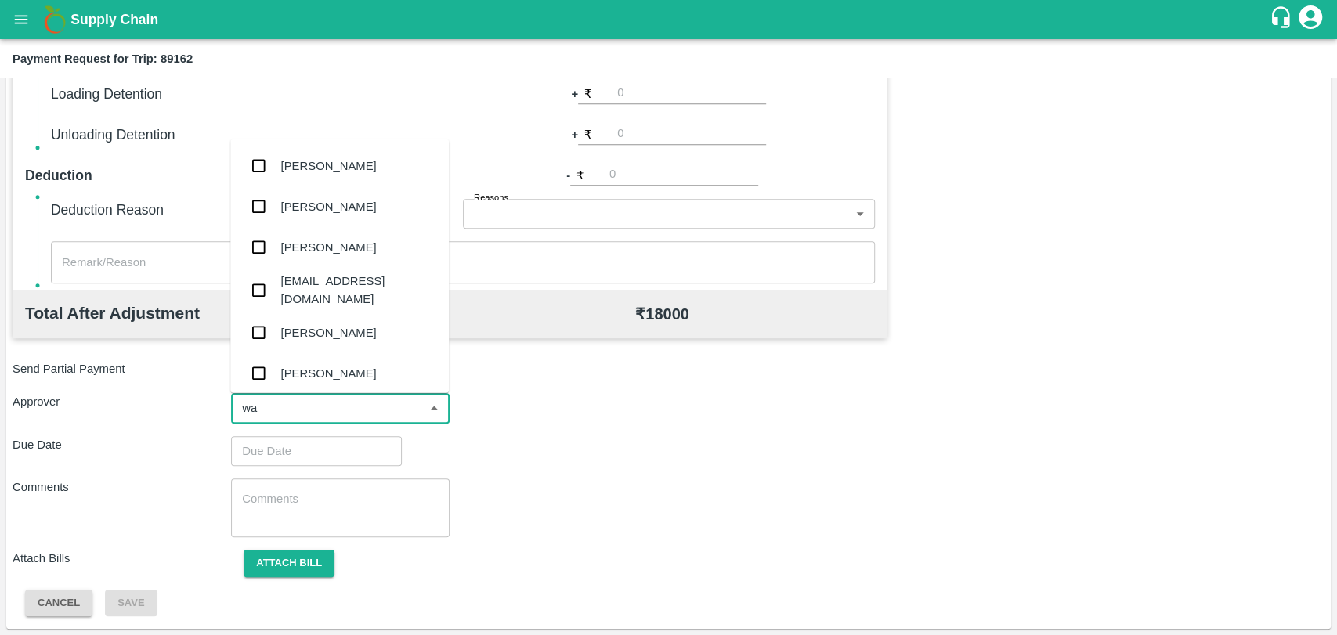
type input "wag"
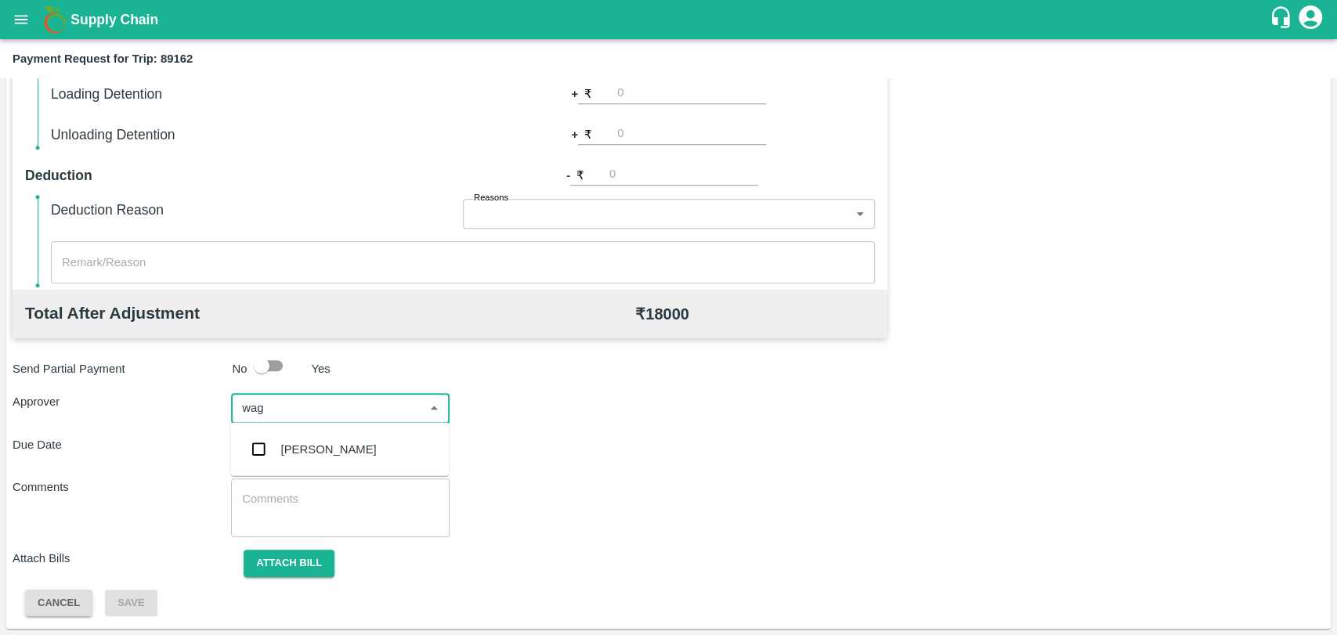
click at [303, 443] on div "Prasad Waghade" at bounding box center [329, 449] width 96 height 17
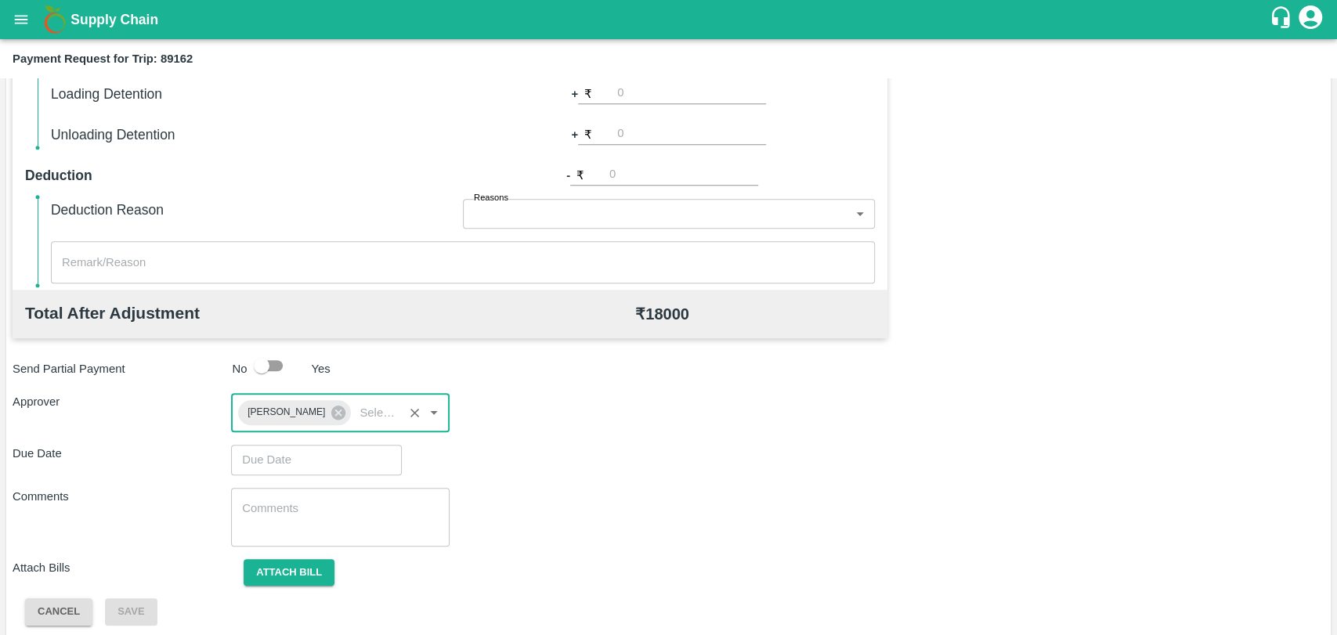
type input "DD/MM/YYYY hh:mm aa"
click at [293, 452] on input "DD/MM/YYYY hh:mm aa" at bounding box center [311, 460] width 160 height 30
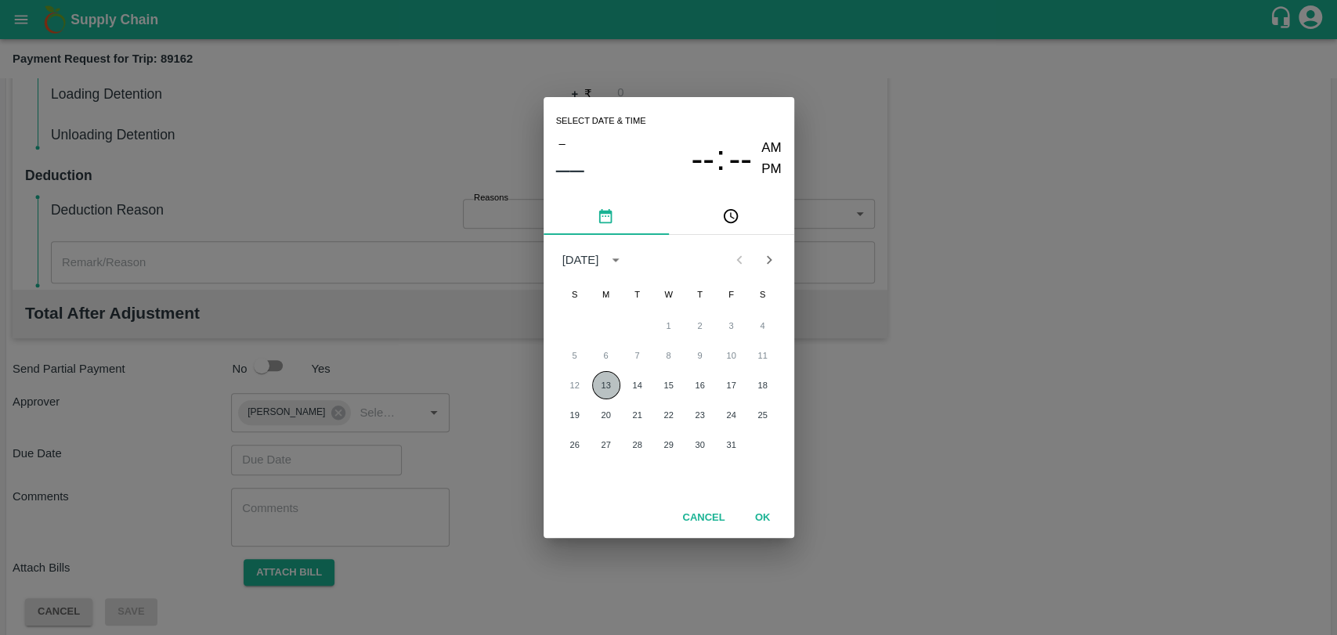
click at [594, 379] on button "13" at bounding box center [606, 385] width 28 height 28
type input "13/10/2025 12:00 AM"
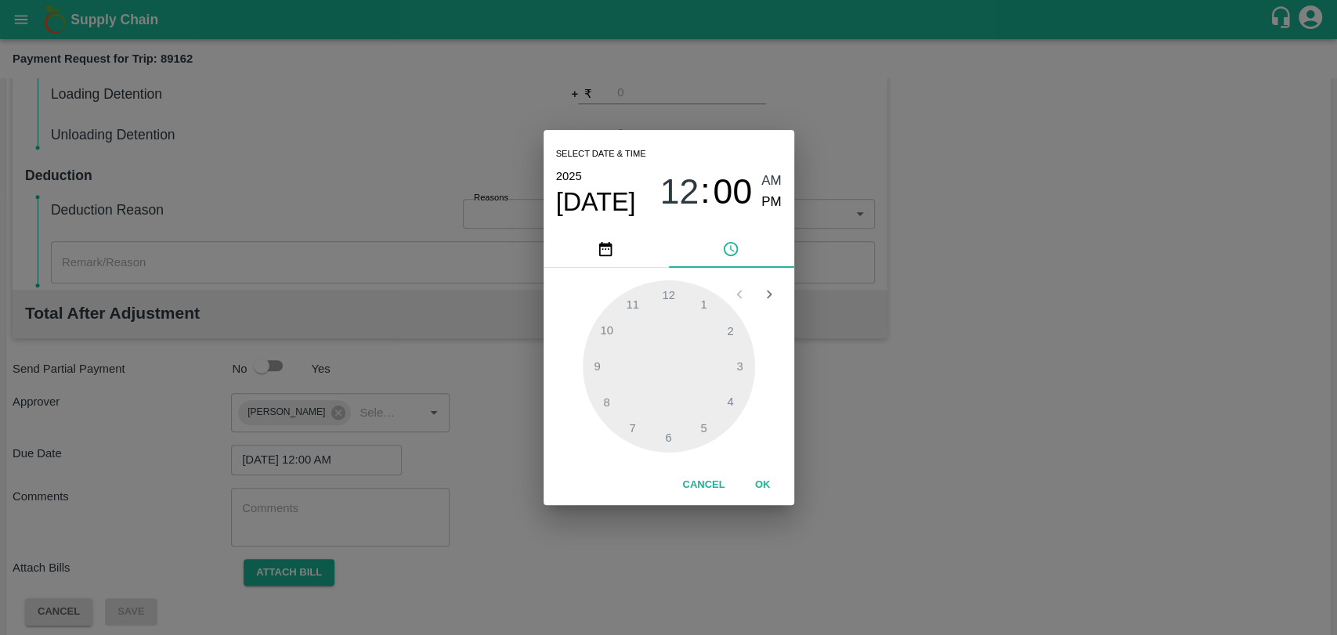
click at [739, 482] on button "OK" at bounding box center [763, 485] width 50 height 27
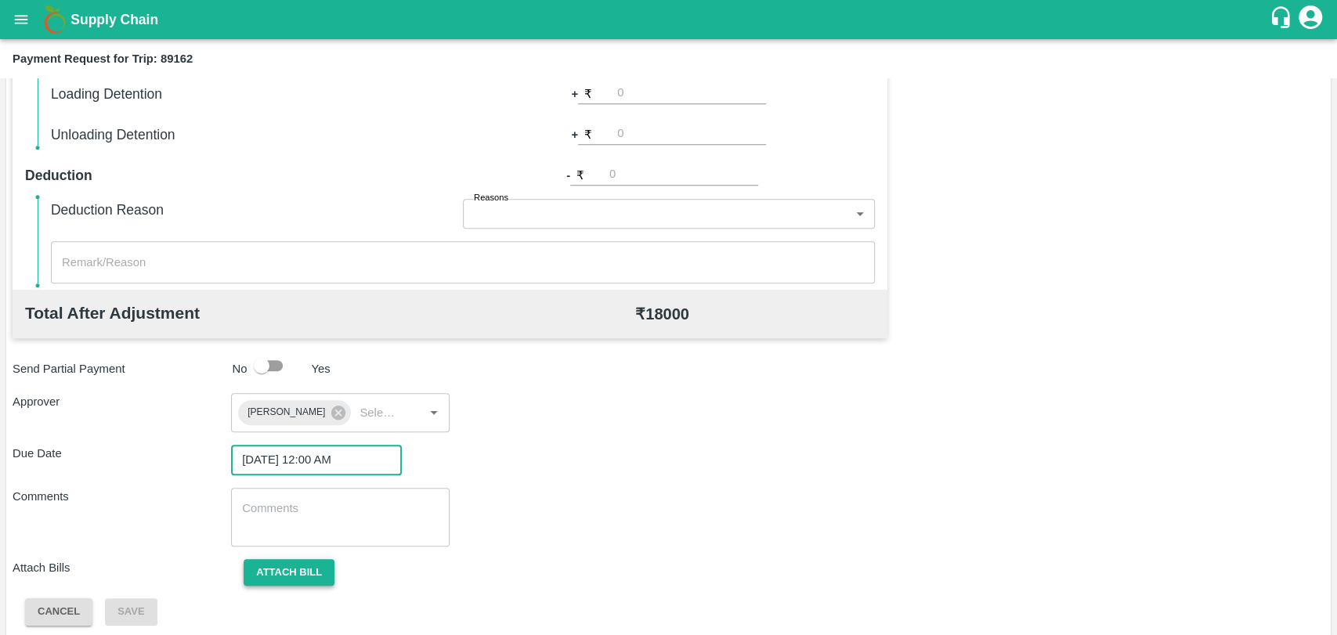
click at [331, 575] on button "Attach bill" at bounding box center [289, 572] width 91 height 27
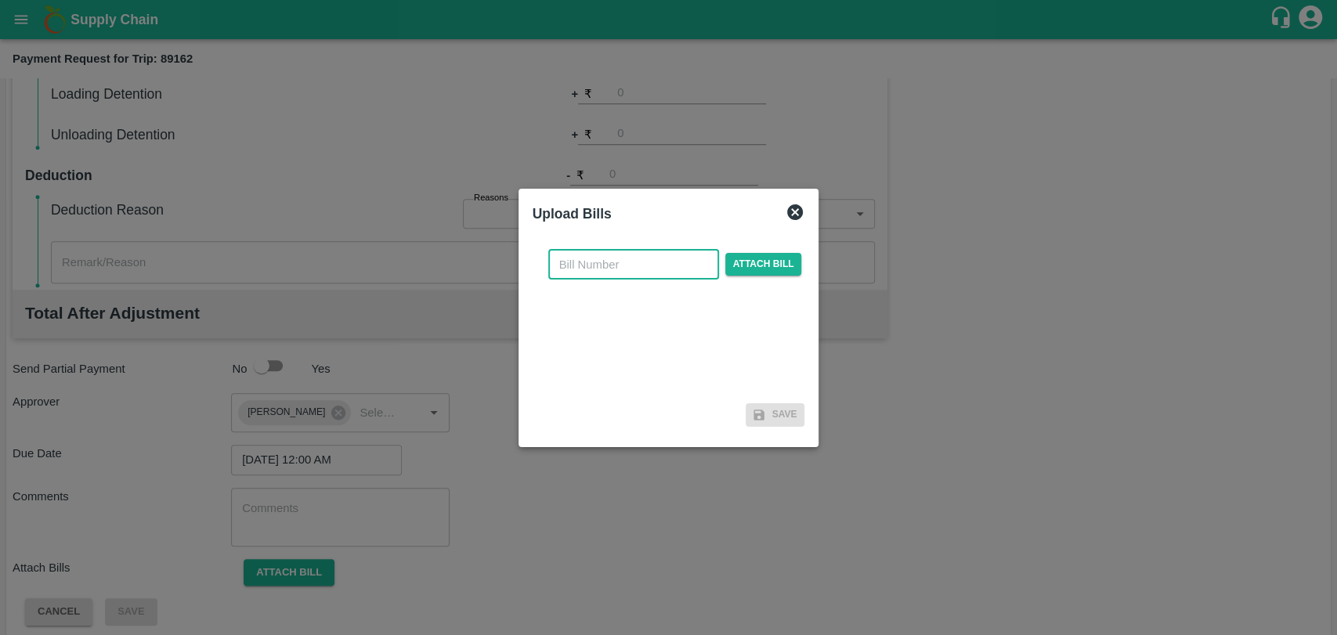
click at [621, 267] on input "text" at bounding box center [633, 265] width 171 height 30
type input "4076"
click at [783, 262] on span "Attach bill" at bounding box center [763, 264] width 77 height 23
click at [0, 0] on input "Attach bill" at bounding box center [0, 0] width 0 height 0
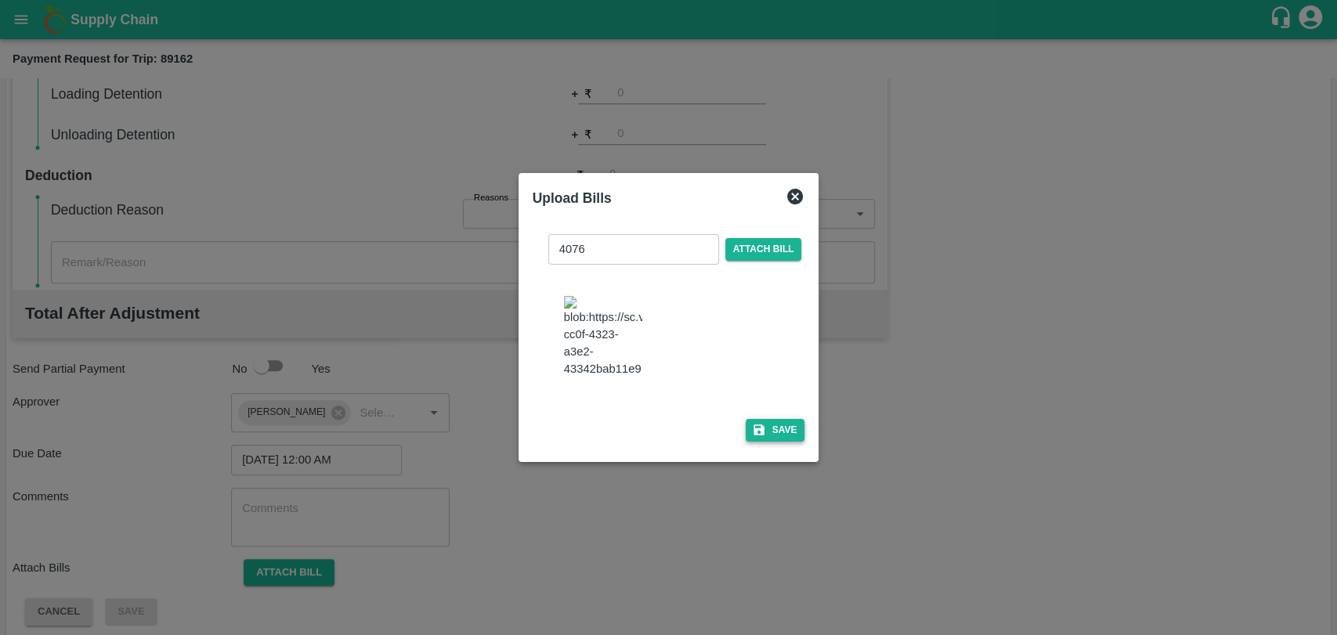
click at [762, 419] on button "Save" at bounding box center [776, 430] width 60 height 23
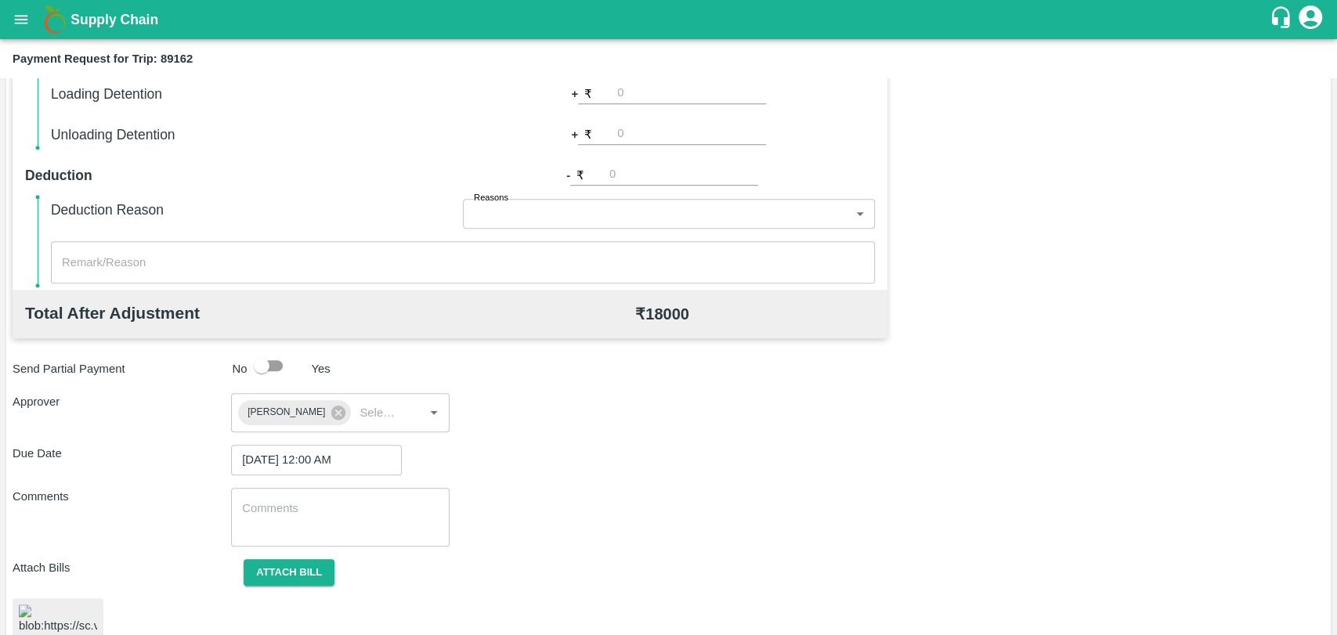
scroll to position [654, 0]
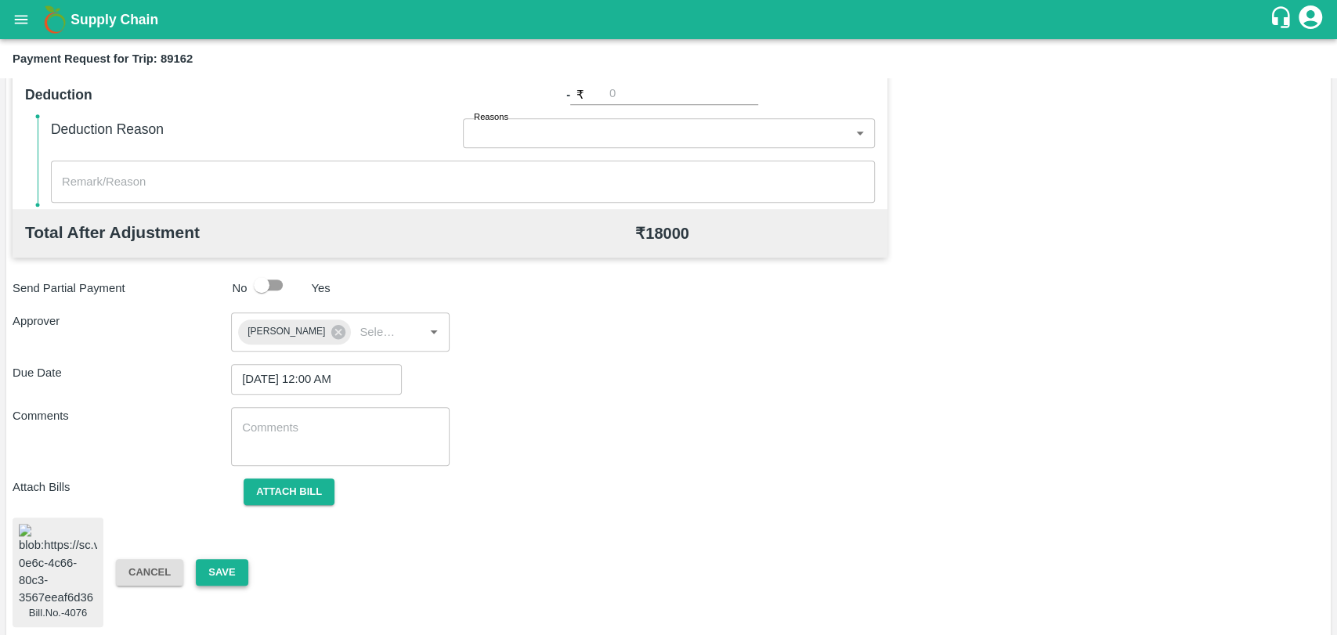
click at [238, 566] on button "Save" at bounding box center [222, 572] width 52 height 27
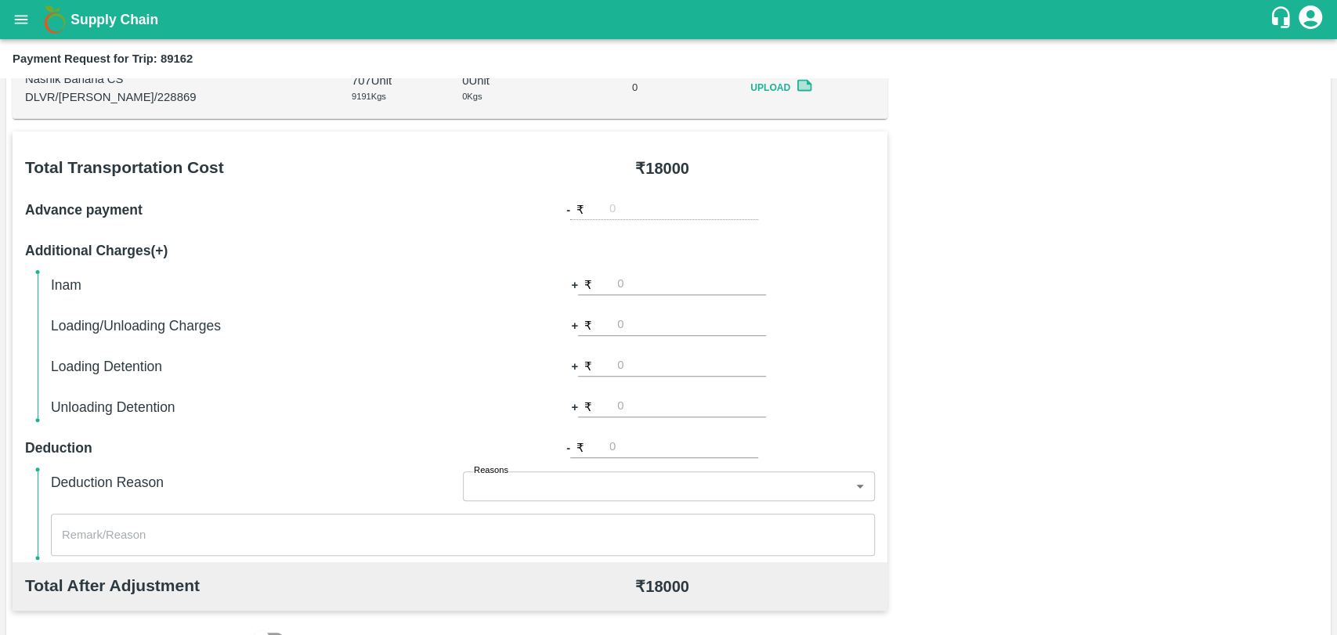
scroll to position [132, 0]
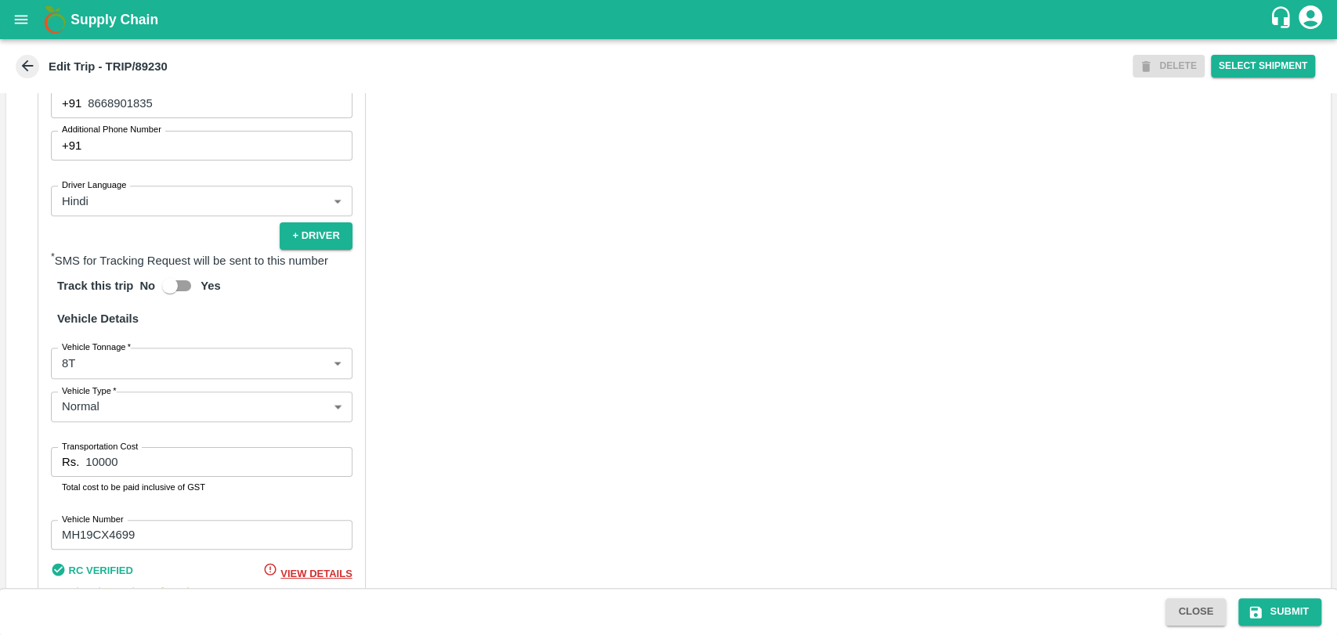
scroll to position [1020, 0]
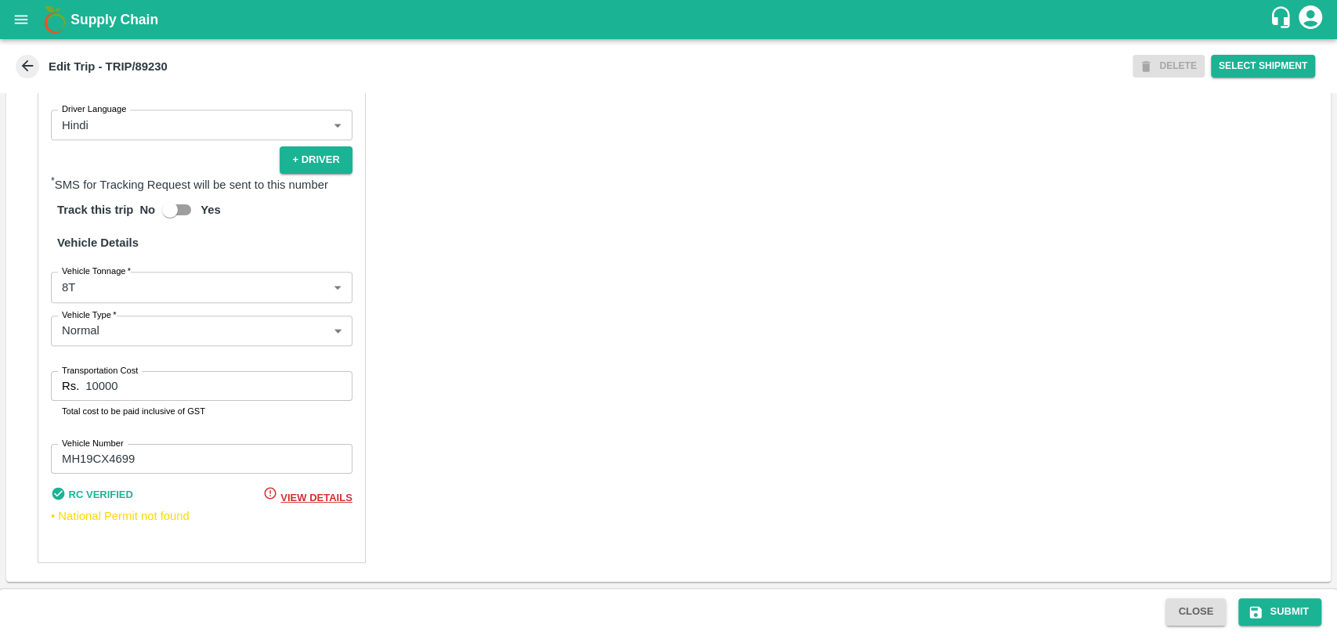
click at [81, 296] on body "Supply Chain Edit Trip - TRIP/89230 DELETE Select Shipment Trip Details Trip Ty…" at bounding box center [668, 317] width 1337 height 635
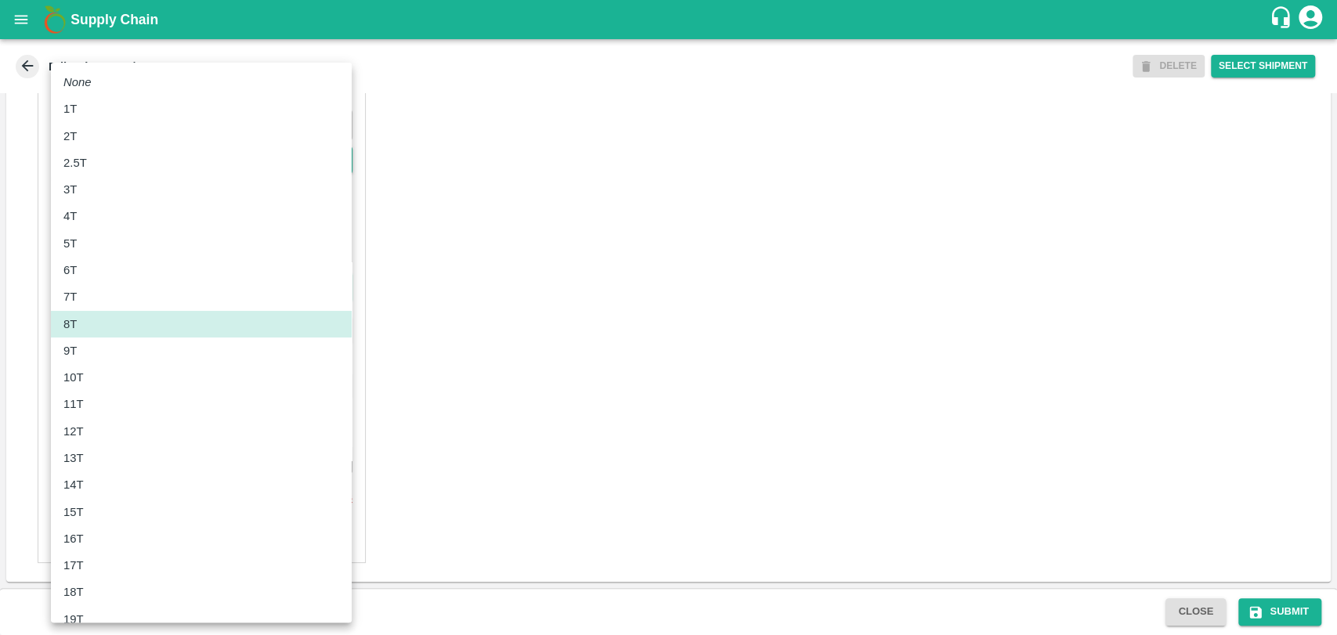
click at [87, 372] on div "10T" at bounding box center [77, 377] width 28 height 17
type input "10000"
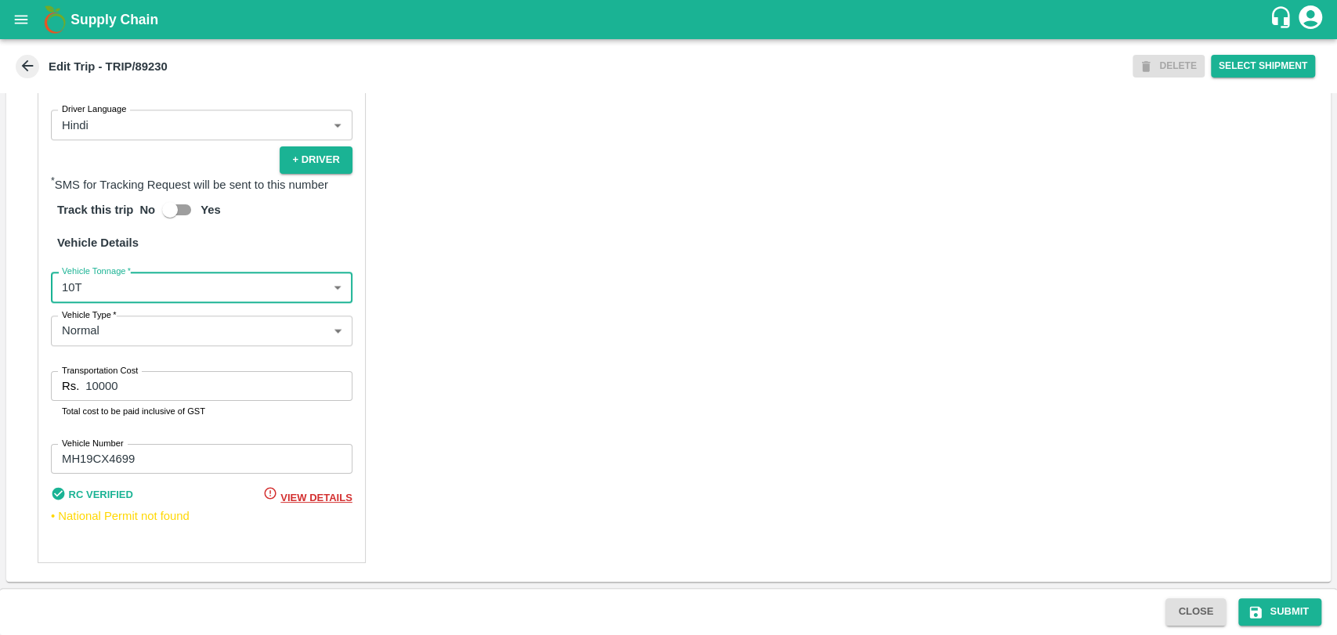
click at [100, 385] on input "10000" at bounding box center [218, 386] width 266 height 30
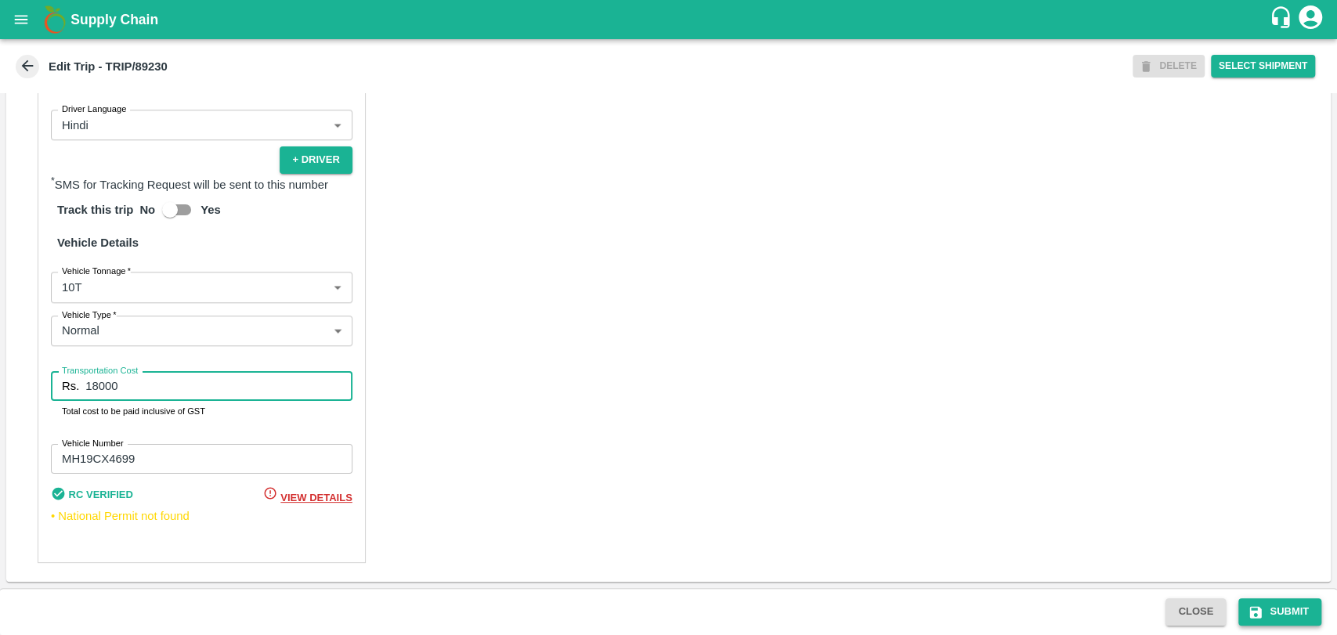
type input "18000"
click at [1254, 609] on icon "submit" at bounding box center [1256, 613] width 16 height 16
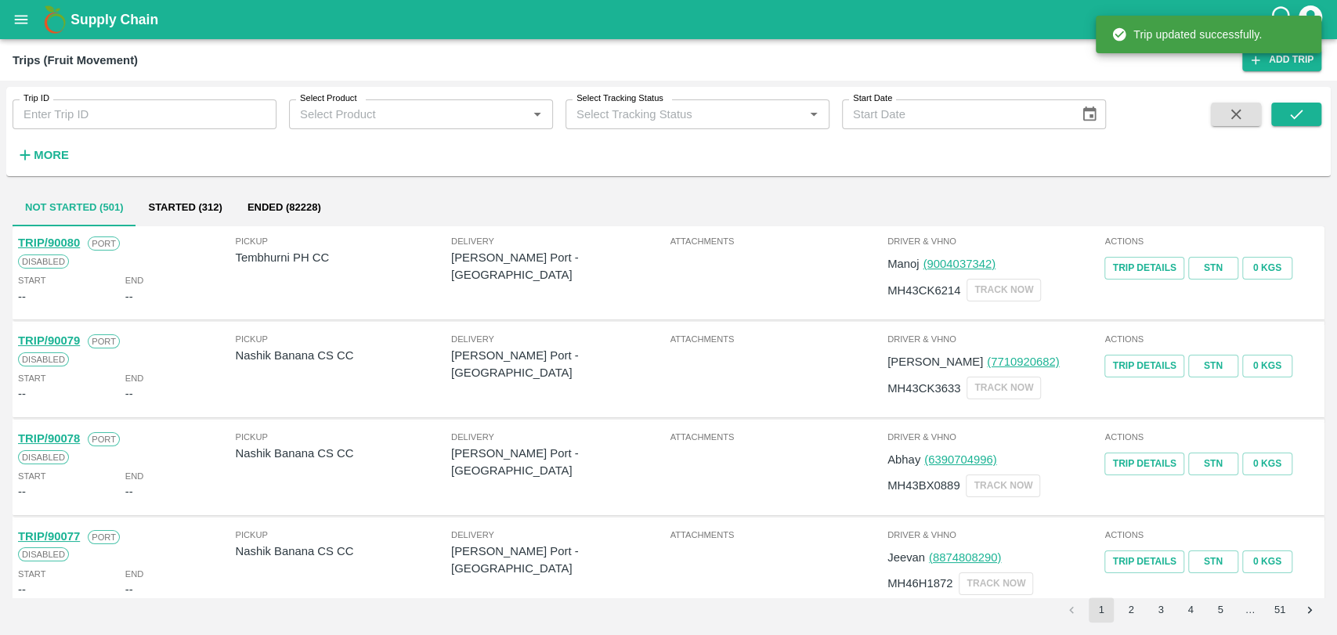
click at [26, 161] on icon "button" at bounding box center [24, 154] width 17 height 17
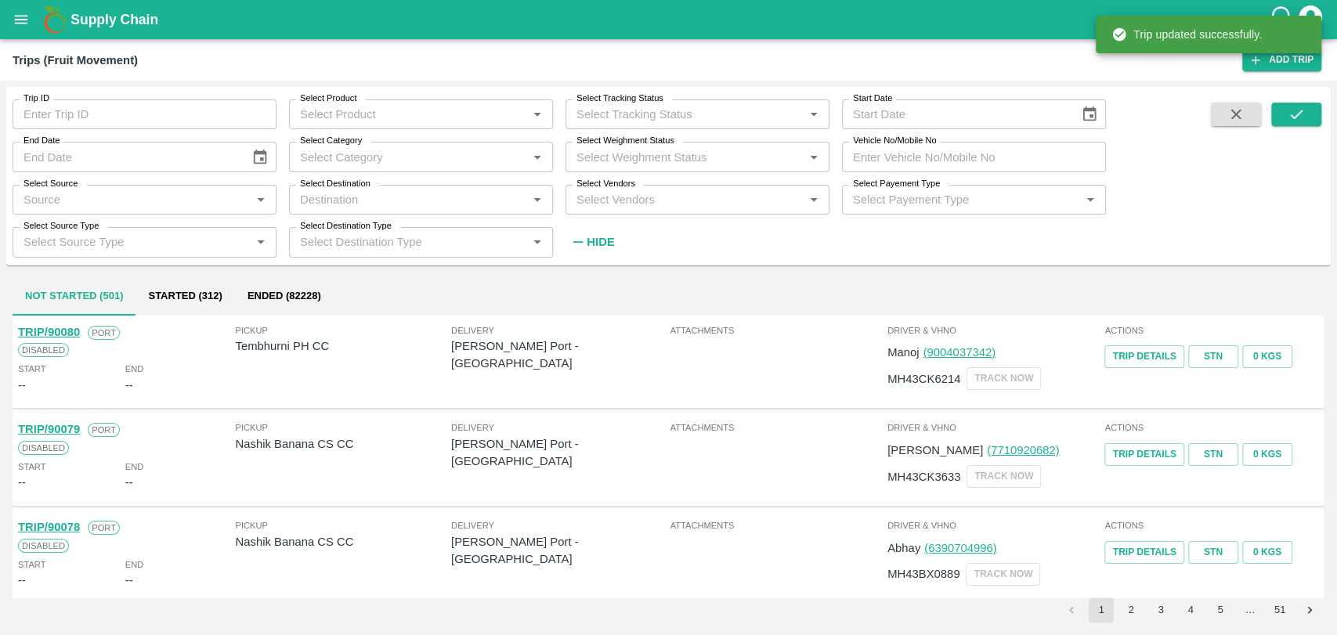
click at [1018, 144] on input "Vehicle No/Mobile No" at bounding box center [974, 157] width 264 height 30
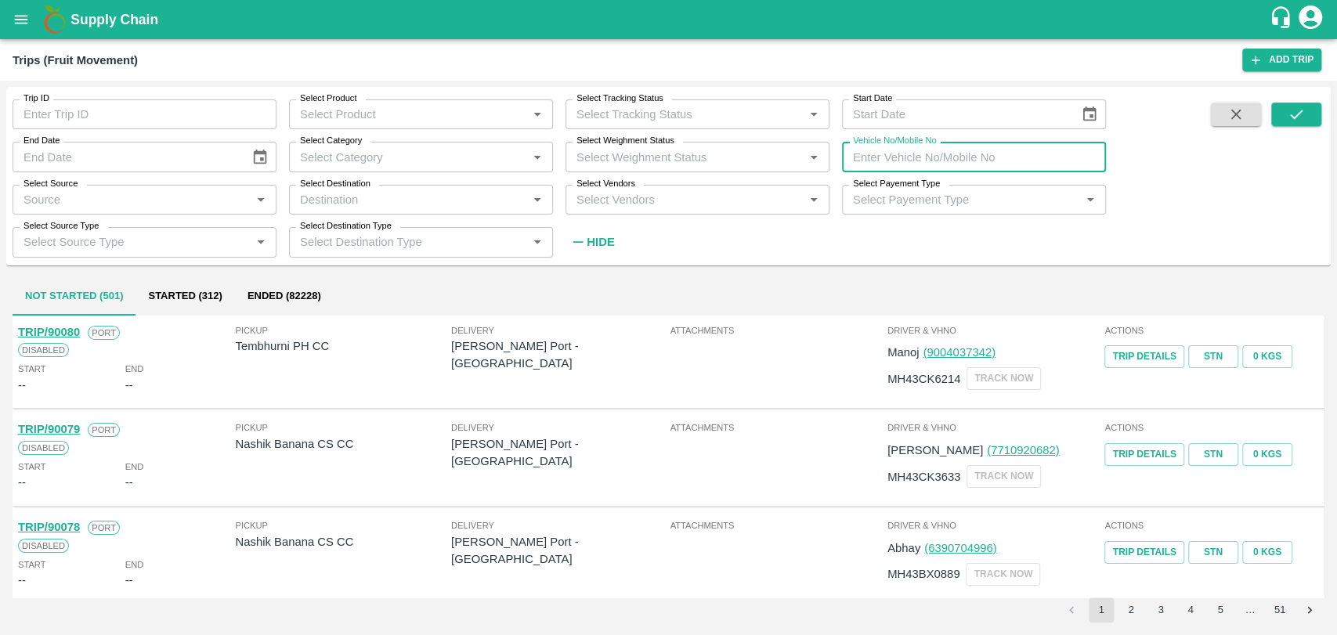
paste input "MH18BG6409"
type input "MH18BG6409"
click at [1303, 121] on icon "submit" at bounding box center [1296, 114] width 17 height 17
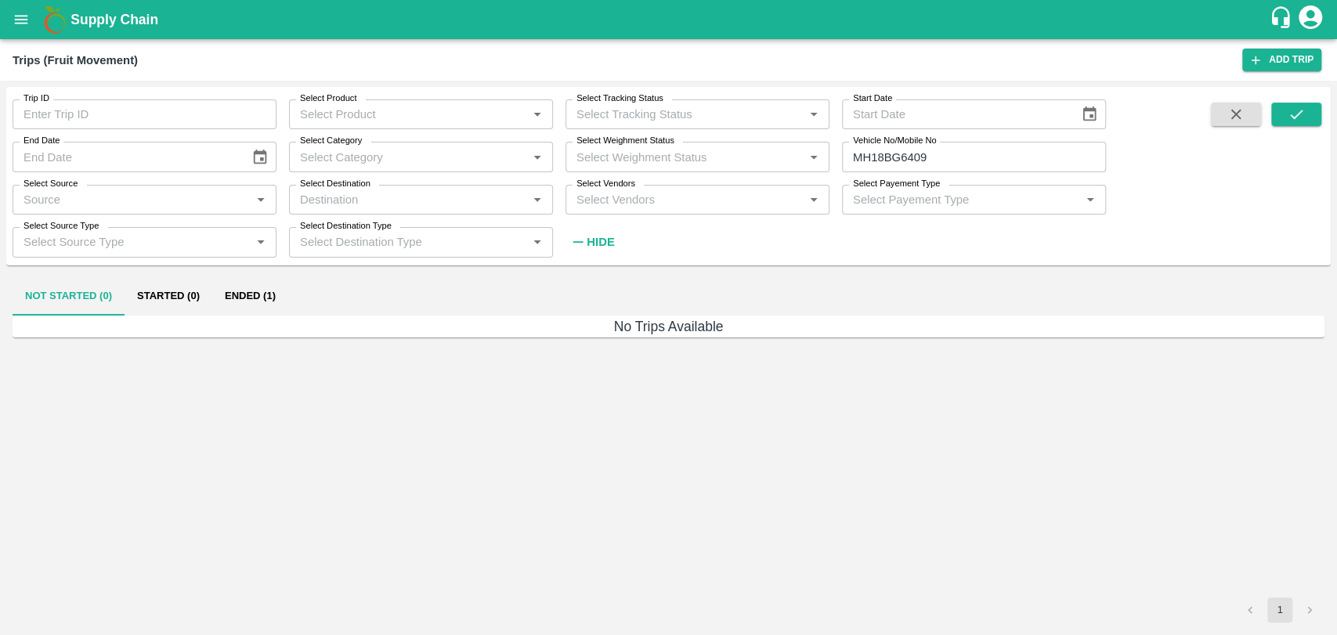
click at [248, 306] on button "Ended (1)" at bounding box center [250, 297] width 76 height 38
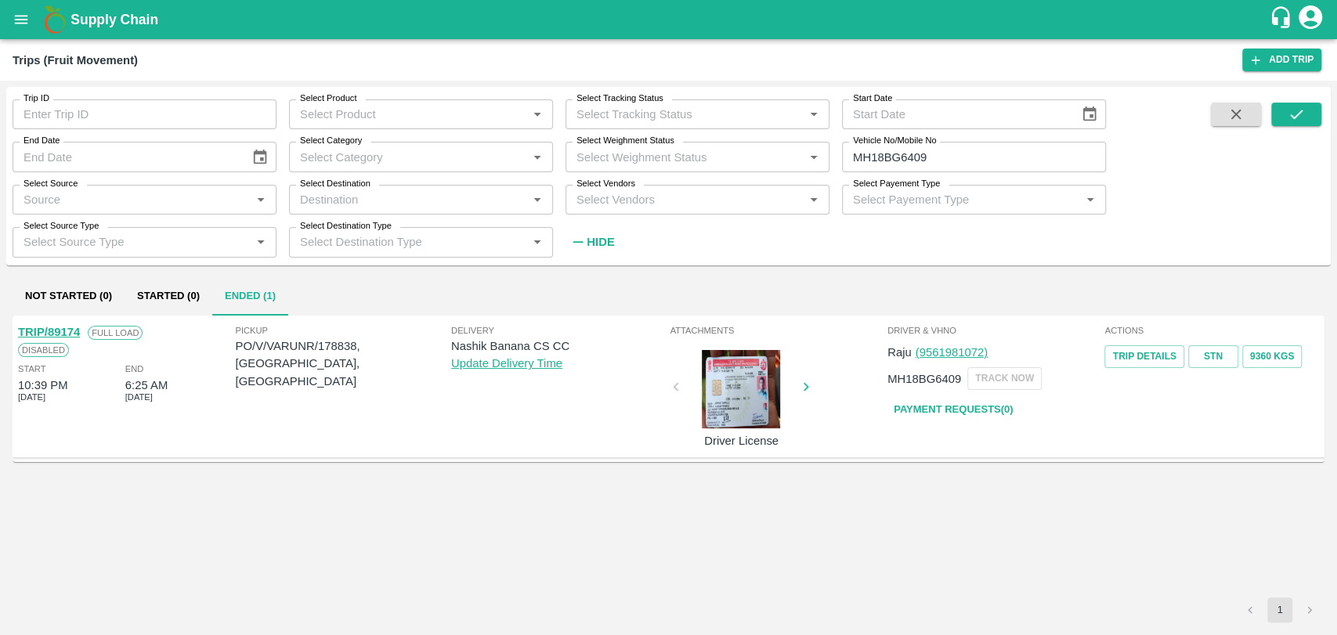
click at [67, 334] on link "TRIP/89174" at bounding box center [49, 332] width 62 height 13
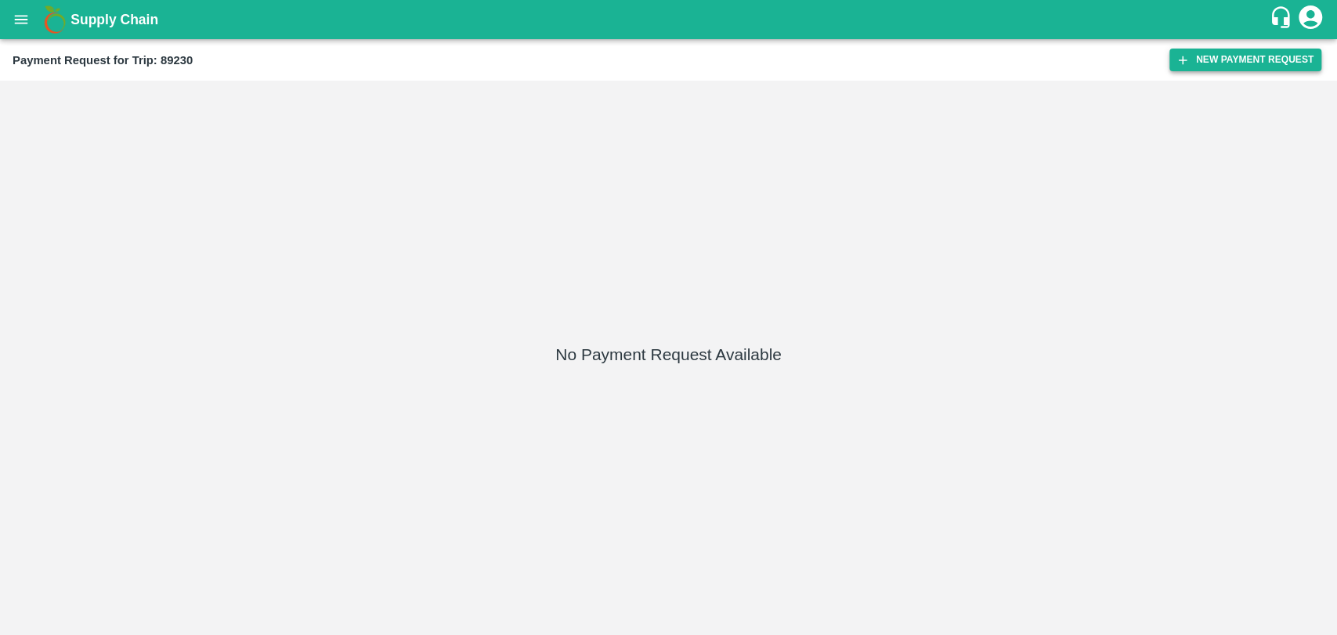
click at [1220, 51] on button "New Payment Request" at bounding box center [1245, 60] width 152 height 23
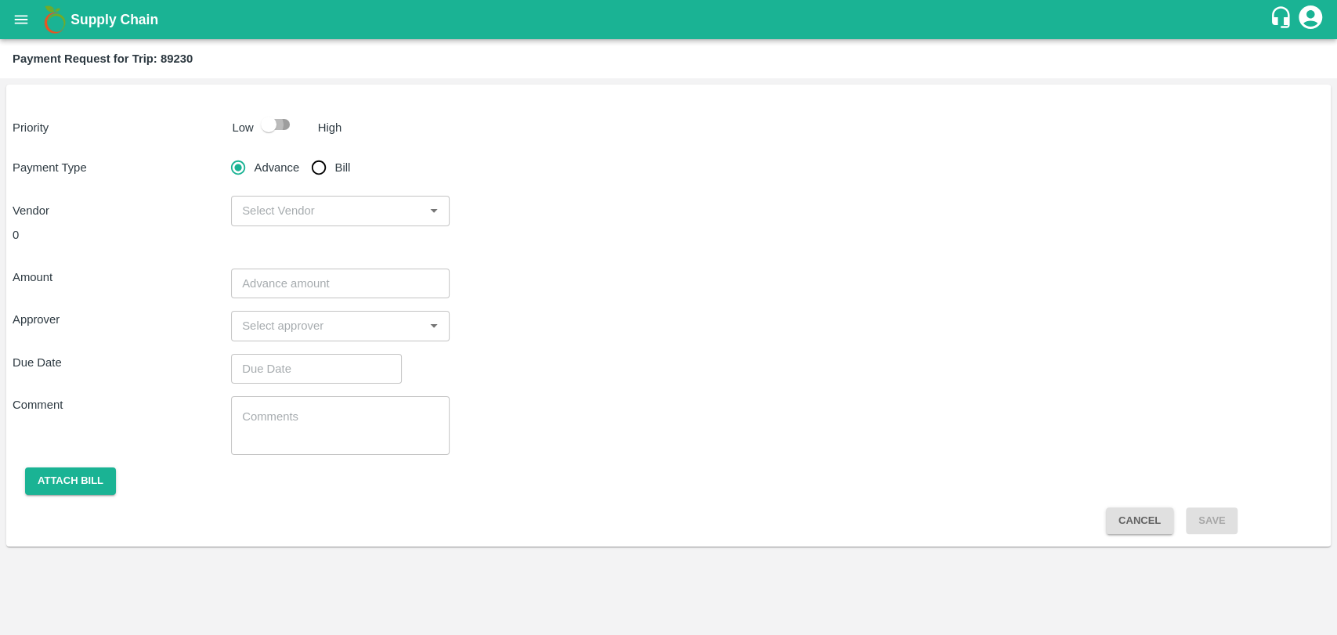
click at [293, 127] on input "checkbox" at bounding box center [268, 125] width 89 height 30
checkbox input "true"
click at [338, 169] on span "Bill" at bounding box center [343, 167] width 16 height 17
click at [334, 169] on input "Bill" at bounding box center [318, 167] width 31 height 31
radio input "true"
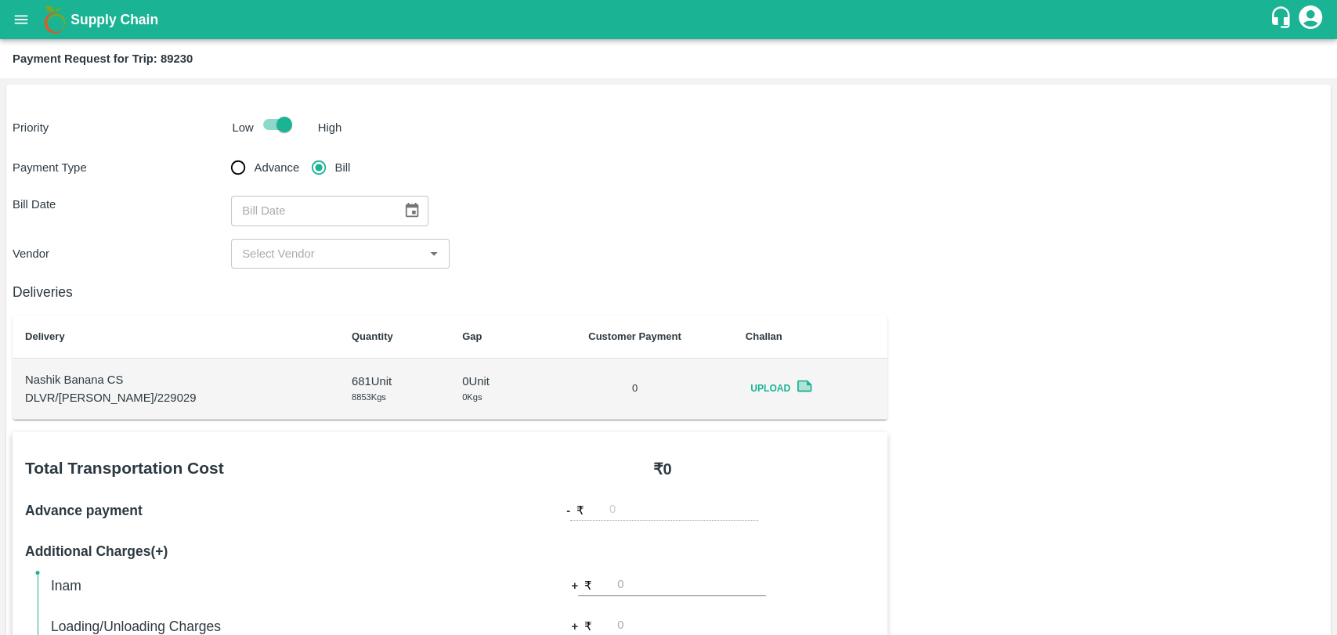
click at [406, 204] on icon "Choose date" at bounding box center [412, 210] width 13 height 15
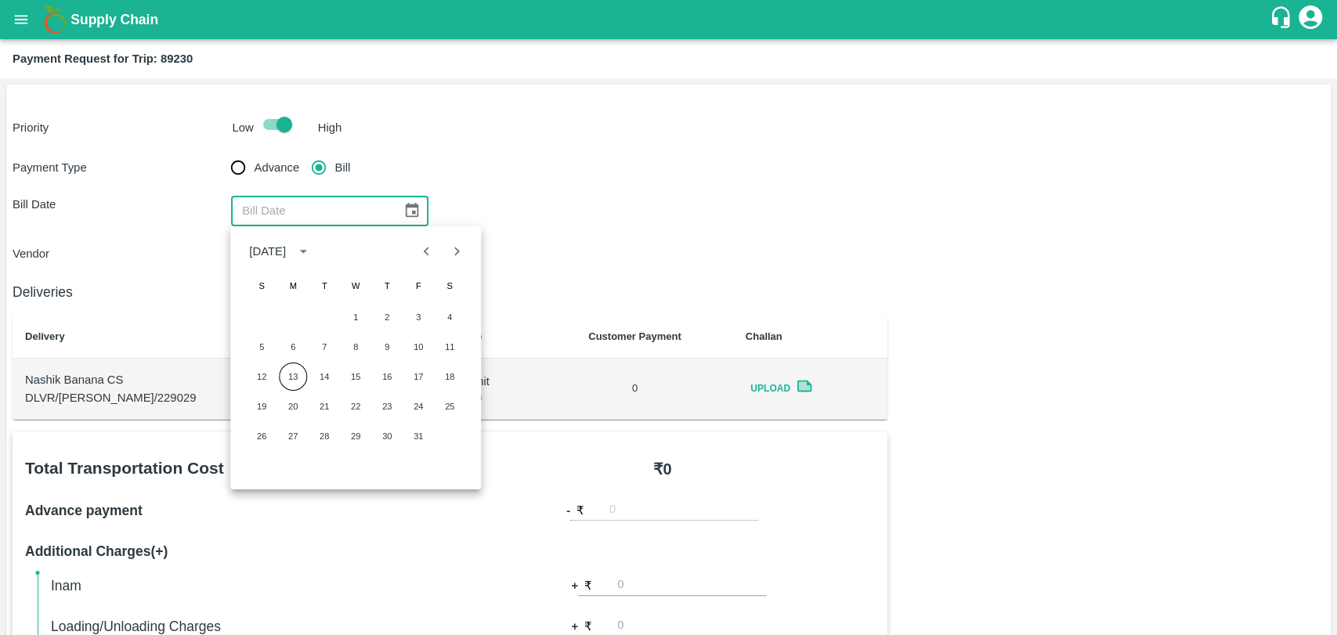
click at [421, 251] on icon "Previous month" at bounding box center [426, 251] width 17 height 17
click at [324, 439] on button "30" at bounding box center [324, 436] width 28 height 28
type input "[DATE]"
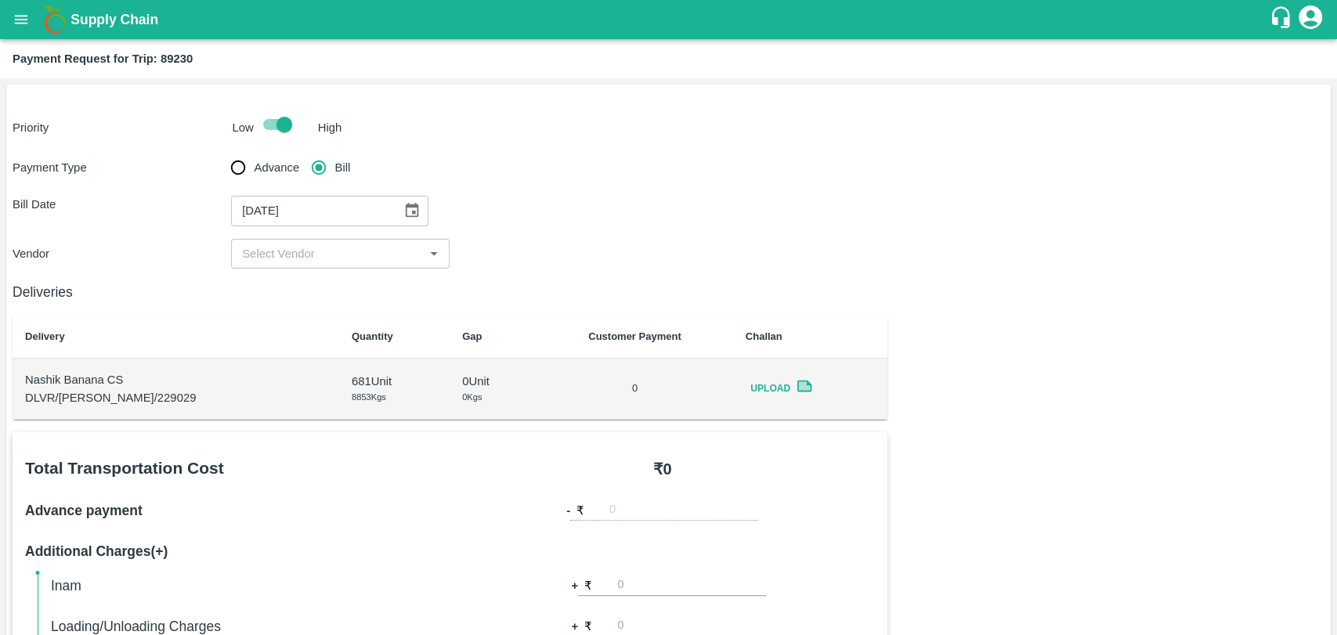
click at [284, 246] on input "input" at bounding box center [327, 254] width 183 height 20
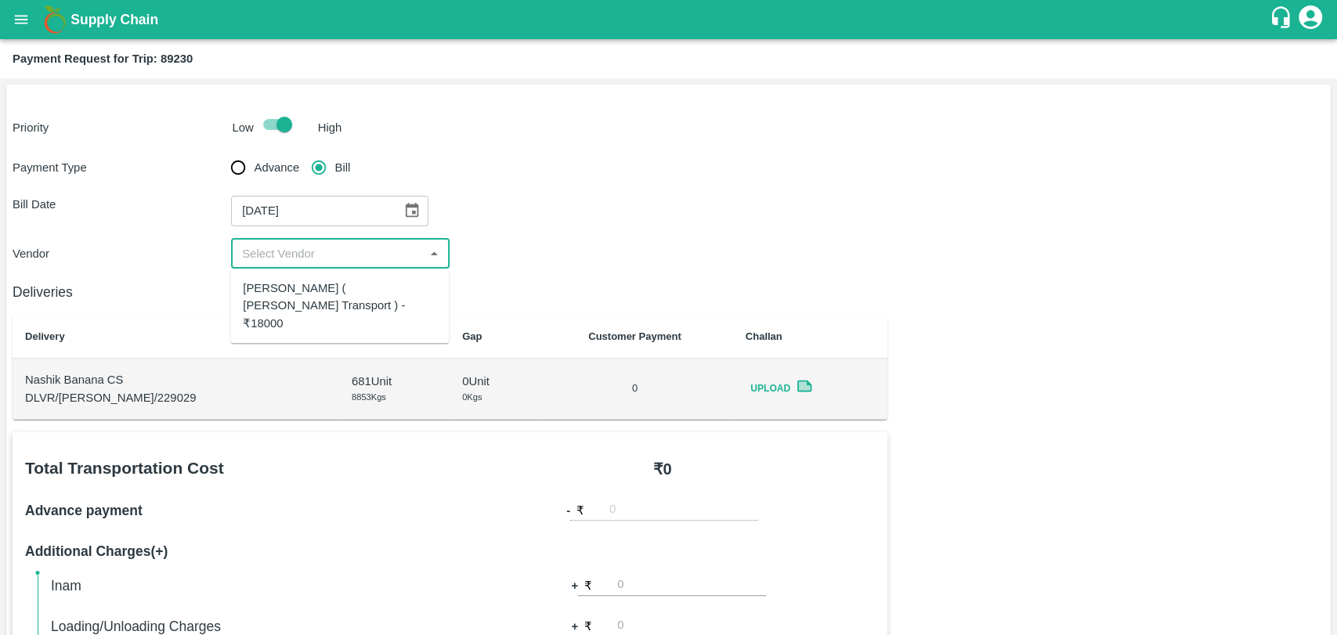
click at [306, 309] on div "Nitin Rasal ( Bhairavnath Transport ) - ₹18000" at bounding box center [339, 306] width 193 height 52
type input "Nitin Rasal ( Bhairavnath Transport ) - ₹18000"
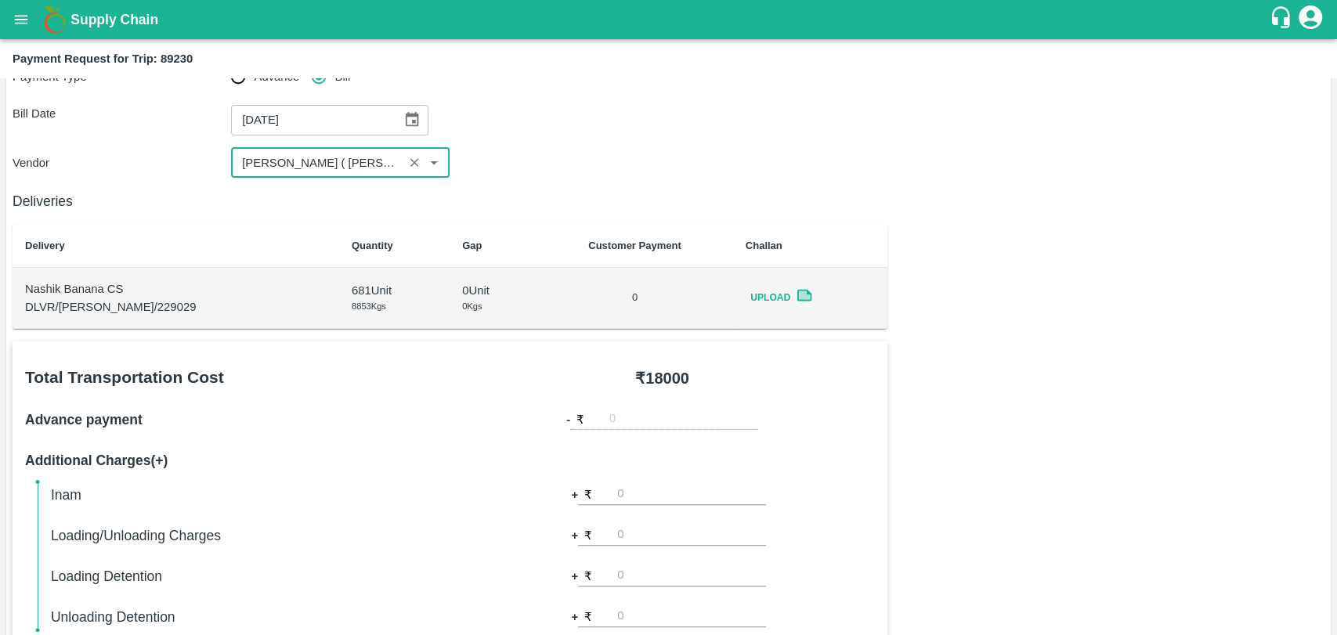
scroll to position [522, 0]
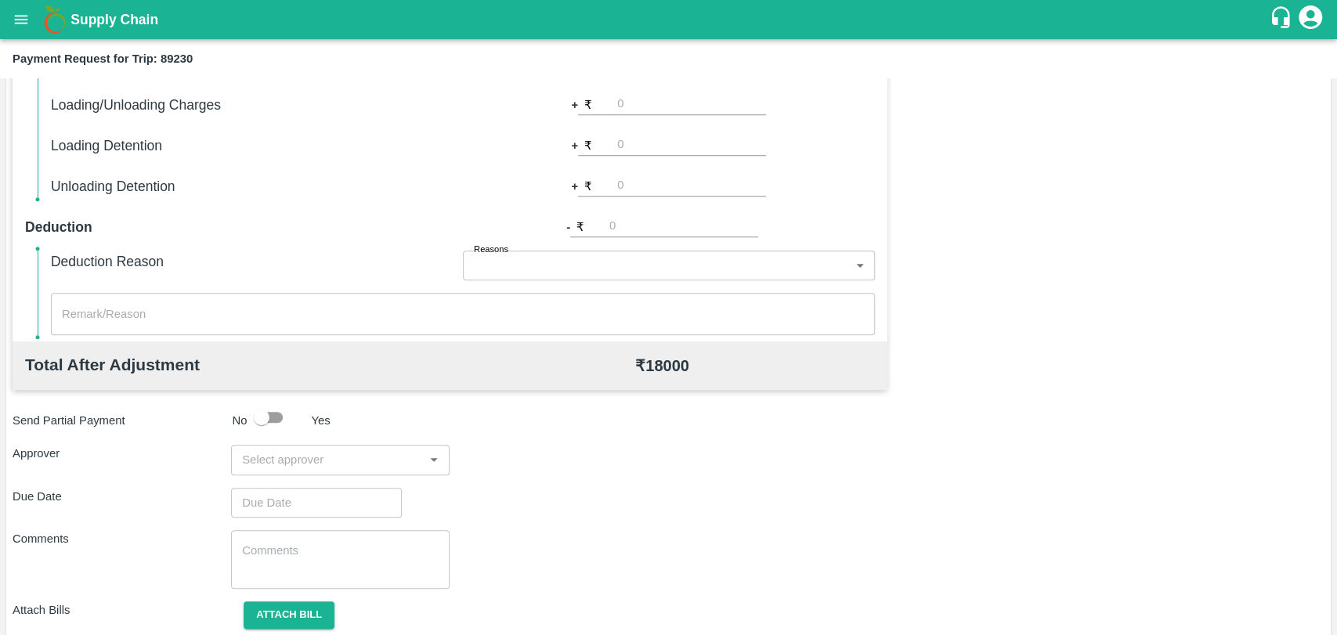
click at [382, 451] on input "input" at bounding box center [327, 460] width 183 height 20
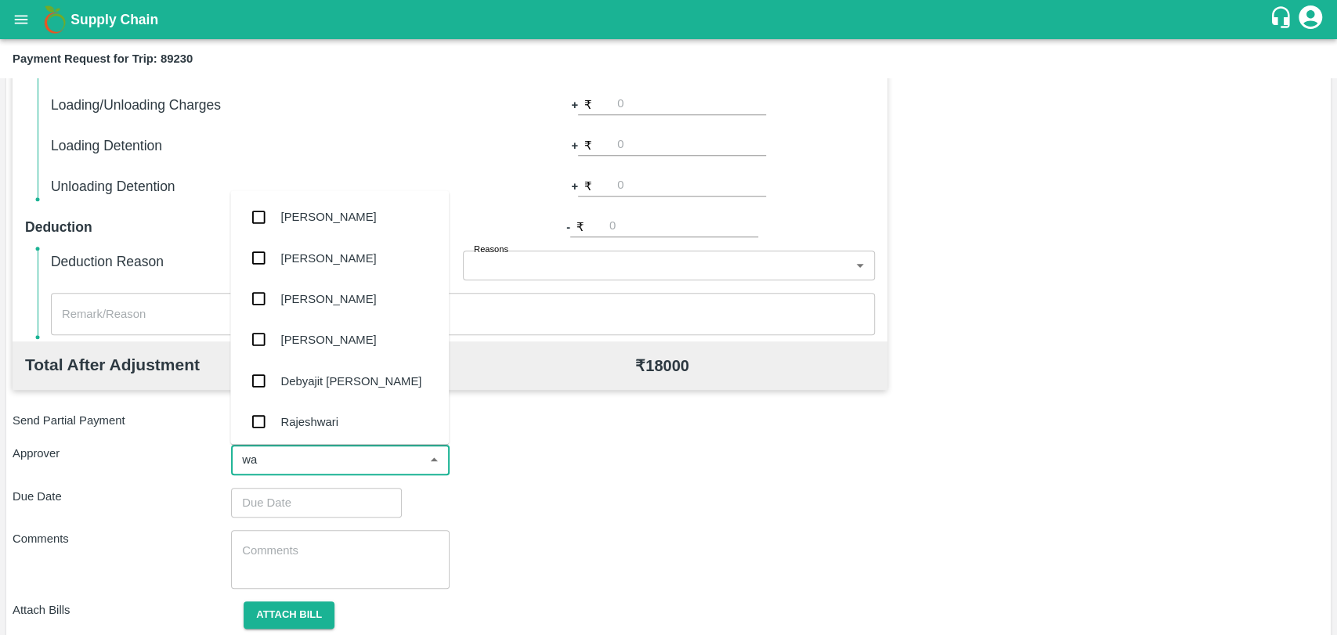
type input "wag"
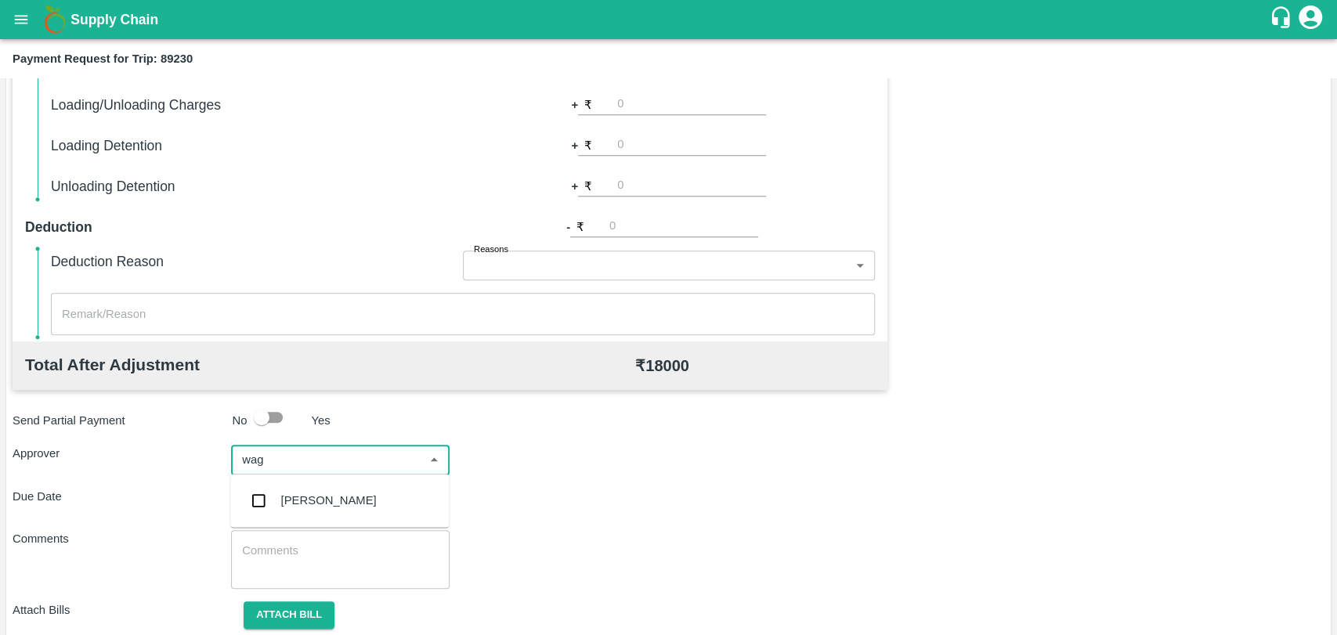
click at [372, 480] on div "Prasad Waghade" at bounding box center [339, 500] width 219 height 41
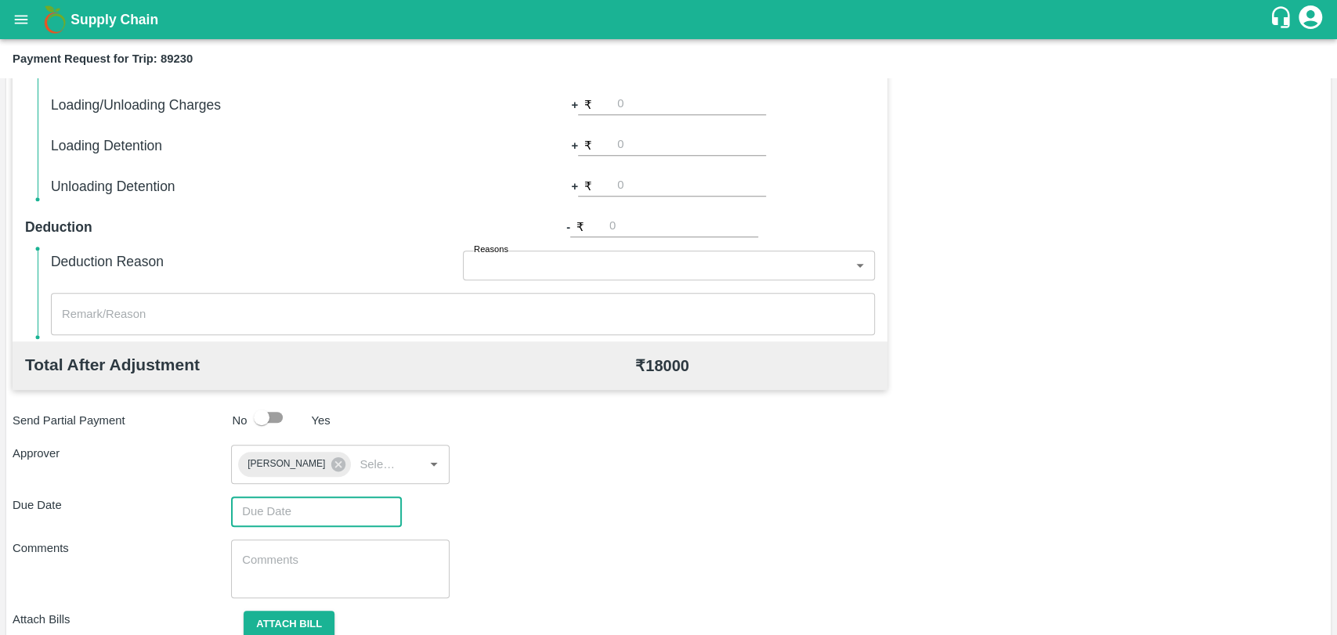
type input "DD/MM/YYYY hh:mm aa"
click at [342, 502] on input "DD/MM/YYYY hh:mm aa" at bounding box center [311, 512] width 160 height 30
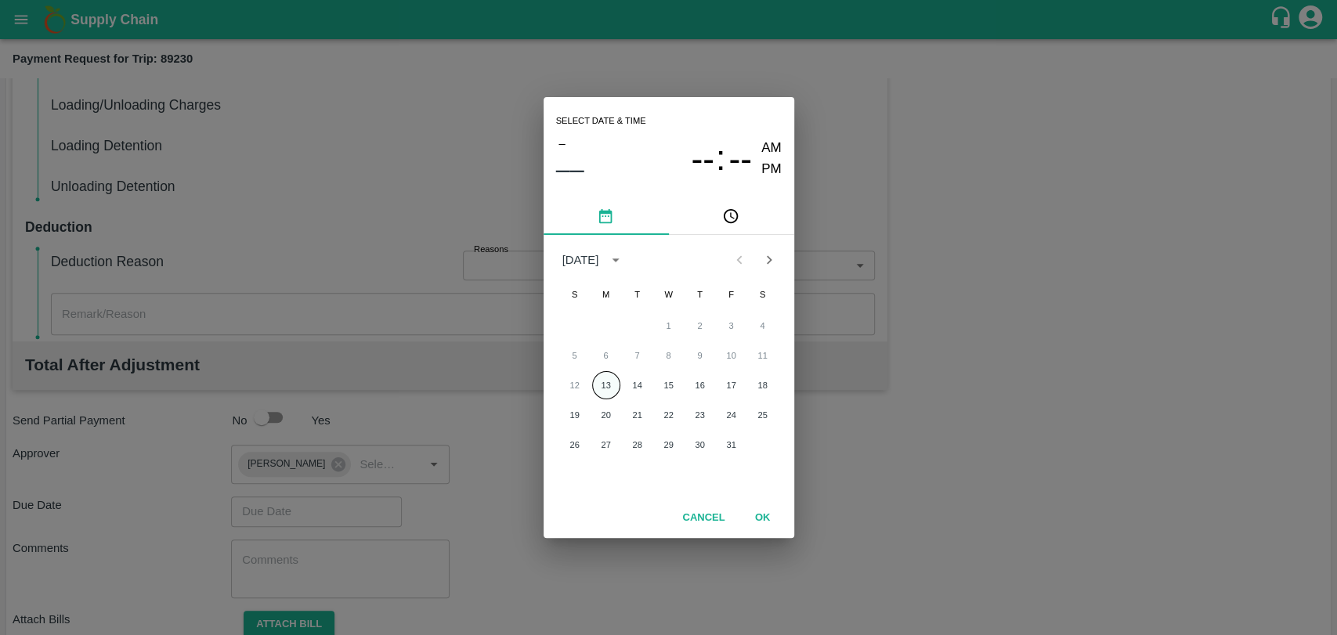
click at [606, 389] on button "13" at bounding box center [606, 385] width 28 height 28
type input "[DATE] 12:00 AM"
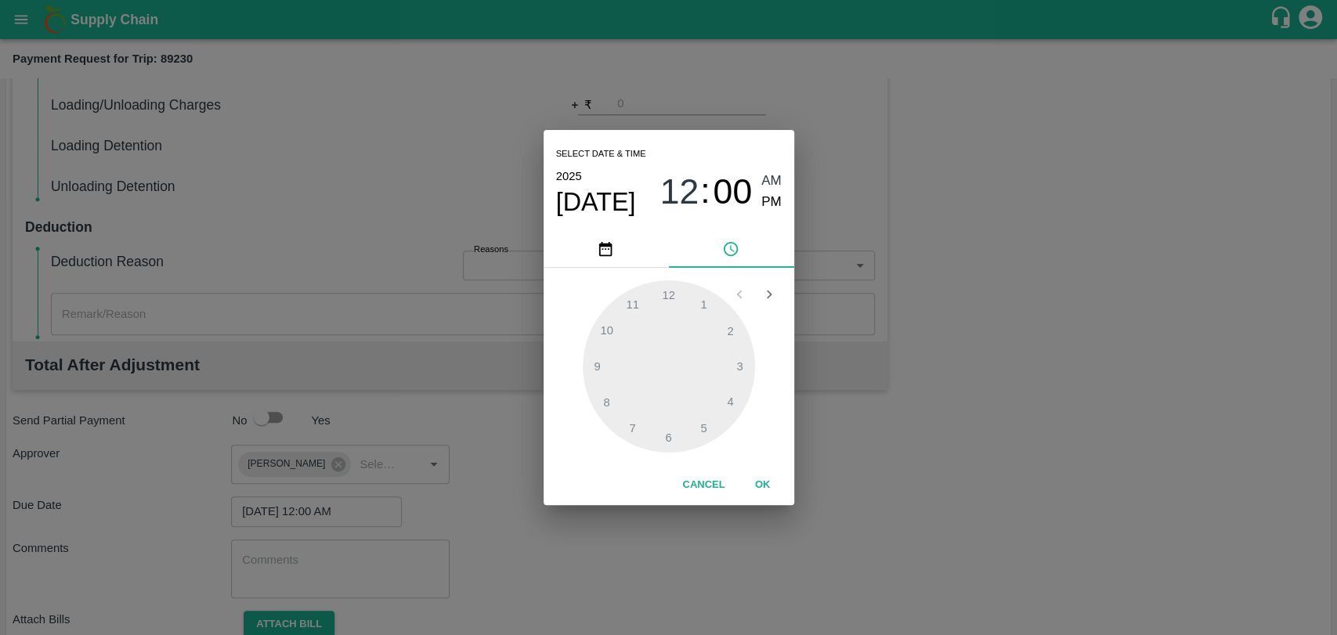
click at [766, 487] on button "OK" at bounding box center [763, 485] width 50 height 27
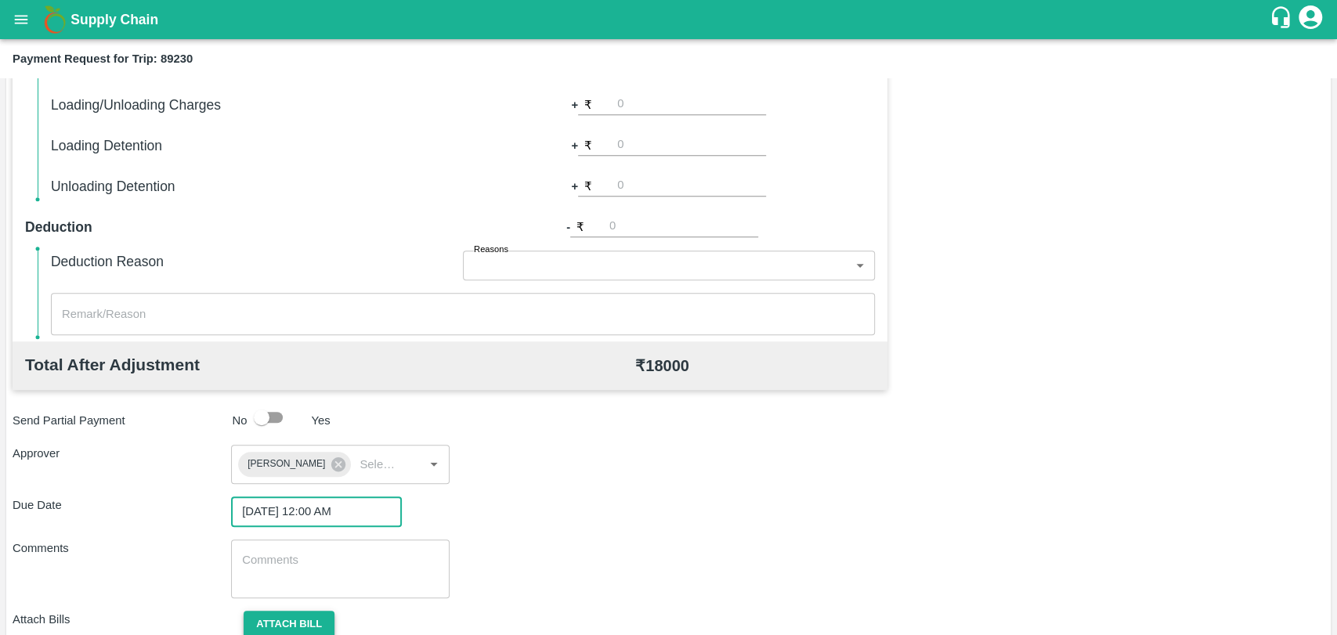
click at [316, 625] on button "Attach bill" at bounding box center [289, 624] width 91 height 27
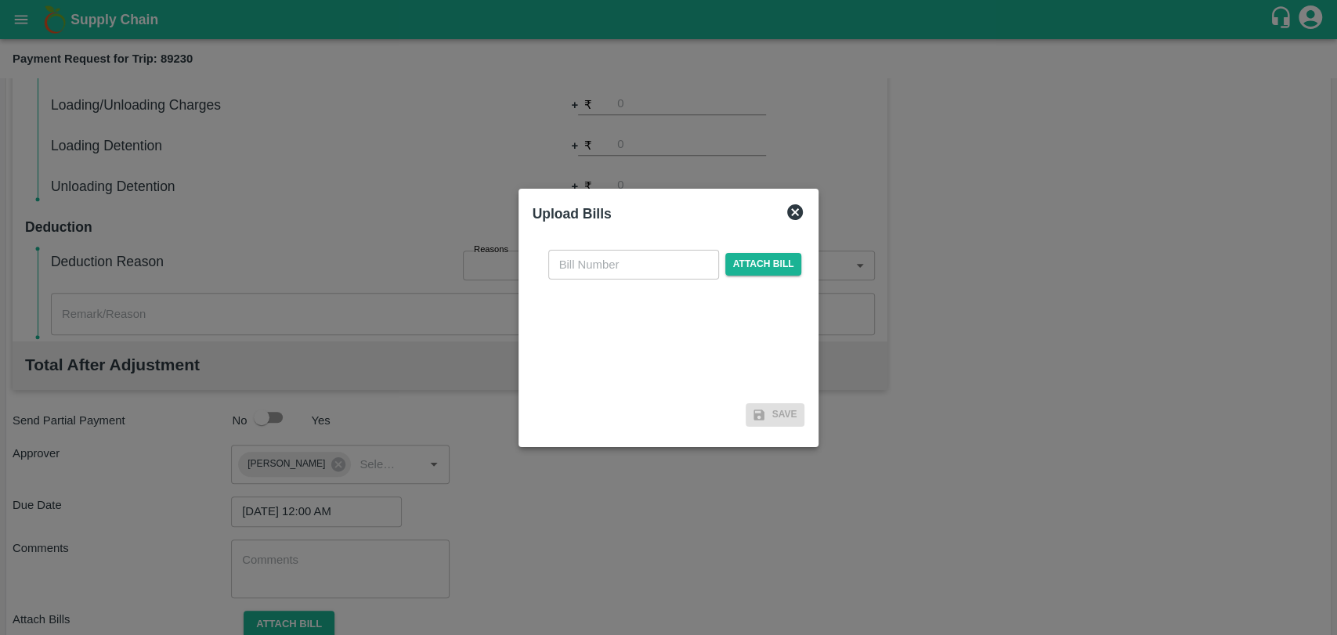
click at [624, 268] on input "text" at bounding box center [633, 265] width 171 height 30
type input "4084"
click at [744, 257] on span "Attach bill" at bounding box center [763, 264] width 77 height 23
click at [0, 0] on input "Attach bill" at bounding box center [0, 0] width 0 height 0
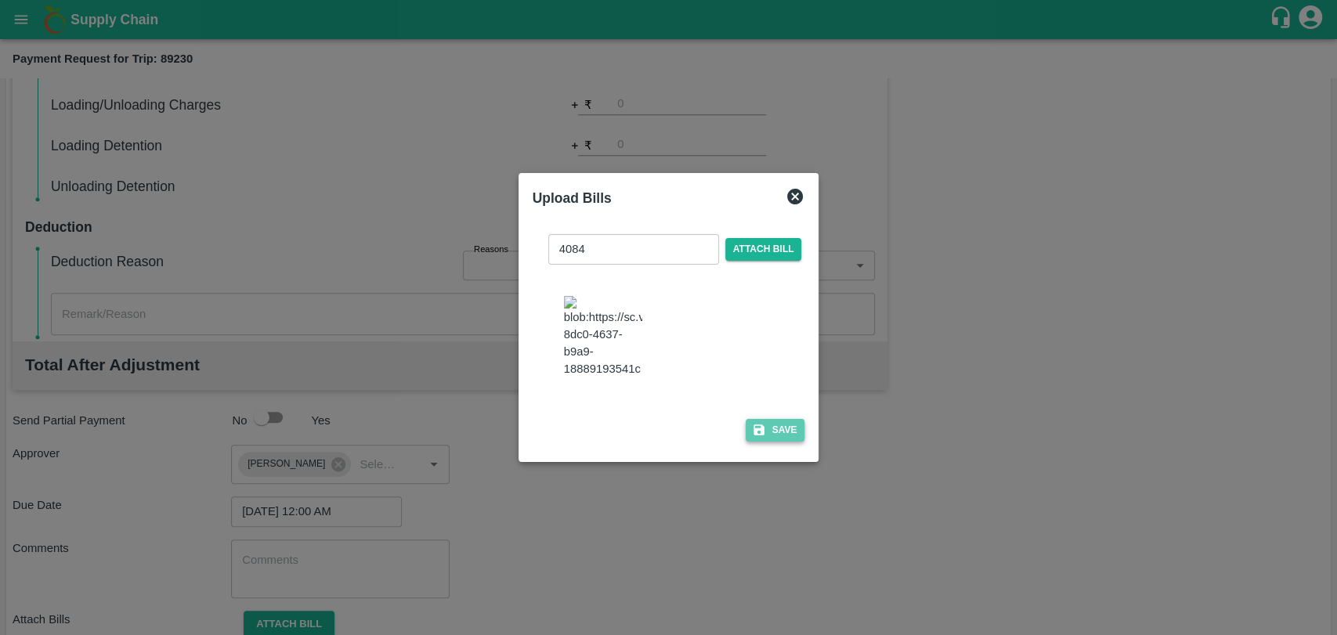
click at [769, 428] on button "Save" at bounding box center [776, 430] width 60 height 23
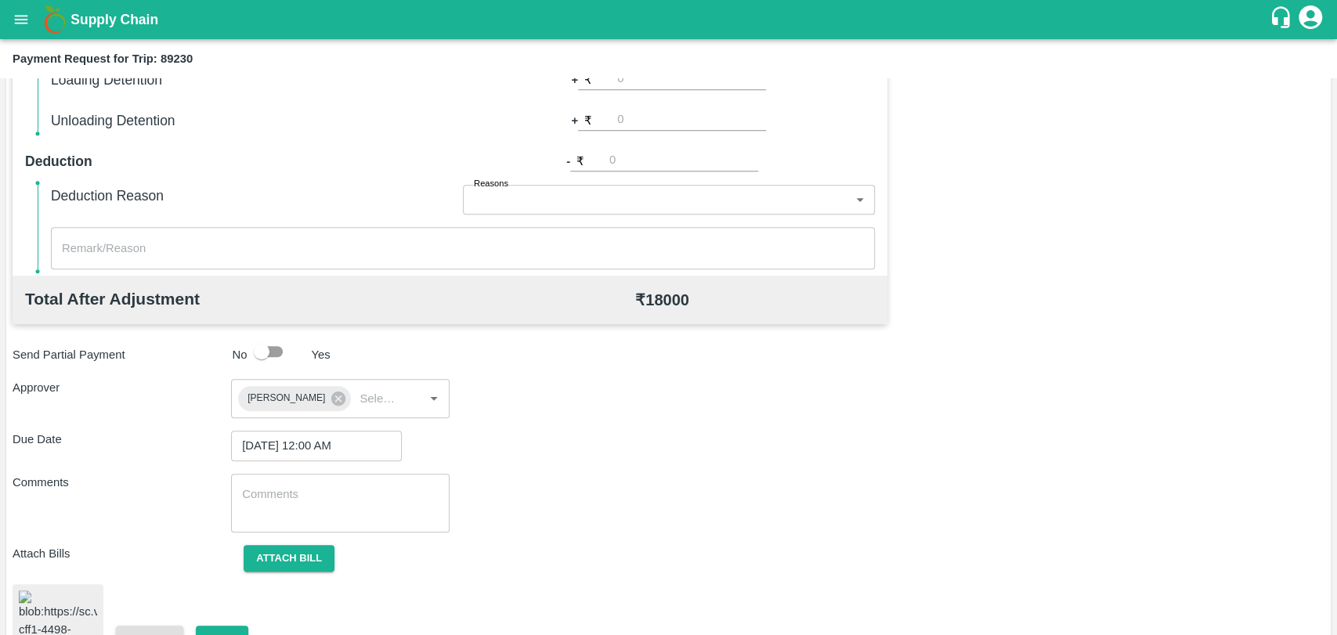
scroll to position [654, 0]
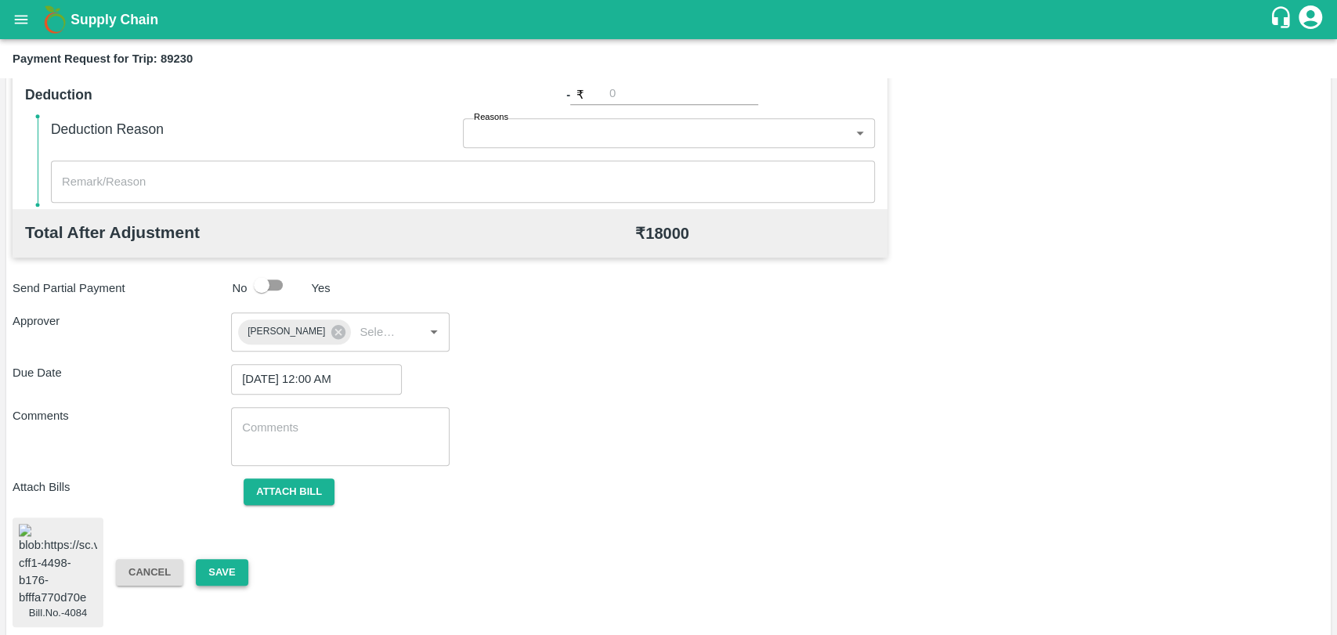
click at [221, 571] on button "Save" at bounding box center [222, 572] width 52 height 27
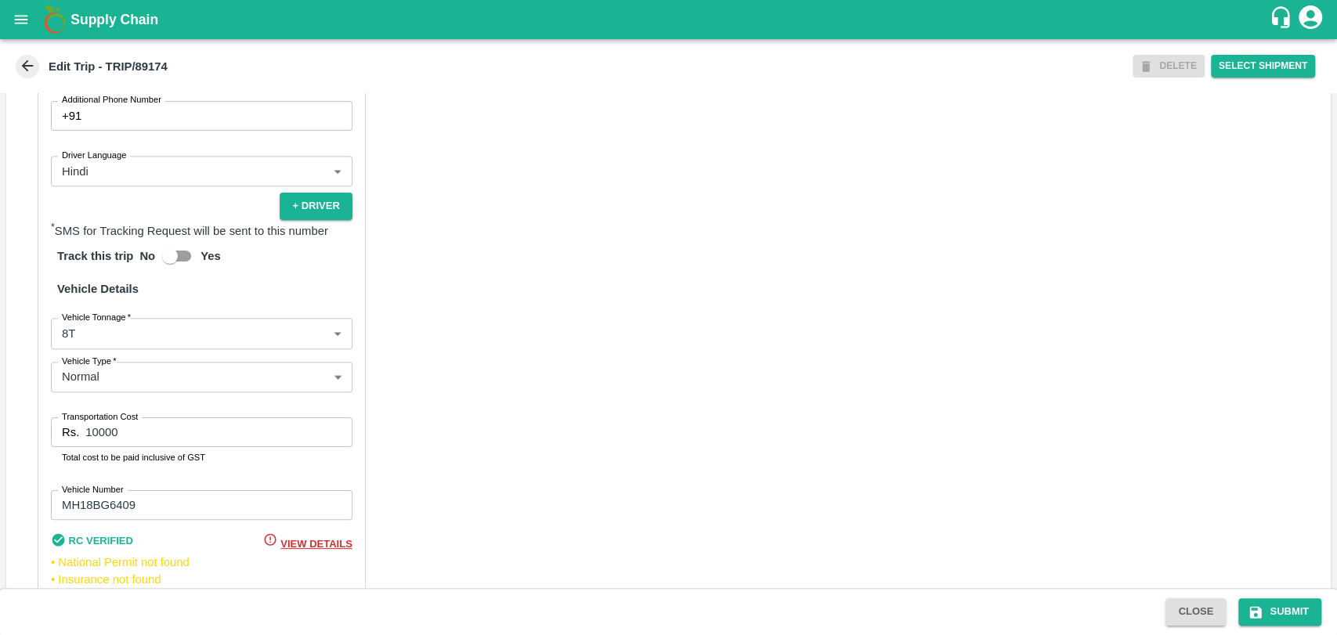
scroll to position [1020, 0]
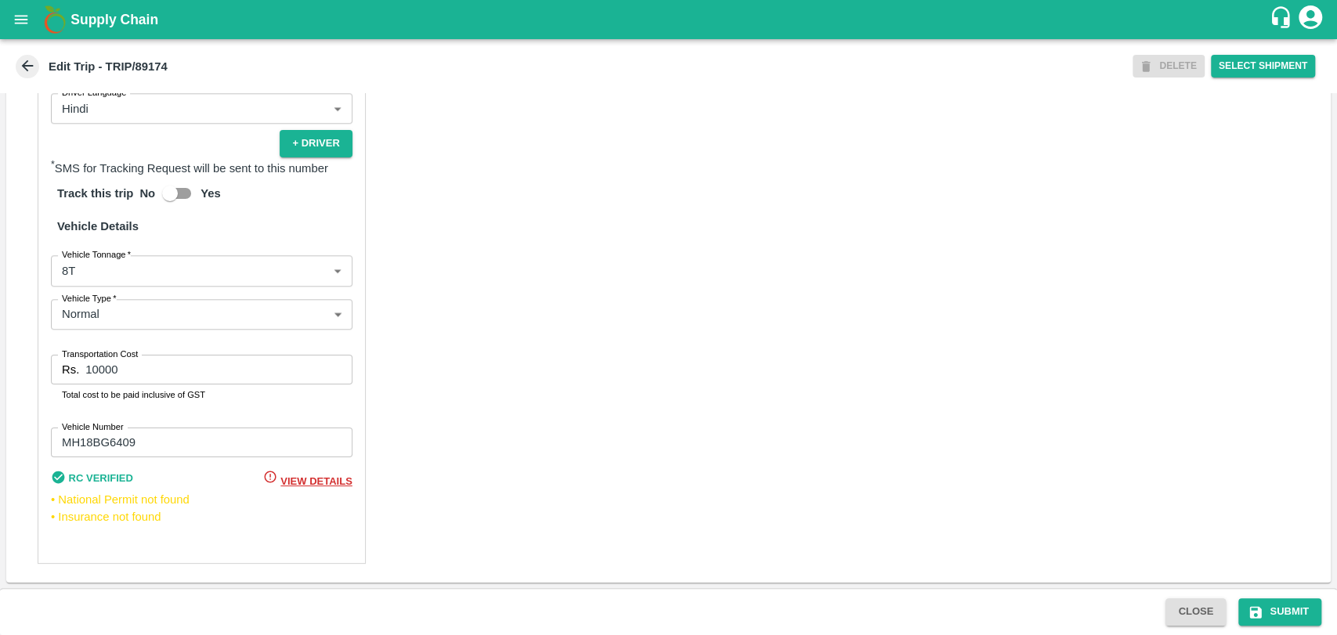
click at [94, 267] on body "Supply Chain Edit Trip - TRIP/89174 DELETE Select Shipment Trip Details Trip Ty…" at bounding box center [668, 317] width 1337 height 635
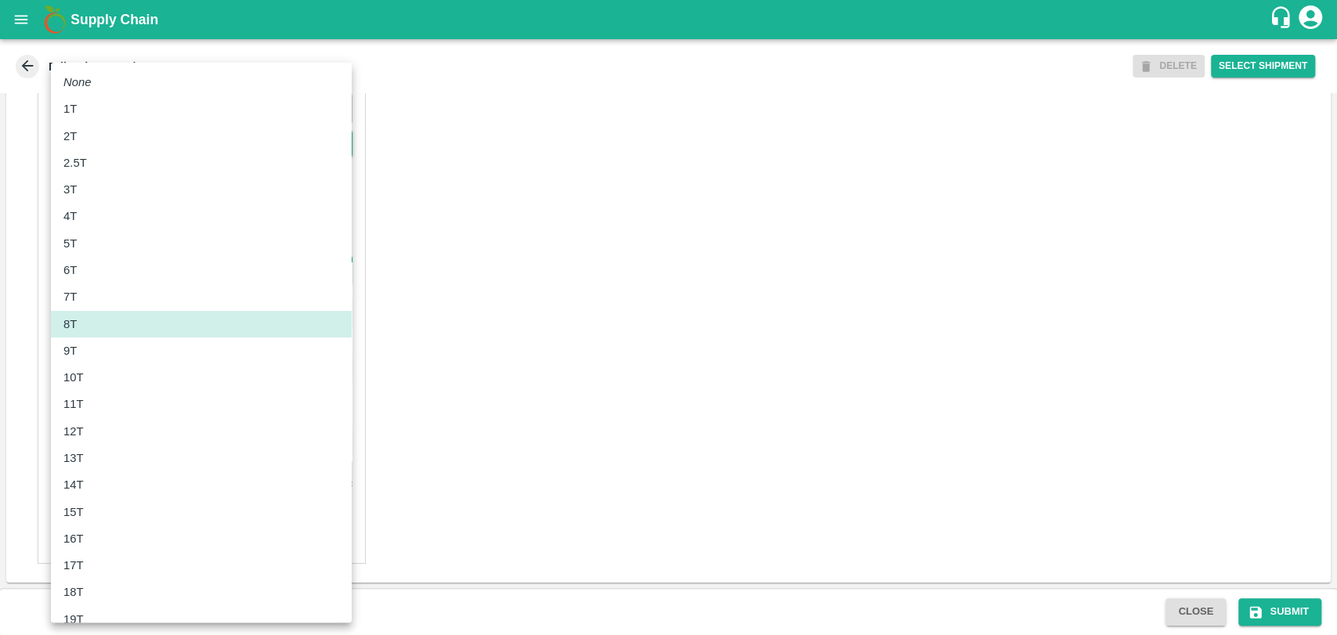
click at [100, 377] on div "10T" at bounding box center [201, 377] width 276 height 17
type input "10000"
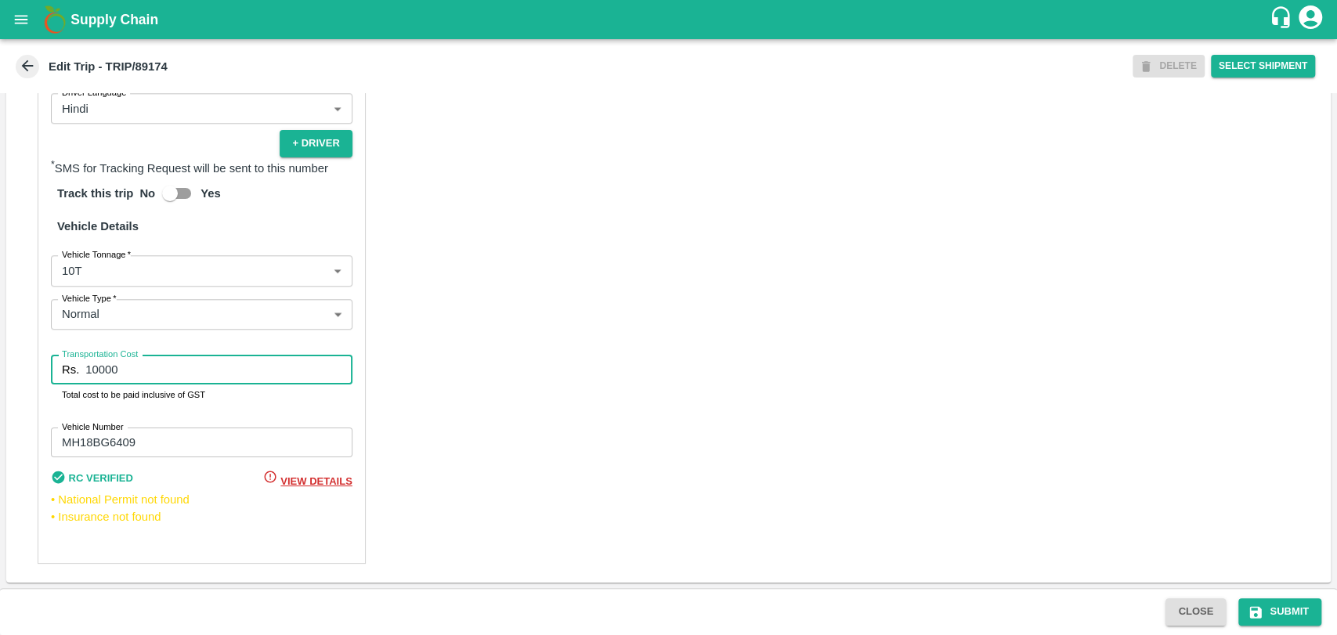
click at [92, 363] on input "10000" at bounding box center [218, 370] width 266 height 30
click at [99, 365] on input "10000" at bounding box center [218, 370] width 266 height 30
type input "18000"
click at [1291, 612] on button "Submit" at bounding box center [1279, 611] width 83 height 27
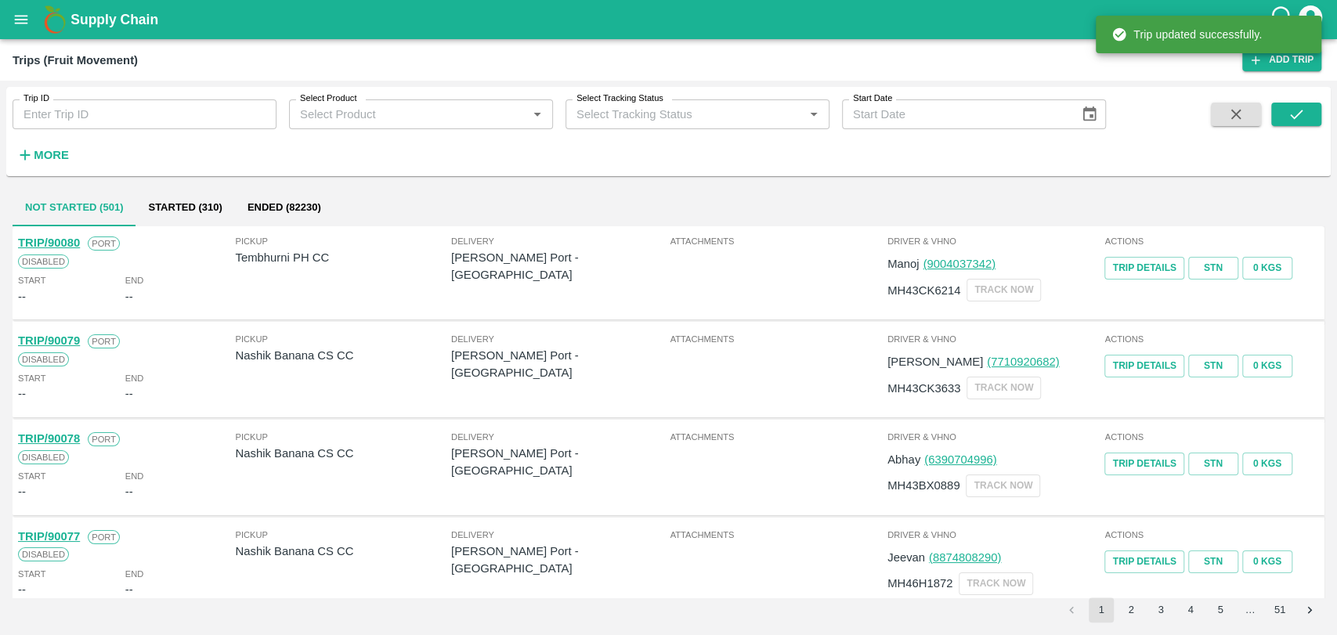
click at [56, 168] on span "More" at bounding box center [43, 155] width 60 height 27
click at [55, 164] on h6 "More" at bounding box center [51, 155] width 35 height 20
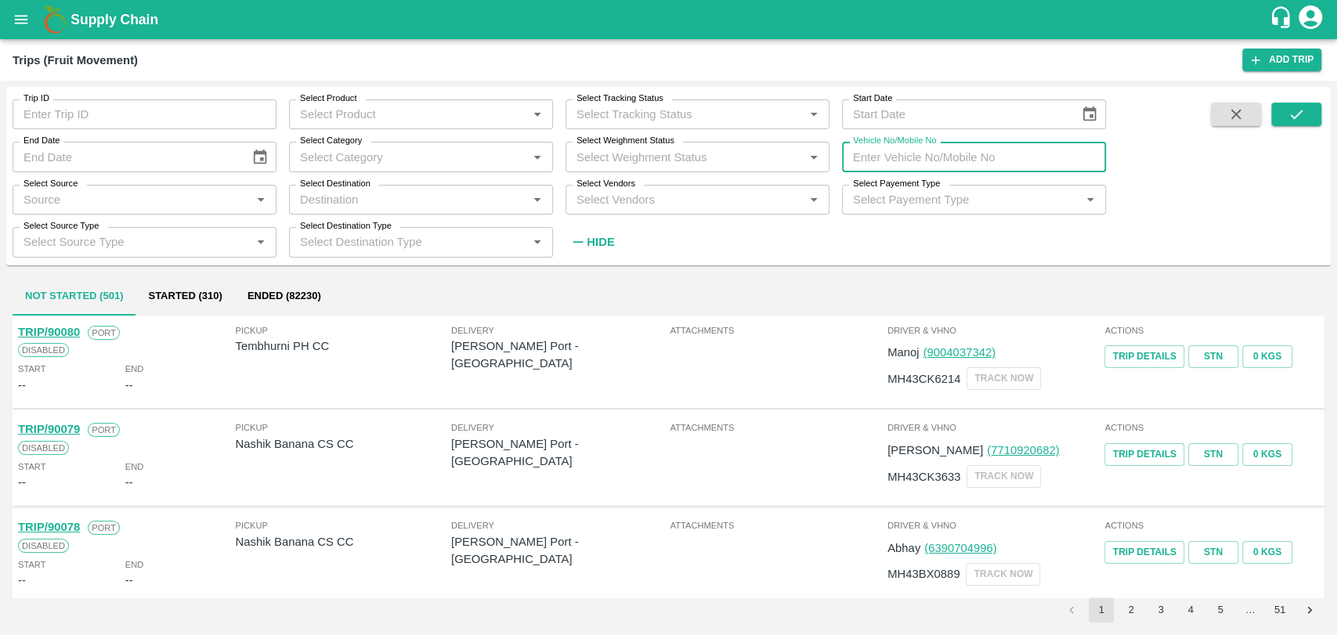
click at [959, 152] on input "Vehicle No/Mobile No" at bounding box center [974, 157] width 264 height 30
paste input "MH19CY2490"
type input "MH19CY2490"
click at [1304, 118] on icon "submit" at bounding box center [1296, 114] width 17 height 17
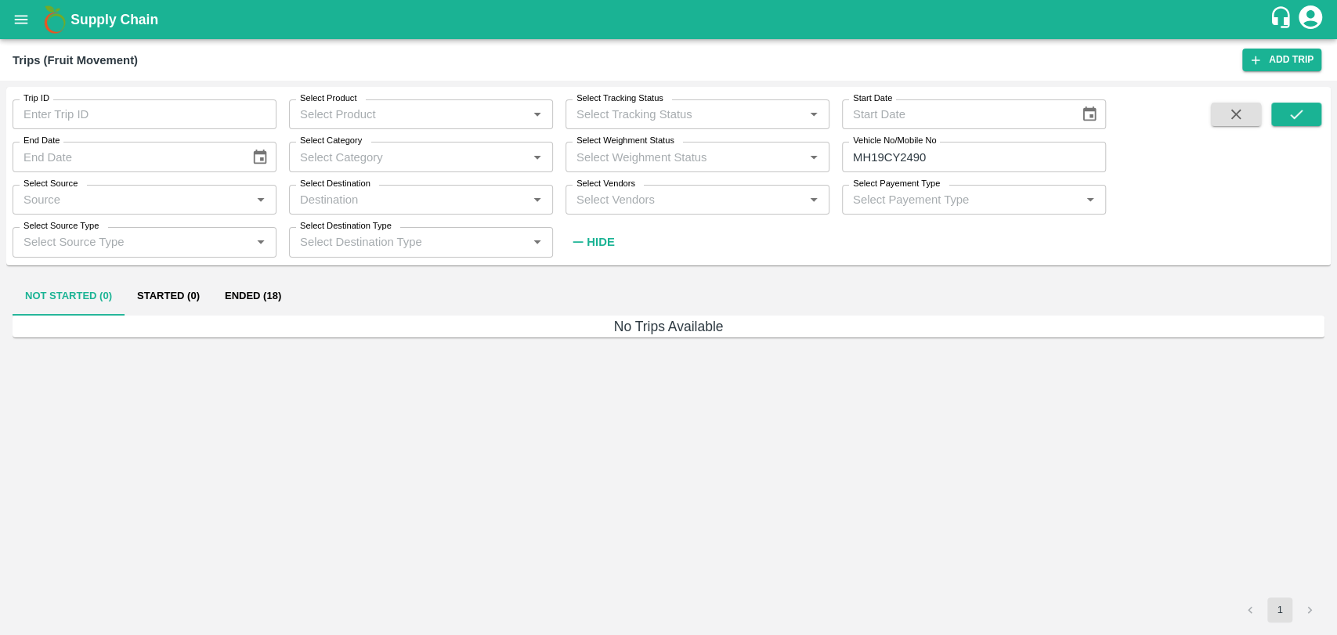
click at [244, 295] on button "Ended (18)" at bounding box center [252, 297] width 81 height 38
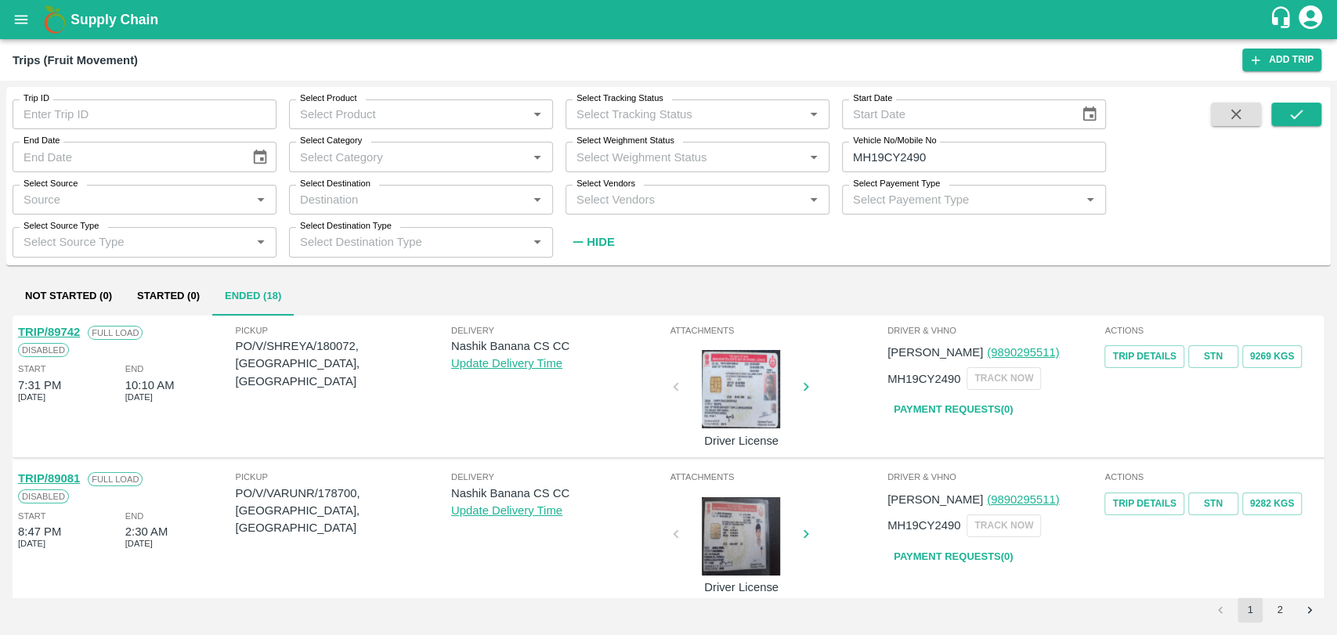
click at [63, 476] on link "TRIP/89081" at bounding box center [49, 478] width 62 height 13
drag, startPoint x: 890, startPoint y: 164, endPoint x: 723, endPoint y: 175, distance: 167.2
click at [724, 175] on div "Trip ID Trip ID Select Product Select Product   * Select Tracking Status Select…" at bounding box center [553, 172] width 1106 height 170
paste input "text"
type input "MH19CX3110"
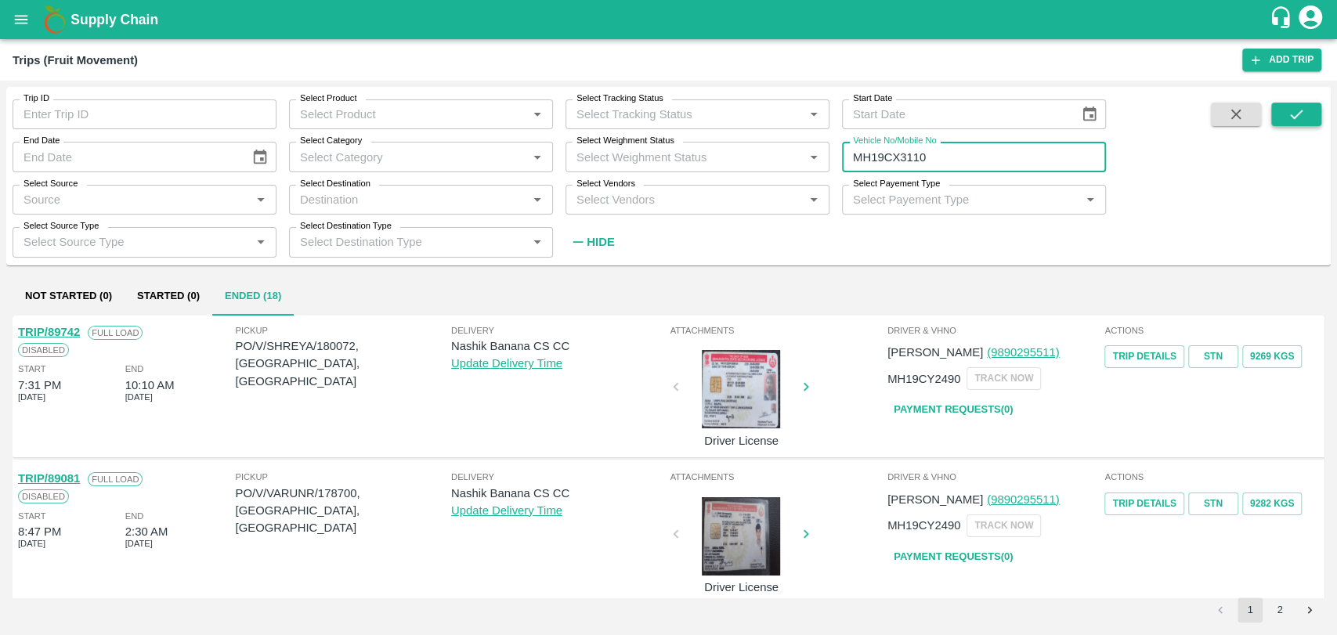
click at [1285, 115] on button "submit" at bounding box center [1296, 114] width 50 height 23
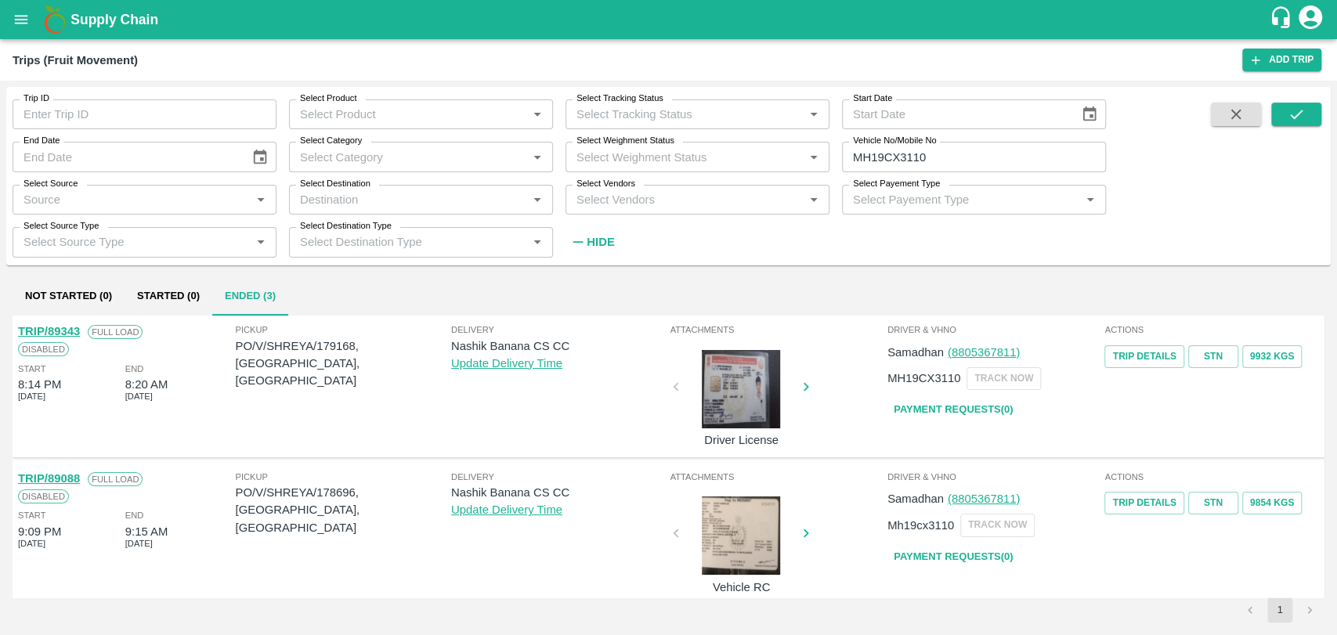
scroll to position [157, 0]
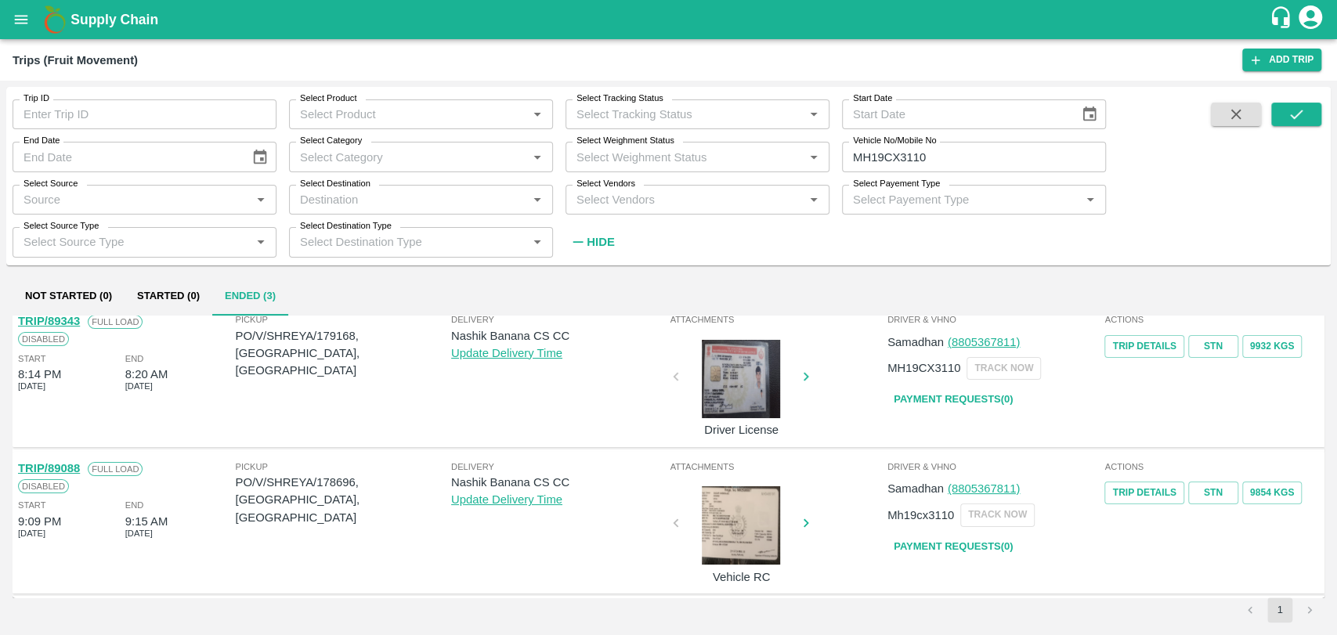
click at [67, 471] on link "TRIP/89088" at bounding box center [49, 468] width 62 height 13
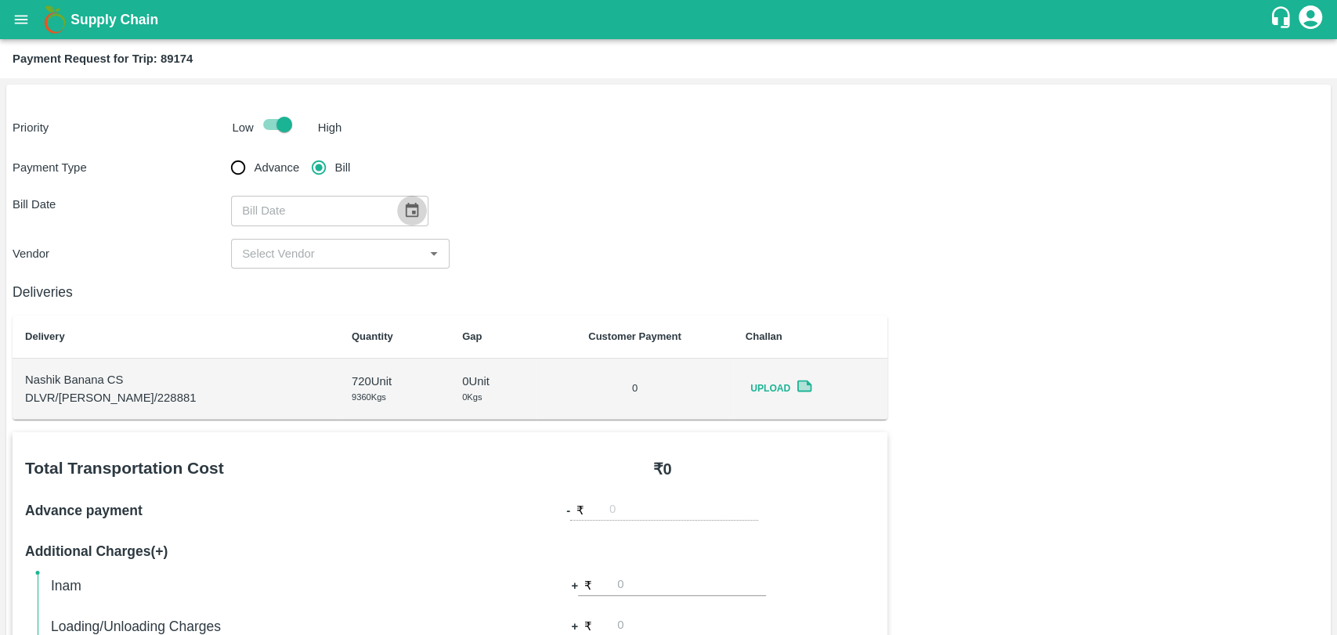
click at [406, 204] on icon "Choose date" at bounding box center [411, 210] width 17 height 17
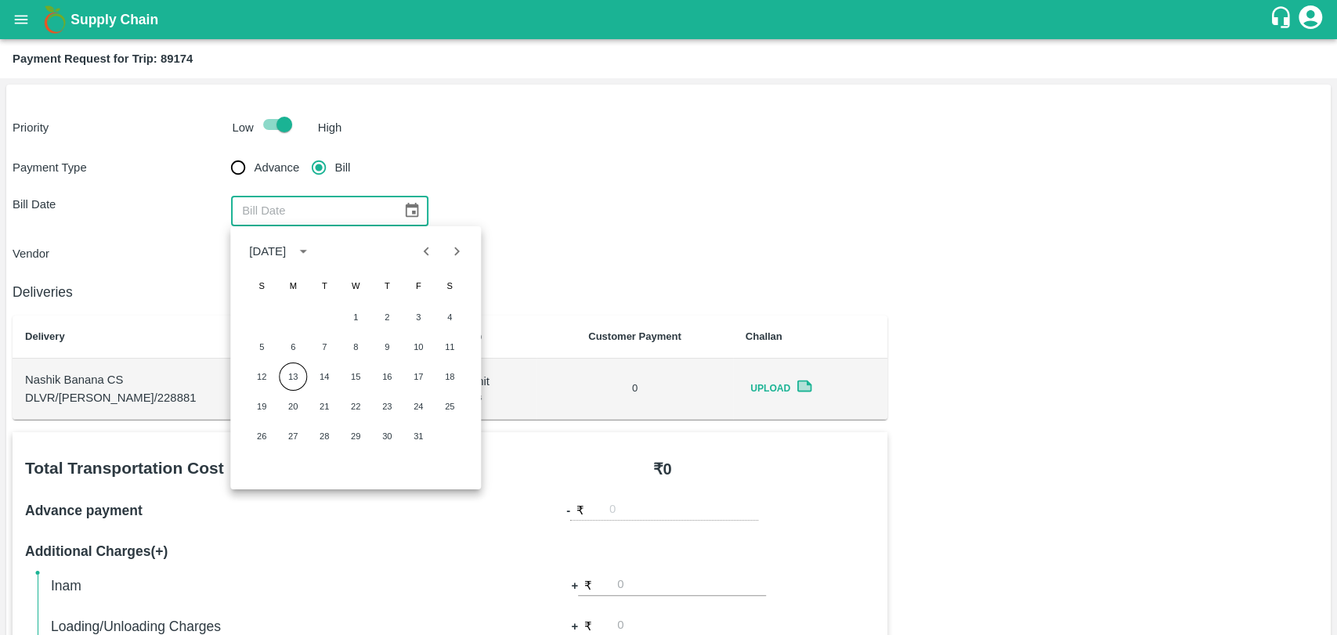
click at [441, 264] on div at bounding box center [441, 252] width 19 height 30
click at [436, 255] on button "Previous month" at bounding box center [427, 252] width 30 height 30
click at [332, 432] on button "30" at bounding box center [324, 436] width 28 height 28
type input "[DATE]"
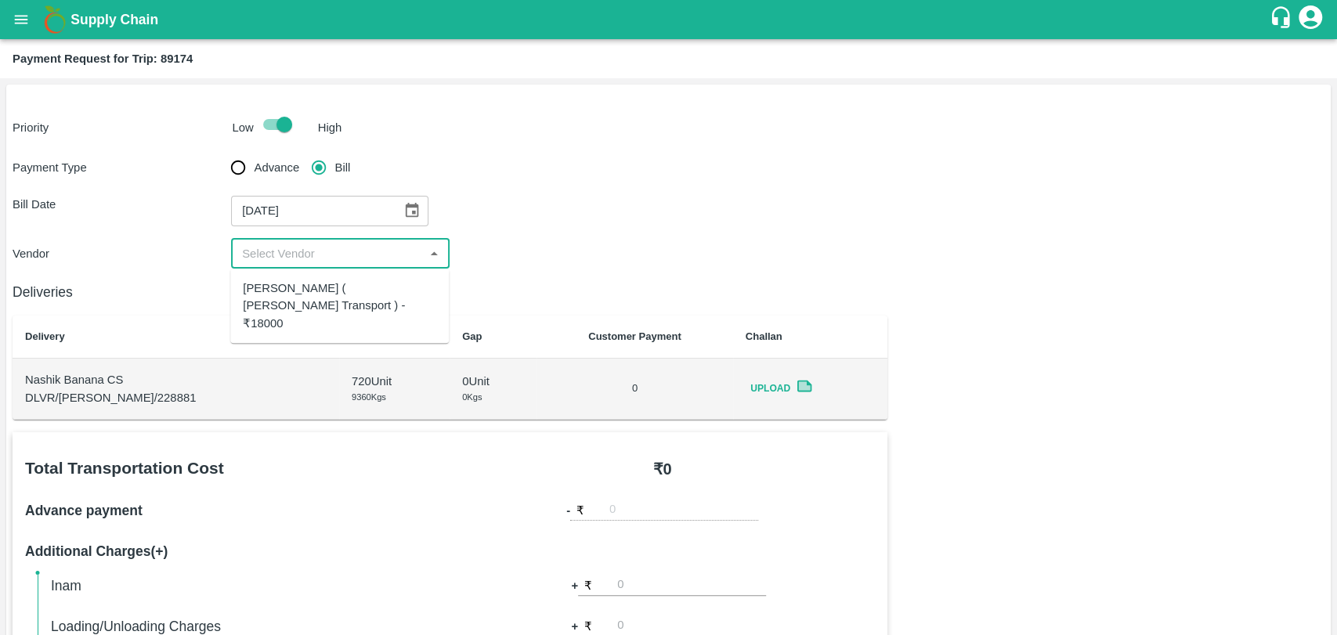
click at [285, 251] on input "input" at bounding box center [327, 254] width 183 height 20
click at [290, 287] on div "Nitin Rasal ( Bhairavnath Transport ) - ₹18000" at bounding box center [339, 306] width 193 height 52
type input "Nitin Rasal ( Bhairavnath Transport ) - ₹18000"
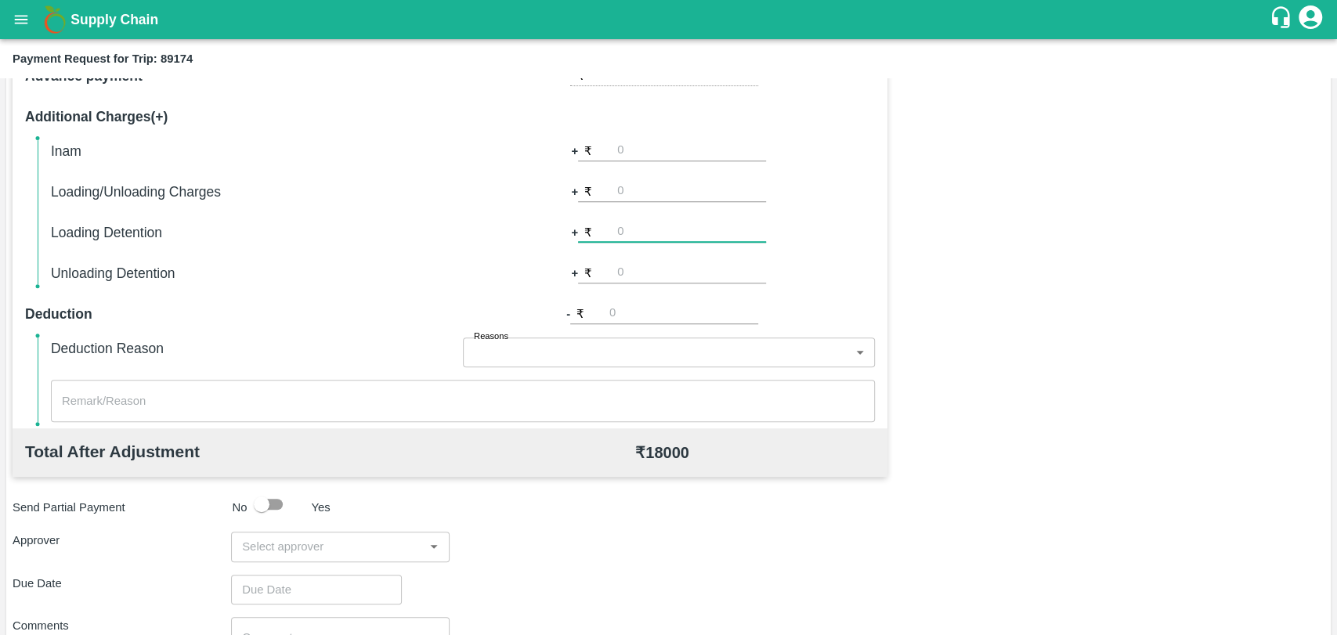
click at [620, 222] on input "number" at bounding box center [691, 232] width 149 height 21
type input "3000"
click at [636, 183] on input "number" at bounding box center [691, 191] width 149 height 21
type input "500"
click at [287, 545] on input "input" at bounding box center [327, 547] width 183 height 20
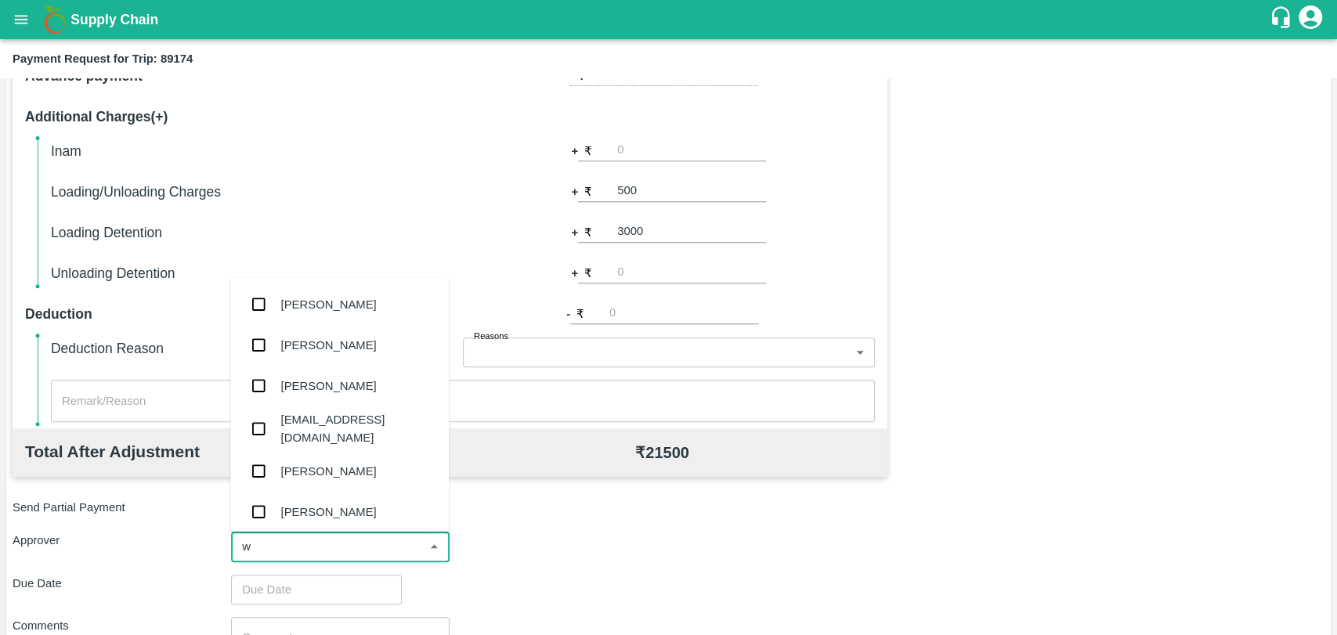
type input "wa"
click at [317, 396] on div "Prasad Waghade" at bounding box center [339, 386] width 219 height 41
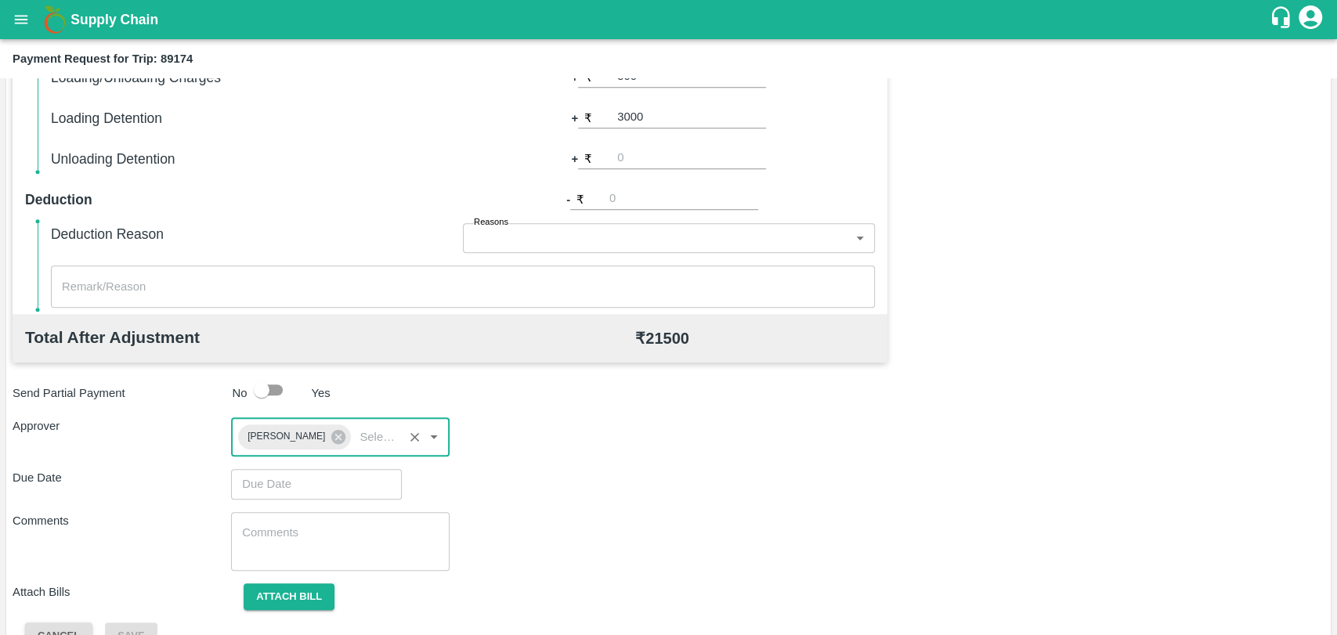
scroll to position [583, 0]
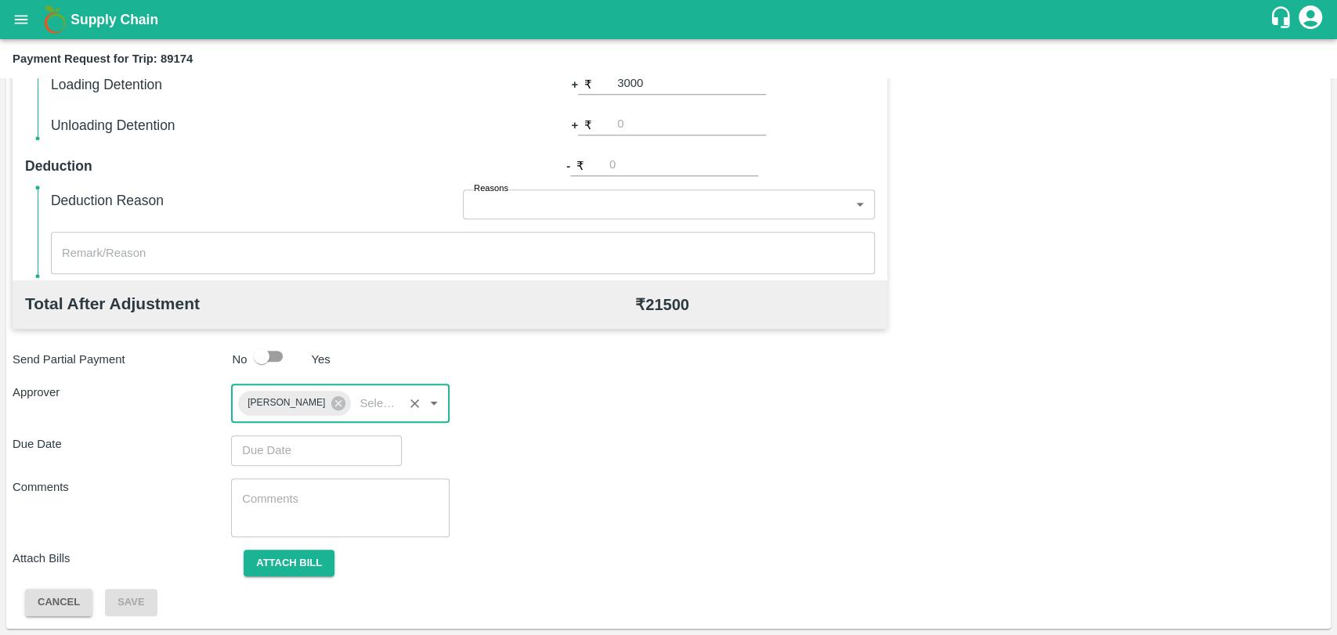
type input "DD/MM/YYYY hh:mm aa"
click at [282, 446] on input "DD/MM/YYYY hh:mm aa" at bounding box center [311, 451] width 160 height 30
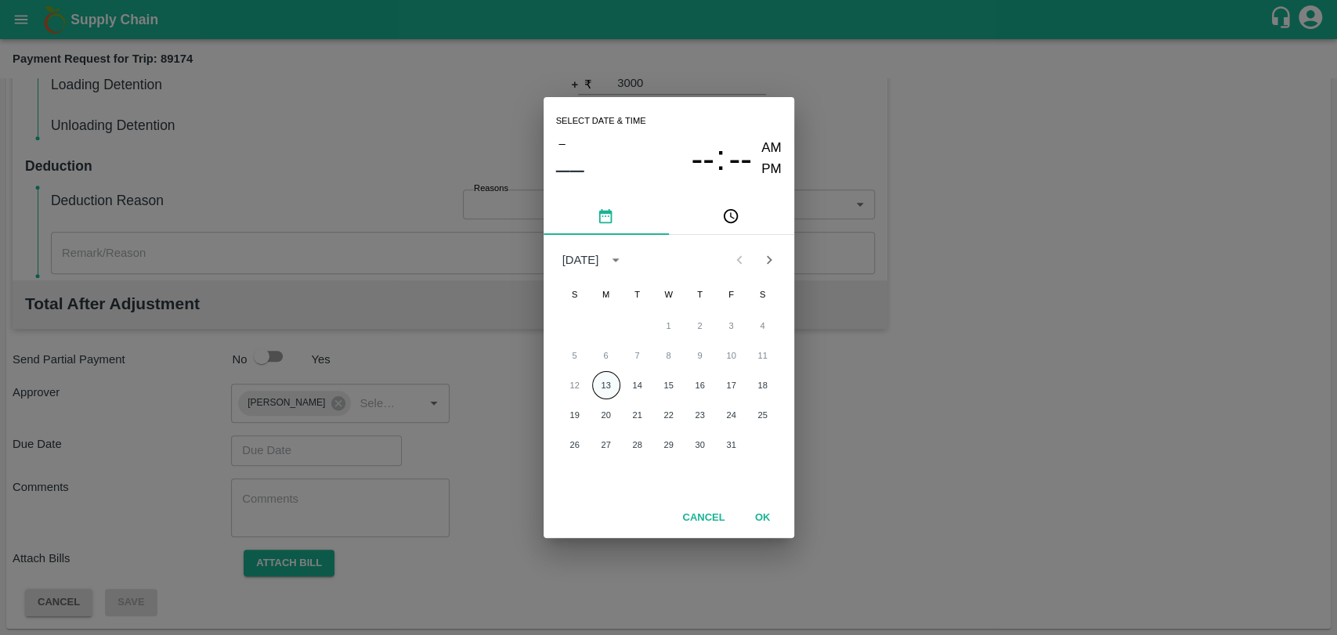
click at [614, 379] on button "13" at bounding box center [606, 385] width 28 height 28
type input "[DATE] 12:00 AM"
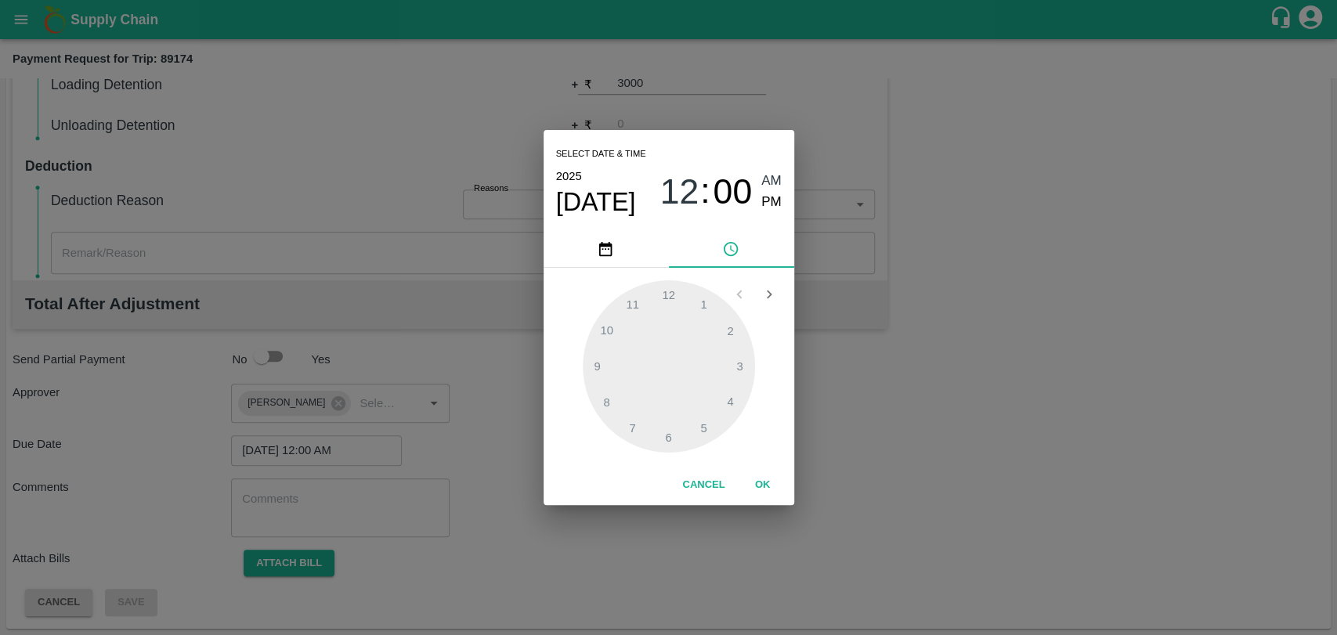
click at [768, 486] on button "OK" at bounding box center [763, 485] width 50 height 27
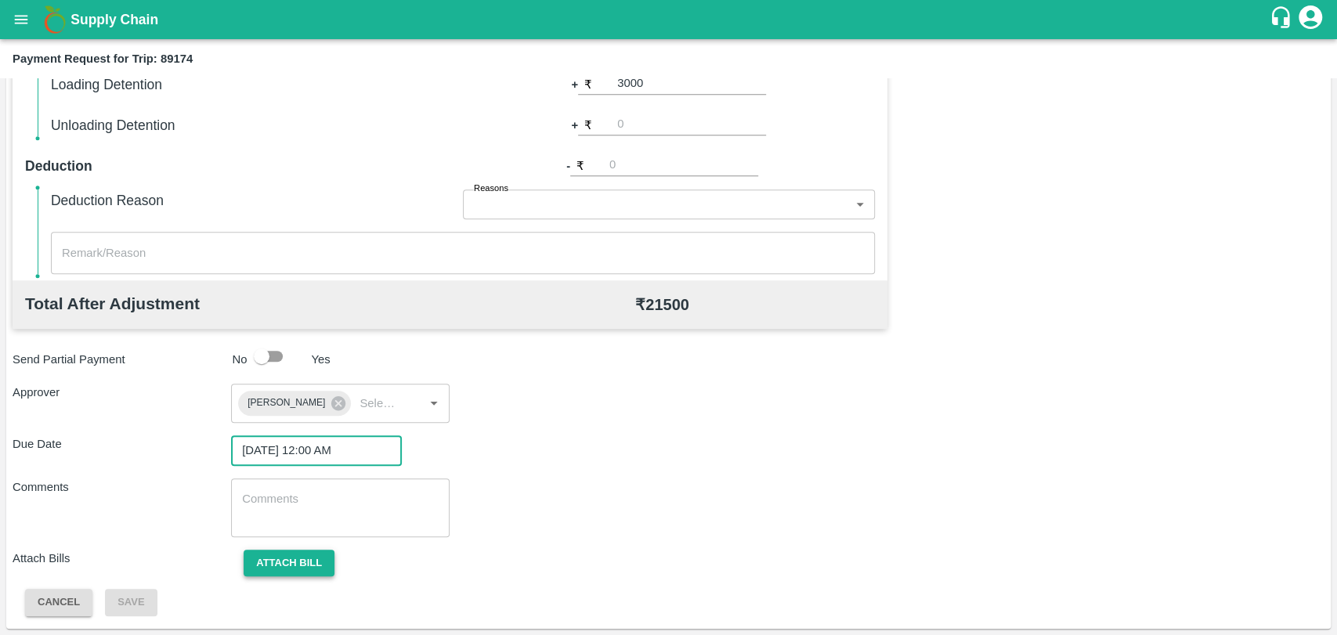
click at [246, 562] on button "Attach bill" at bounding box center [289, 563] width 91 height 27
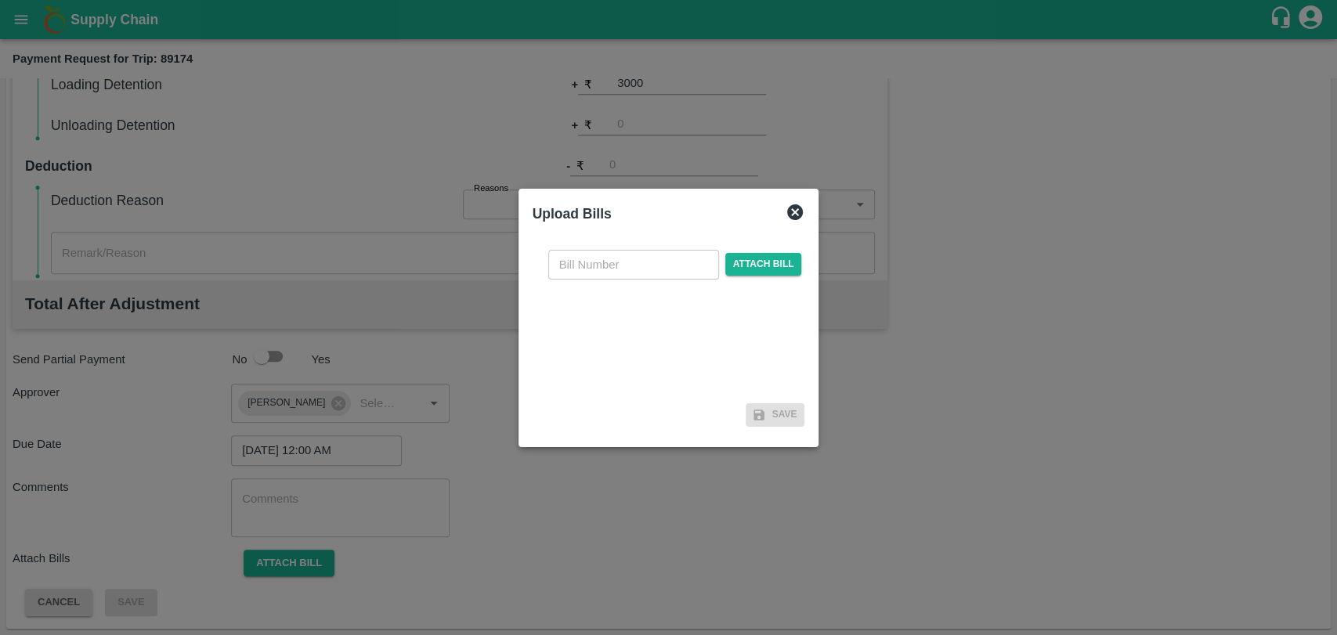
click at [575, 280] on div "​ Attach bill" at bounding box center [669, 317] width 273 height 161
click at [577, 265] on input "text" at bounding box center [633, 265] width 171 height 30
type input "4078"
click at [772, 265] on span "Attach bill" at bounding box center [763, 264] width 77 height 23
click at [0, 0] on input "Attach bill" at bounding box center [0, 0] width 0 height 0
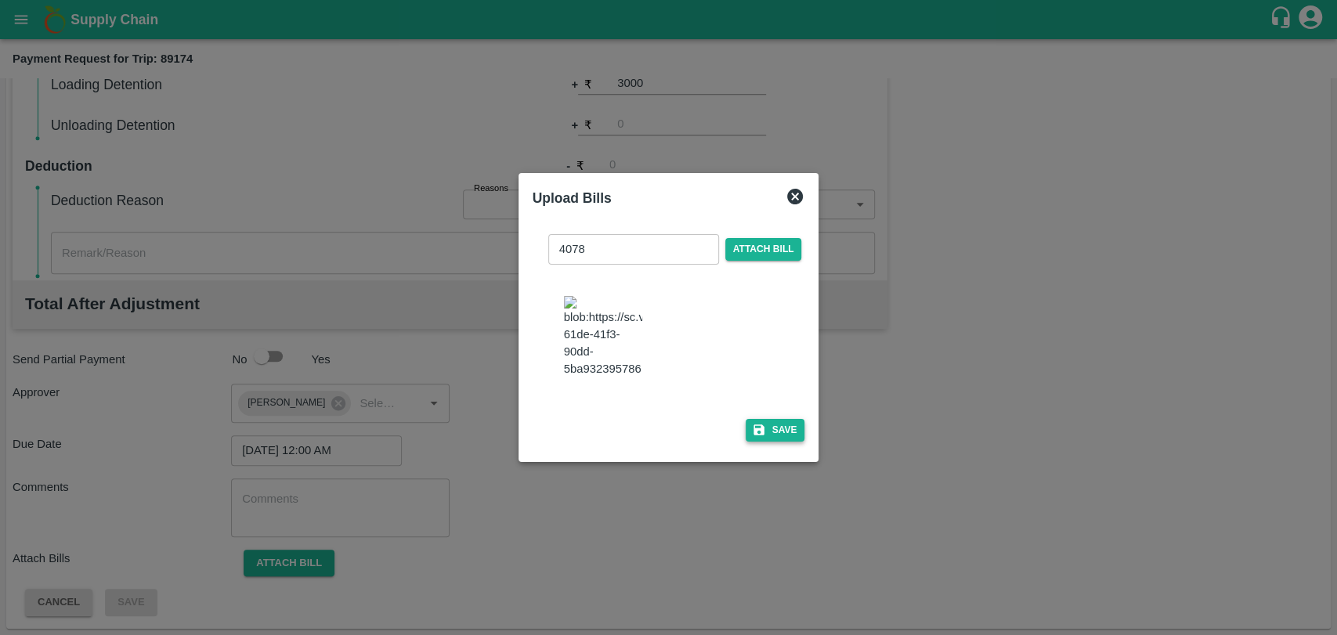
click at [795, 430] on button "Save" at bounding box center [776, 430] width 60 height 23
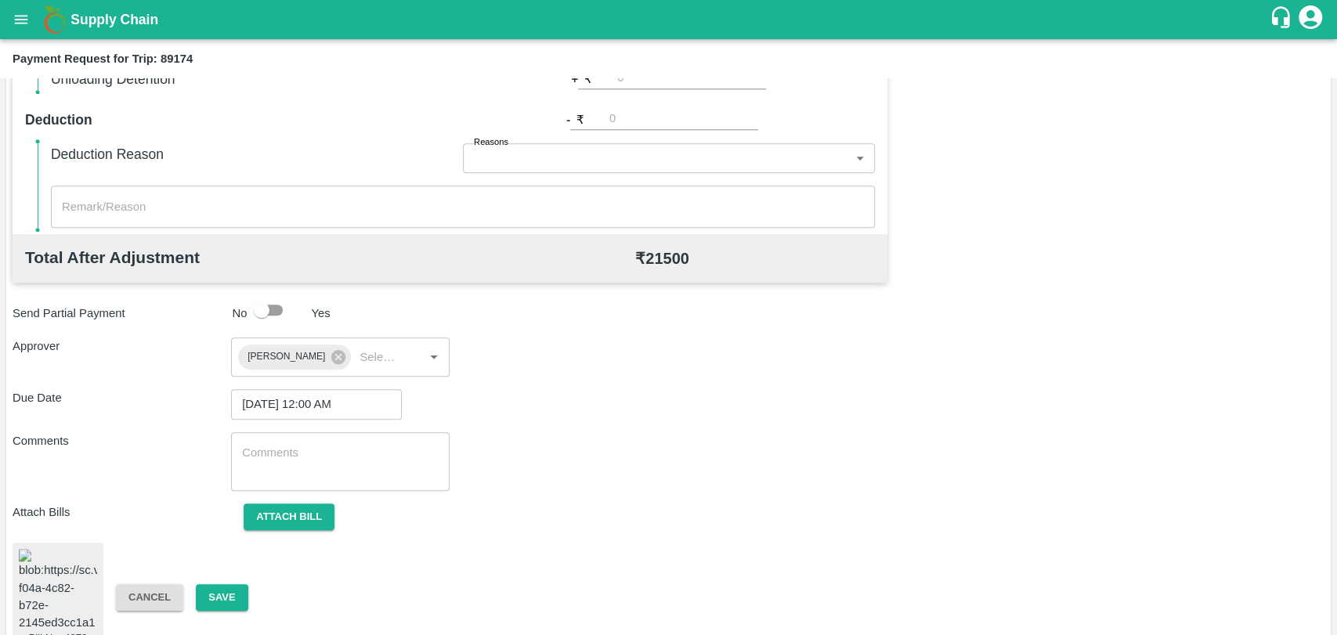
scroll to position [654, 0]
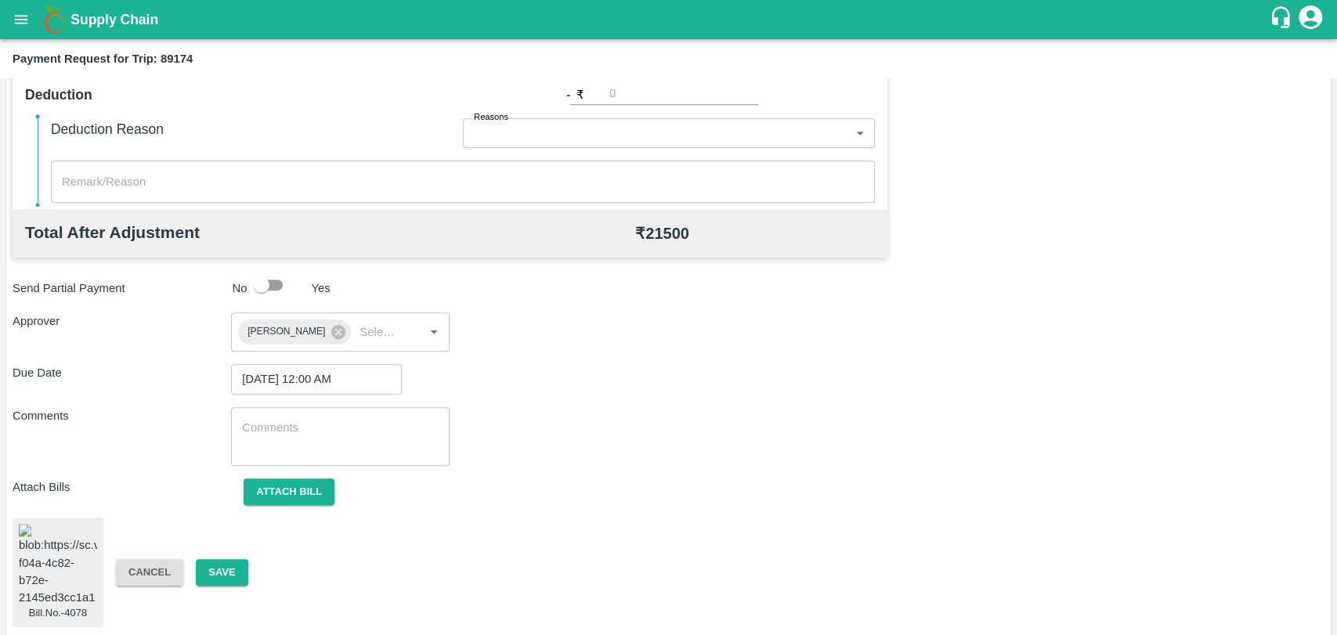
click at [219, 551] on div "Bill.No.-4078 Cancel Save" at bounding box center [669, 573] width 1312 height 110
click at [219, 563] on button "Save" at bounding box center [222, 572] width 52 height 27
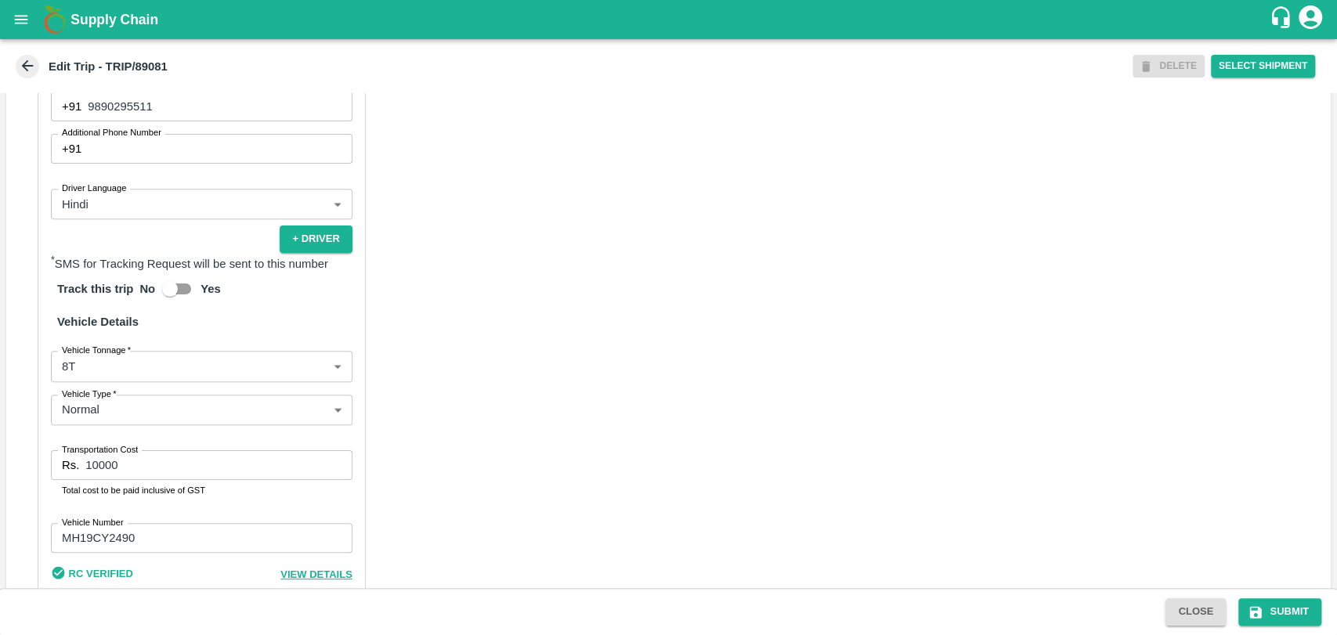
scroll to position [983, 0]
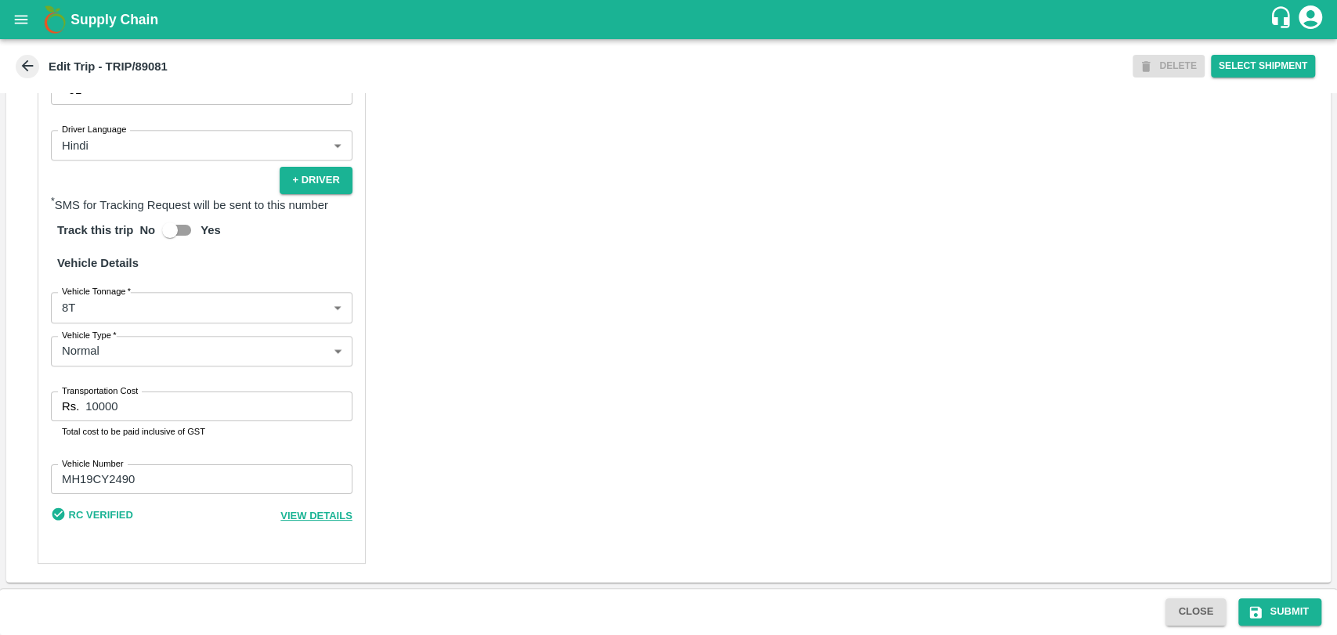
click at [102, 305] on body "Supply Chain Edit Trip - TRIP/89081 DELETE Select Shipment Trip Details Trip Ty…" at bounding box center [668, 317] width 1337 height 635
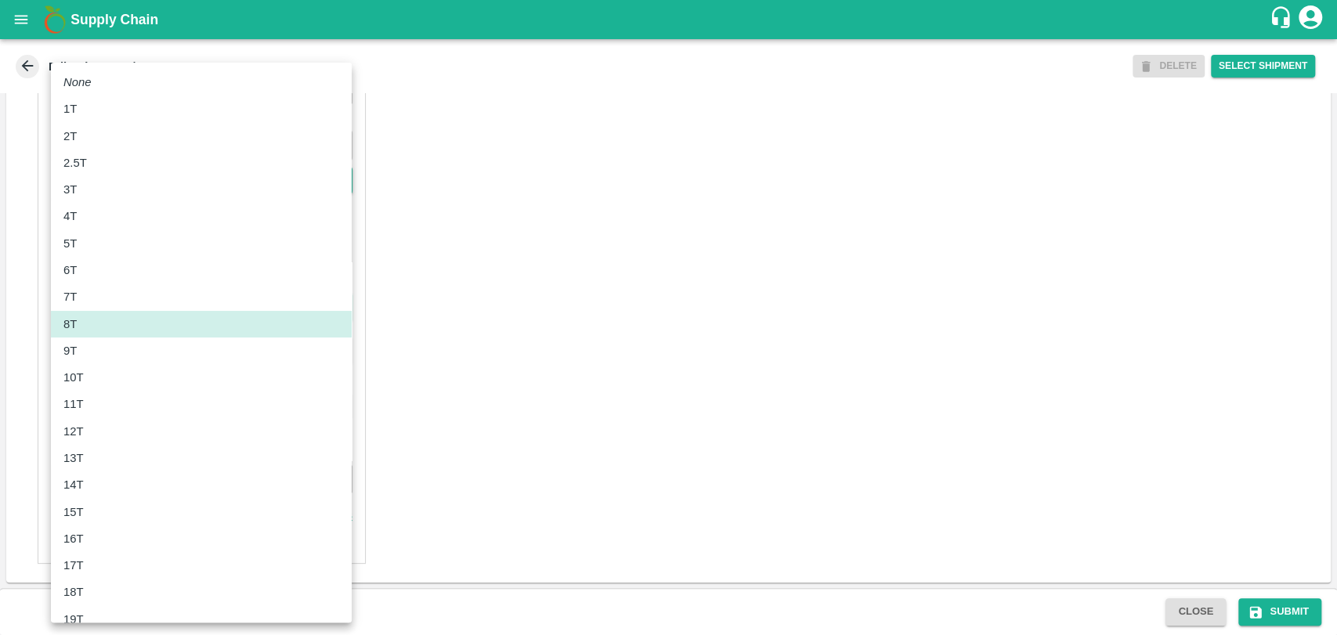
click at [96, 372] on div "10T" at bounding box center [201, 377] width 276 height 17
type input "10000"
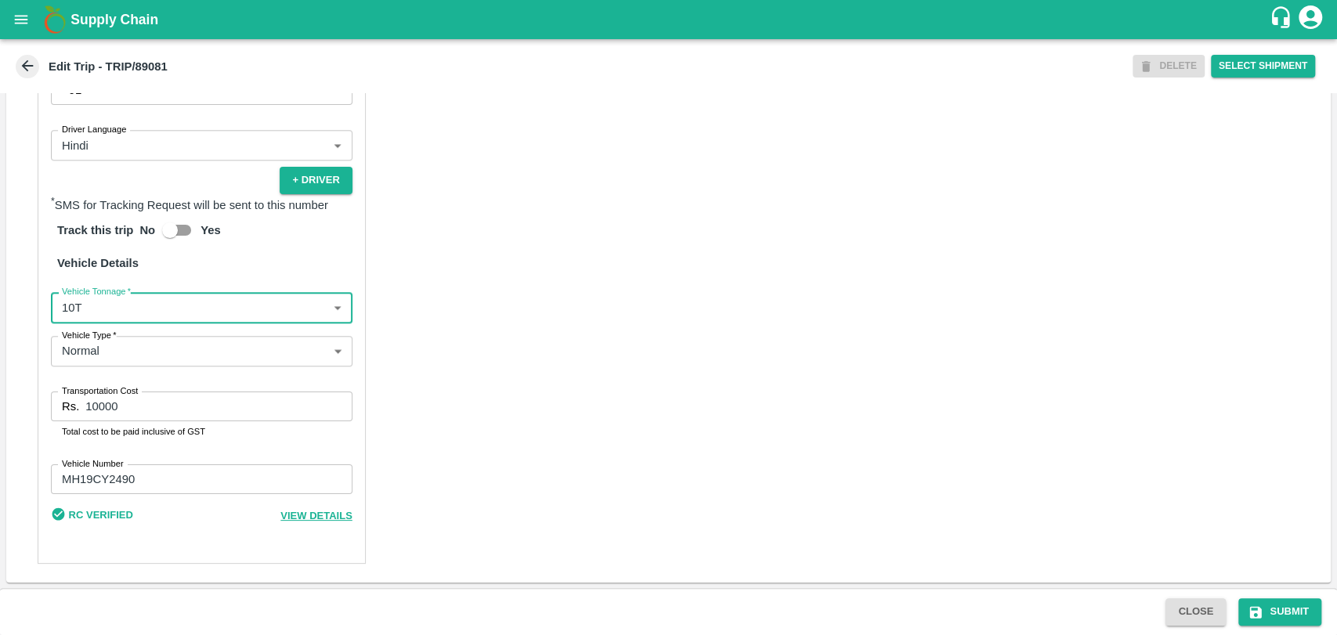
click at [102, 403] on input "10000" at bounding box center [218, 407] width 266 height 30
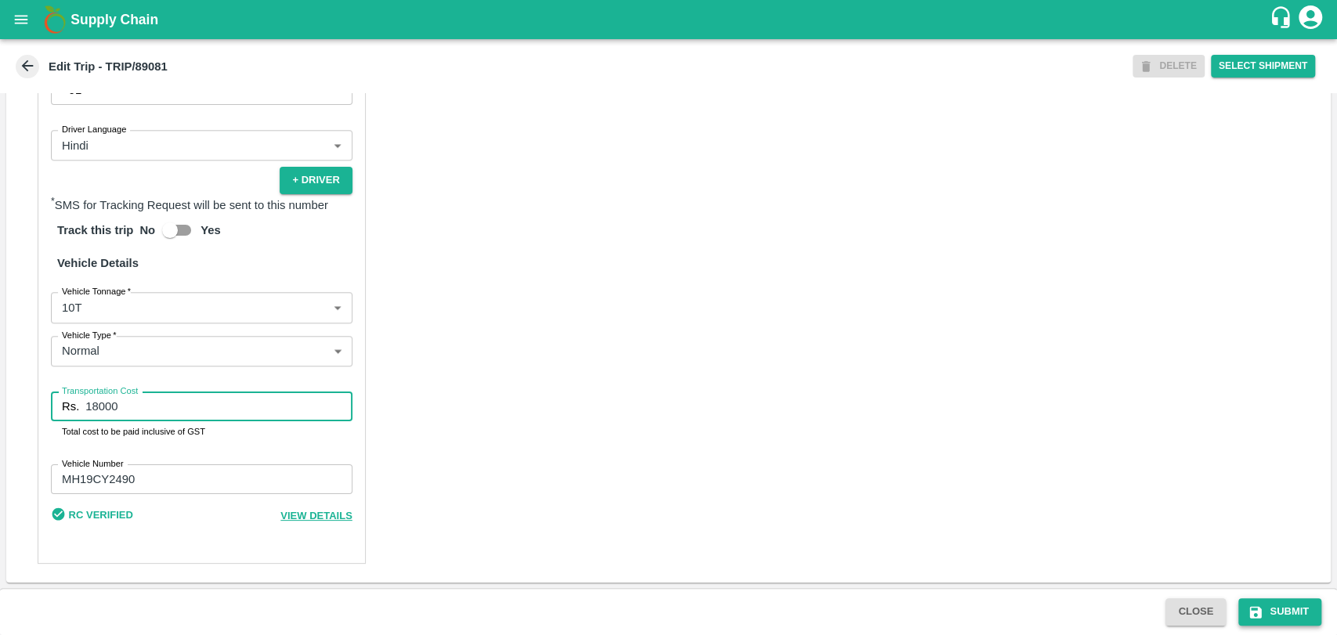
type input "18000"
click at [1303, 605] on button "Submit" at bounding box center [1279, 611] width 83 height 27
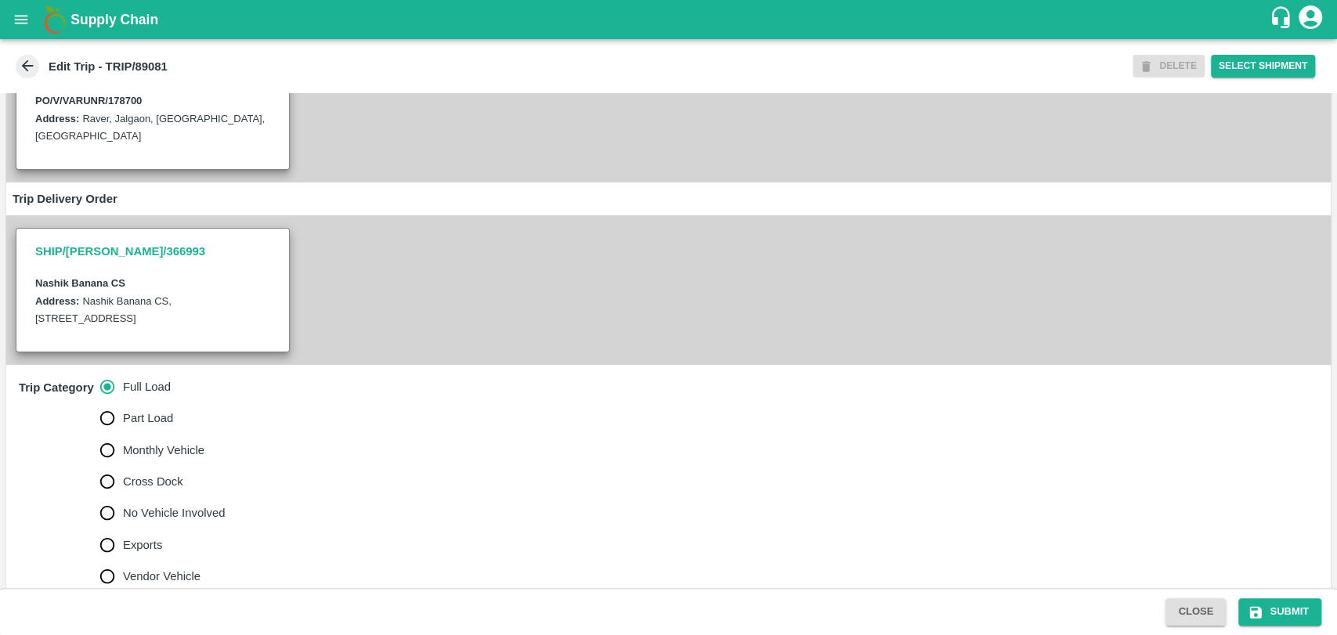
scroll to position [25, 0]
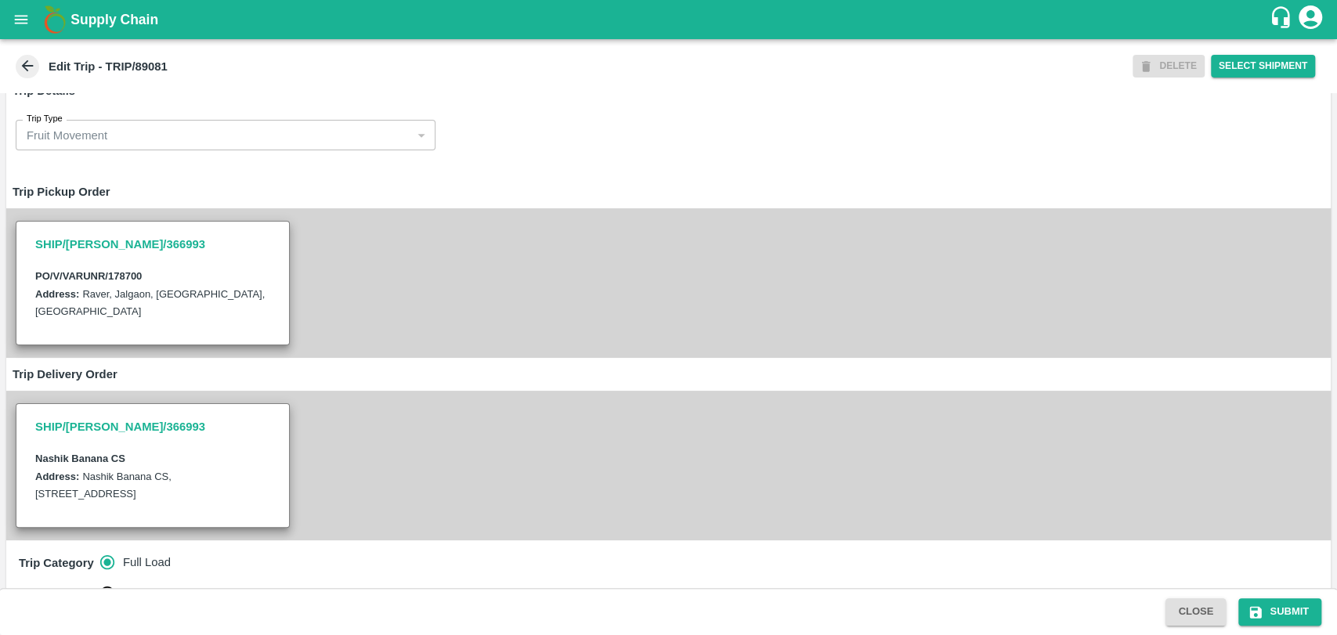
click at [28, 56] on span at bounding box center [27, 66] width 23 height 23
click at [31, 64] on icon at bounding box center [27, 65] width 17 height 17
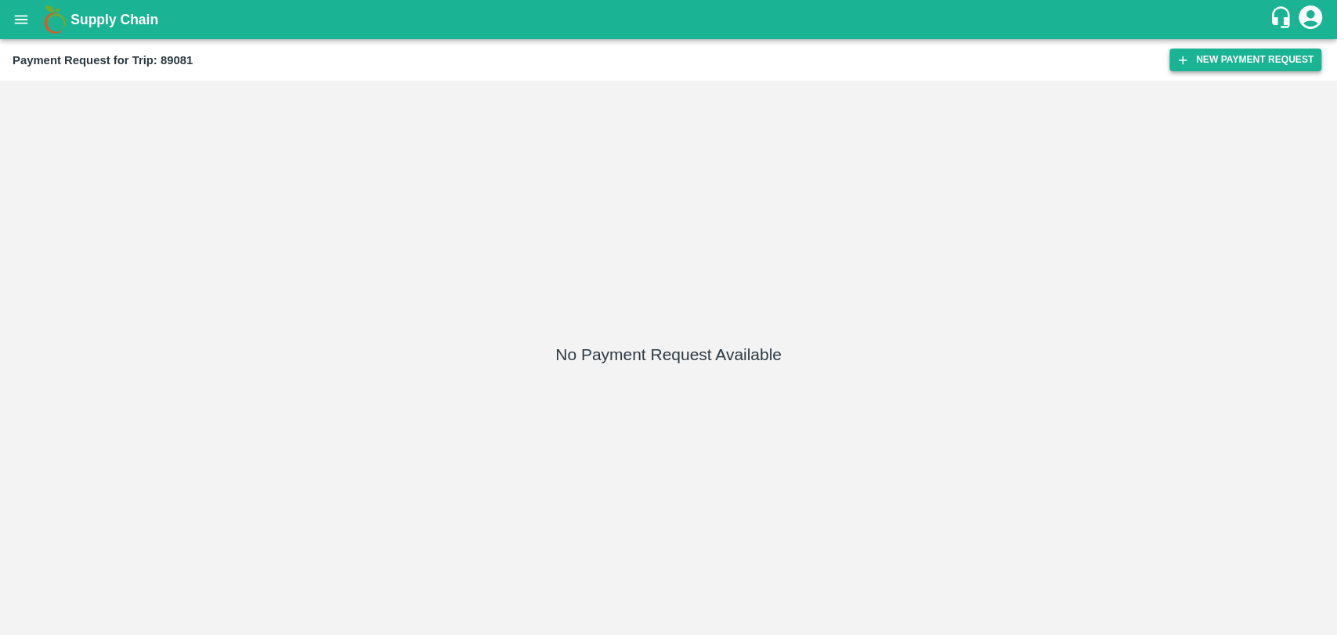
click at [1210, 55] on button "New Payment Request" at bounding box center [1245, 60] width 152 height 23
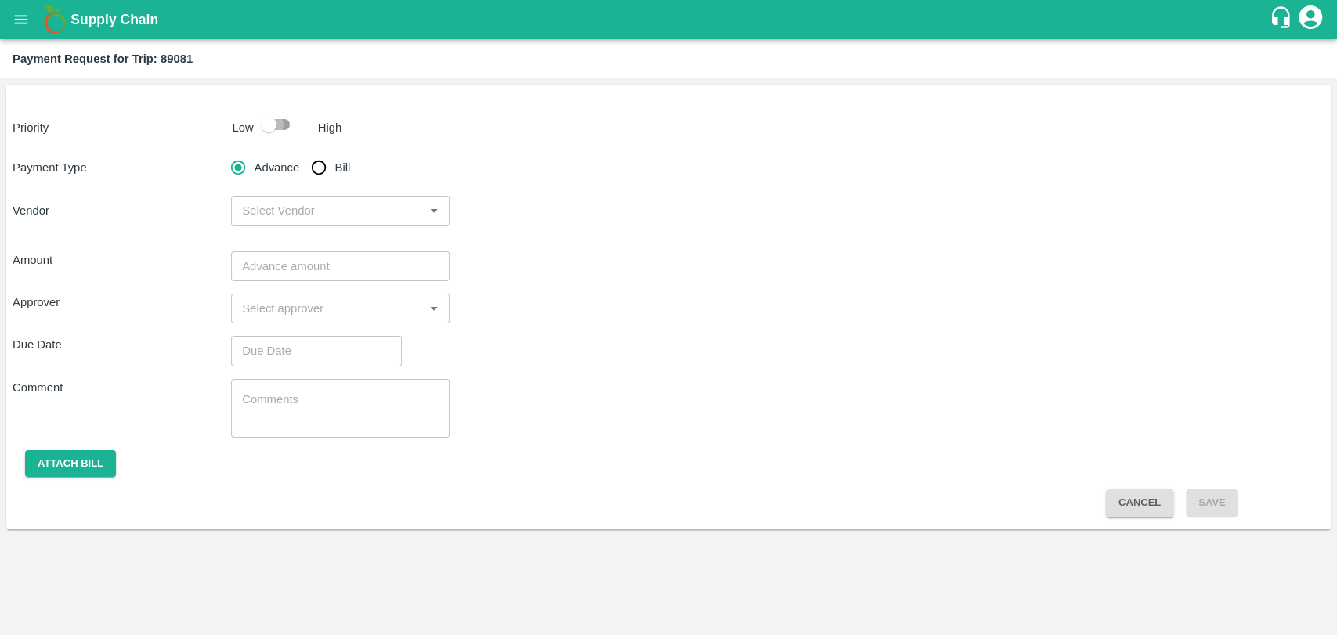
click at [266, 129] on input "checkbox" at bounding box center [268, 125] width 89 height 30
checkbox input "true"
click at [325, 177] on input "Bill" at bounding box center [318, 167] width 31 height 31
radio input "true"
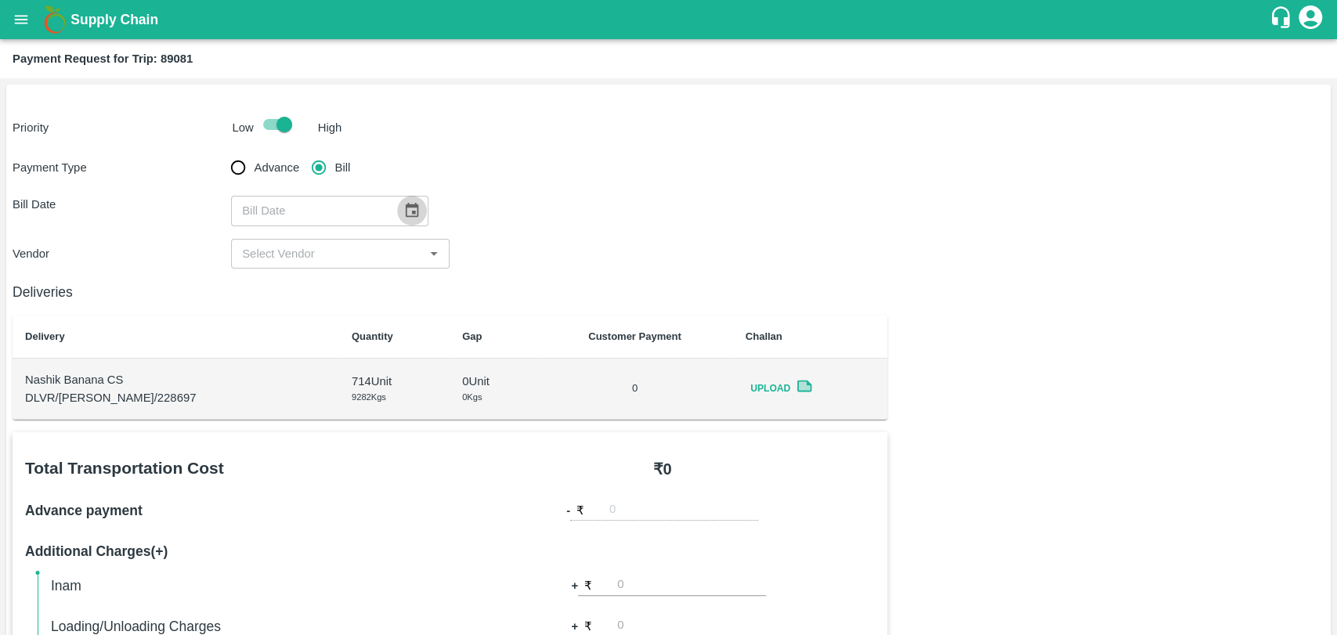
click at [403, 219] on icon "Choose date" at bounding box center [411, 210] width 17 height 17
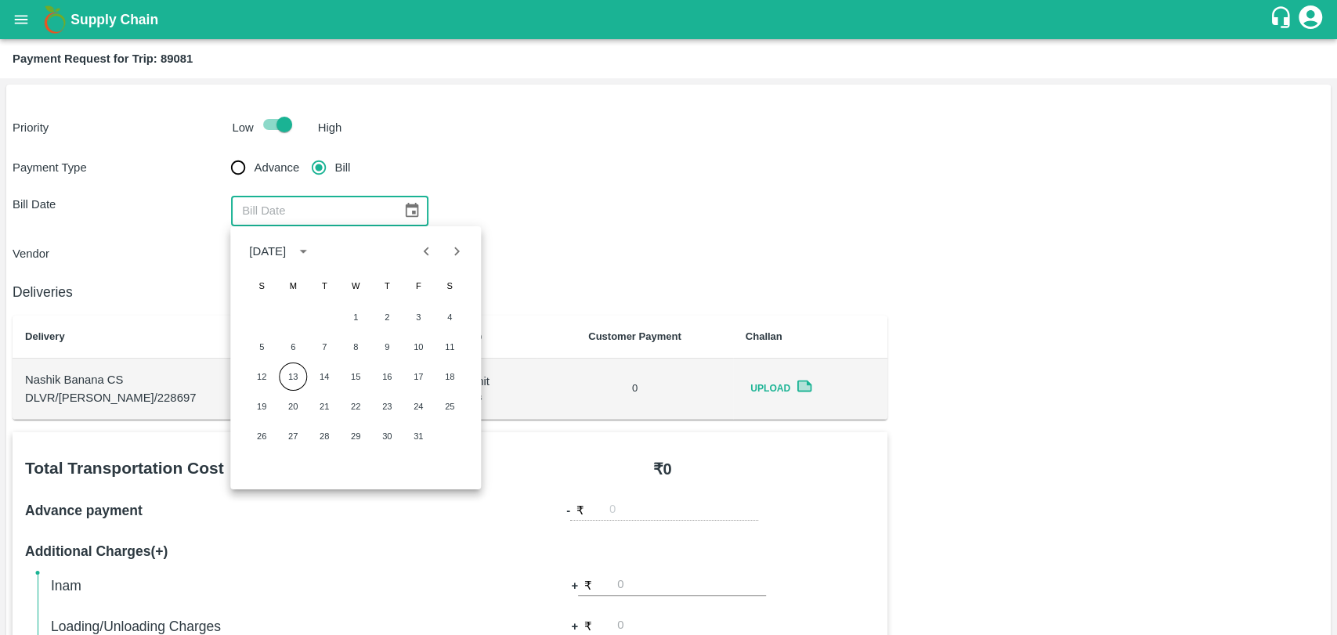
click at [428, 257] on icon "Previous month" at bounding box center [426, 251] width 17 height 17
click at [260, 434] on button "28" at bounding box center [262, 436] width 28 height 28
type input "28/09/2025"
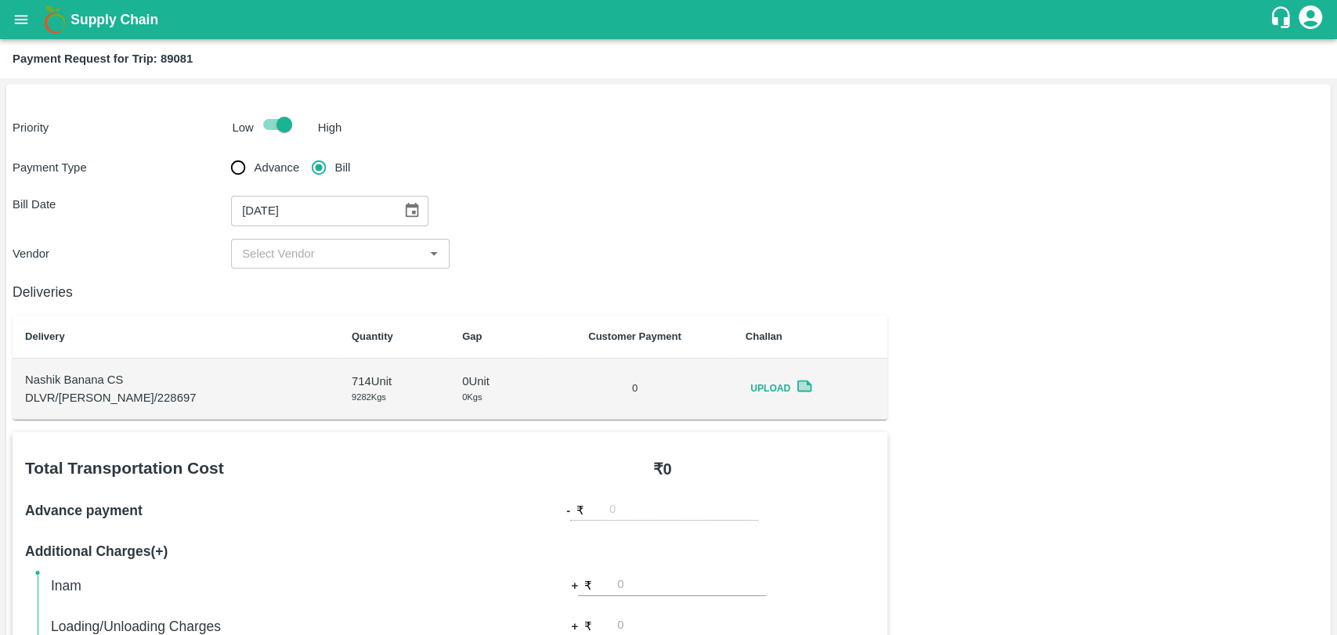
click at [260, 245] on input "input" at bounding box center [327, 254] width 183 height 20
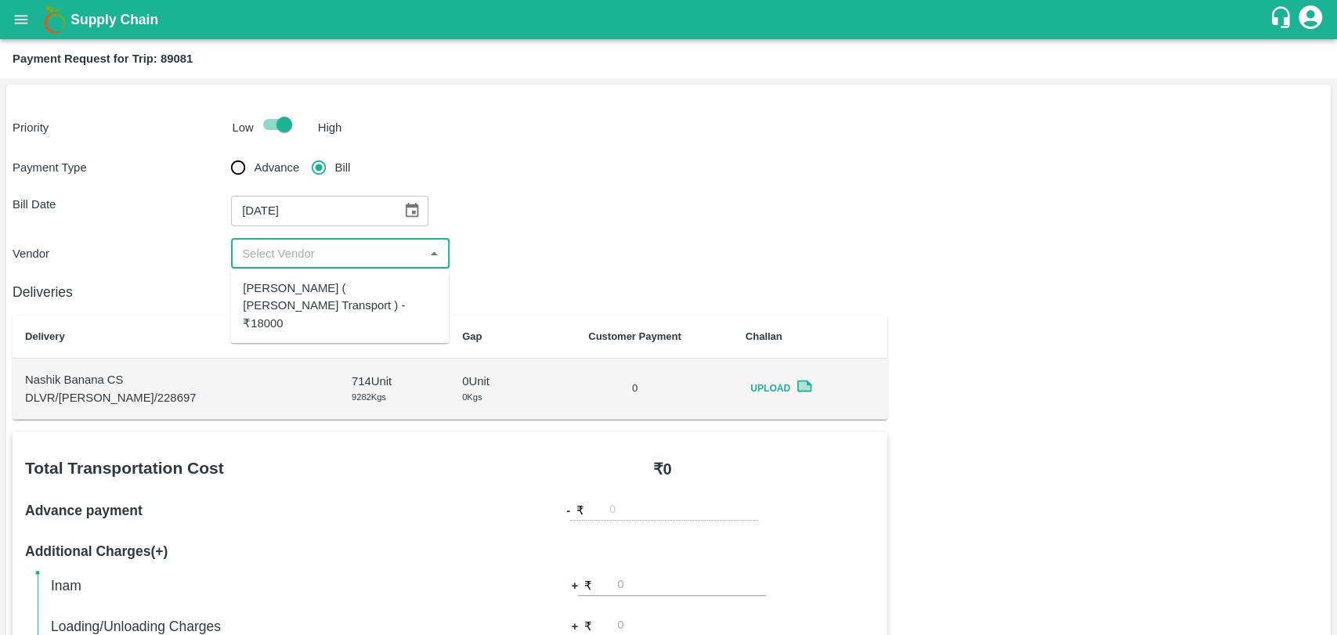
click at [269, 280] on div "Nitin Rasal ( Bhairavnath Transport ) - ₹18000" at bounding box center [339, 306] width 193 height 52
type input "Nitin Rasal ( Bhairavnath Transport ) - ₹18000"
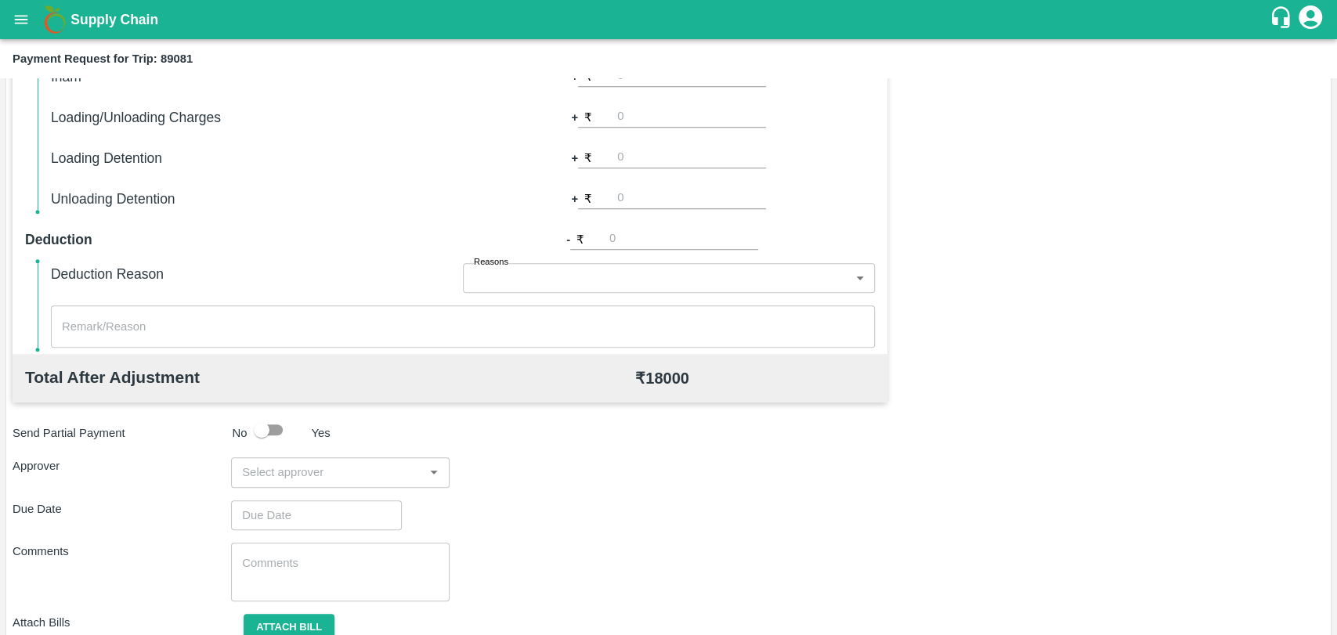
scroll to position [573, 0]
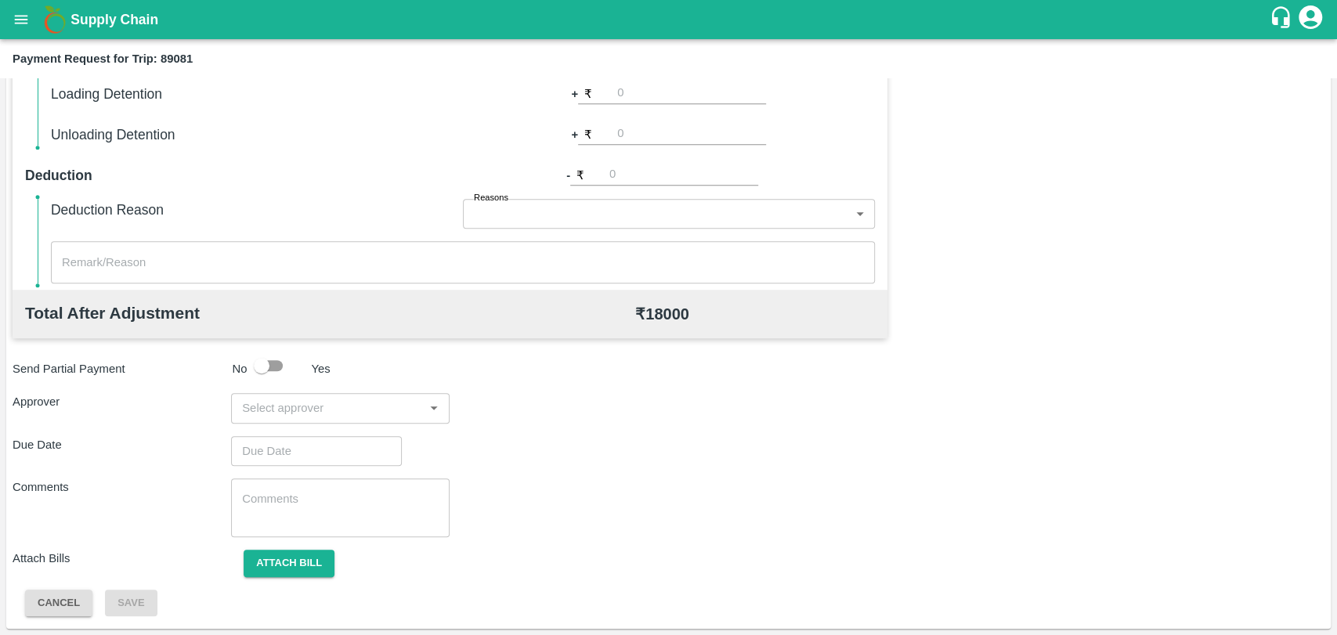
click at [359, 414] on input "input" at bounding box center [327, 408] width 183 height 20
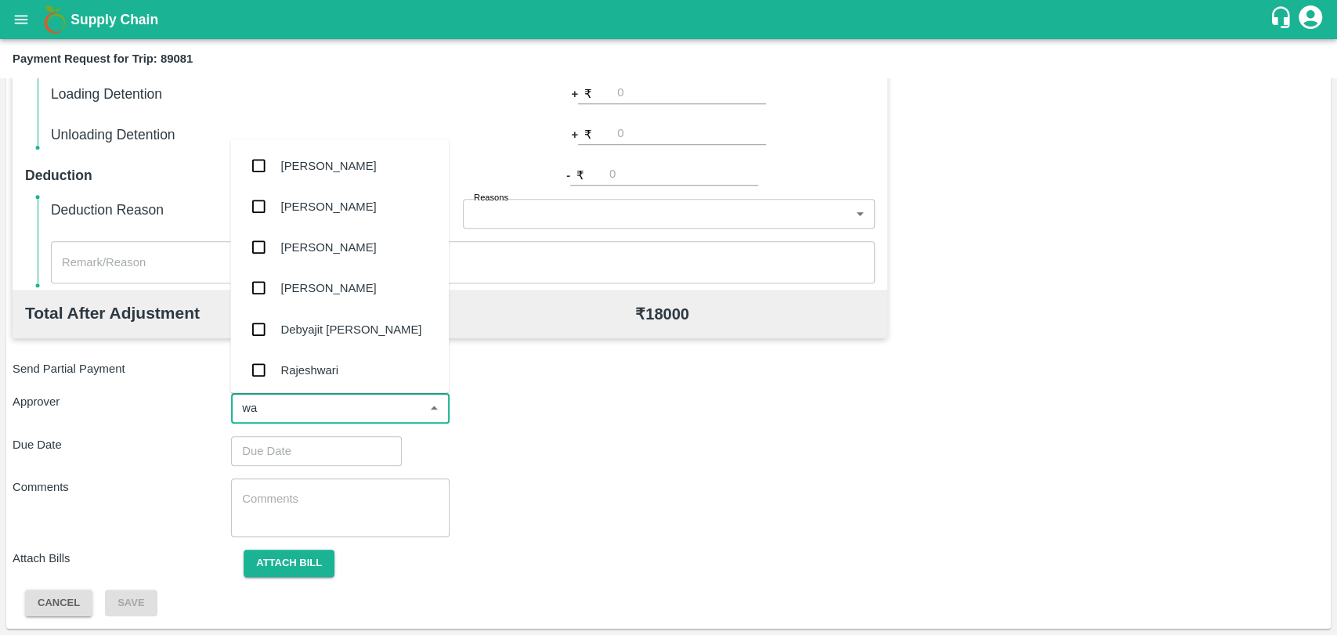
type input "wag"
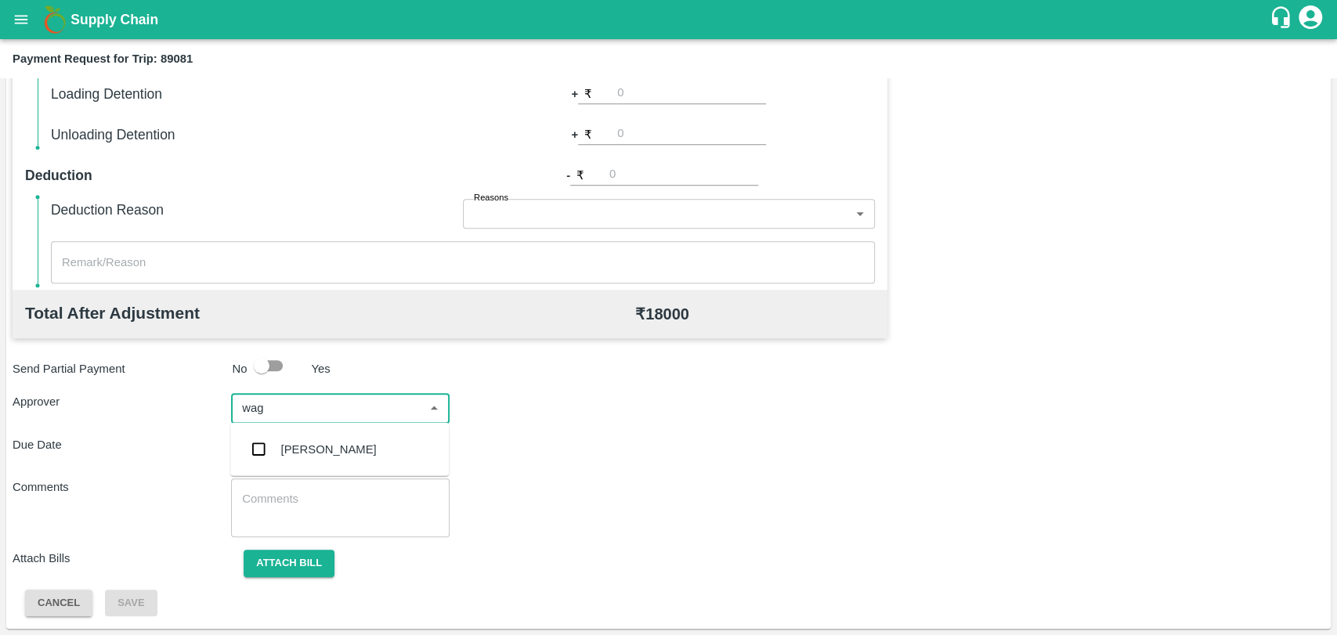
click at [352, 443] on div "Prasad Waghade" at bounding box center [329, 449] width 96 height 17
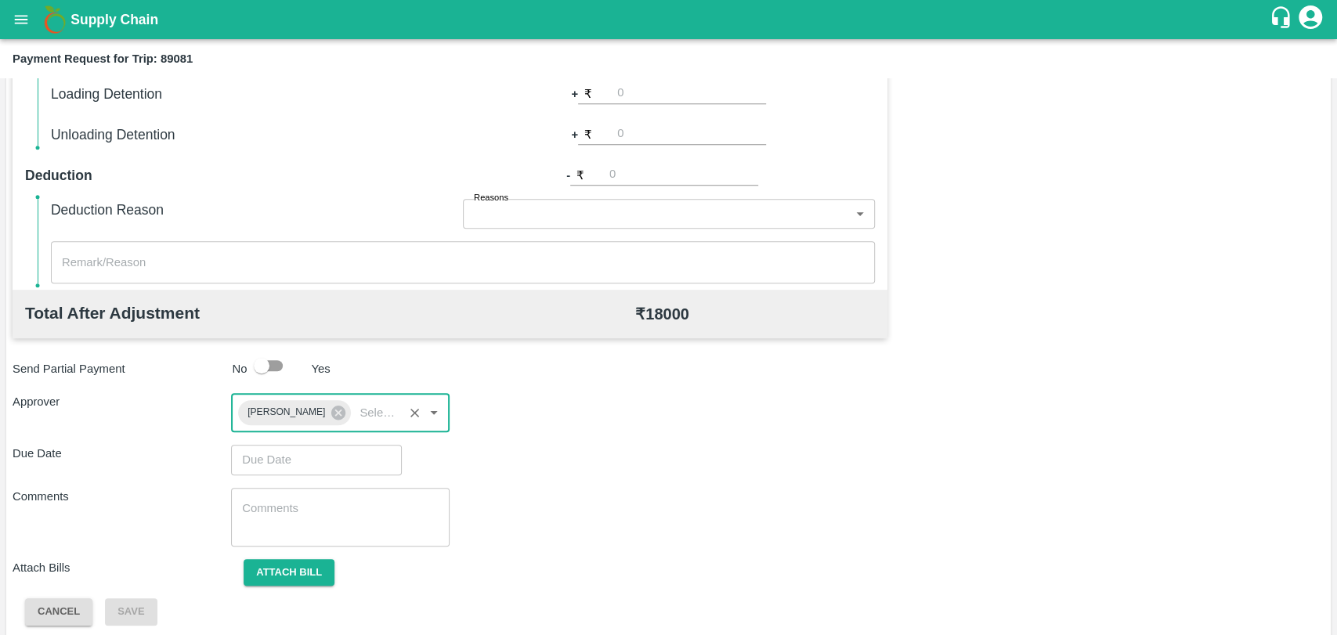
type input "DD/MM/YYYY hh:mm aa"
click at [326, 450] on input "DD/MM/YYYY hh:mm aa" at bounding box center [311, 460] width 160 height 30
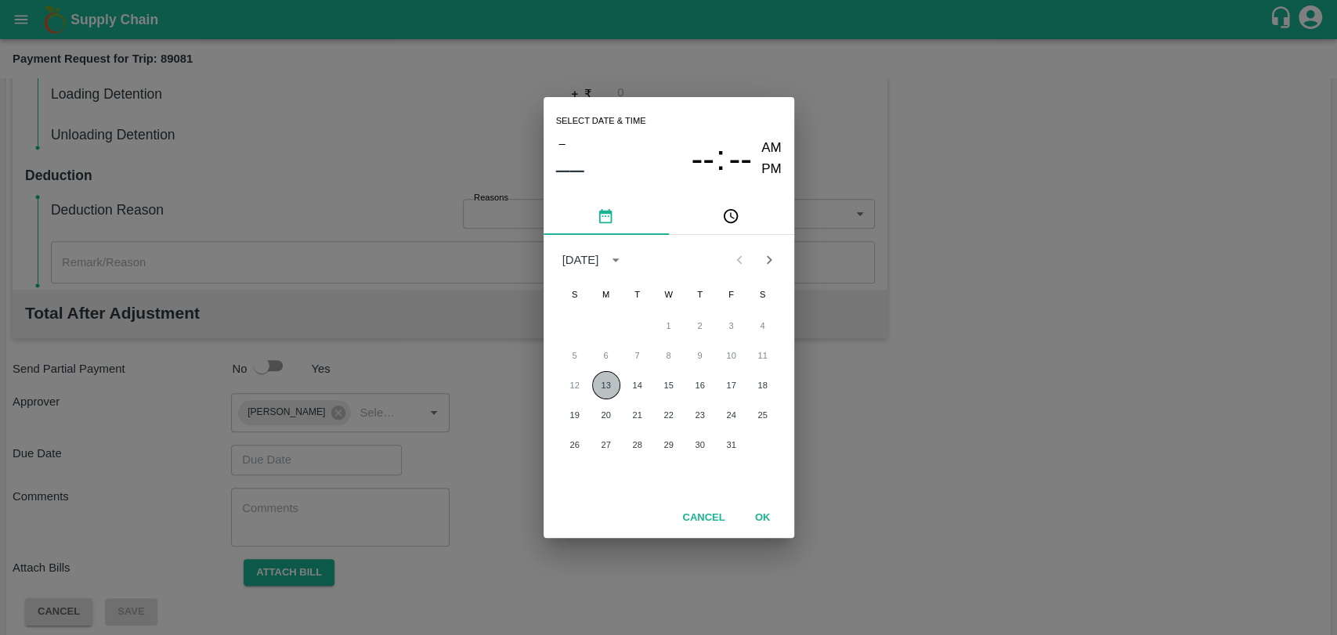
click at [594, 384] on button "13" at bounding box center [606, 385] width 28 height 28
type input "13/10/2025 12:00 AM"
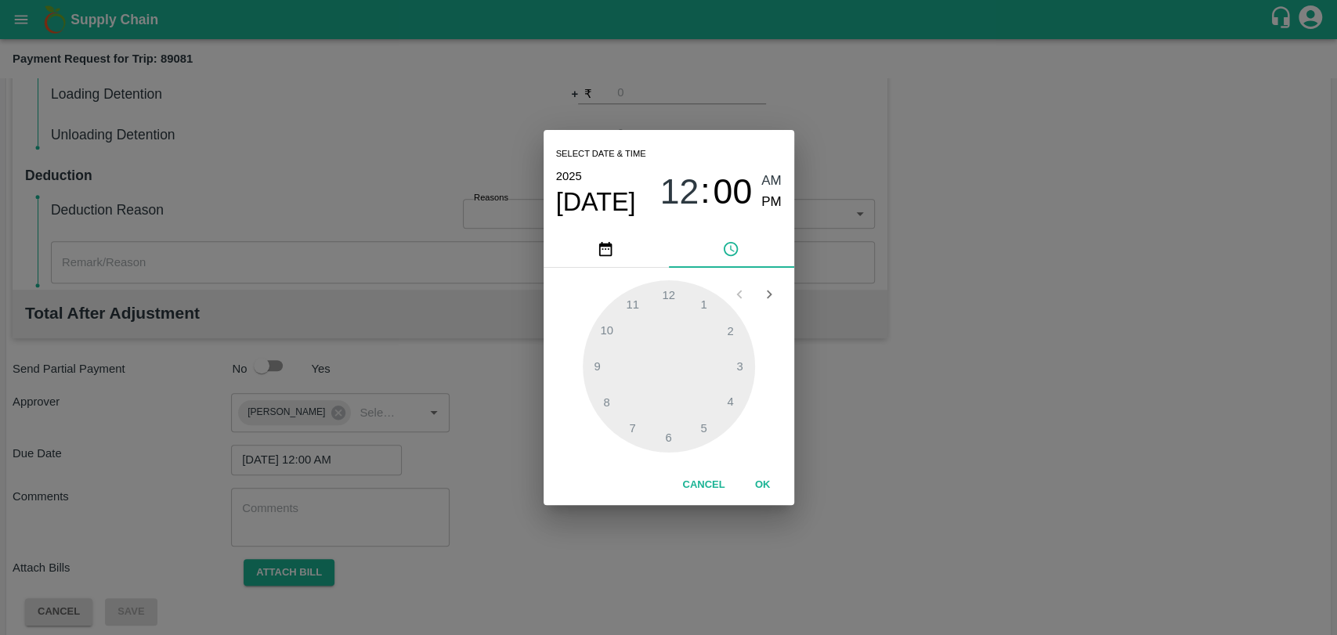
click at [748, 471] on div "Cancel OK" at bounding box center [669, 485] width 251 height 40
click at [755, 481] on button "OK" at bounding box center [763, 485] width 50 height 27
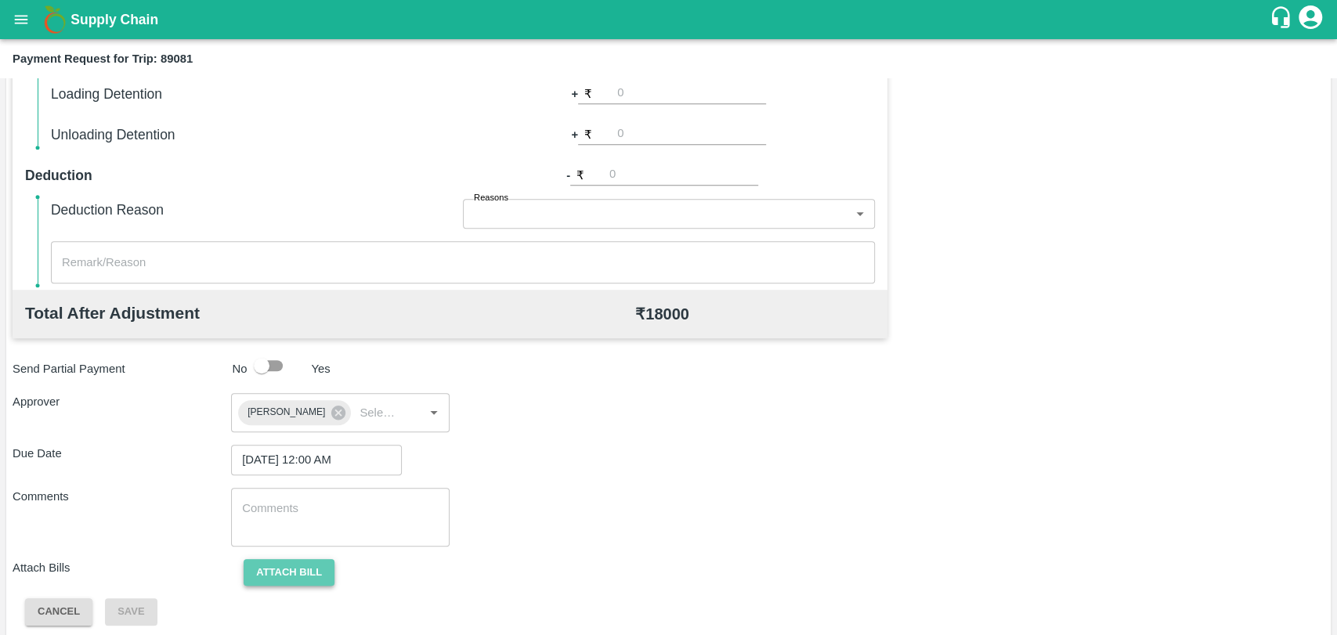
click at [288, 562] on button "Attach bill" at bounding box center [289, 572] width 91 height 27
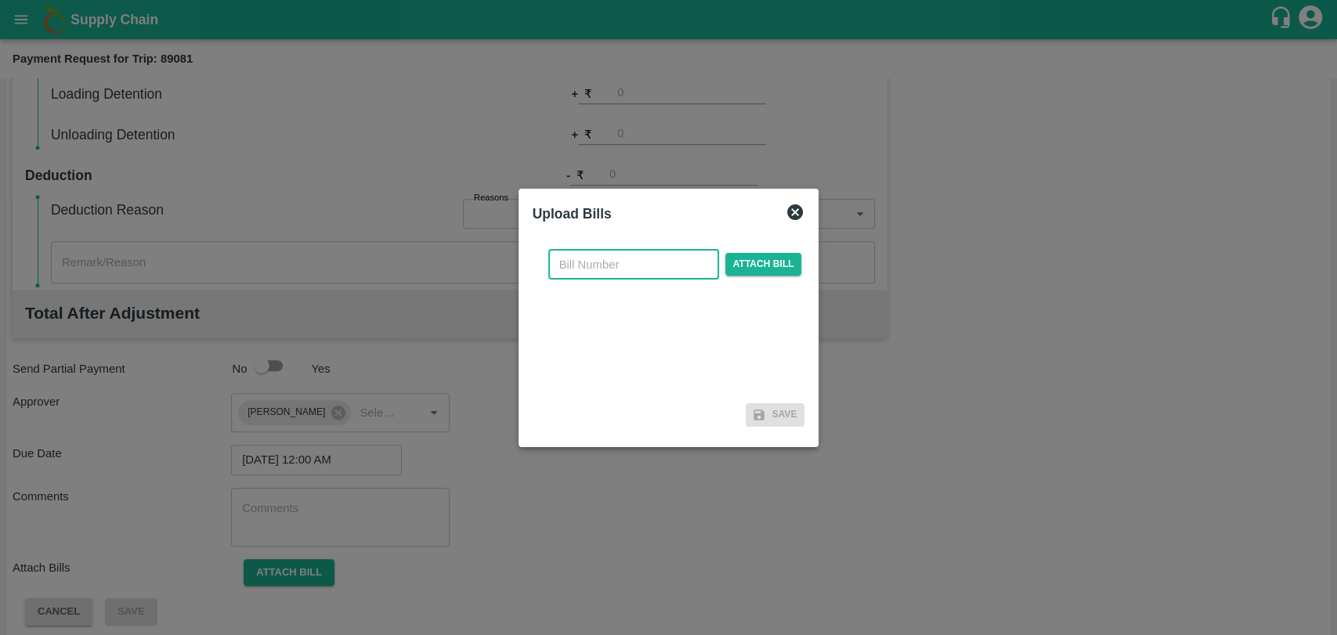
click at [621, 274] on input "text" at bounding box center [633, 265] width 171 height 30
click at [609, 261] on input "text" at bounding box center [633, 265] width 171 height 30
click at [635, 263] on input "text" at bounding box center [633, 265] width 171 height 30
type input "4072"
click at [768, 264] on span "Attach bill" at bounding box center [763, 264] width 77 height 23
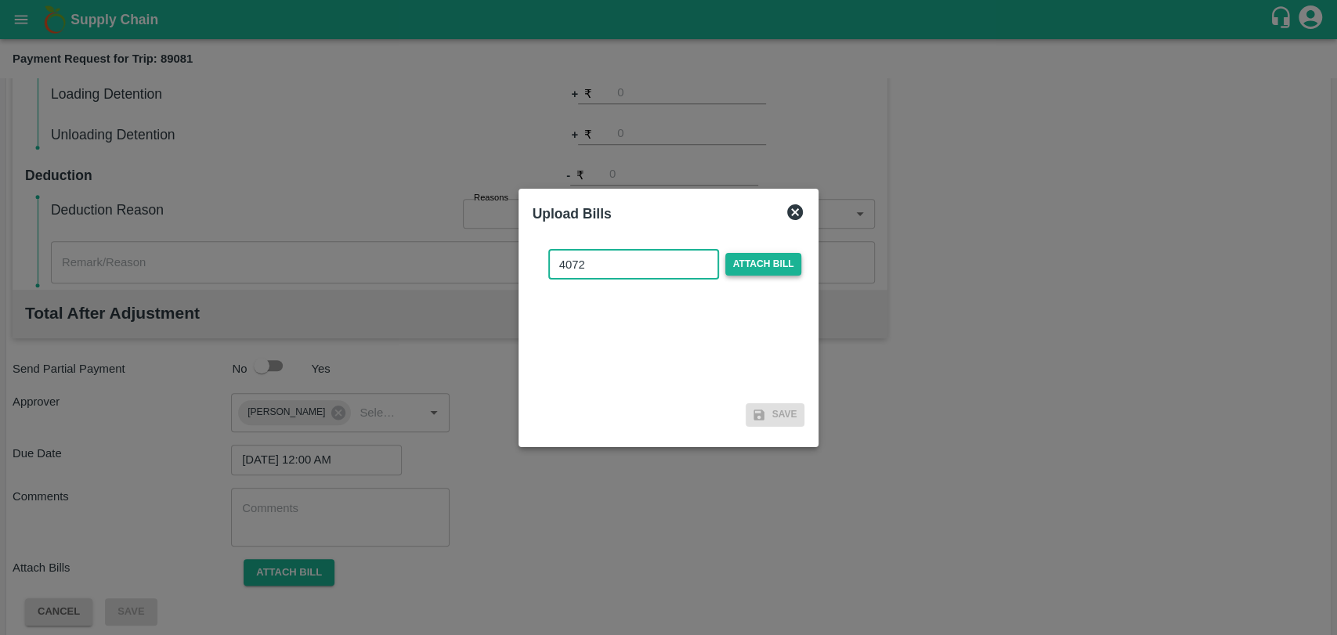
click at [0, 0] on input "Attach bill" at bounding box center [0, 0] width 0 height 0
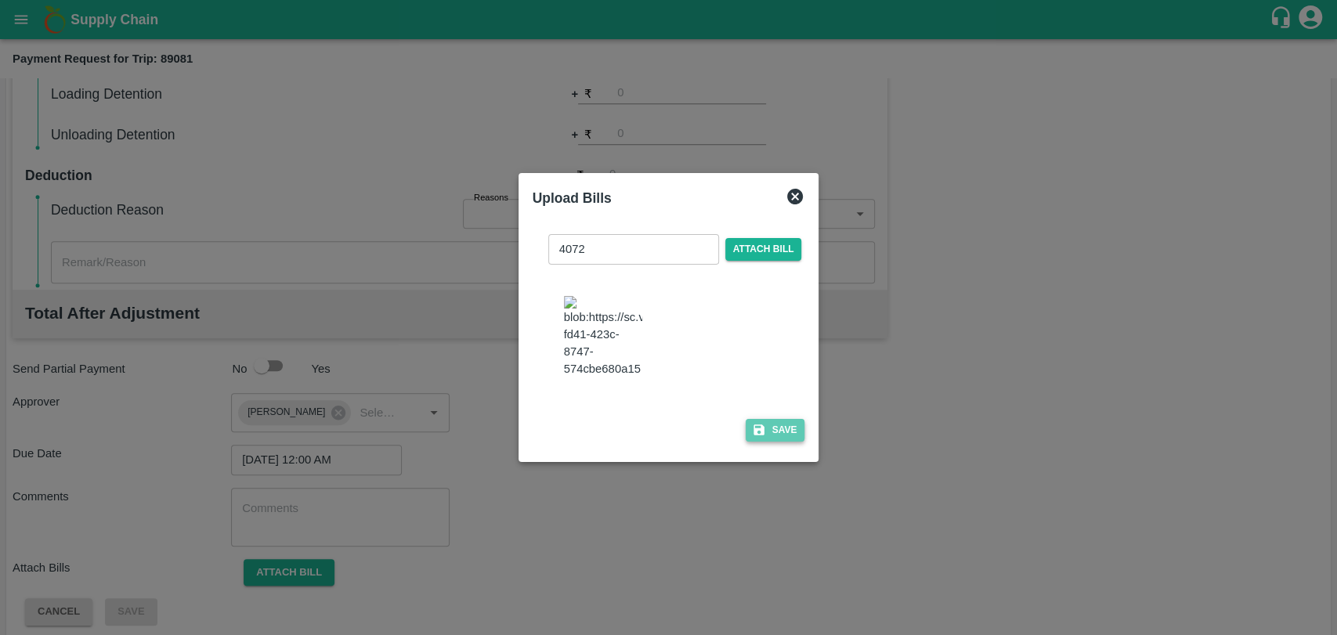
click at [783, 421] on button "Save" at bounding box center [776, 430] width 60 height 23
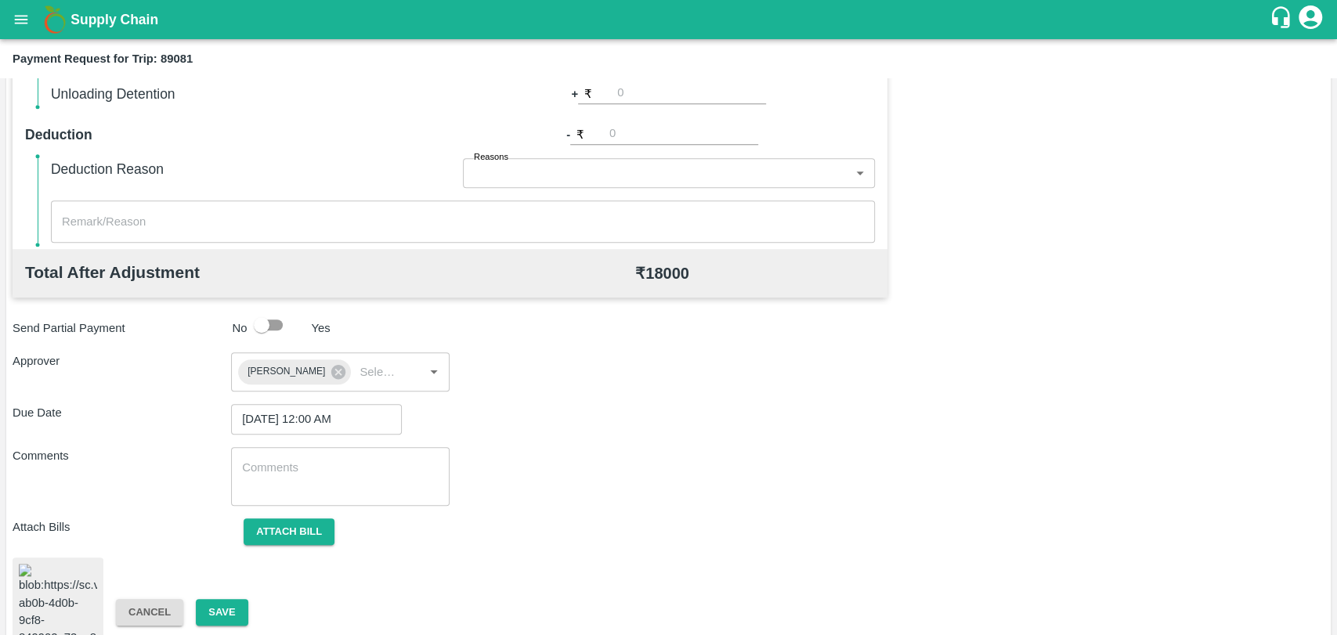
scroll to position [652, 0]
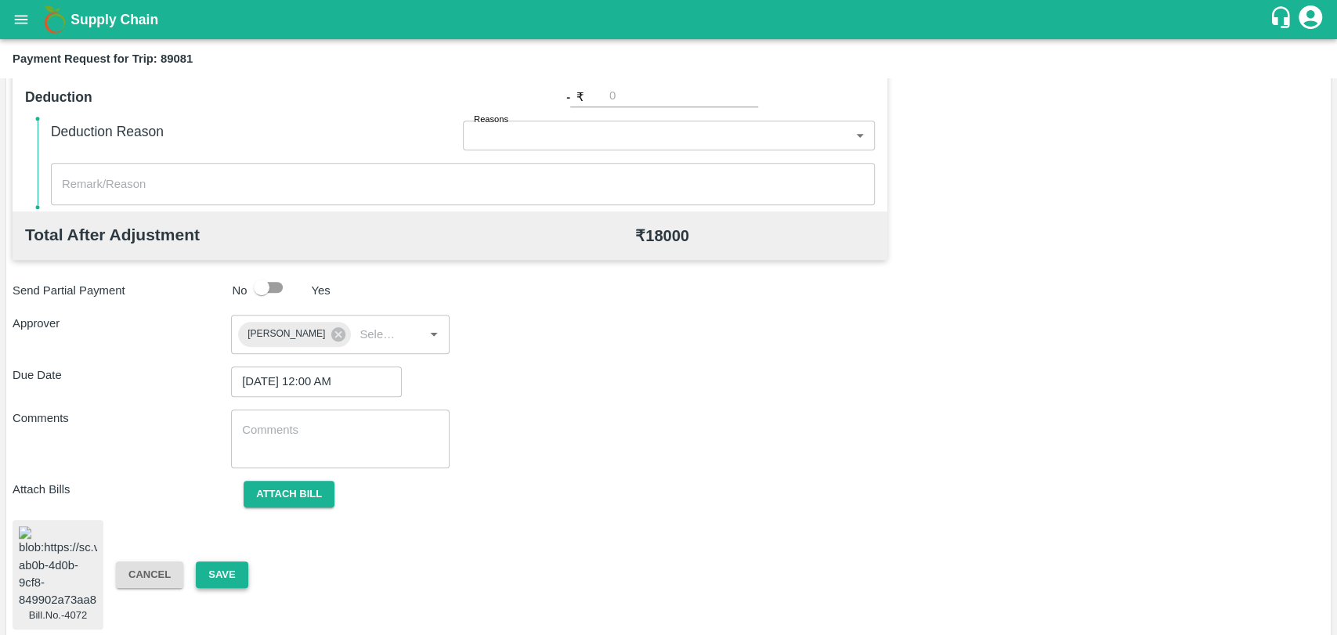
click at [226, 580] on button "Save" at bounding box center [222, 575] width 52 height 27
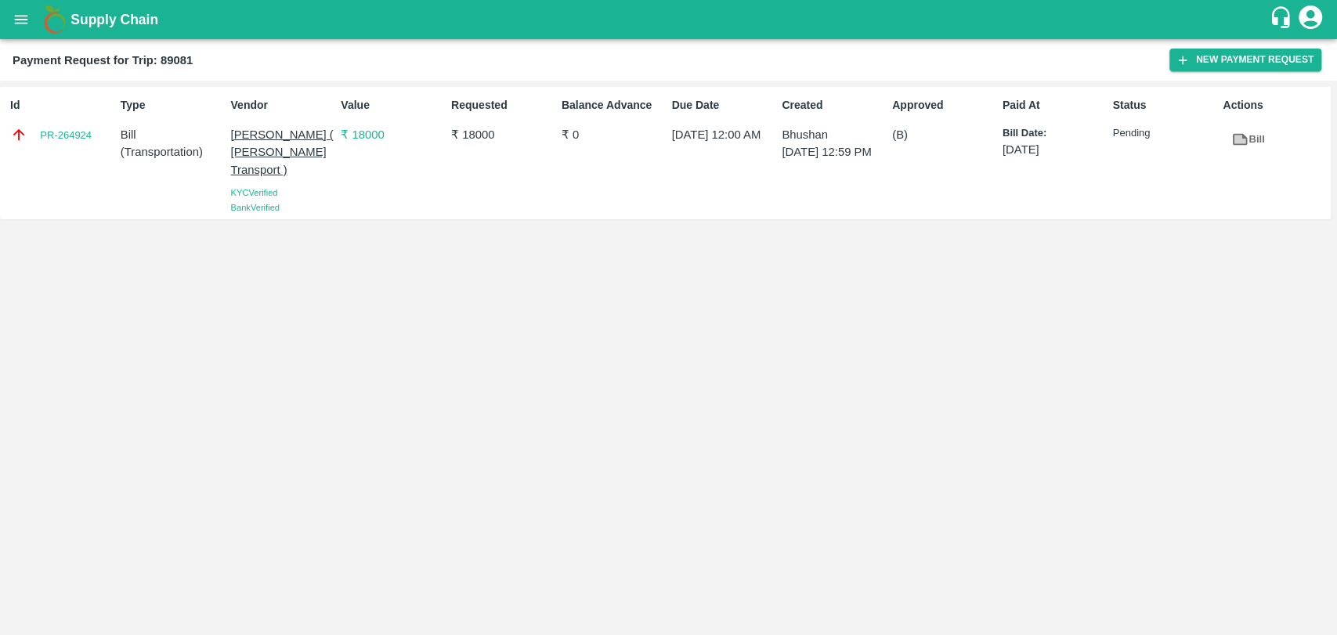
click at [1248, 136] on link "Bill" at bounding box center [1248, 139] width 50 height 27
click at [58, 145] on div "Id PR-264924" at bounding box center [59, 153] width 110 height 125
click at [59, 138] on link "PR-264924" at bounding box center [66, 136] width 52 height 16
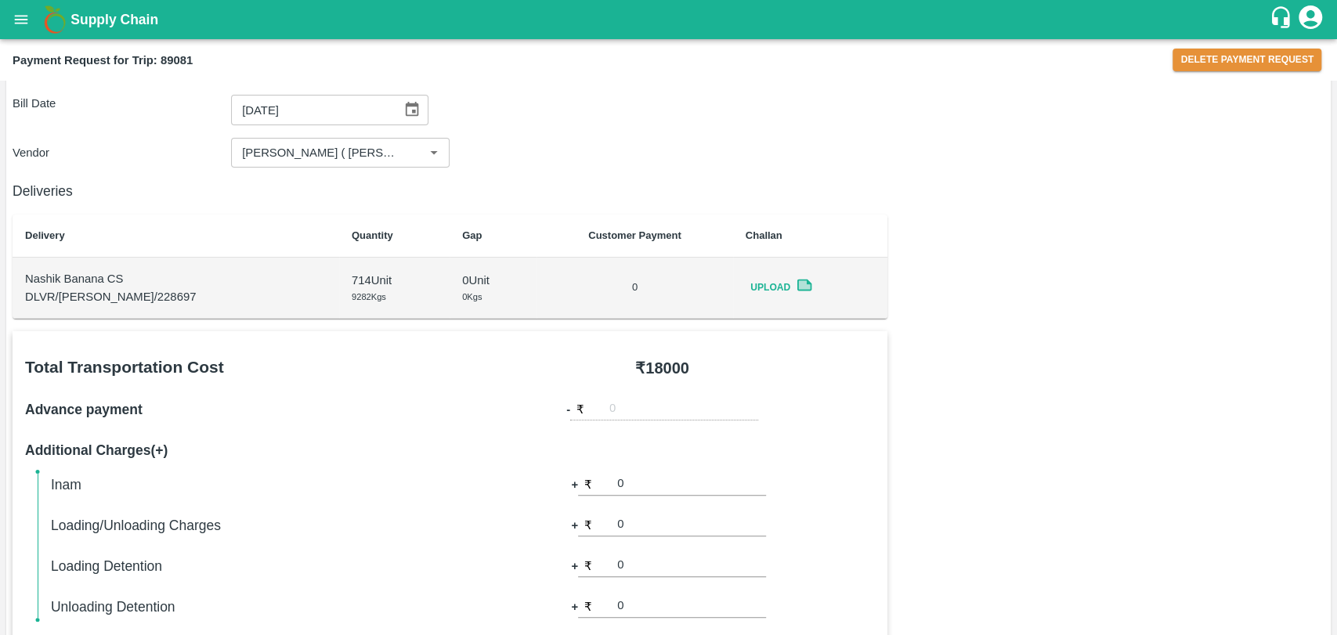
scroll to position [435, 0]
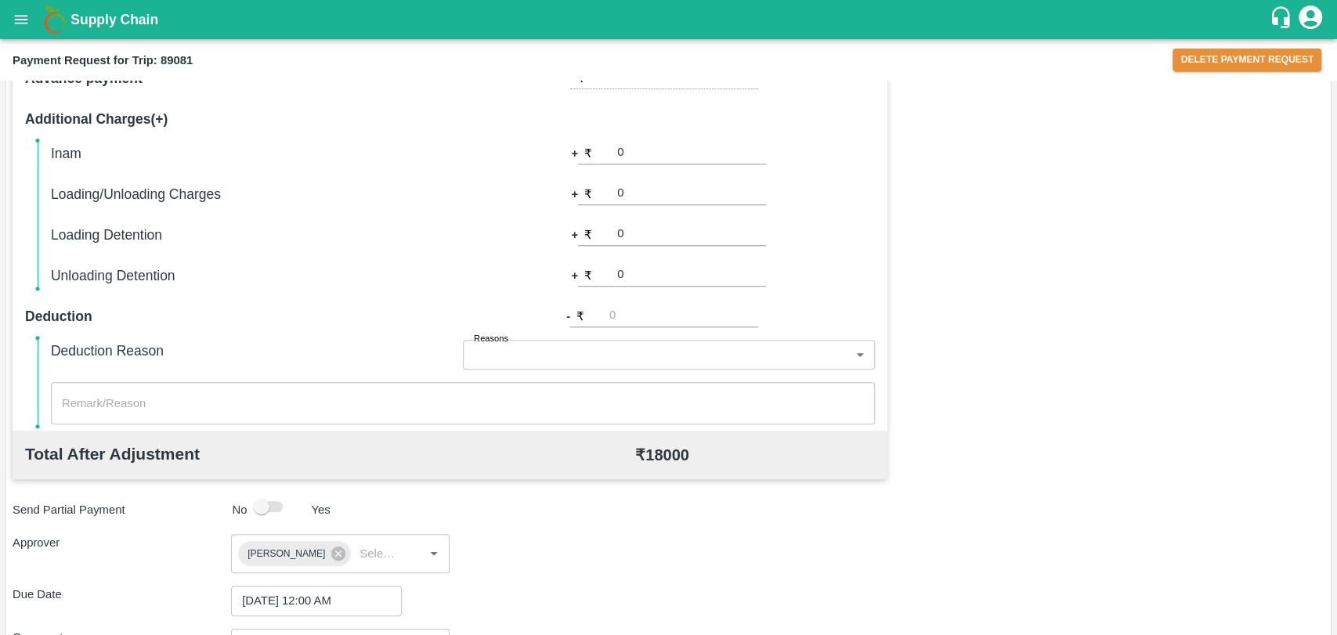
click at [645, 197] on input "0" at bounding box center [691, 193] width 149 height 21
type input "0500"
type input "1000"
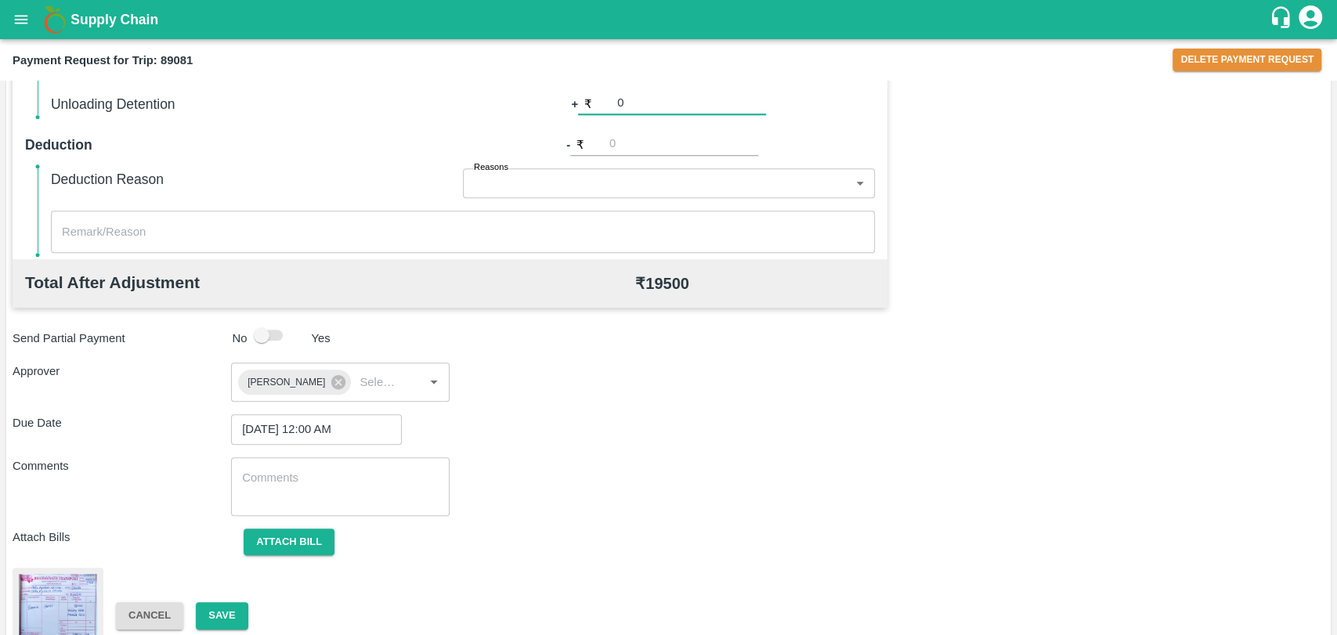
scroll to position [654, 0]
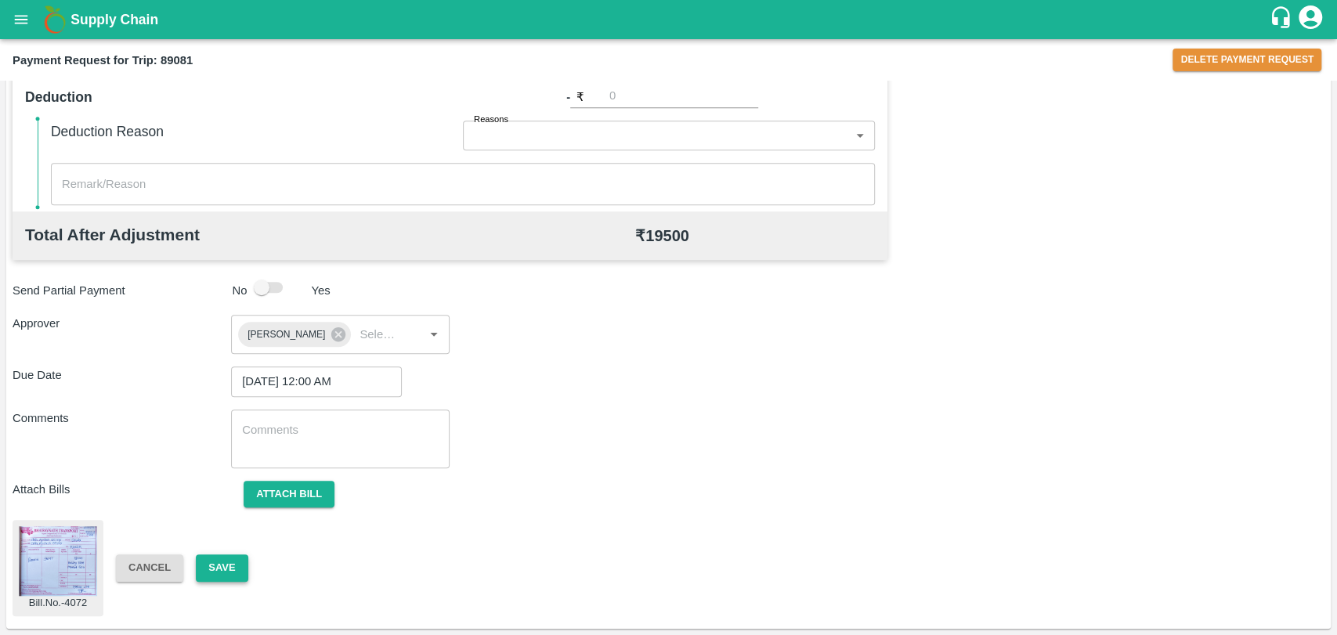
click at [204, 566] on button "Save" at bounding box center [222, 568] width 52 height 27
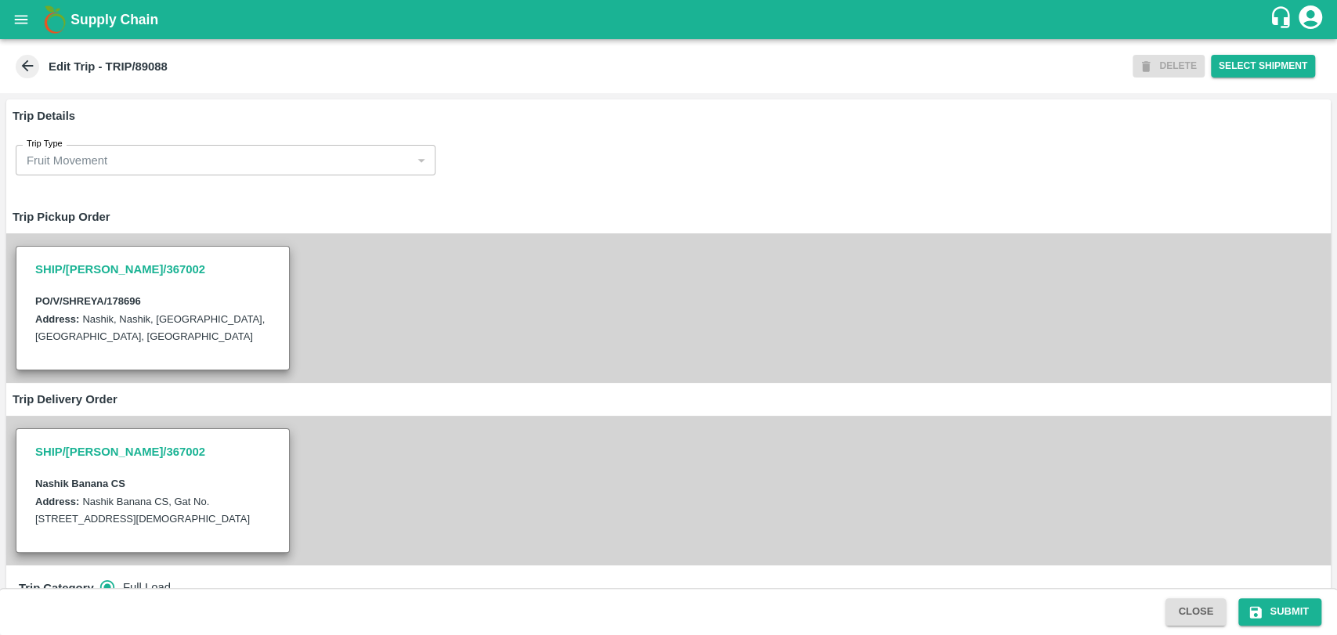
type input "[PERSON_NAME] ( [PERSON_NAME] Transport )-[GEOGRAPHIC_DATA], Pune-9860466997(Tr…"
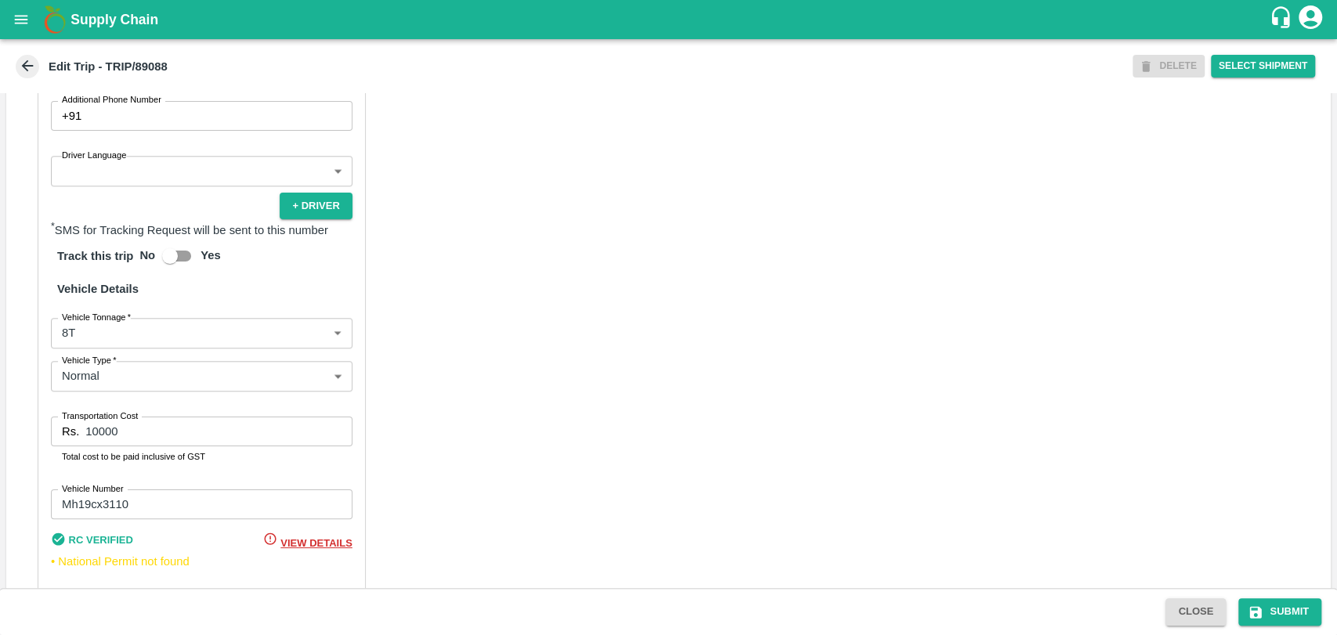
scroll to position [1019, 0]
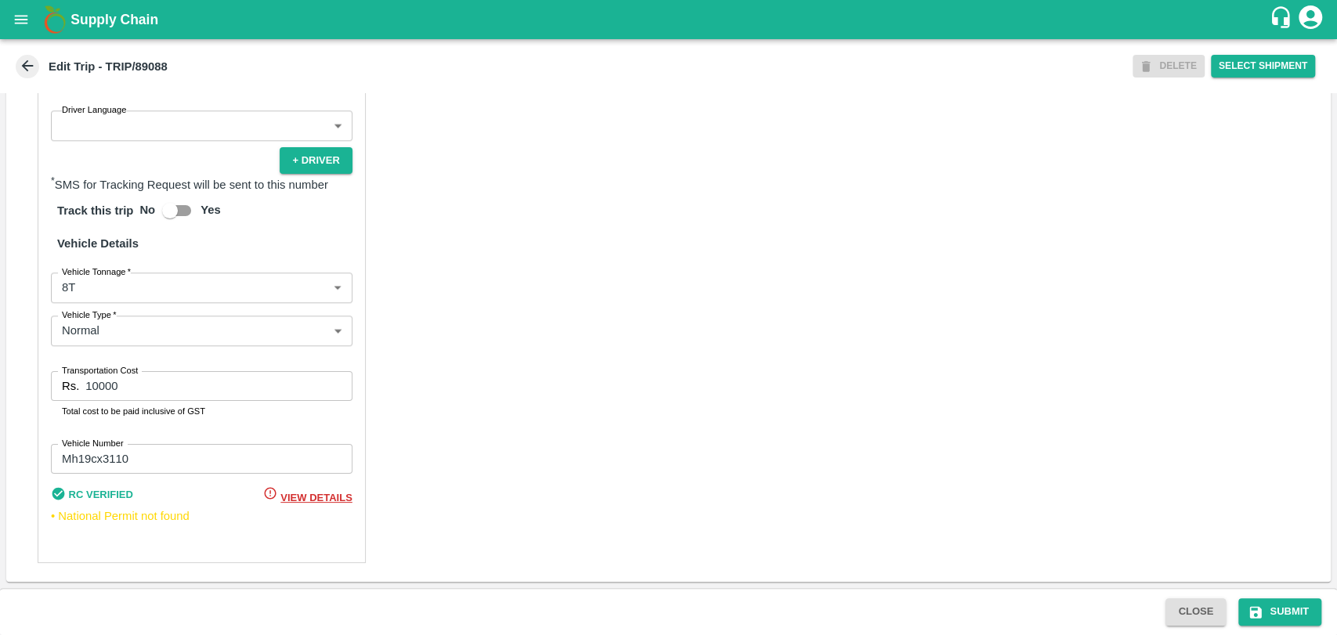
click at [107, 284] on body "Supply Chain Edit Trip - TRIP/89088 DELETE Select Shipment Trip Details Trip Ty…" at bounding box center [668, 317] width 1337 height 635
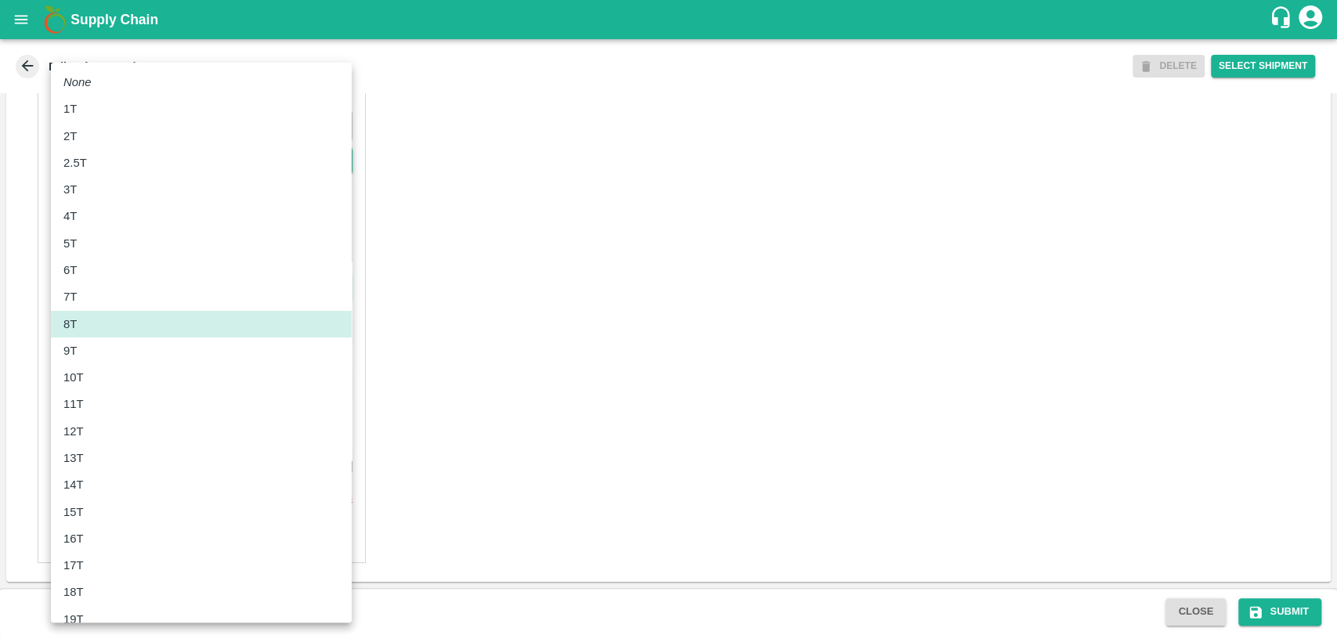
click at [80, 384] on p "10T" at bounding box center [73, 377] width 20 height 17
type input "10000"
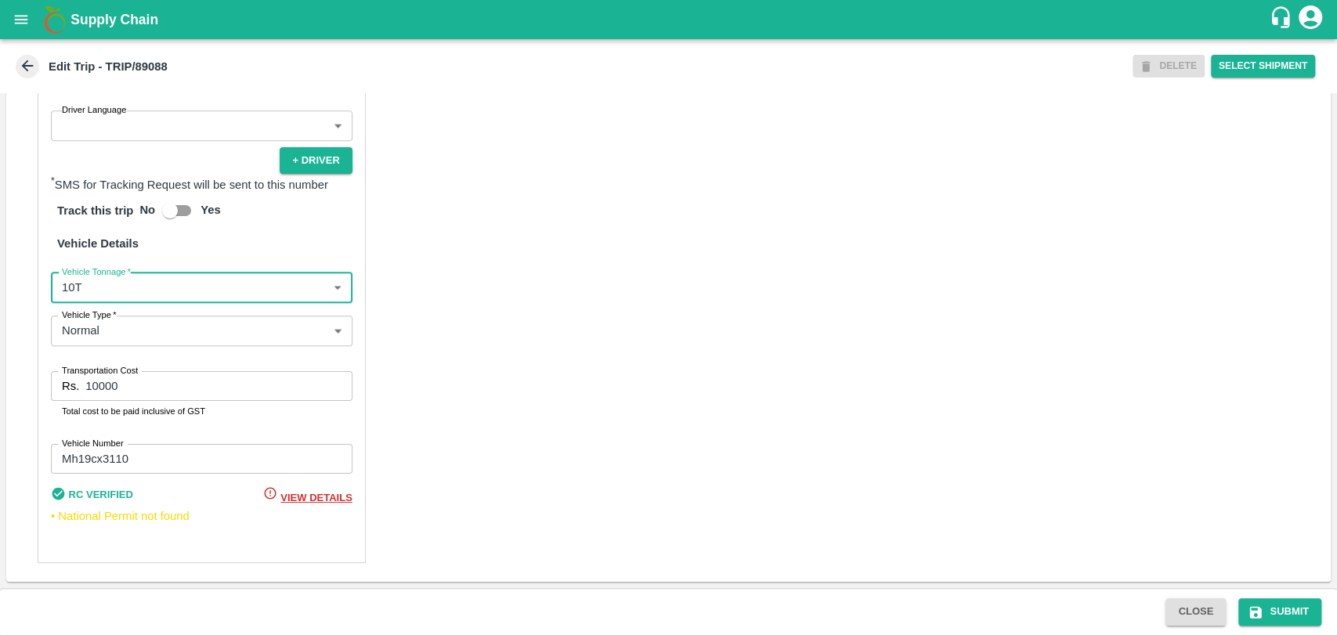
click at [96, 387] on input "10000" at bounding box center [218, 386] width 266 height 30
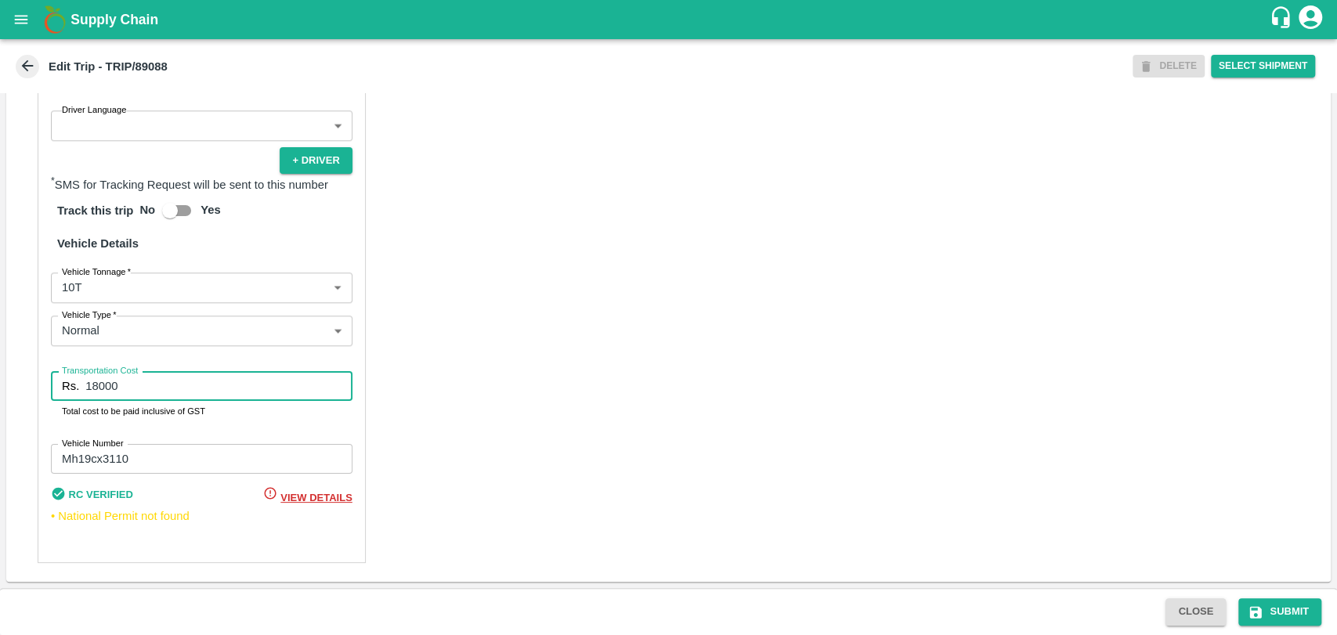
click at [107, 385] on input "18000" at bounding box center [218, 386] width 266 height 30
type input "18900"
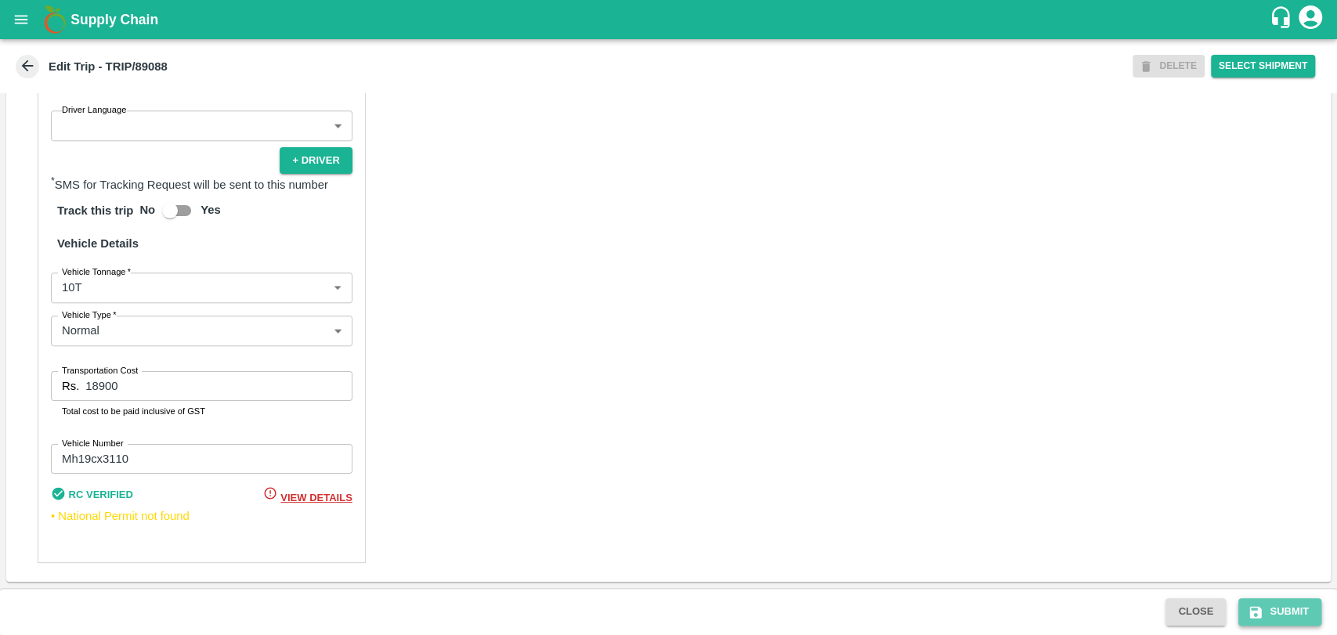
click at [1292, 622] on button "Submit" at bounding box center [1279, 611] width 83 height 27
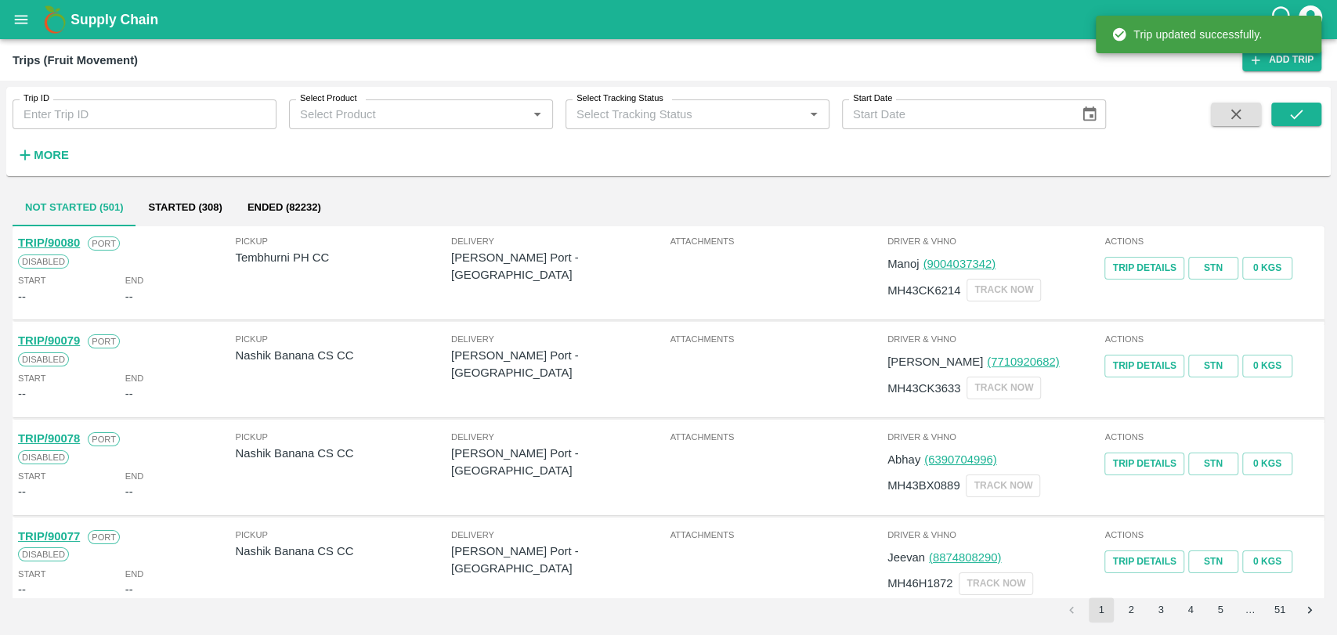
click at [32, 162] on icon "button" at bounding box center [24, 154] width 17 height 17
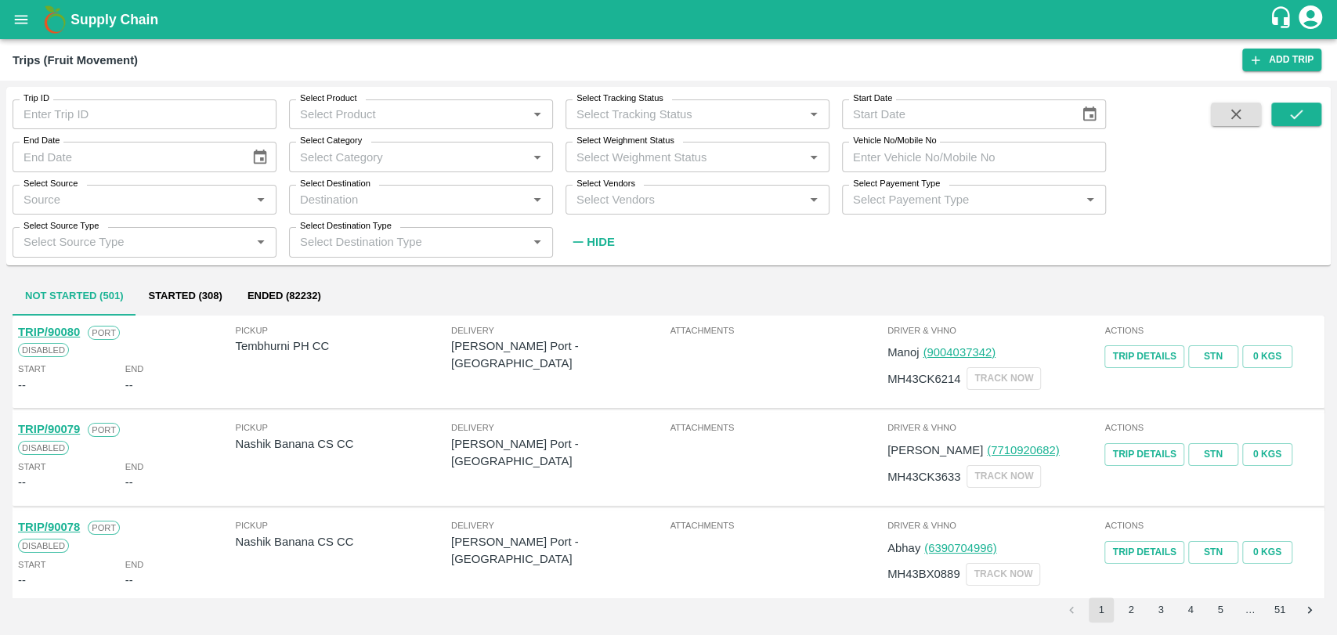
click at [931, 158] on input "Vehicle No/Mobile No" at bounding box center [974, 157] width 264 height 30
paste input "MH19CY9951"
type input "MH19CY9951"
click at [1295, 121] on icon "submit" at bounding box center [1296, 114] width 17 height 17
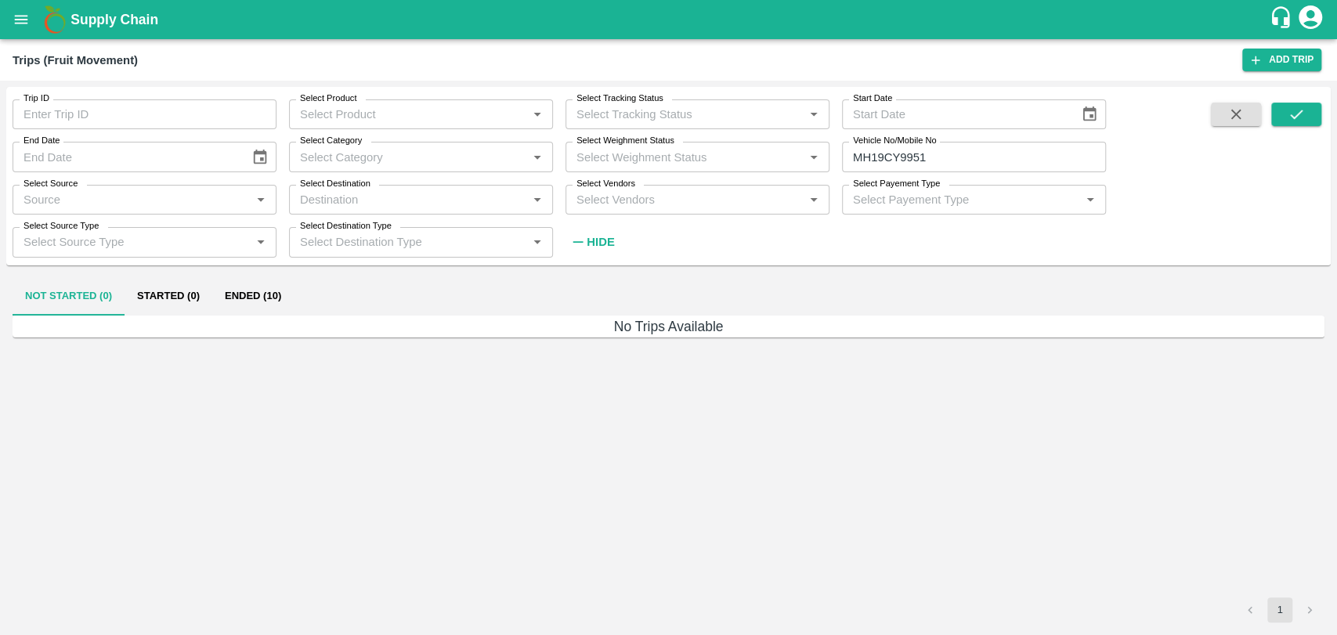
click at [226, 298] on button "Ended (10)" at bounding box center [252, 297] width 81 height 38
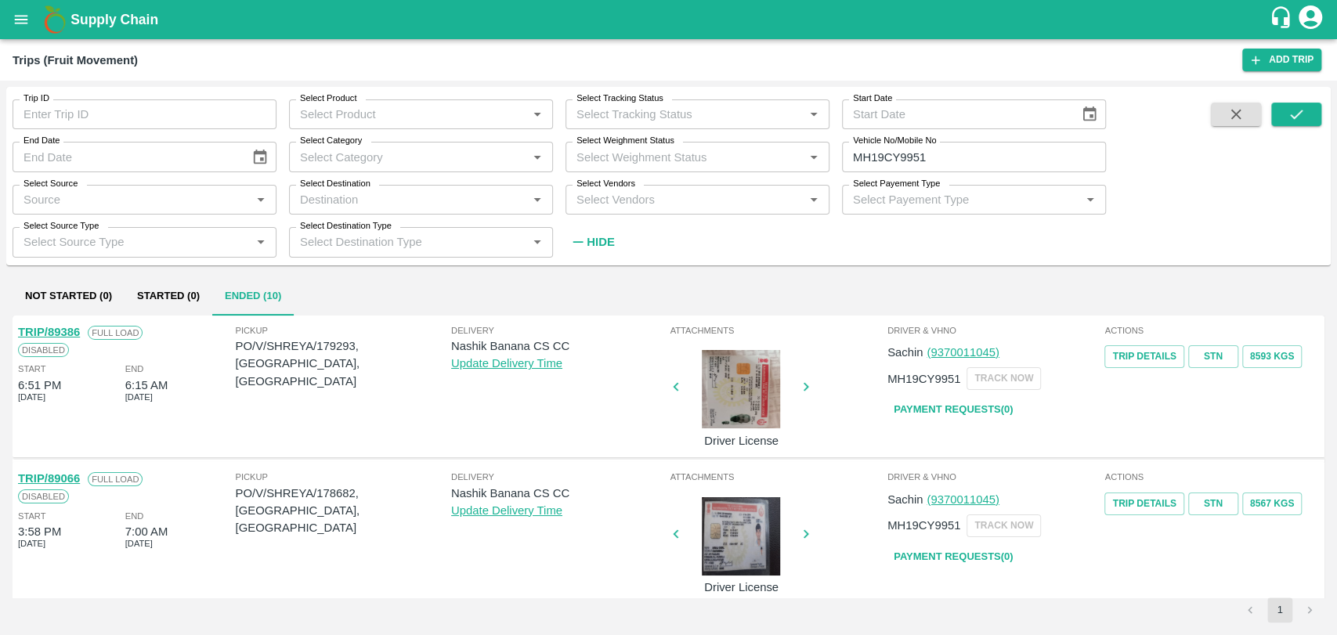
click at [69, 484] on link "TRIP/89066" at bounding box center [49, 478] width 62 height 13
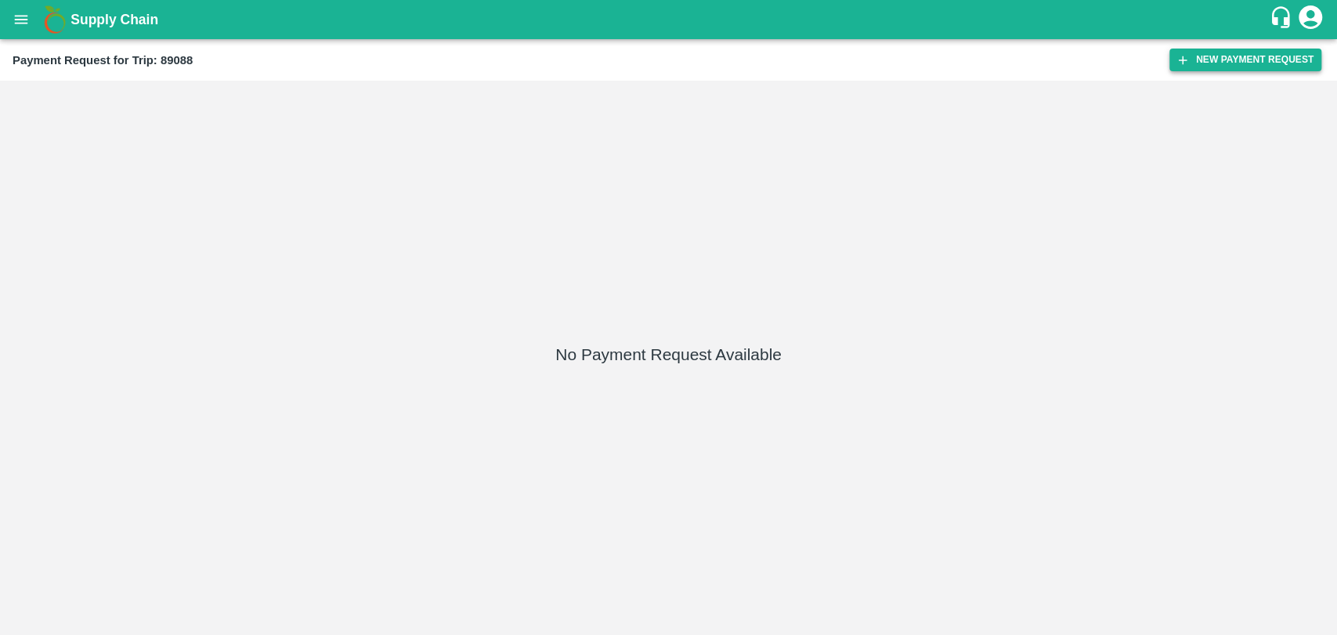
click at [1194, 60] on button "New Payment Request" at bounding box center [1245, 60] width 152 height 23
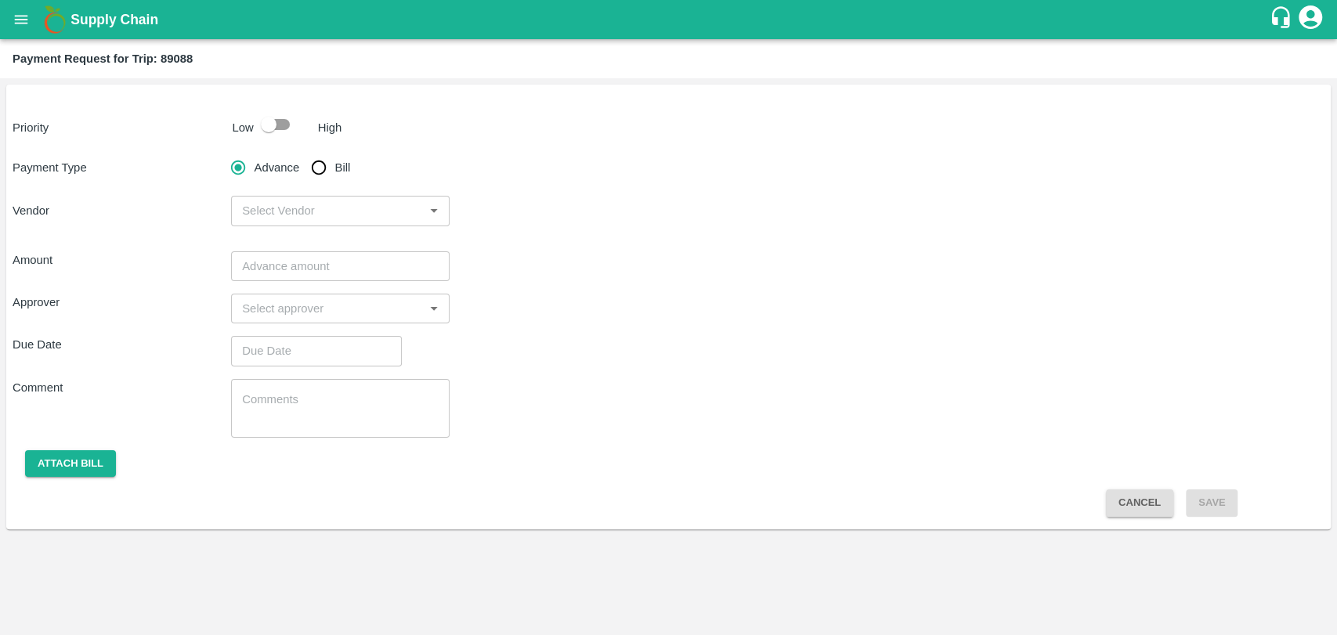
click at [274, 134] on input "checkbox" at bounding box center [268, 125] width 89 height 30
checkbox input "true"
click at [315, 170] on input "Bill" at bounding box center [318, 167] width 31 height 31
radio input "true"
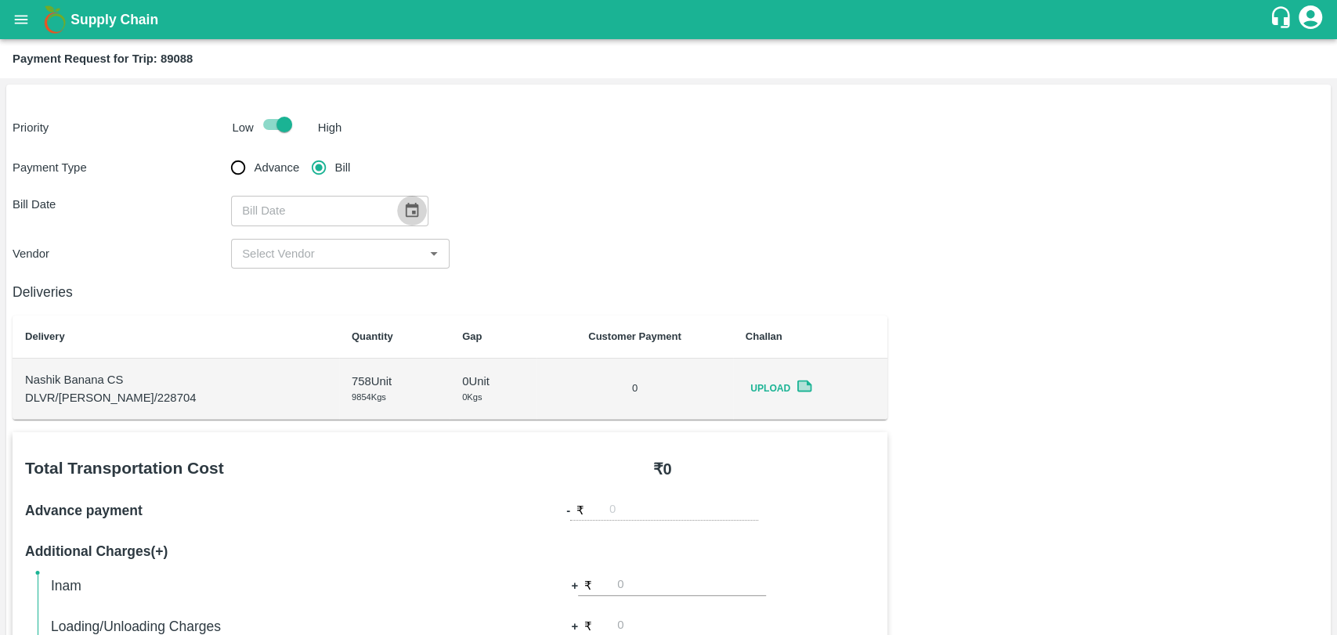
click at [403, 210] on icon "Choose date" at bounding box center [411, 210] width 17 height 17
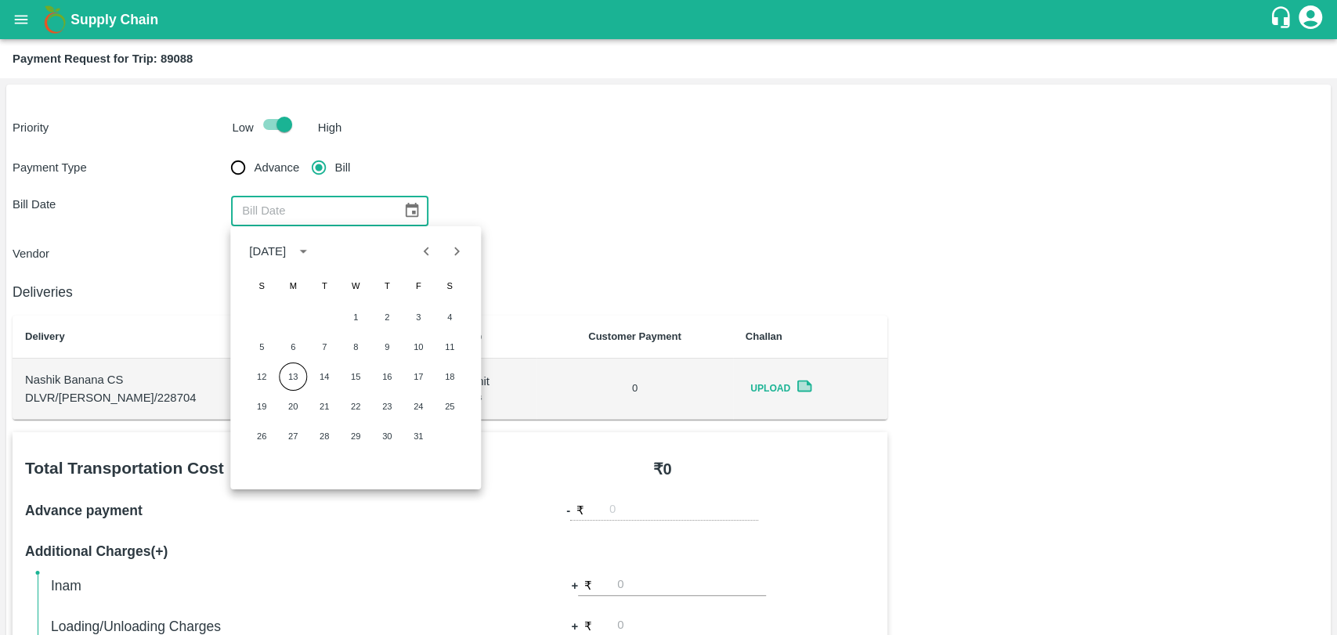
click at [432, 252] on icon "Previous month" at bounding box center [426, 251] width 17 height 17
click at [274, 435] on button "28" at bounding box center [262, 436] width 28 height 28
type input "[DATE]"
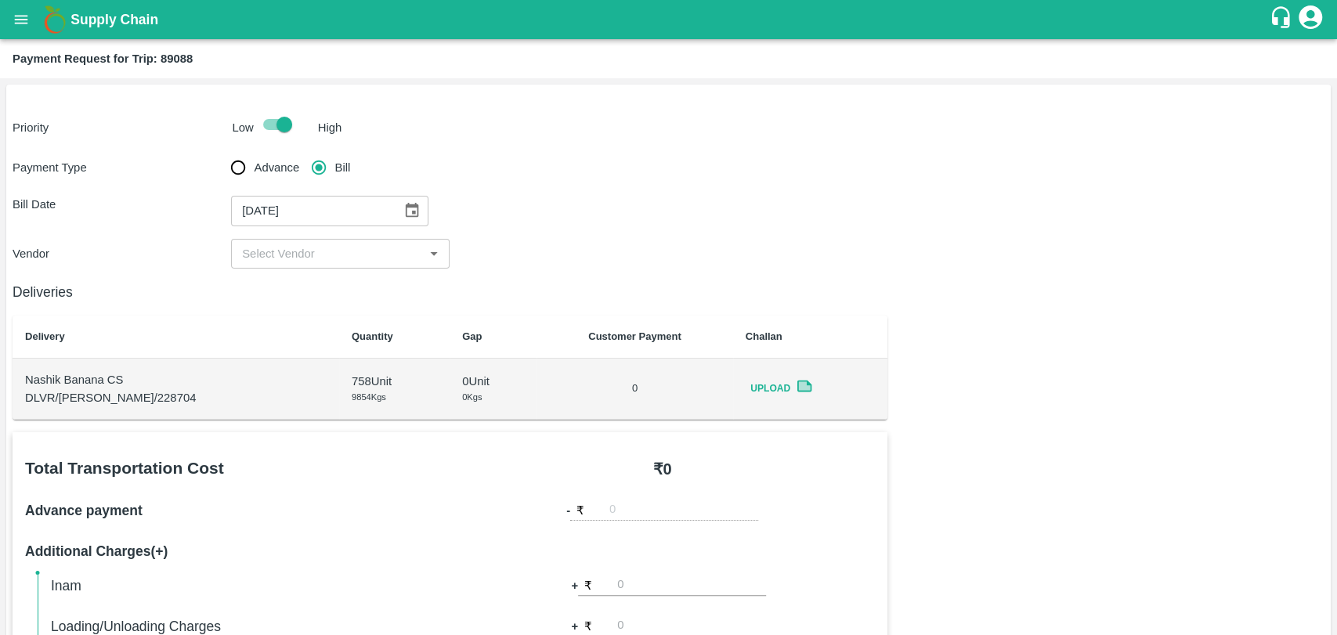
click at [305, 233] on div "Payment Type Advance Bill Bill Date [DATE] ​ Vendor ​" at bounding box center [669, 210] width 1312 height 117
click at [297, 253] on input "input" at bounding box center [327, 254] width 183 height 20
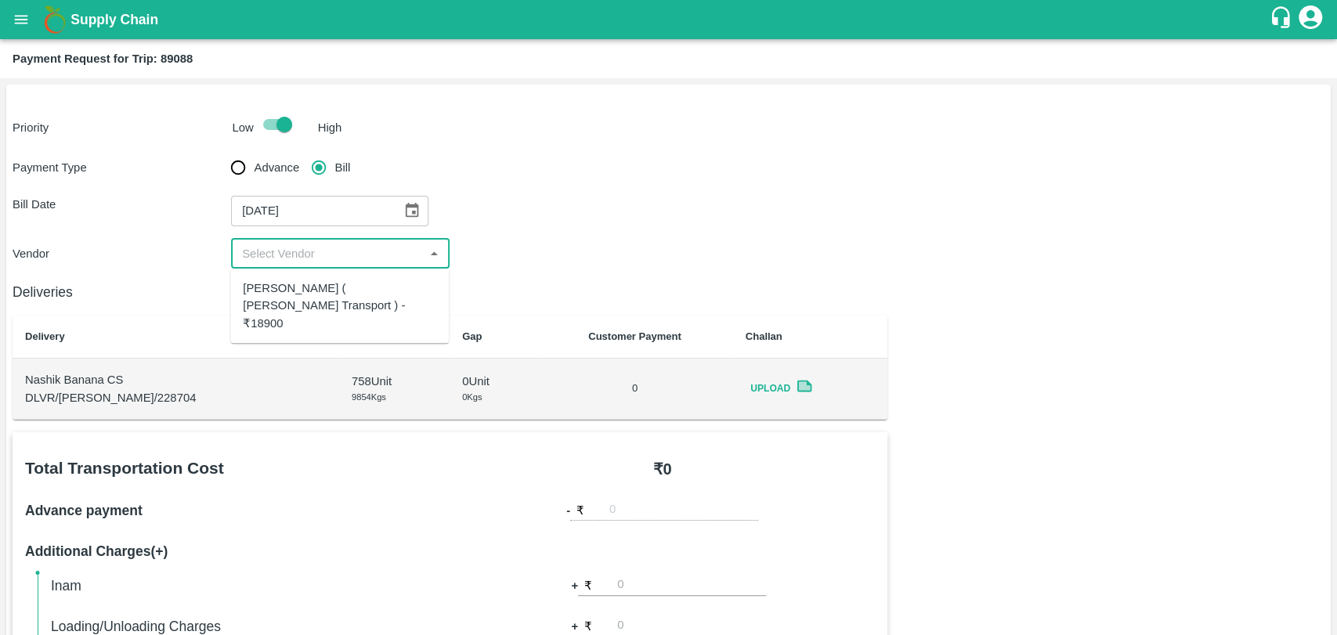
click at [308, 295] on div "[PERSON_NAME] ( [PERSON_NAME] Transport ) - ₹18900" at bounding box center [339, 306] width 193 height 52
type input "[PERSON_NAME] ( [PERSON_NAME] Transport ) - ₹18900"
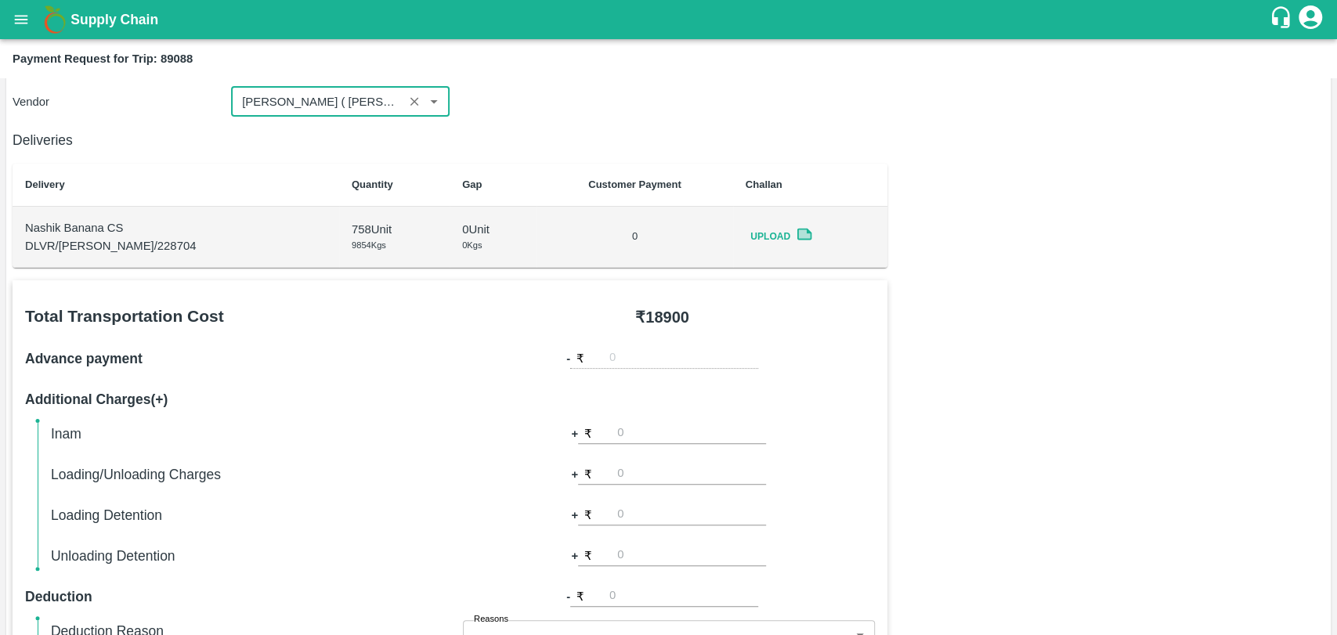
scroll to position [435, 0]
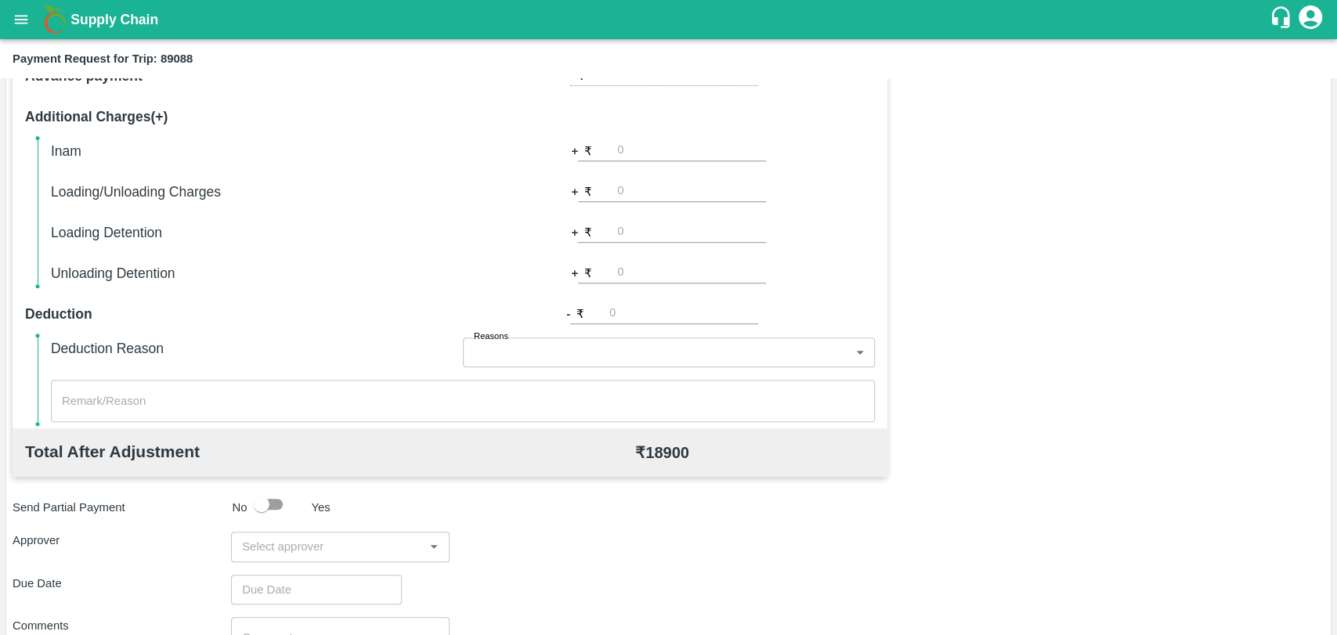
click at [327, 539] on input "input" at bounding box center [327, 547] width 183 height 20
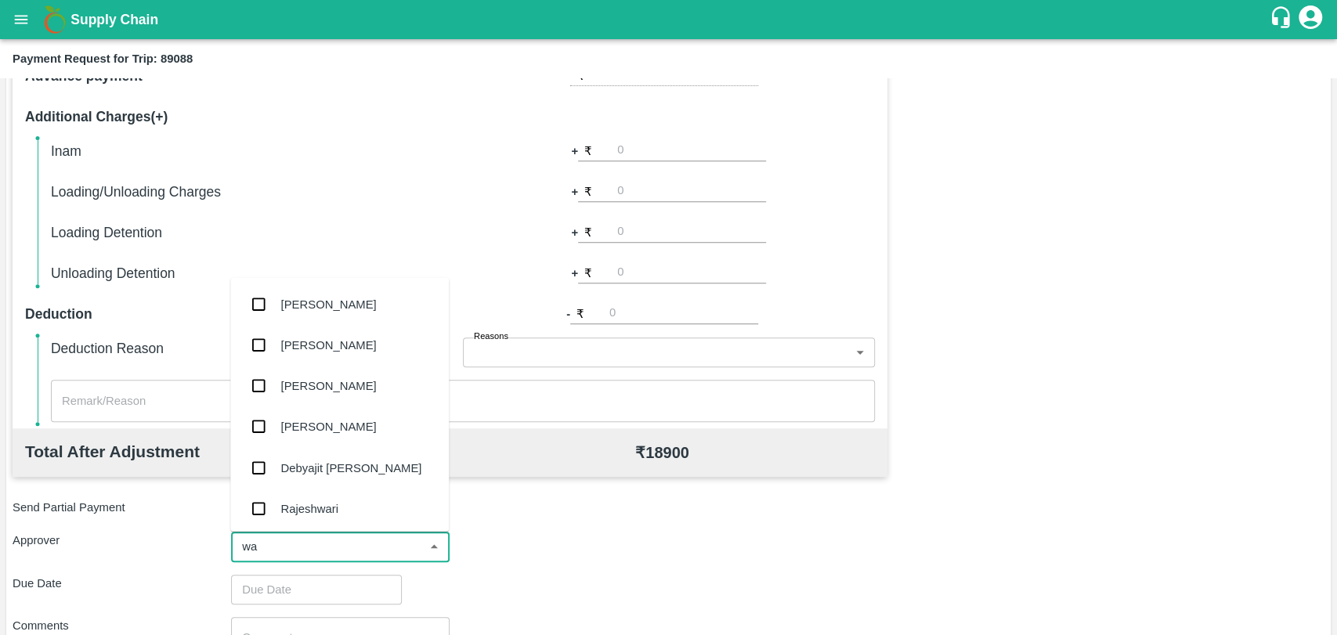
type input "wag"
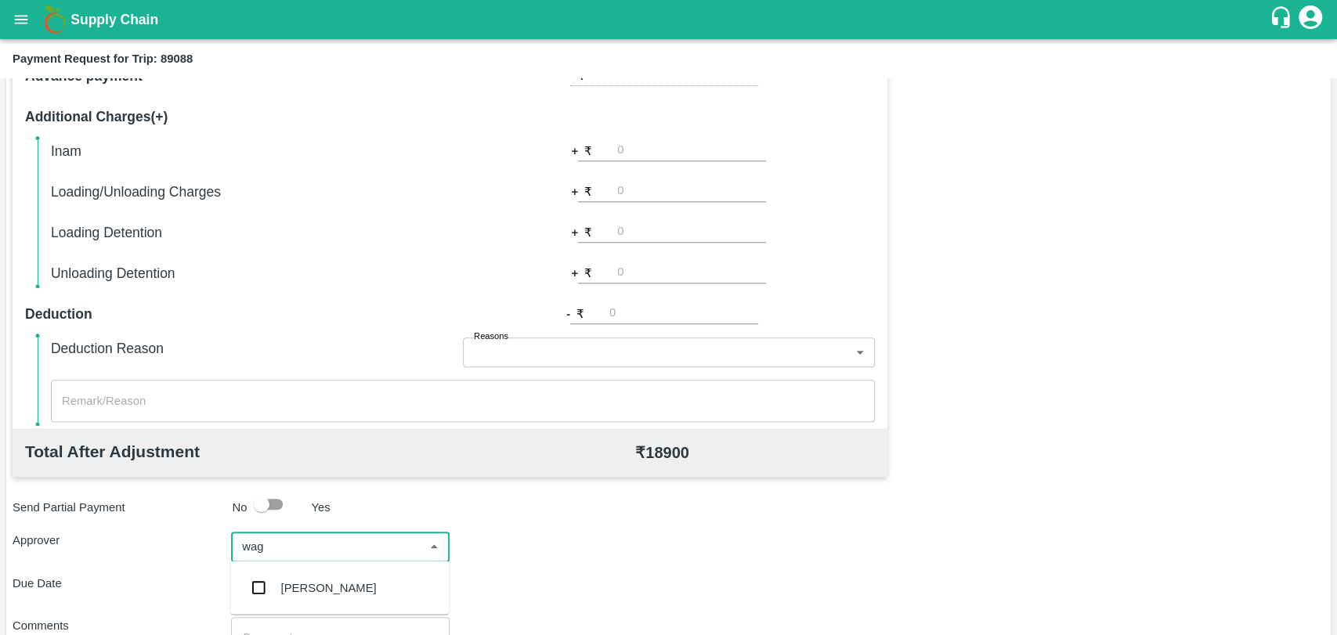
click at [331, 575] on div "[PERSON_NAME]" at bounding box center [339, 587] width 219 height 41
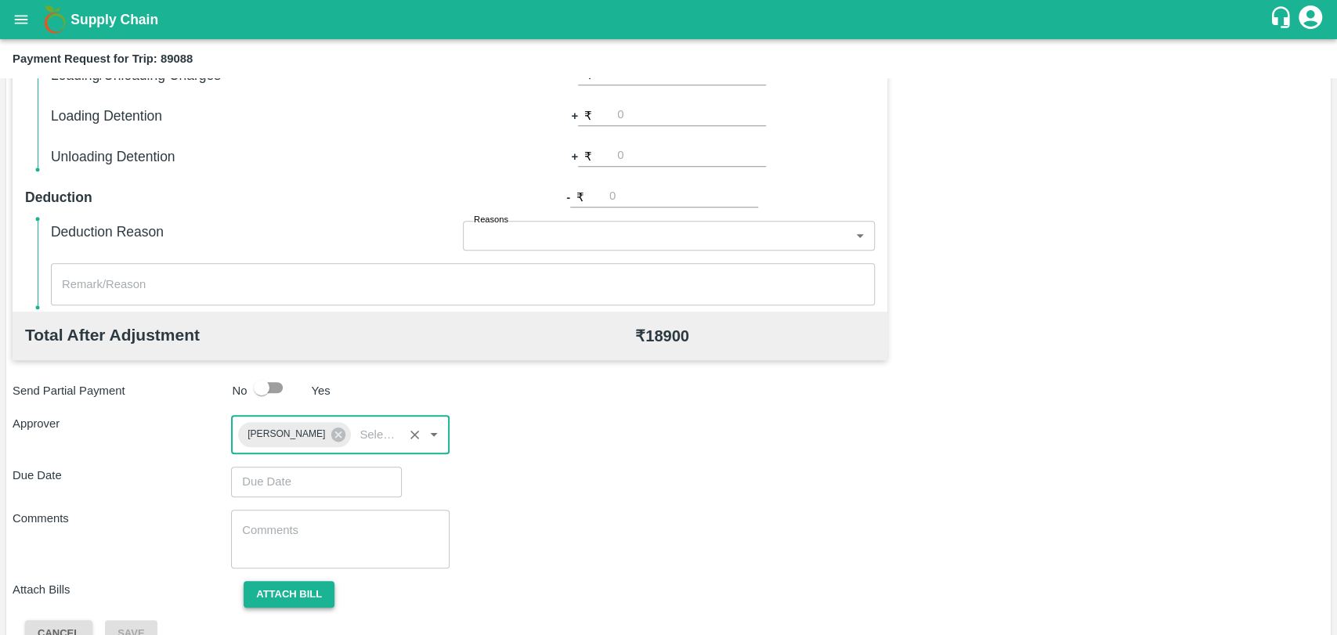
scroll to position [583, 0]
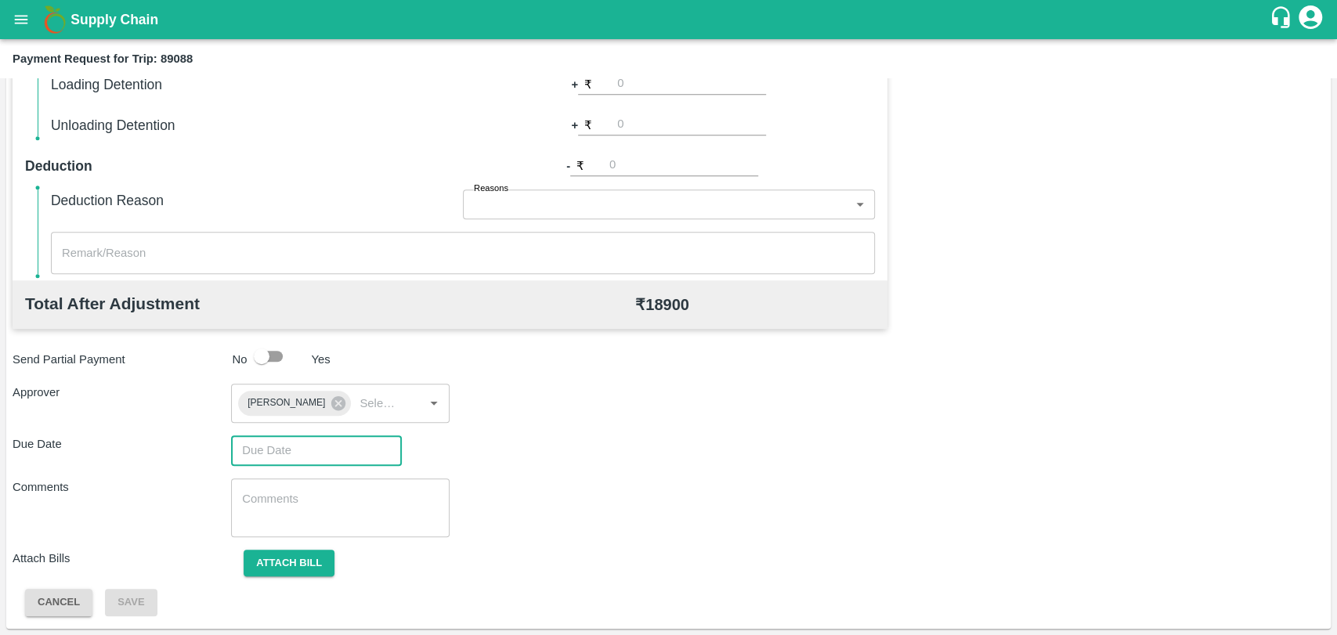
type input "DD/MM/YYYY hh:mm aa"
click at [327, 439] on input "DD/MM/YYYY hh:mm aa" at bounding box center [311, 451] width 160 height 30
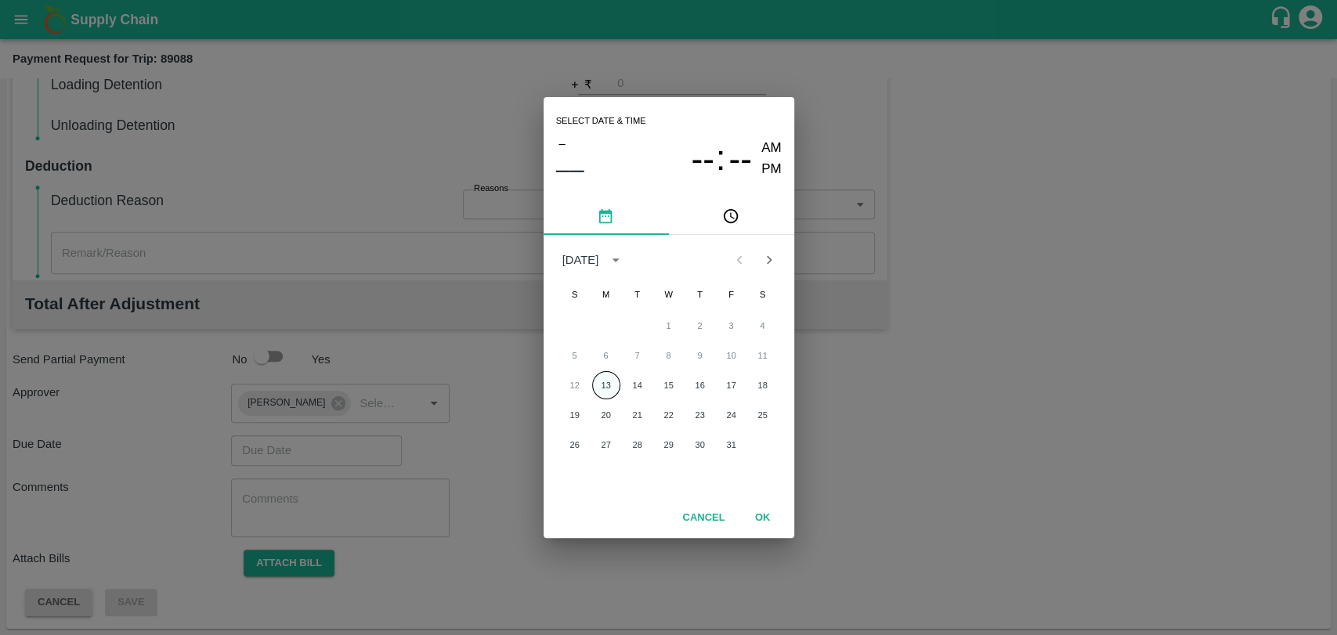
click at [599, 373] on button "13" at bounding box center [606, 385] width 28 height 28
type input "[DATE] 12:00 AM"
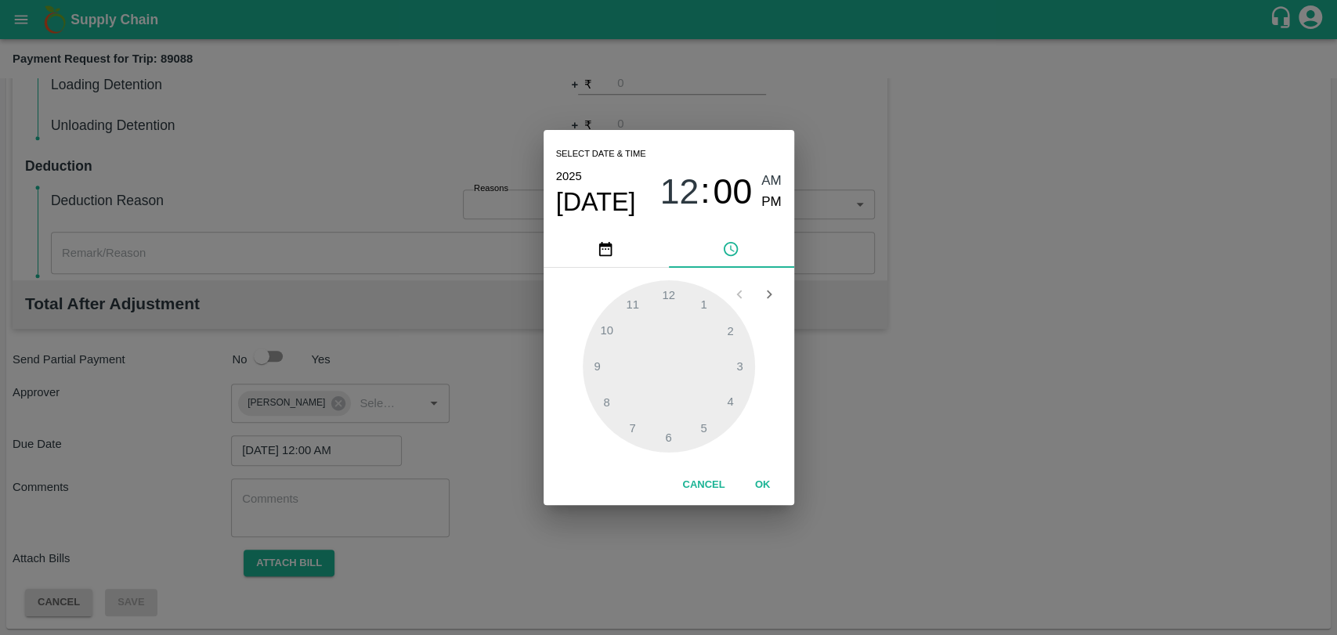
click at [768, 480] on button "OK" at bounding box center [763, 485] width 50 height 27
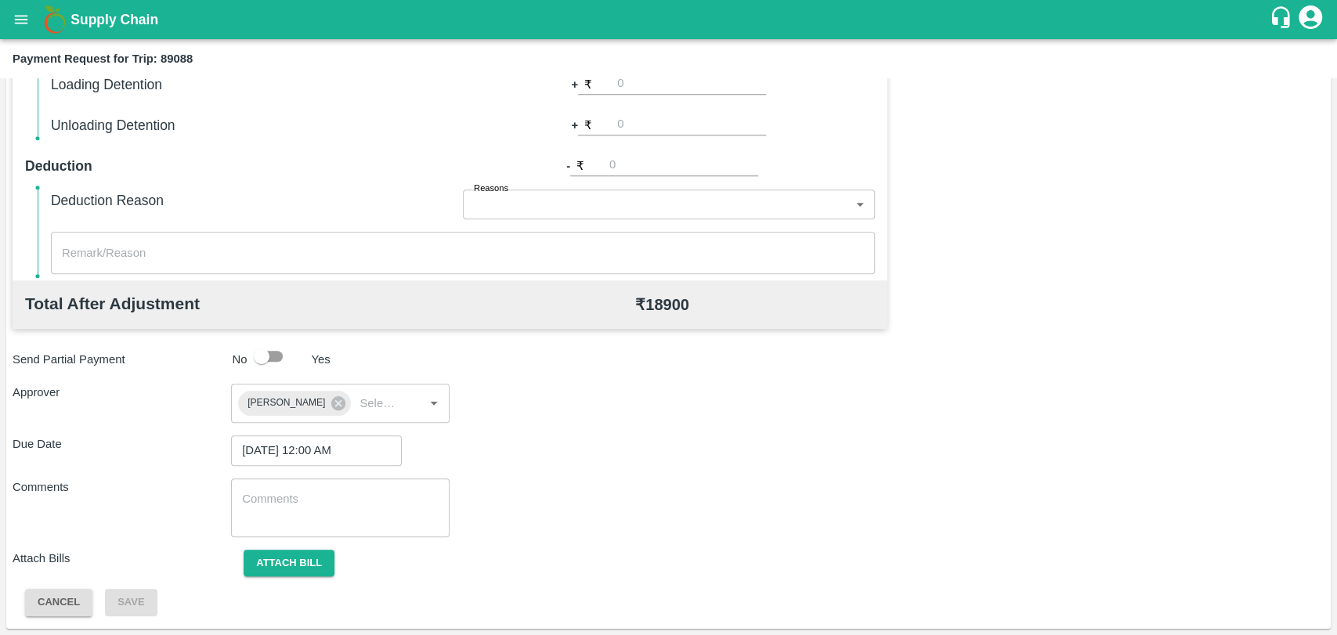
click at [279, 547] on div "Total Transportation Cost ₹ 18900 Advance payment - ₹ Additional Charges(+) Ina…" at bounding box center [669, 233] width 1312 height 767
click at [283, 559] on button "Attach bill" at bounding box center [289, 563] width 91 height 27
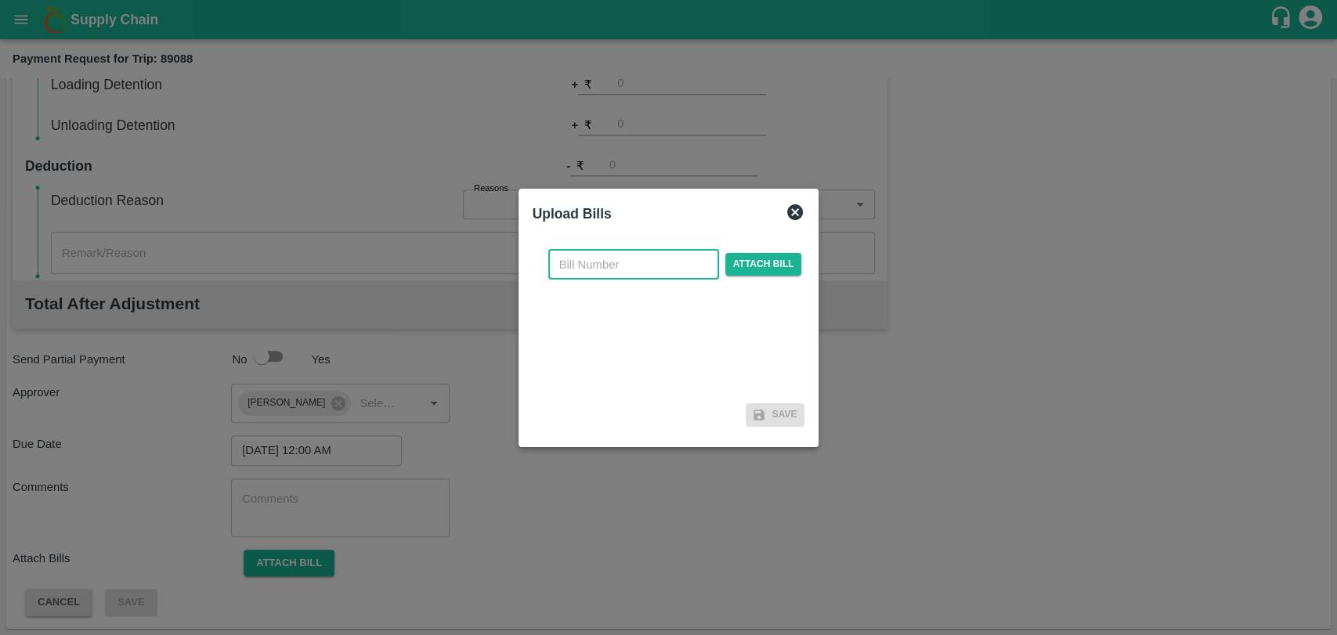
click at [611, 266] on input "text" at bounding box center [633, 265] width 171 height 30
click at [620, 258] on input "text" at bounding box center [633, 265] width 171 height 30
type input "4071"
click at [747, 277] on div "4071 ​ Attach bill" at bounding box center [675, 265] width 260 height 30
click at [749, 268] on span "Attach bill" at bounding box center [763, 264] width 77 height 23
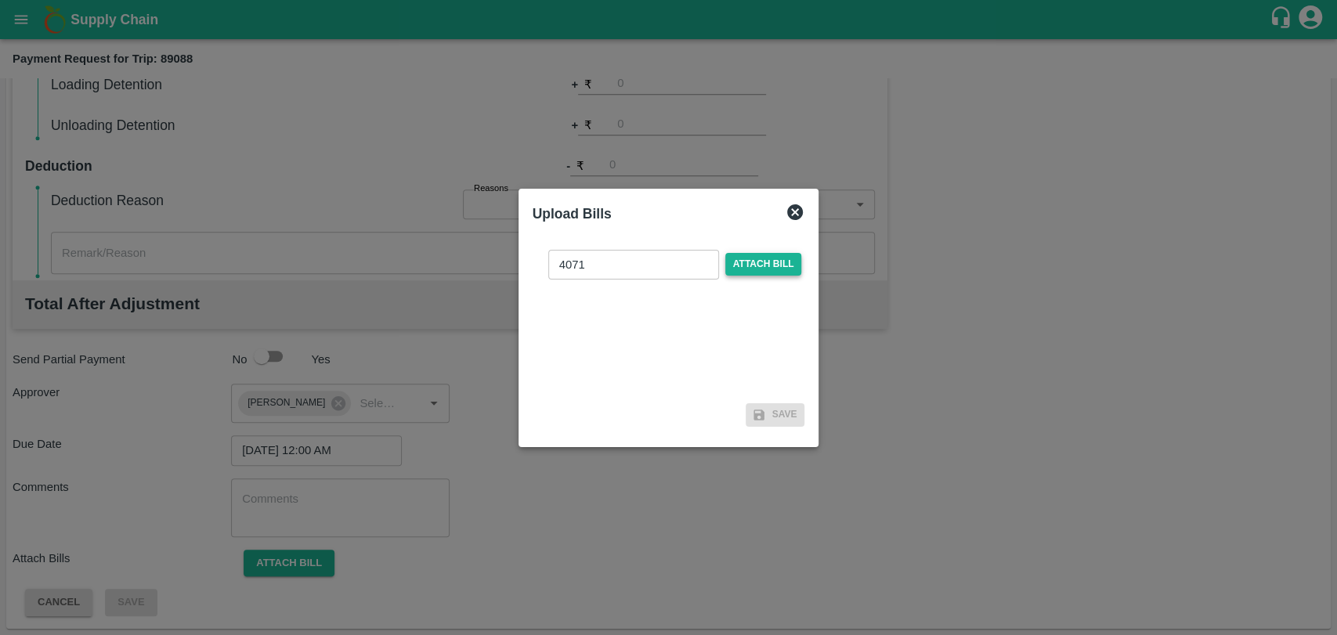
click at [0, 0] on input "Attach bill" at bounding box center [0, 0] width 0 height 0
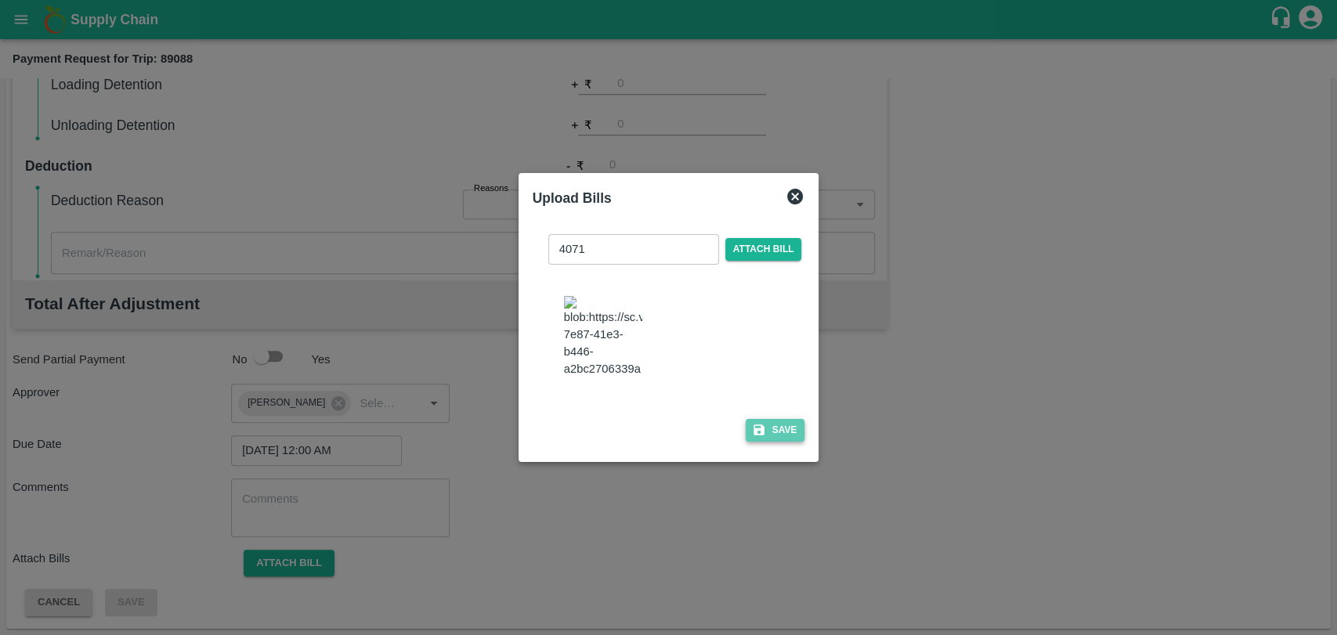
click at [761, 423] on icon "button" at bounding box center [759, 430] width 14 height 14
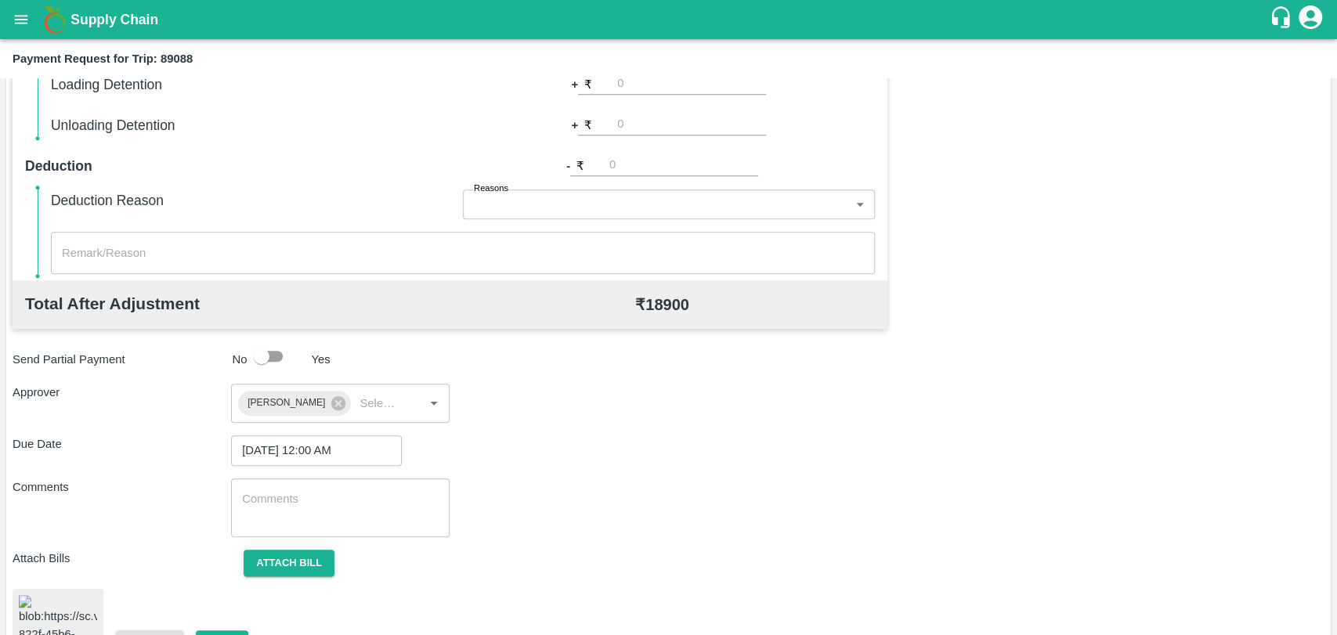
scroll to position [652, 0]
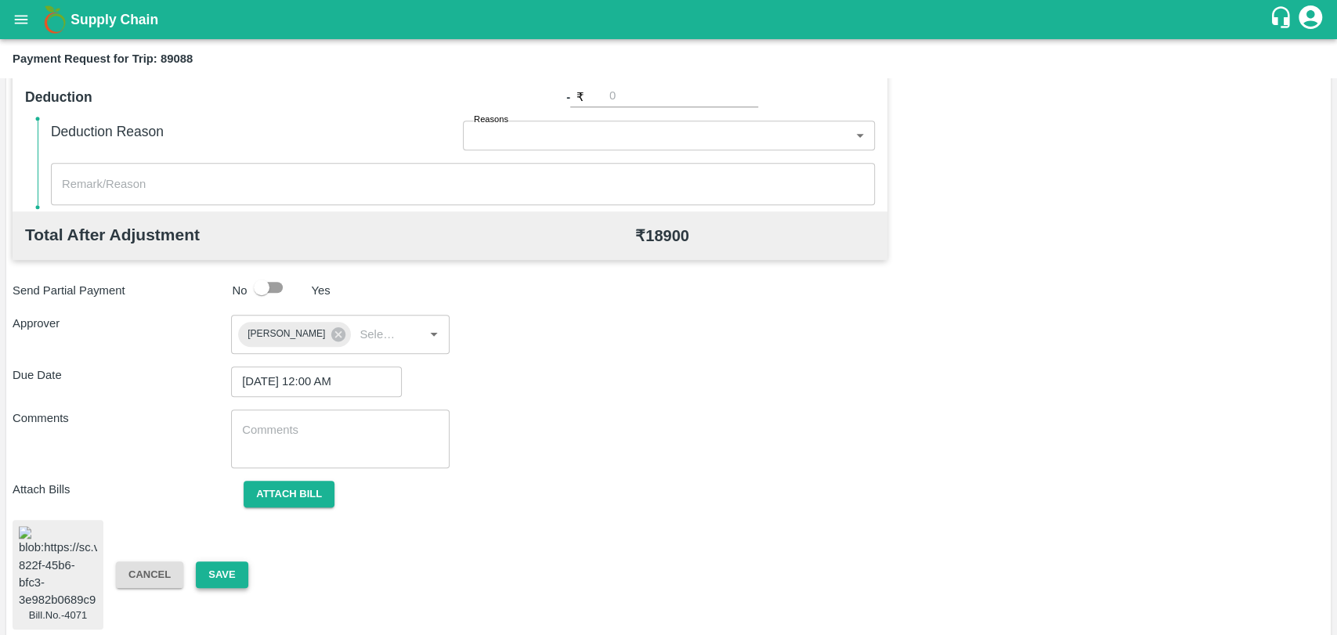
click at [227, 566] on button "Save" at bounding box center [222, 575] width 52 height 27
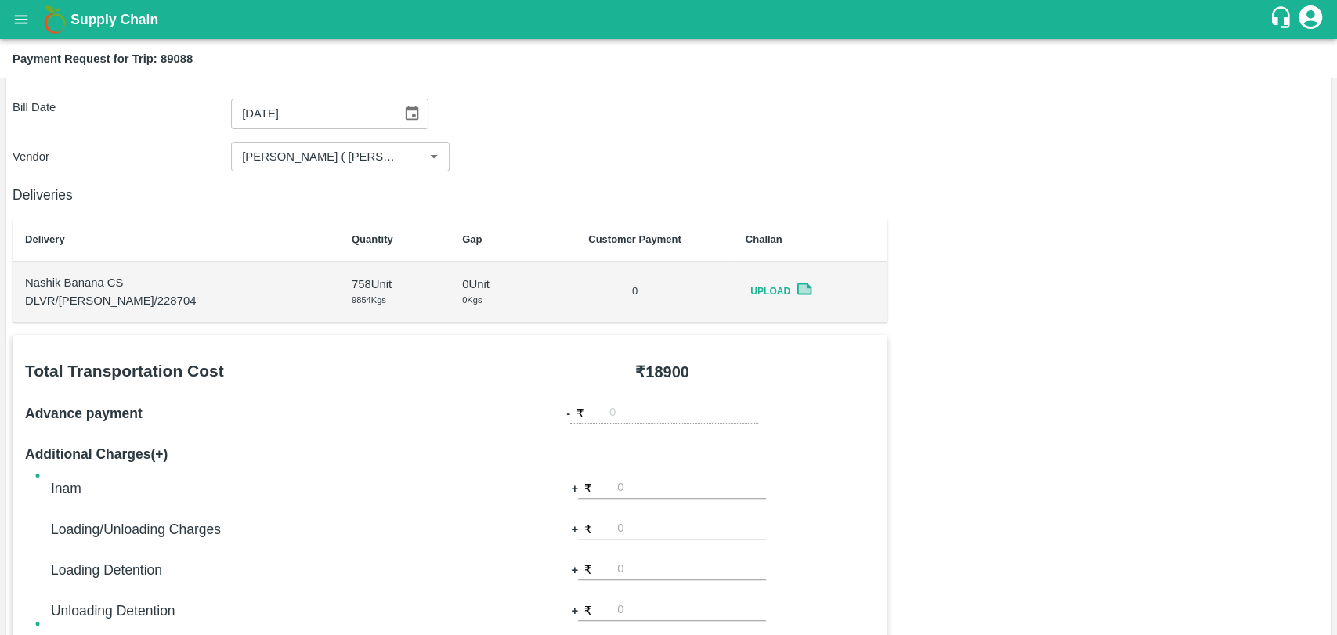
scroll to position [43, 0]
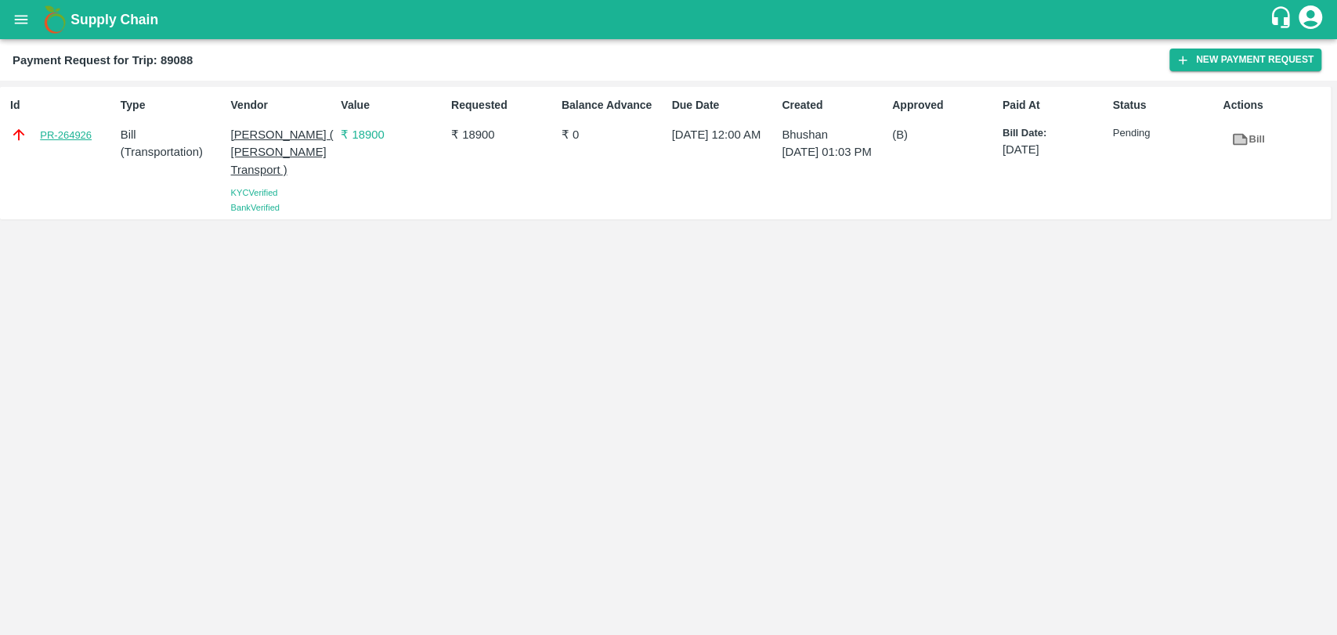
click at [61, 129] on link "PR-264926" at bounding box center [66, 136] width 52 height 16
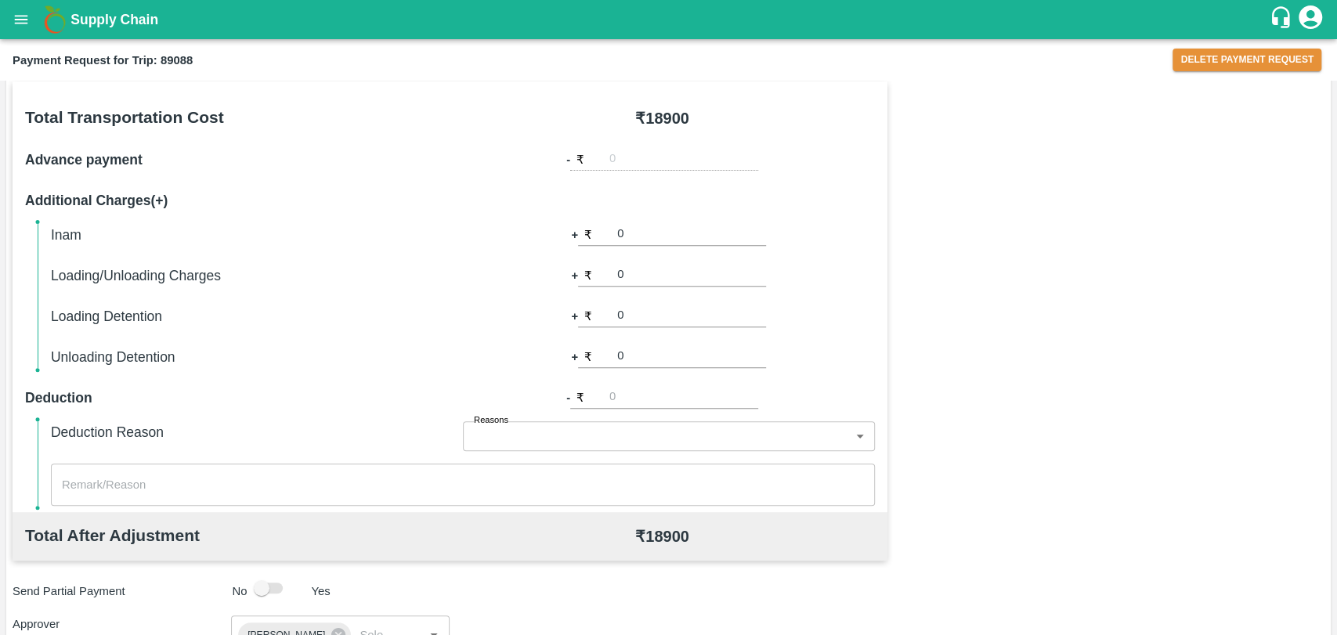
scroll to position [348, 0]
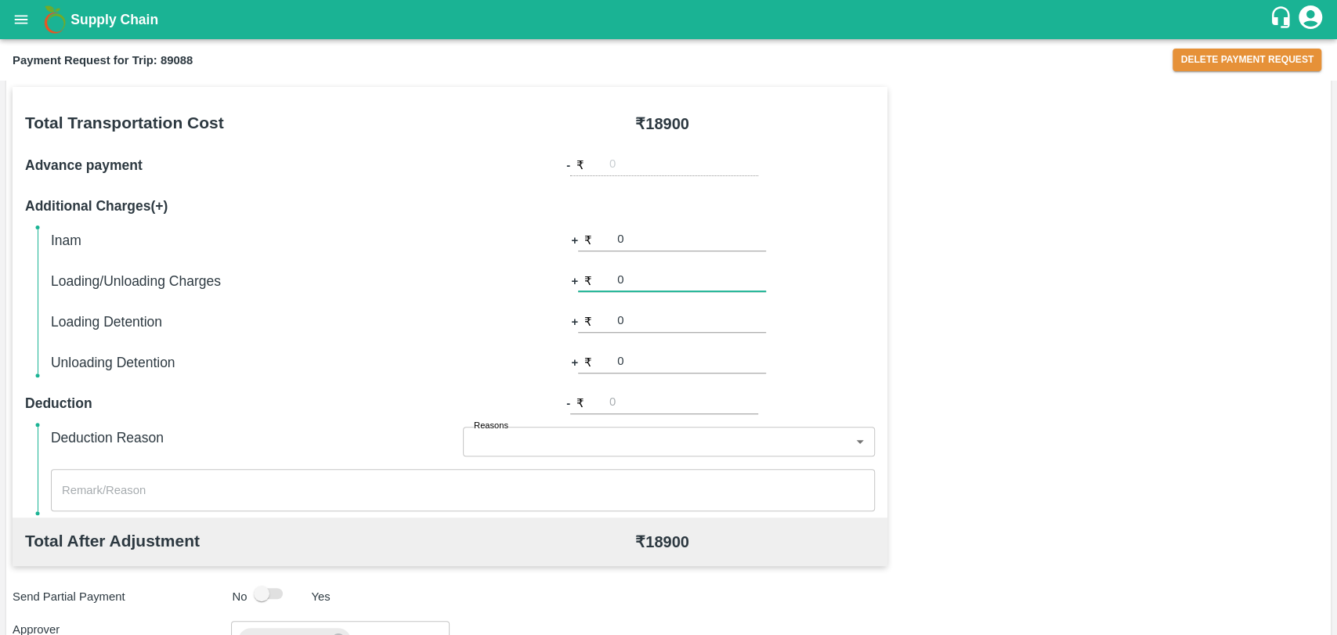
click at [638, 284] on input "0" at bounding box center [691, 280] width 149 height 21
type input "500"
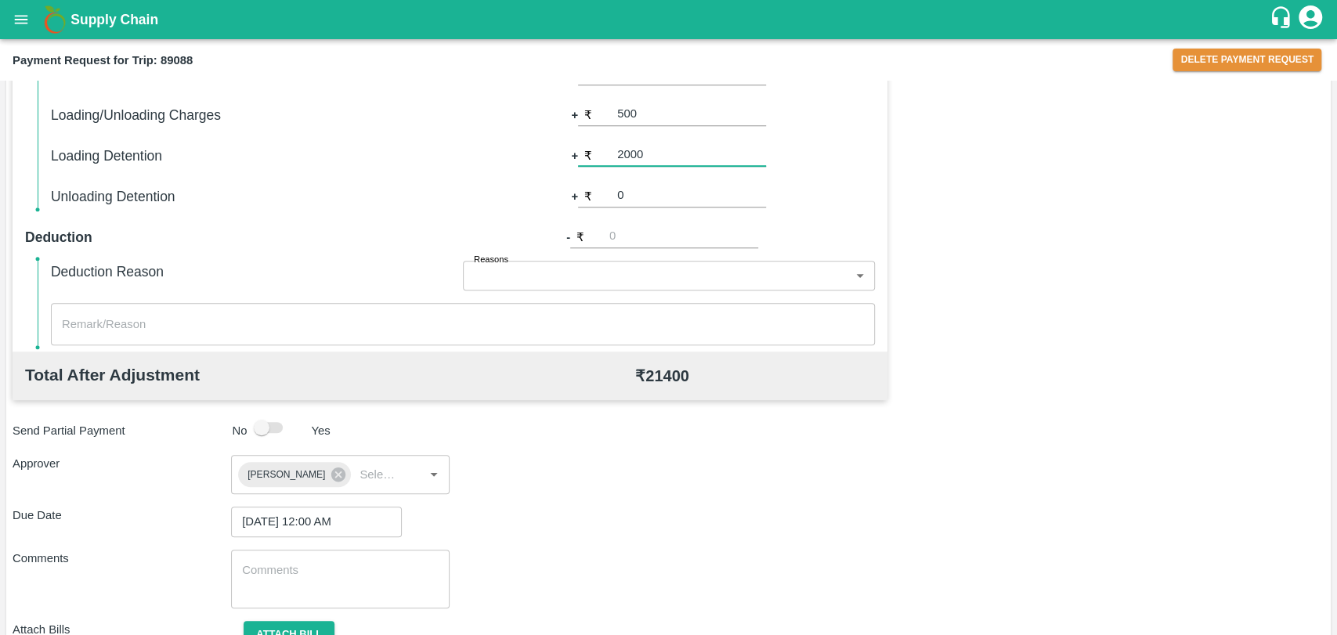
scroll to position [655, 0]
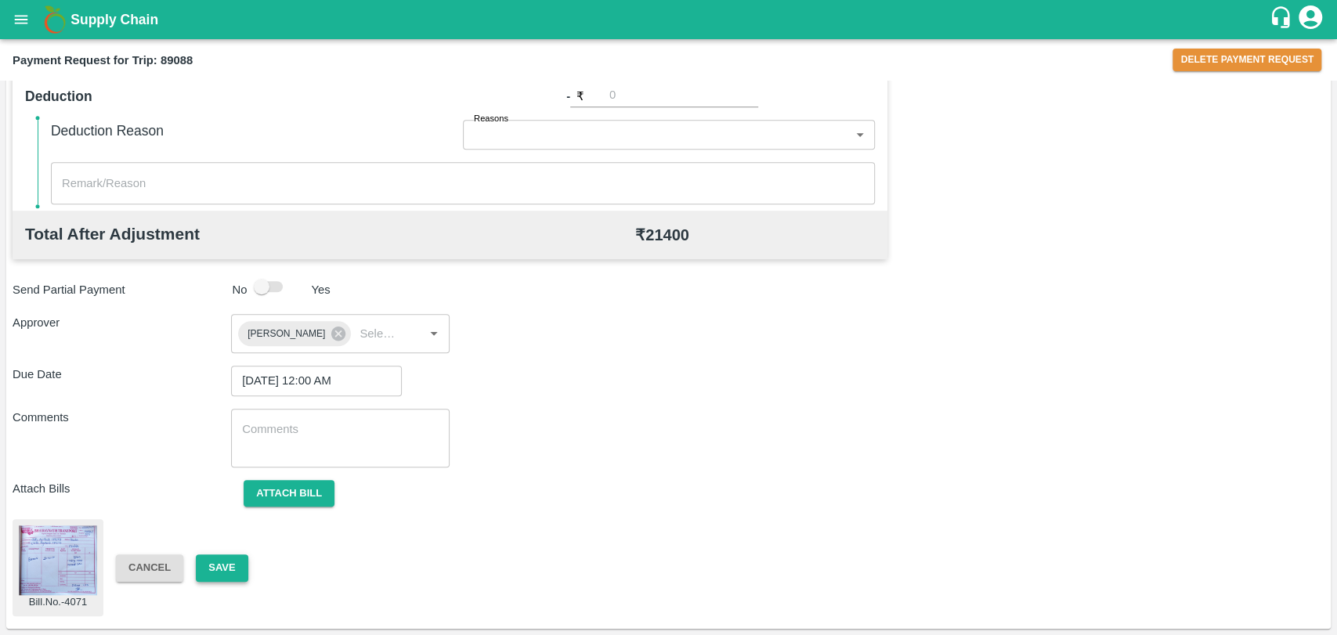
type input "2000"
click at [215, 565] on button "Save" at bounding box center [222, 568] width 52 height 27
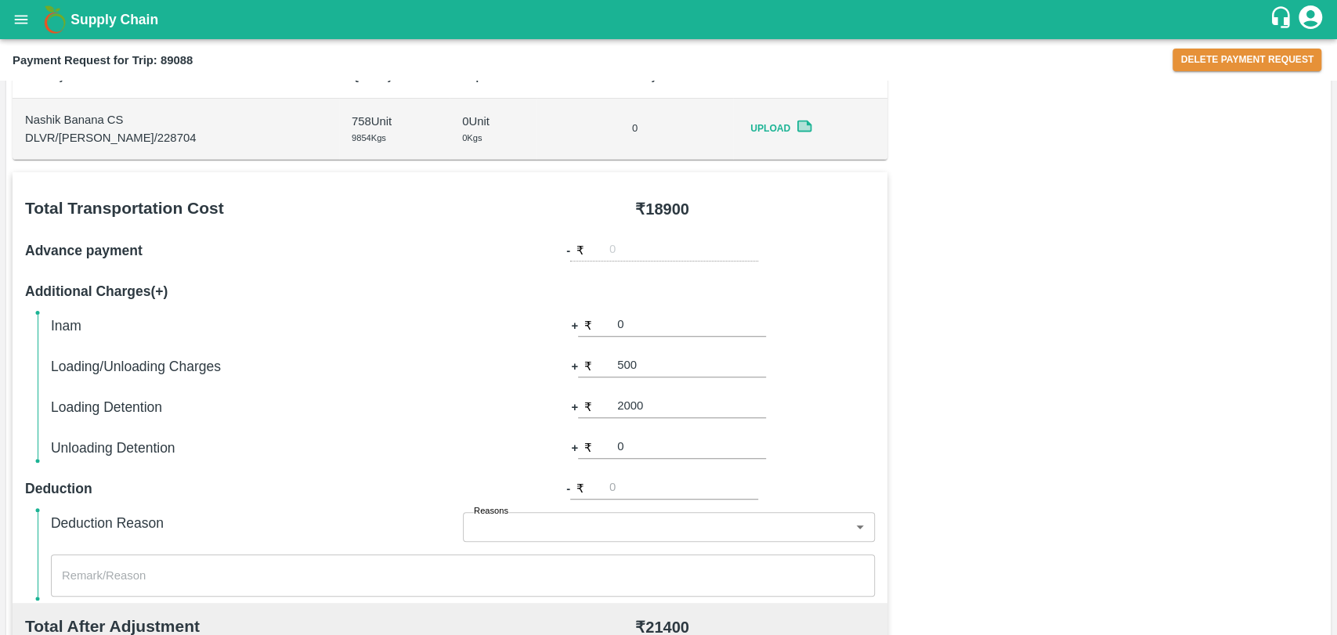
scroll to position [45, 0]
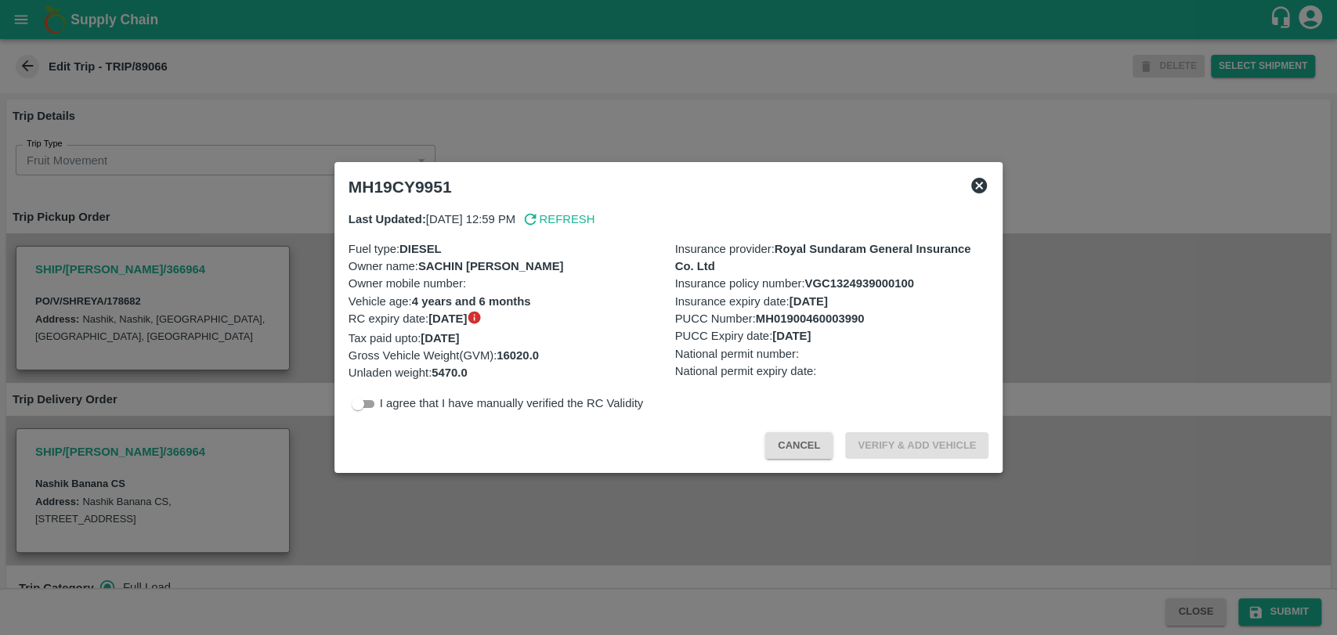
click at [825, 448] on button "Cancel" at bounding box center [798, 445] width 67 height 27
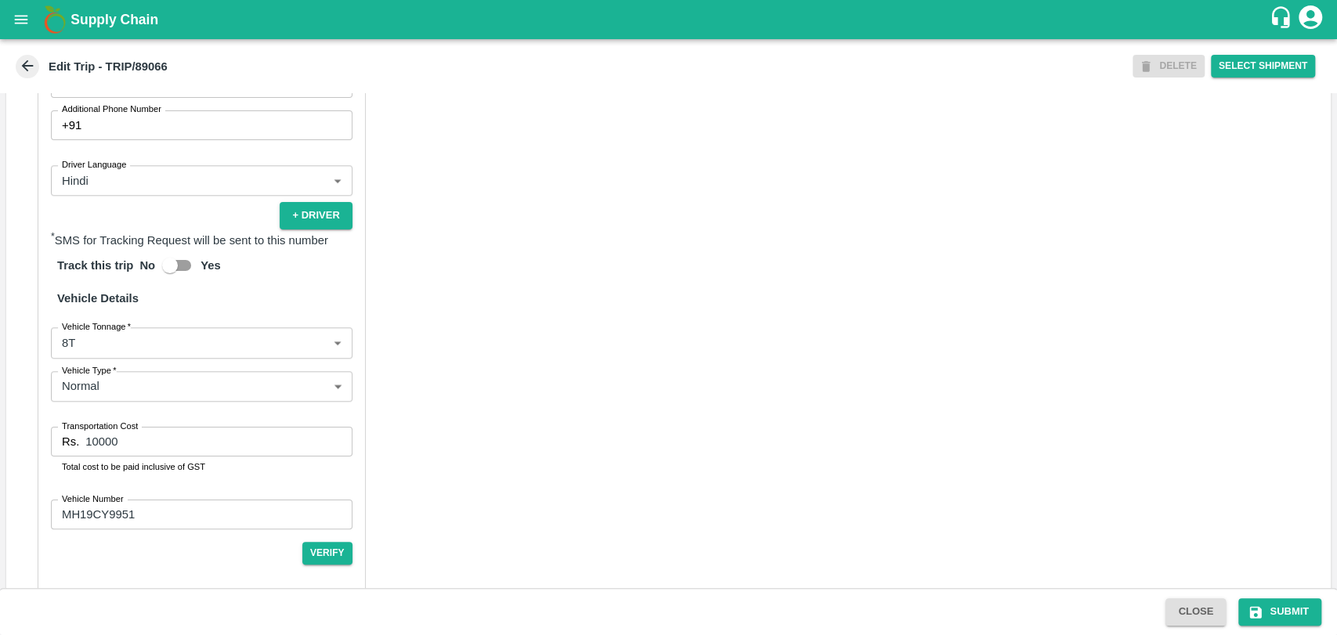
scroll to position [1005, 0]
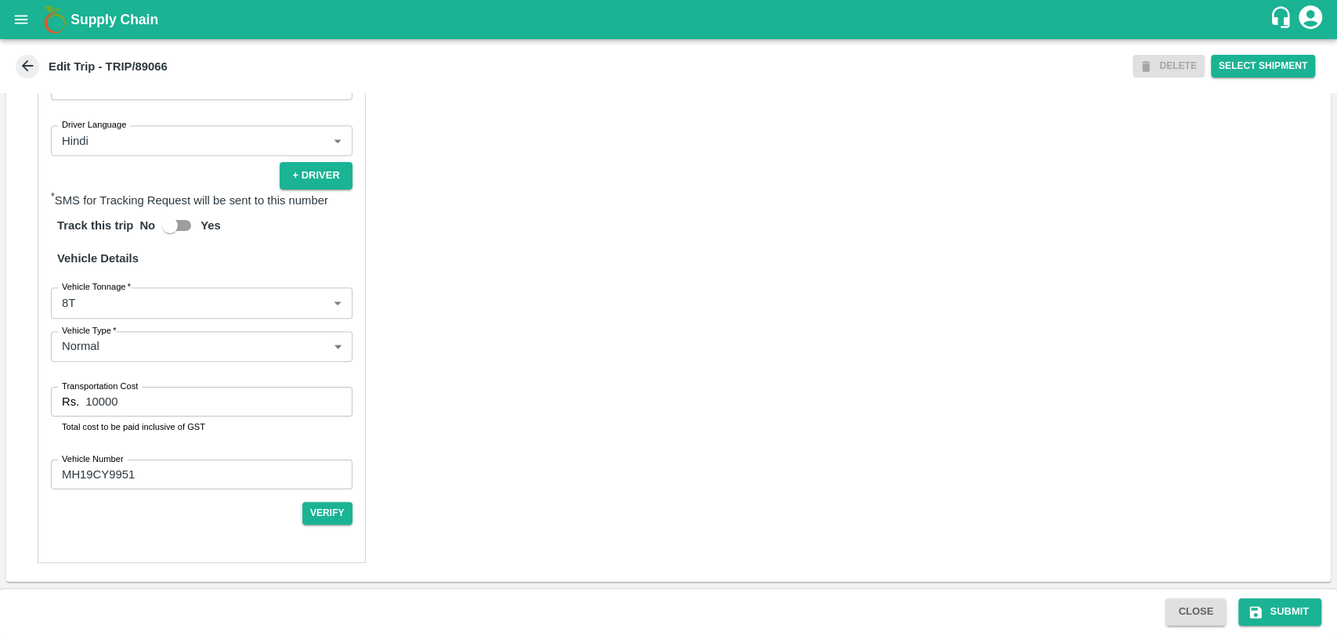
click at [87, 299] on body "Supply Chain Edit Trip - TRIP/89066 DELETE Select Shipment Trip Details Trip Ty…" at bounding box center [668, 317] width 1337 height 635
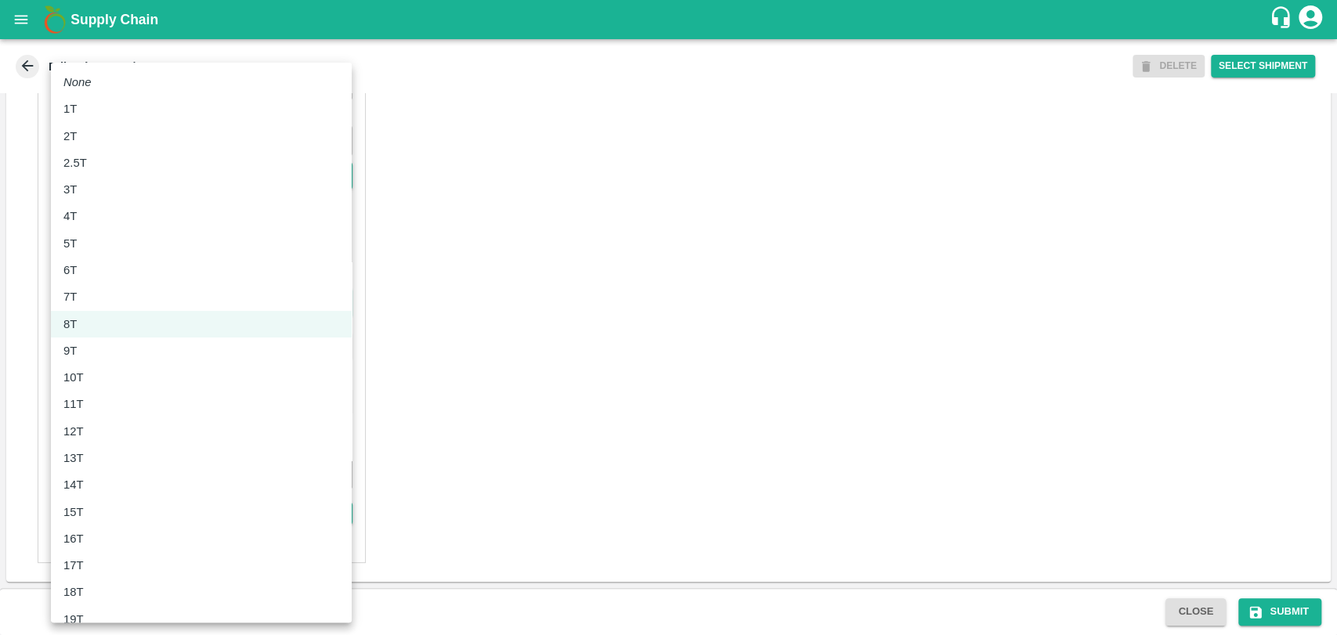
drag, startPoint x: 81, startPoint y: 363, endPoint x: 84, endPoint y: 380, distance: 17.4
click at [84, 380] on ul "None 1T 2T 2.5T 3T 4T 5T 6T 7T 8T 9T 10T 11T 12T 13T 14T 15T 16T 17T 18T 19T 20…" at bounding box center [201, 512] width 301 height 898
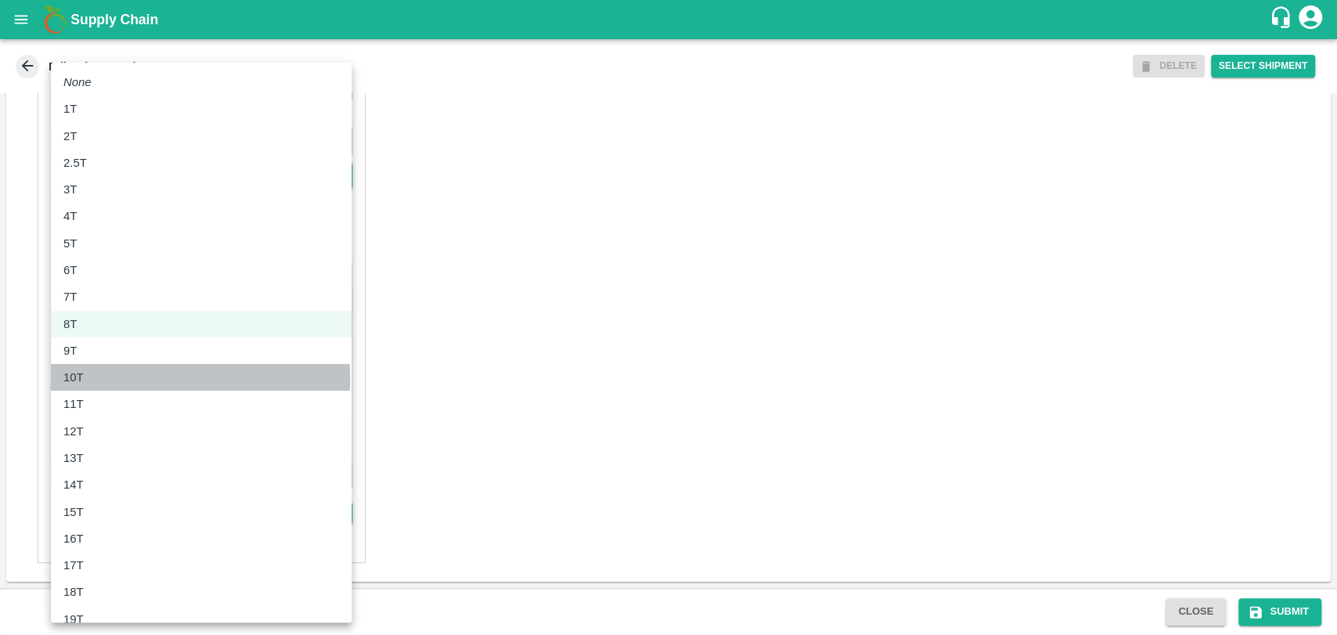
click at [84, 380] on div "10T" at bounding box center [77, 377] width 28 height 17
type input "10000"
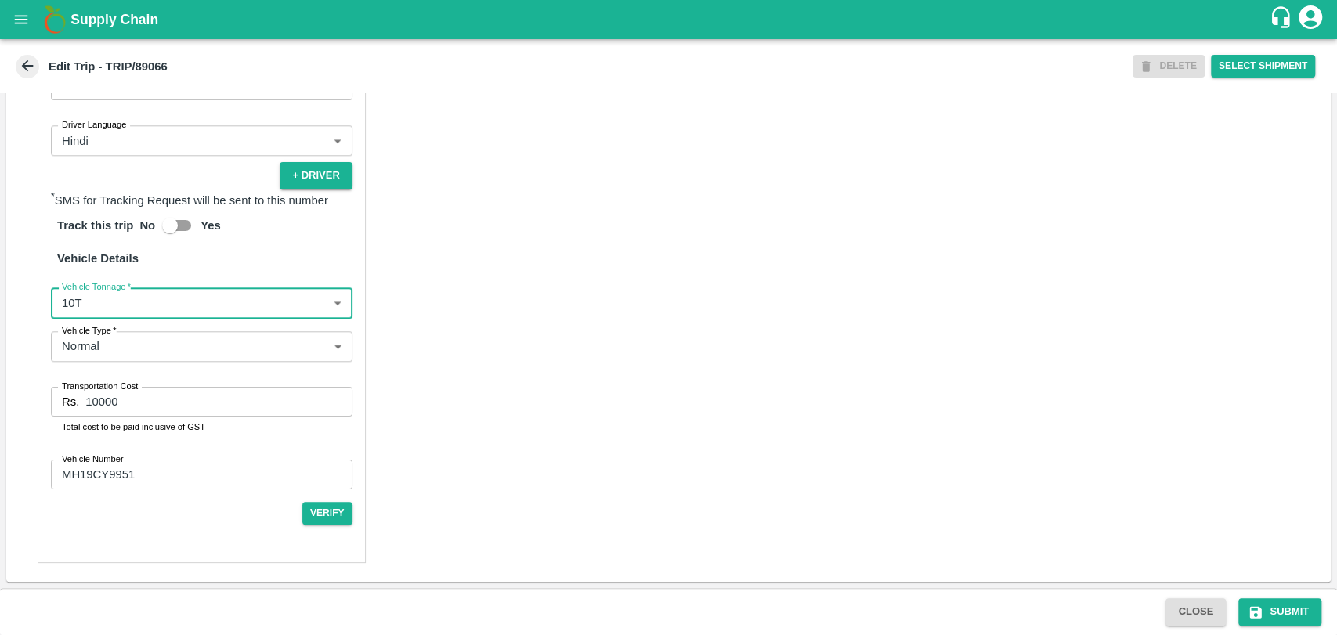
click at [100, 405] on input "10000" at bounding box center [218, 402] width 266 height 30
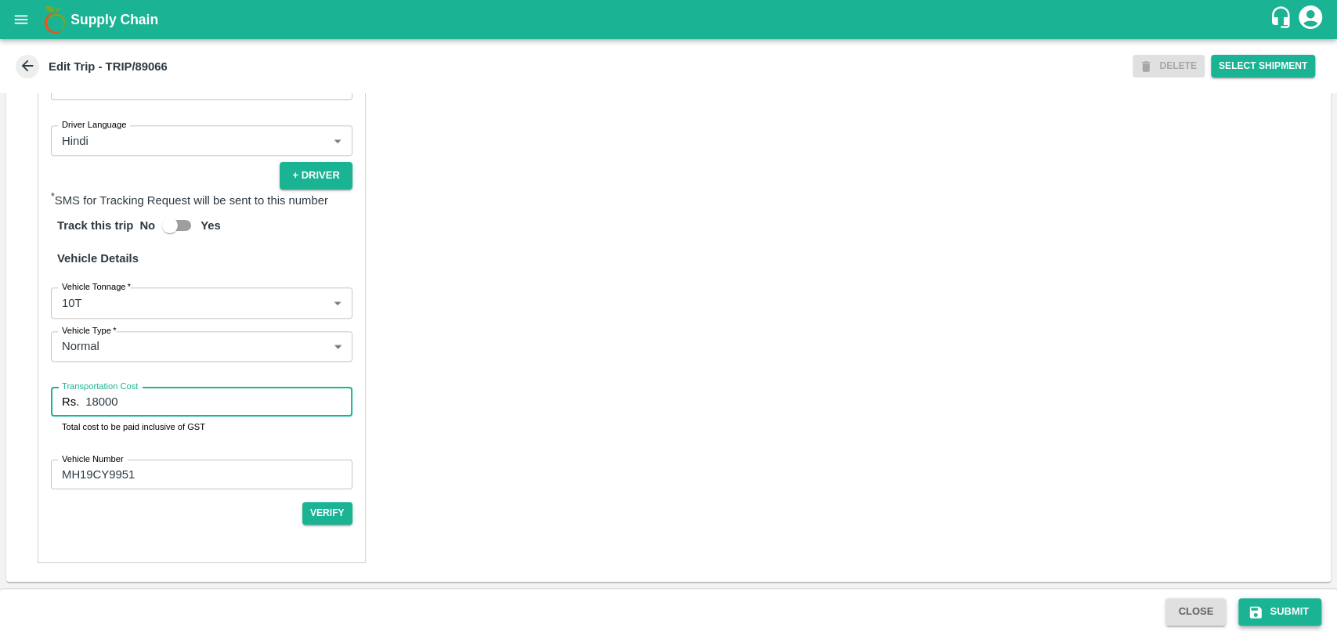
type input "18000"
click at [1281, 605] on button "Submit" at bounding box center [1279, 611] width 83 height 27
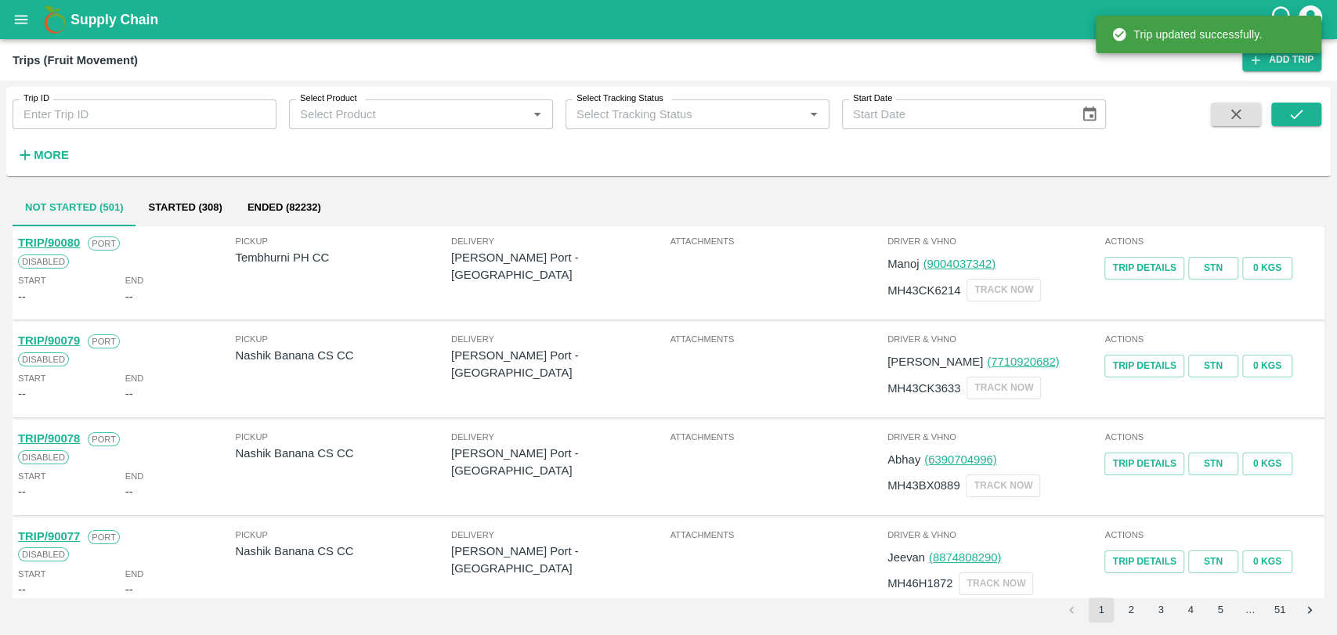
click at [53, 158] on strong "More" at bounding box center [51, 155] width 35 height 13
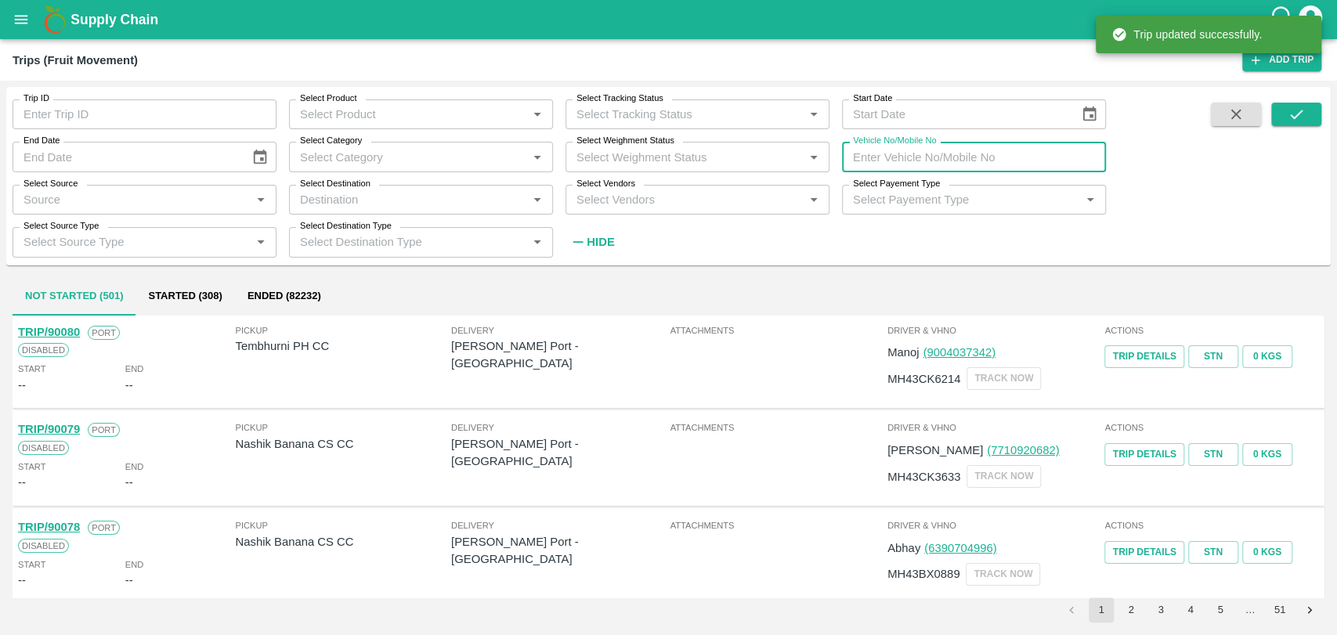
click at [1028, 144] on input "Vehicle No/Mobile No" at bounding box center [974, 157] width 264 height 30
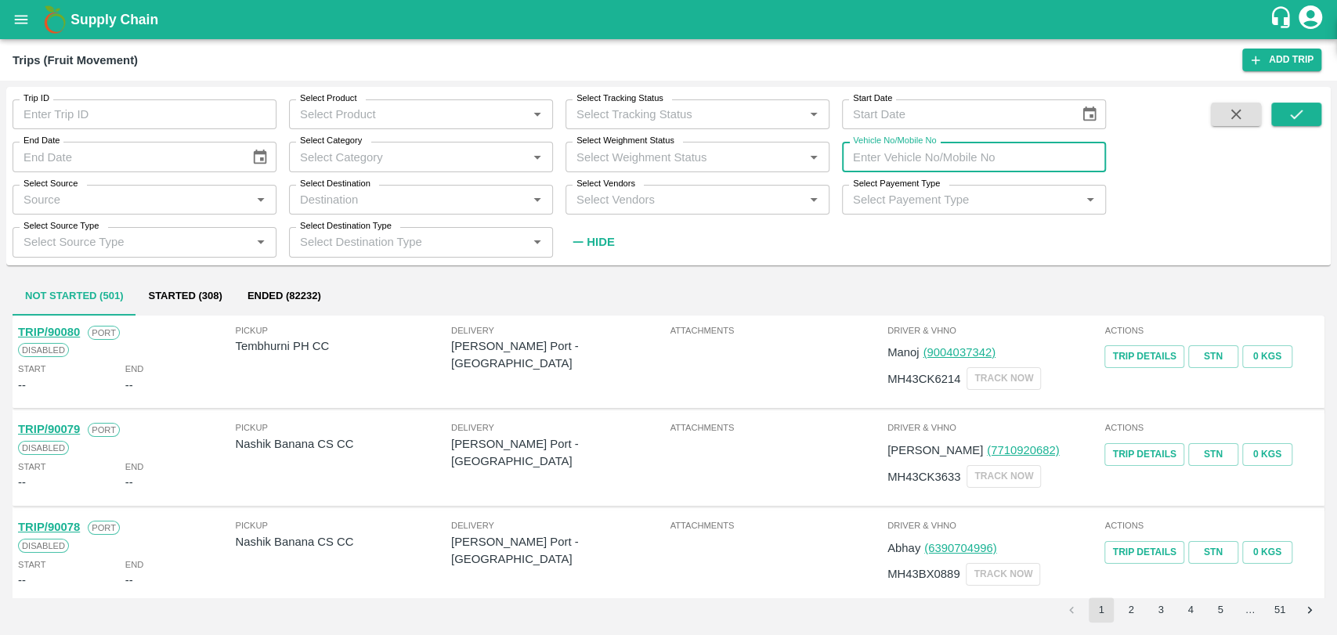
paste input "MH19Z5441"
type input "MH19Z5441"
click at [1294, 112] on icon "submit" at bounding box center [1296, 114] width 17 height 17
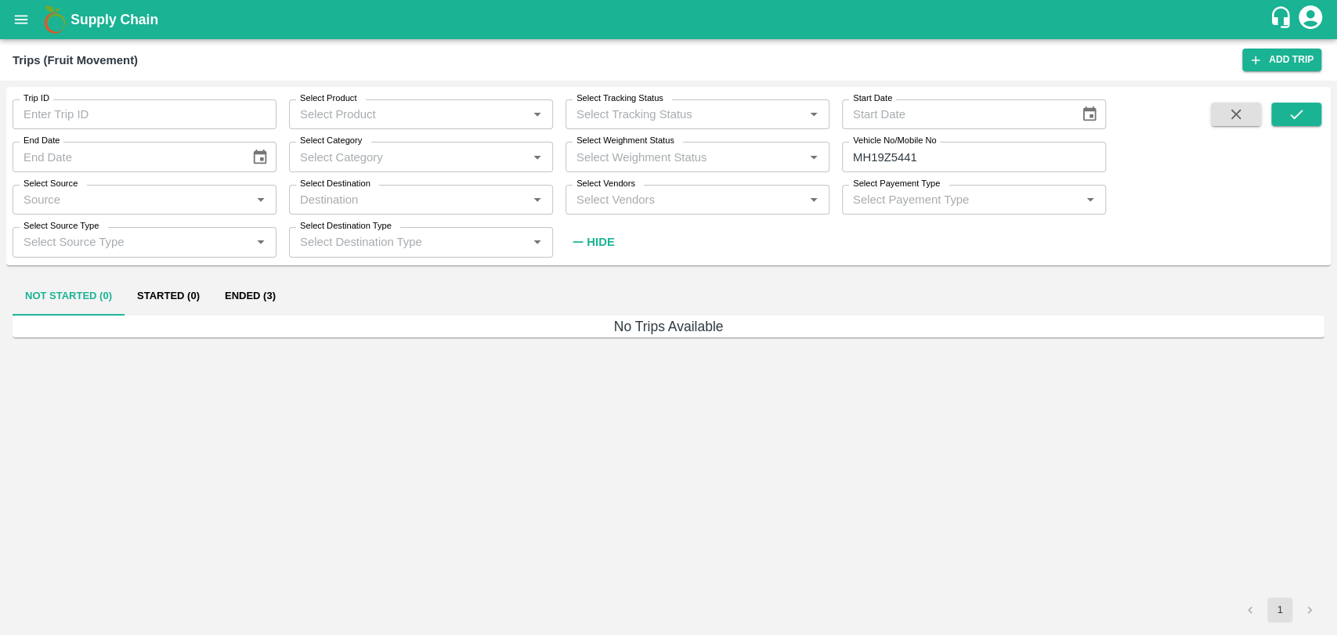
click at [269, 299] on button "Ended (3)" at bounding box center [250, 297] width 76 height 38
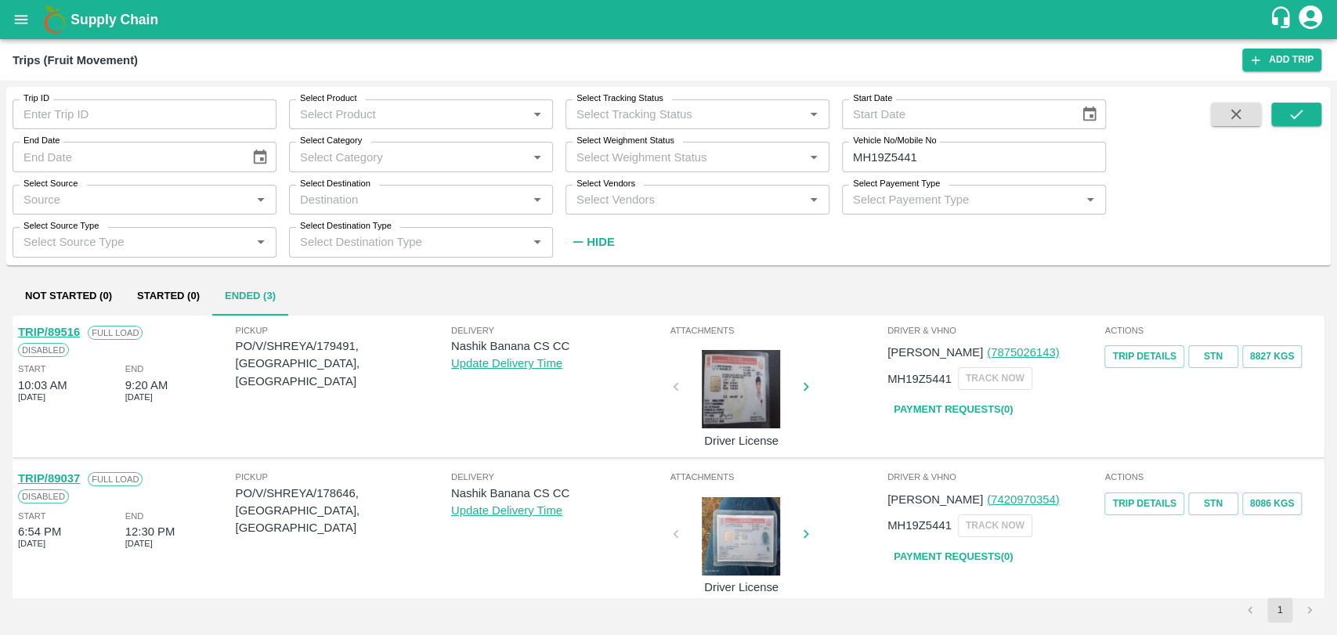
scroll to position [87, 0]
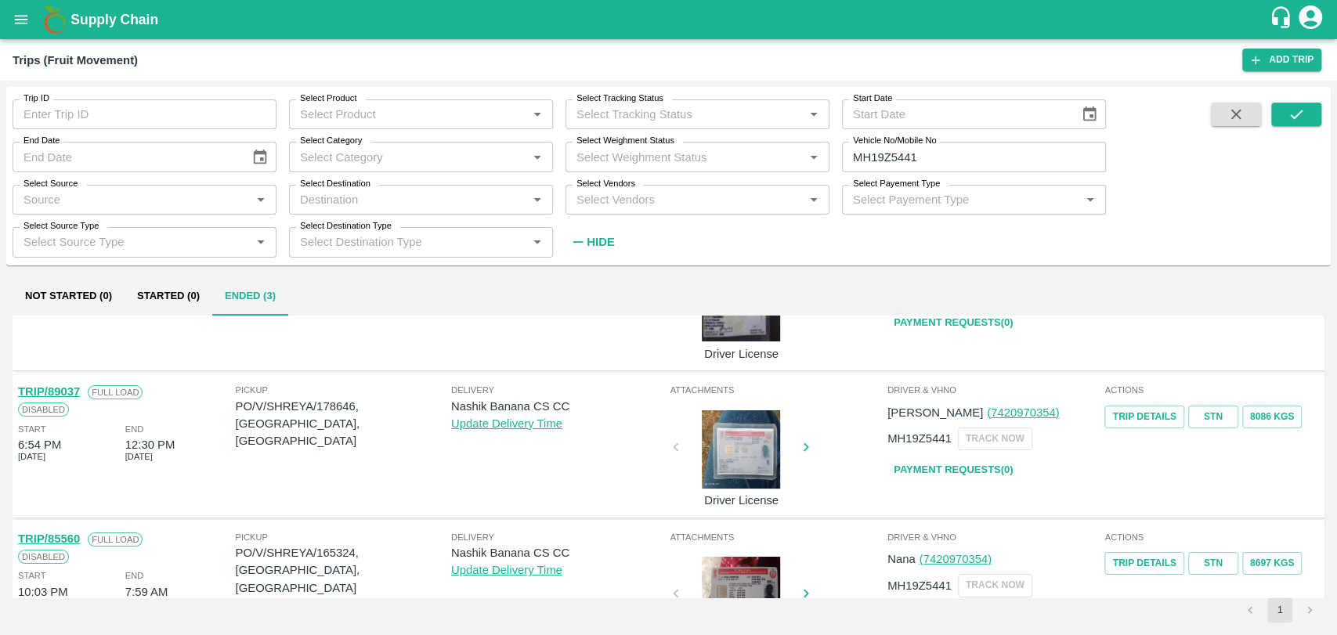
click at [74, 392] on link "TRIP/89037" at bounding box center [49, 391] width 62 height 13
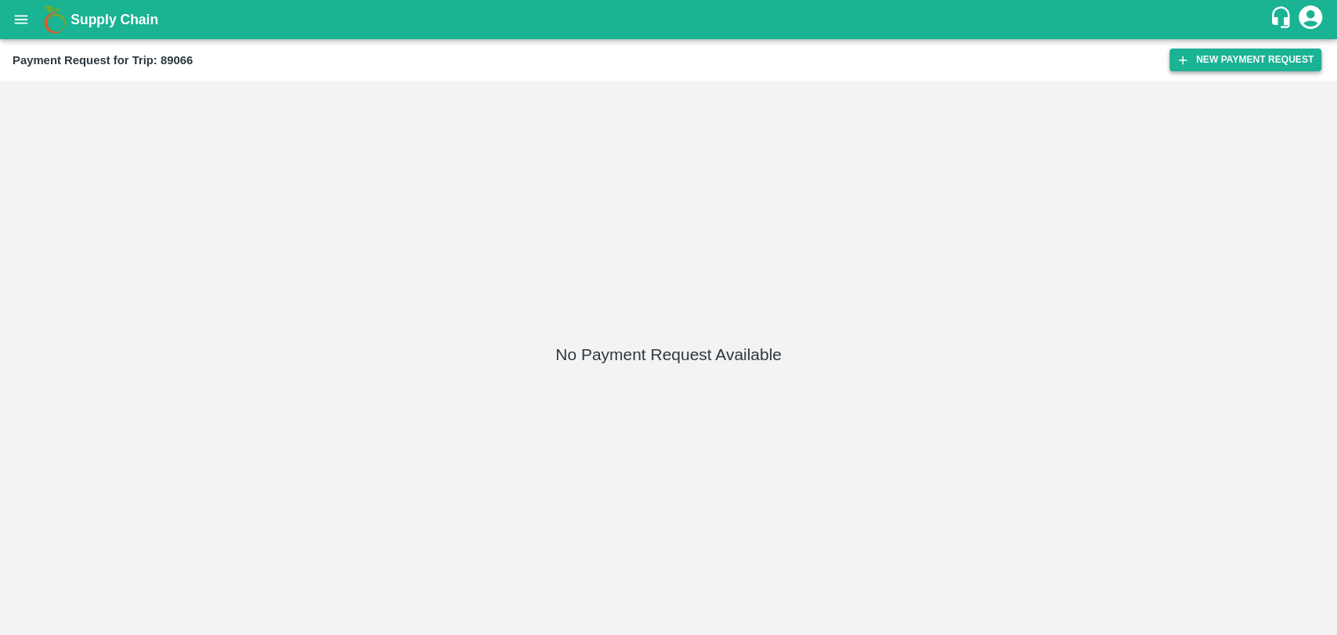
click at [1214, 69] on button "New Payment Request" at bounding box center [1245, 60] width 152 height 23
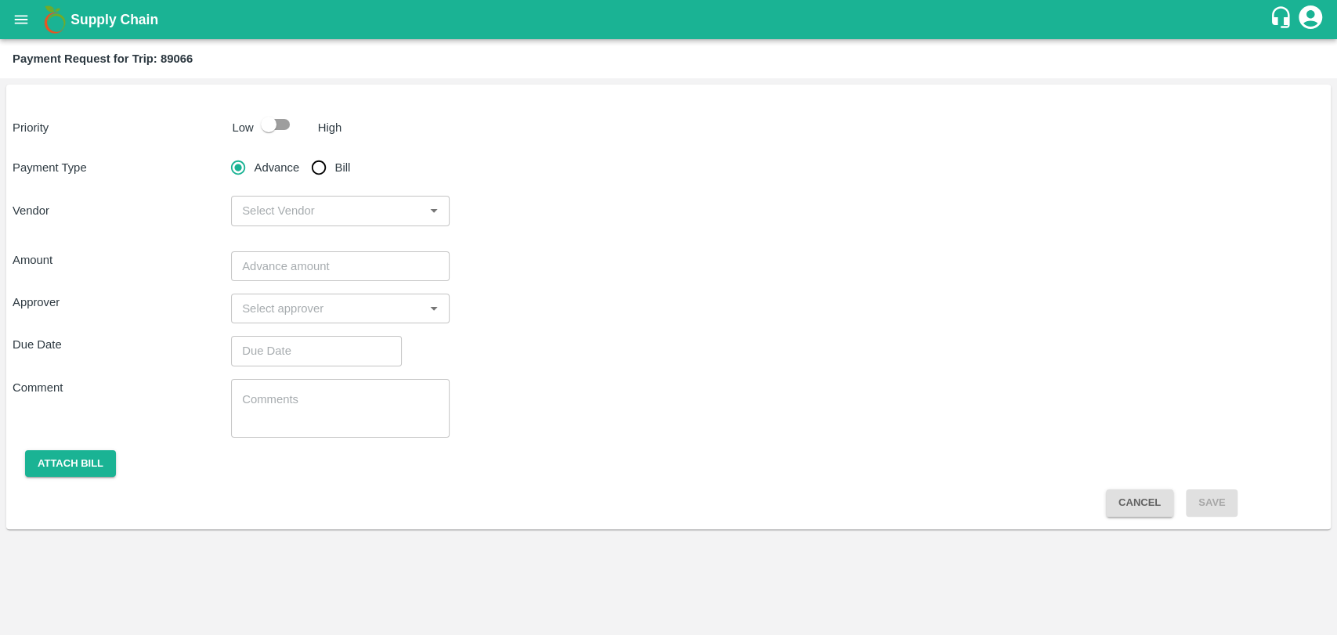
click at [252, 131] on p "Low" at bounding box center [243, 127] width 21 height 17
click at [261, 128] on input "checkbox" at bounding box center [268, 125] width 89 height 30
checkbox input "true"
click at [324, 173] on input "Bill" at bounding box center [318, 167] width 31 height 31
radio input "true"
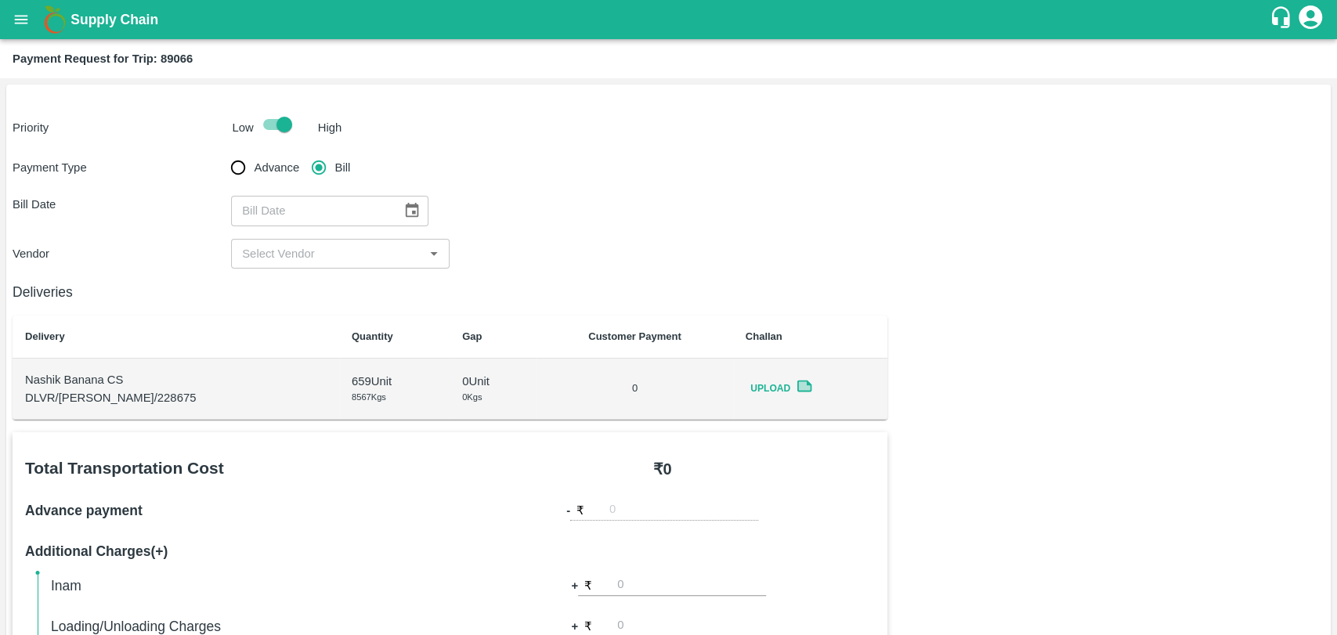
click at [410, 223] on button "Choose date" at bounding box center [412, 211] width 30 height 30
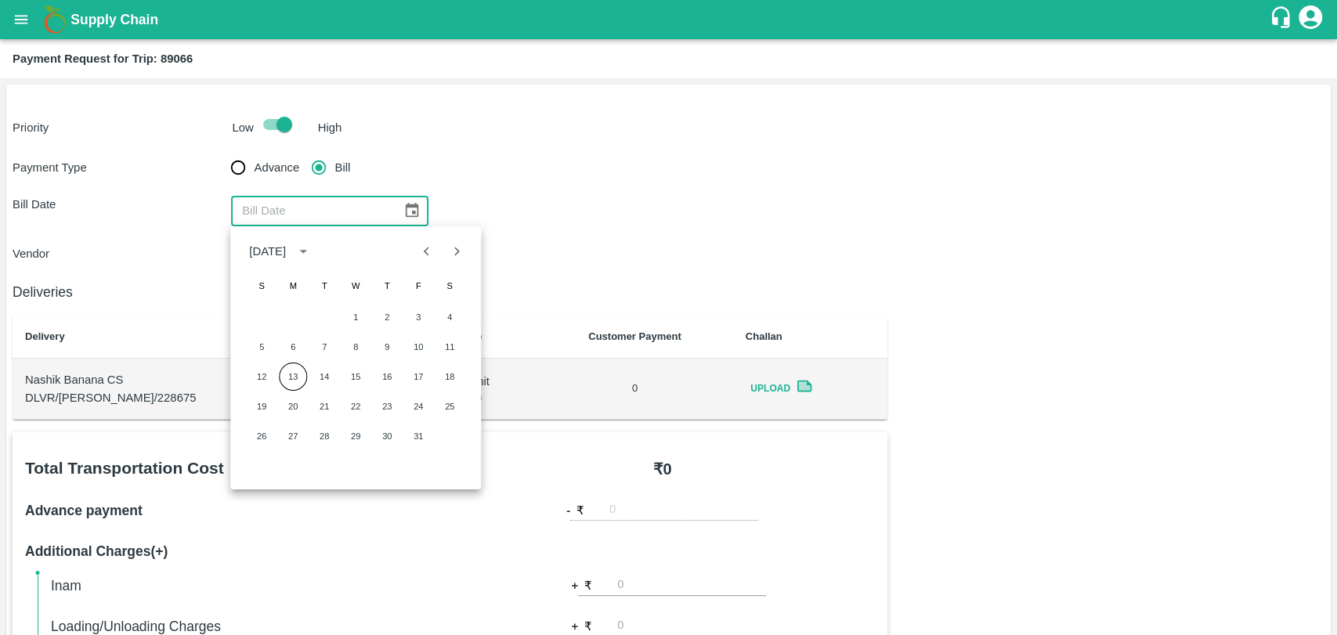
click at [418, 244] on icon "Previous month" at bounding box center [426, 251] width 17 height 17
click at [267, 438] on button "28" at bounding box center [262, 436] width 28 height 28
type input "28/09/2025"
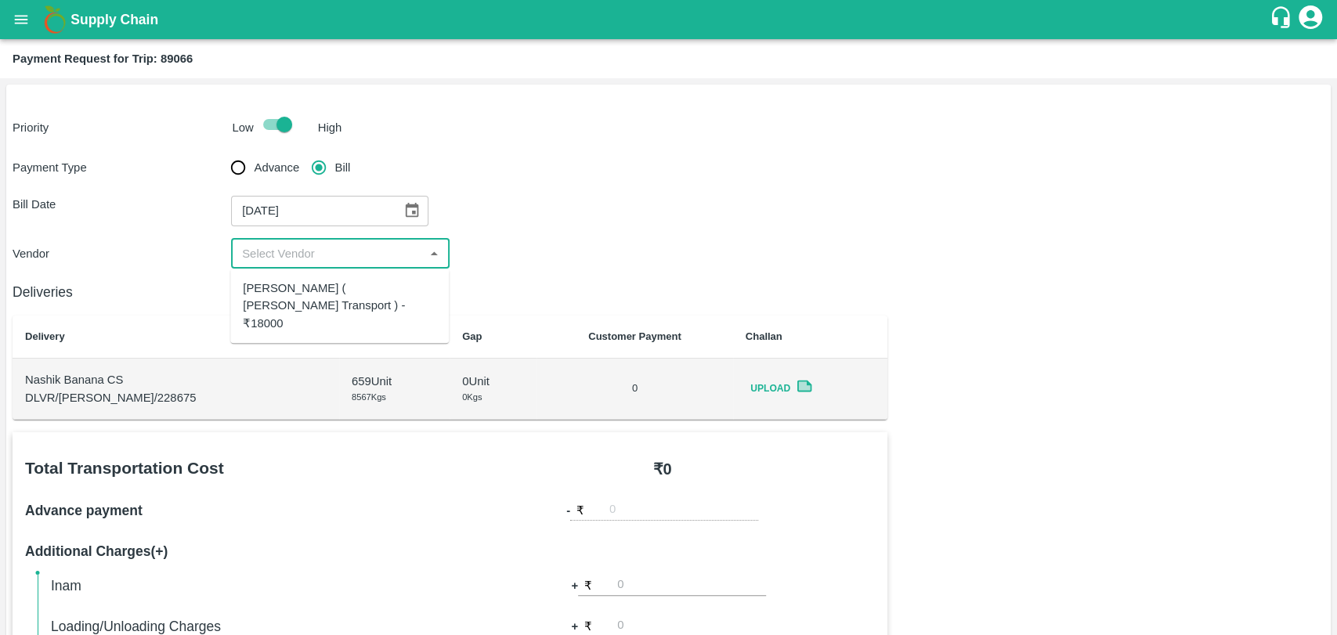
click at [282, 258] on input "input" at bounding box center [327, 254] width 183 height 20
click at [274, 290] on div "Nitin Rasal ( Bhairavnath Transport ) - ₹18000" at bounding box center [339, 306] width 193 height 52
type input "Nitin Rasal ( Bhairavnath Transport ) - ₹18000"
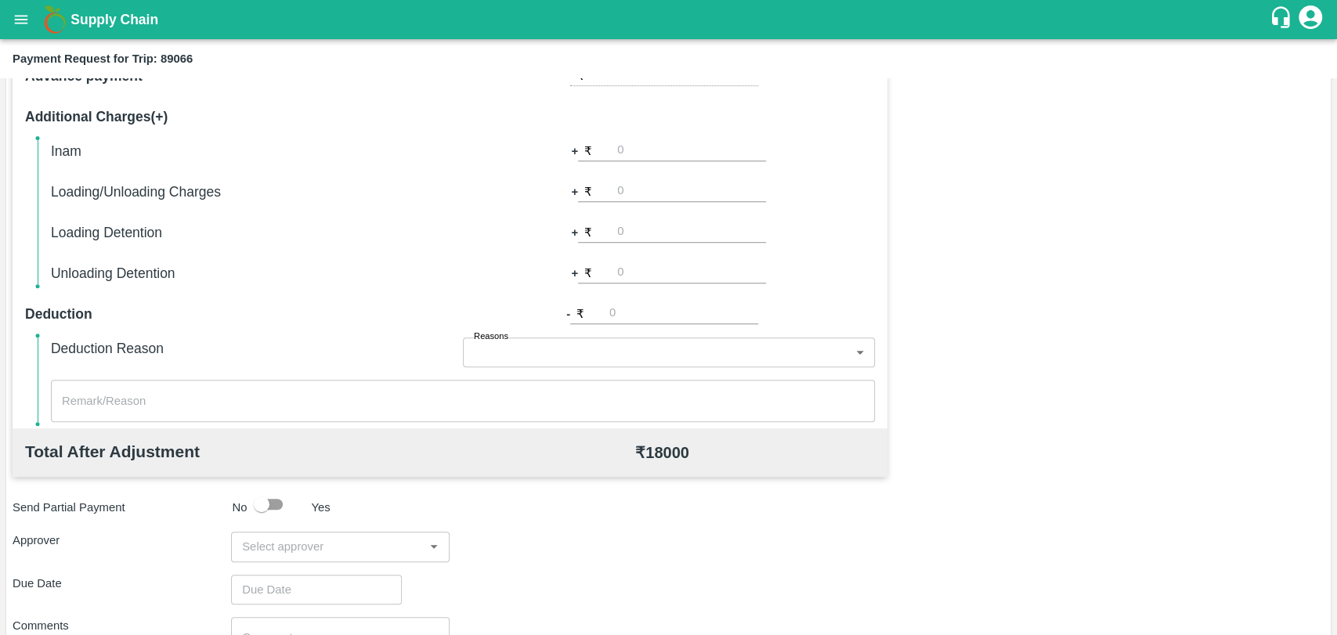
click at [342, 549] on input "input" at bounding box center [327, 547] width 183 height 20
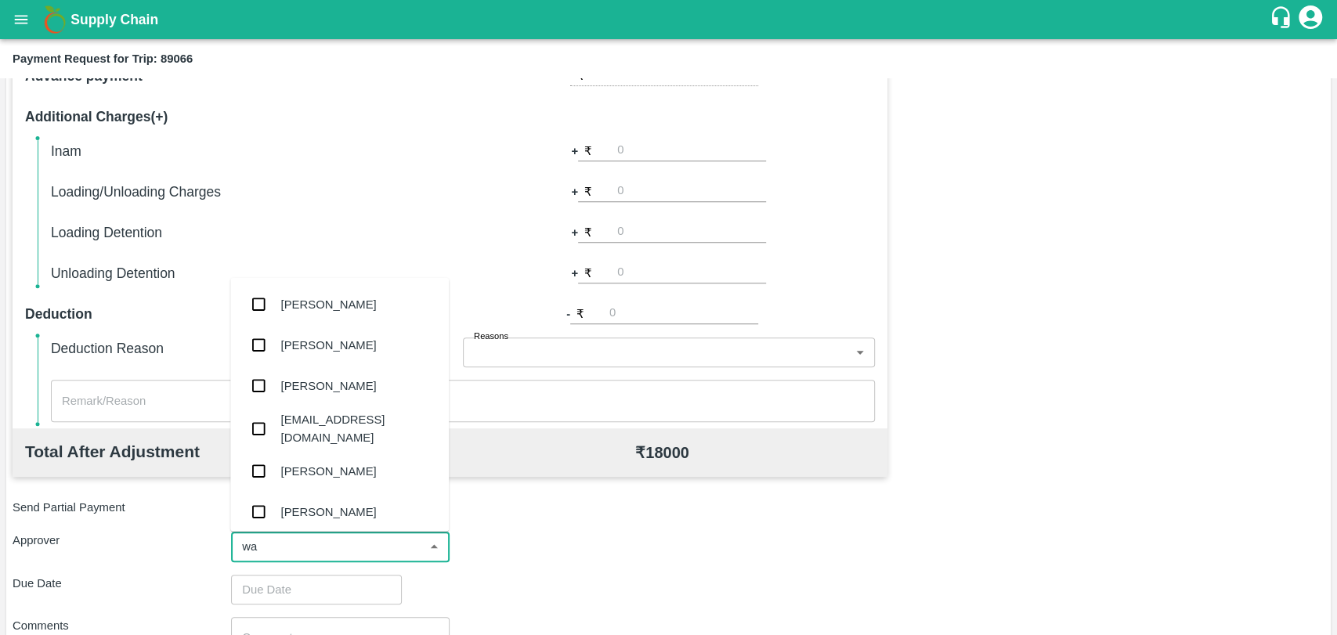
type input "wag"
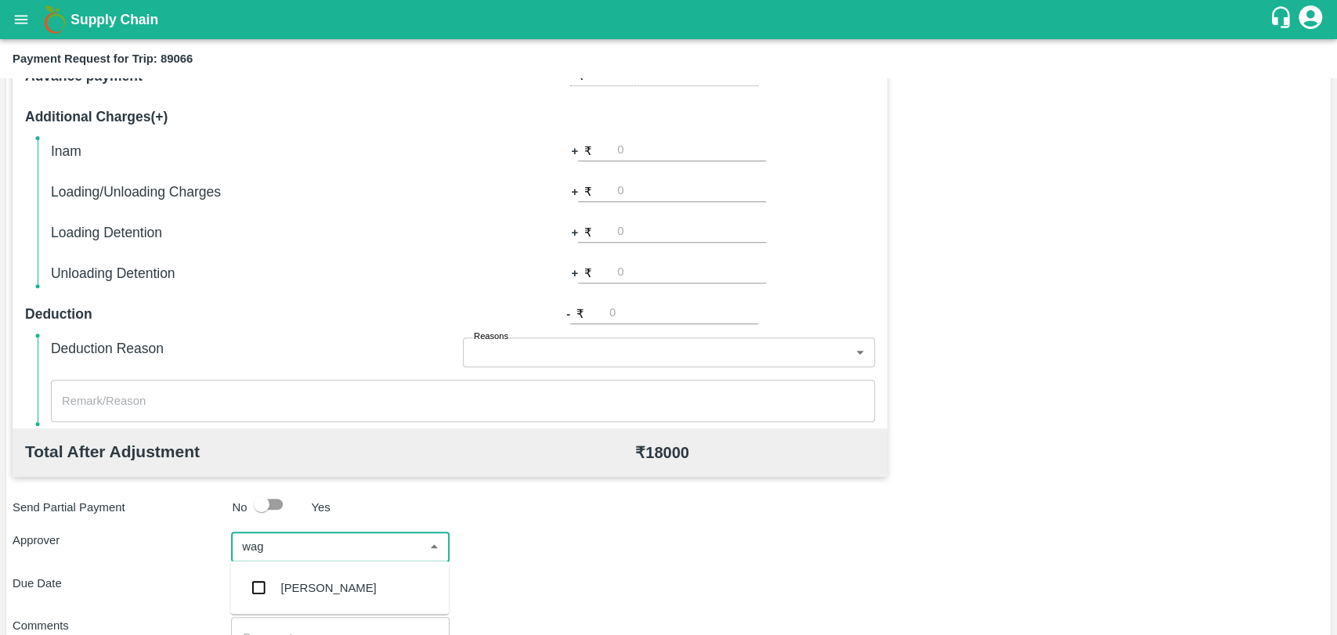
click at [328, 578] on div "Prasad Waghade" at bounding box center [339, 587] width 219 height 41
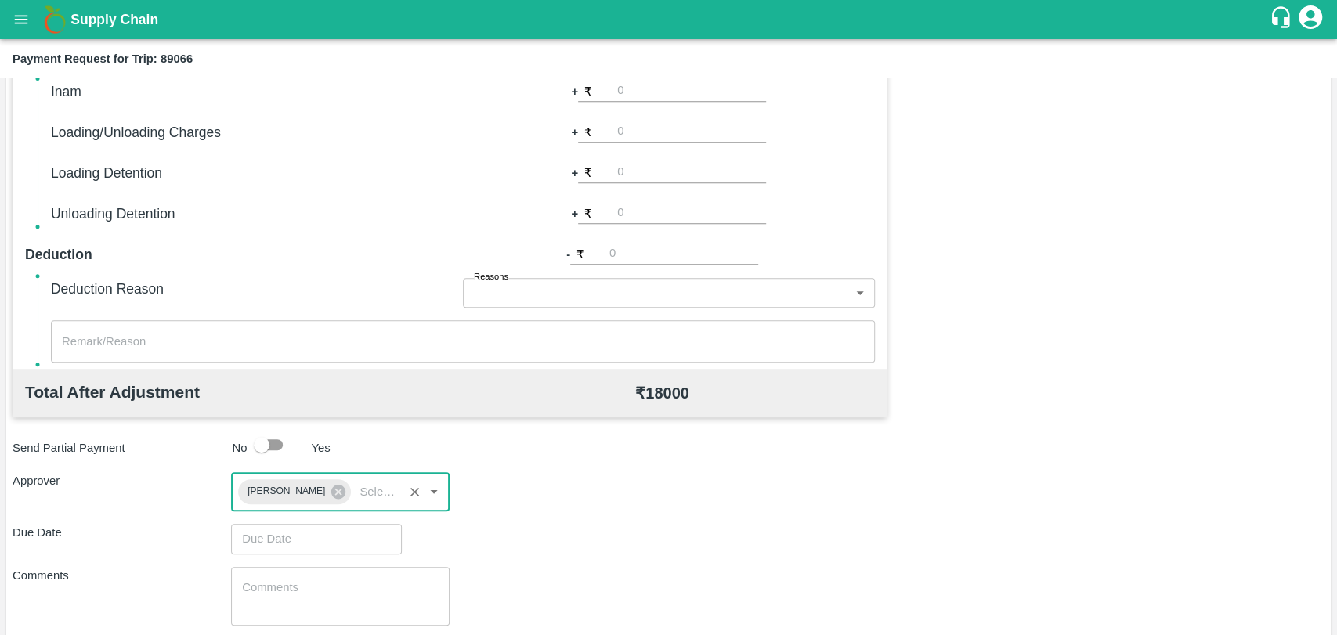
scroll to position [522, 0]
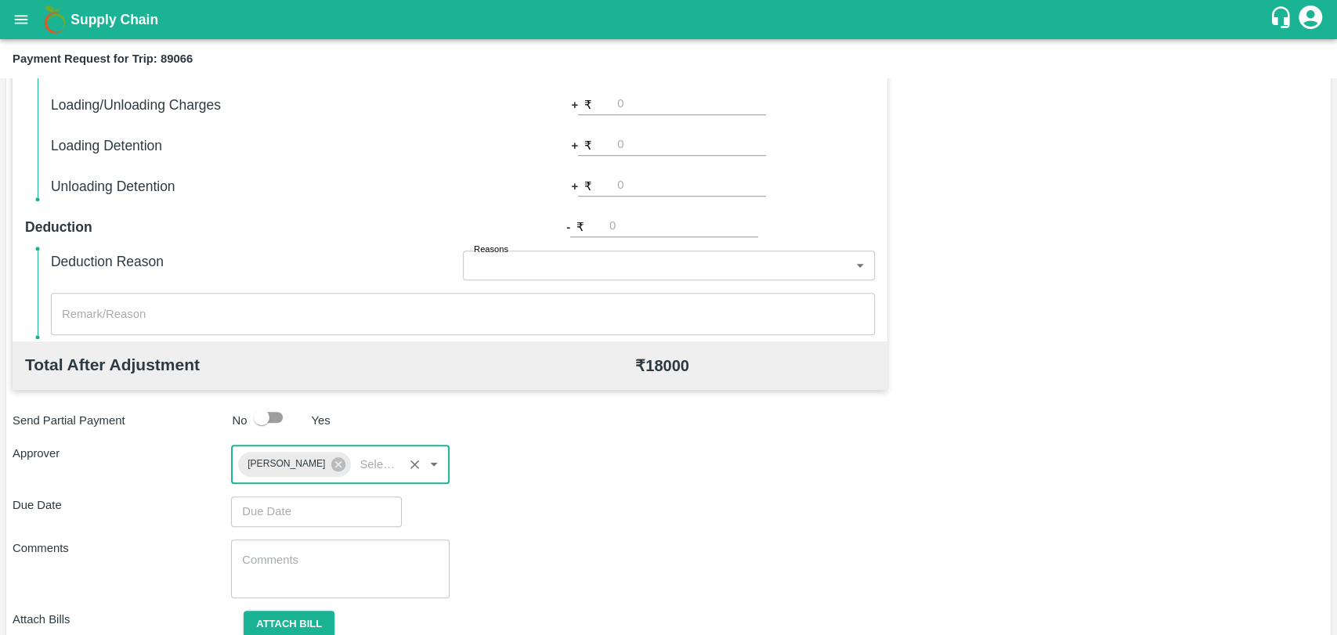
type input "DD/MM/YYYY hh:mm aa"
click at [269, 512] on input "DD/MM/YYYY hh:mm aa" at bounding box center [311, 512] width 160 height 30
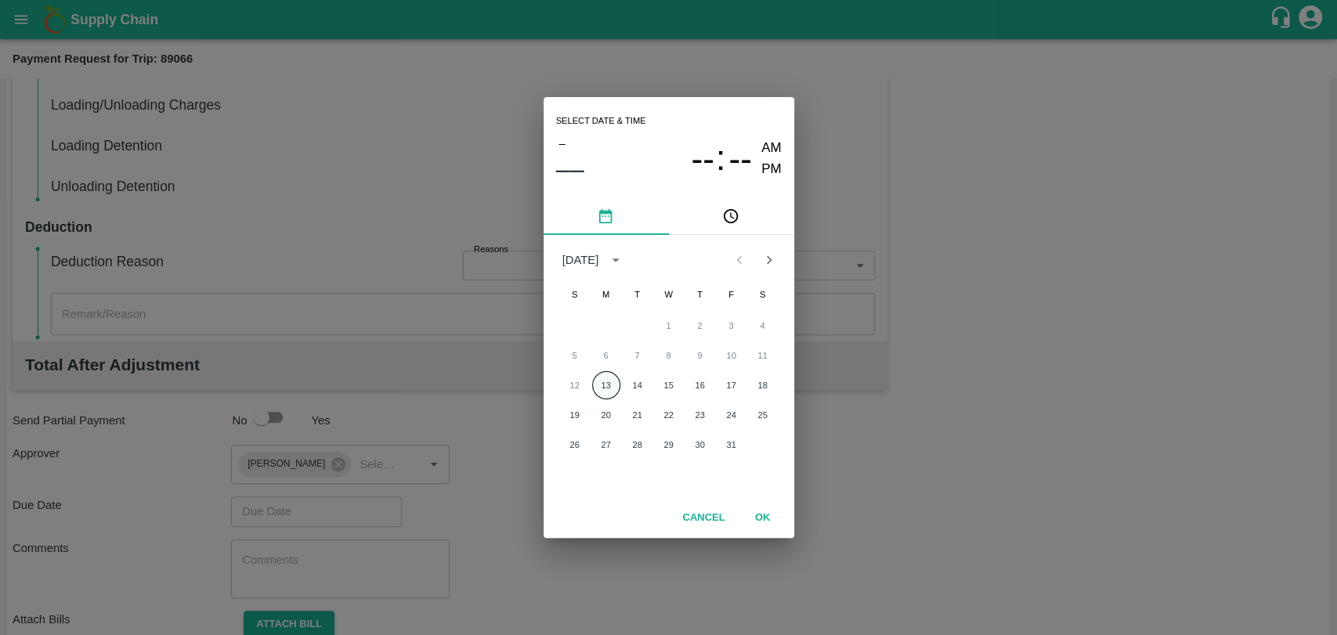
click at [613, 378] on button "13" at bounding box center [606, 385] width 28 height 28
type input "13/10/2025 12:00 AM"
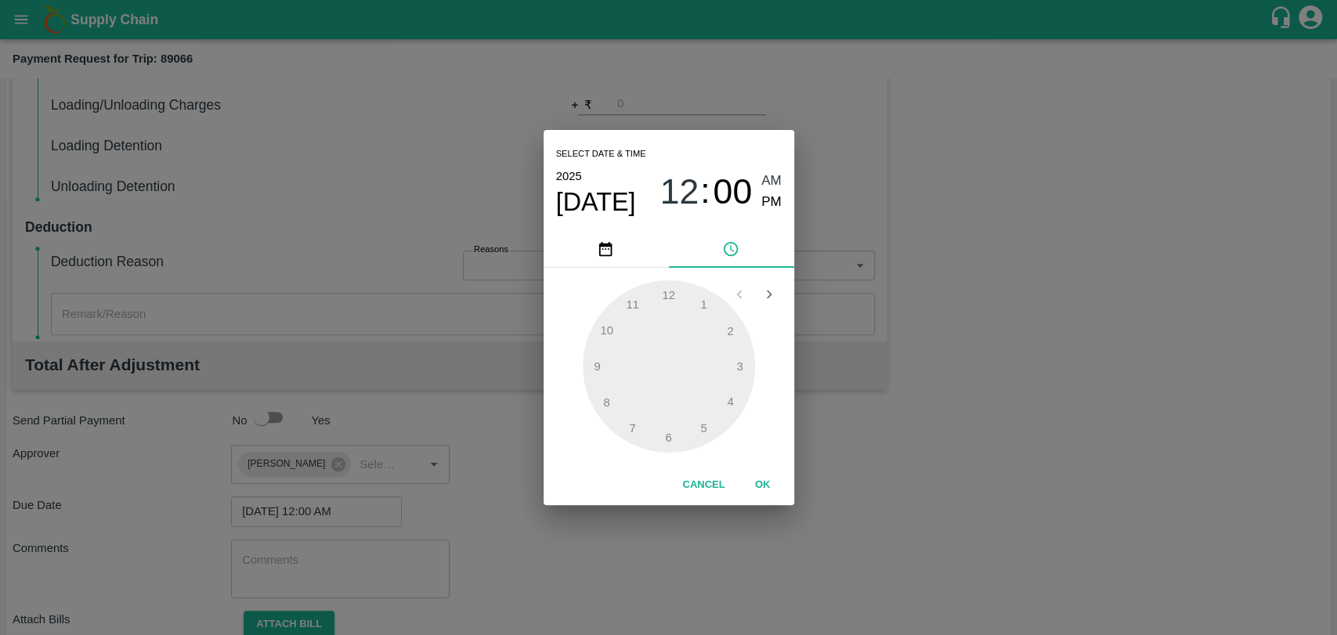
click at [754, 479] on button "OK" at bounding box center [763, 485] width 50 height 27
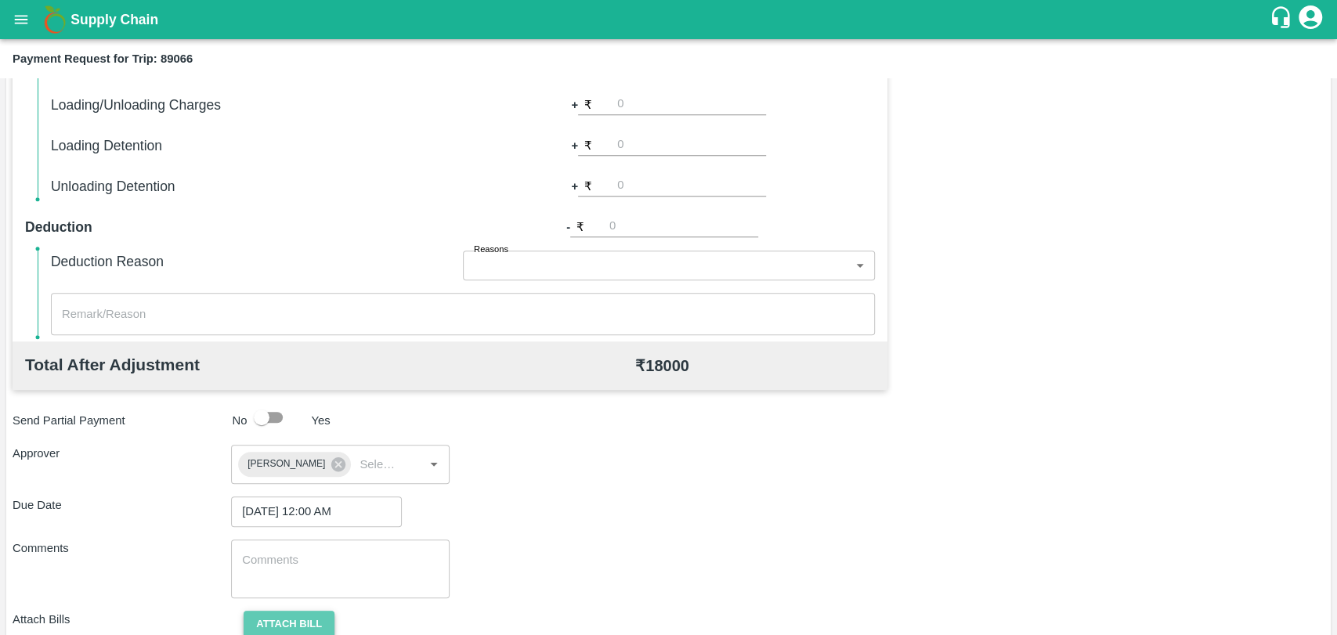
click at [284, 613] on button "Attach bill" at bounding box center [289, 624] width 91 height 27
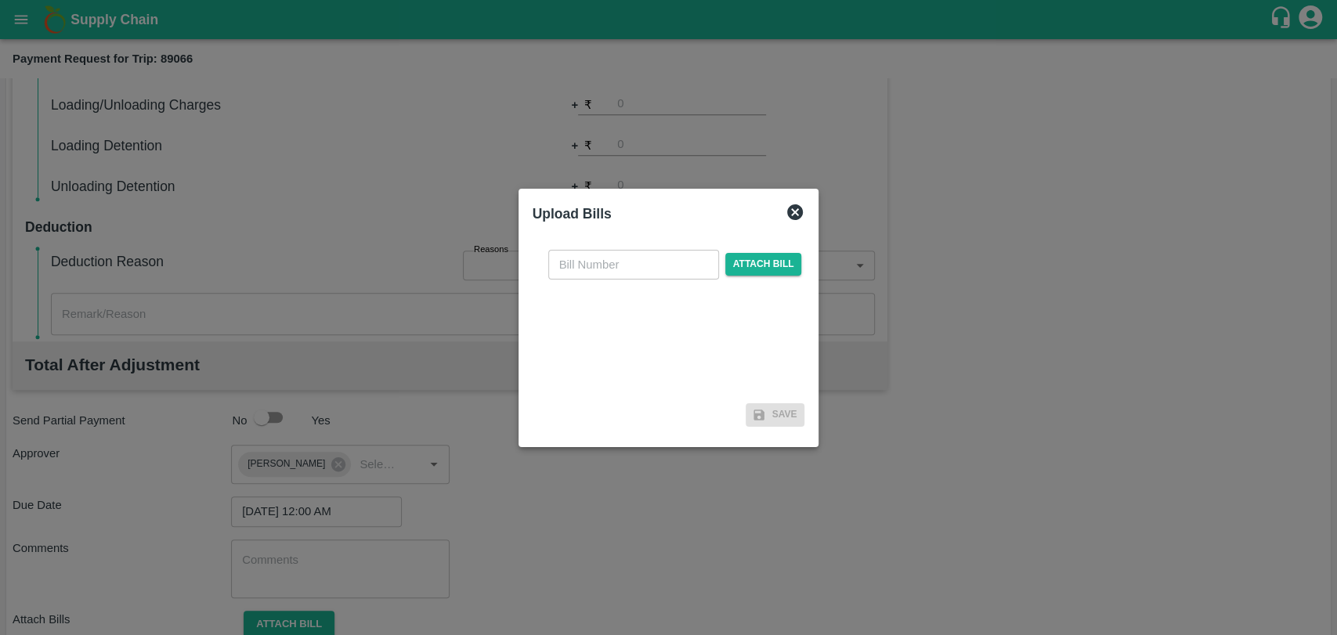
click at [594, 264] on input "text" at bounding box center [633, 265] width 171 height 30
click at [324, 509] on div at bounding box center [668, 317] width 1337 height 635
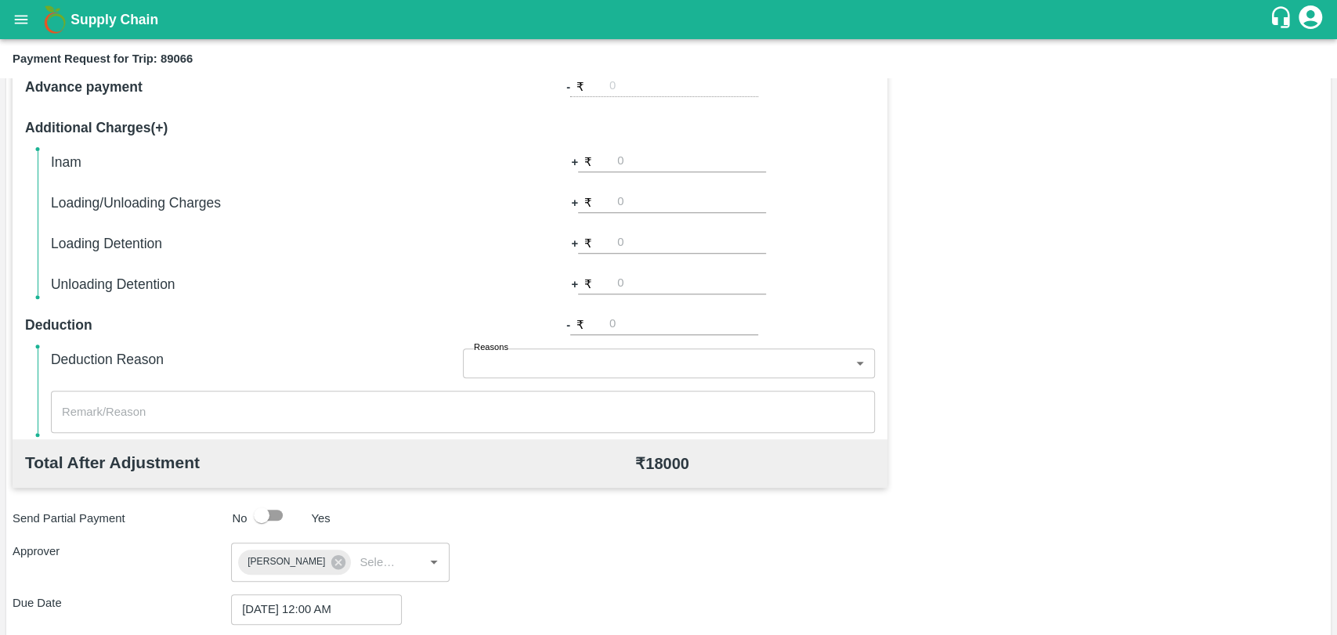
scroll to position [350, 0]
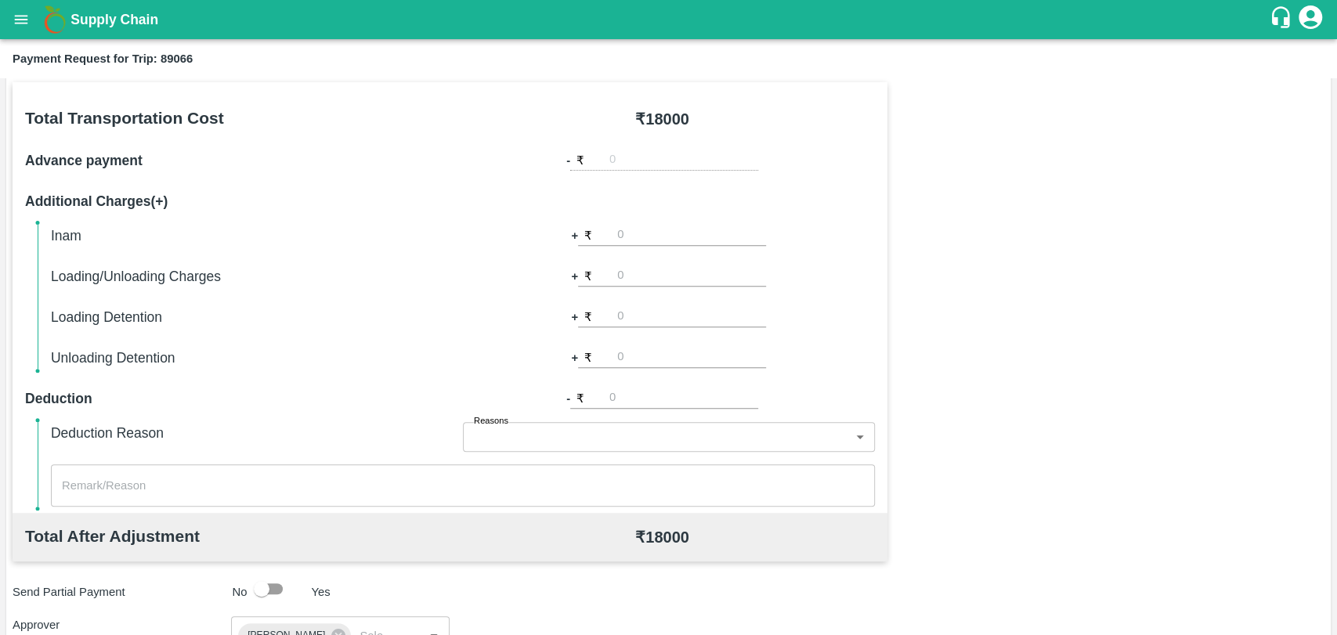
click at [624, 283] on input "number" at bounding box center [691, 276] width 149 height 21
type input "500"
type input "3000"
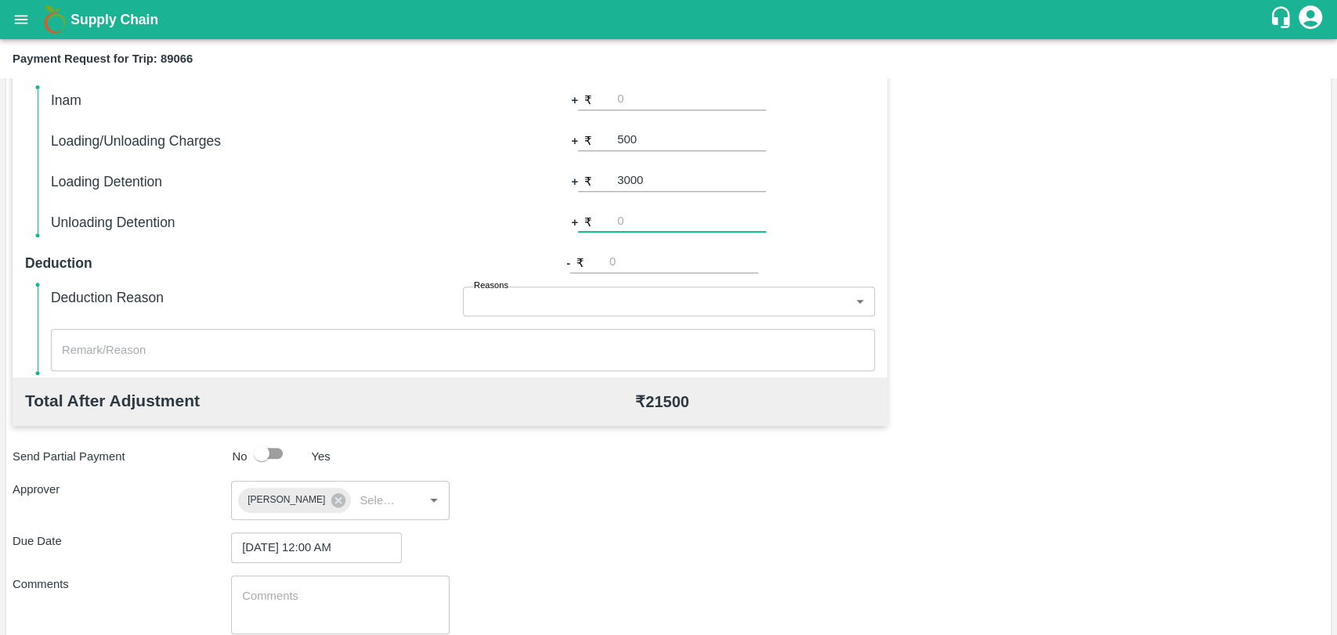
scroll to position [583, 0]
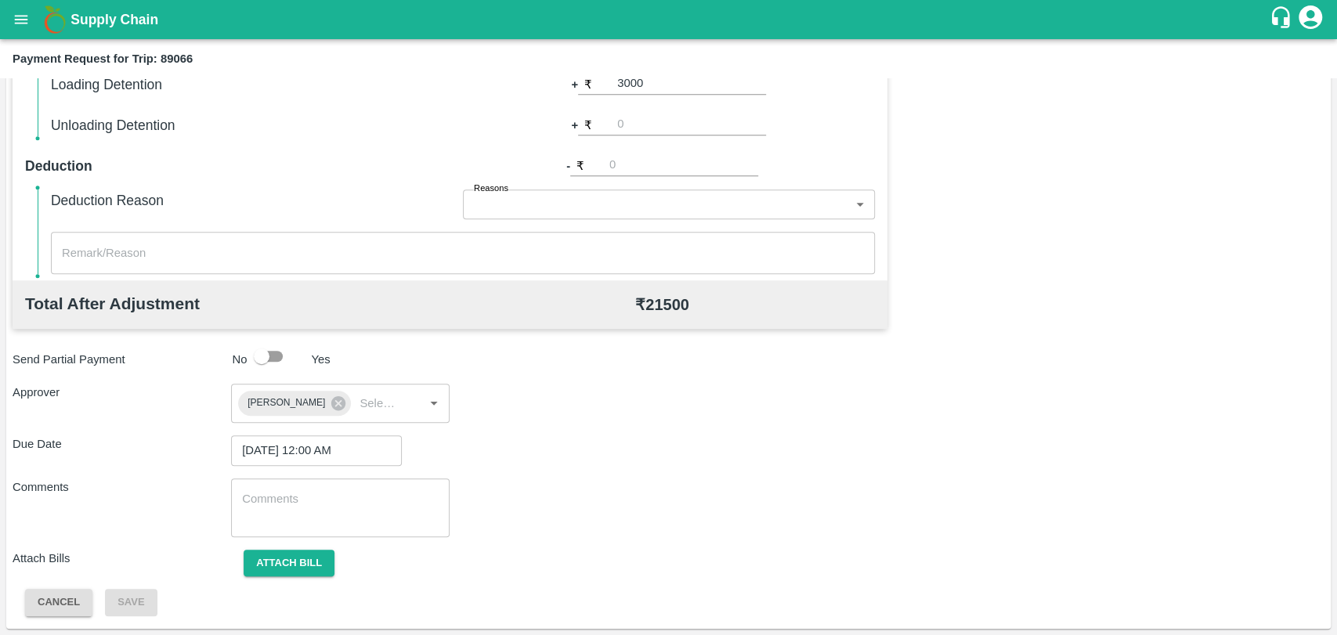
click at [241, 566] on span "Attach bill" at bounding box center [289, 562] width 116 height 13
click at [255, 557] on button "Attach bill" at bounding box center [289, 563] width 91 height 27
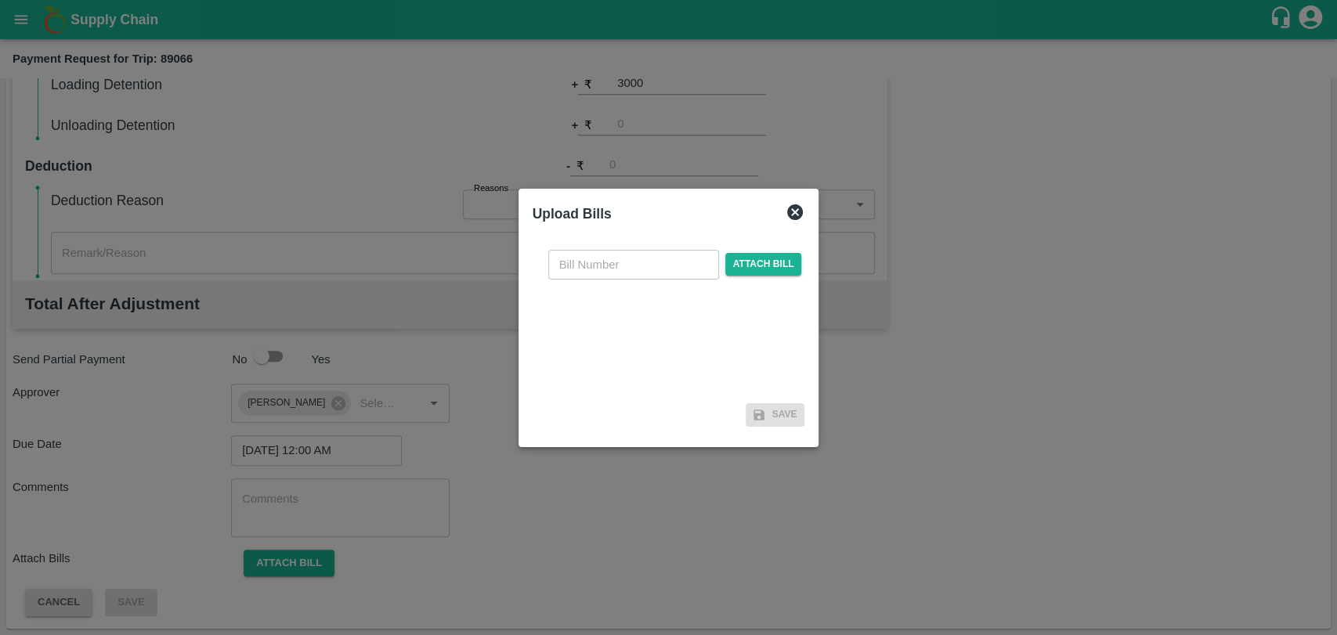
click at [604, 274] on input "text" at bounding box center [633, 265] width 171 height 30
type input "4073"
click at [783, 272] on span "Attach bill" at bounding box center [763, 264] width 77 height 23
click at [0, 0] on input "Attach bill" at bounding box center [0, 0] width 0 height 0
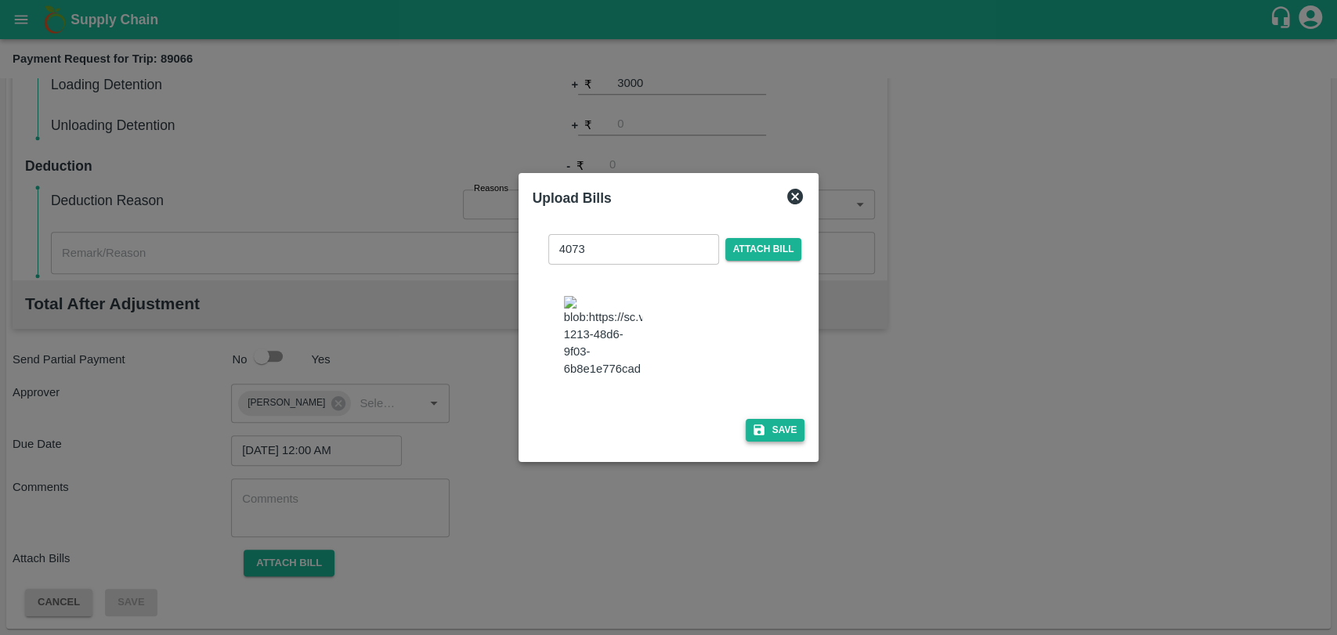
click at [778, 423] on button "Save" at bounding box center [776, 430] width 60 height 23
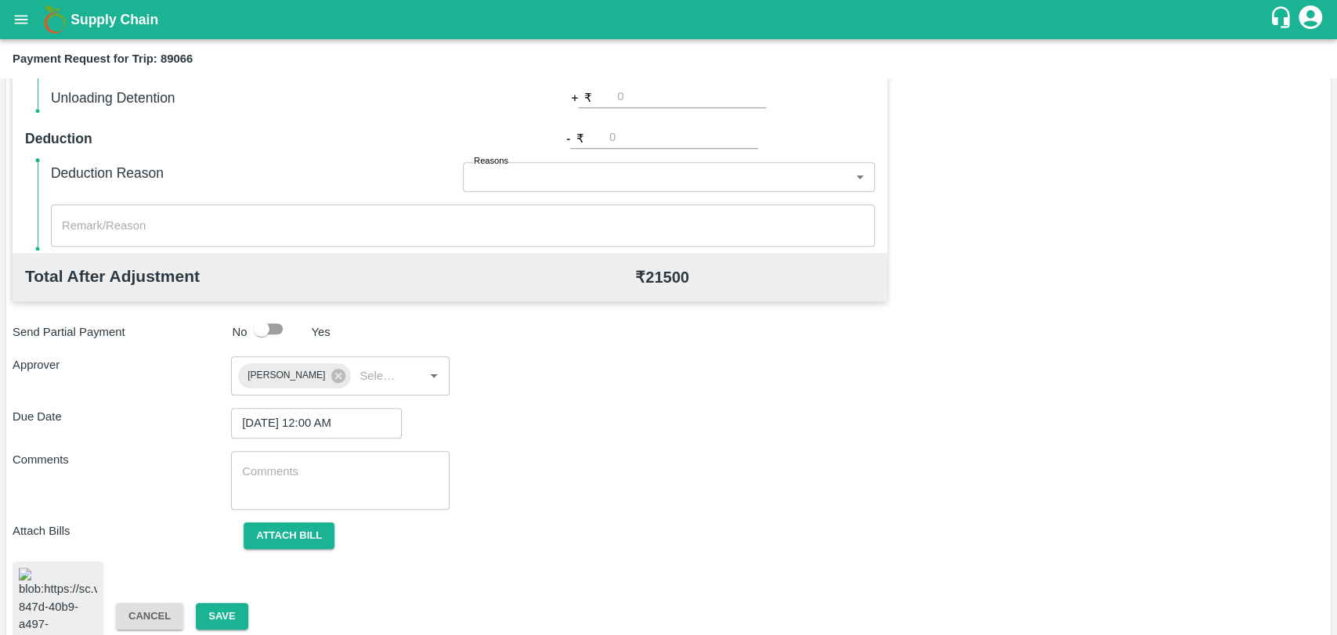
scroll to position [654, 0]
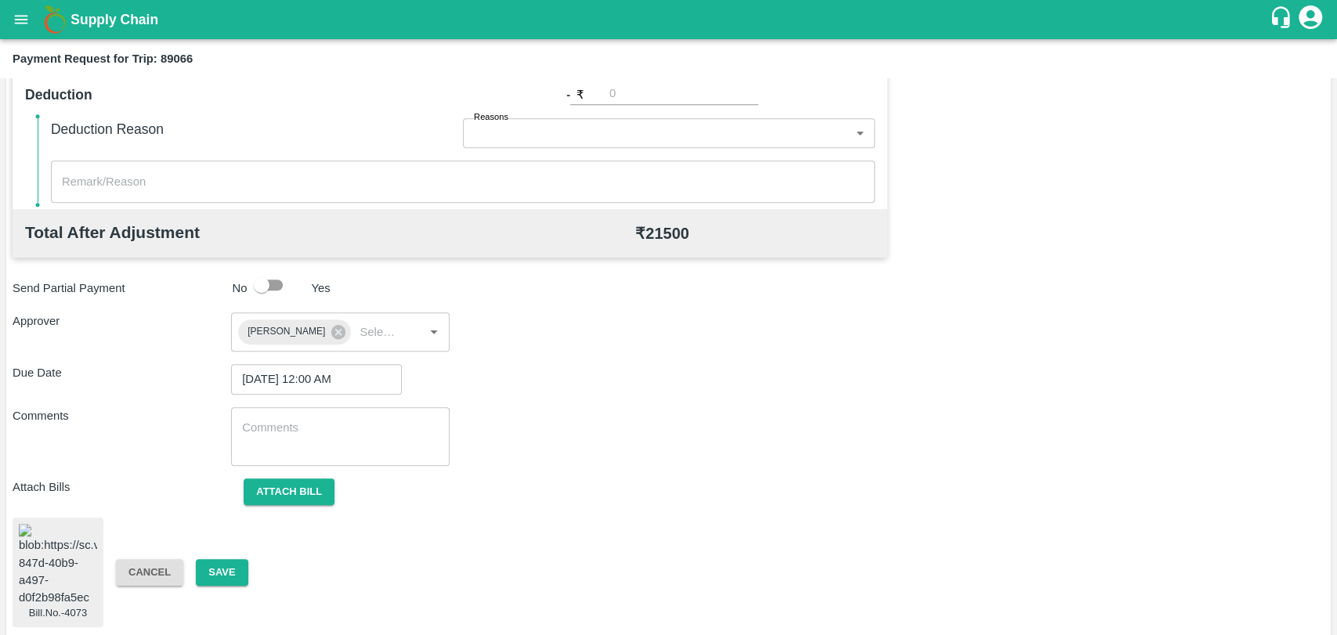
click at [251, 559] on div "Cancel Save" at bounding box center [212, 572] width 219 height 27
click at [215, 575] on button "Save" at bounding box center [222, 572] width 52 height 27
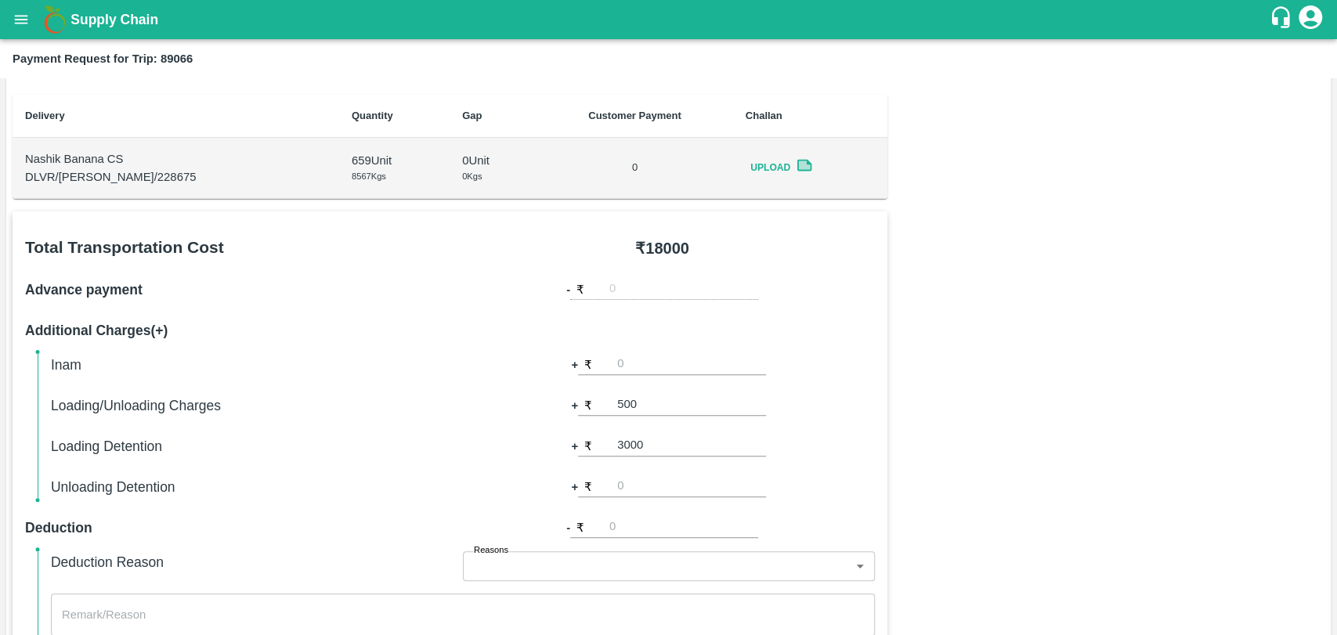
scroll to position [219, 0]
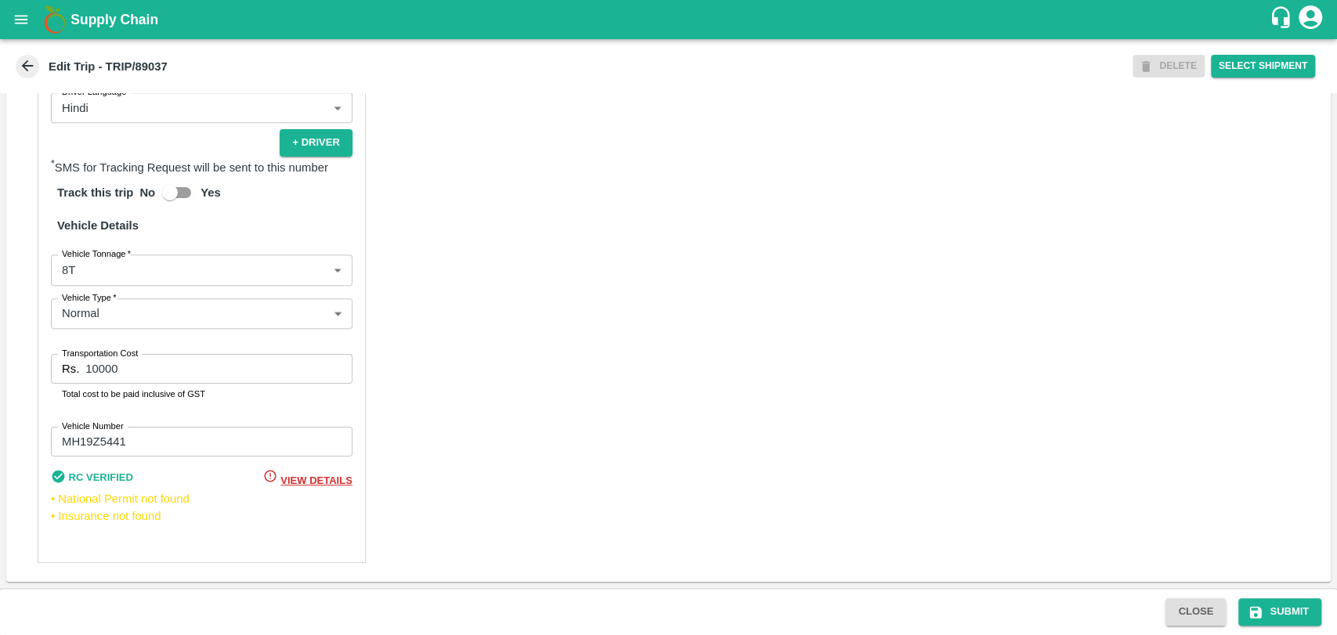
scroll to position [1037, 0]
click at [114, 287] on div "Partner Details Partner   * Partner Add Transporter Driver 1 Details Driver Nam…" at bounding box center [202, 180] width 328 height 766
click at [110, 277] on body "Supply Chain Edit Trip - TRIP/89037 DELETE Select Shipment Trip Details Trip Ty…" at bounding box center [668, 317] width 1337 height 635
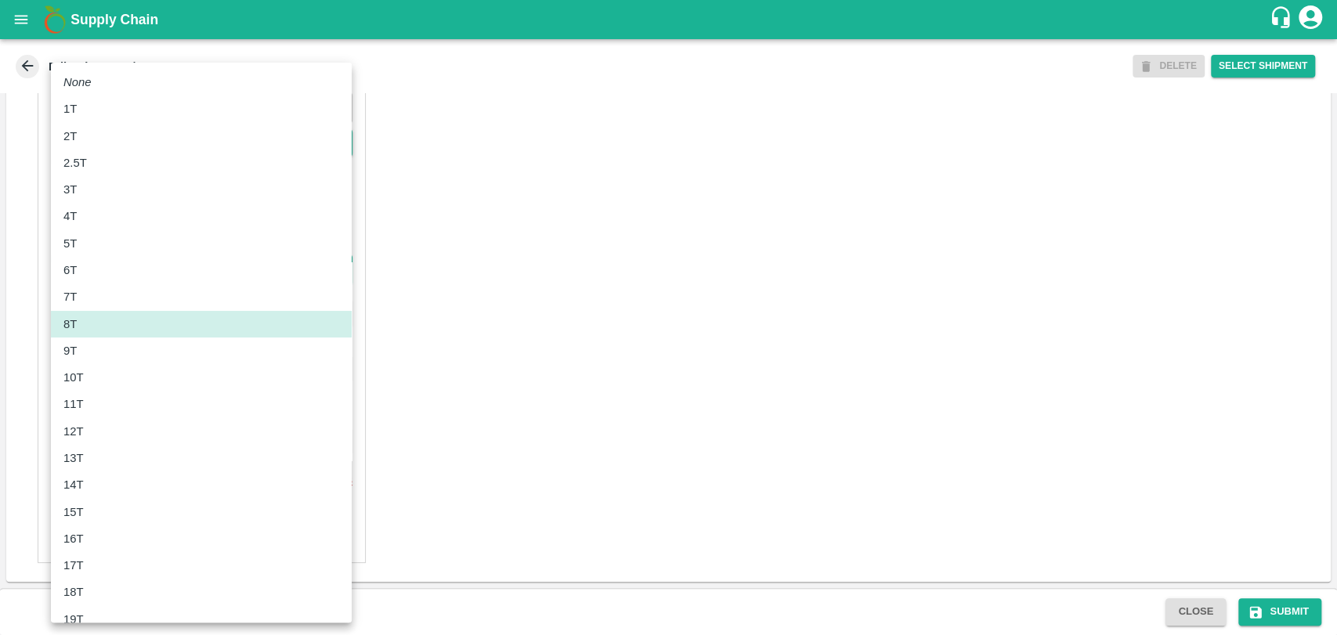
click at [85, 371] on div "10T" at bounding box center [77, 377] width 28 height 17
type input "10000"
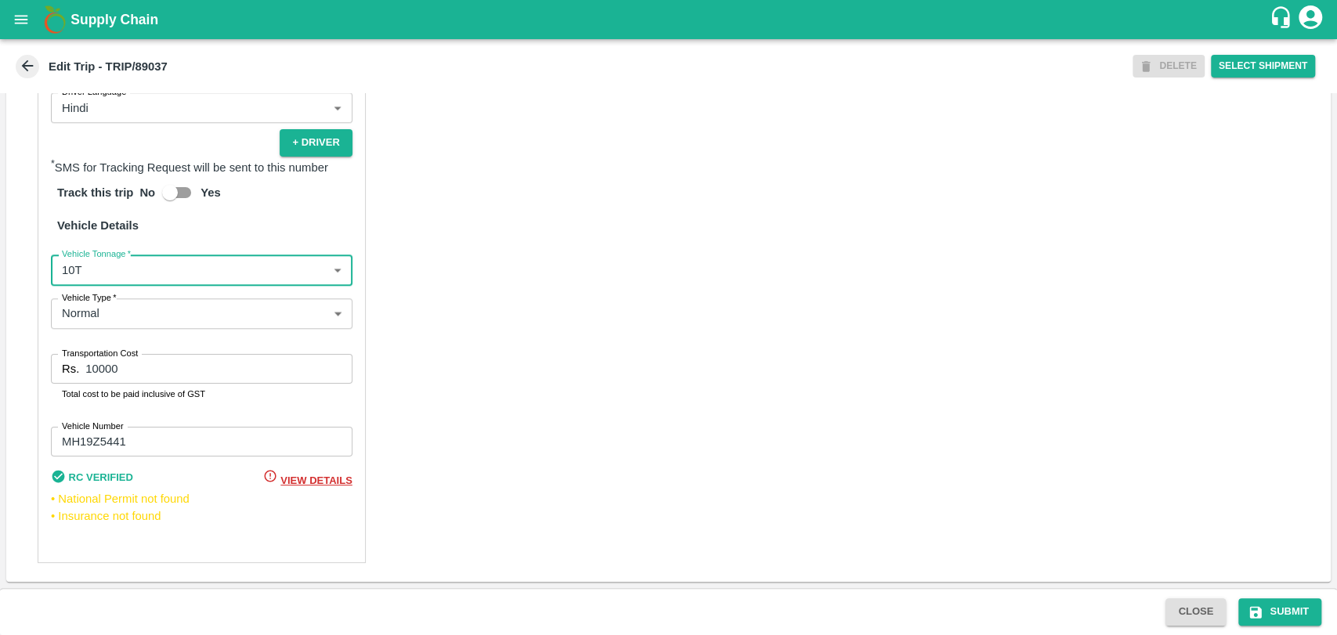
click at [94, 367] on input "10000" at bounding box center [218, 369] width 266 height 30
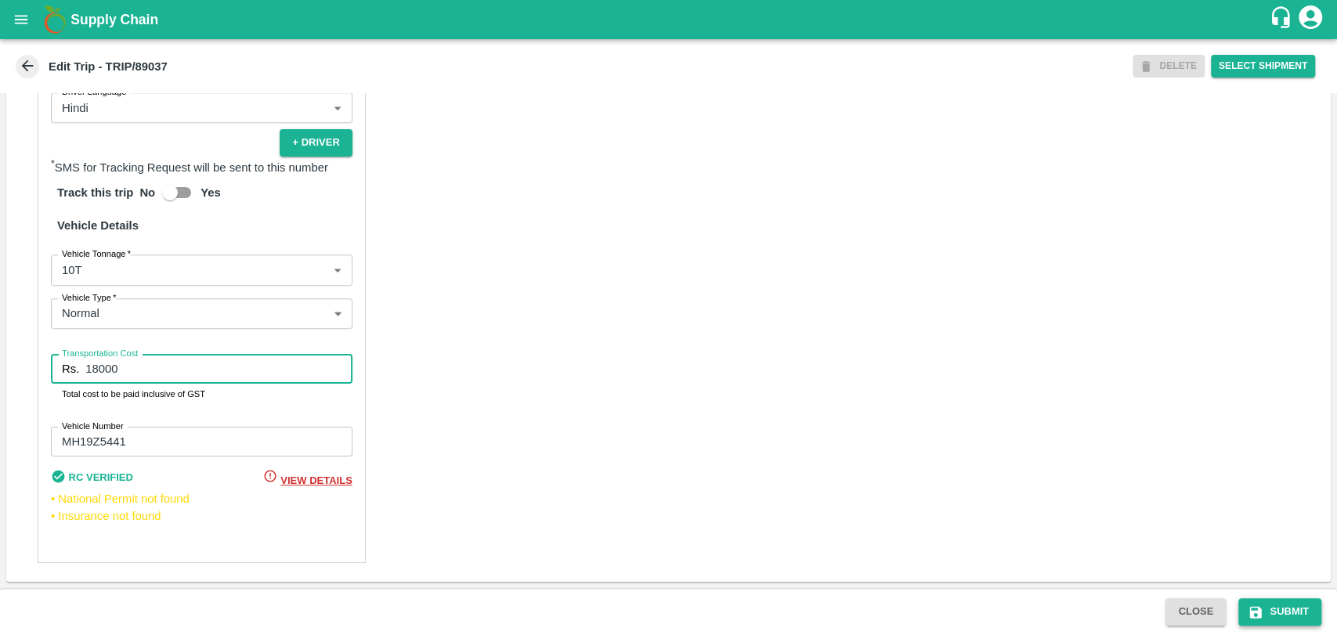
type input "18000"
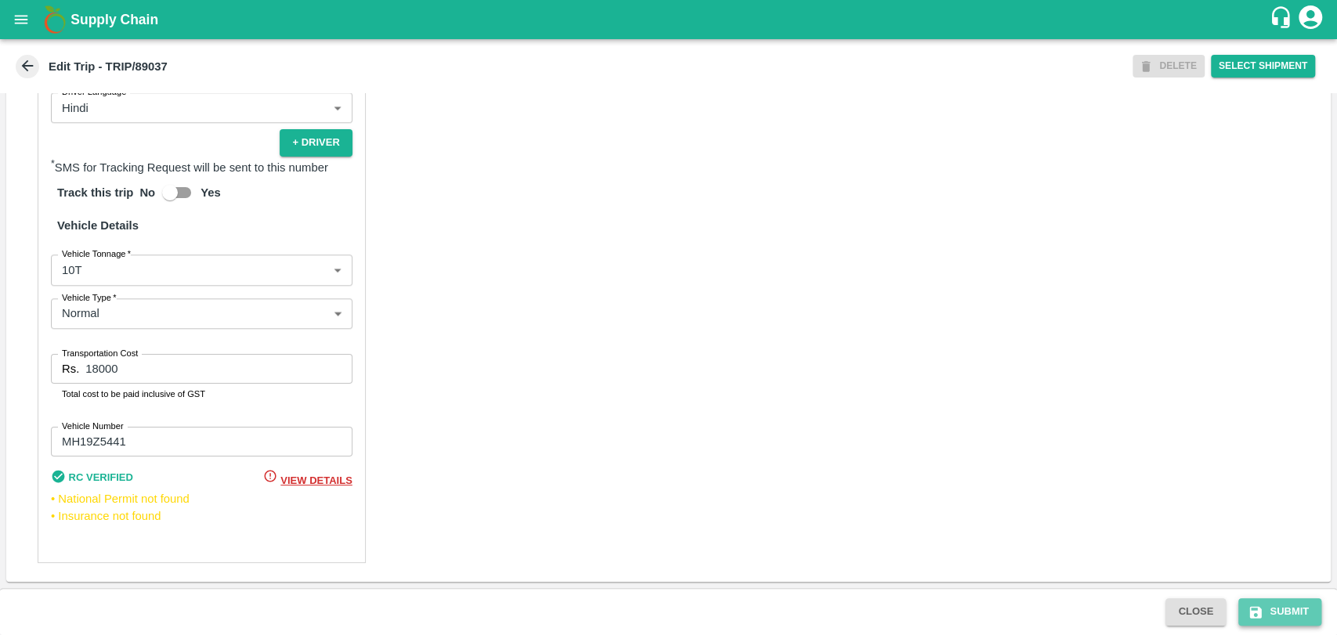
click at [1289, 600] on button "Submit" at bounding box center [1279, 611] width 83 height 27
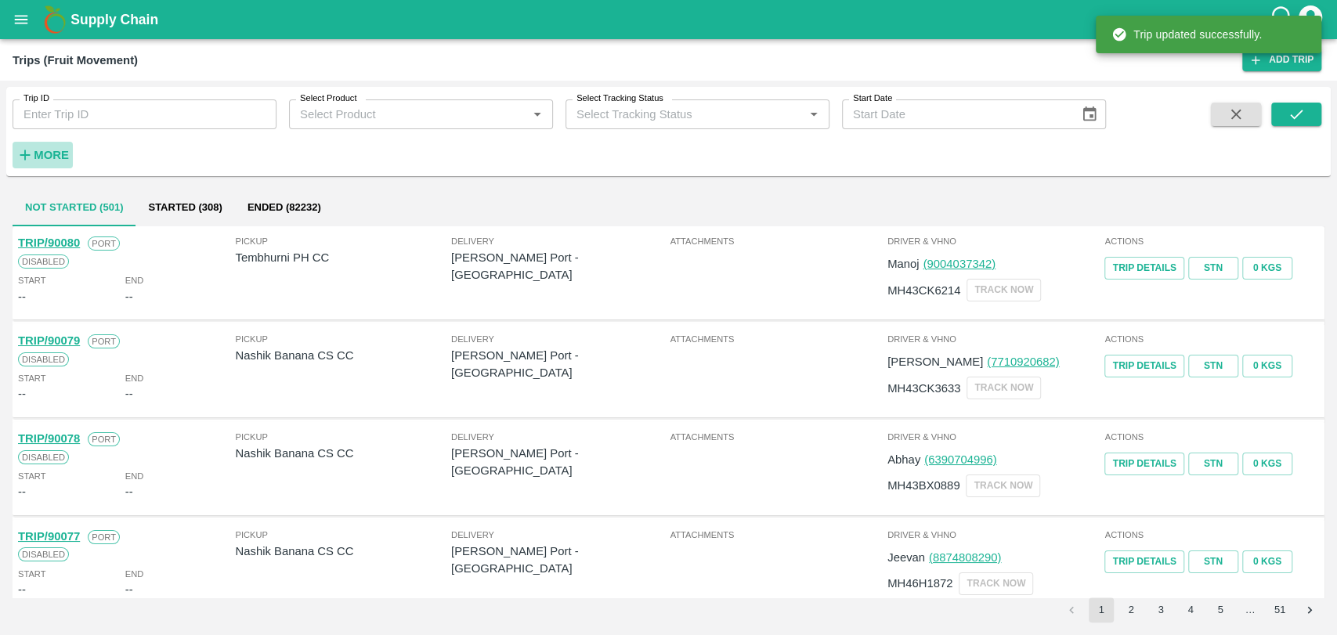
click at [54, 155] on strong "More" at bounding box center [51, 155] width 35 height 13
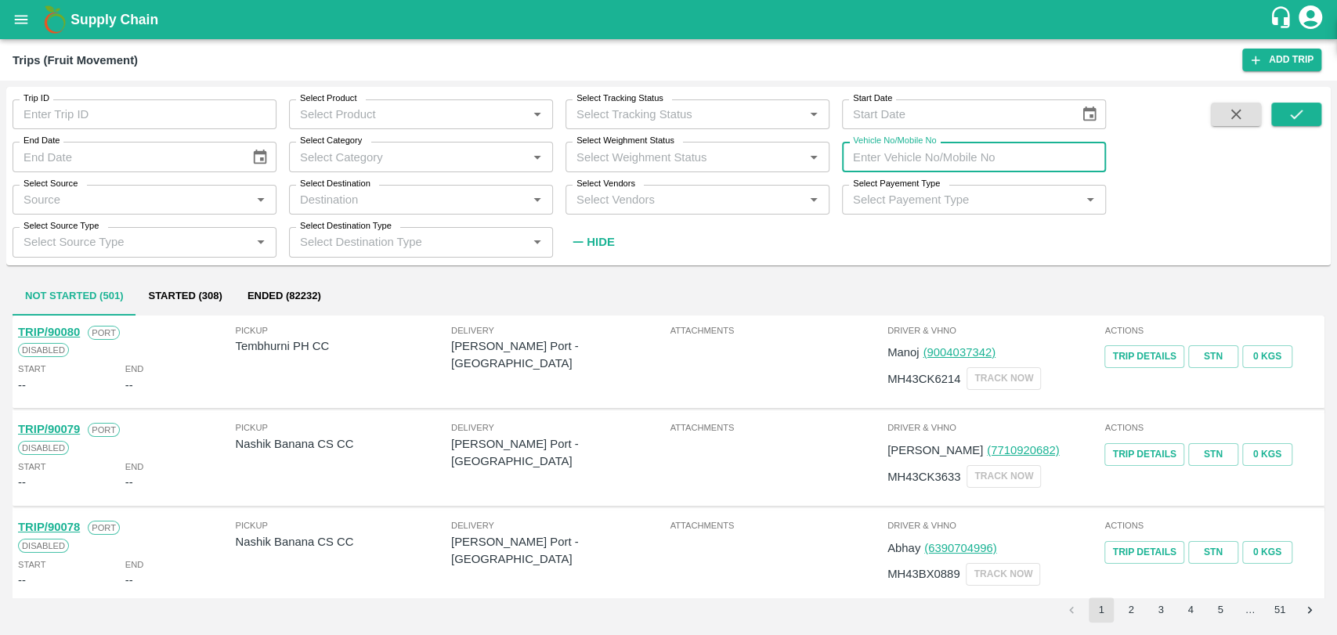
click at [996, 157] on input "Vehicle No/Mobile No" at bounding box center [974, 157] width 264 height 30
paste input "MH19CW7751"
type input "MH19CW7751"
click at [1303, 114] on icon "submit" at bounding box center [1296, 114] width 17 height 17
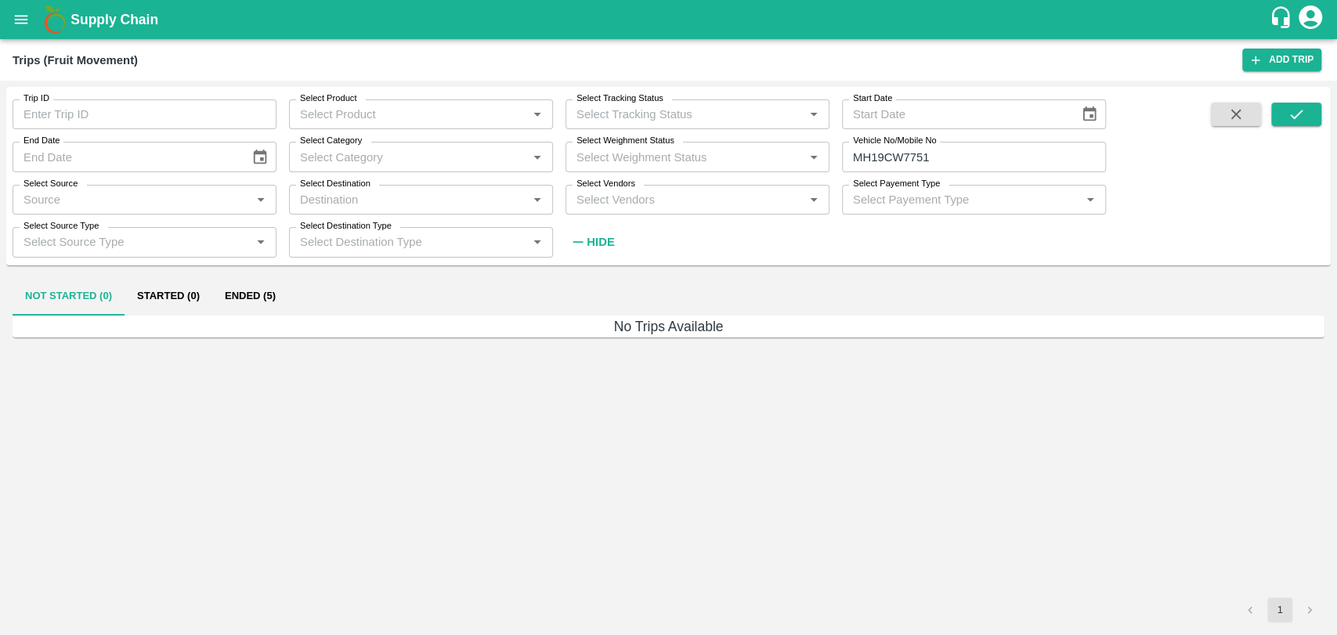
click at [236, 294] on button "Ended (5)" at bounding box center [250, 297] width 76 height 38
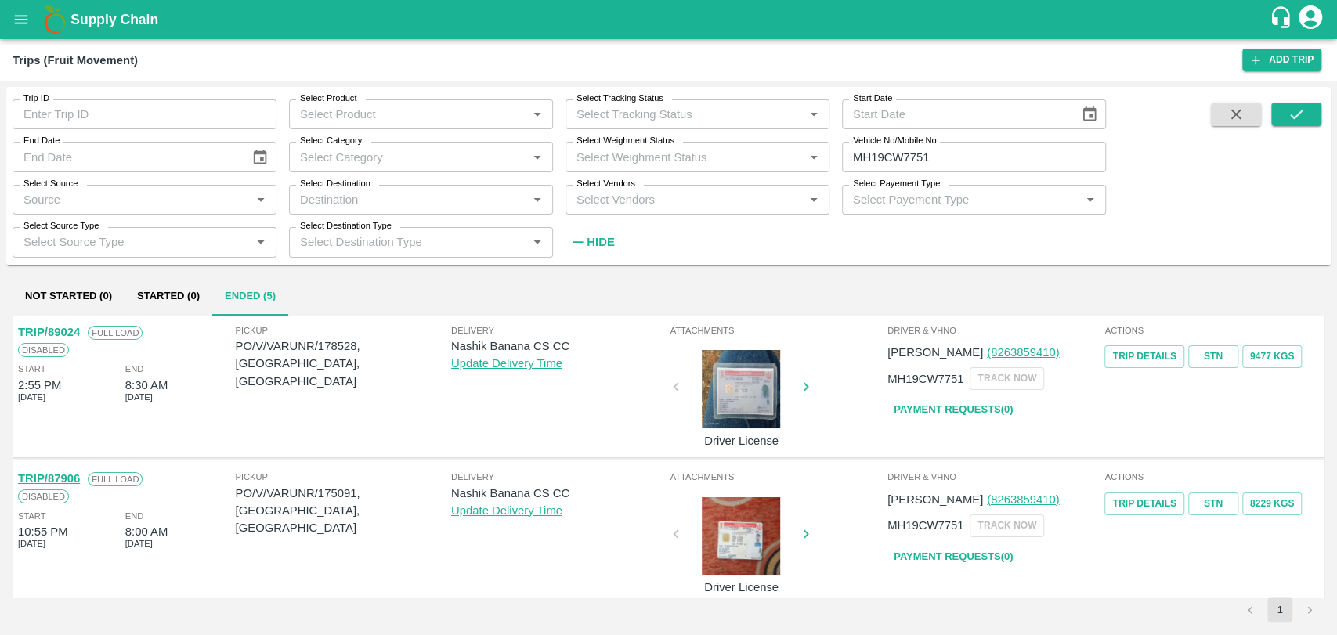
click at [68, 331] on link "TRIP/89024" at bounding box center [49, 332] width 62 height 13
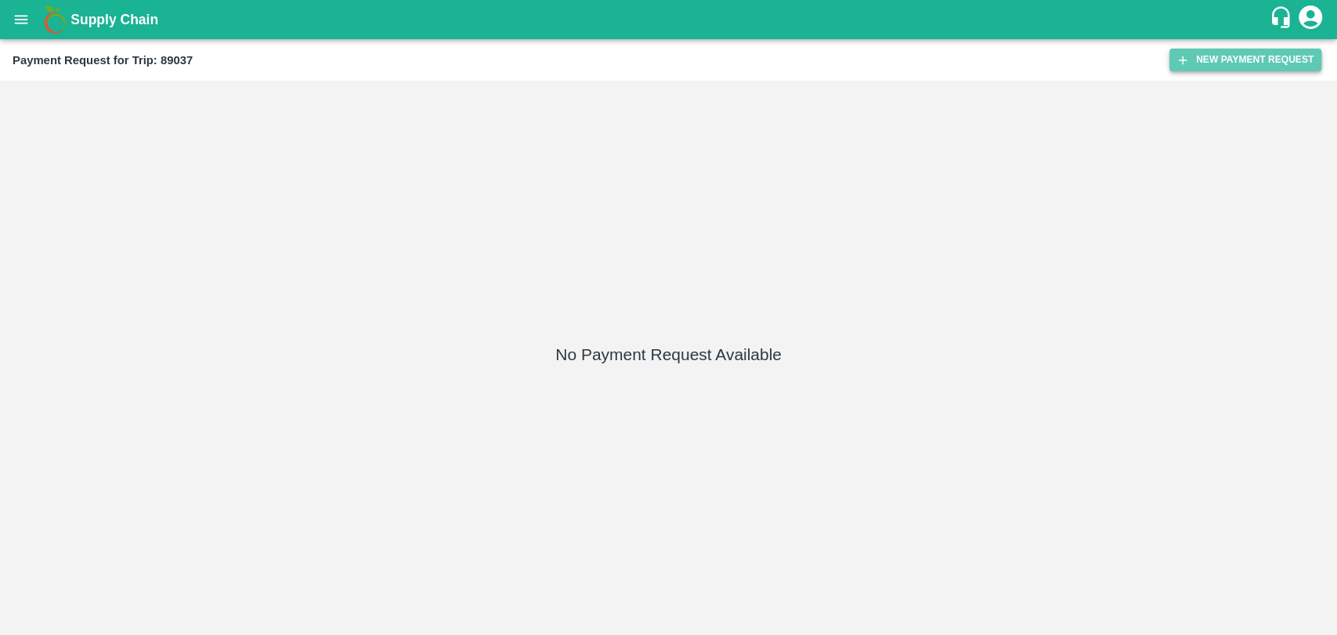
click at [1170, 63] on button "New Payment Request" at bounding box center [1245, 60] width 152 height 23
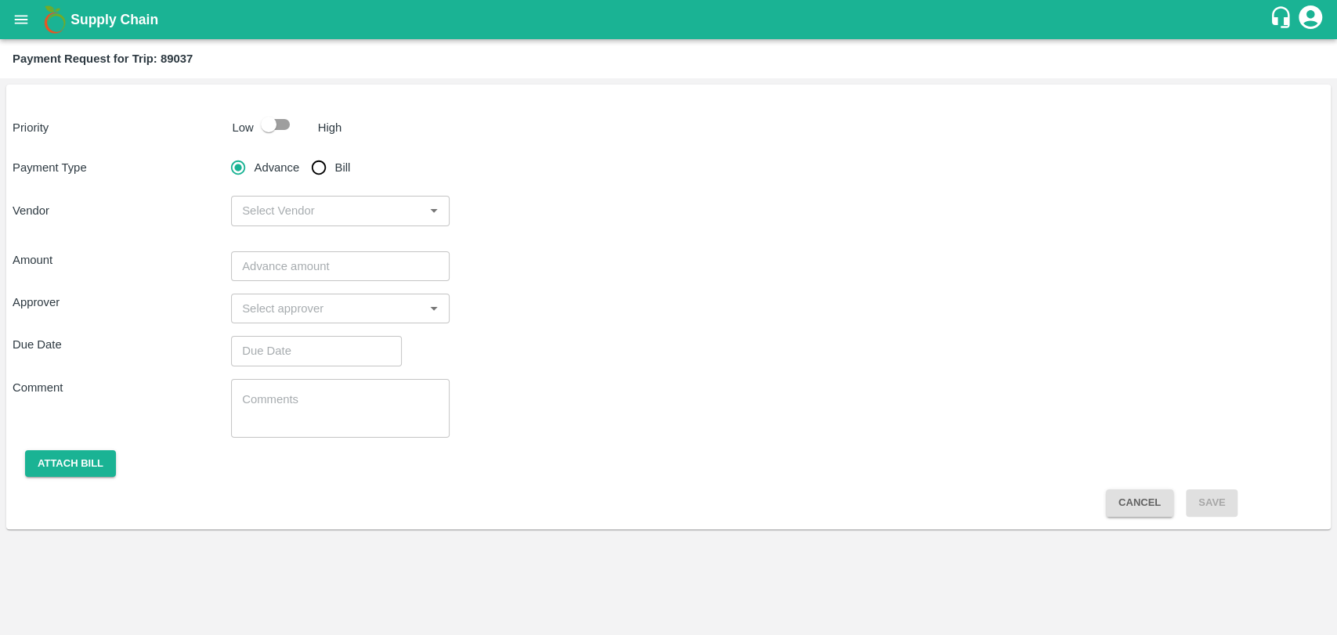
click at [256, 128] on input "checkbox" at bounding box center [268, 125] width 89 height 30
checkbox input "true"
click at [320, 163] on input "Bill" at bounding box center [318, 167] width 31 height 31
radio input "true"
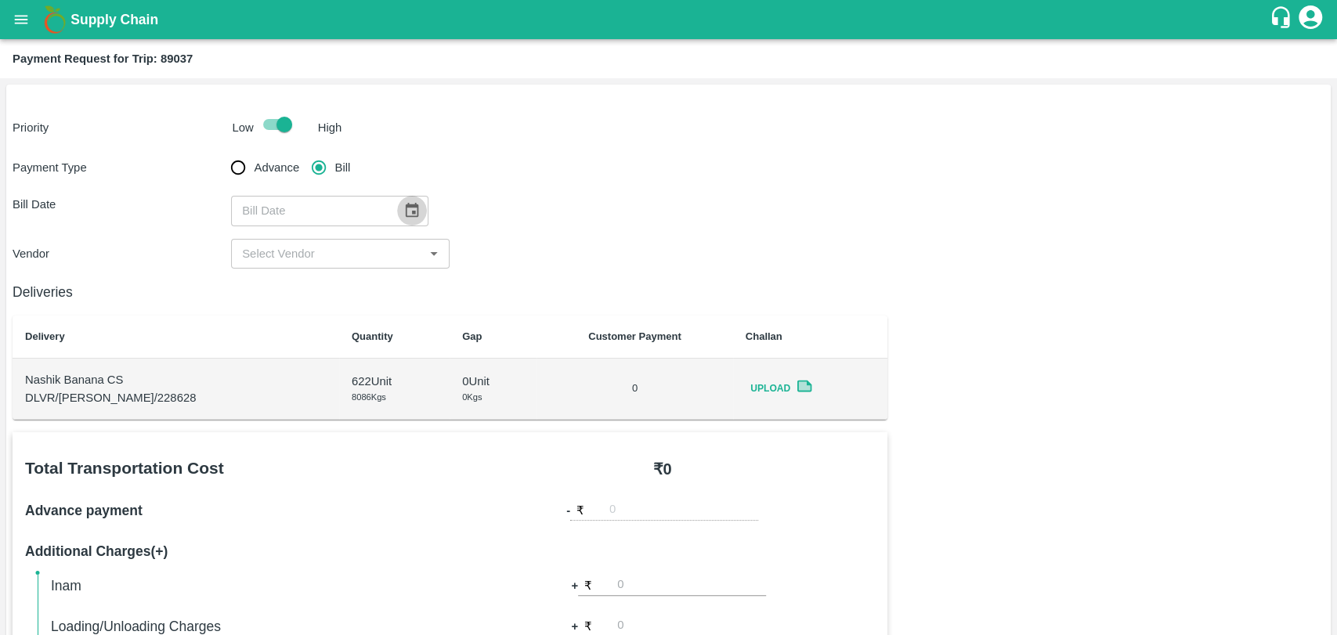
click at [397, 208] on button "Choose date" at bounding box center [412, 211] width 30 height 30
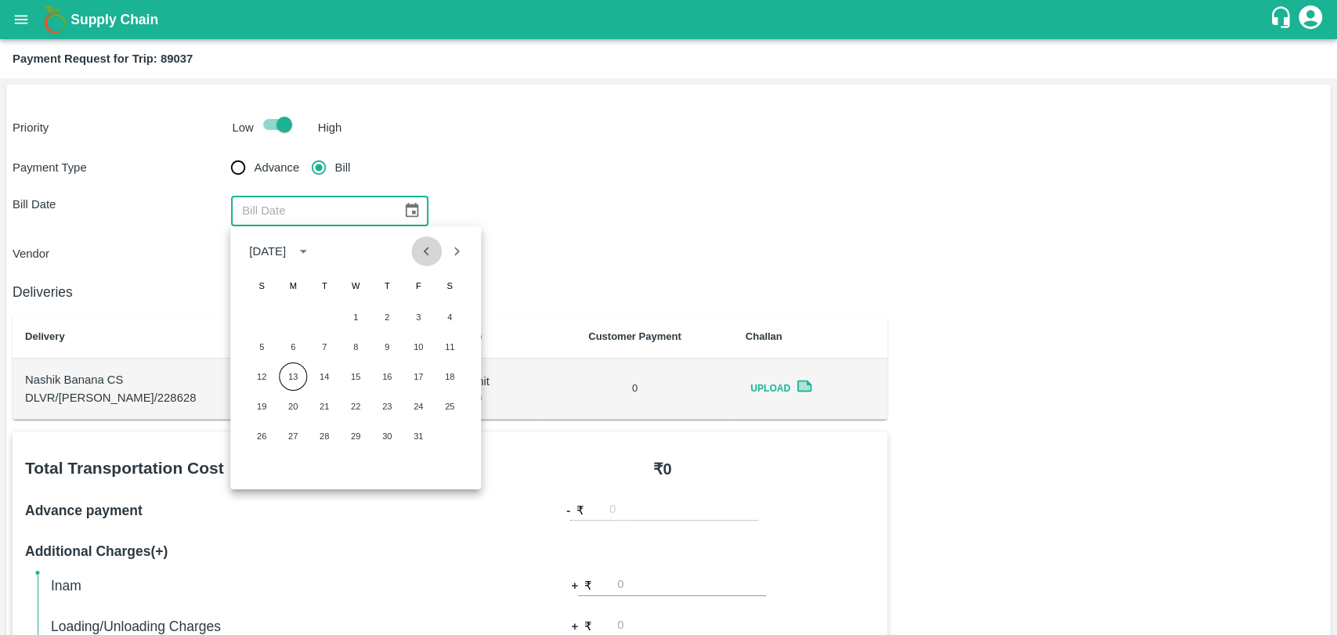
click at [429, 260] on button "Previous month" at bounding box center [427, 252] width 30 height 30
click at [449, 405] on button "27" at bounding box center [450, 406] width 28 height 28
type input "[DATE]"
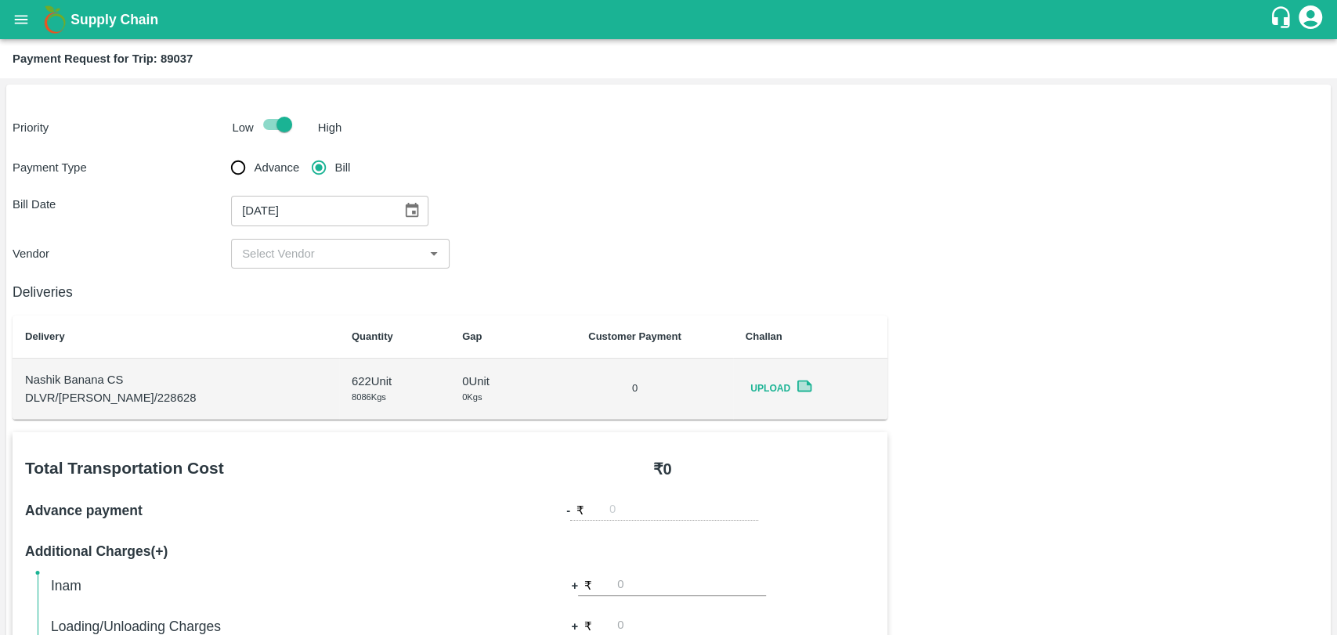
click at [273, 248] on input "input" at bounding box center [327, 254] width 183 height 20
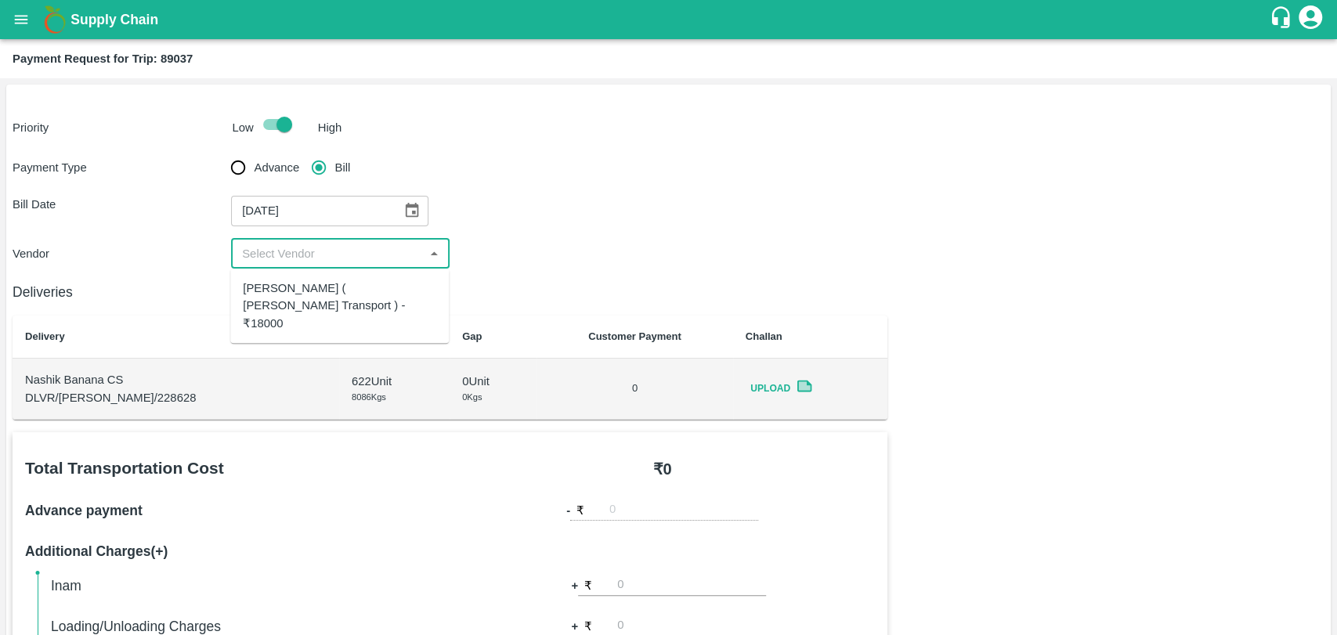
click at [280, 292] on div "[PERSON_NAME] ( [PERSON_NAME] Transport ) - ₹18000" at bounding box center [339, 306] width 193 height 52
type input "[PERSON_NAME] ( [PERSON_NAME] Transport ) - ₹18000"
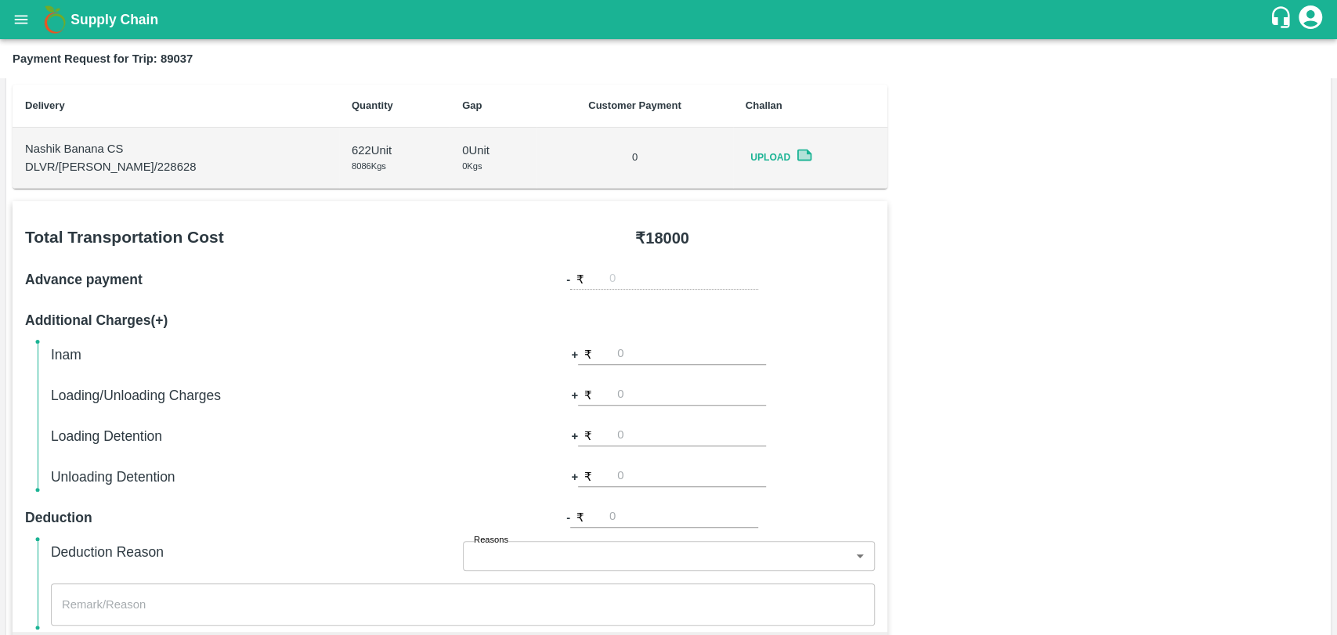
scroll to position [261, 0]
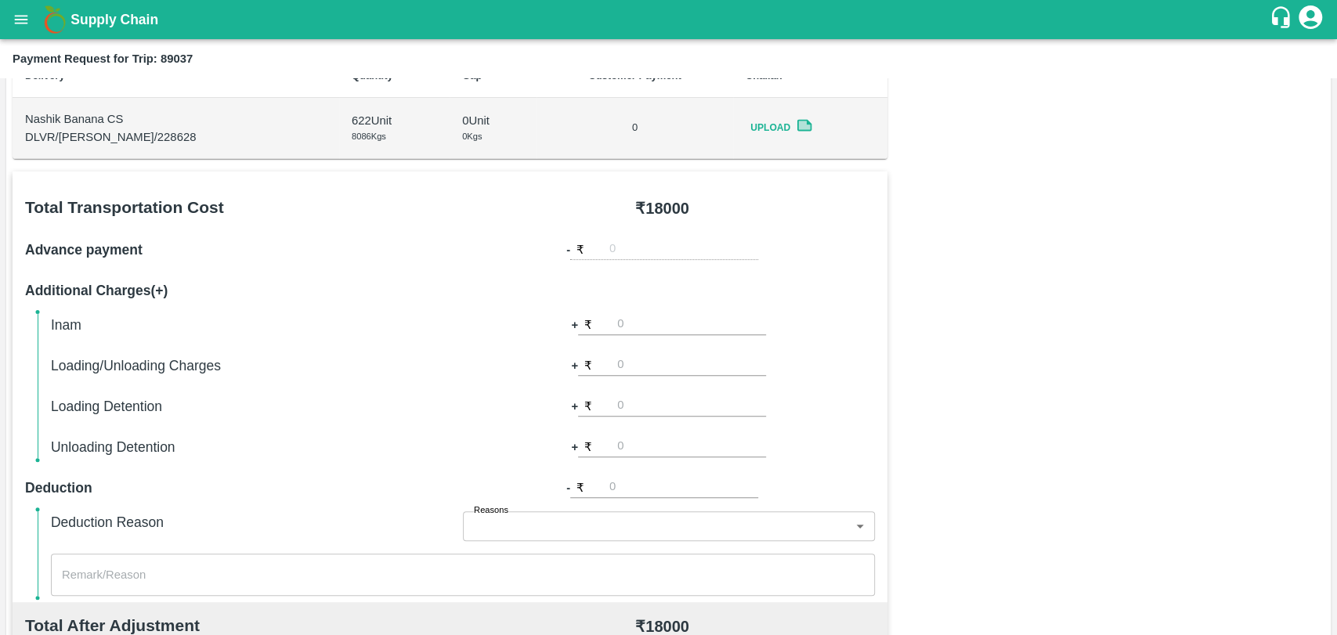
click at [646, 365] on input "number" at bounding box center [691, 365] width 149 height 21
type input "500"
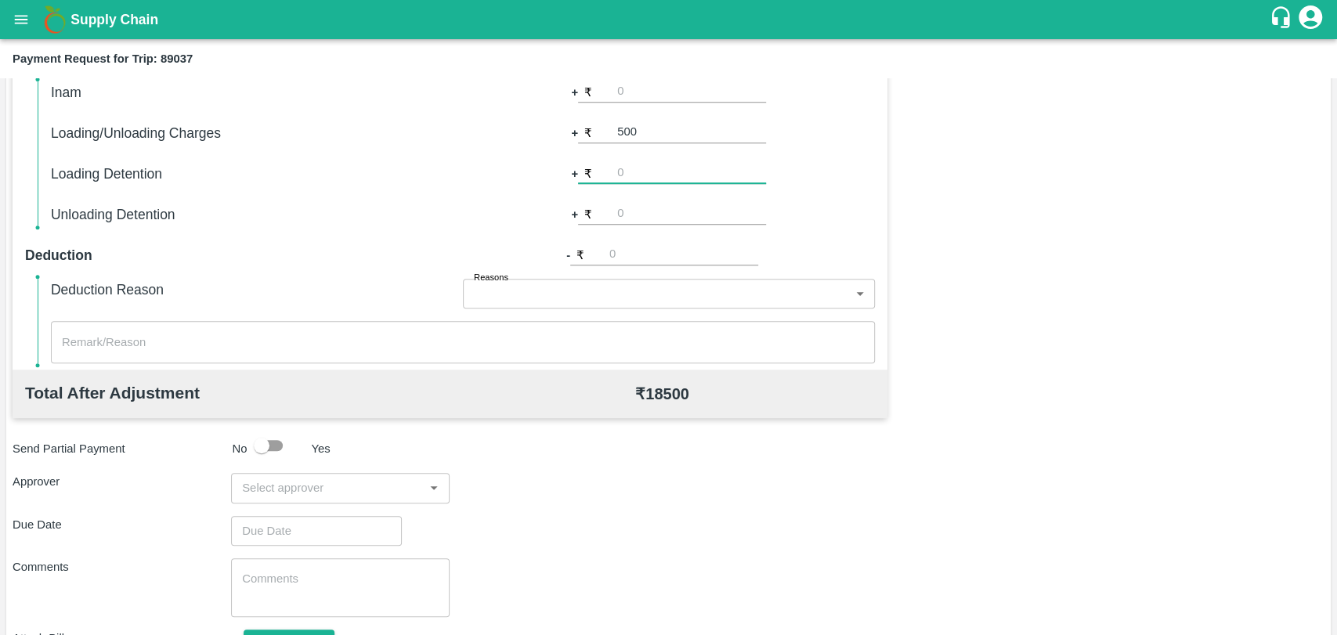
scroll to position [573, 0]
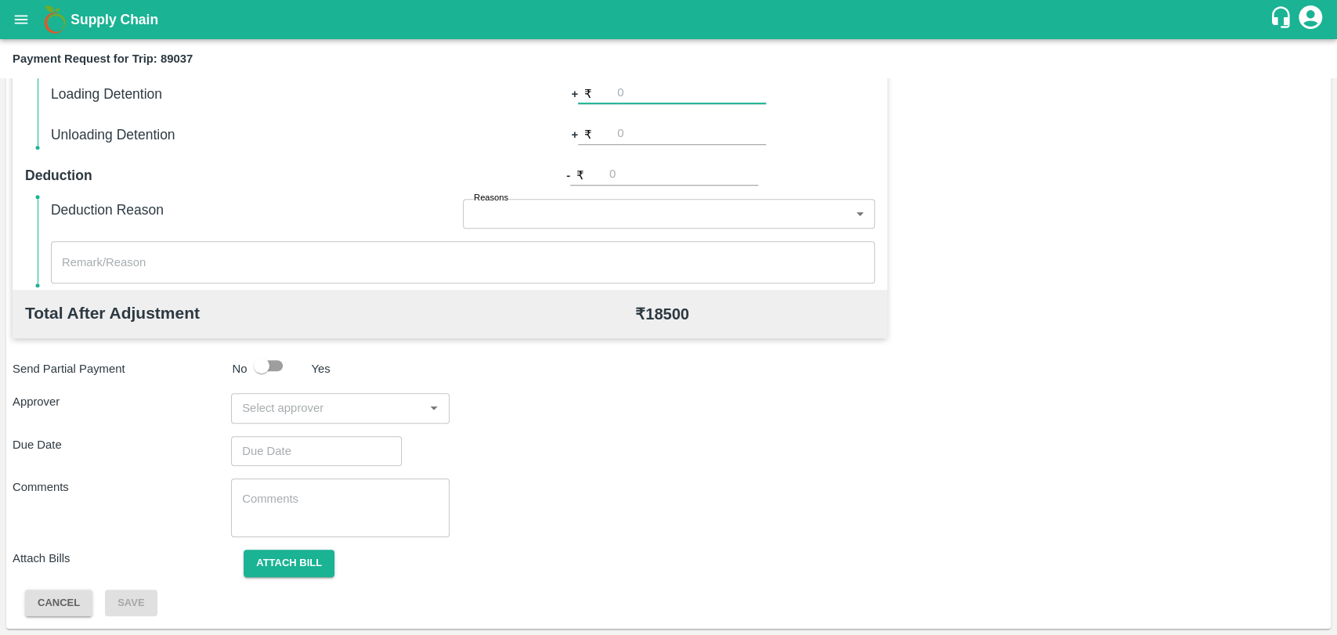
click at [328, 410] on input "input" at bounding box center [327, 408] width 183 height 20
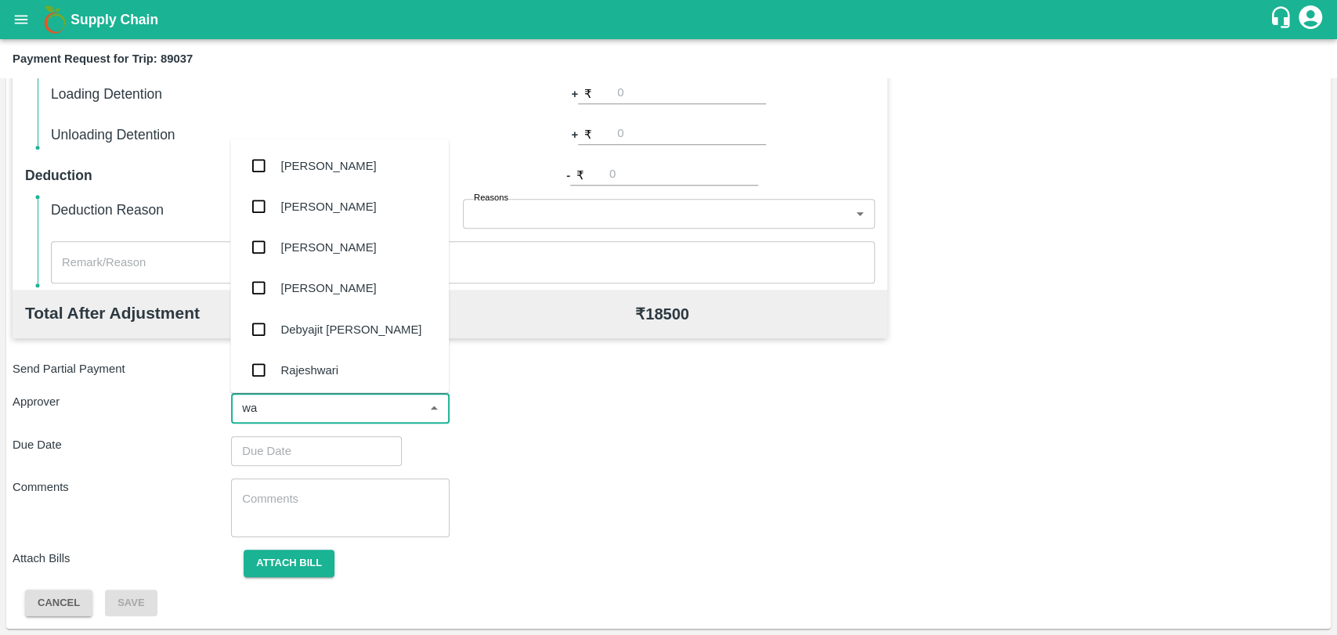
type input "wag"
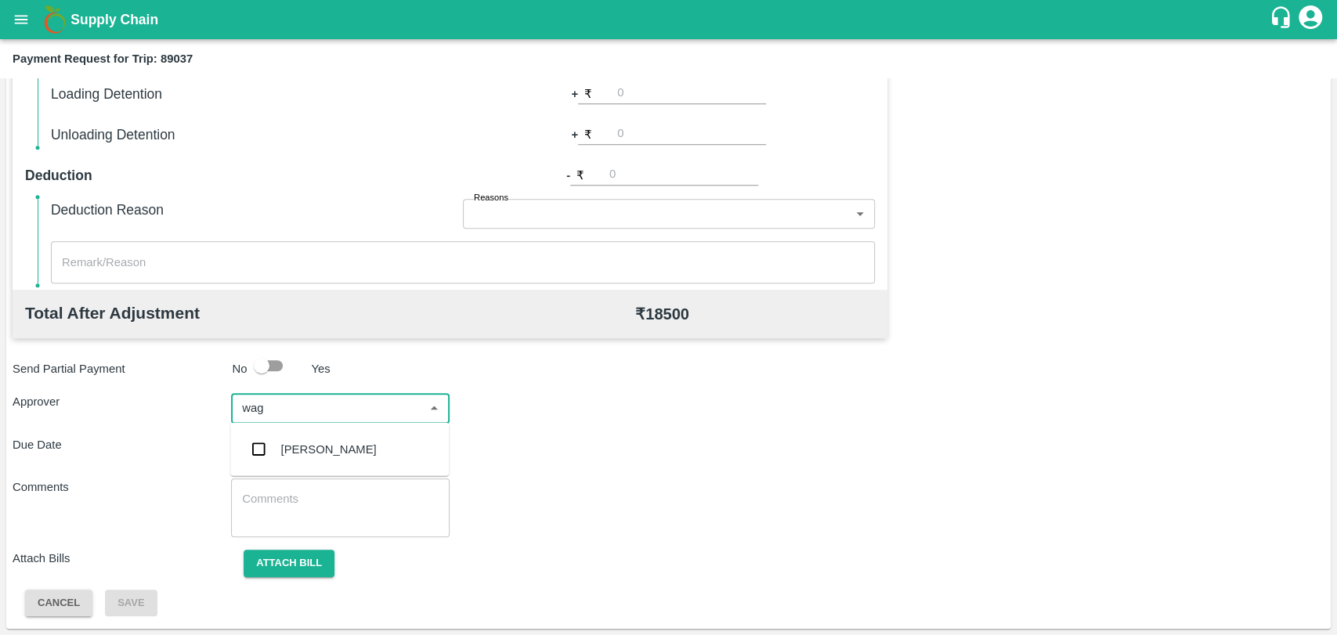
click at [303, 441] on div "[PERSON_NAME]" at bounding box center [329, 449] width 96 height 17
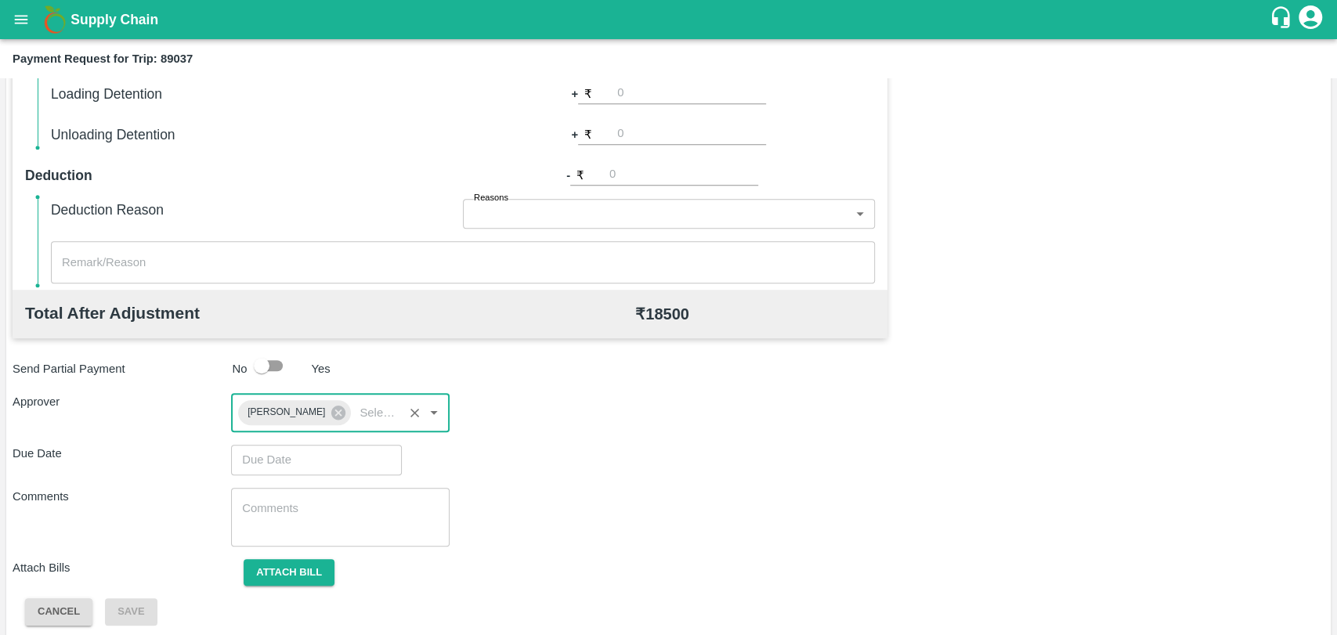
click at [270, 490] on div "x ​" at bounding box center [340, 517] width 219 height 59
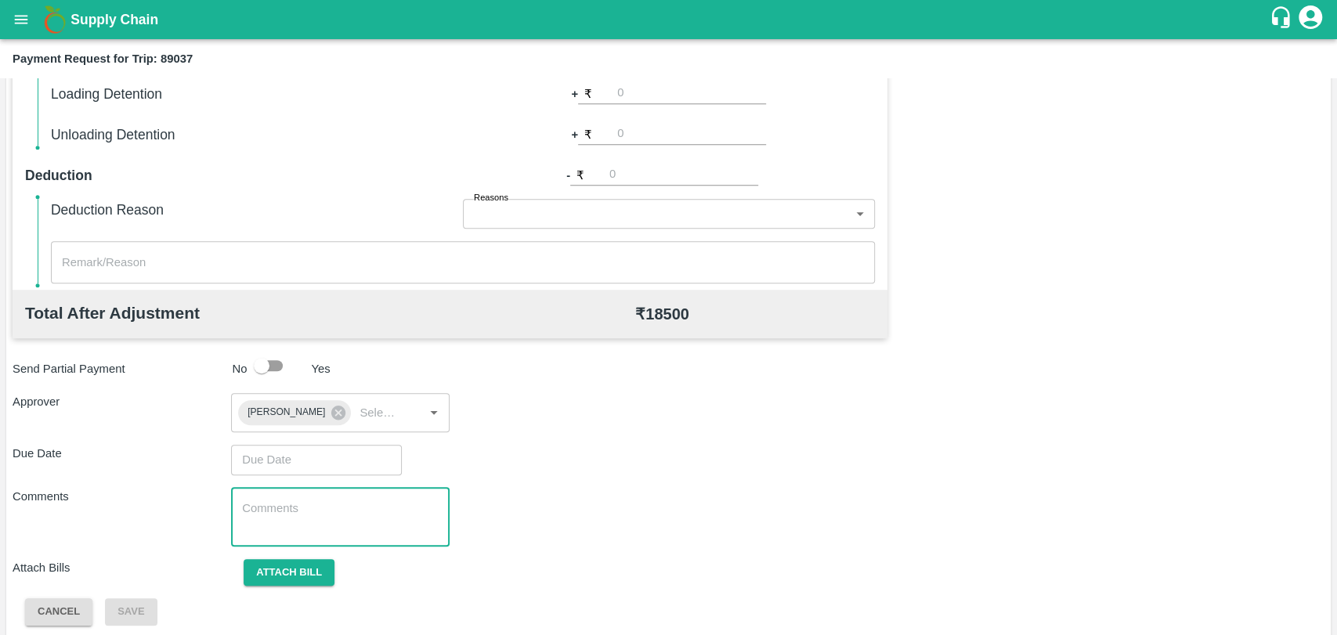
type input "DD/MM/YYYY hh:mm aa"
click at [272, 468] on input "DD/MM/YYYY hh:mm aa" at bounding box center [311, 460] width 160 height 30
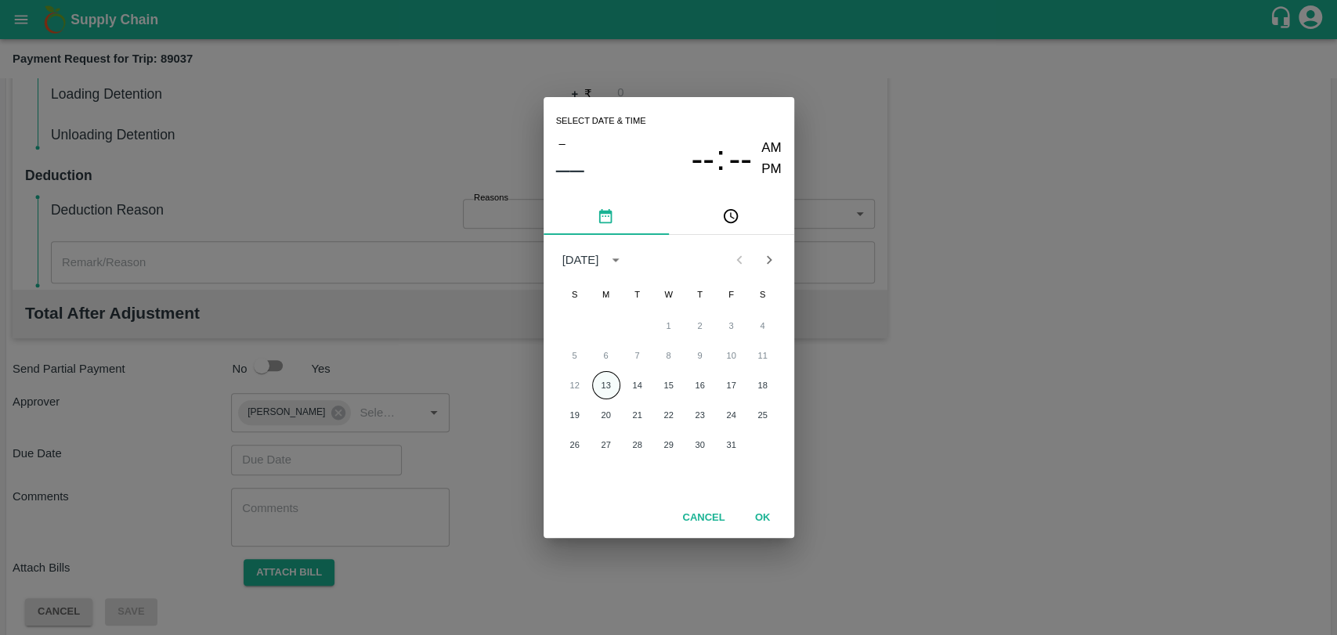
click at [607, 380] on button "13" at bounding box center [606, 385] width 28 height 28
type input "[DATE] 12:00 AM"
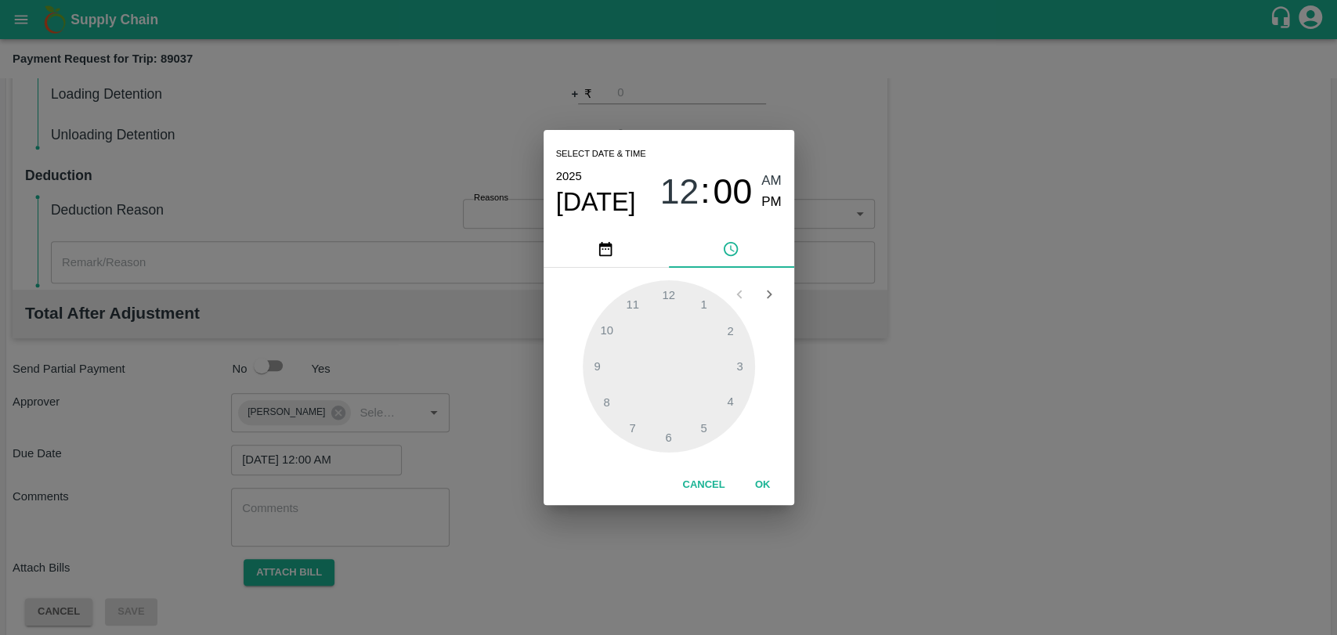
click at [761, 479] on button "OK" at bounding box center [763, 485] width 50 height 27
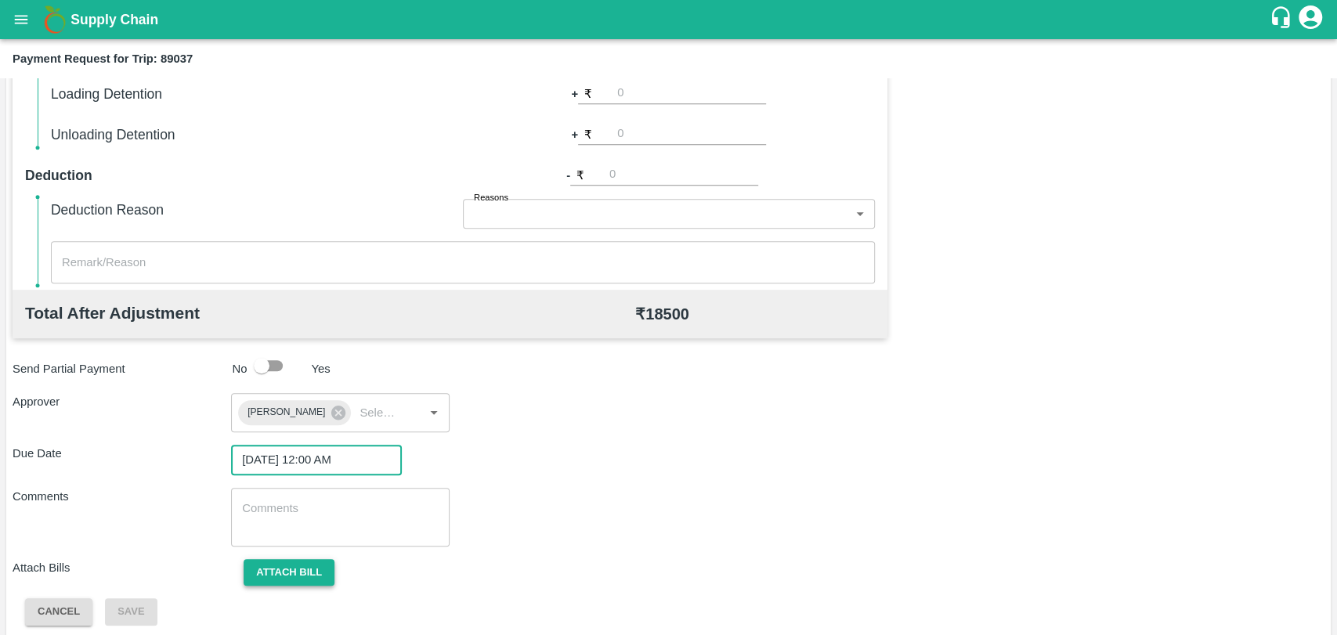
click at [273, 579] on button "Attach bill" at bounding box center [289, 572] width 91 height 27
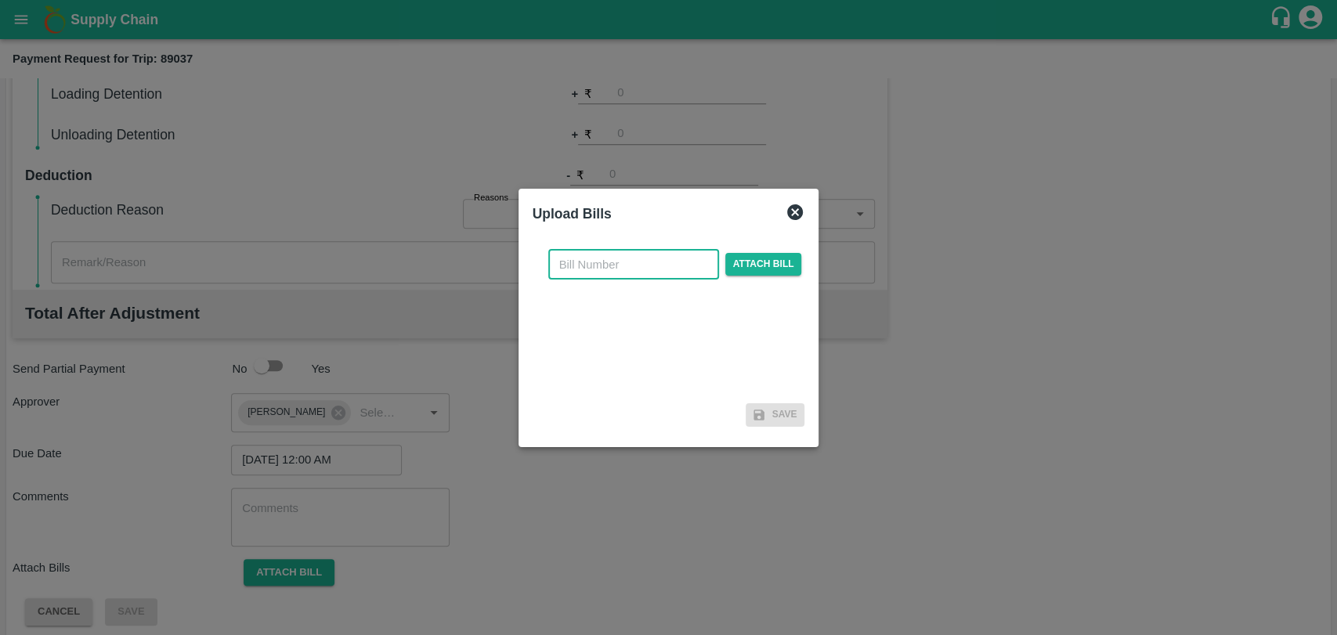
click at [598, 269] on input "text" at bounding box center [633, 265] width 171 height 30
type input "4068"
click at [802, 255] on div "4068 ​ Attach bill Save" at bounding box center [668, 335] width 285 height 208
click at [790, 258] on span "Attach bill" at bounding box center [763, 264] width 77 height 23
click at [0, 0] on input "Attach bill" at bounding box center [0, 0] width 0 height 0
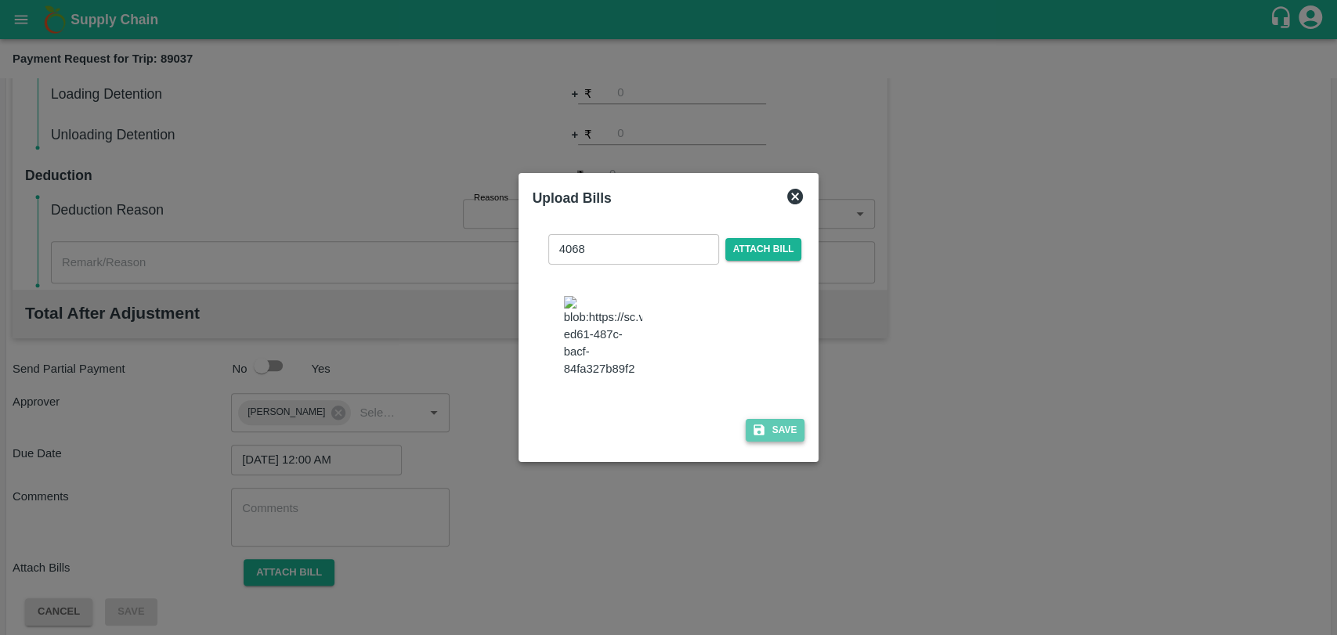
click at [779, 426] on button "Save" at bounding box center [776, 430] width 60 height 23
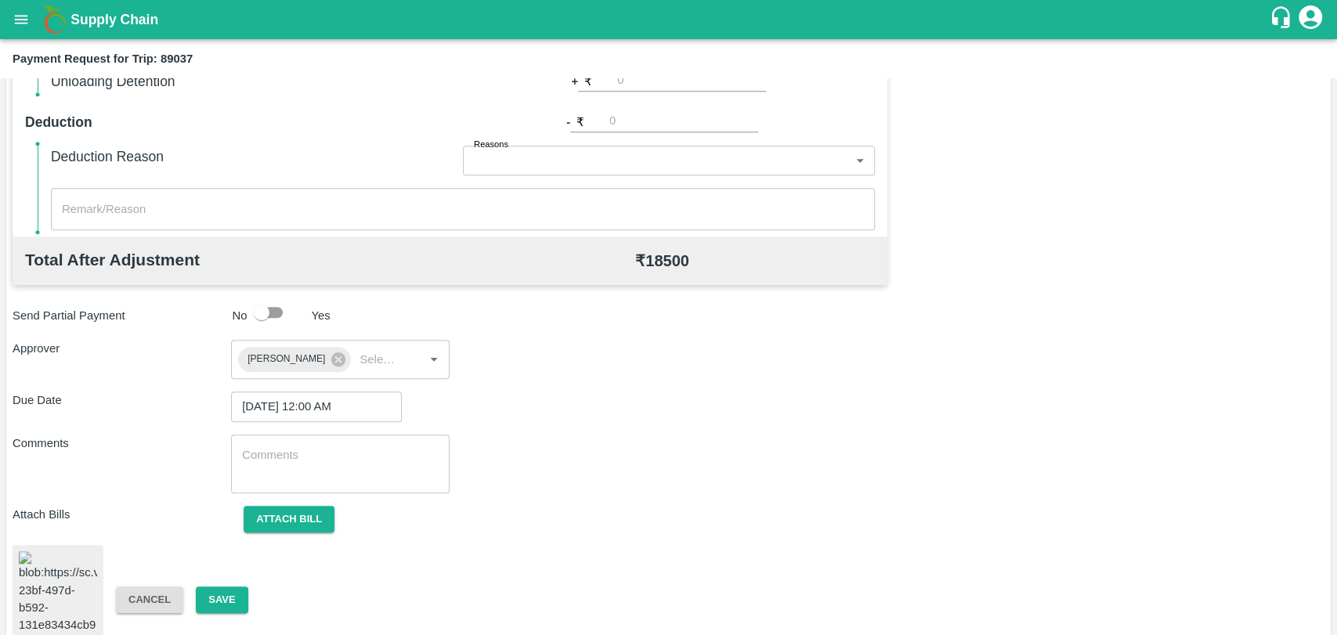
scroll to position [653, 0]
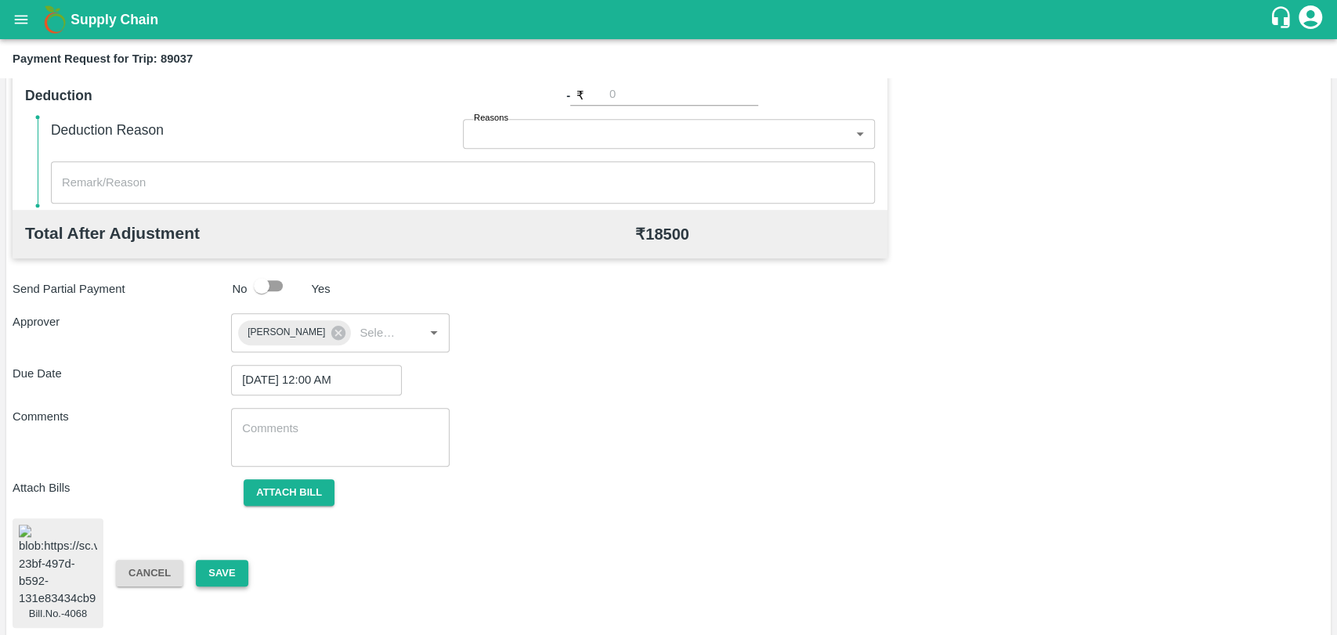
click at [222, 563] on button "Save" at bounding box center [222, 573] width 52 height 27
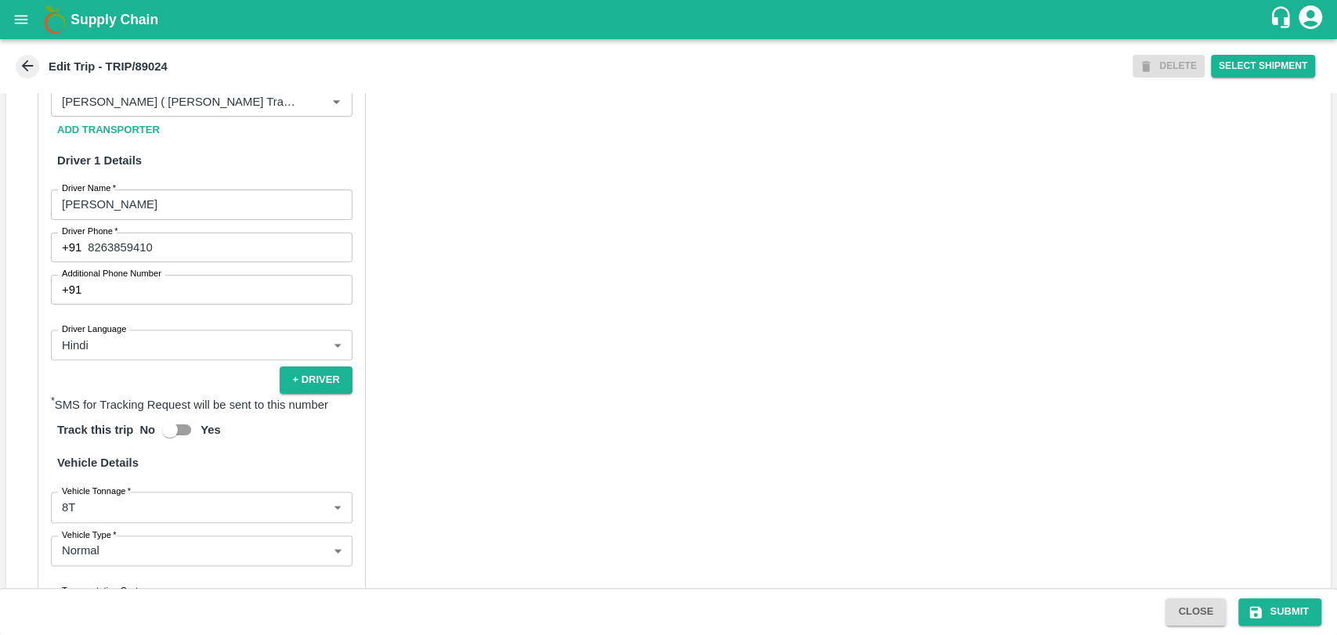
scroll to position [983, 0]
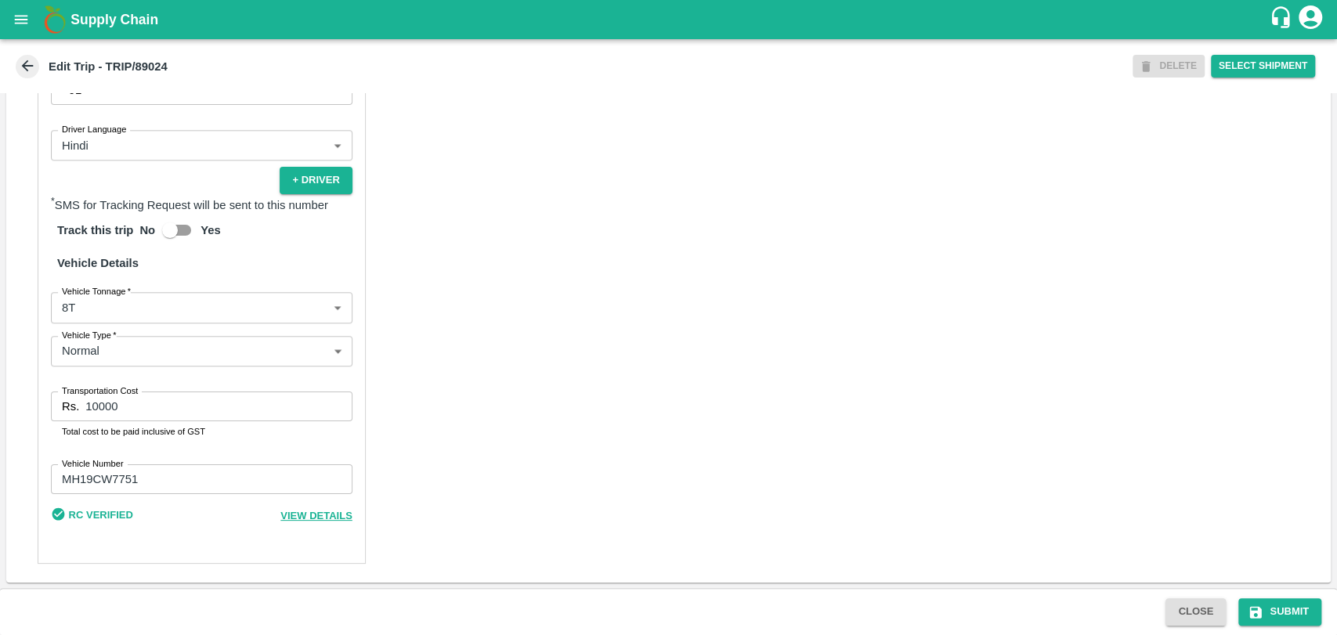
click at [109, 303] on body "Supply Chain Edit Trip - TRIP/89024 DELETE Select Shipment Trip Details Trip Ty…" at bounding box center [668, 317] width 1337 height 635
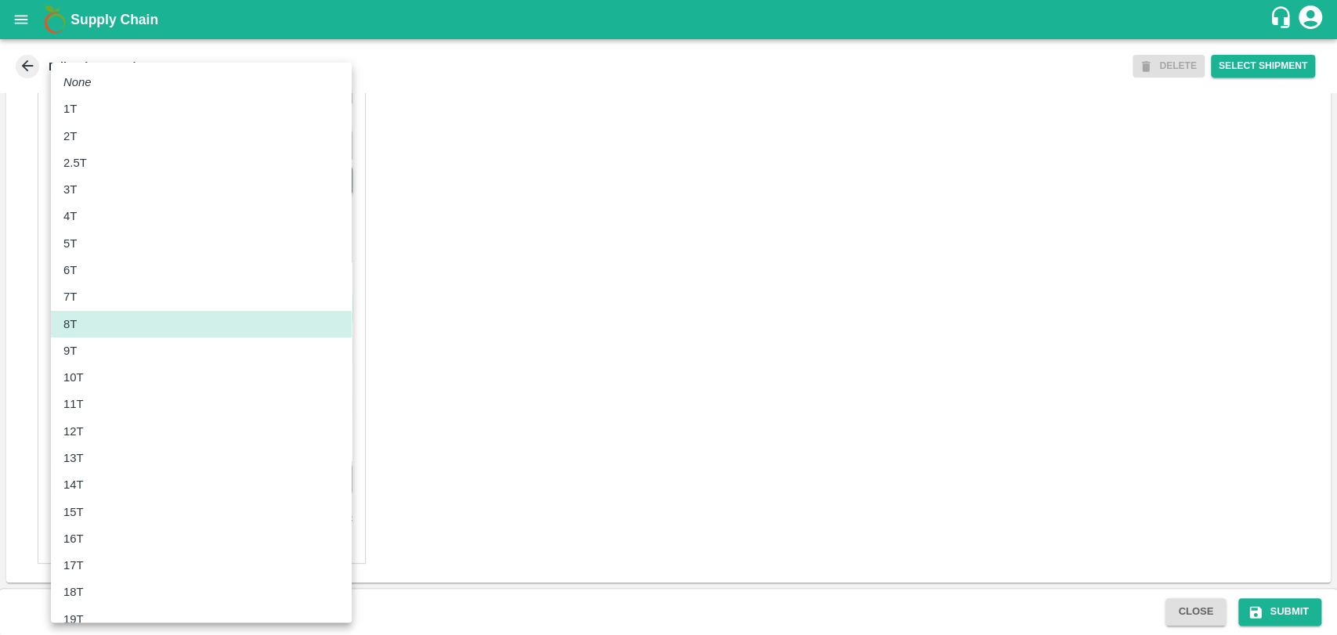
click at [113, 371] on div "10T" at bounding box center [201, 377] width 276 height 17
type input "10000"
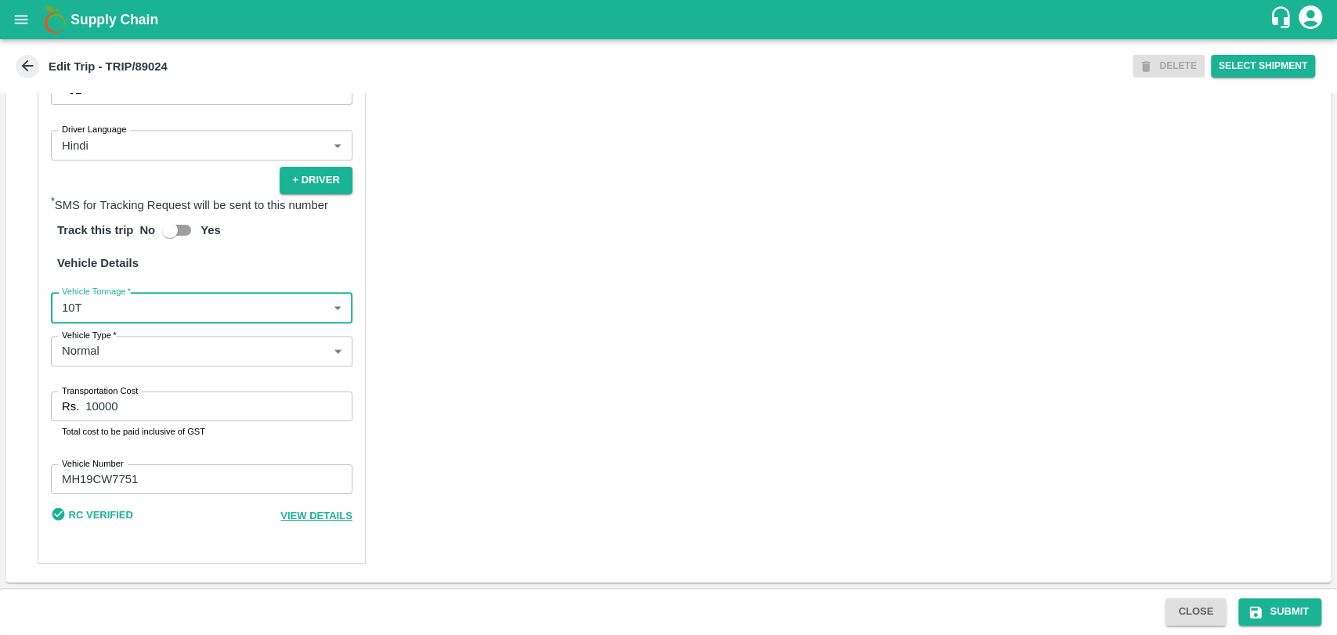
click at [101, 403] on input "10000" at bounding box center [218, 407] width 266 height 30
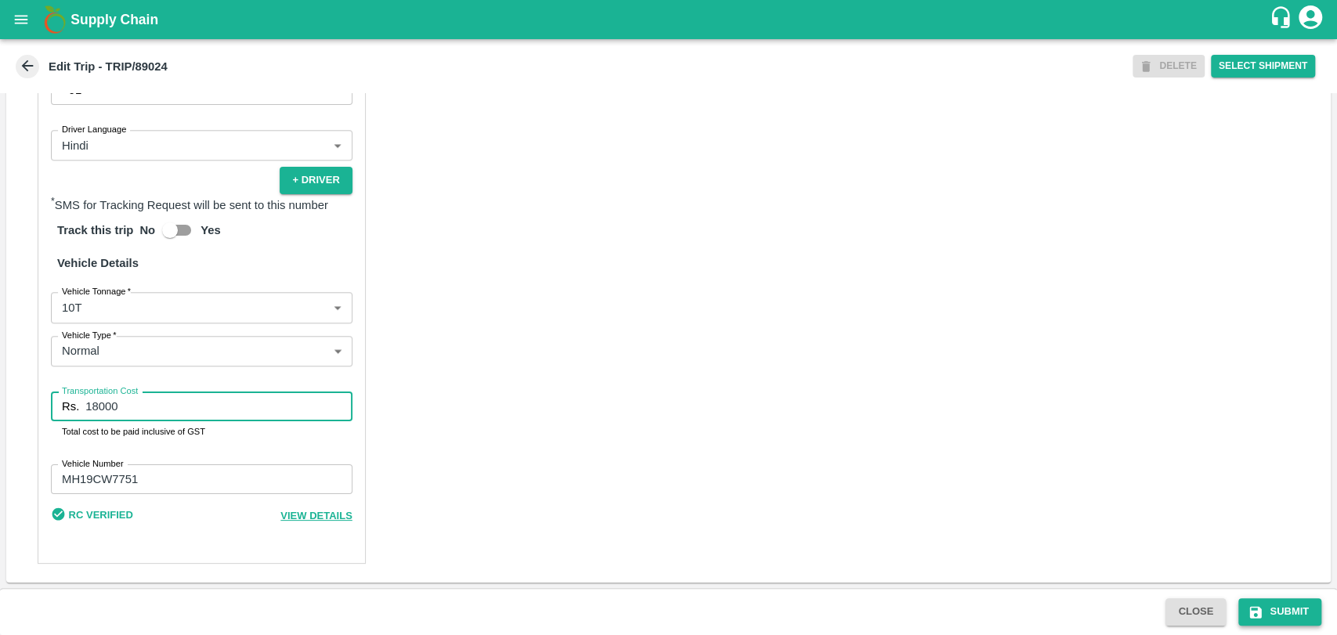
type input "18000"
click at [1296, 622] on button "Submit" at bounding box center [1279, 611] width 83 height 27
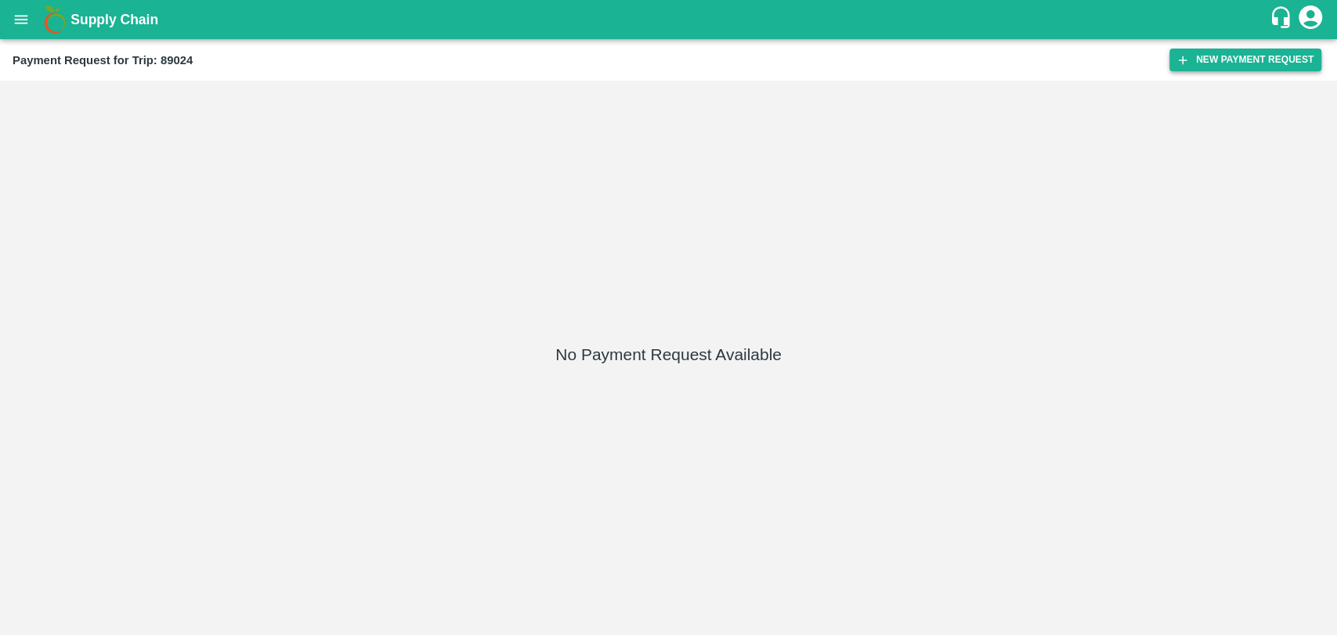
click at [1224, 67] on button "New Payment Request" at bounding box center [1245, 60] width 152 height 23
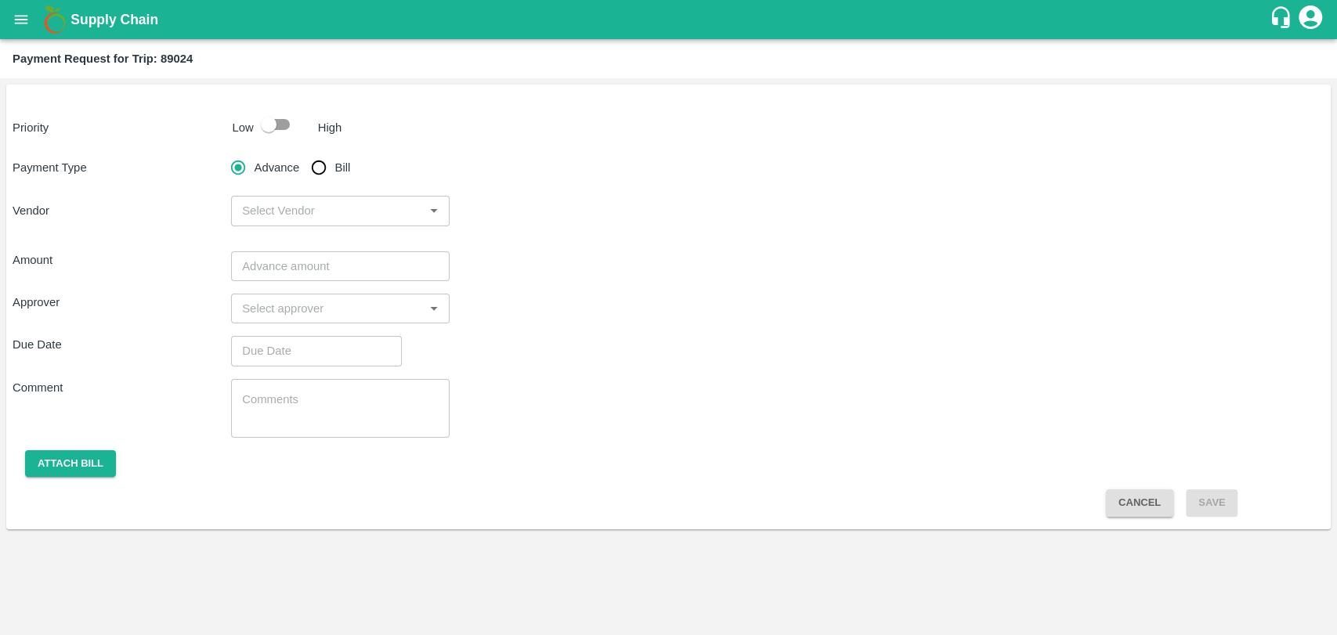
click at [275, 130] on input "checkbox" at bounding box center [268, 125] width 89 height 30
checkbox input "true"
click at [315, 179] on input "Bill" at bounding box center [318, 167] width 31 height 31
radio input "true"
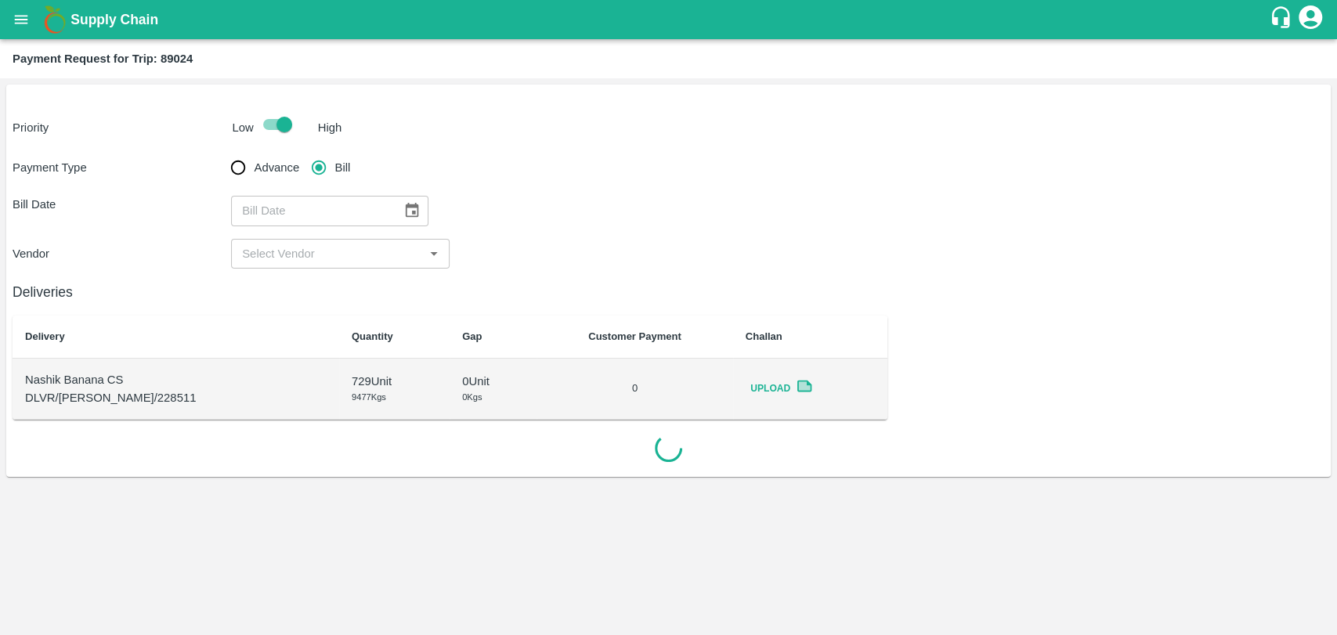
click at [397, 210] on button "Choose date" at bounding box center [412, 211] width 30 height 30
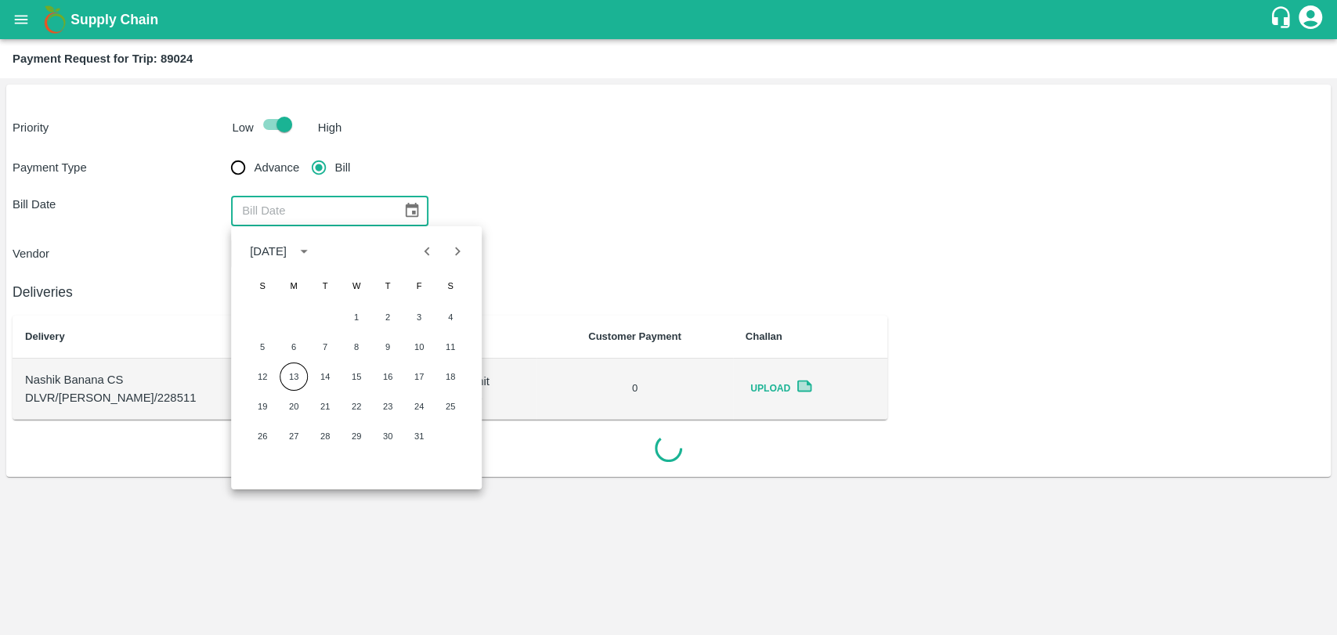
click at [426, 249] on icon "Previous month" at bounding box center [427, 251] width 17 height 17
click at [446, 402] on button "27" at bounding box center [450, 406] width 28 height 28
type input "[DATE]"
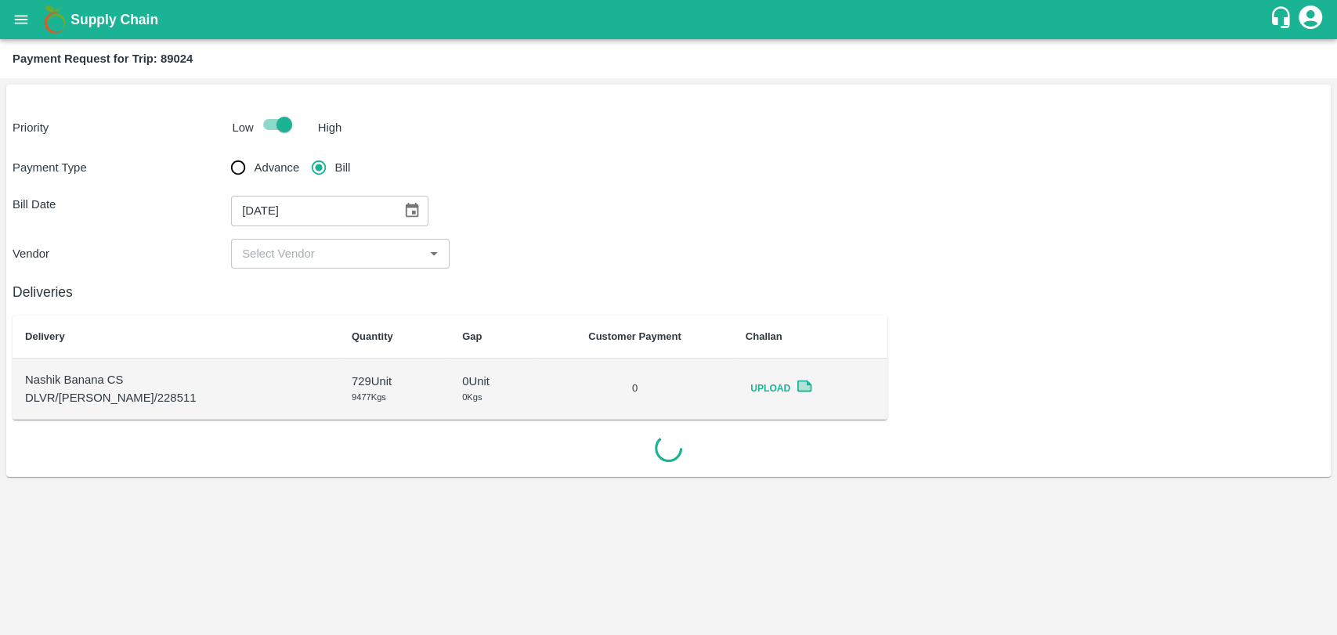
click at [286, 246] on input "input" at bounding box center [327, 254] width 183 height 20
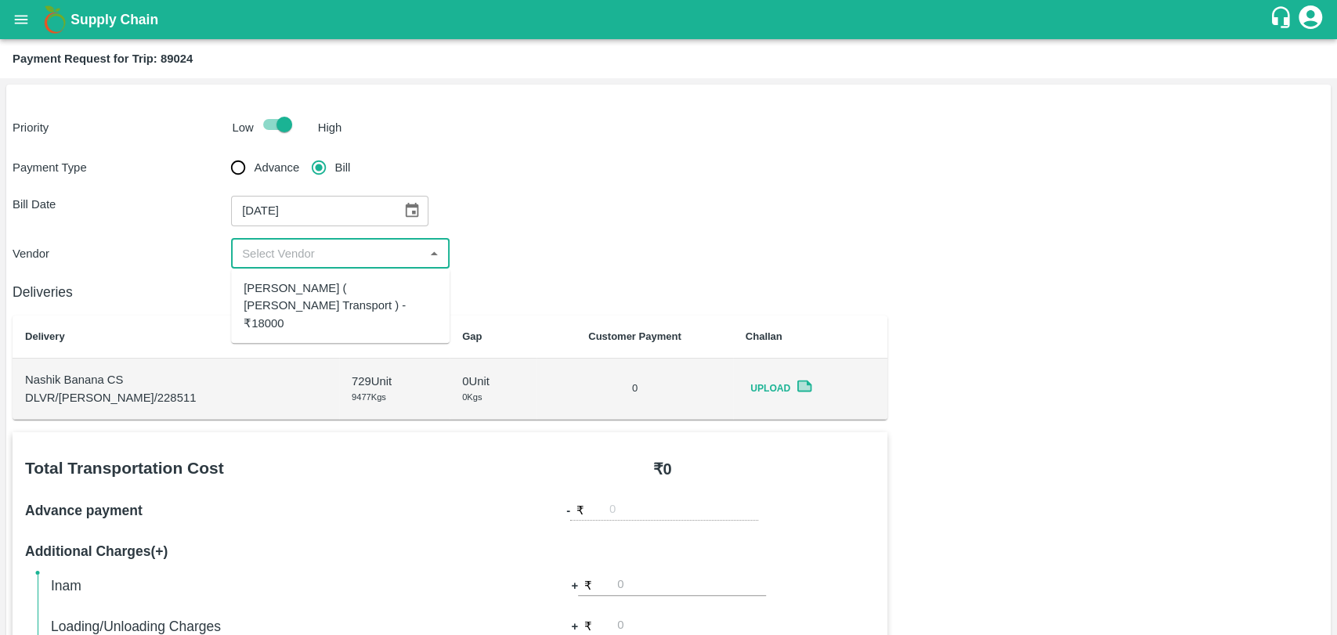
click at [276, 282] on div "[PERSON_NAME] ( [PERSON_NAME] Transport ) - ₹18000" at bounding box center [340, 306] width 193 height 52
type input "[PERSON_NAME] ( [PERSON_NAME] Transport ) - ₹18000"
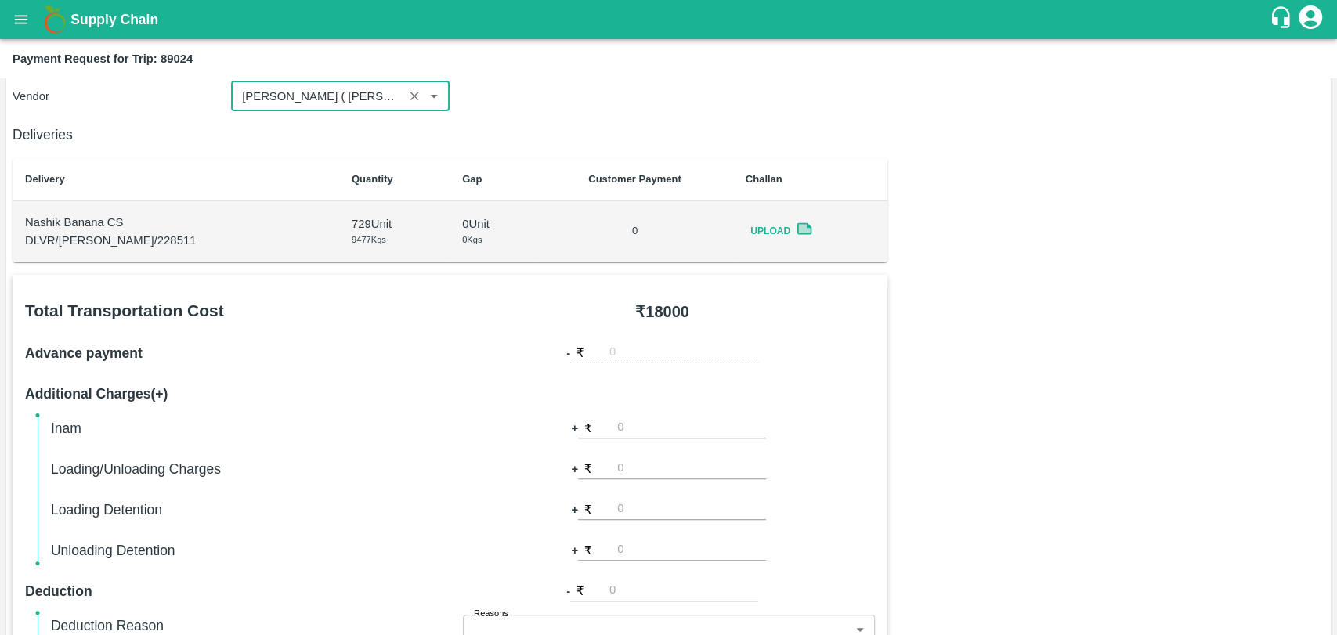
scroll to position [174, 0]
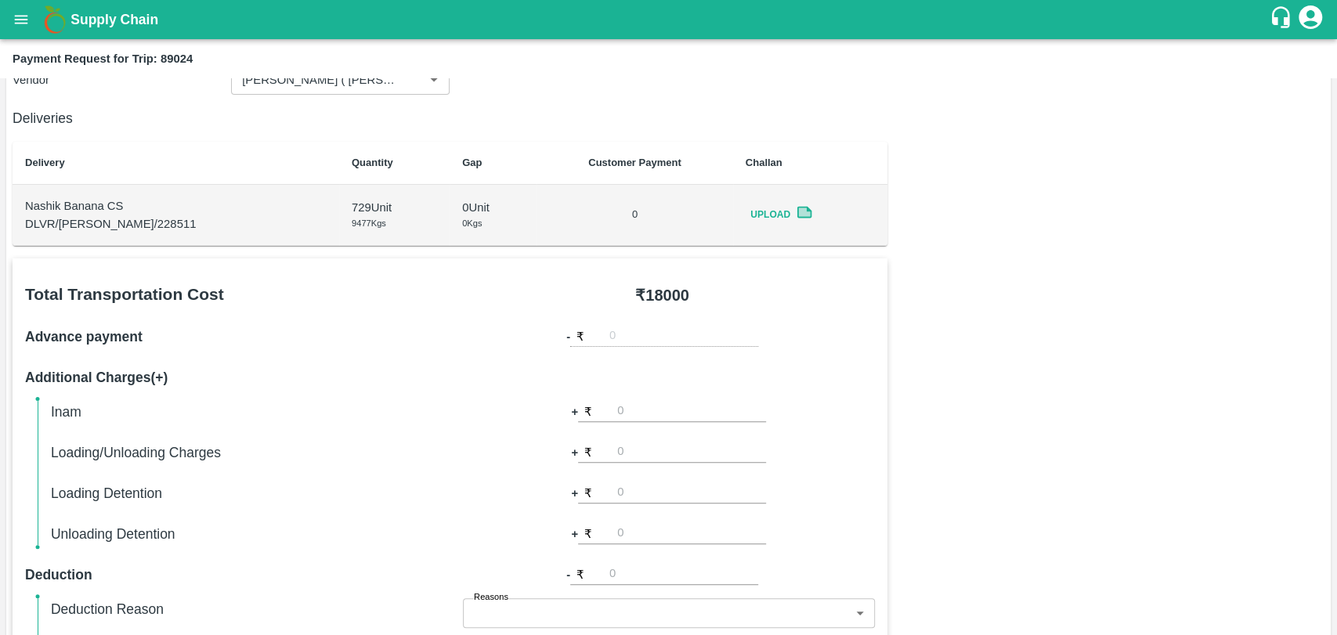
click at [660, 431] on div "Inam + ₹ Loading/Unloading Charges + ₹ Loading Detention + ₹ Unloading Detentio…" at bounding box center [463, 473] width 824 height 144
click at [645, 451] on input "number" at bounding box center [691, 452] width 149 height 21
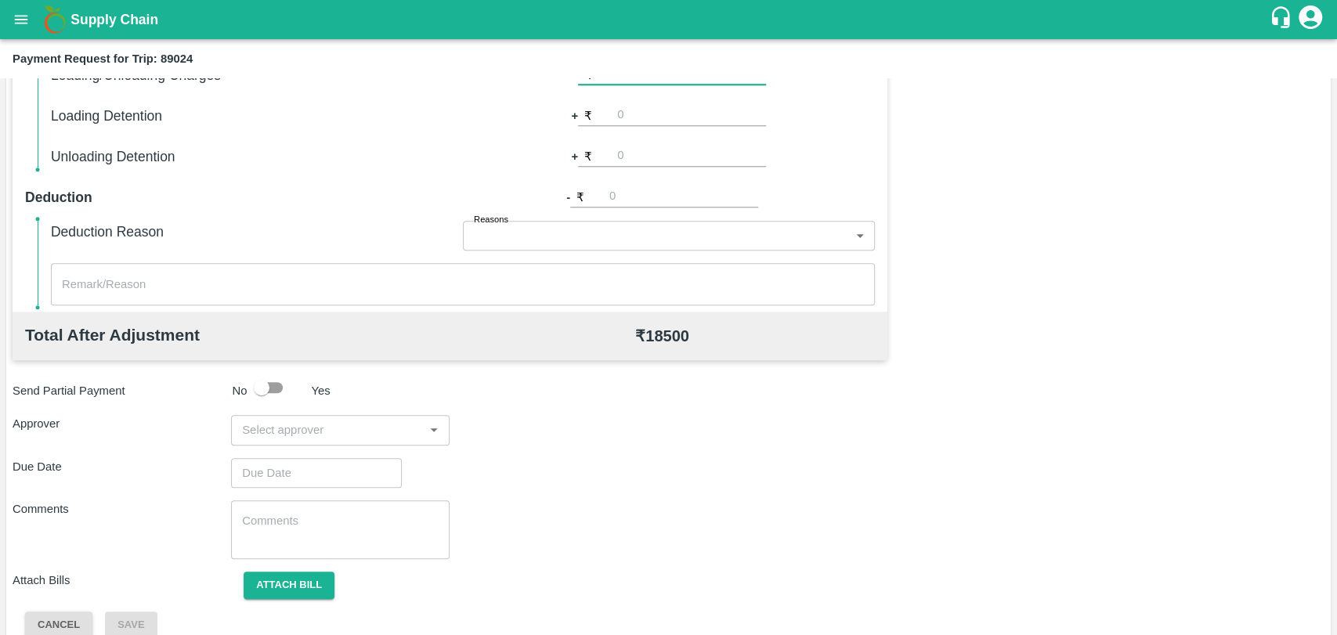
scroll to position [573, 0]
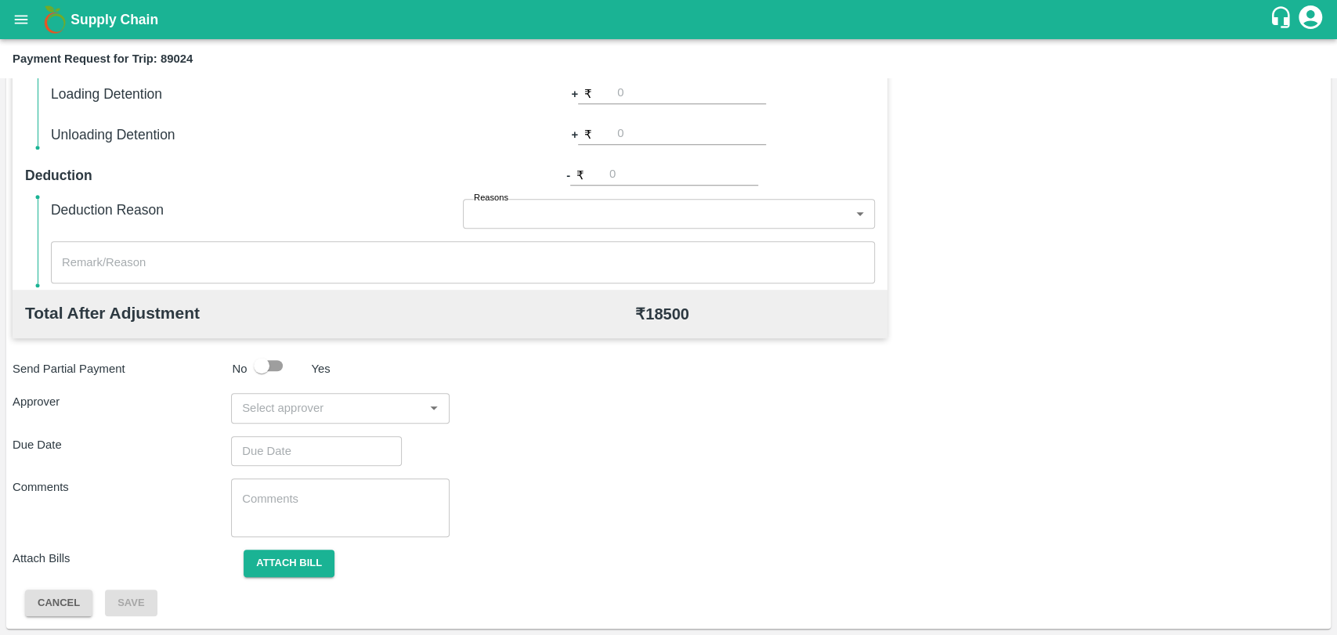
type input "500"
click at [873, 264] on div "Total Transportation Cost ₹ 18000 Advance payment - ₹ Additional Charges(+) Ina…" at bounding box center [450, 74] width 875 height 431
click at [349, 388] on div "Total Transportation Cost ₹ 18000 Advance payment - ₹ Additional Charges(+) Ina…" at bounding box center [669, 238] width 1312 height 758
click at [331, 403] on input "input" at bounding box center [327, 408] width 183 height 20
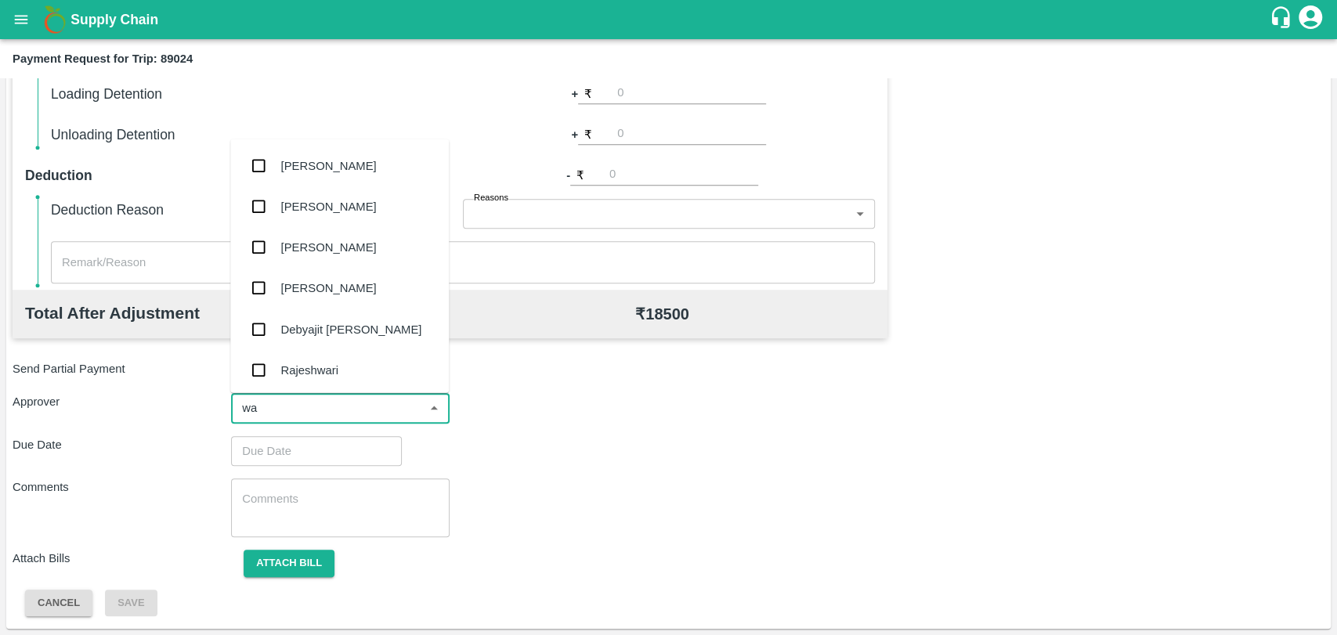
type input "wag"
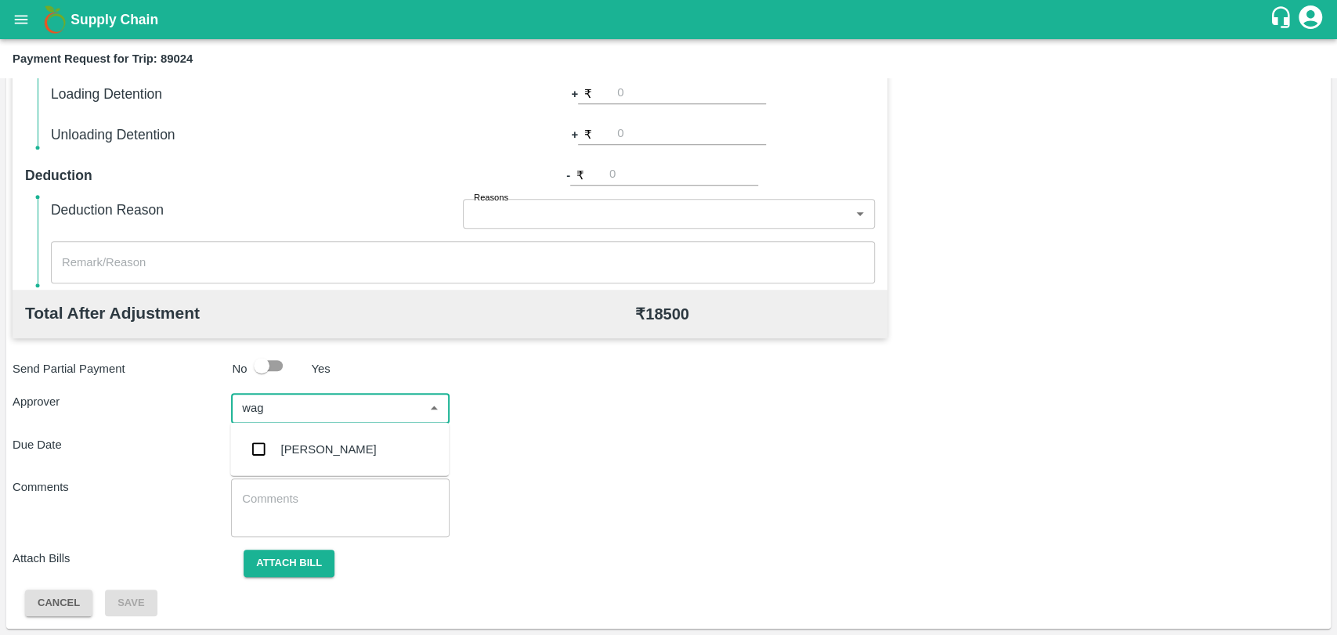
click at [308, 438] on div "[PERSON_NAME]" at bounding box center [339, 449] width 219 height 41
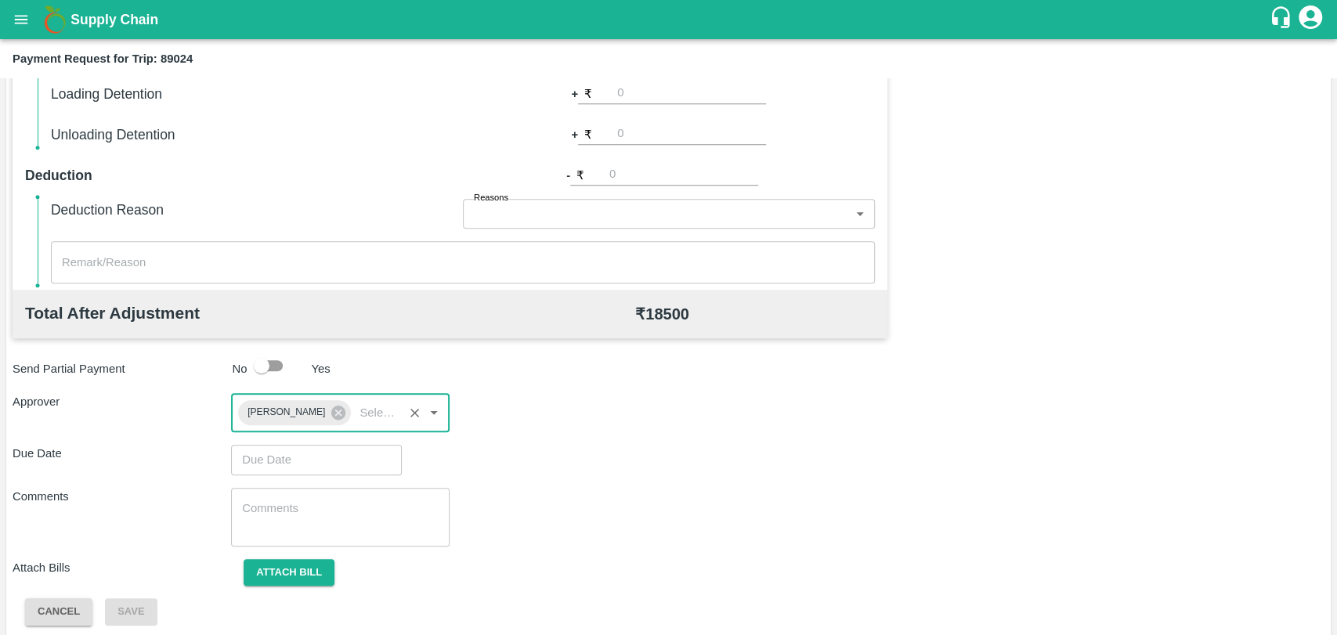
type input "DD/MM/YYYY hh:mm aa"
click at [288, 465] on input "DD/MM/YYYY hh:mm aa" at bounding box center [311, 460] width 160 height 30
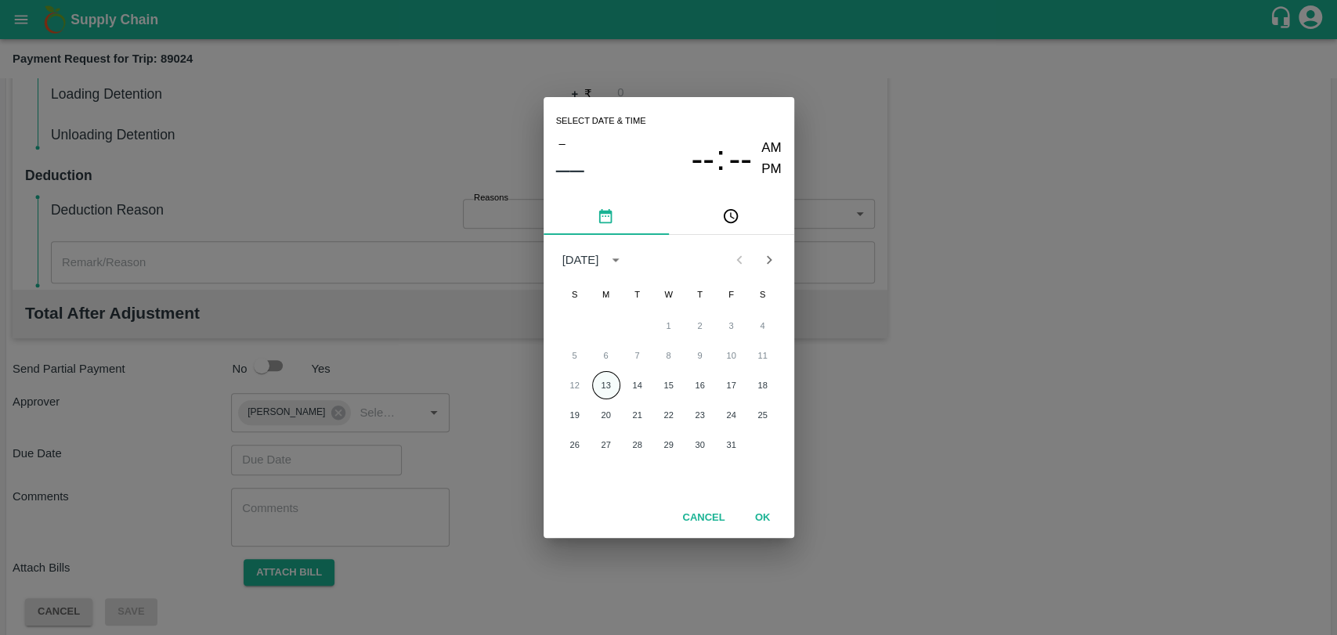
click at [599, 378] on button "13" at bounding box center [606, 385] width 28 height 28
type input "[DATE] 12:00 AM"
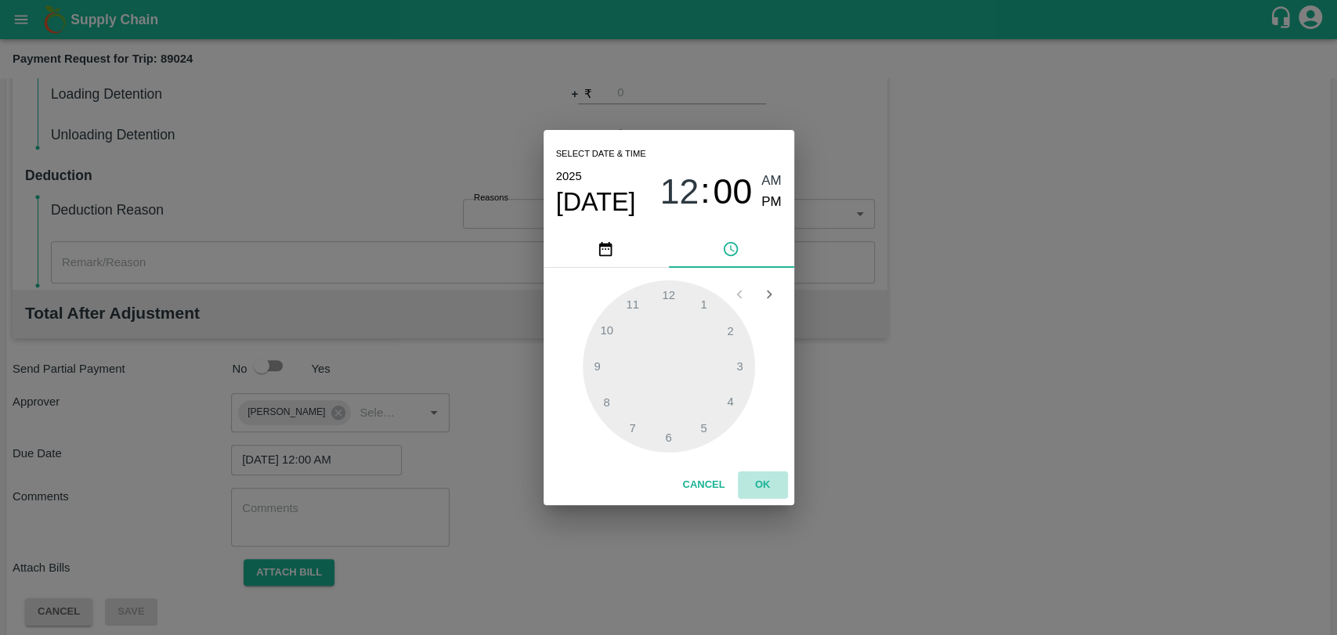
click at [746, 476] on button "OK" at bounding box center [763, 485] width 50 height 27
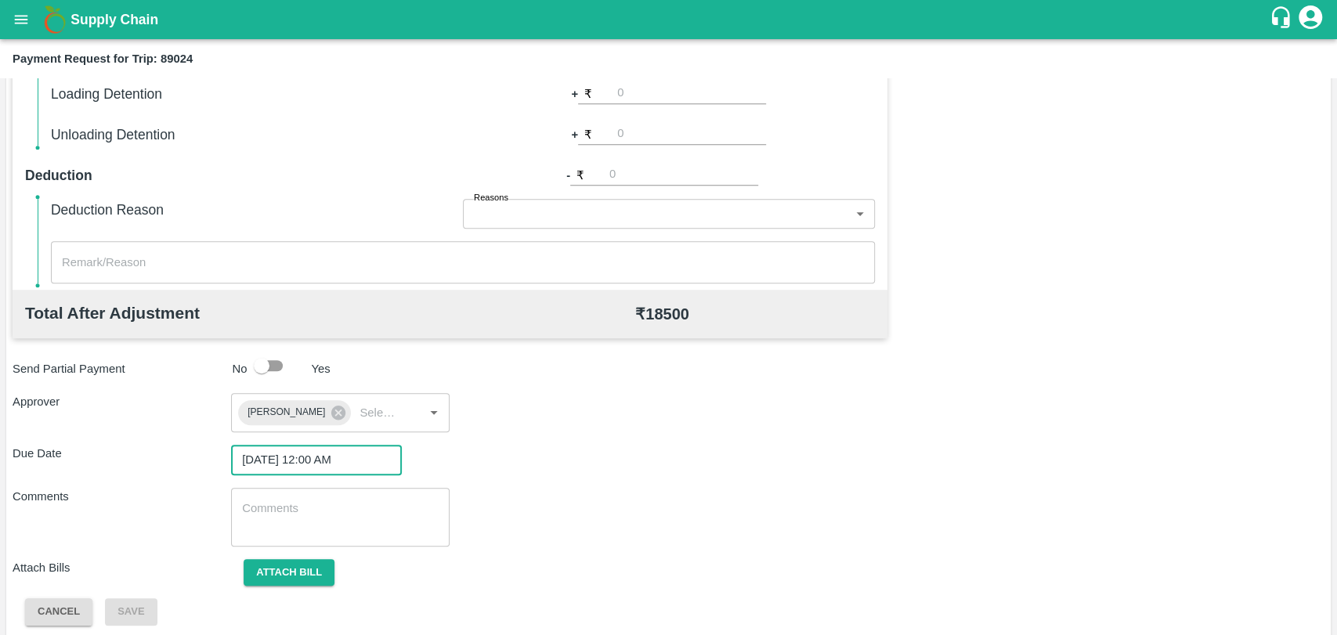
click at [281, 555] on div "Total Transportation Cost ₹ 18000 Advance payment - ₹ Additional Charges(+) Ina…" at bounding box center [669, 242] width 1312 height 767
click at [282, 566] on button "Attach bill" at bounding box center [289, 572] width 91 height 27
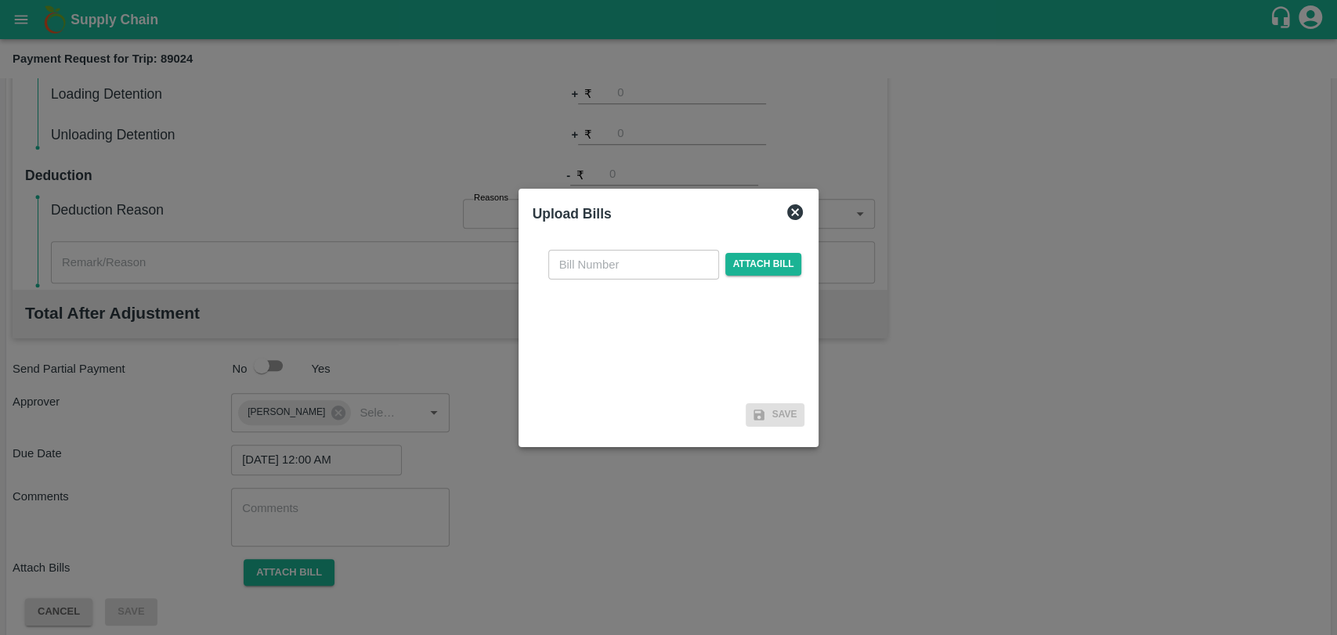
click at [595, 256] on input "text" at bounding box center [633, 265] width 171 height 30
type input "4066"
click at [786, 263] on span "Attach bill" at bounding box center [763, 264] width 77 height 23
click at [0, 0] on input "Attach bill" at bounding box center [0, 0] width 0 height 0
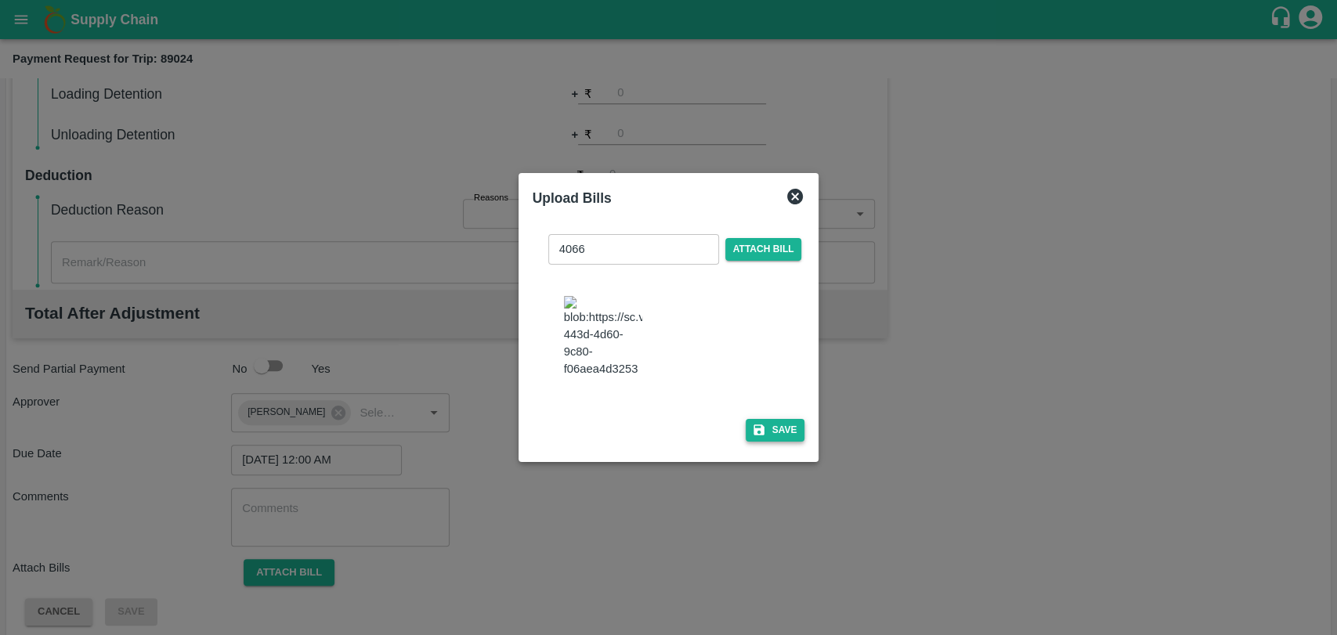
click at [787, 419] on button "Save" at bounding box center [776, 430] width 60 height 23
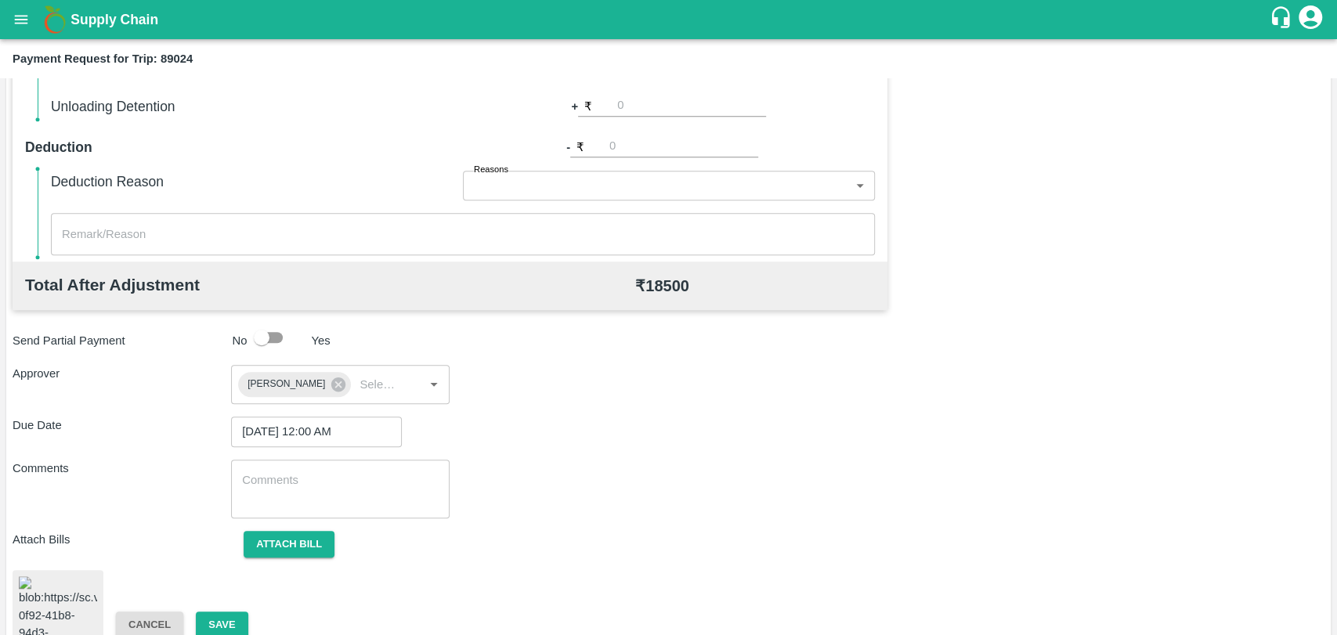
scroll to position [652, 0]
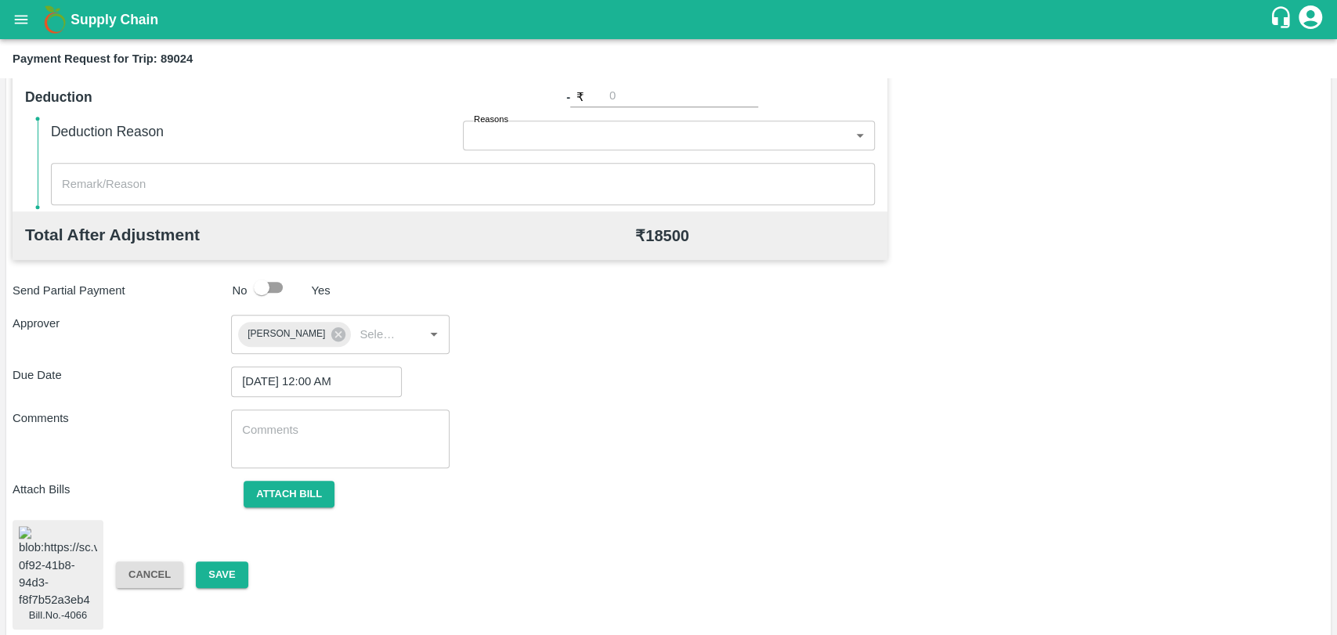
click at [210, 548] on div "Bill.No.-4066 Cancel Save" at bounding box center [669, 575] width 1312 height 110
click at [211, 562] on button "Save" at bounding box center [222, 575] width 52 height 27
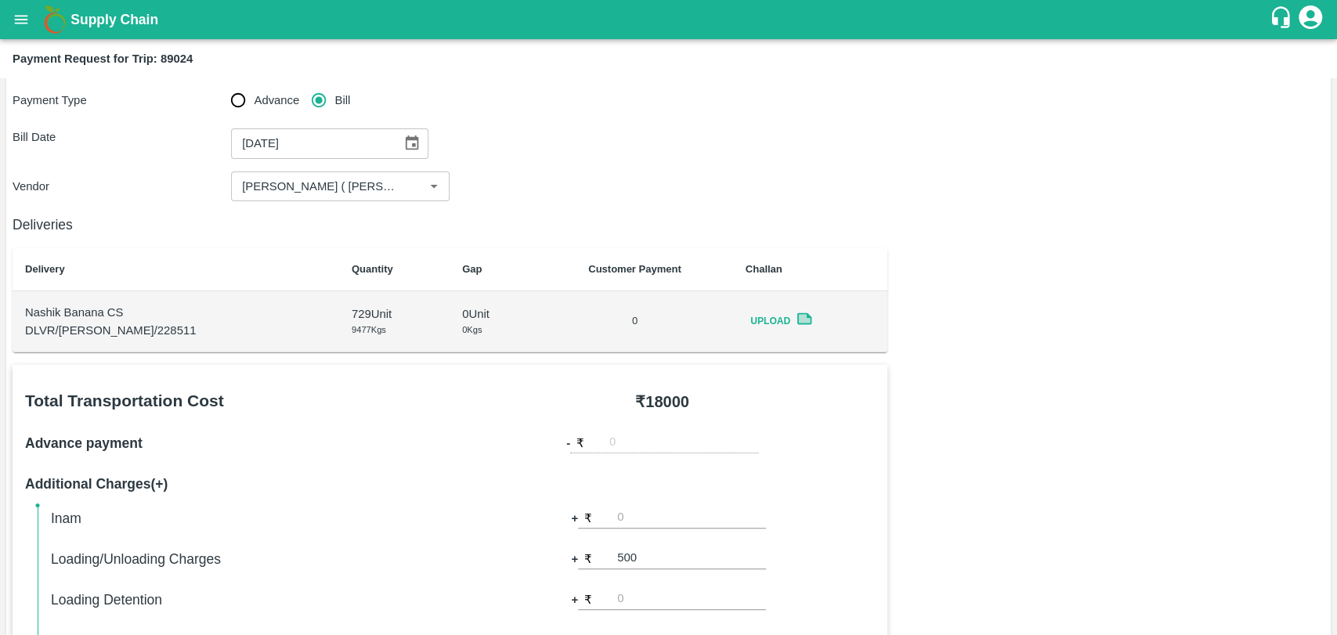
scroll to position [0, 0]
